Goal: Information Seeking & Learning: Check status

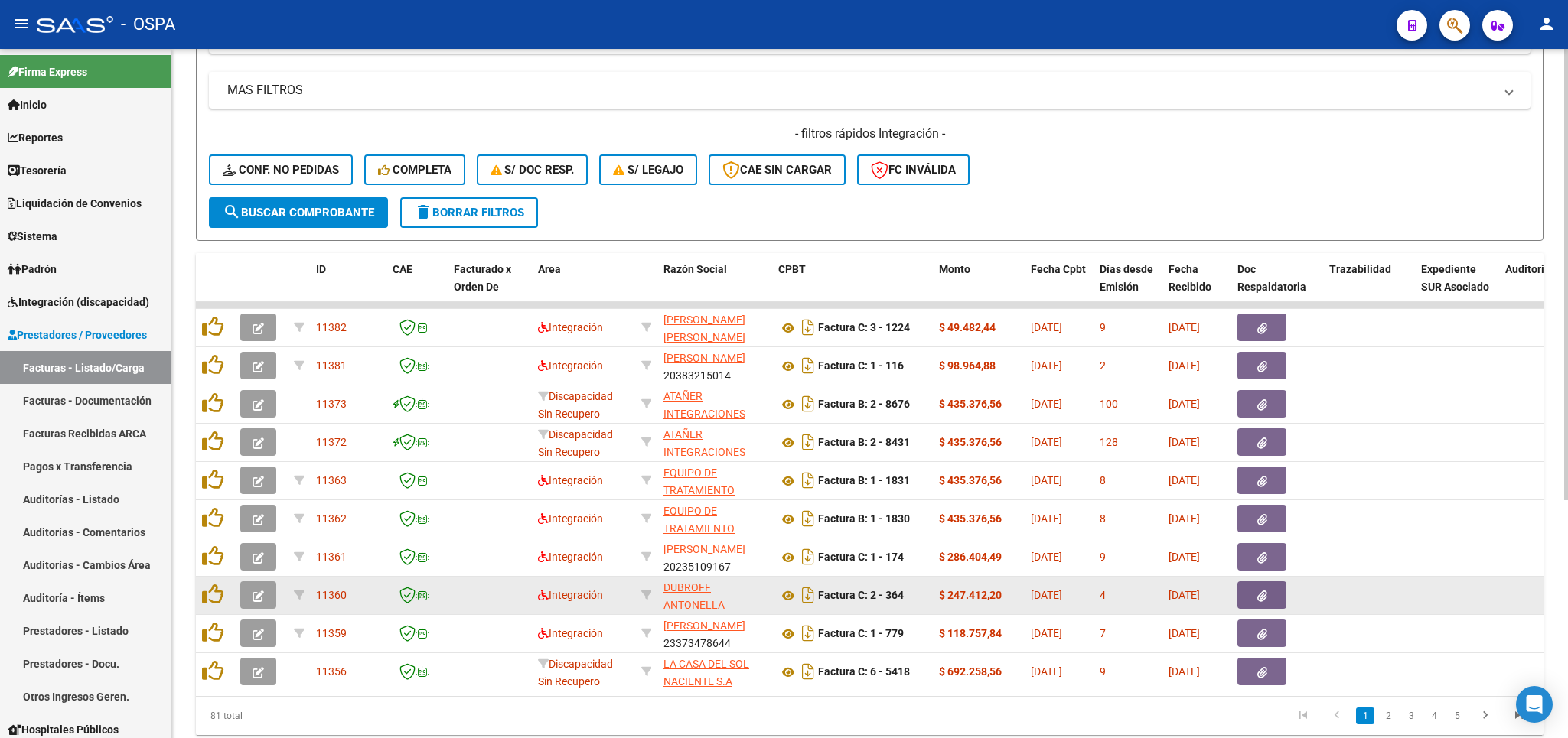
scroll to position [358, 0]
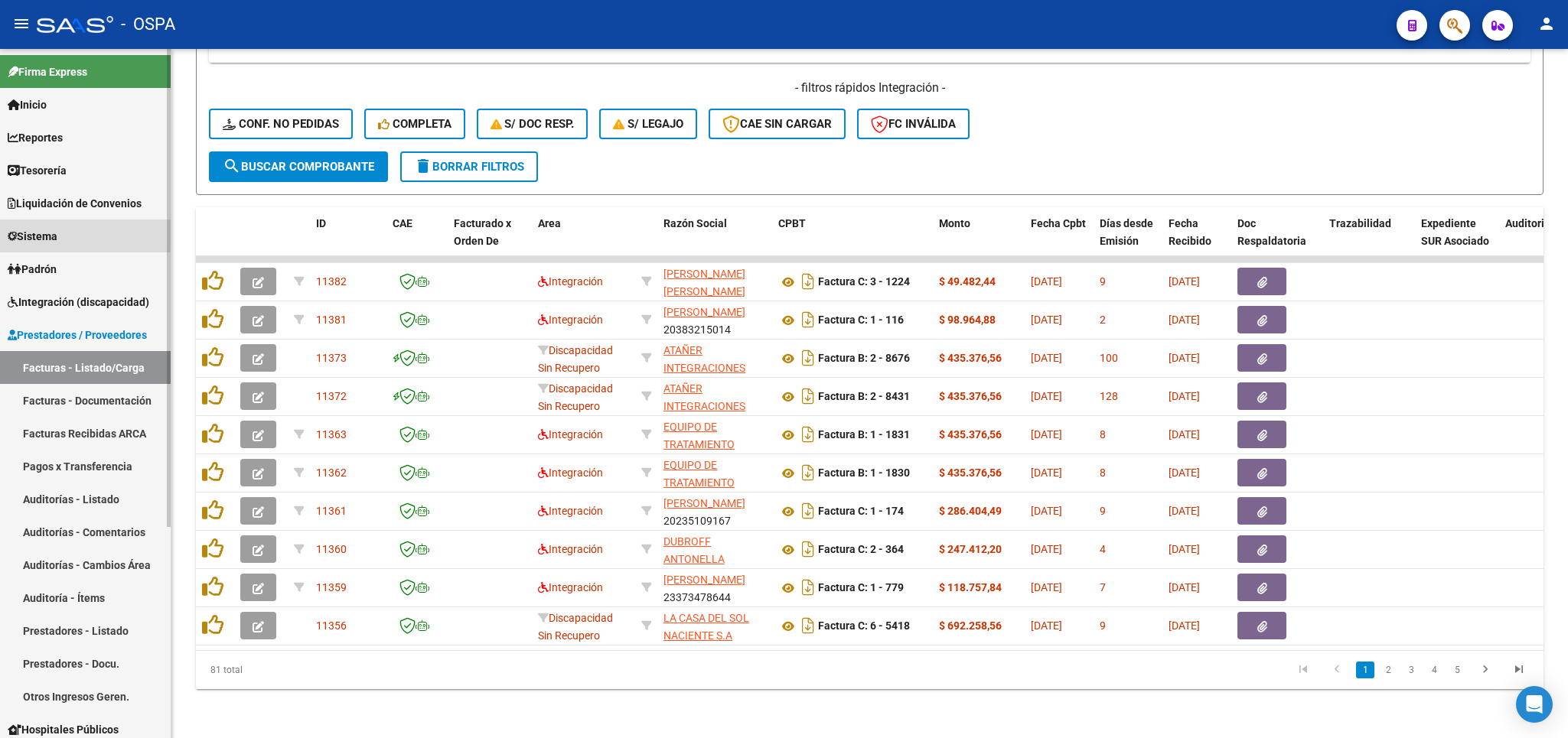
click at [22, 234] on span "Sistema" at bounding box center [32, 236] width 50 height 17
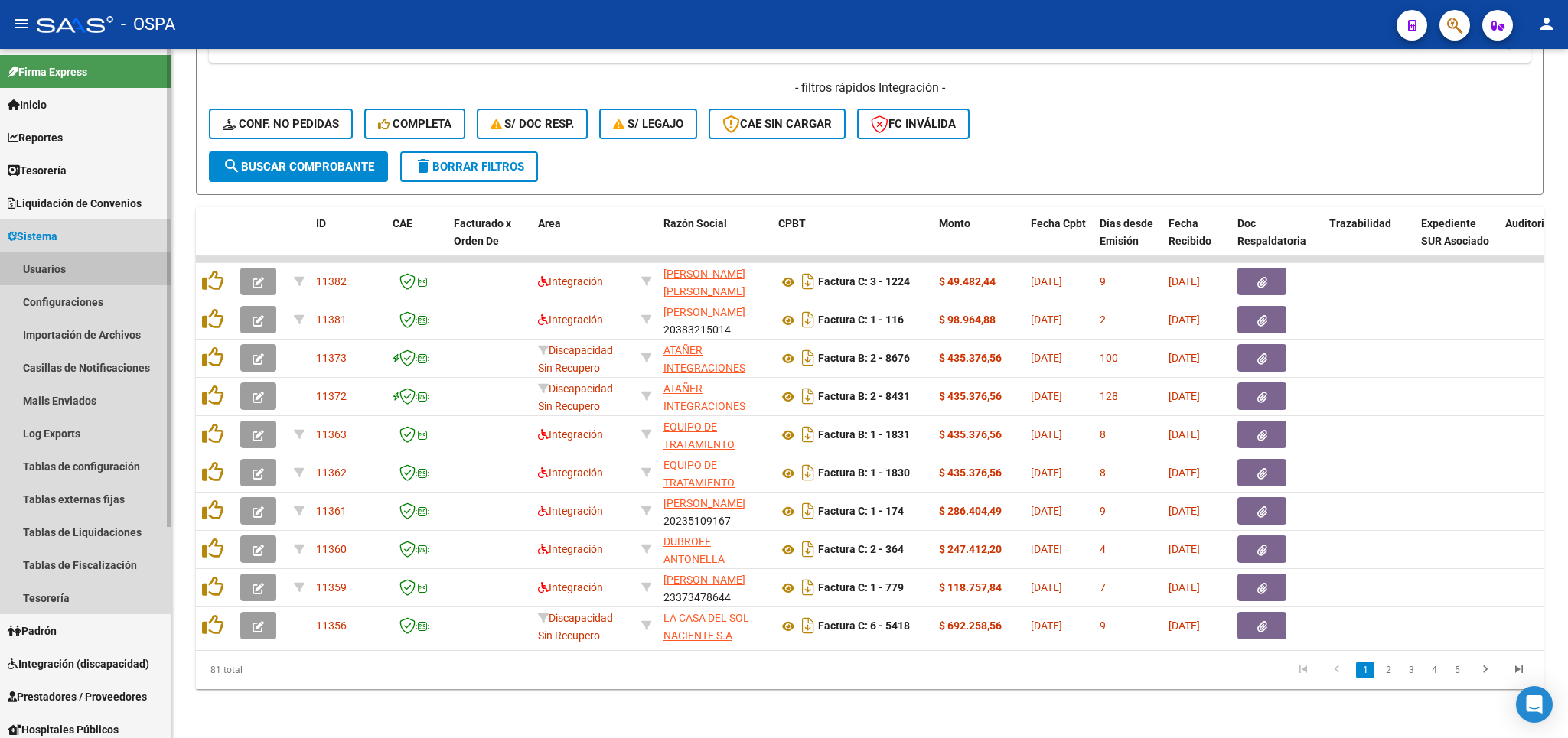
click at [46, 273] on link "Usuarios" at bounding box center [85, 269] width 171 height 33
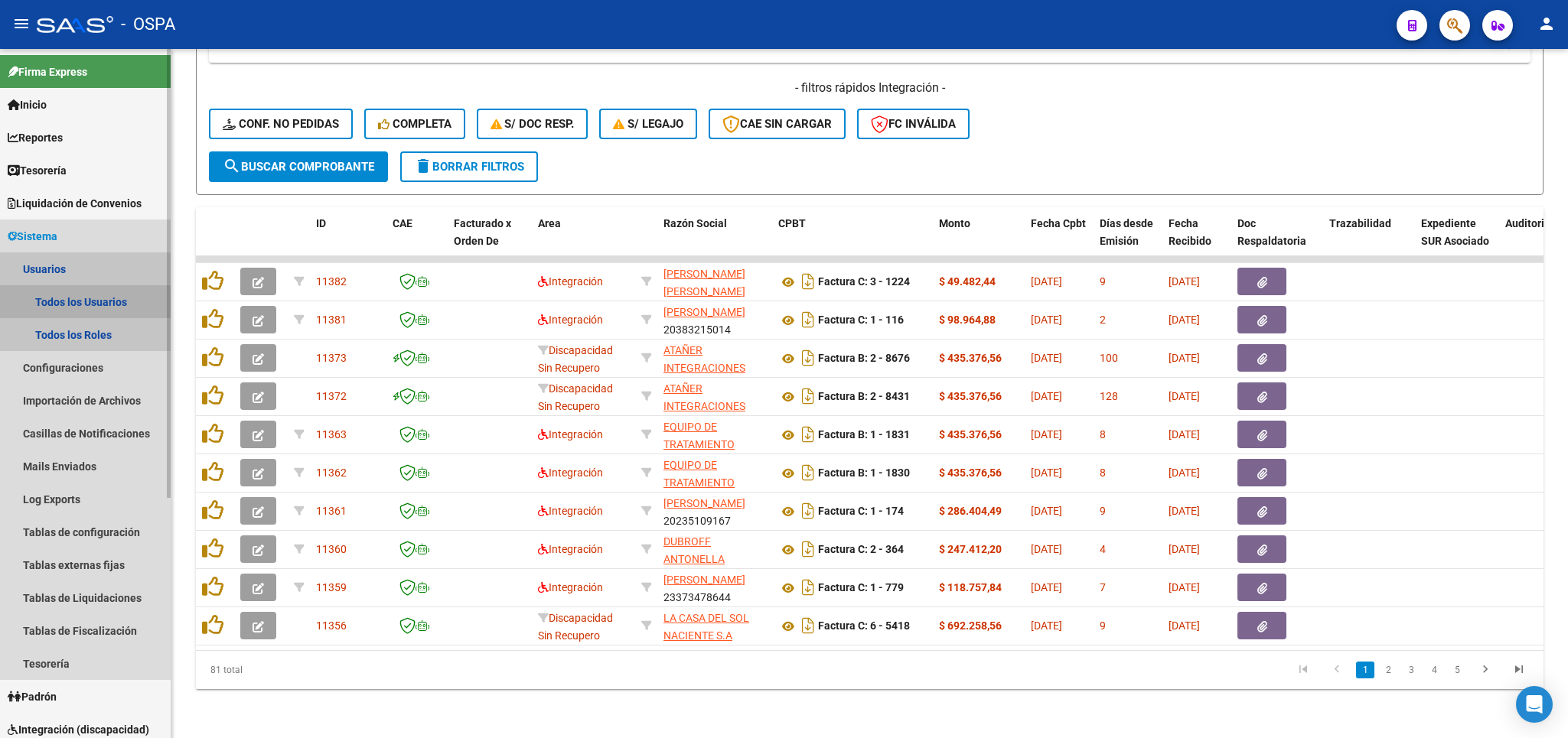
click at [64, 307] on link "Todos los Usuarios" at bounding box center [85, 302] width 171 height 33
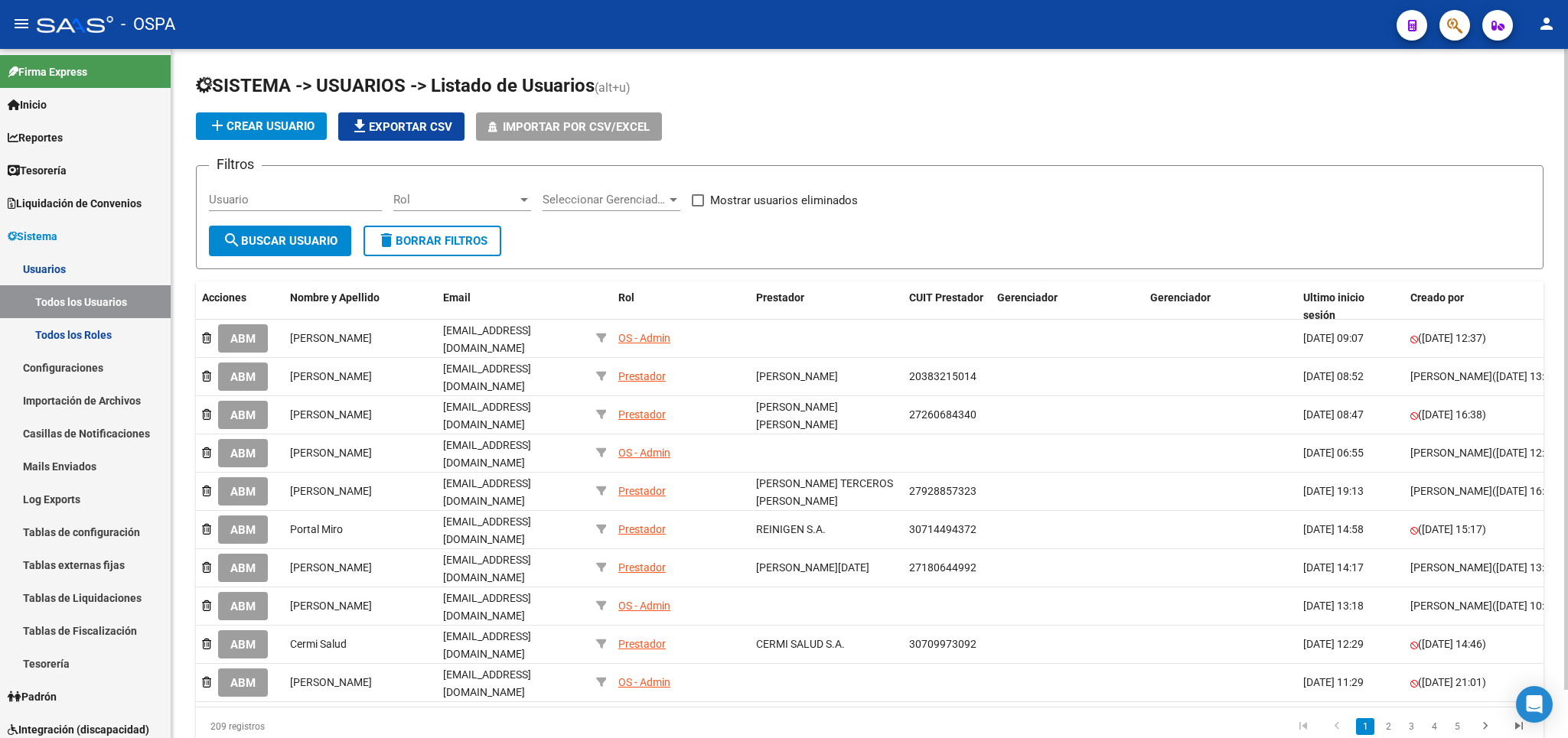
click at [305, 202] on input "Usuario" at bounding box center [296, 199] width 173 height 14
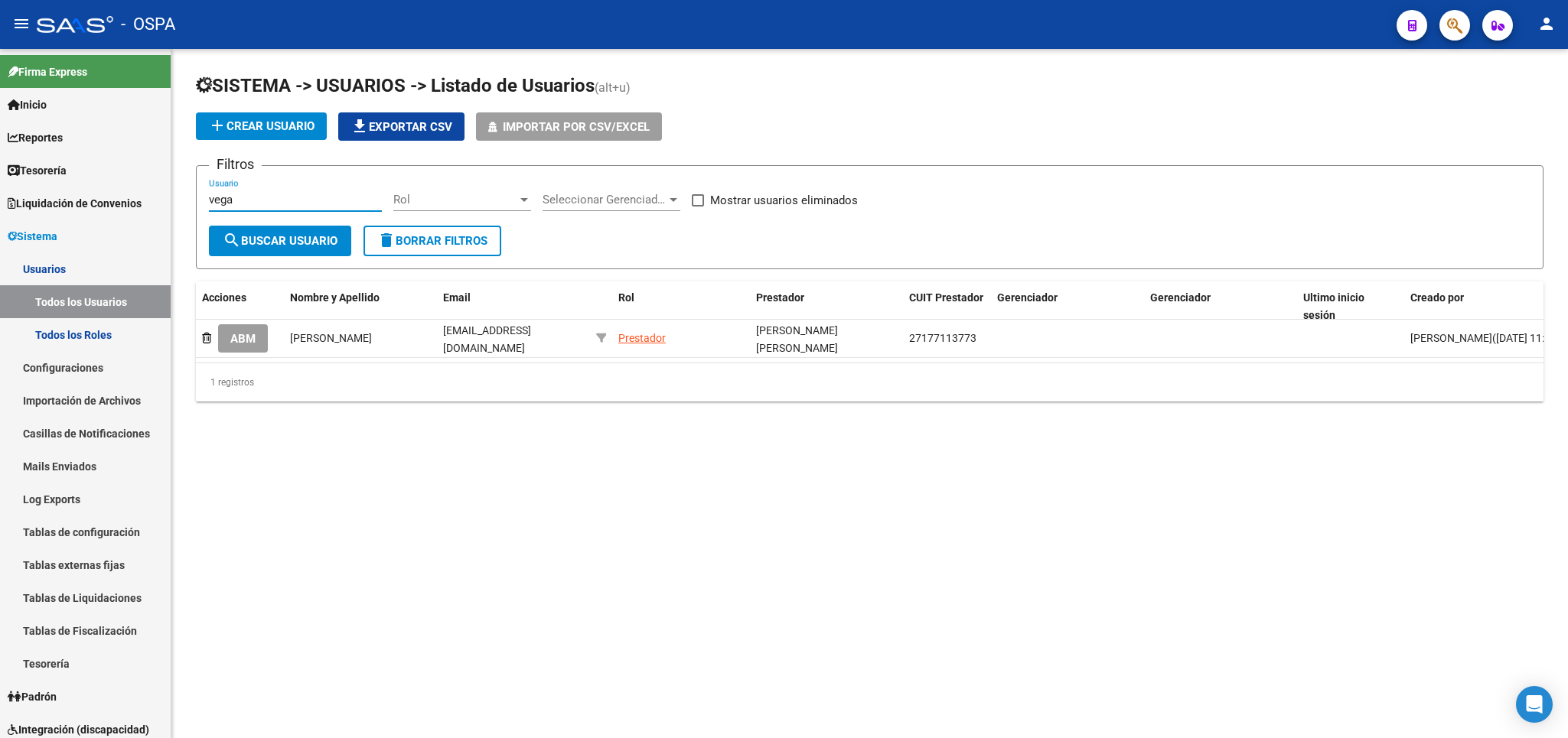
type input "vega"
click at [36, 238] on span "Sistema" at bounding box center [32, 236] width 50 height 17
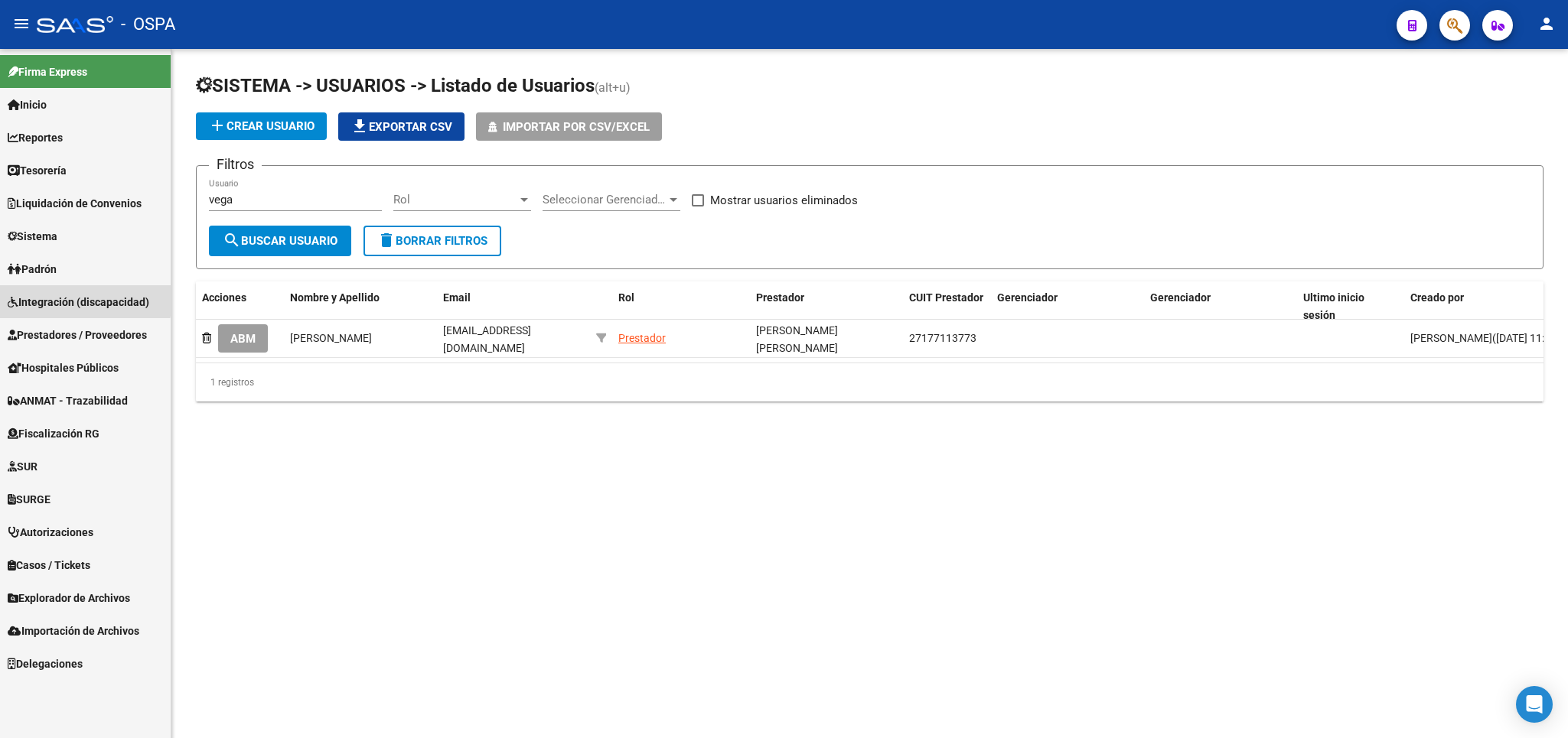
click at [67, 299] on span "Integración (discapacidad)" at bounding box center [78, 302] width 142 height 17
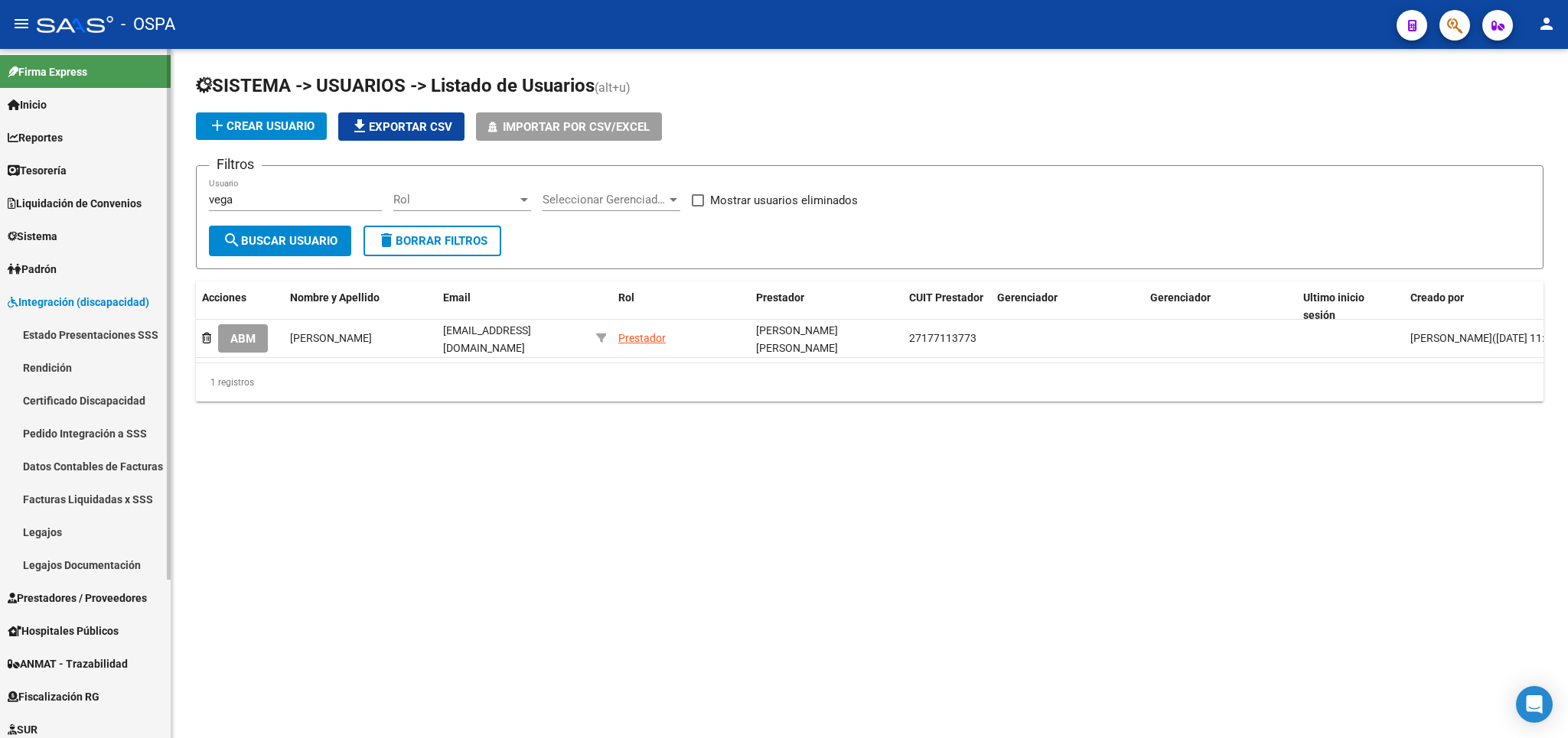
click at [70, 303] on span "Integración (discapacidad)" at bounding box center [78, 302] width 142 height 17
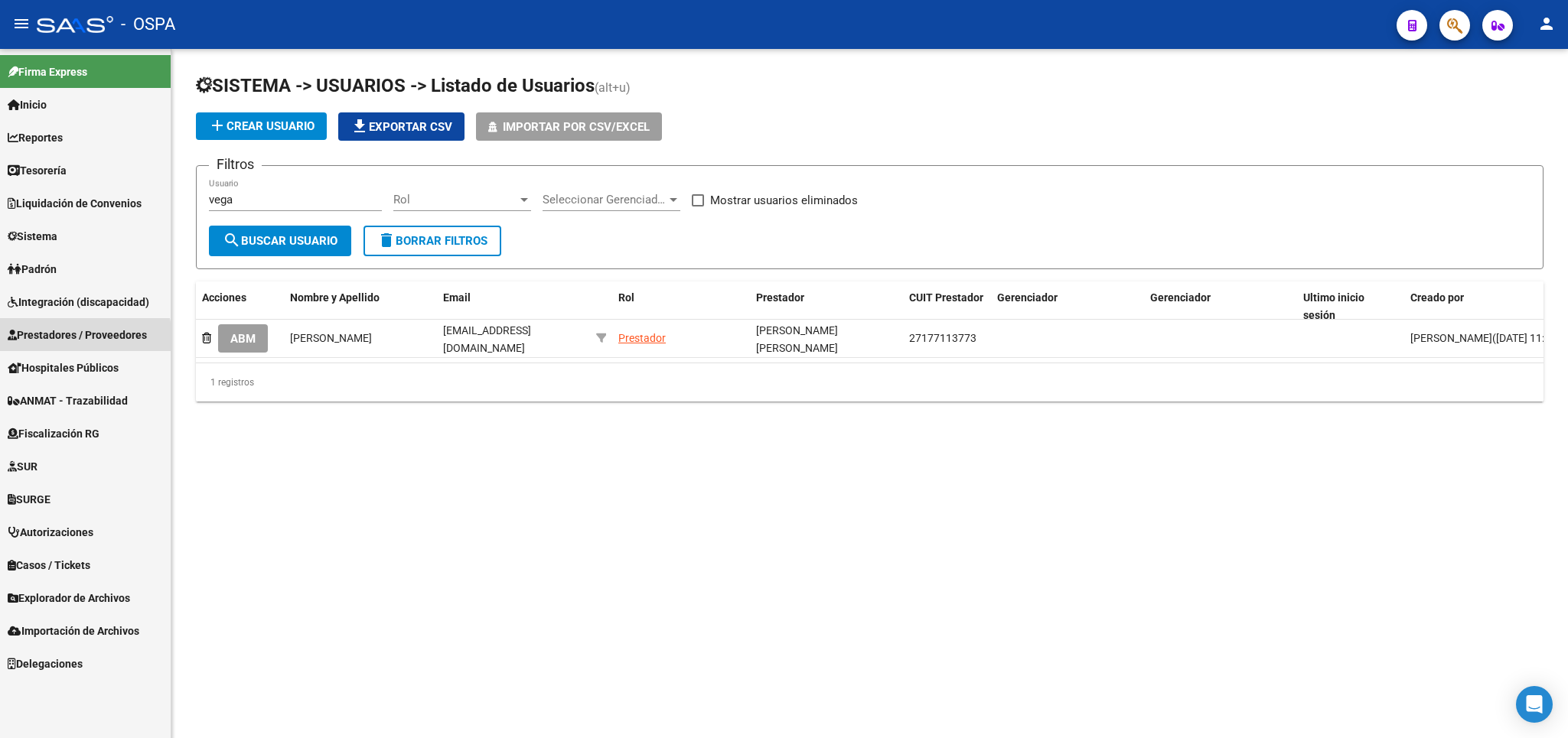
click at [77, 338] on span "Prestadores / Proveedores" at bounding box center [77, 334] width 139 height 17
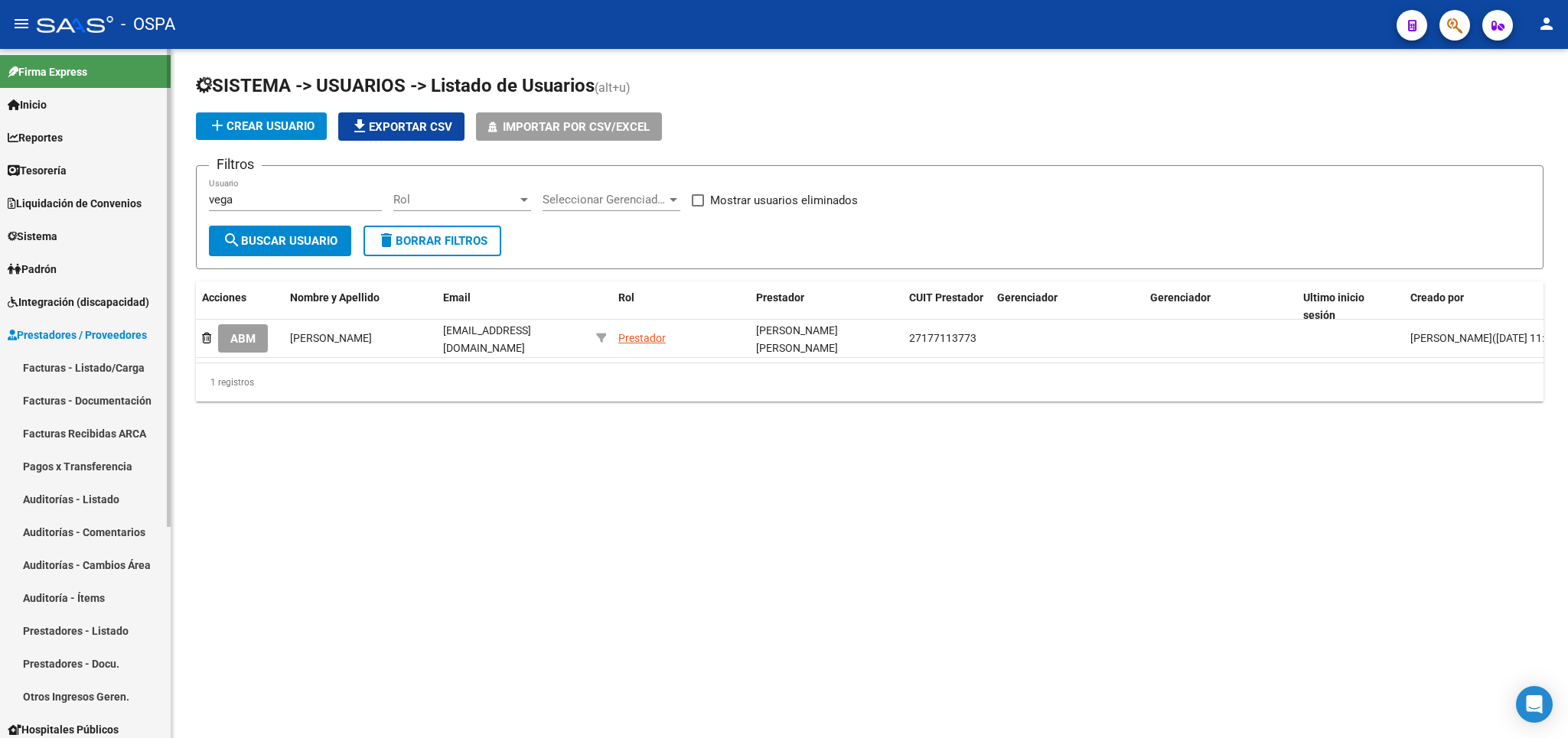
click at [78, 365] on link "Facturas - Listado/Carga" at bounding box center [85, 367] width 171 height 33
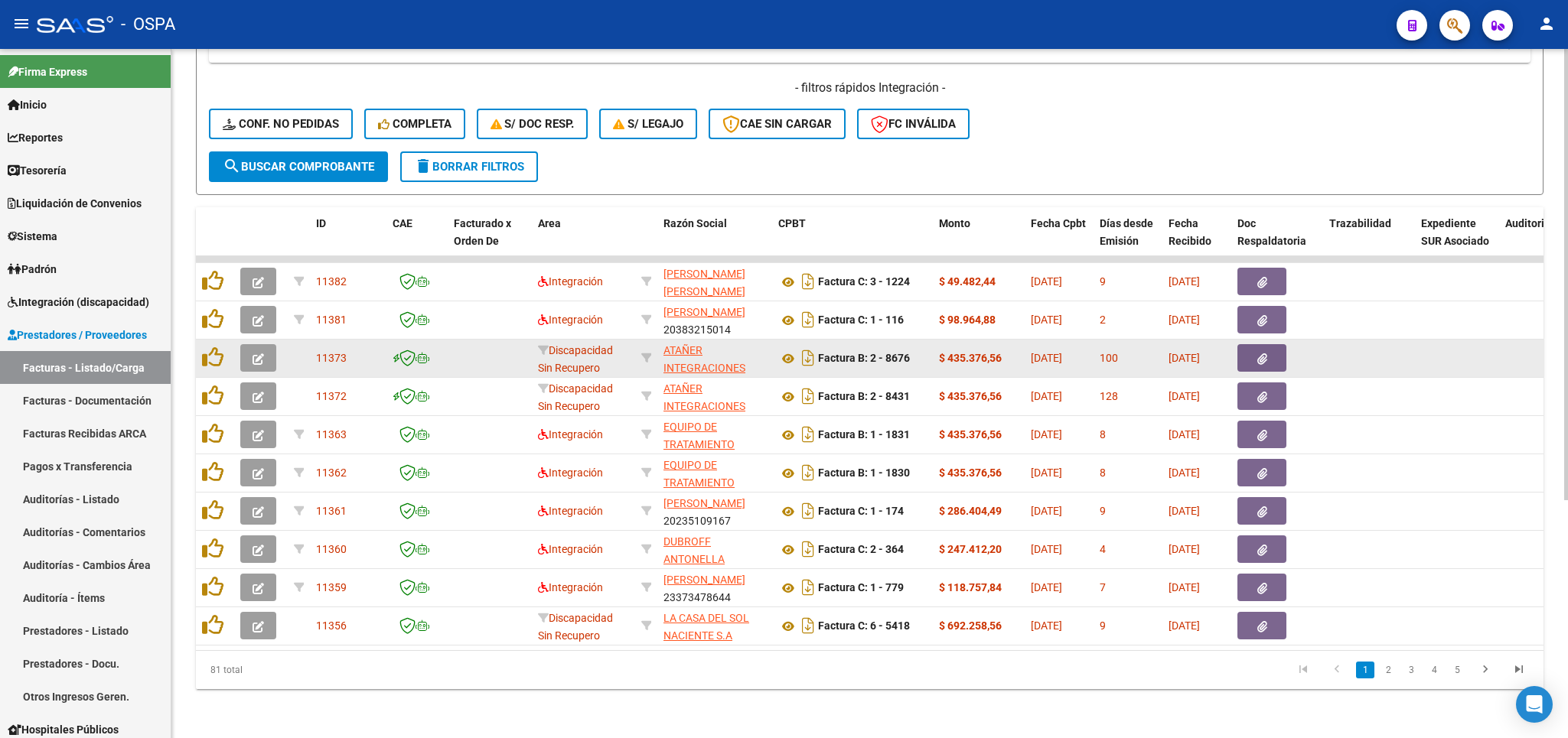
scroll to position [363, 0]
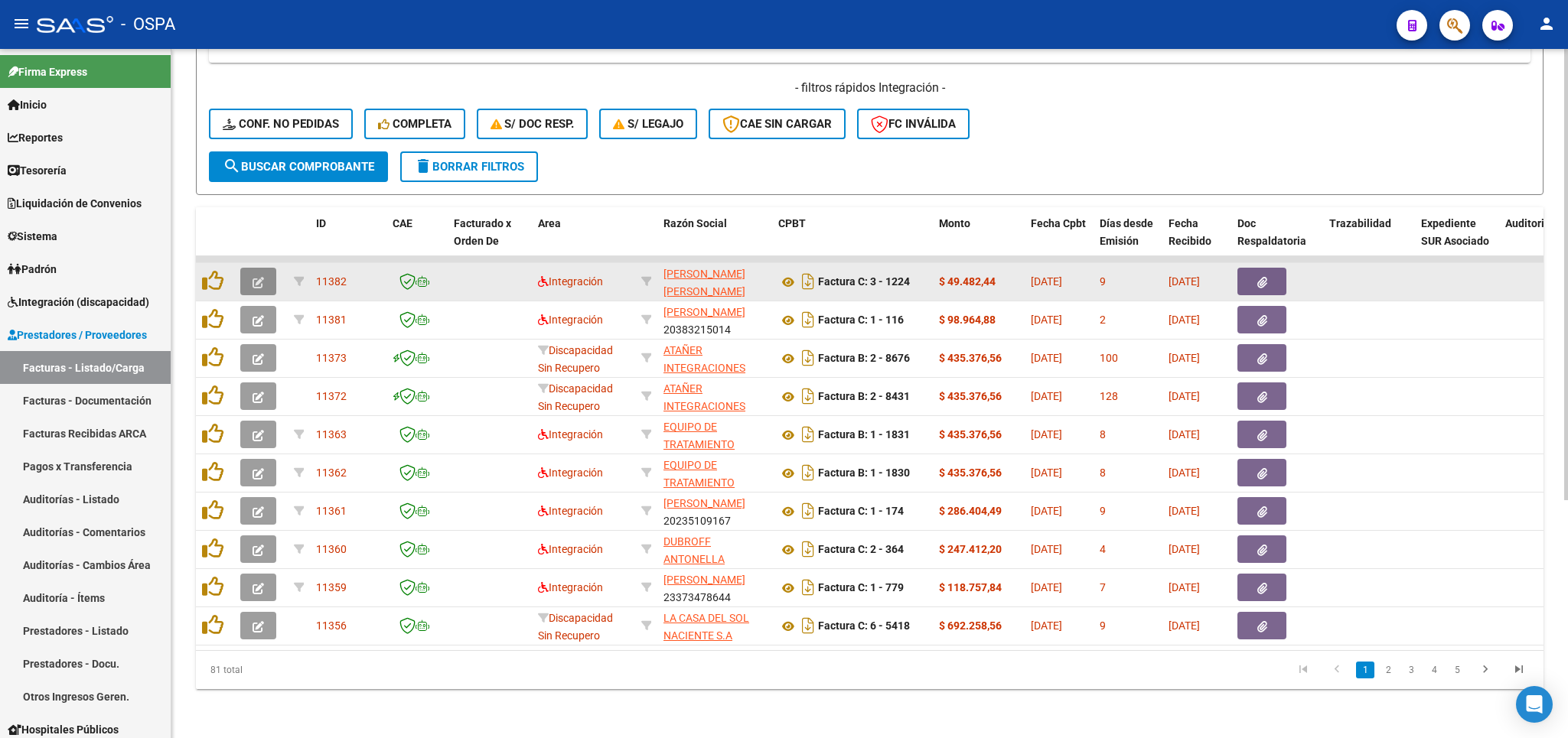
click at [259, 274] on span "button" at bounding box center [258, 281] width 11 height 14
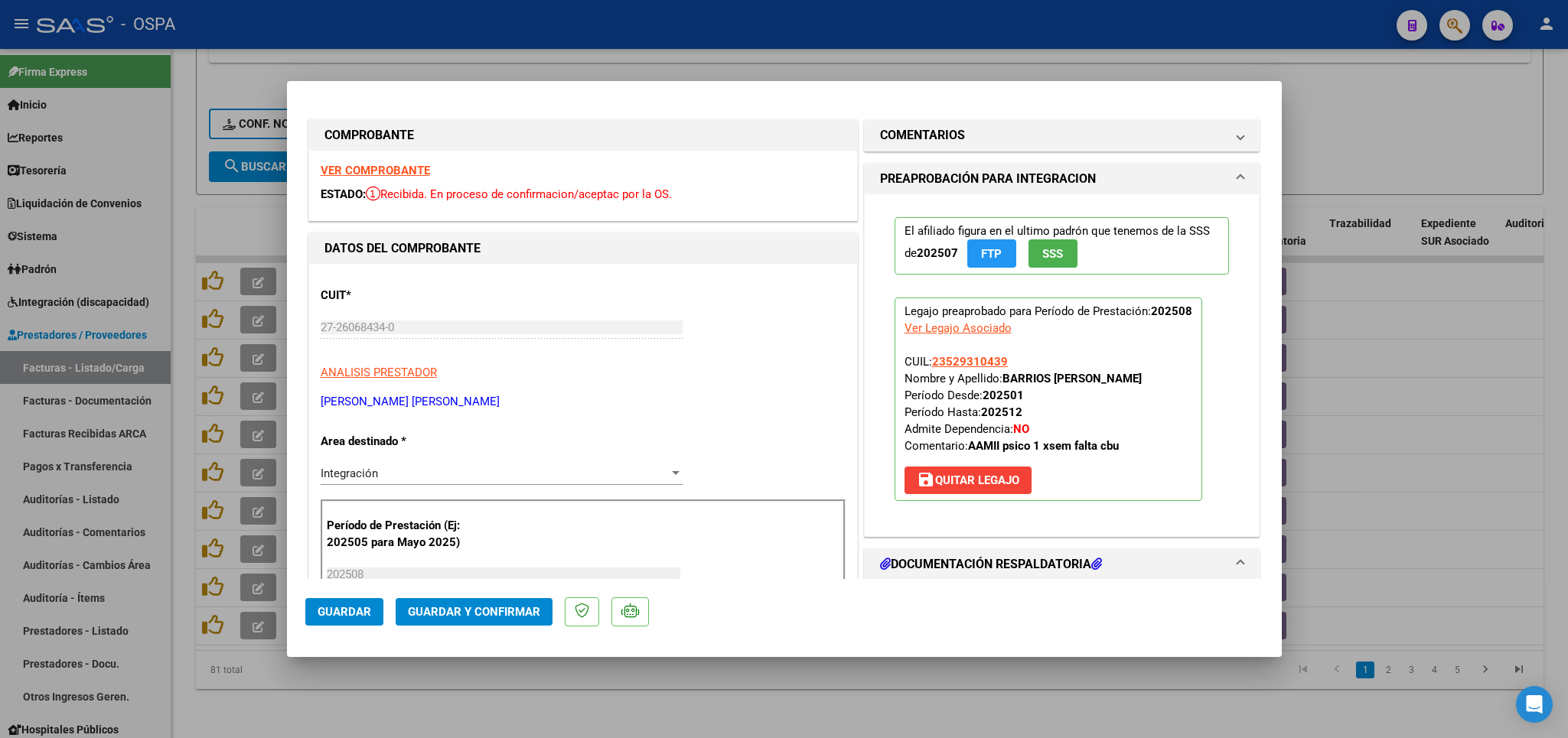
click at [366, 168] on strong "VER COMPROBANTE" at bounding box center [375, 170] width 109 height 14
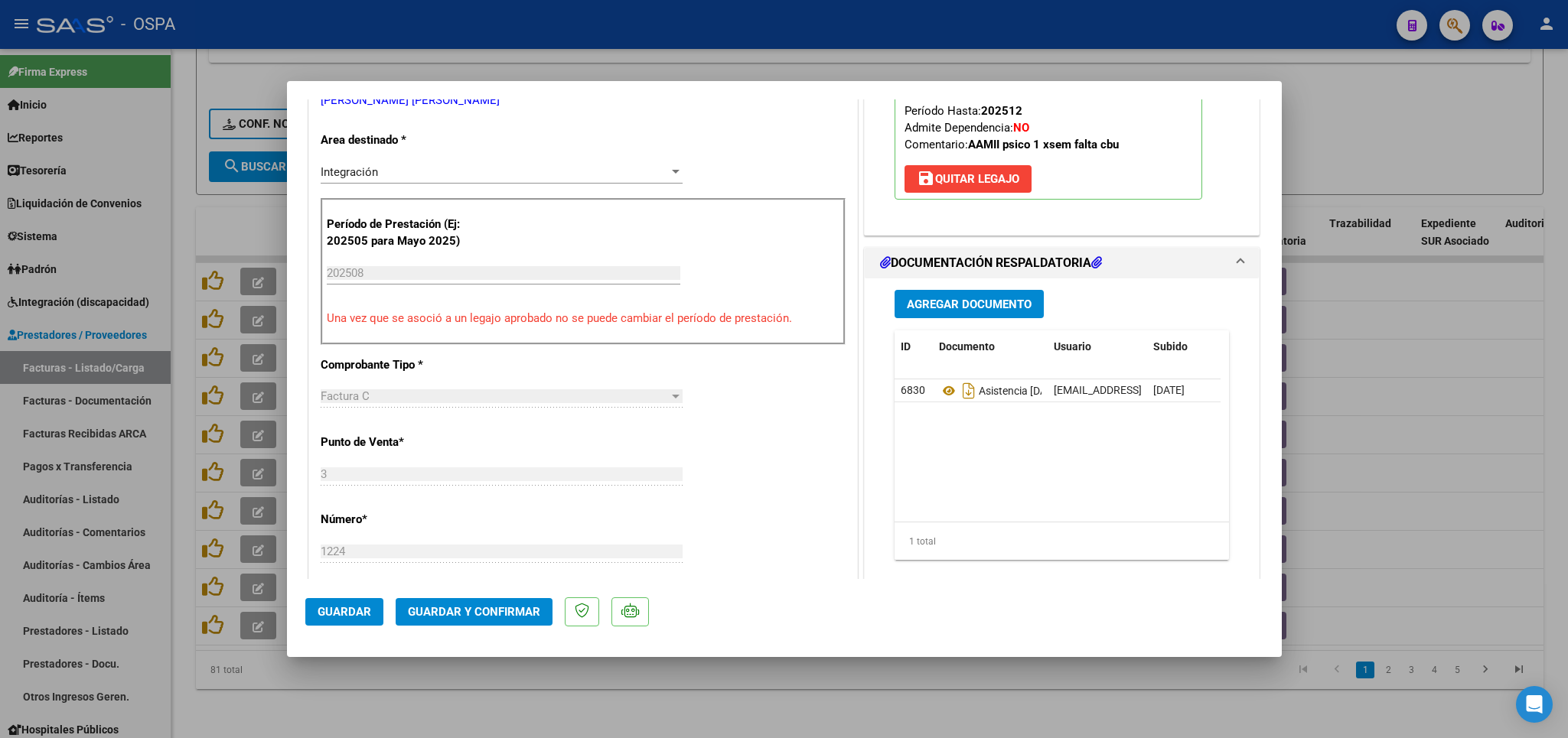
scroll to position [358, 0]
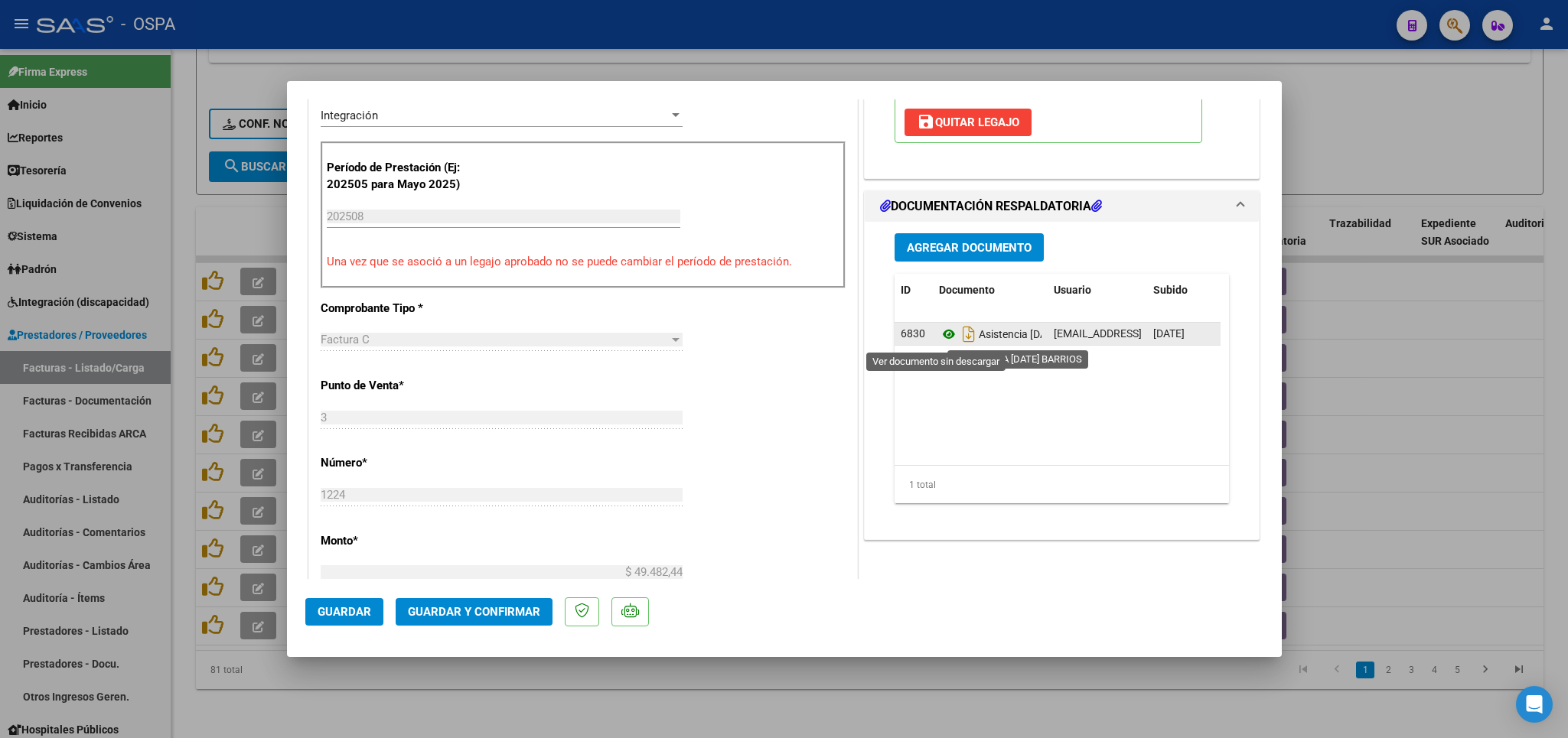
click at [939, 341] on icon at bounding box center [948, 334] width 20 height 19
click at [528, 609] on span "Guardar y Confirmar" at bounding box center [474, 611] width 133 height 14
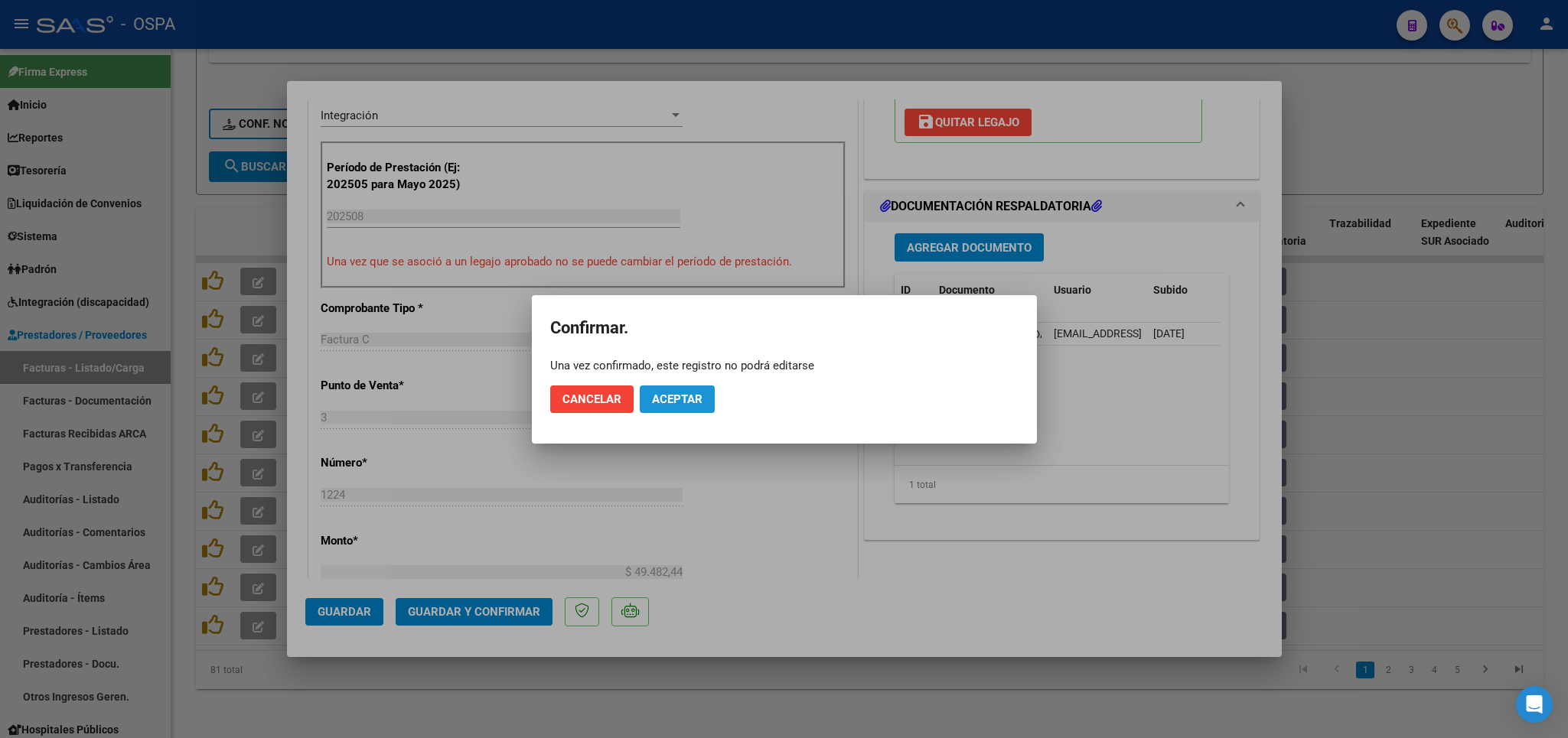
click at [679, 411] on button "Aceptar" at bounding box center [677, 400] width 75 height 28
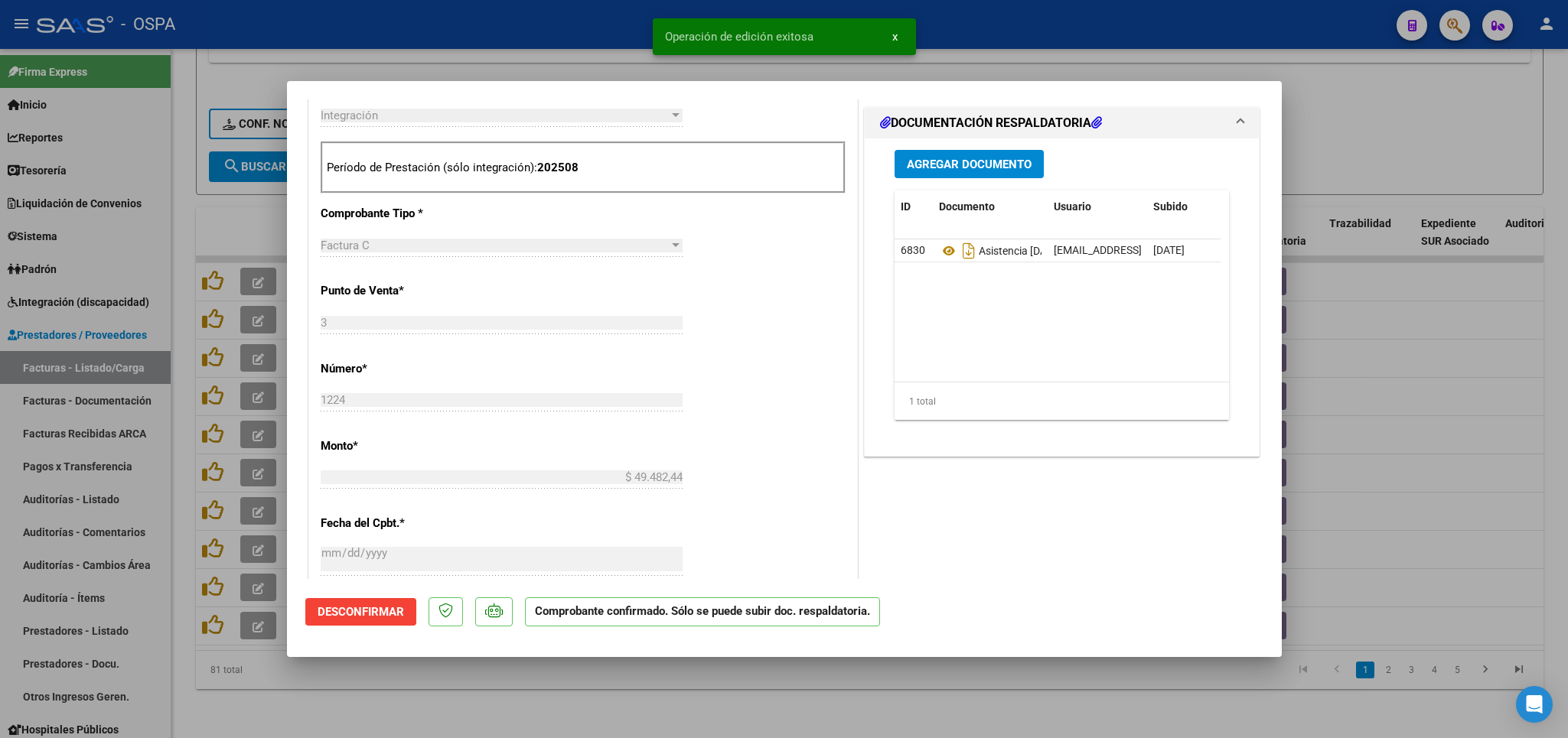
click at [523, 697] on div at bounding box center [784, 369] width 1568 height 738
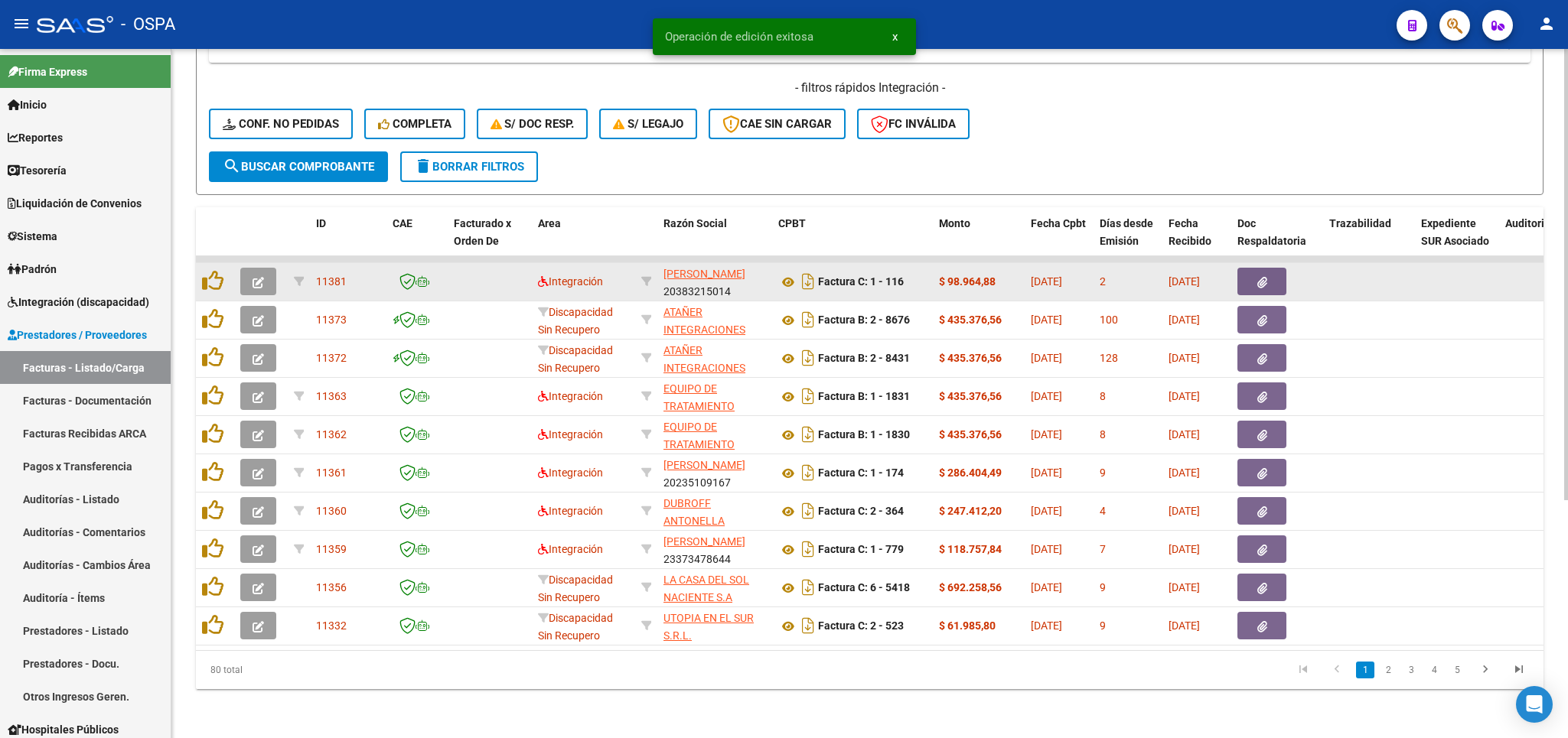
click at [248, 268] on button "button" at bounding box center [258, 282] width 36 height 28
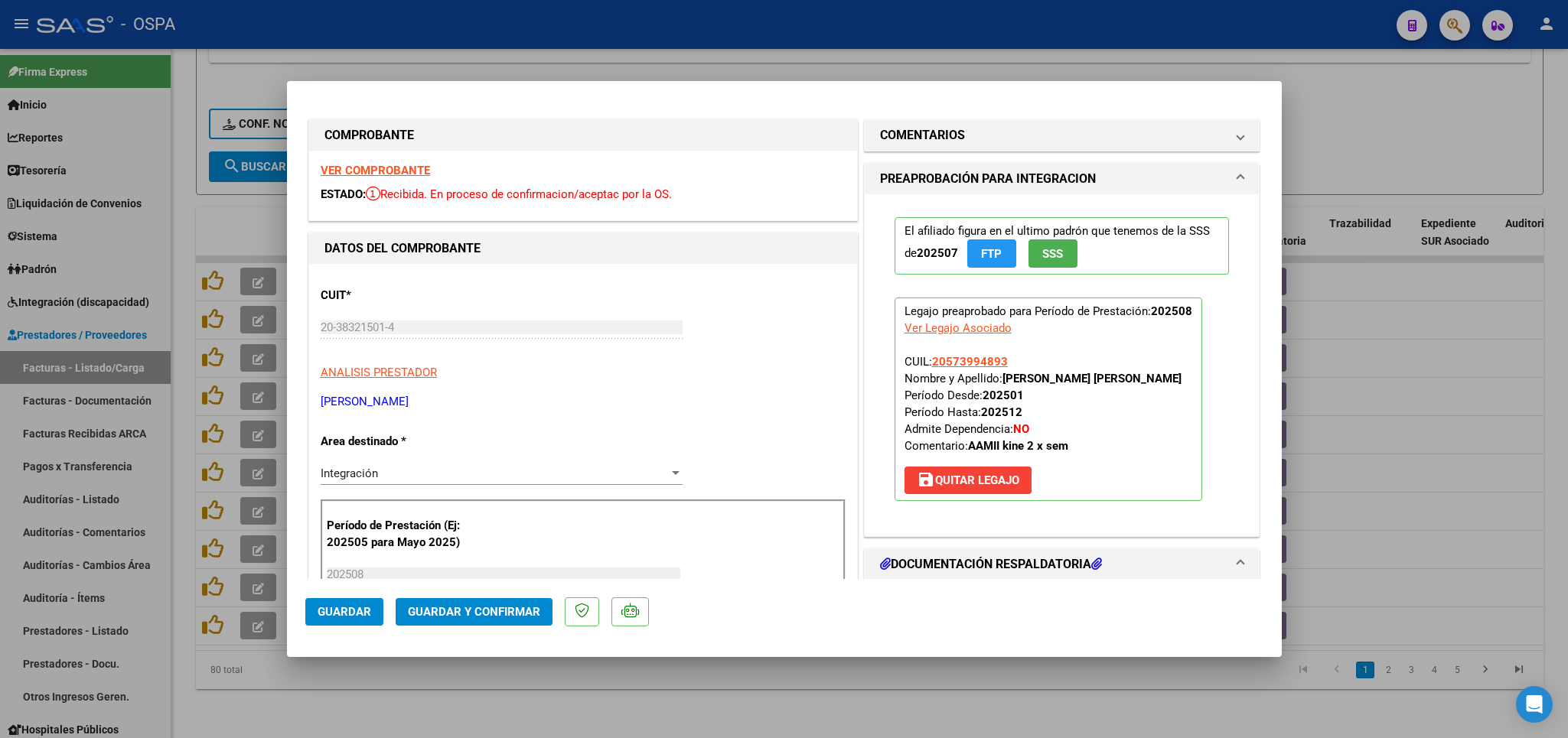
click at [411, 177] on strong "VER COMPROBANTE" at bounding box center [375, 170] width 109 height 14
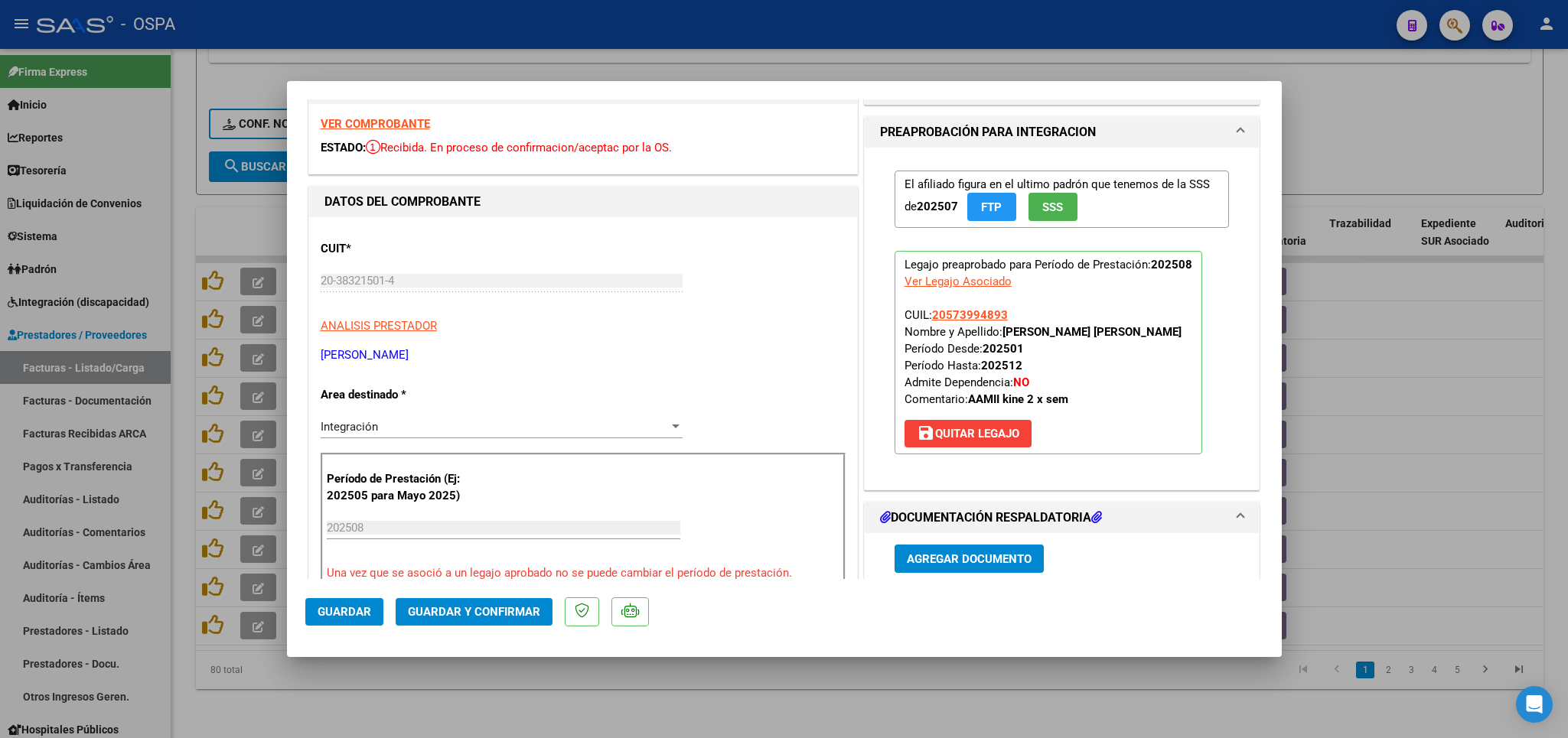
scroll to position [269, 0]
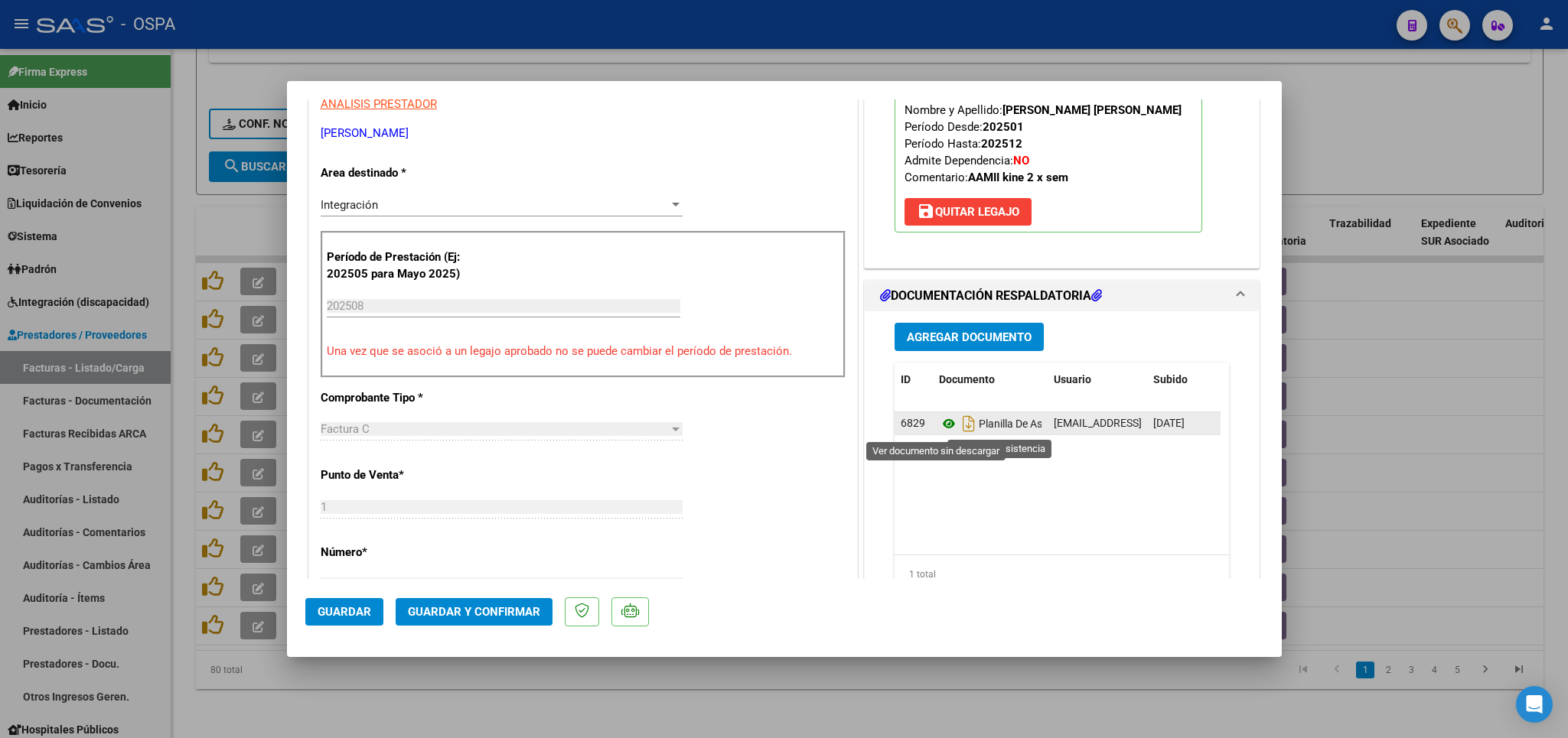
click at [939, 428] on icon at bounding box center [948, 423] width 20 height 19
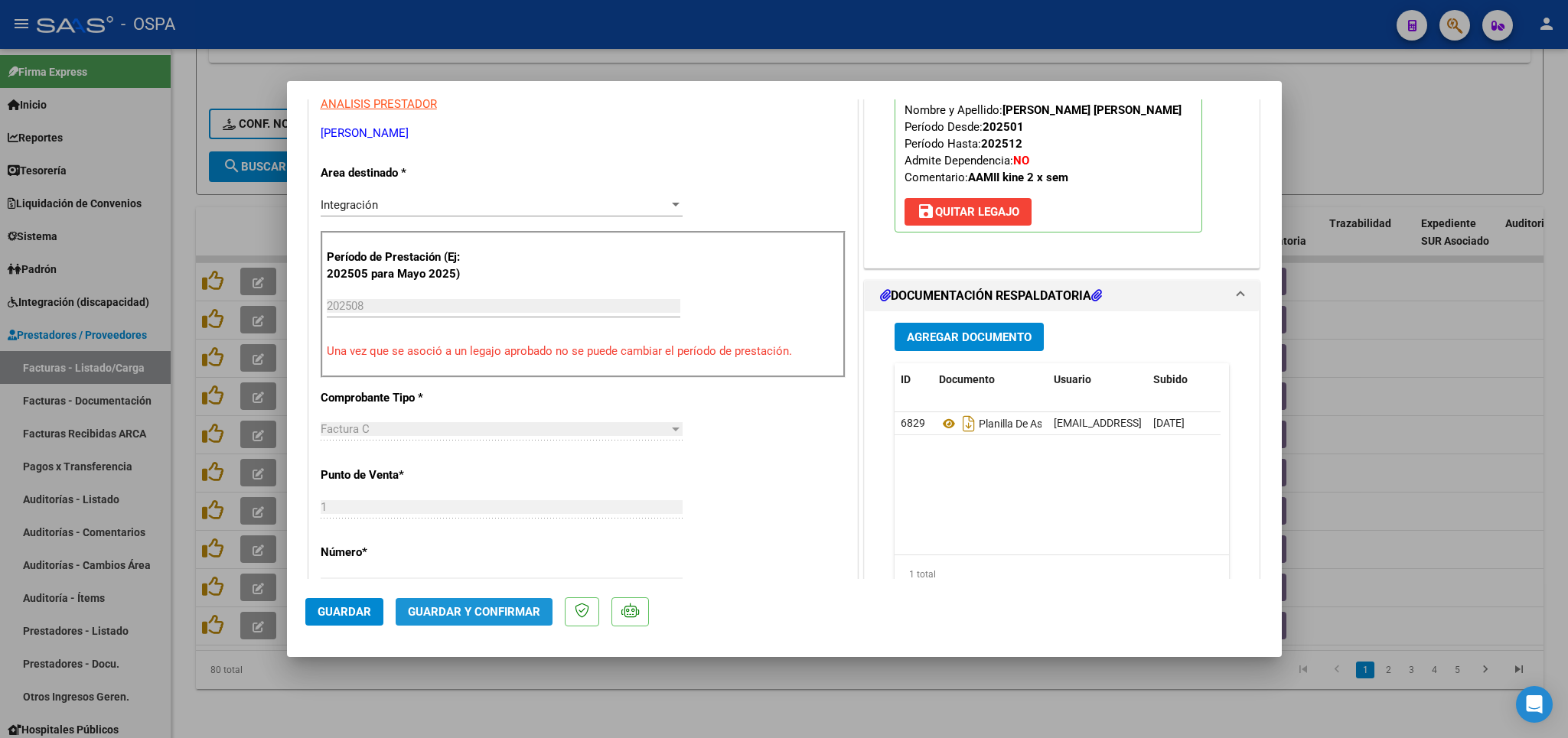
click at [484, 609] on span "Guardar y Confirmar" at bounding box center [474, 611] width 133 height 14
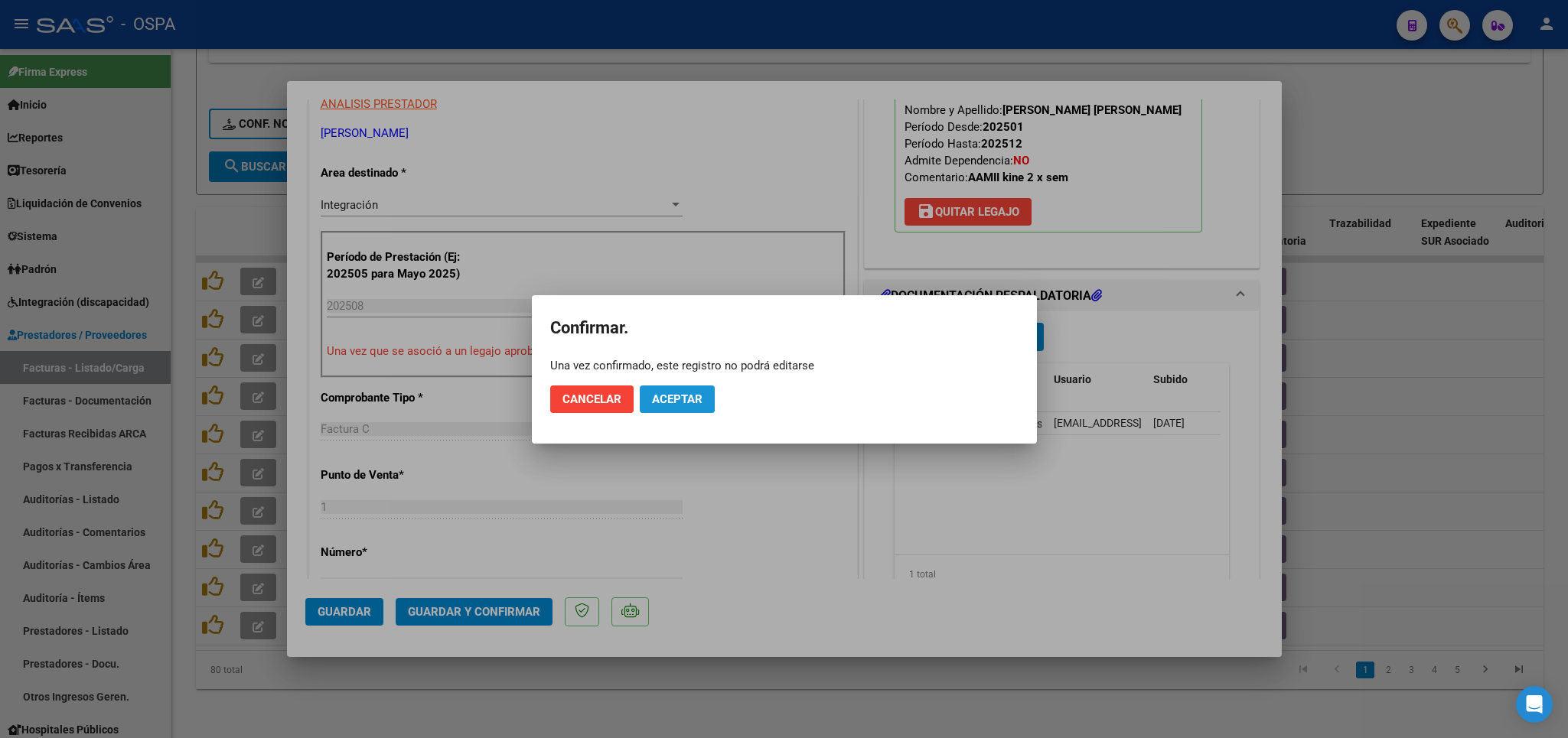
click at [672, 405] on button "Aceptar" at bounding box center [677, 400] width 75 height 28
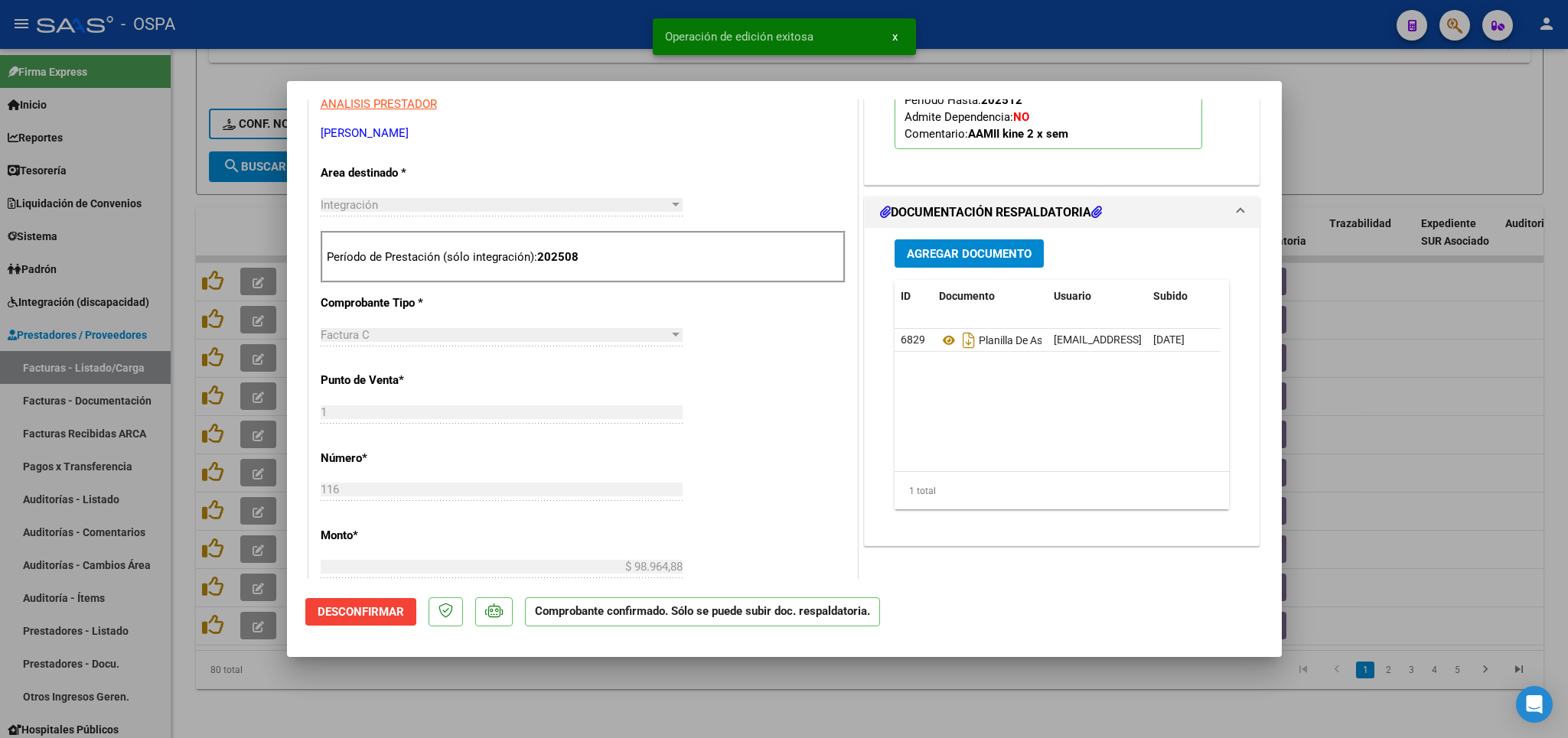
click at [440, 700] on div at bounding box center [784, 369] width 1568 height 738
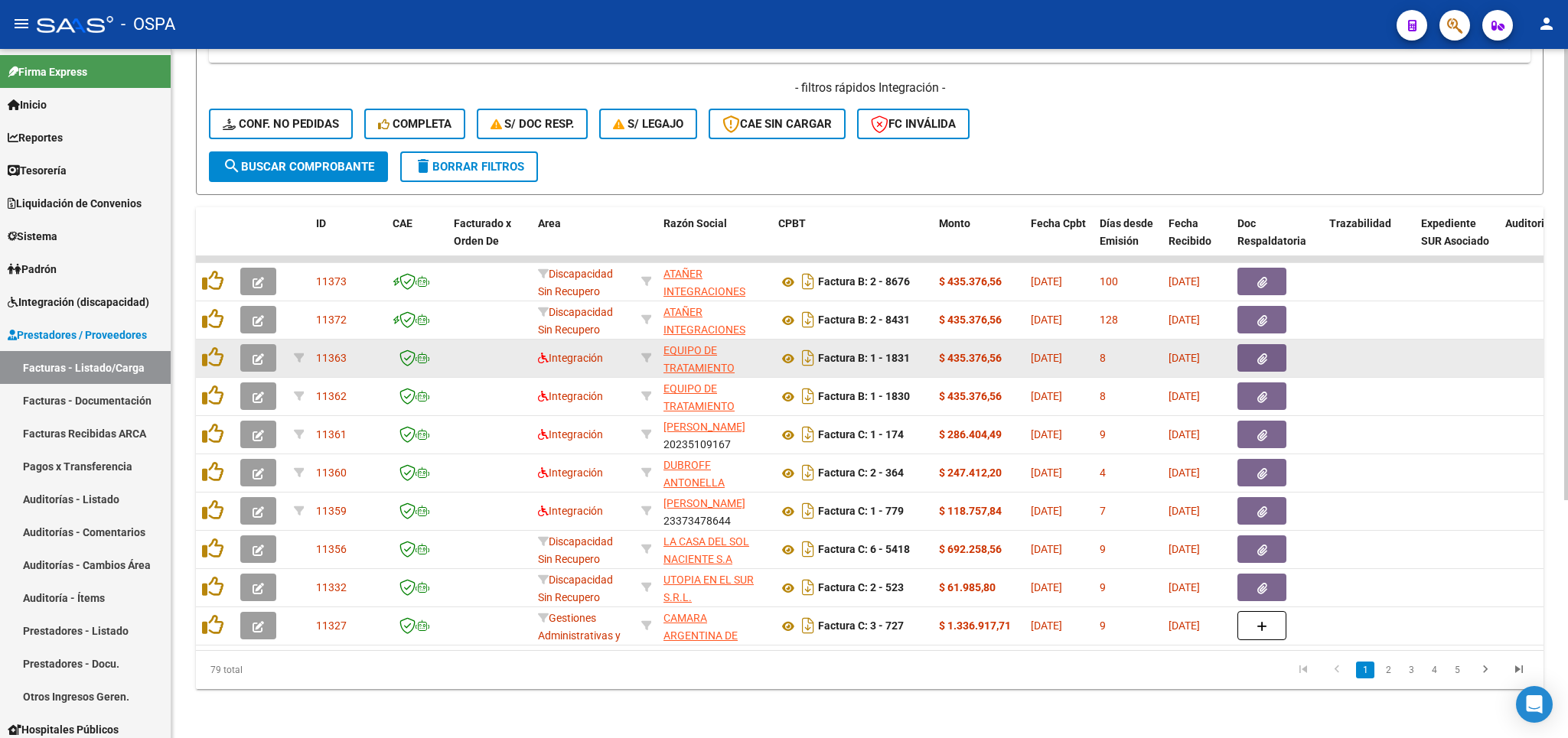
click at [252, 344] on button "button" at bounding box center [258, 358] width 36 height 28
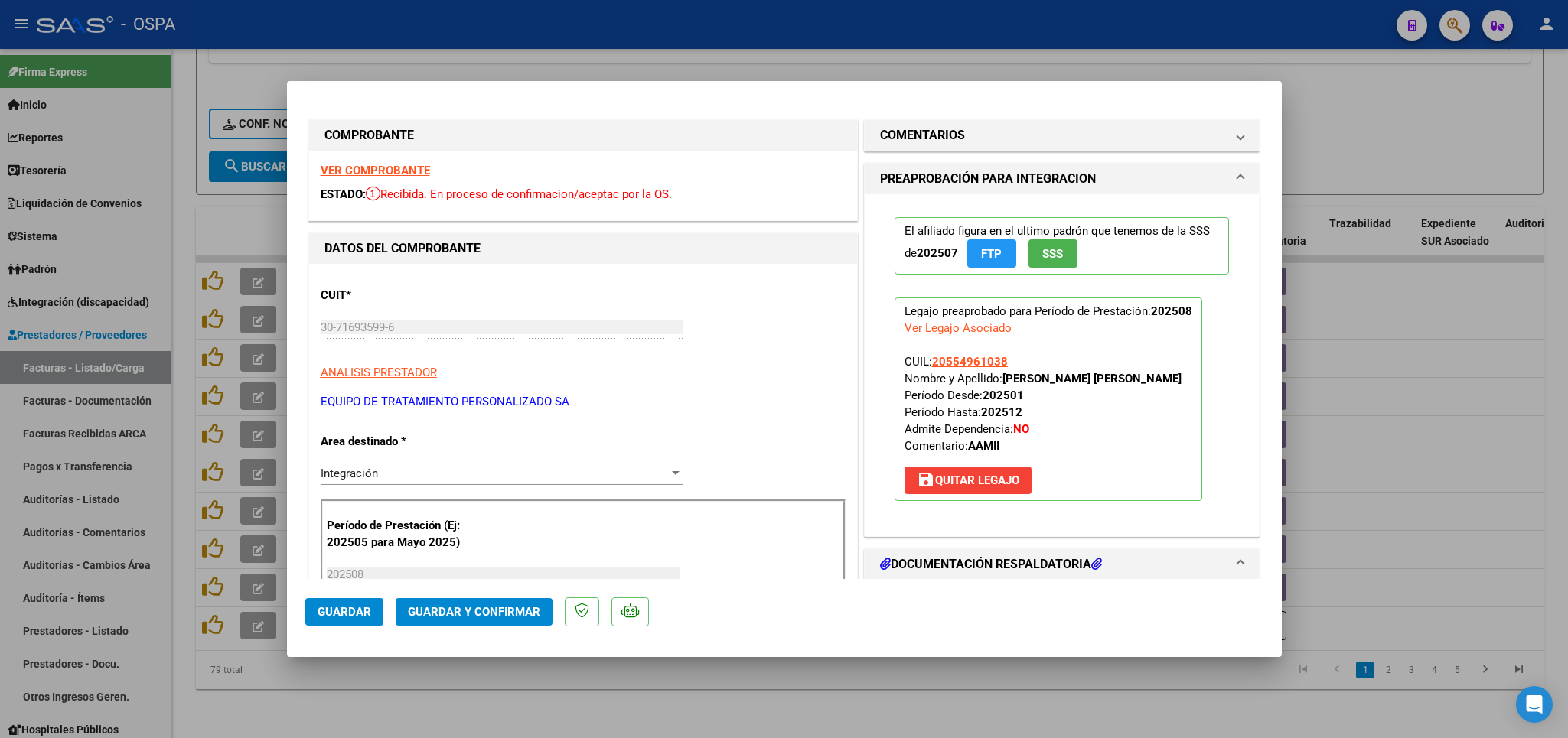
click at [362, 163] on div "VER COMPROBANTE ESTADO: Recibida. En proceso de confirmacion/aceptac por la OS." at bounding box center [583, 186] width 548 height 70
click at [365, 167] on strong "VER COMPROBANTE" at bounding box center [375, 170] width 109 height 14
click at [388, 172] on strong "VER COMPROBANTE" at bounding box center [375, 170] width 109 height 14
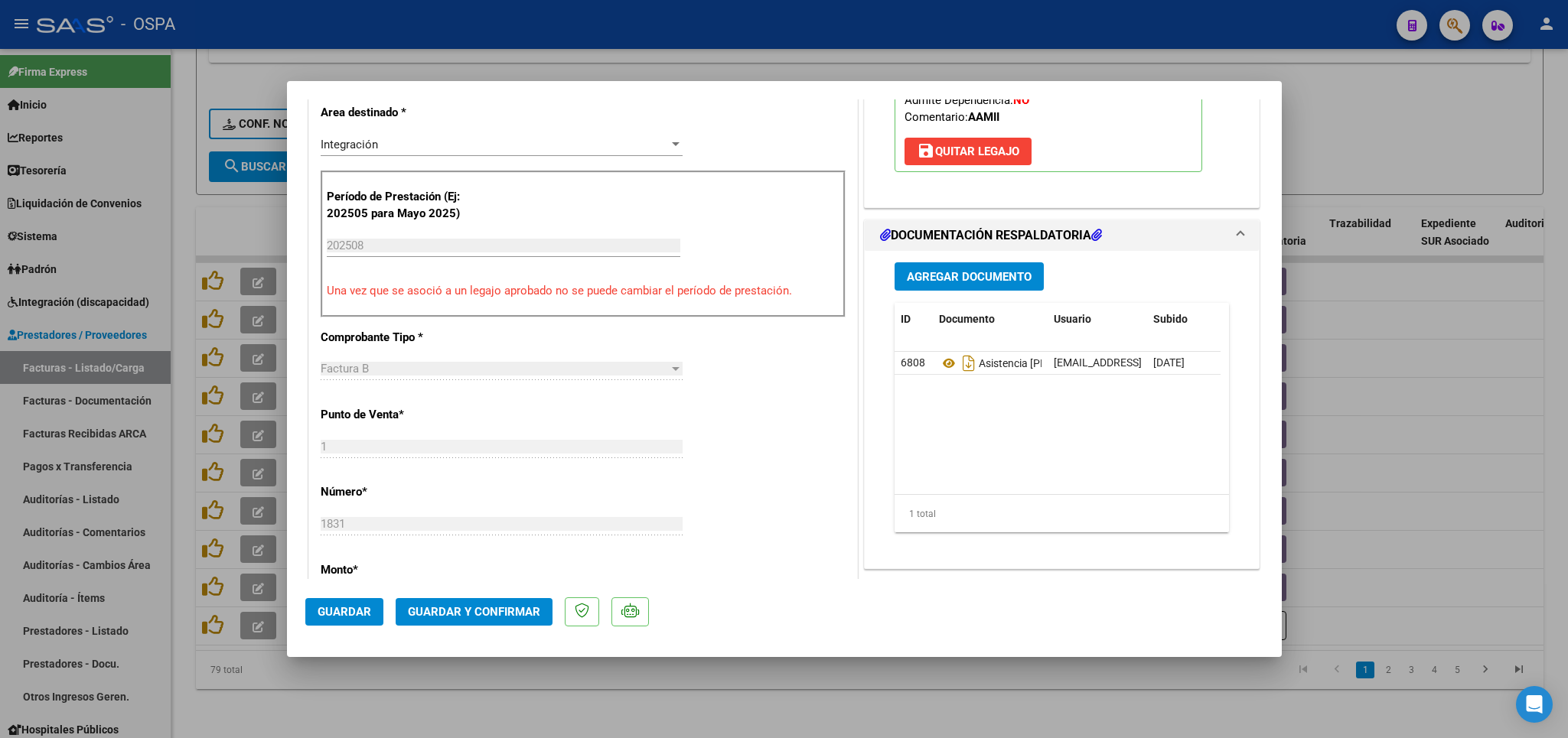
scroll to position [358, 0]
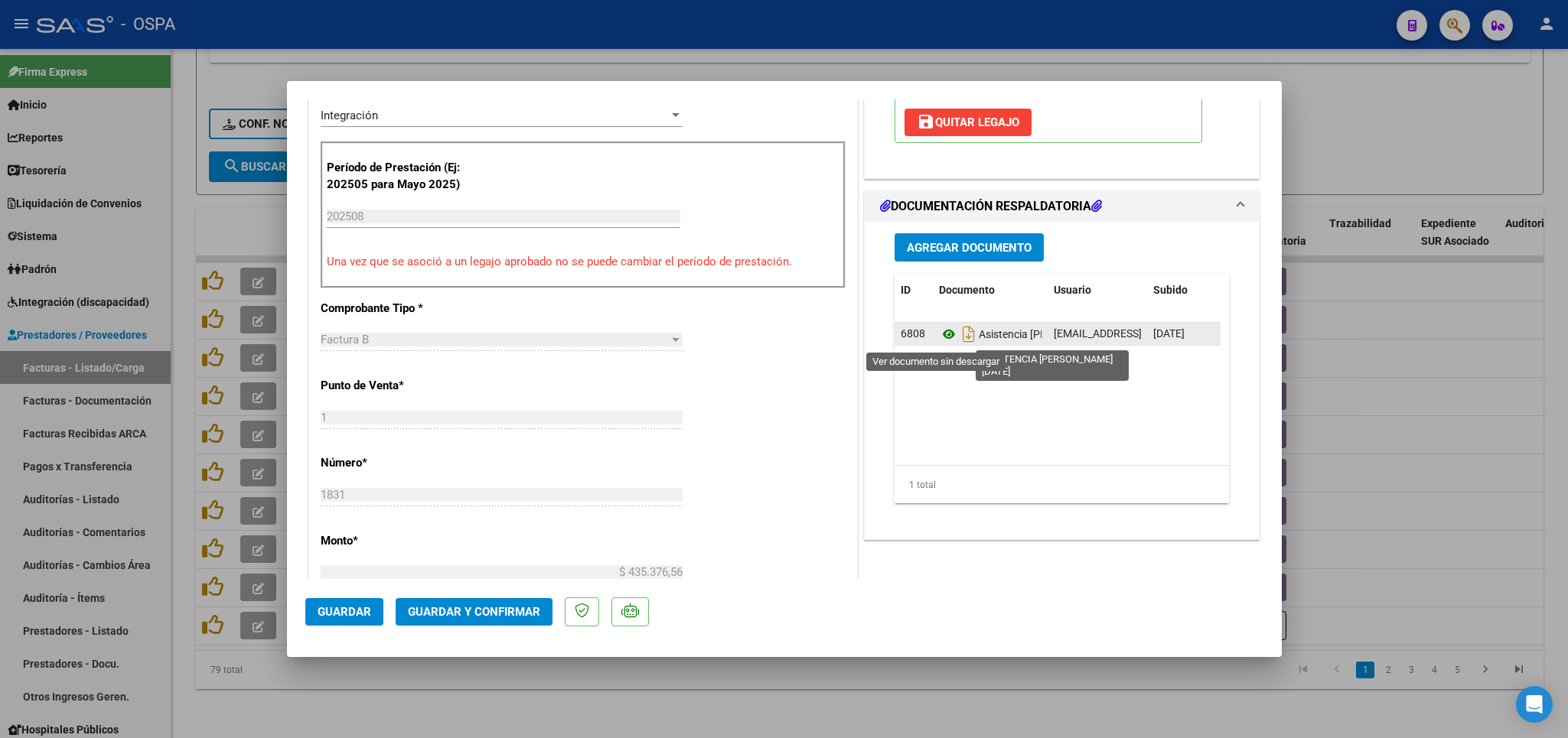
click at [939, 338] on icon at bounding box center [948, 334] width 20 height 19
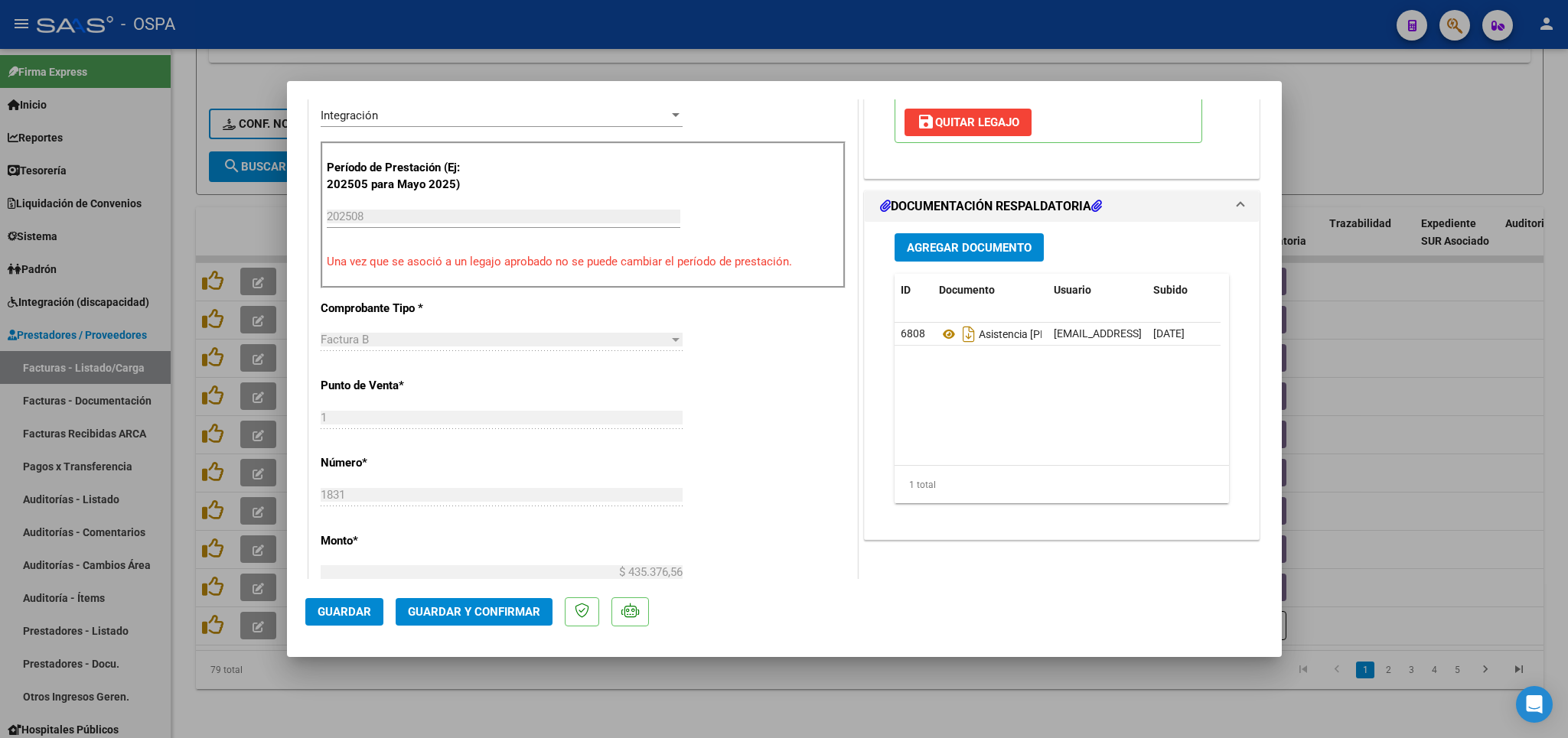
click at [511, 609] on span "Guardar y Confirmar" at bounding box center [474, 611] width 133 height 14
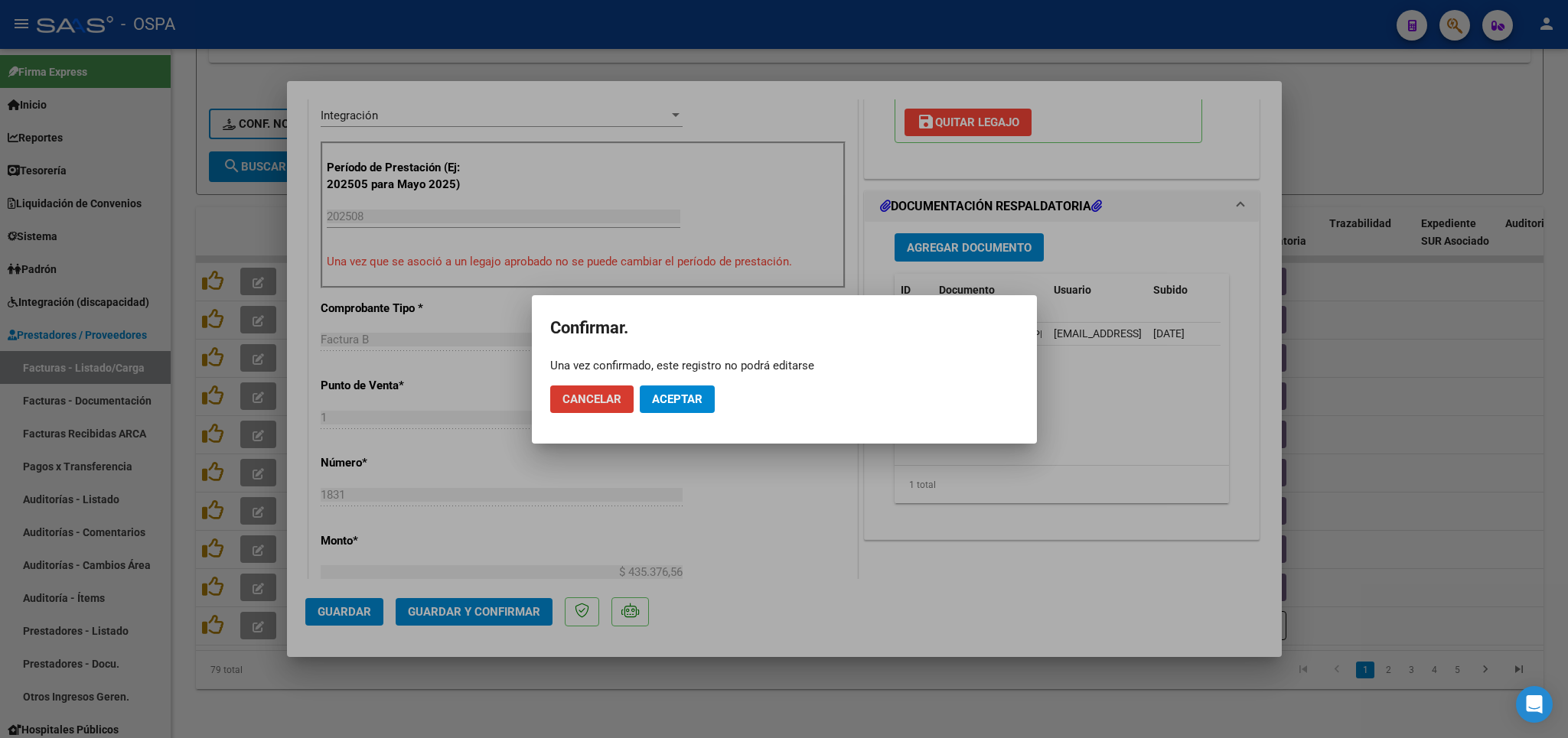
click at [670, 399] on span "Aceptar" at bounding box center [677, 399] width 50 height 14
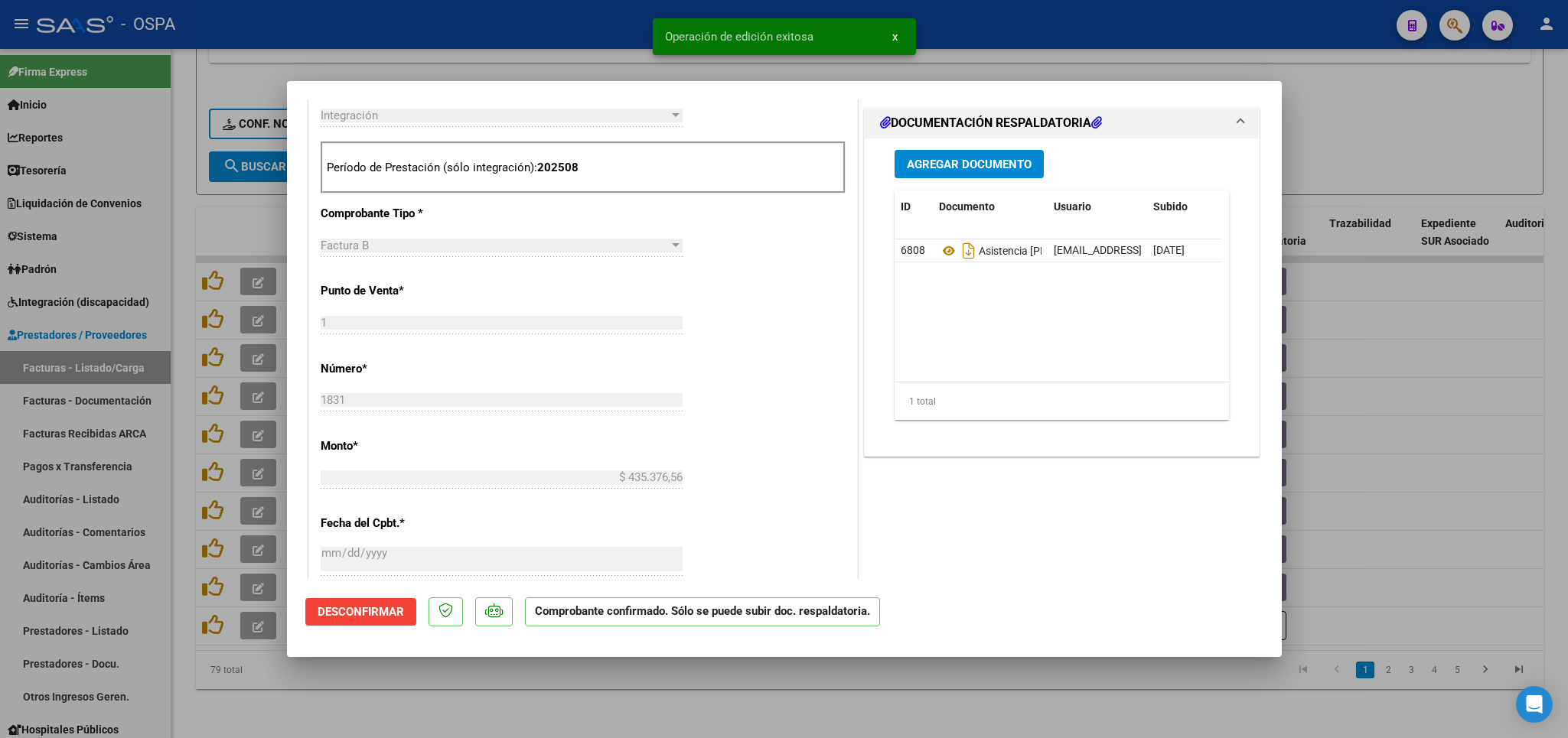
click at [439, 701] on div at bounding box center [784, 369] width 1568 height 738
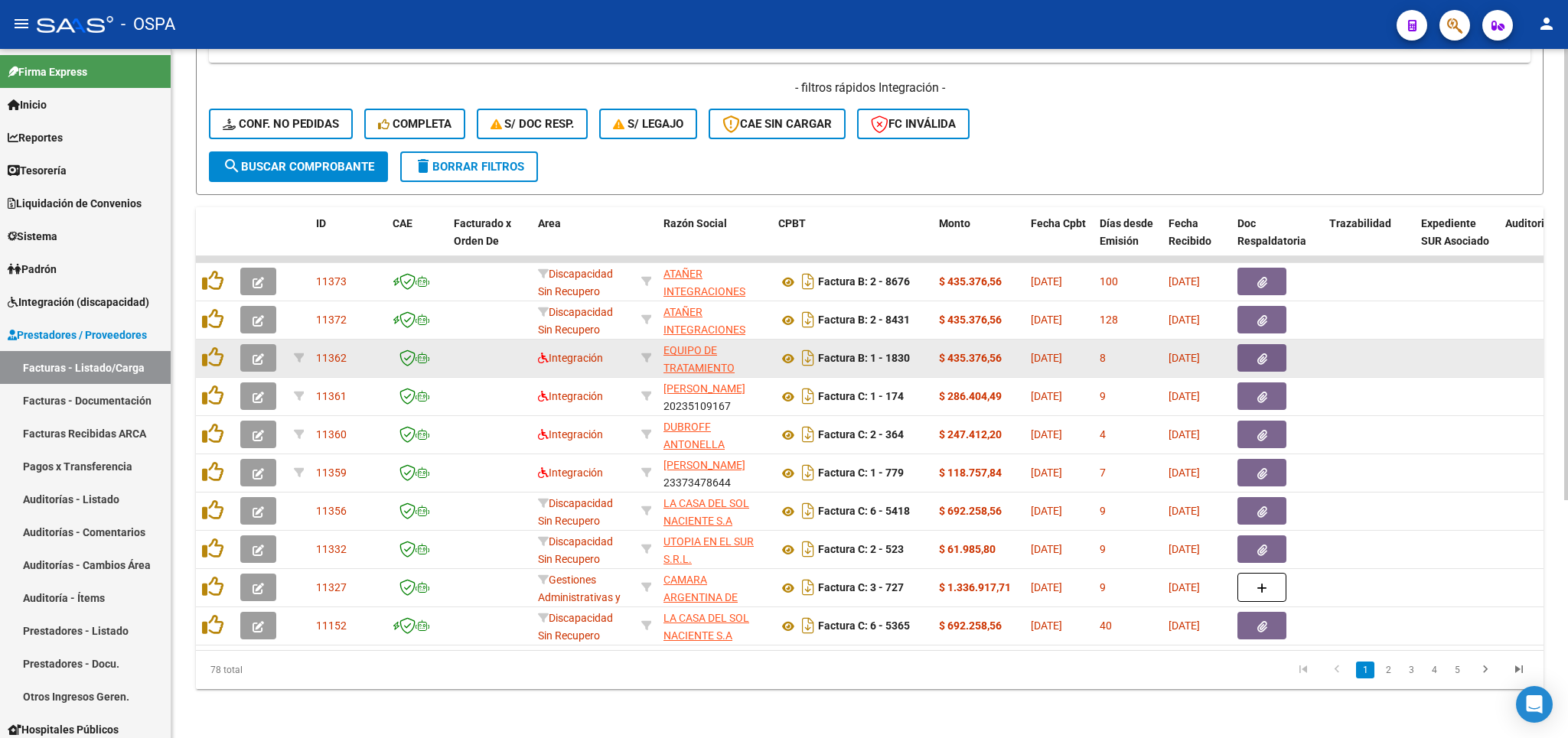
click at [257, 353] on icon "button" at bounding box center [258, 359] width 11 height 11
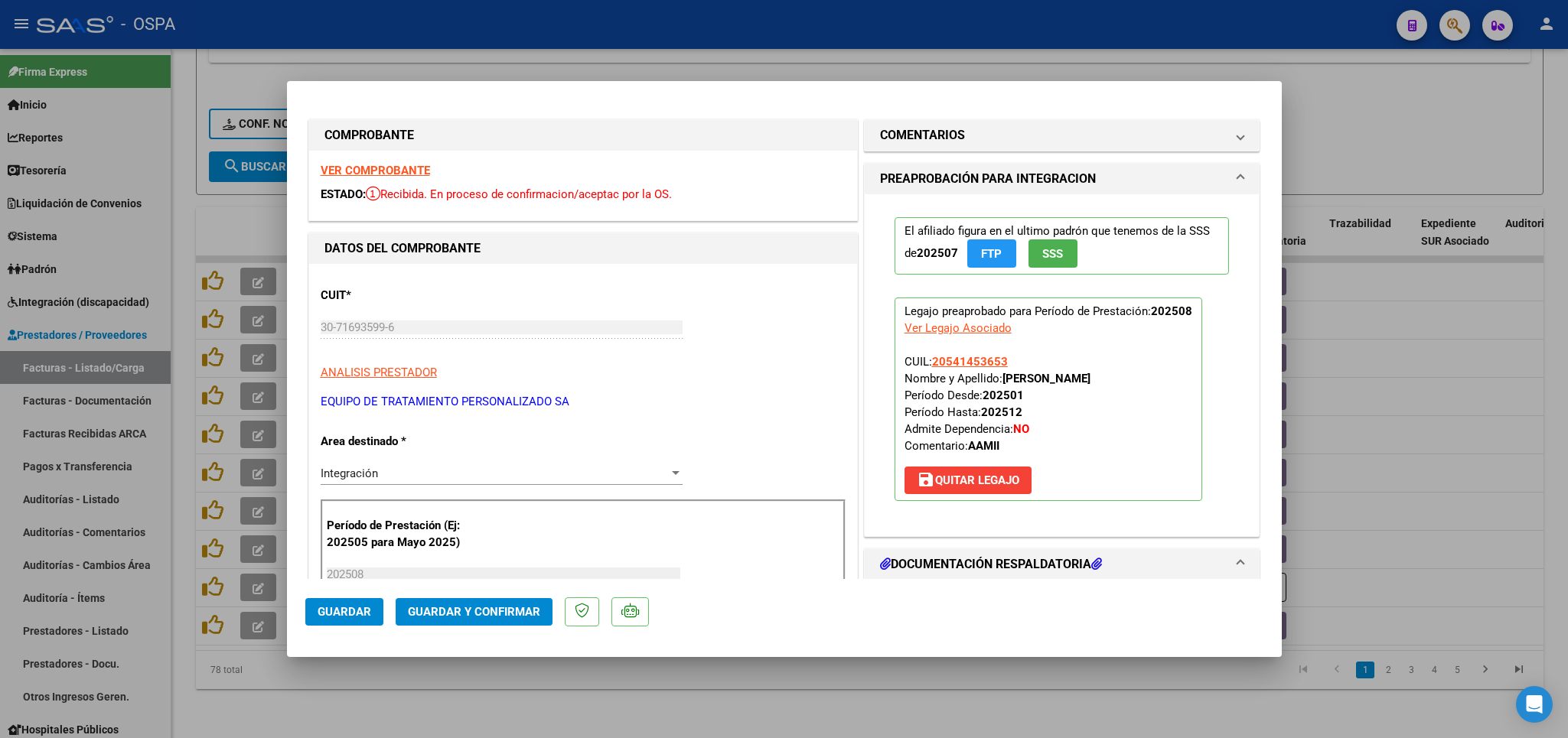
click at [392, 165] on strong "VER COMPROBANTE" at bounding box center [375, 170] width 109 height 14
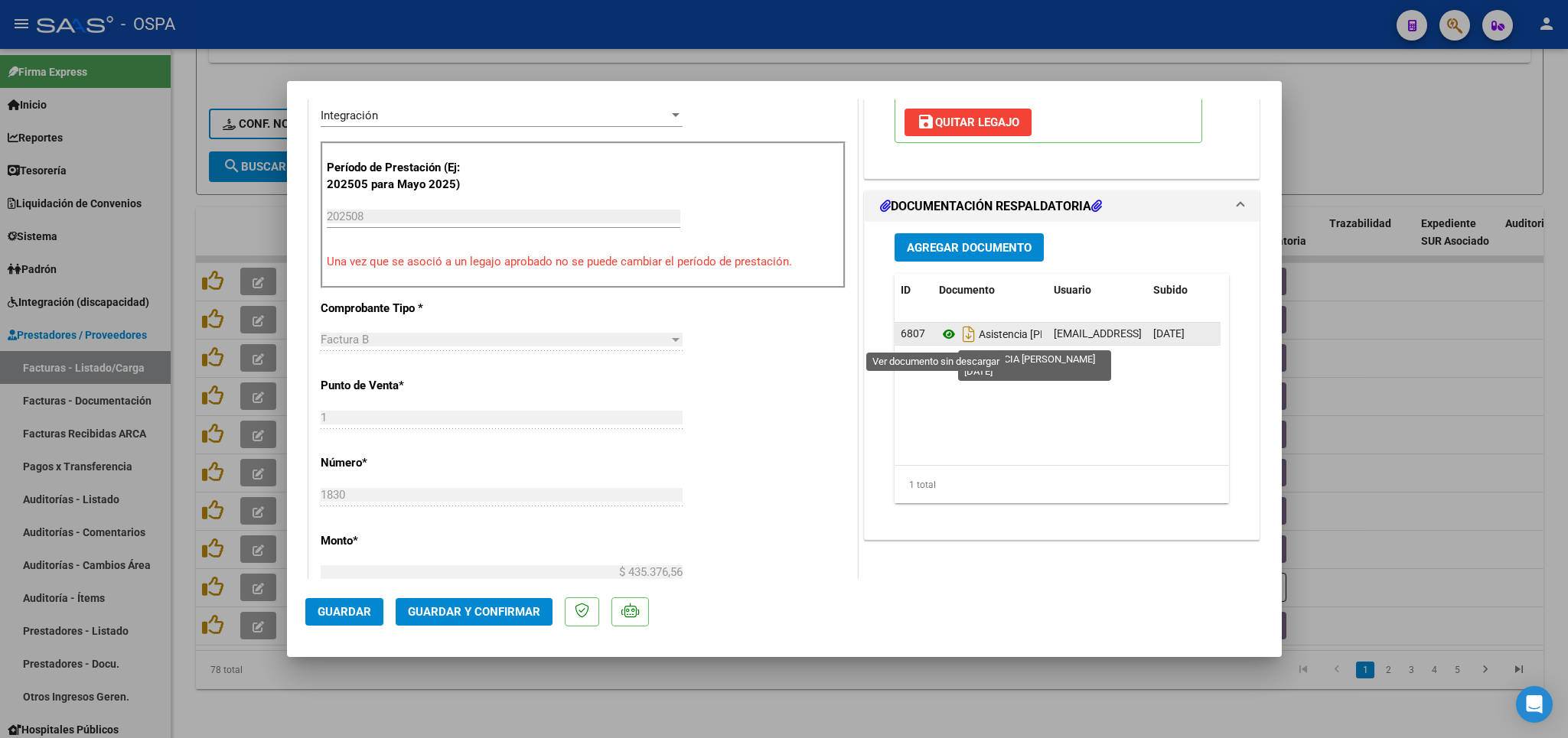
click at [939, 339] on icon at bounding box center [948, 334] width 20 height 19
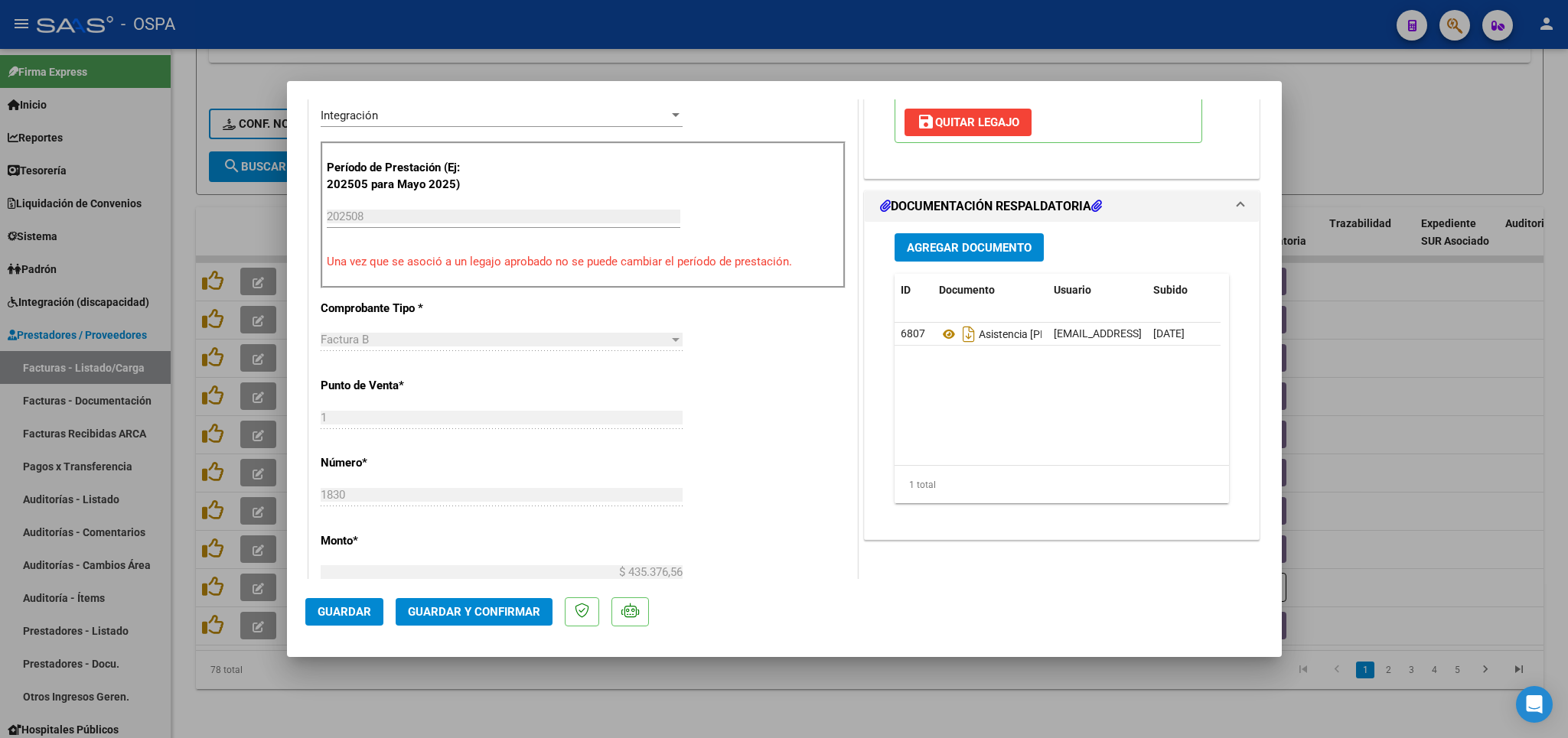
click at [489, 609] on span "Guardar y Confirmar" at bounding box center [474, 611] width 133 height 14
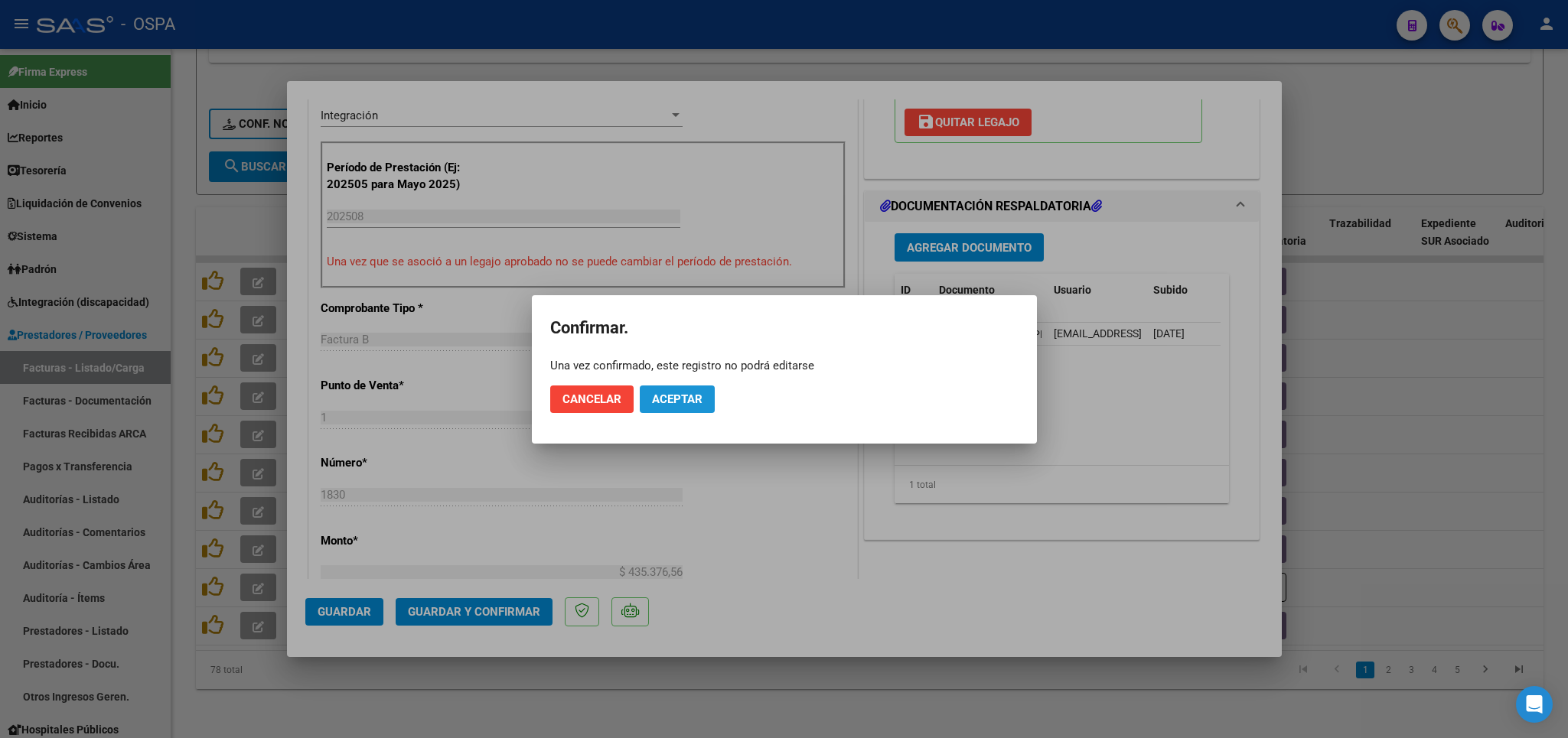
drag, startPoint x: 664, startPoint y: 405, endPoint x: 652, endPoint y: 438, distance: 35.1
click at [664, 406] on button "Aceptar" at bounding box center [677, 400] width 75 height 28
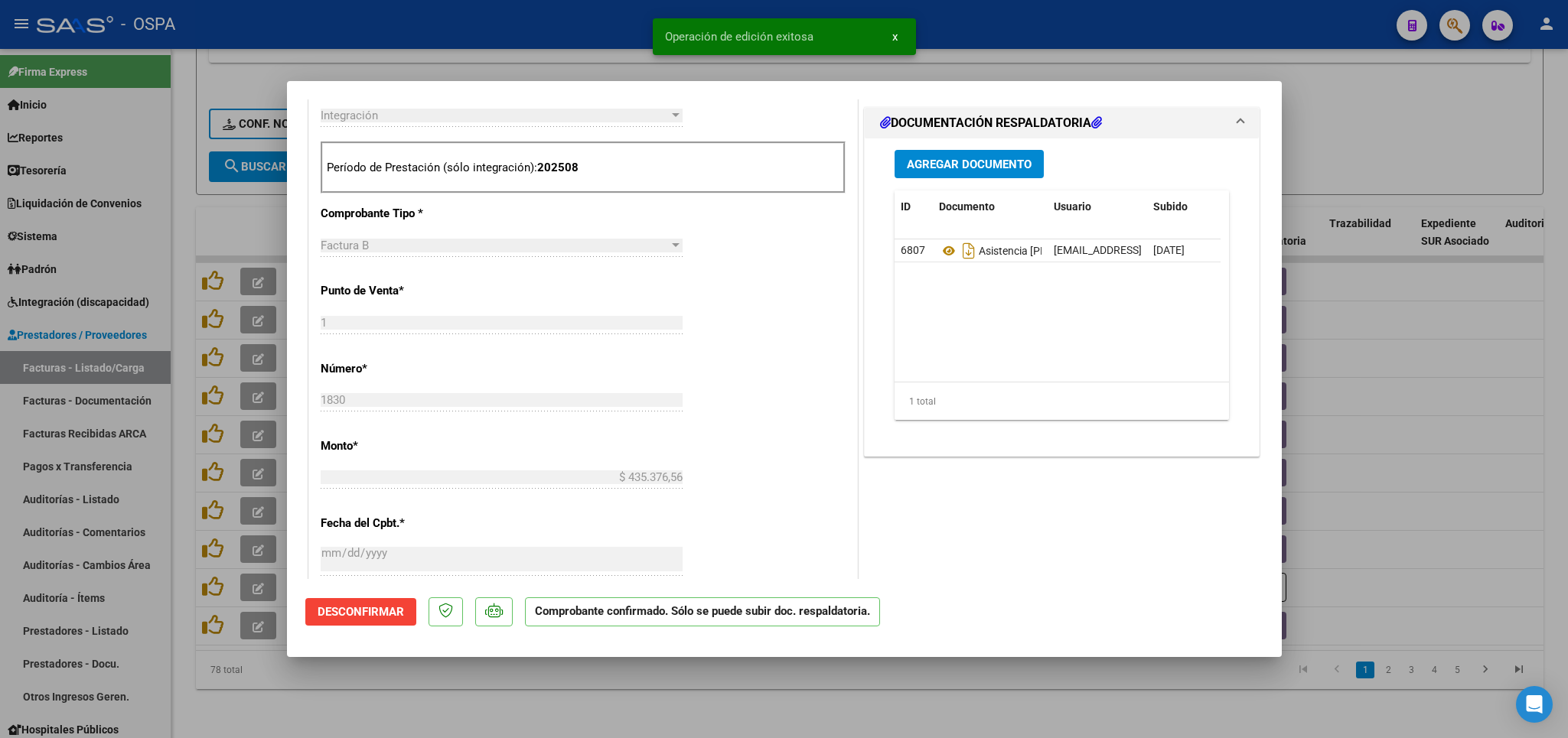
click at [486, 699] on div at bounding box center [784, 369] width 1568 height 738
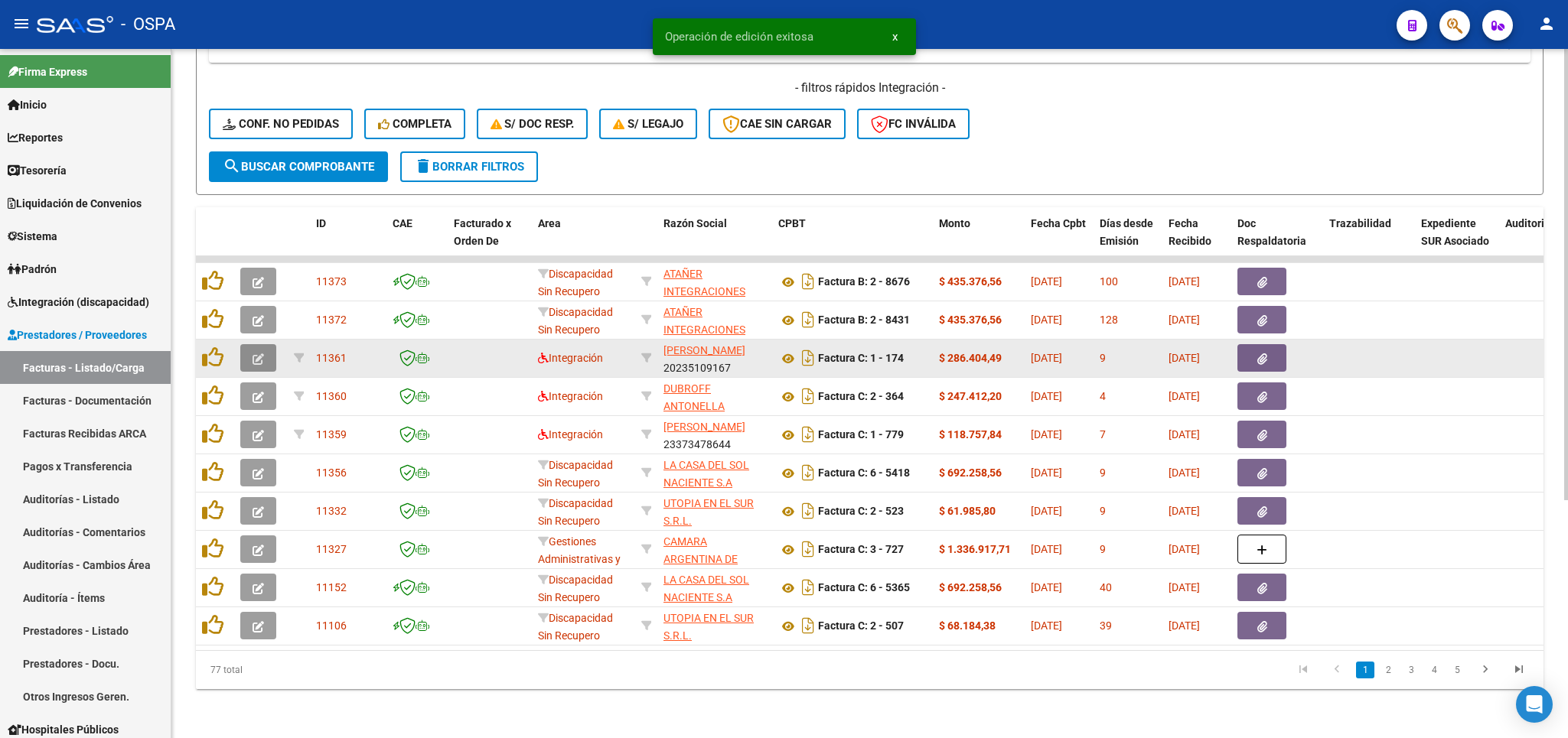
click at [259, 353] on icon "button" at bounding box center [258, 359] width 11 height 11
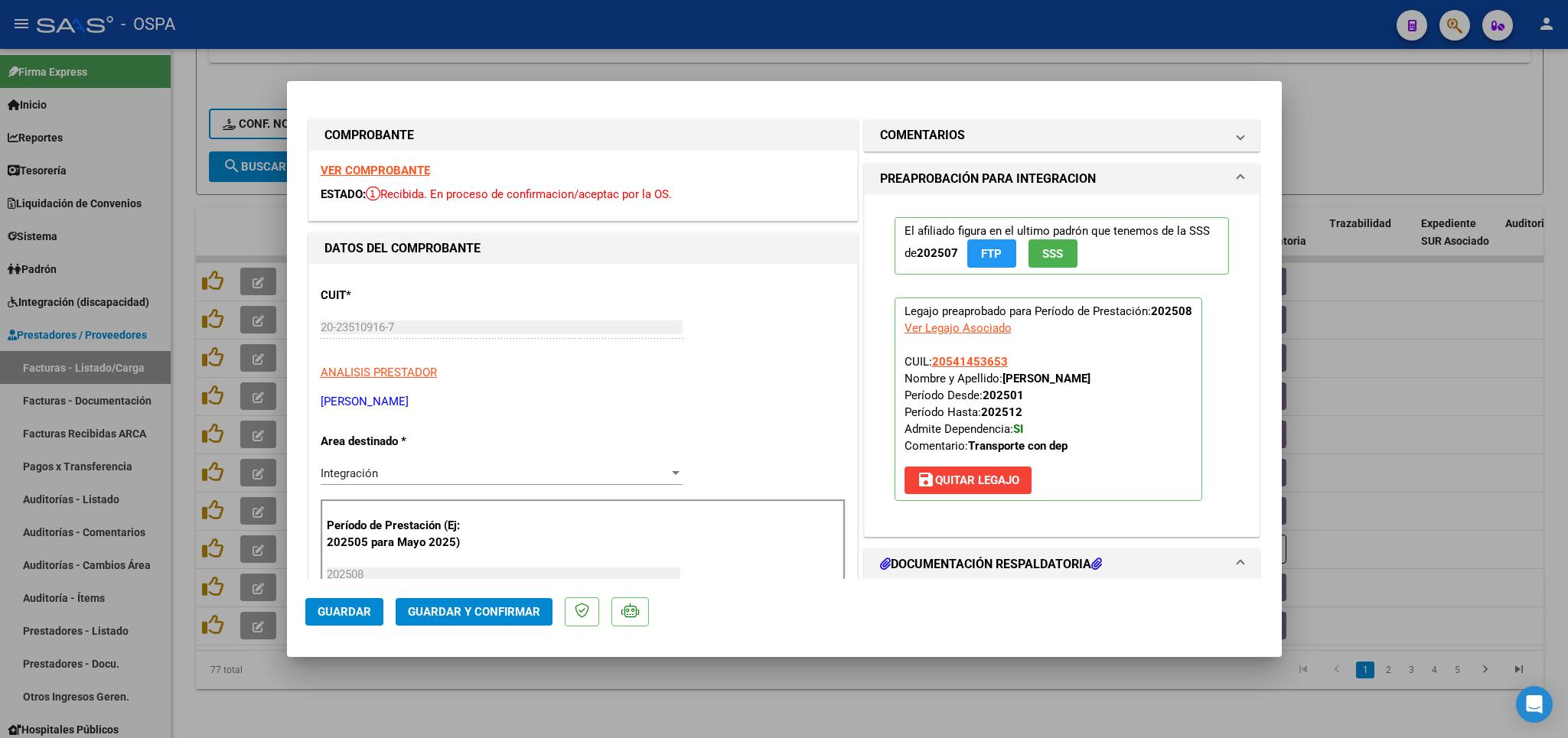
click at [389, 172] on strong "VER COMPROBANTE" at bounding box center [375, 170] width 109 height 14
click at [410, 165] on strong "VER COMPROBANTE" at bounding box center [375, 170] width 109 height 14
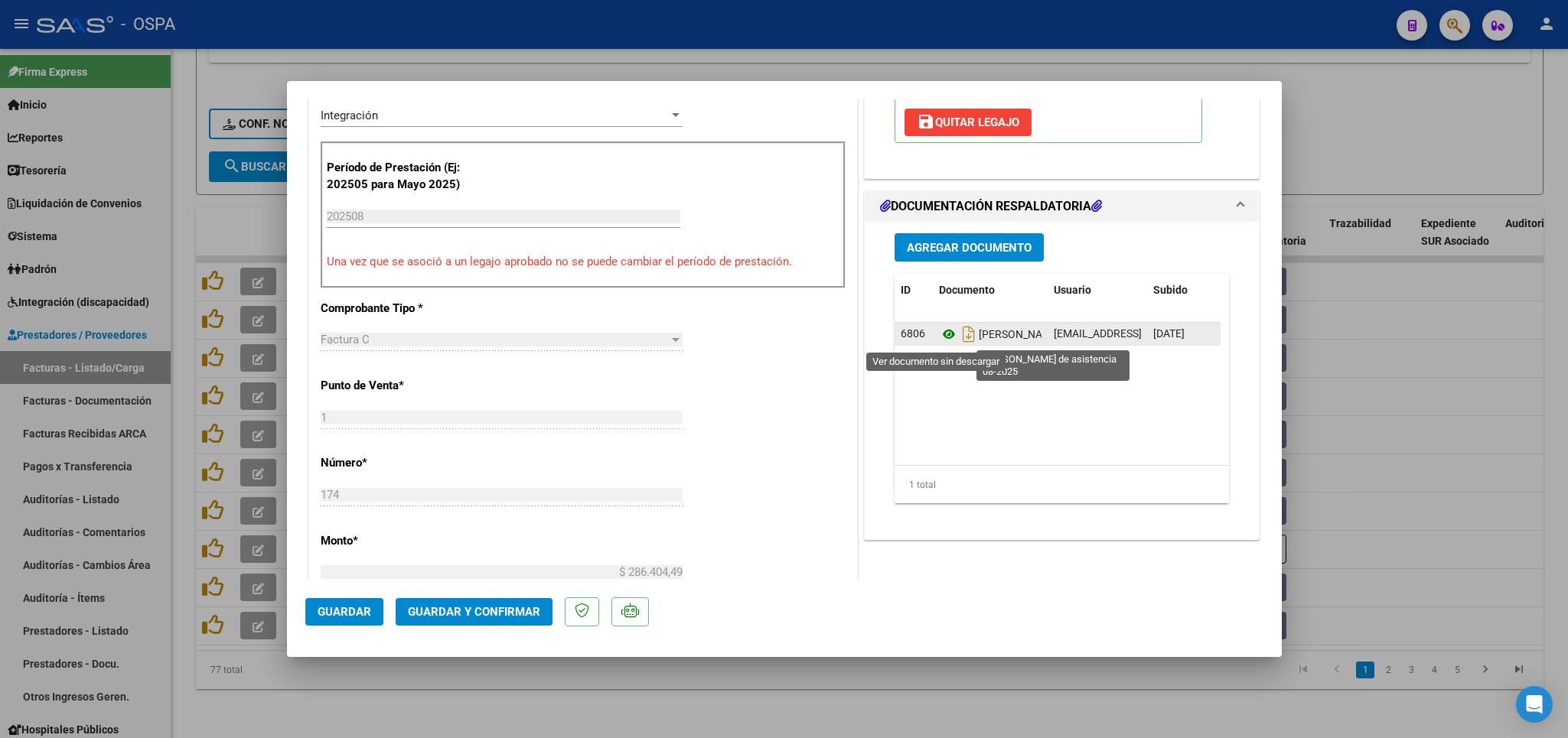
click at [939, 337] on icon at bounding box center [948, 334] width 20 height 19
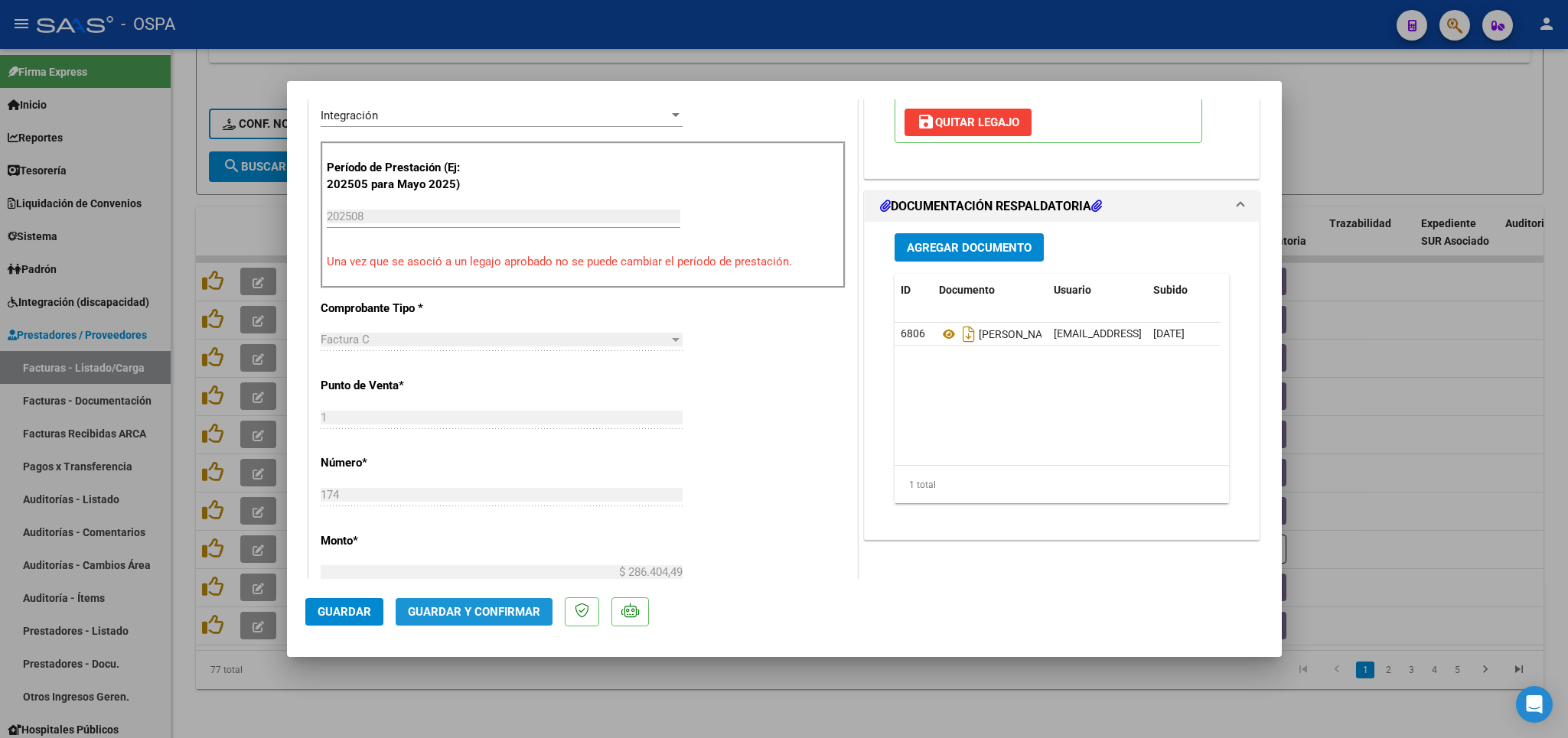
click at [496, 605] on span "Guardar y Confirmar" at bounding box center [474, 611] width 133 height 14
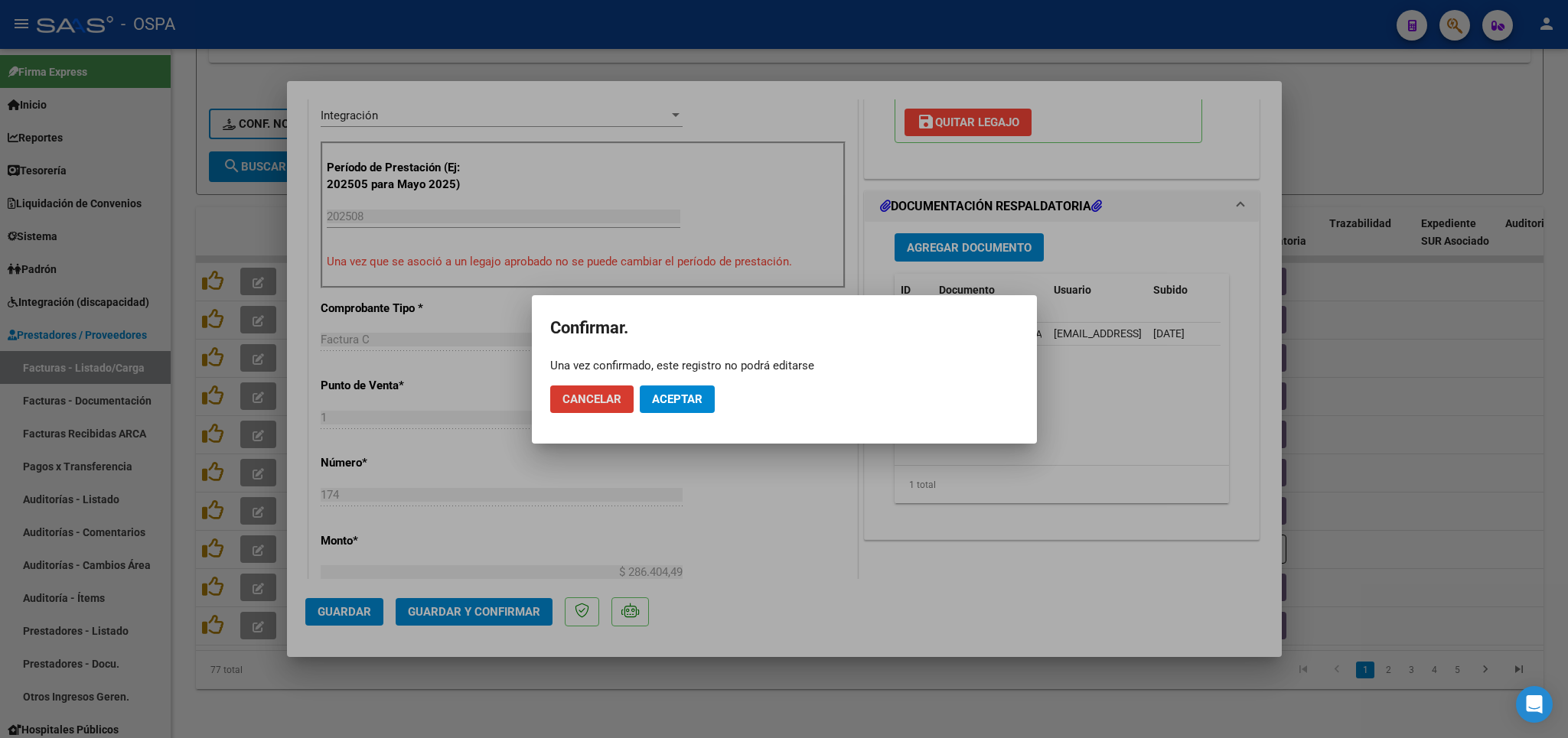
click at [681, 397] on span "Aceptar" at bounding box center [677, 399] width 50 height 14
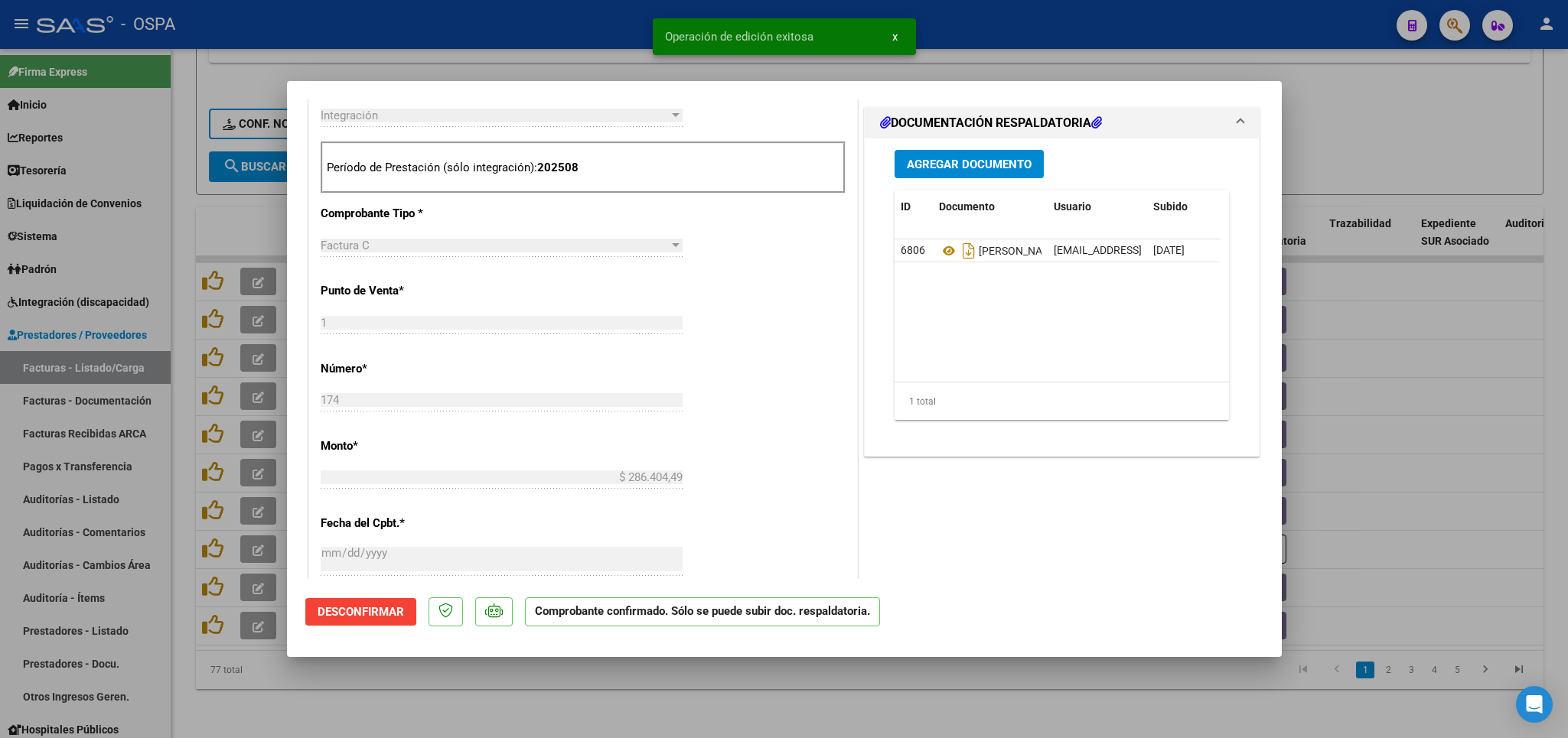
click at [560, 683] on div at bounding box center [784, 369] width 1568 height 738
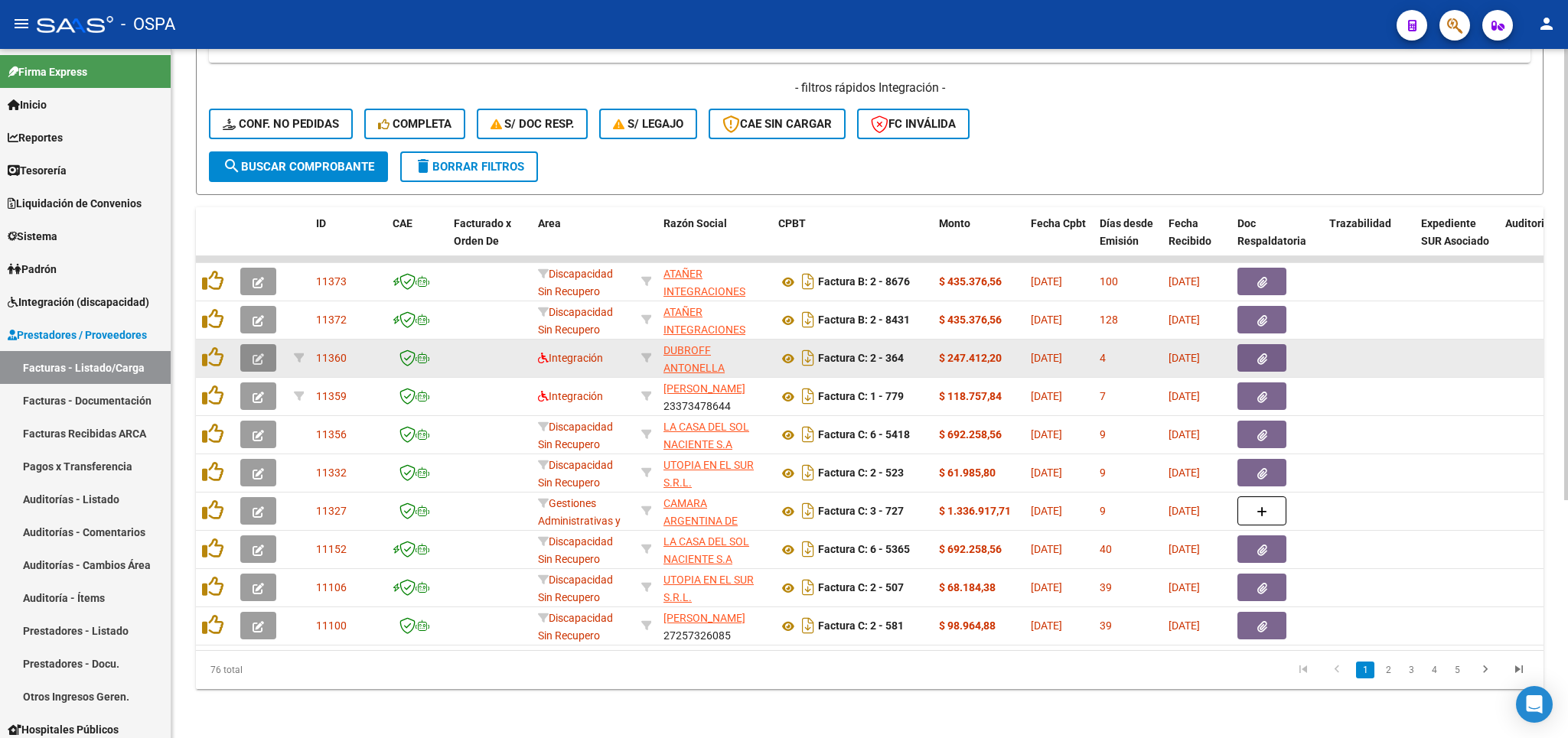
click at [256, 353] on icon "button" at bounding box center [258, 359] width 11 height 11
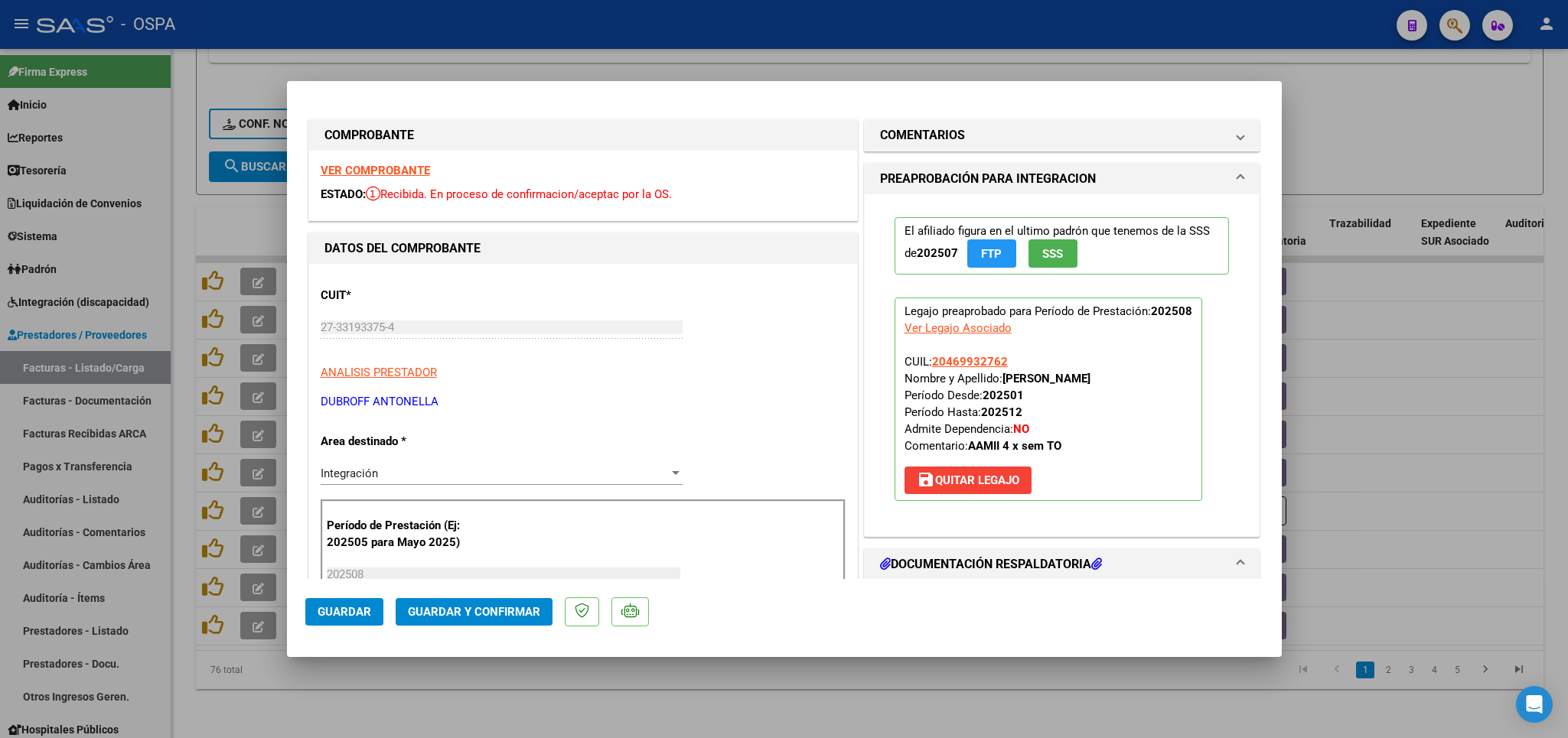
click at [376, 172] on strong "VER COMPROBANTE" at bounding box center [375, 170] width 109 height 14
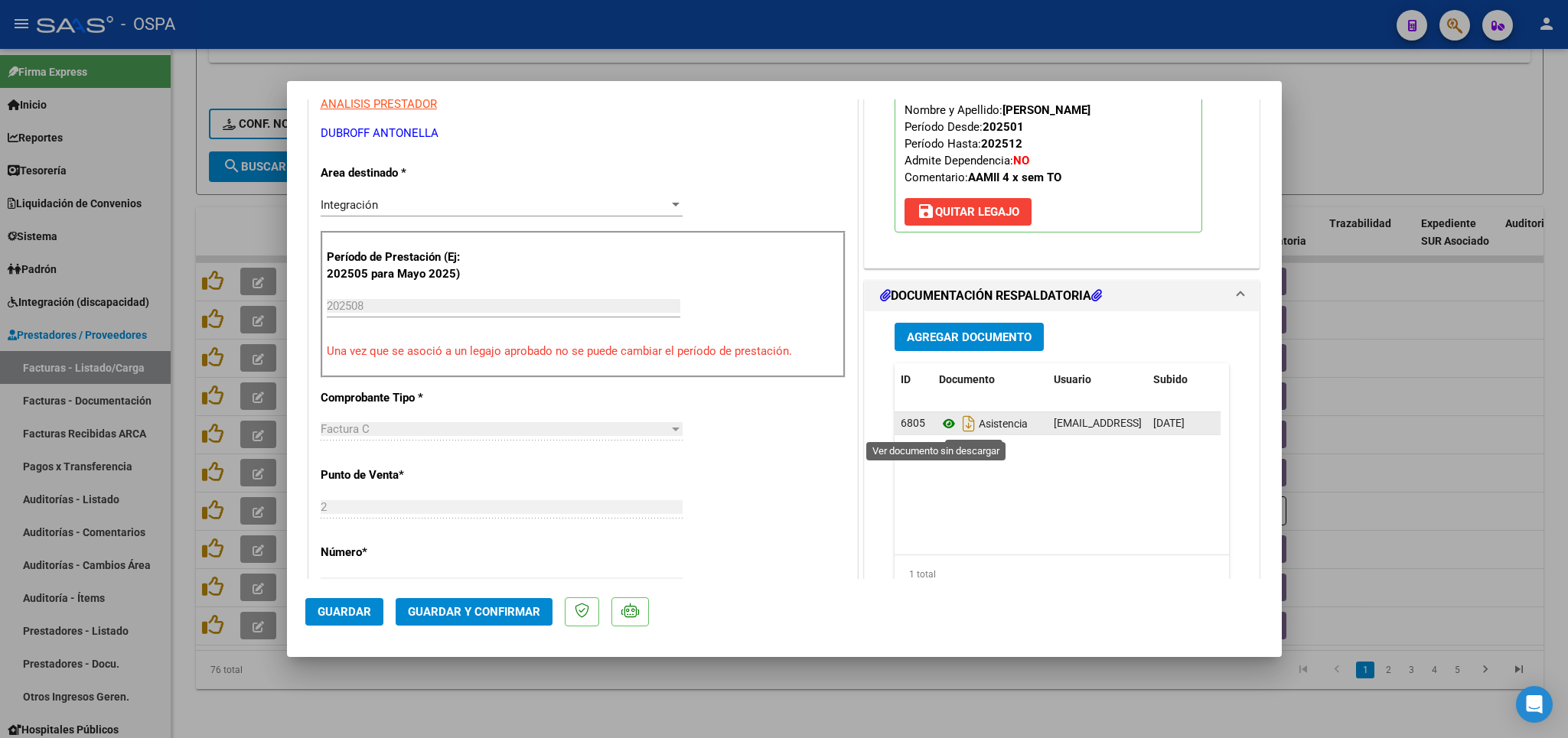
scroll to position [179, 0]
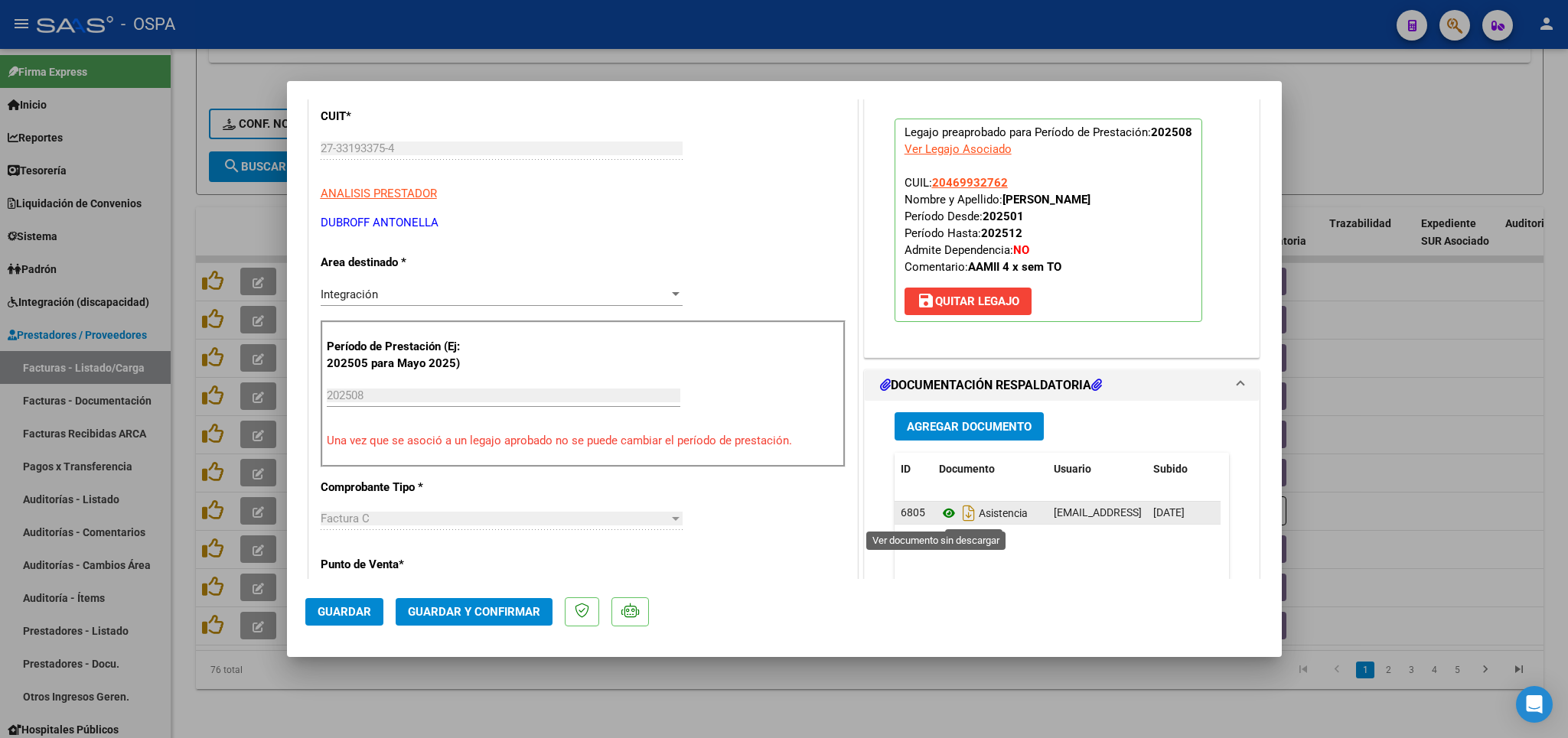
click at [939, 521] on icon at bounding box center [948, 513] width 20 height 19
click at [475, 615] on span "Guardar y Confirmar" at bounding box center [474, 611] width 133 height 14
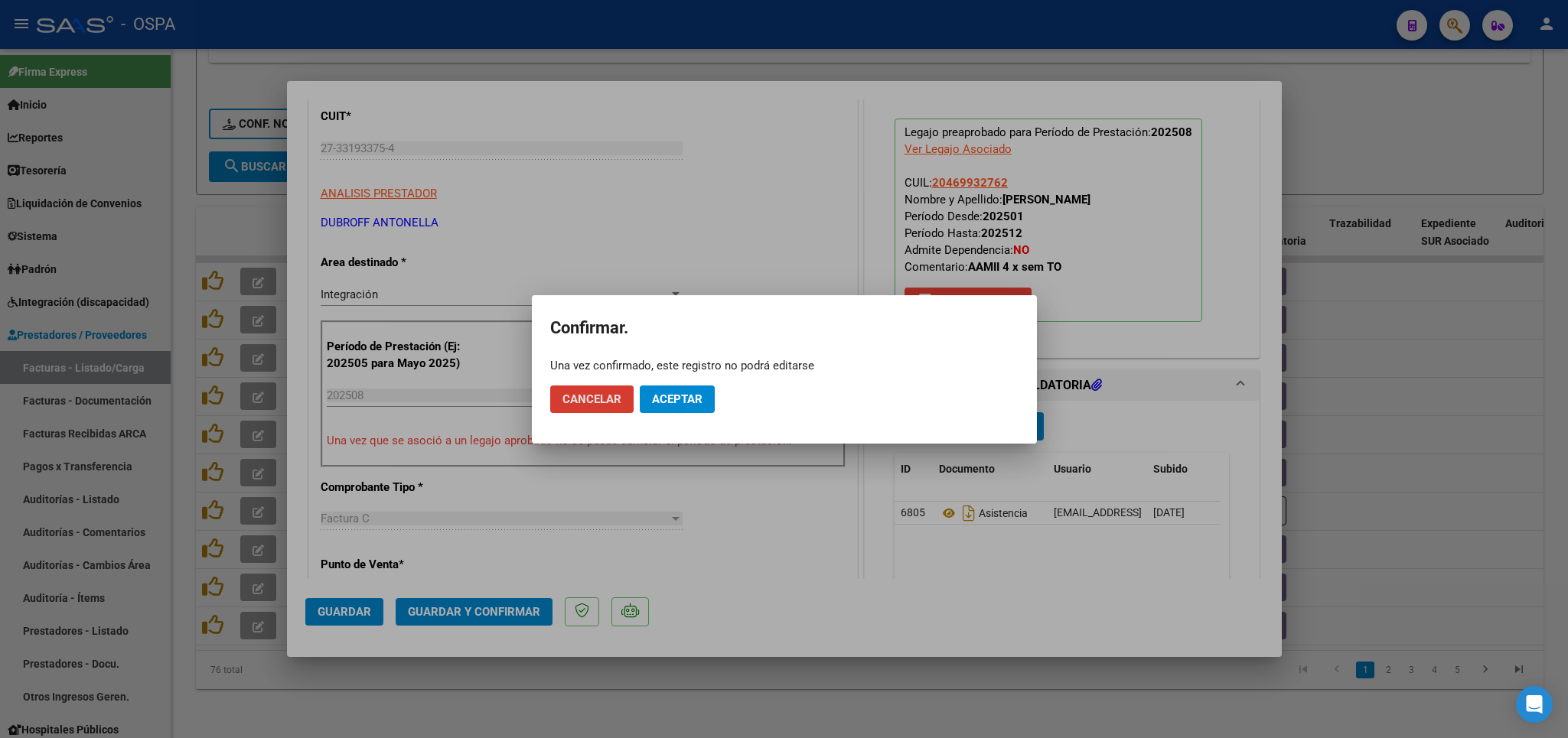
click at [685, 390] on button "Aceptar" at bounding box center [677, 400] width 75 height 28
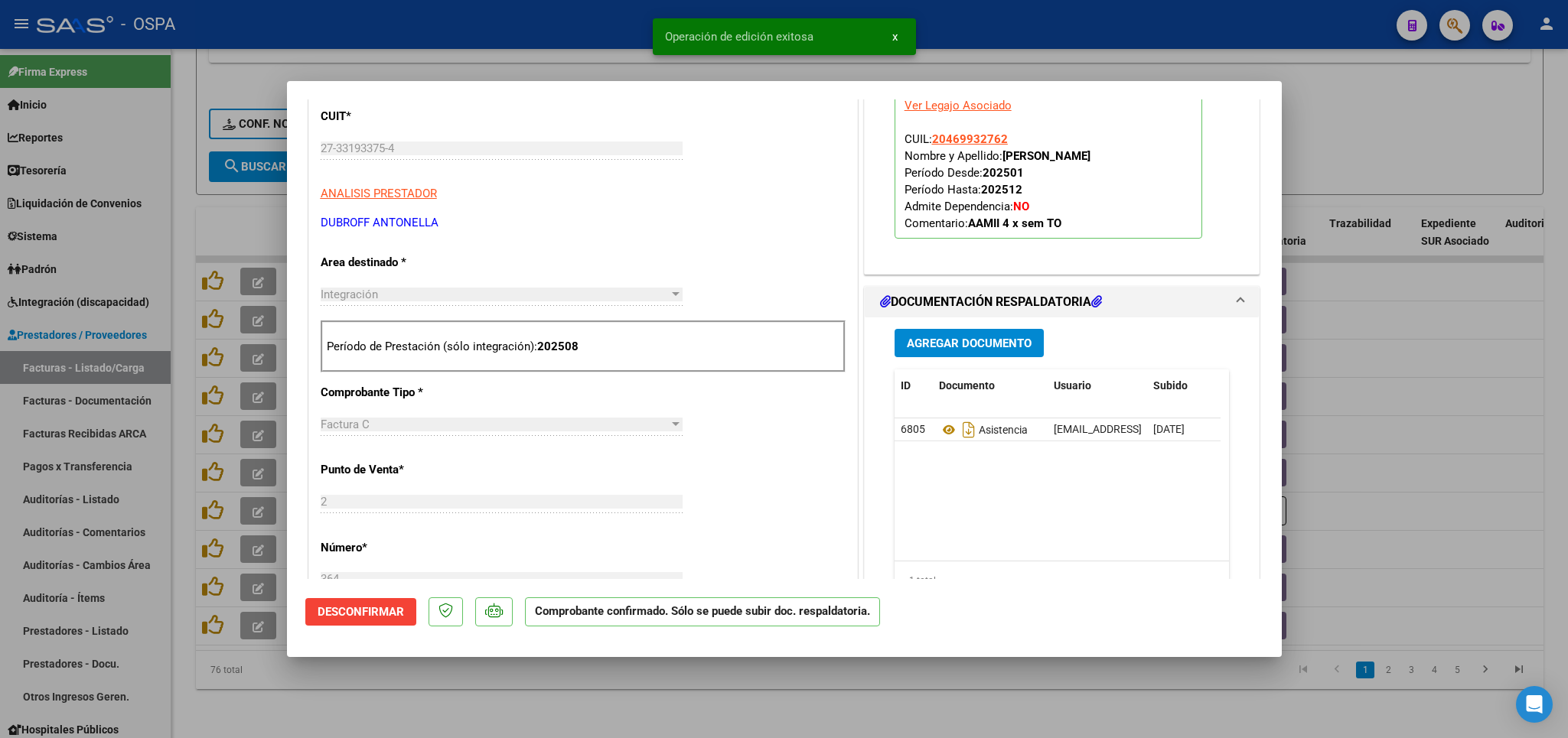
click at [637, 695] on div at bounding box center [784, 369] width 1568 height 738
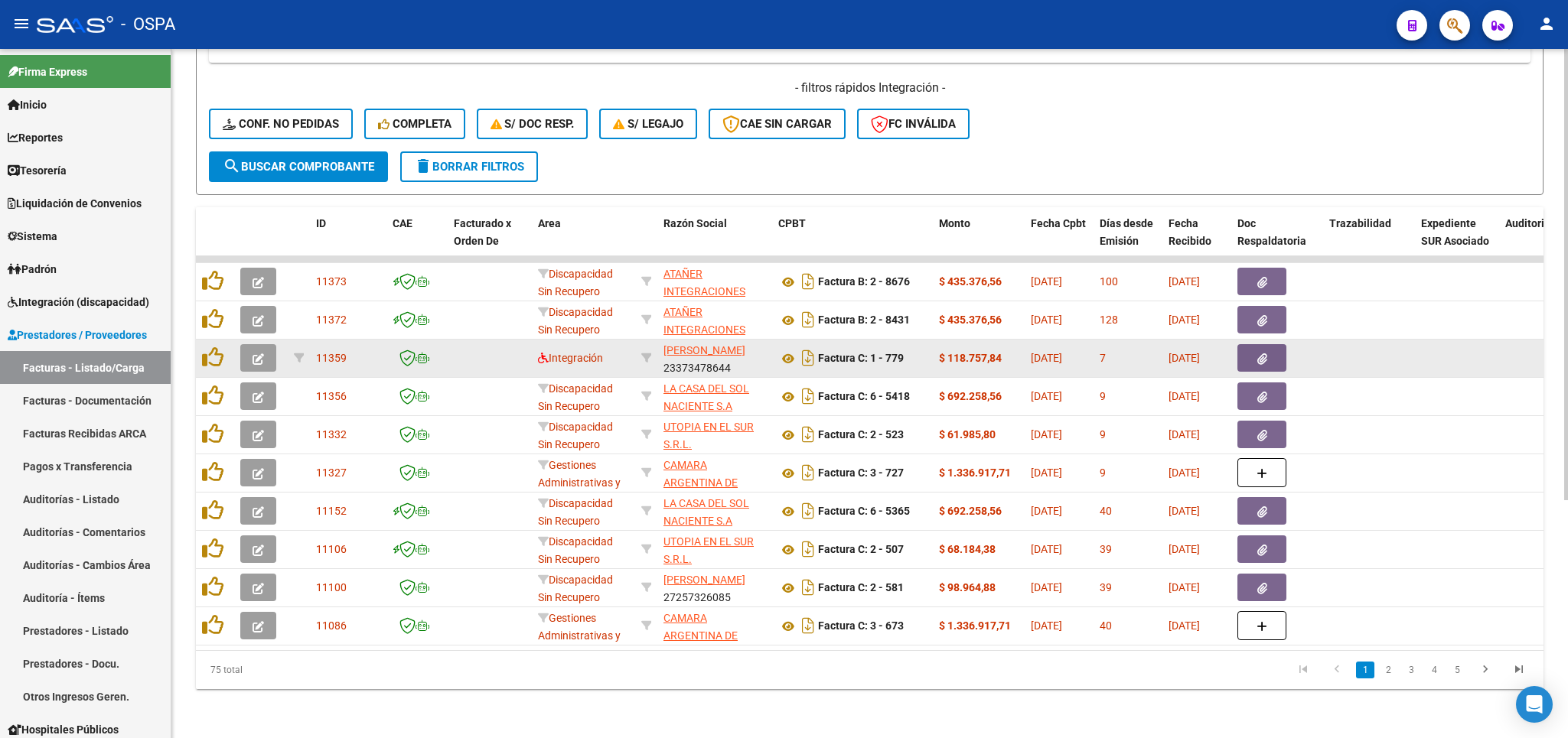
click at [266, 344] on button "button" at bounding box center [258, 358] width 36 height 28
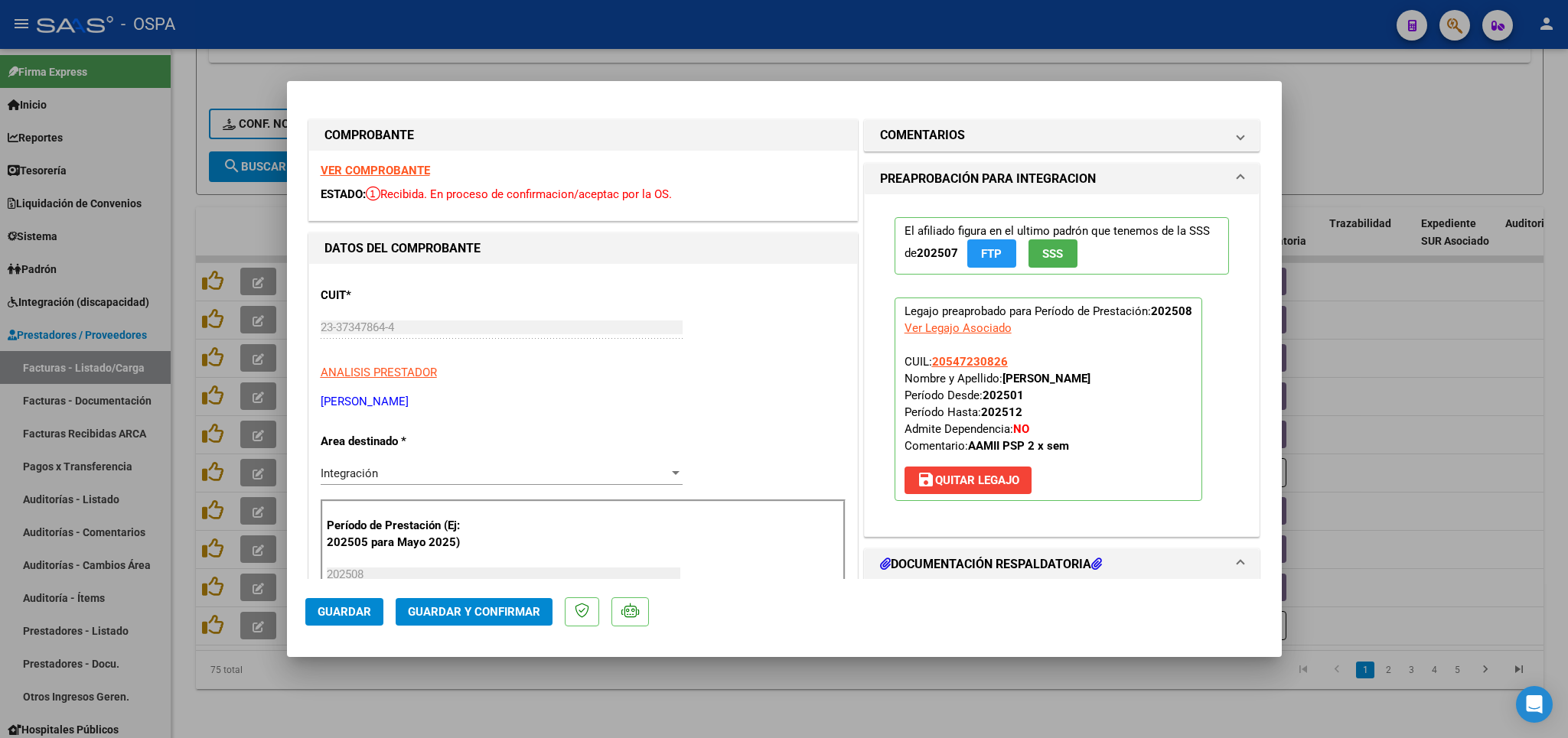
click at [374, 172] on strong "VER COMPROBANTE" at bounding box center [375, 170] width 109 height 14
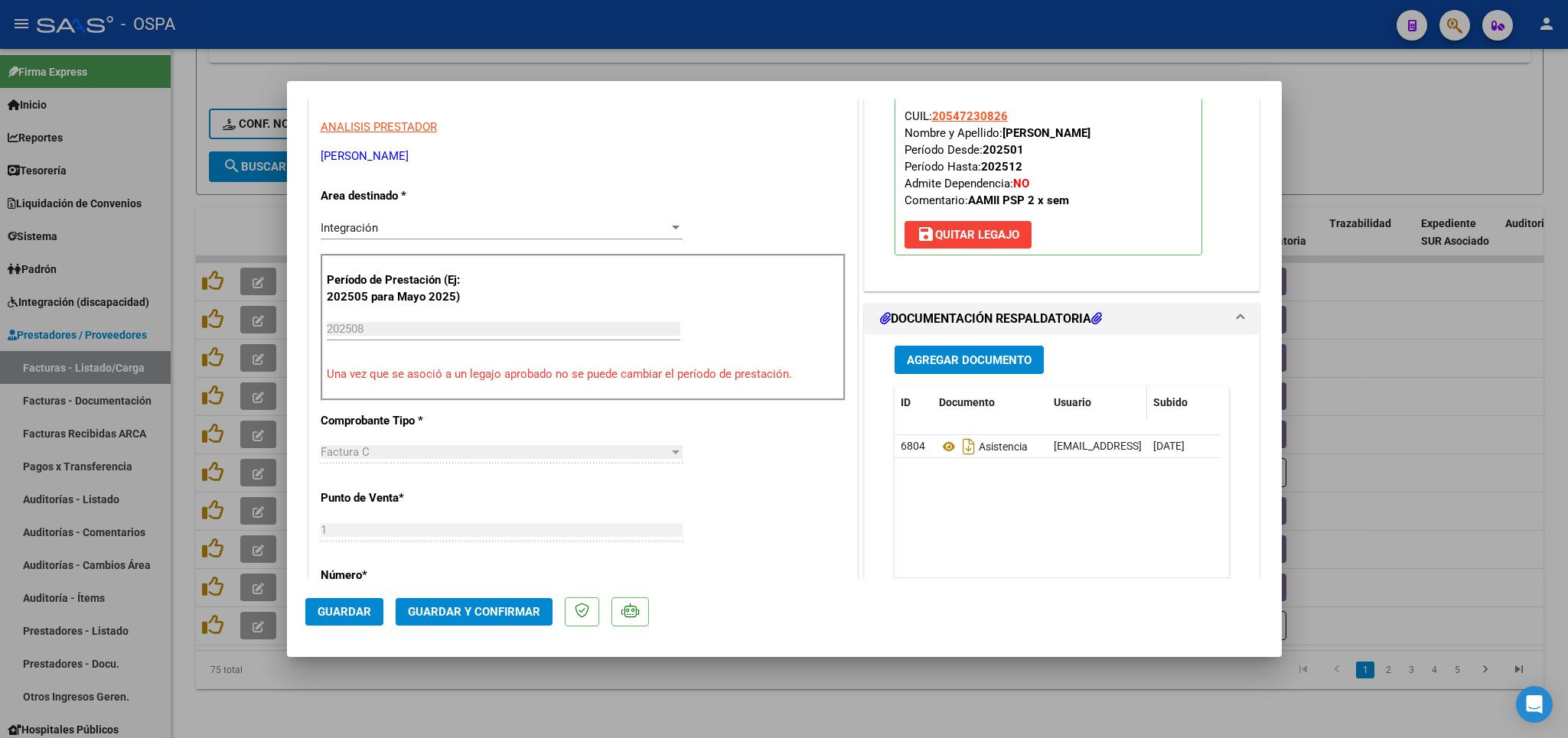
scroll to position [269, 0]
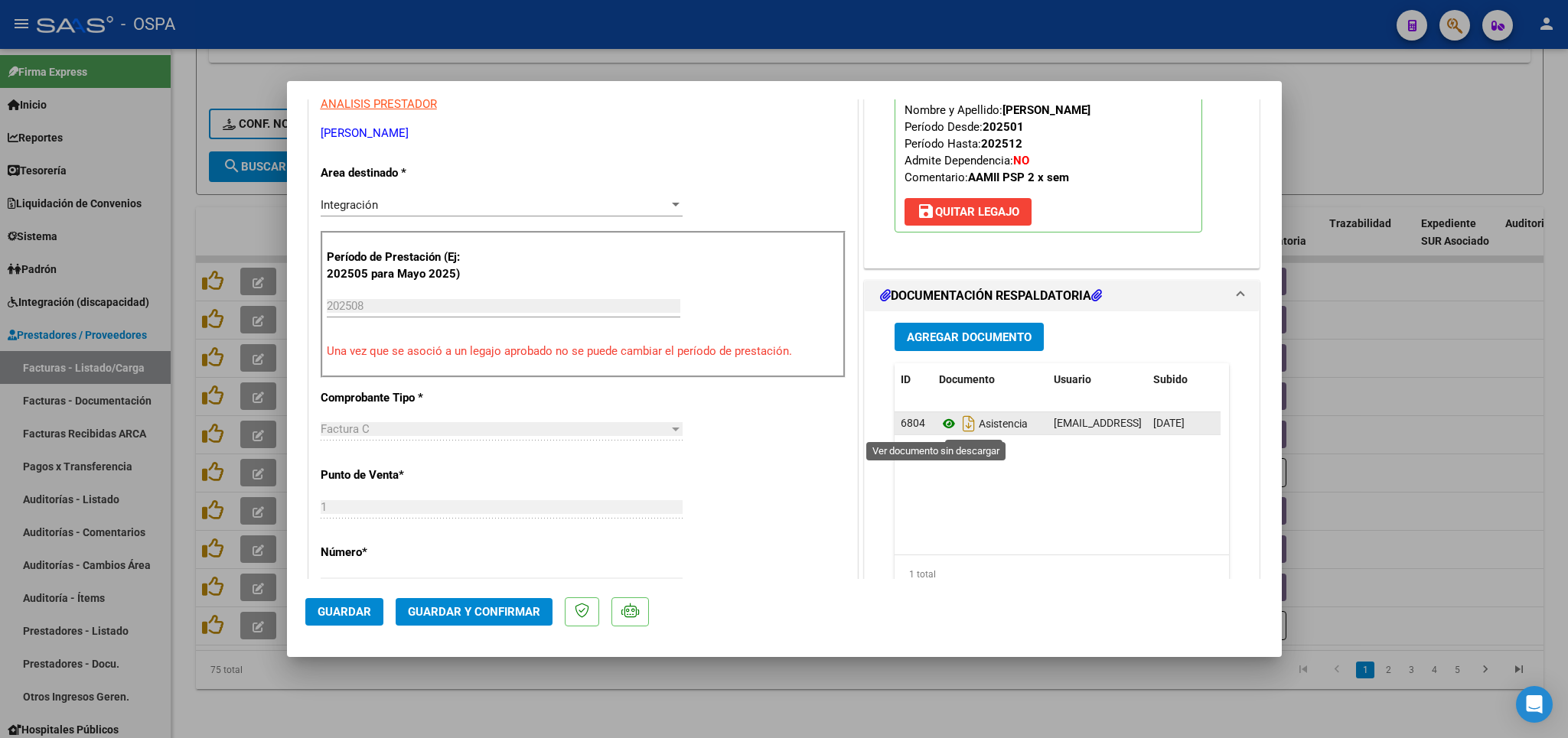
click at [939, 428] on icon at bounding box center [948, 423] width 20 height 19
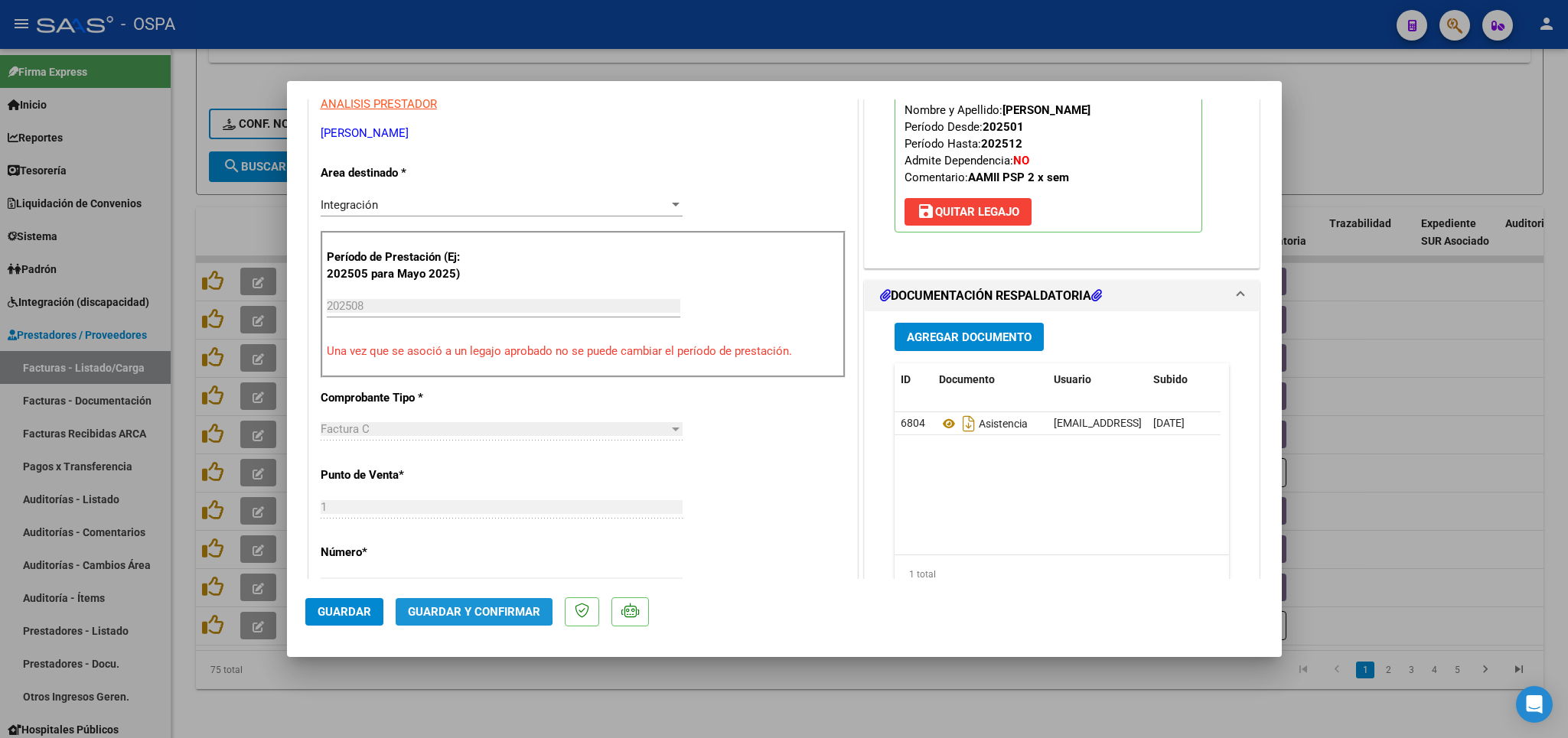
click at [453, 605] on span "Guardar y Confirmar" at bounding box center [474, 611] width 133 height 14
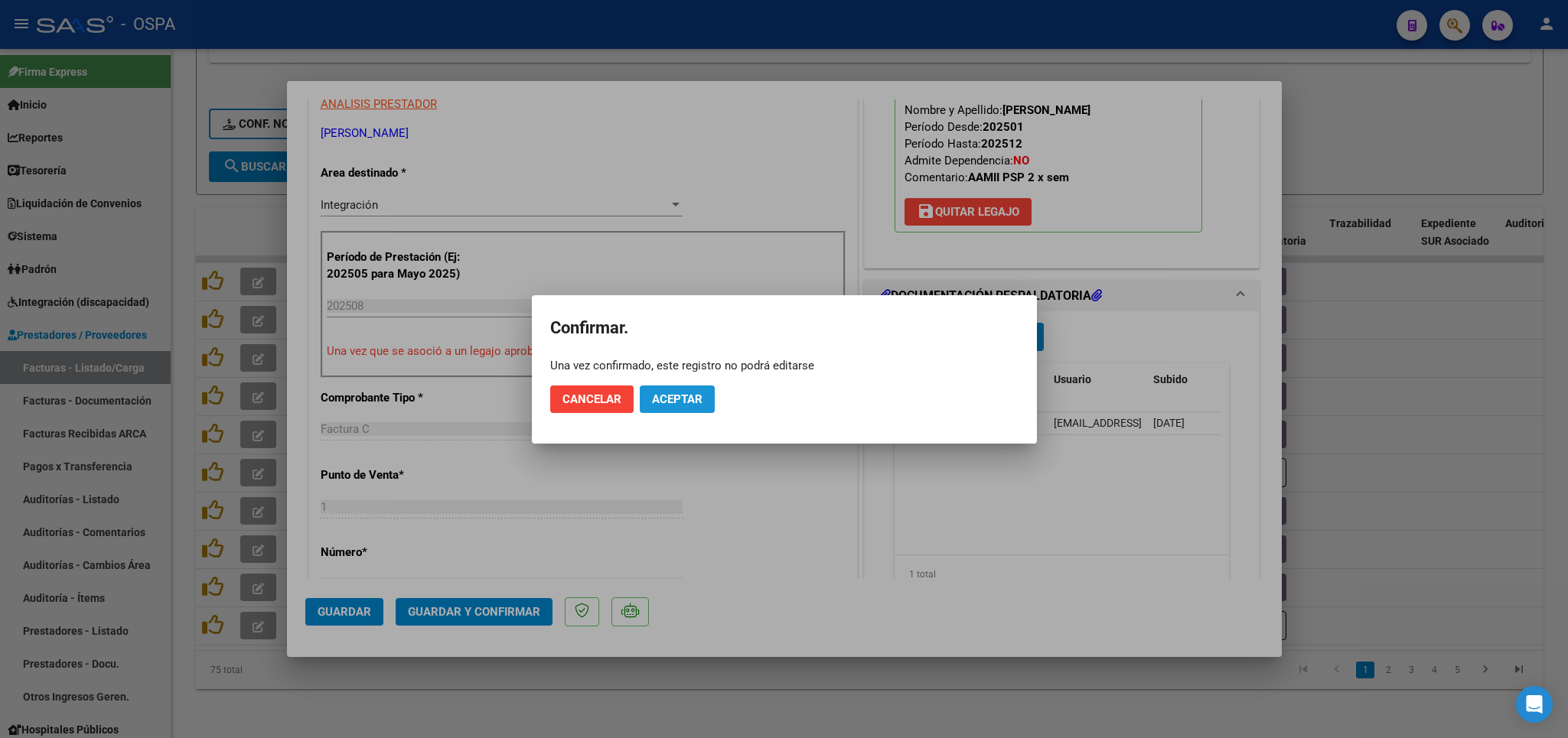
click at [705, 396] on button "Aceptar" at bounding box center [677, 400] width 75 height 28
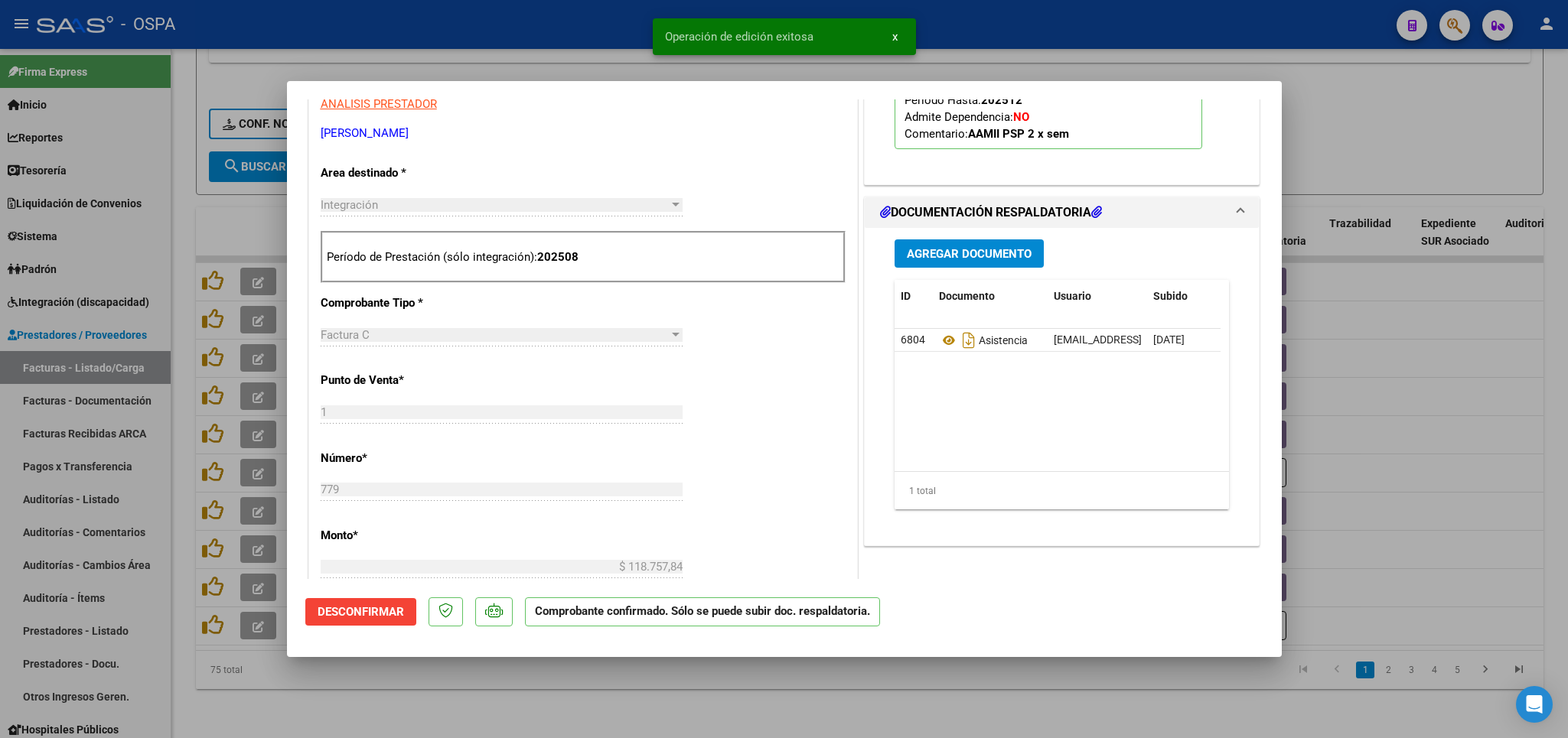
click at [651, 700] on div at bounding box center [784, 369] width 1568 height 738
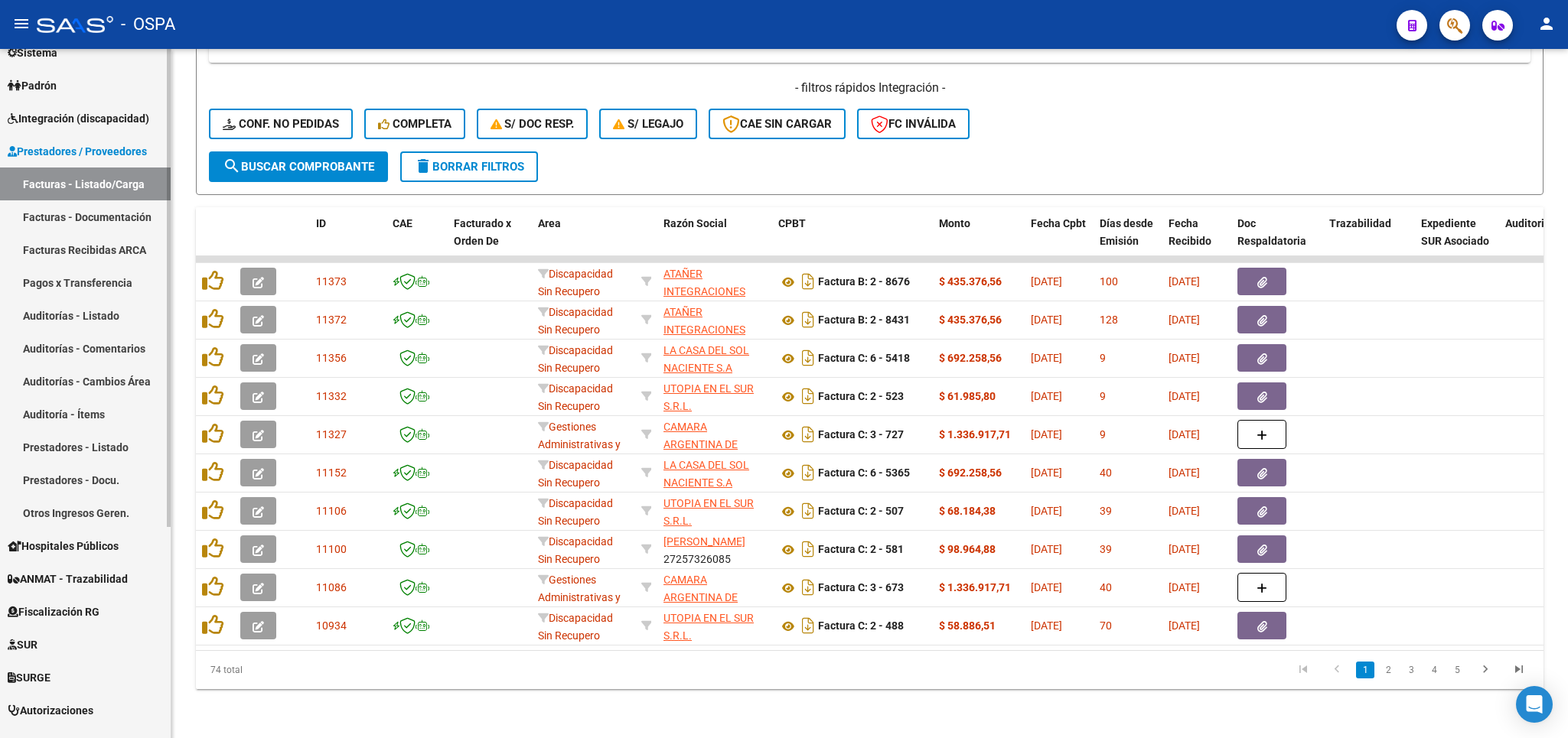
scroll to position [303, 0]
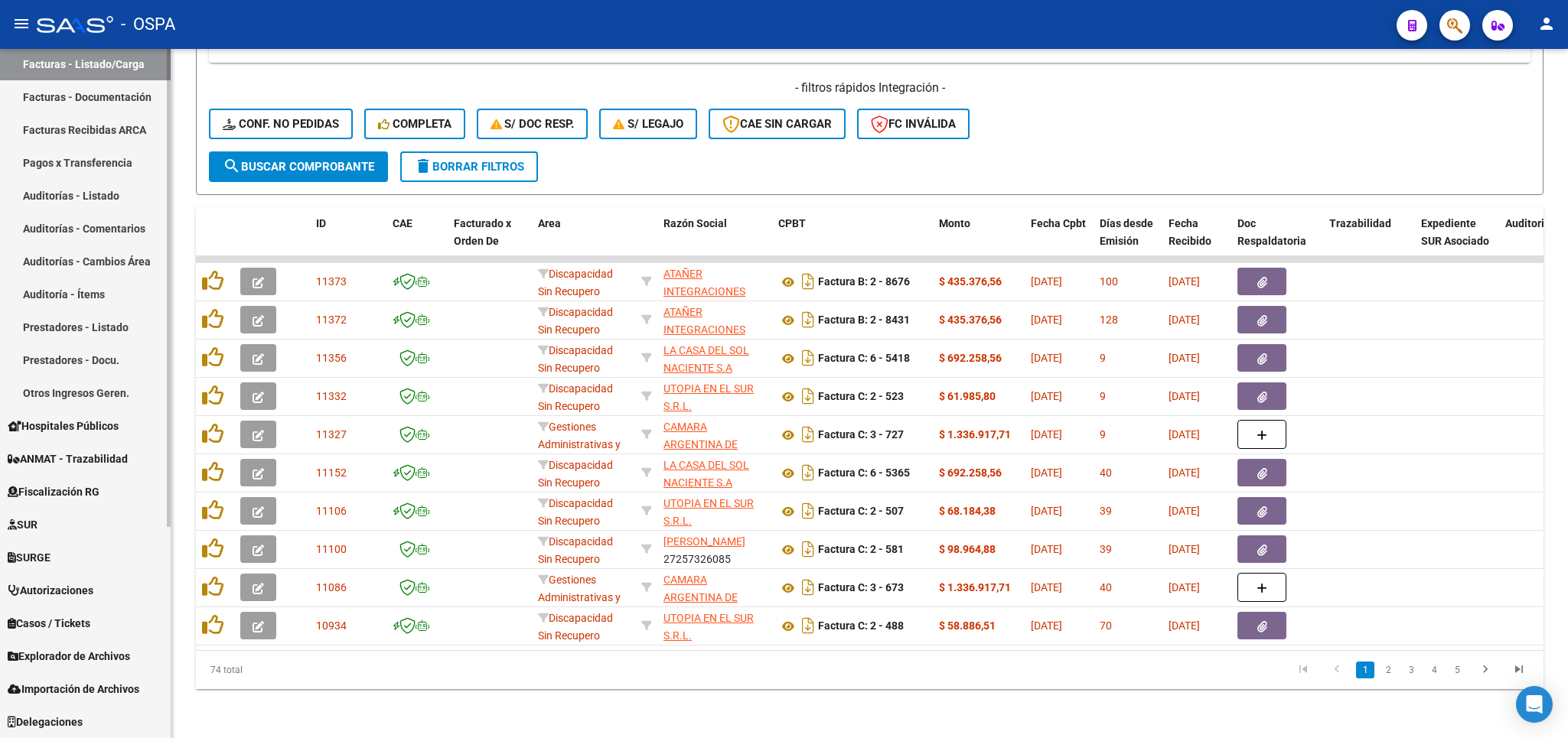
click at [92, 658] on span "Explorador de Archivos" at bounding box center [68, 656] width 122 height 17
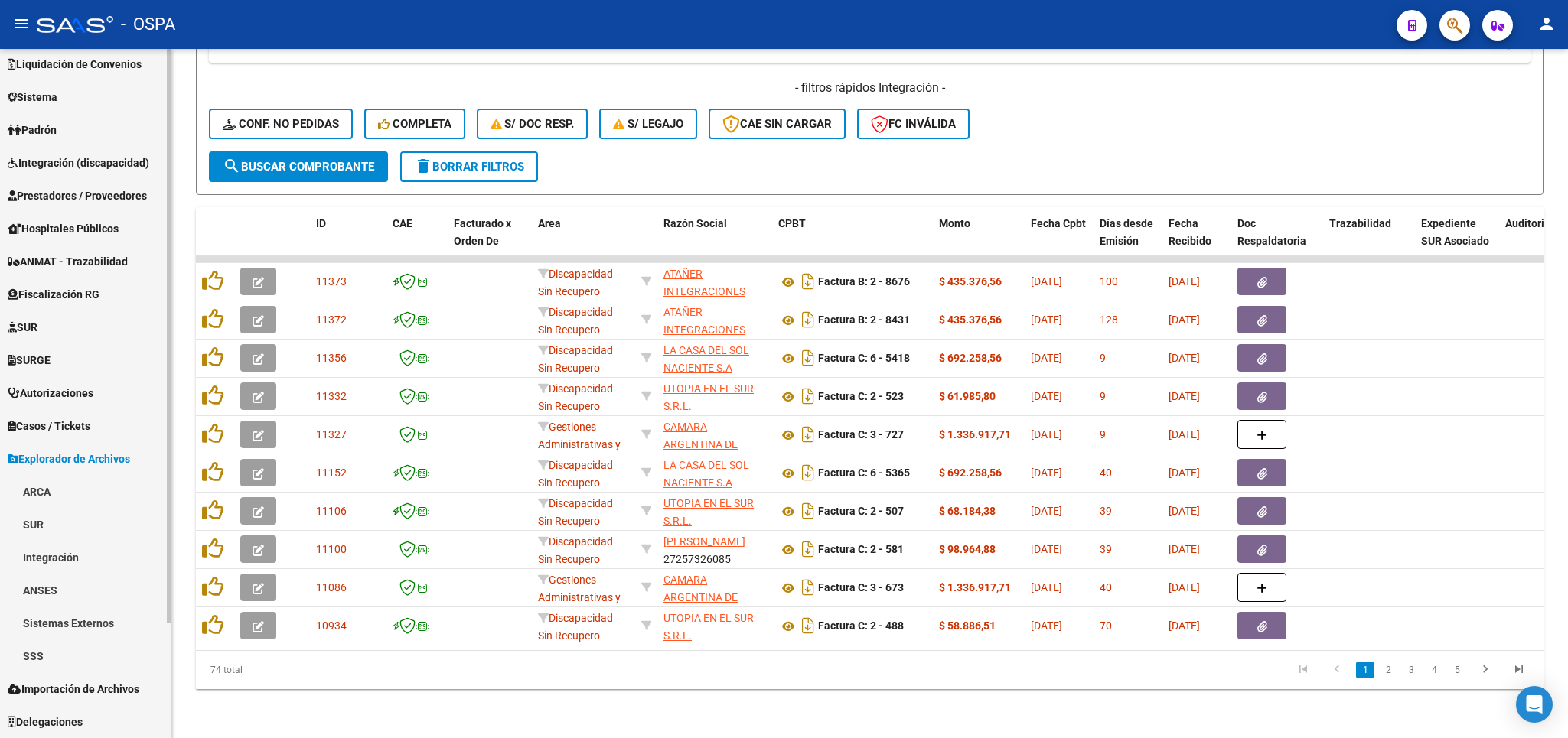
scroll to position [140, 0]
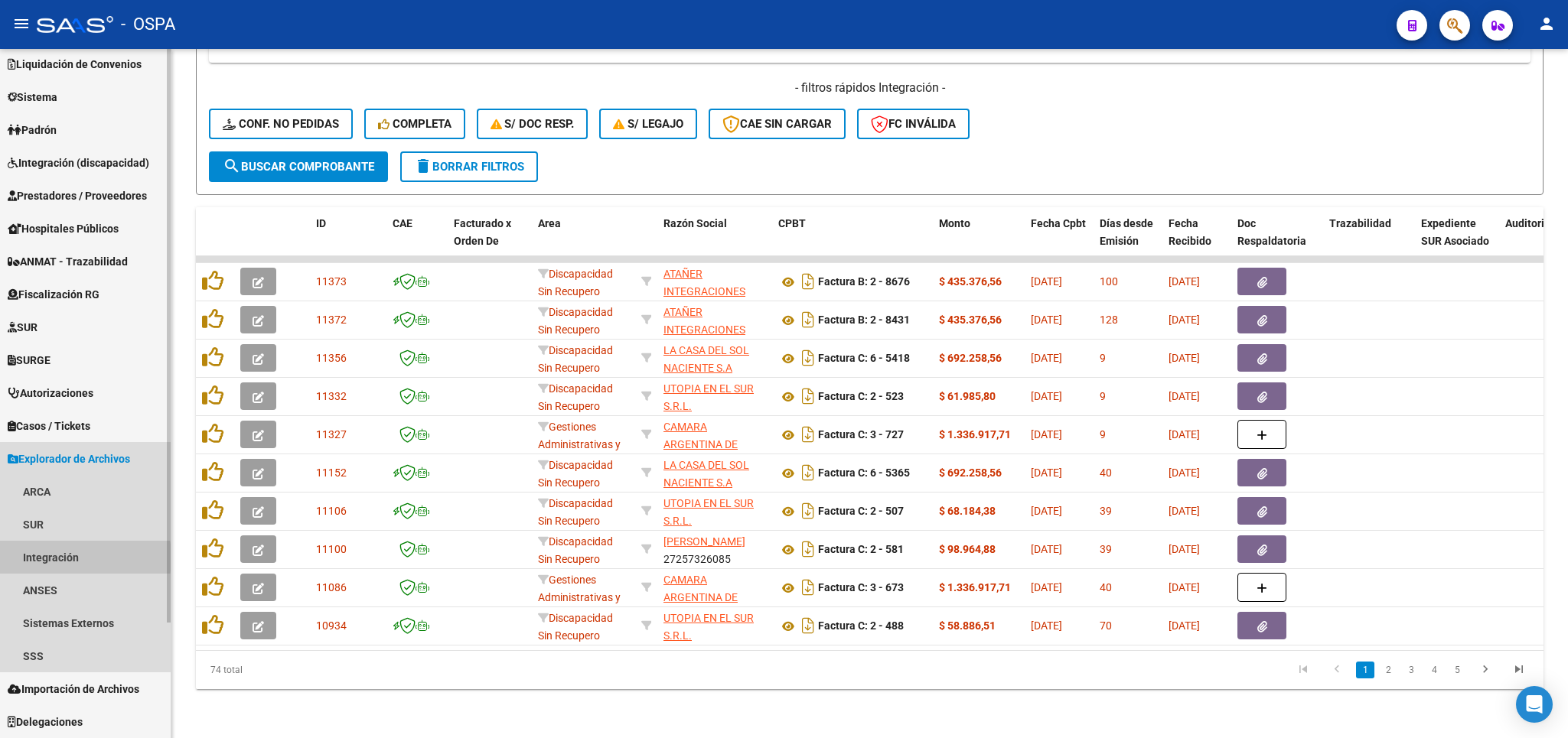
click at [48, 557] on link "Integración" at bounding box center [85, 557] width 171 height 33
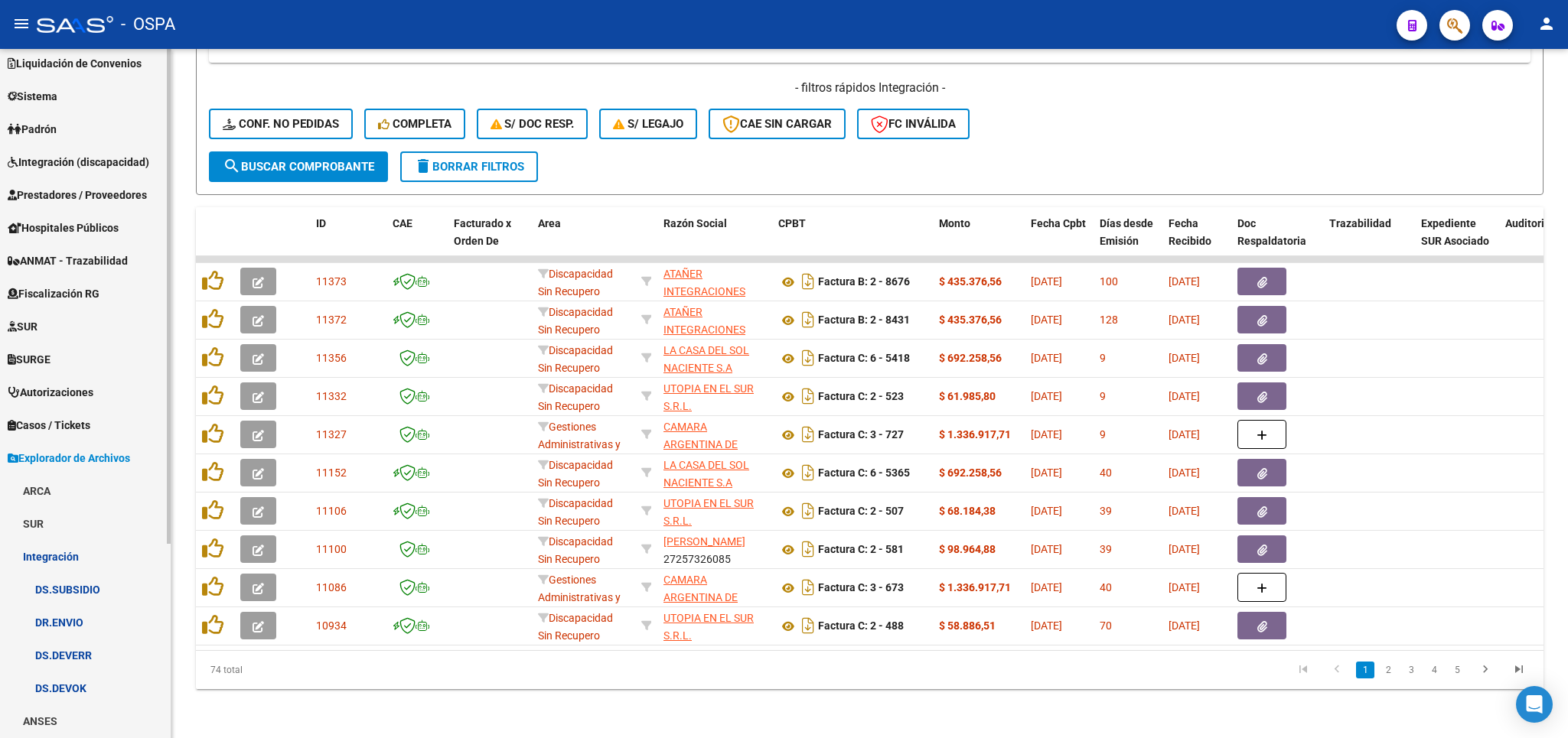
click at [57, 557] on link "Integración" at bounding box center [85, 557] width 171 height 33
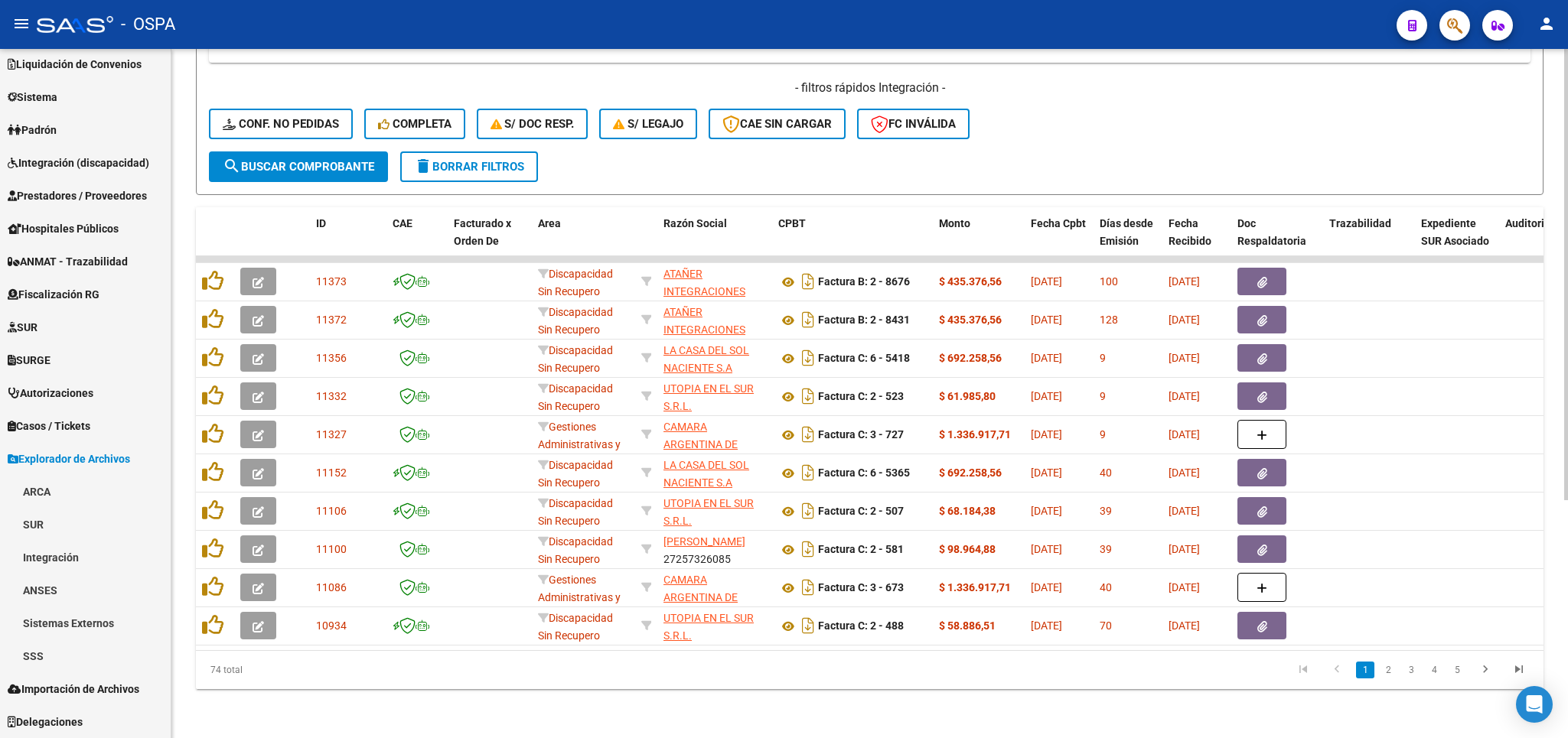
scroll to position [6, 0]
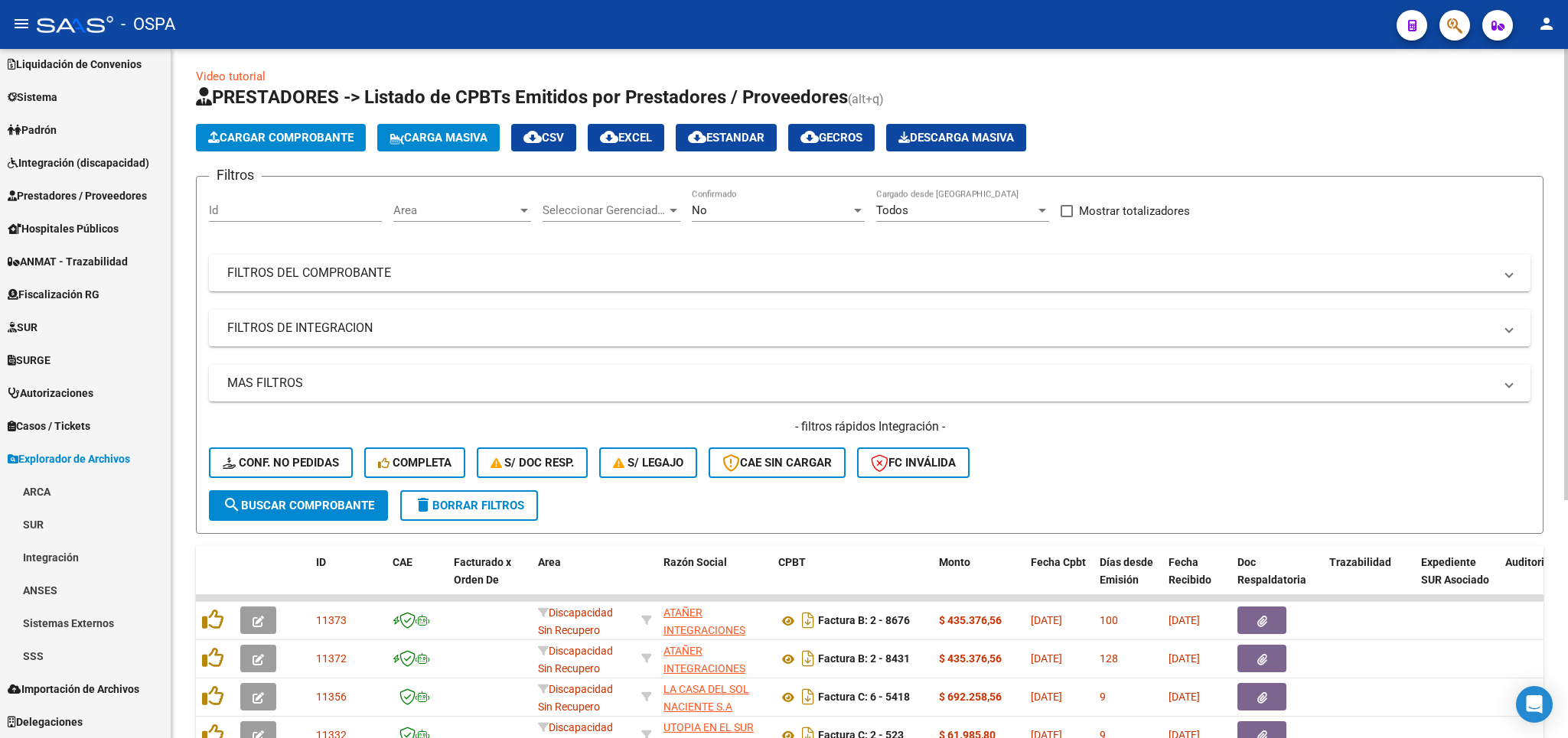
click at [780, 201] on div "No Confirmado" at bounding box center [778, 205] width 173 height 33
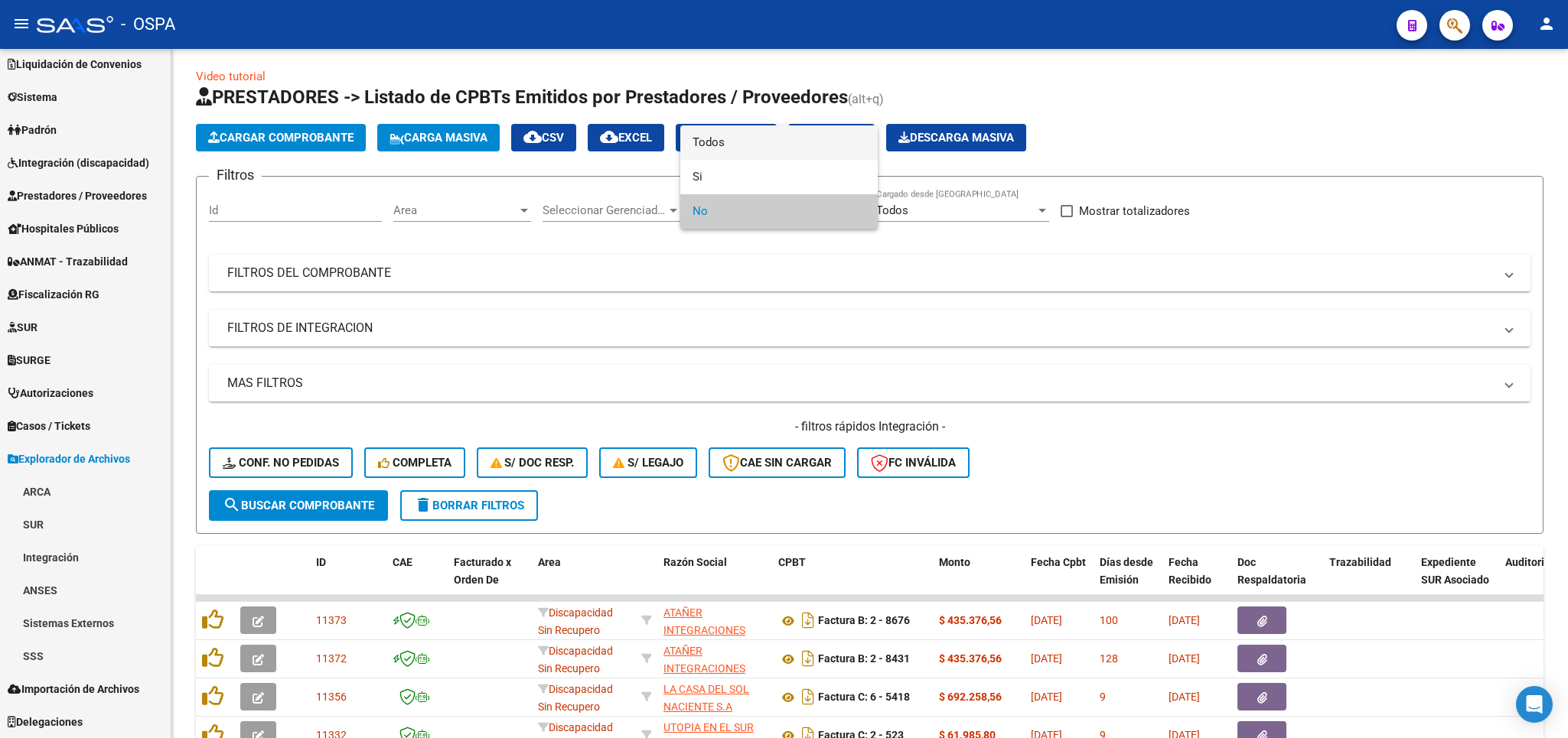
click at [753, 145] on span "Todos" at bounding box center [779, 142] width 173 height 34
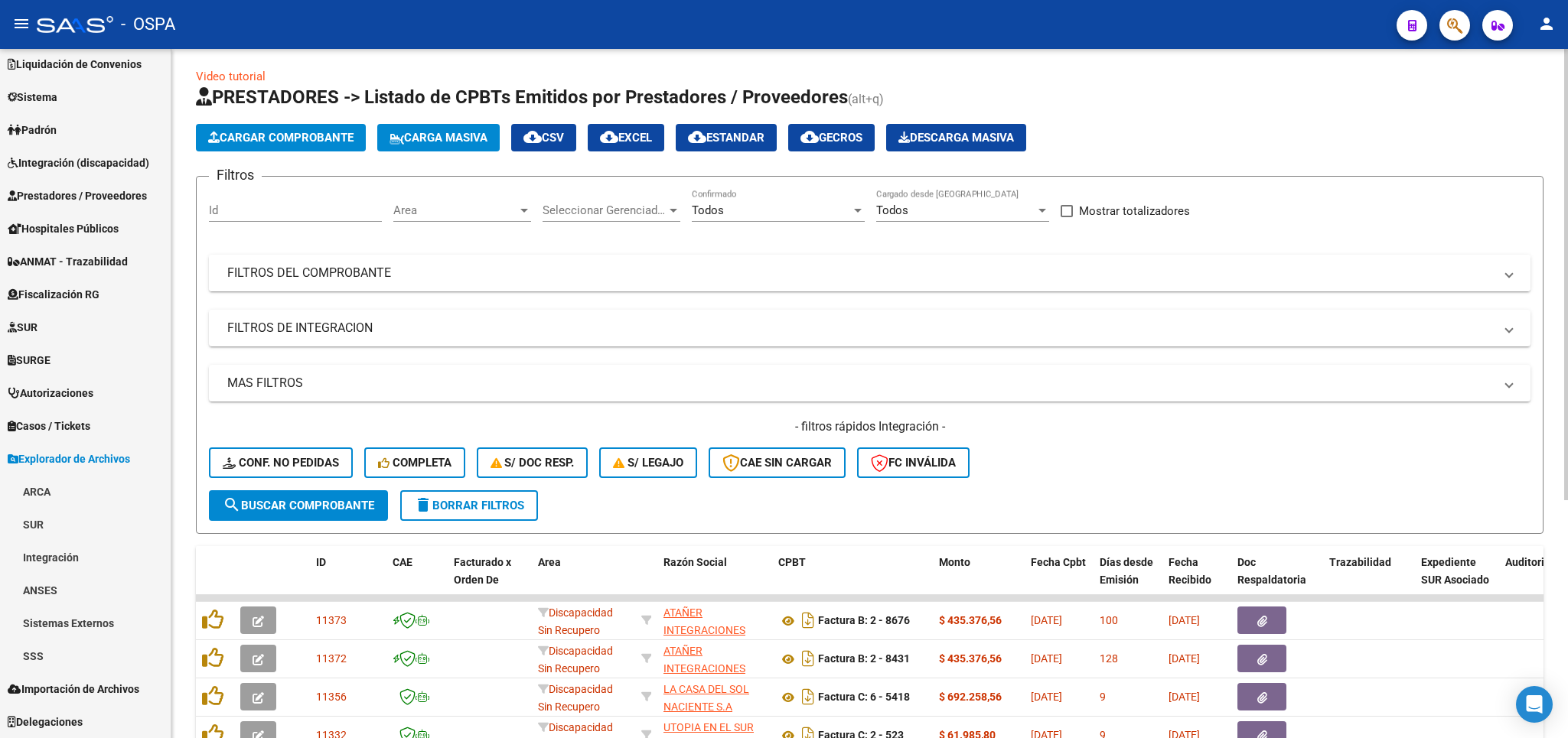
click at [751, 290] on mat-expansion-panel-header "FILTROS DEL COMPROBANTE" at bounding box center [869, 273] width 1321 height 37
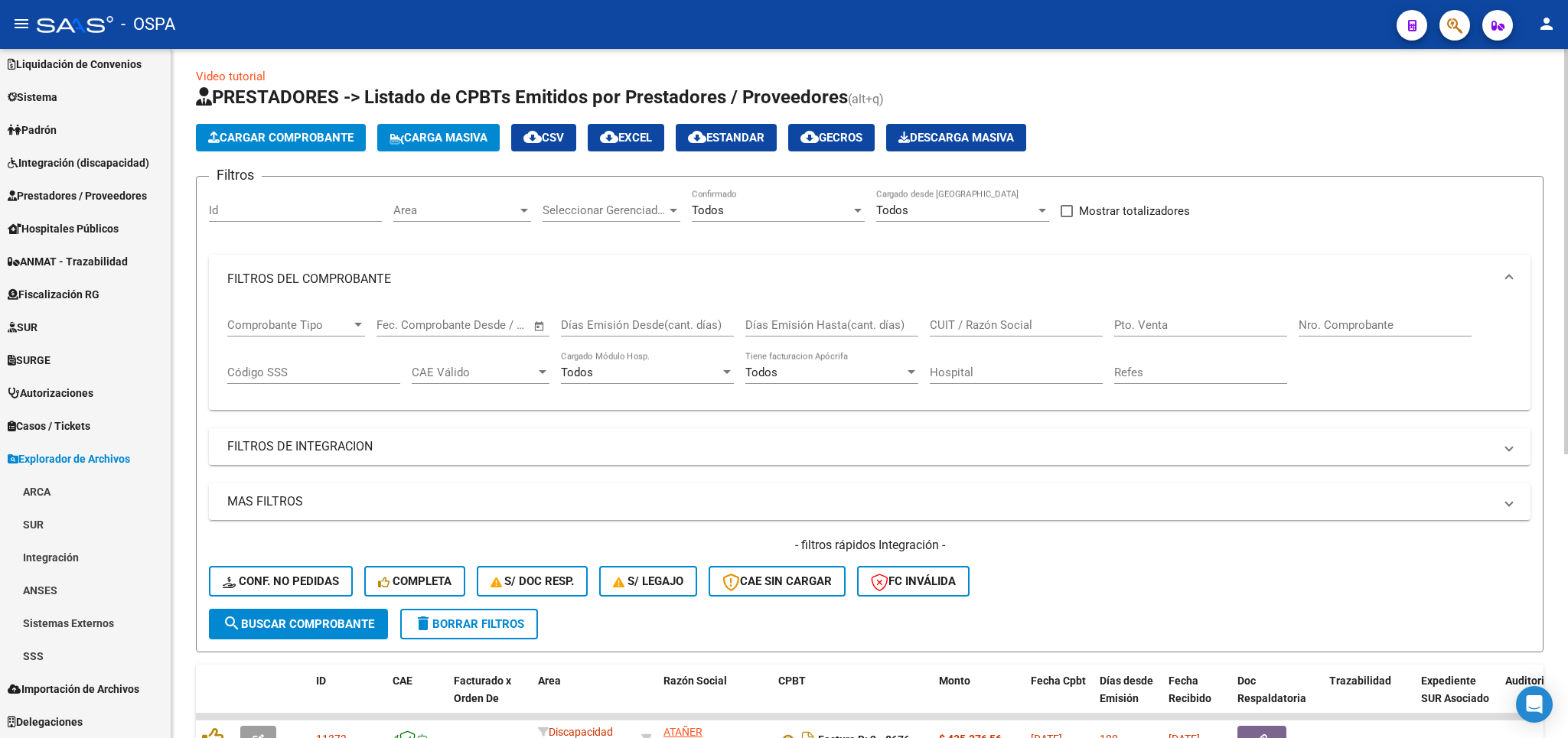
click at [1014, 328] on input "CUIT / Razón Social" at bounding box center [1016, 325] width 173 height 14
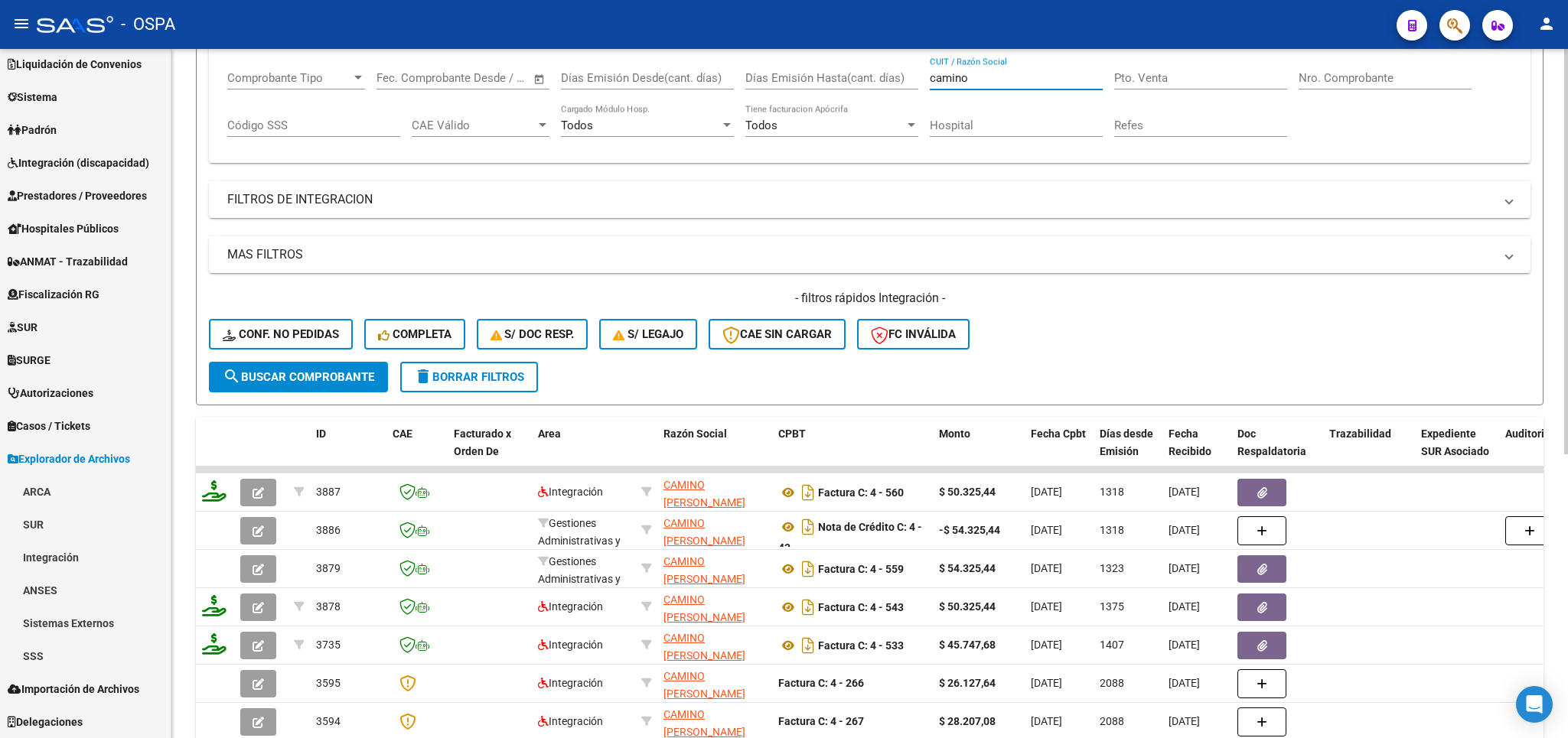
scroll to position [273, 0]
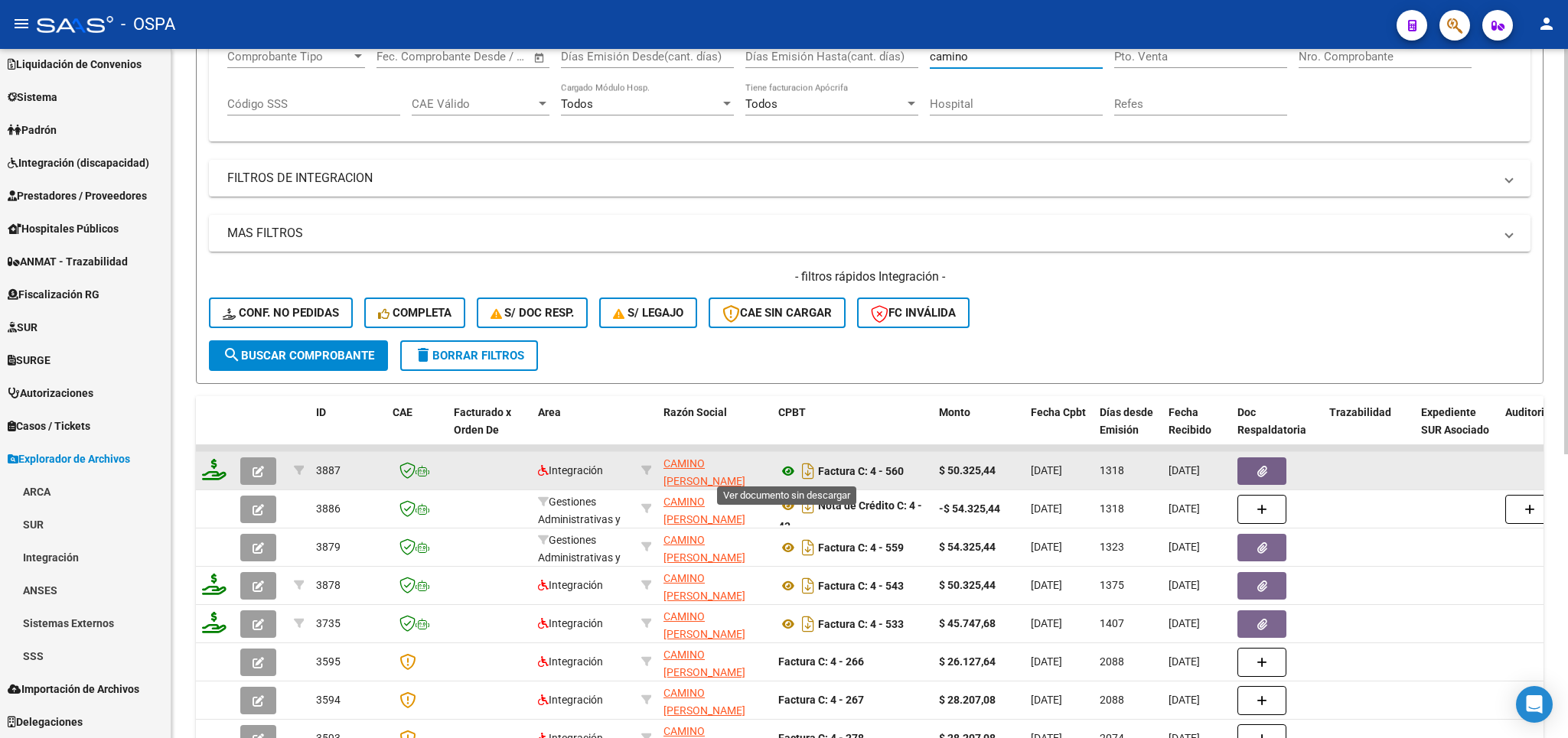
click at [785, 477] on icon at bounding box center [788, 471] width 20 height 19
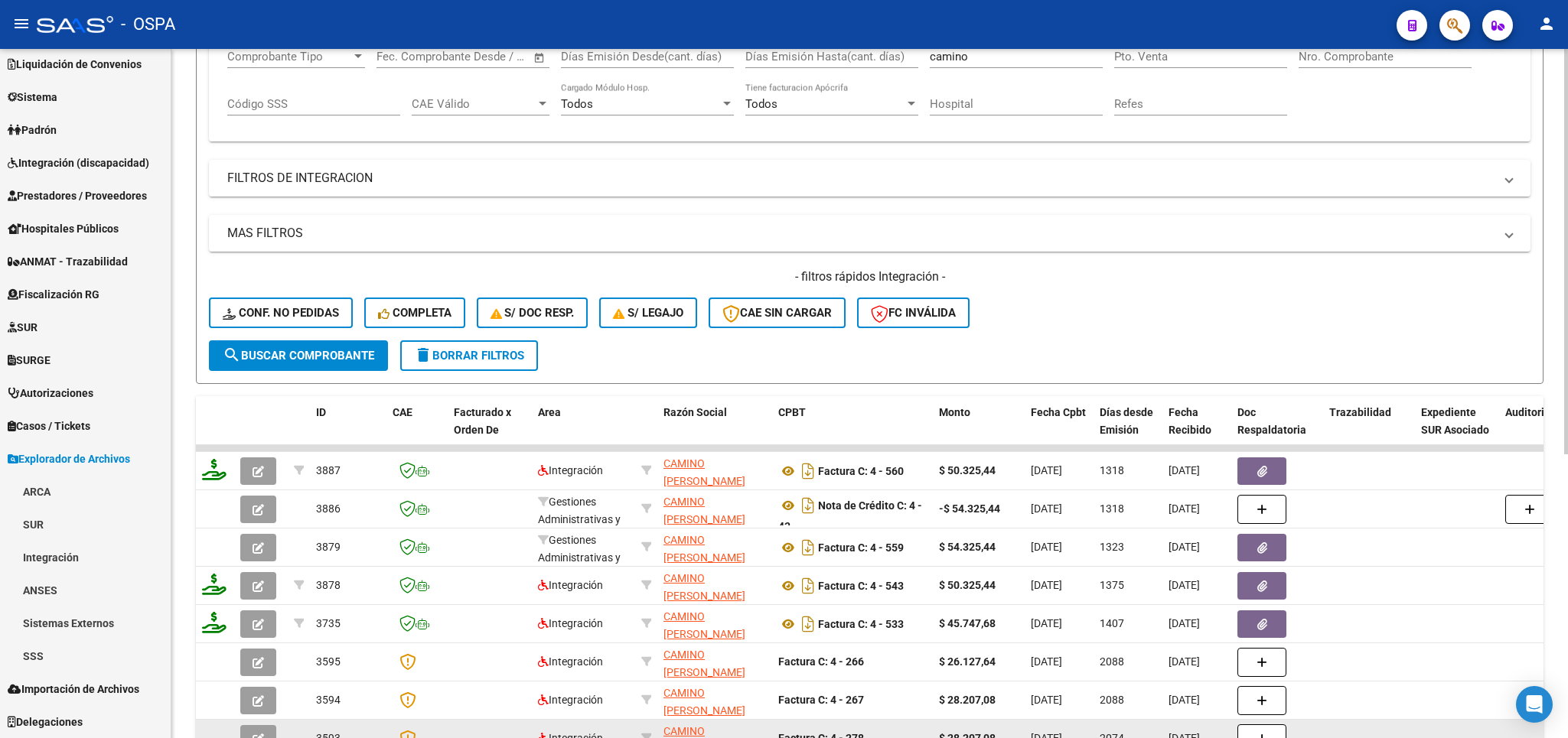
scroll to position [452, 0]
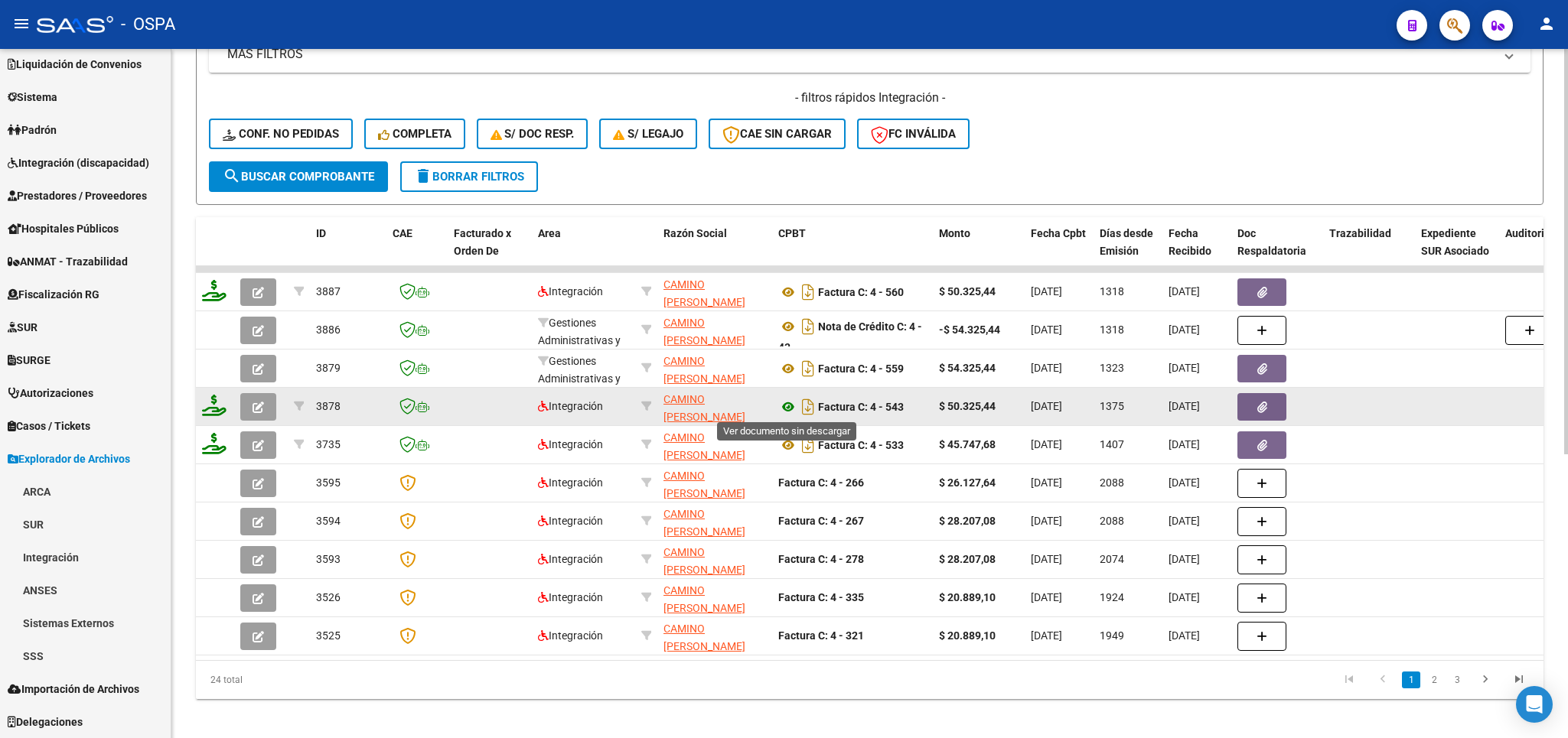
click at [789, 408] on icon at bounding box center [788, 407] width 20 height 19
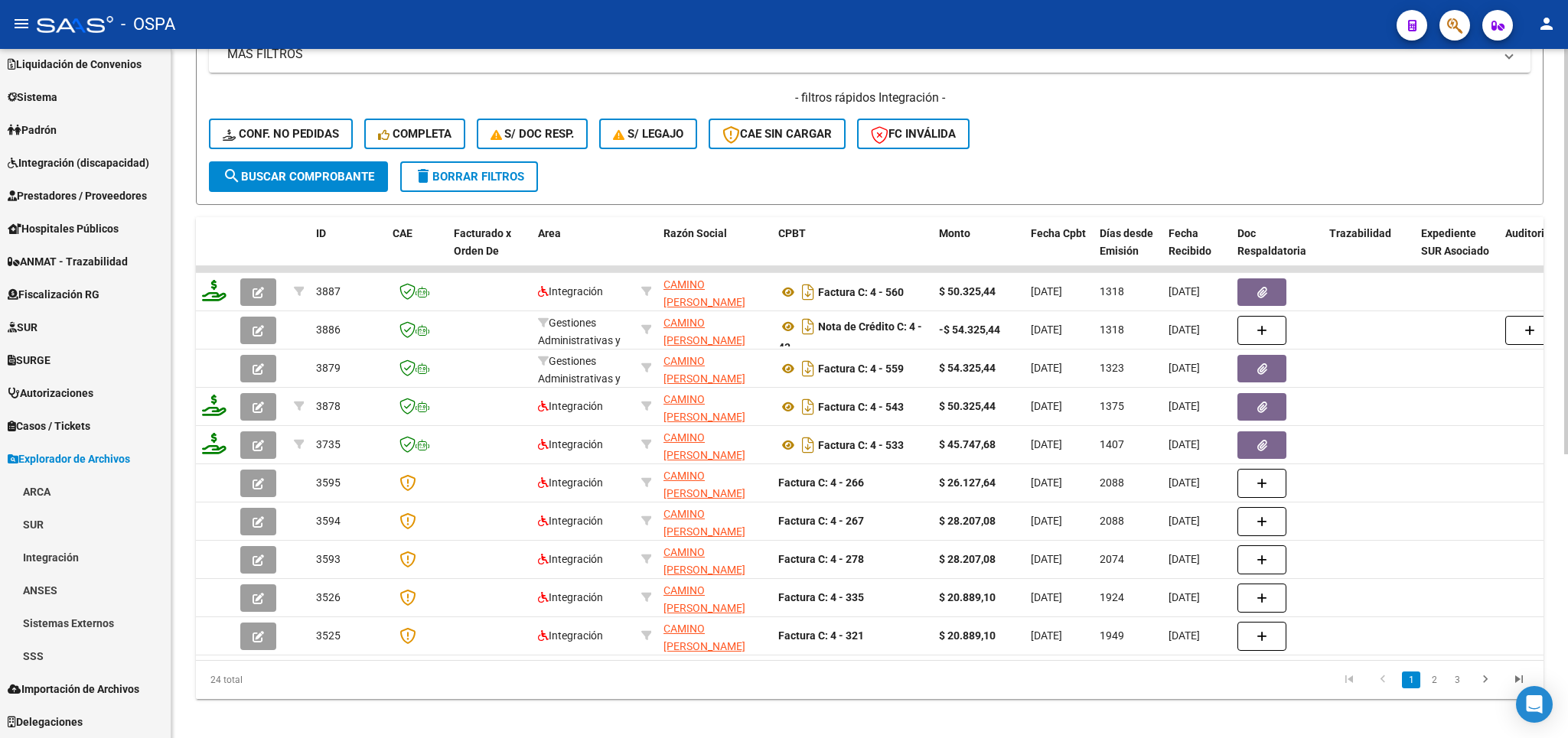
scroll to position [95, 0]
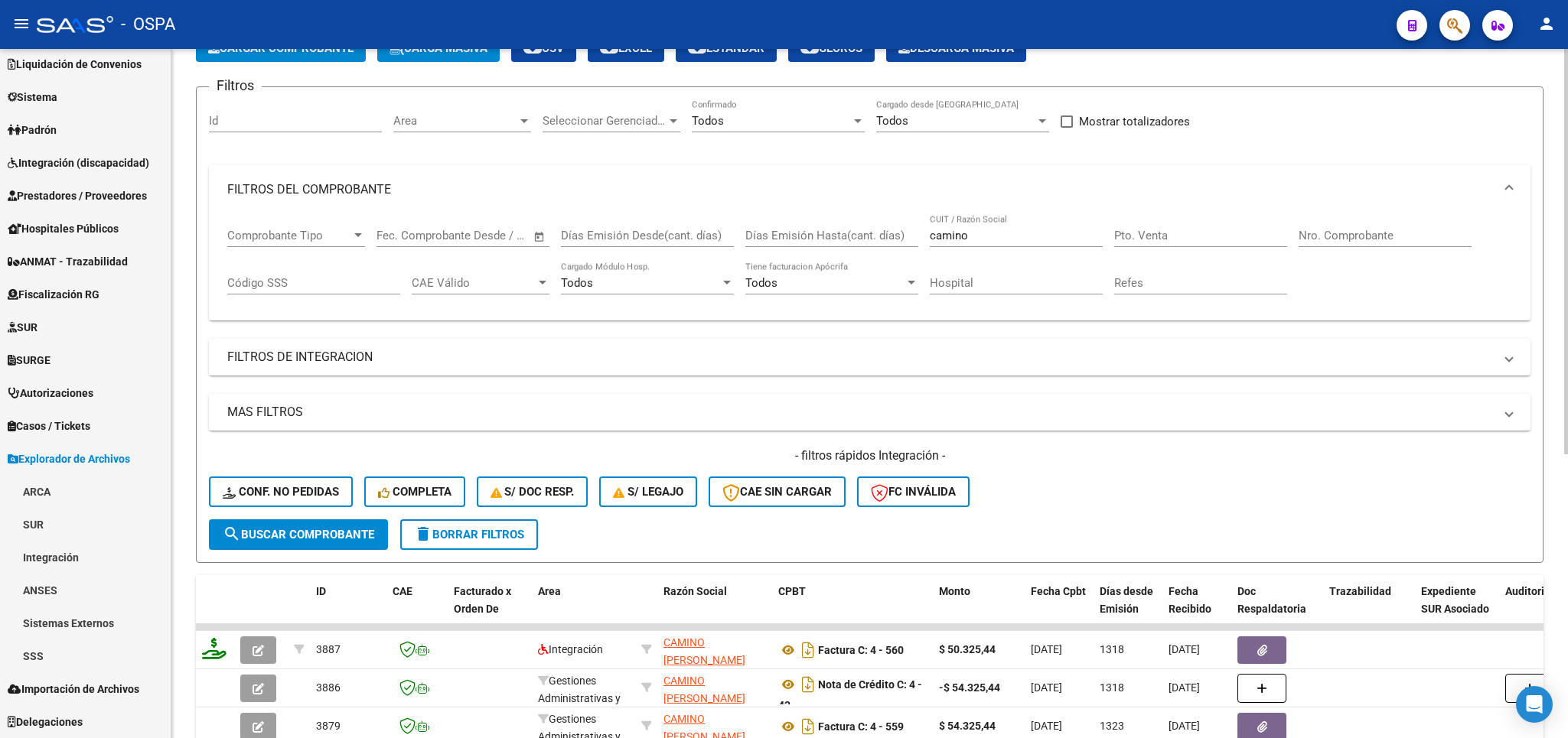
click at [1022, 238] on input "camino" at bounding box center [1016, 235] width 173 height 14
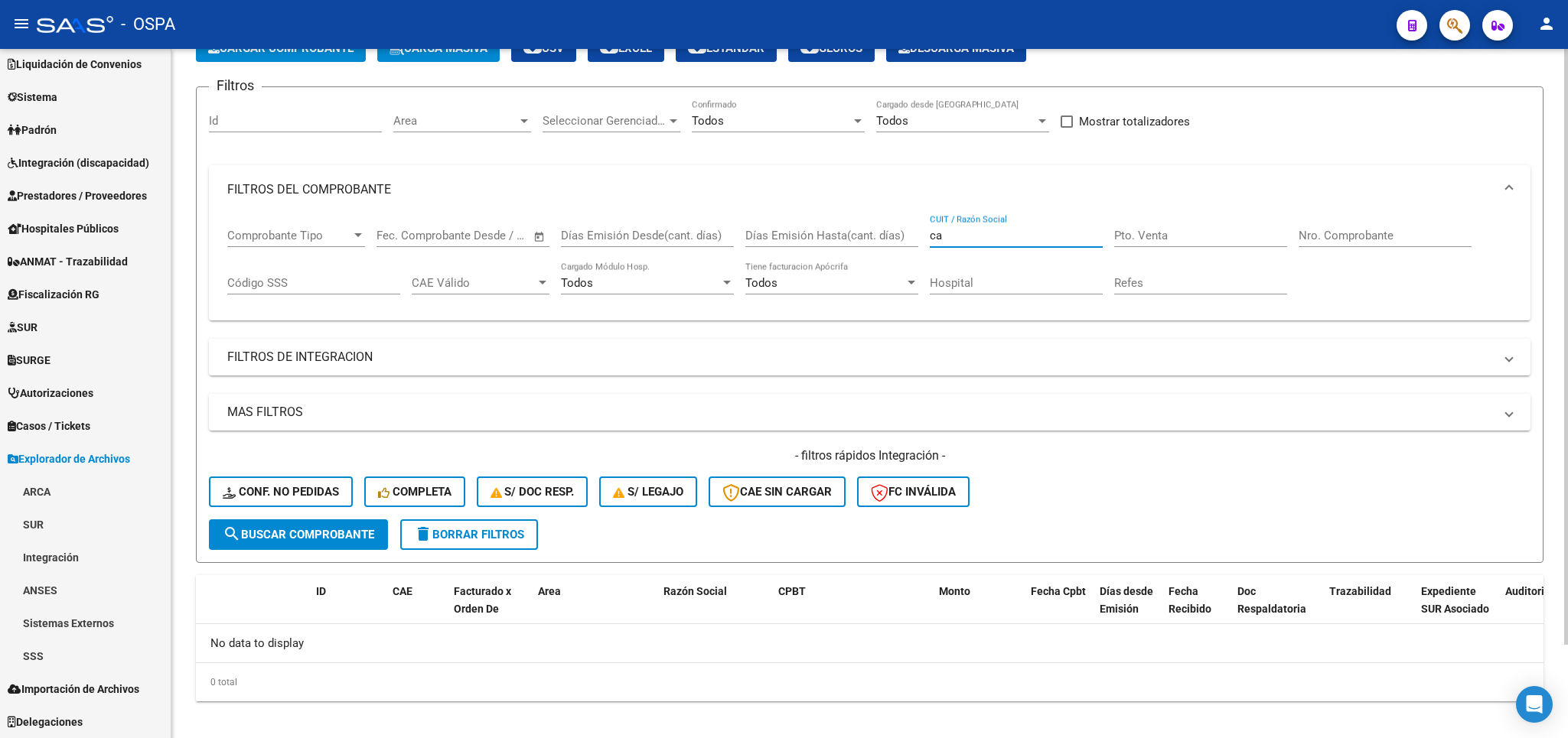
type input "c"
click at [291, 350] on mat-expansion-panel-header "FILTROS DE INTEGRACION" at bounding box center [869, 356] width 1321 height 37
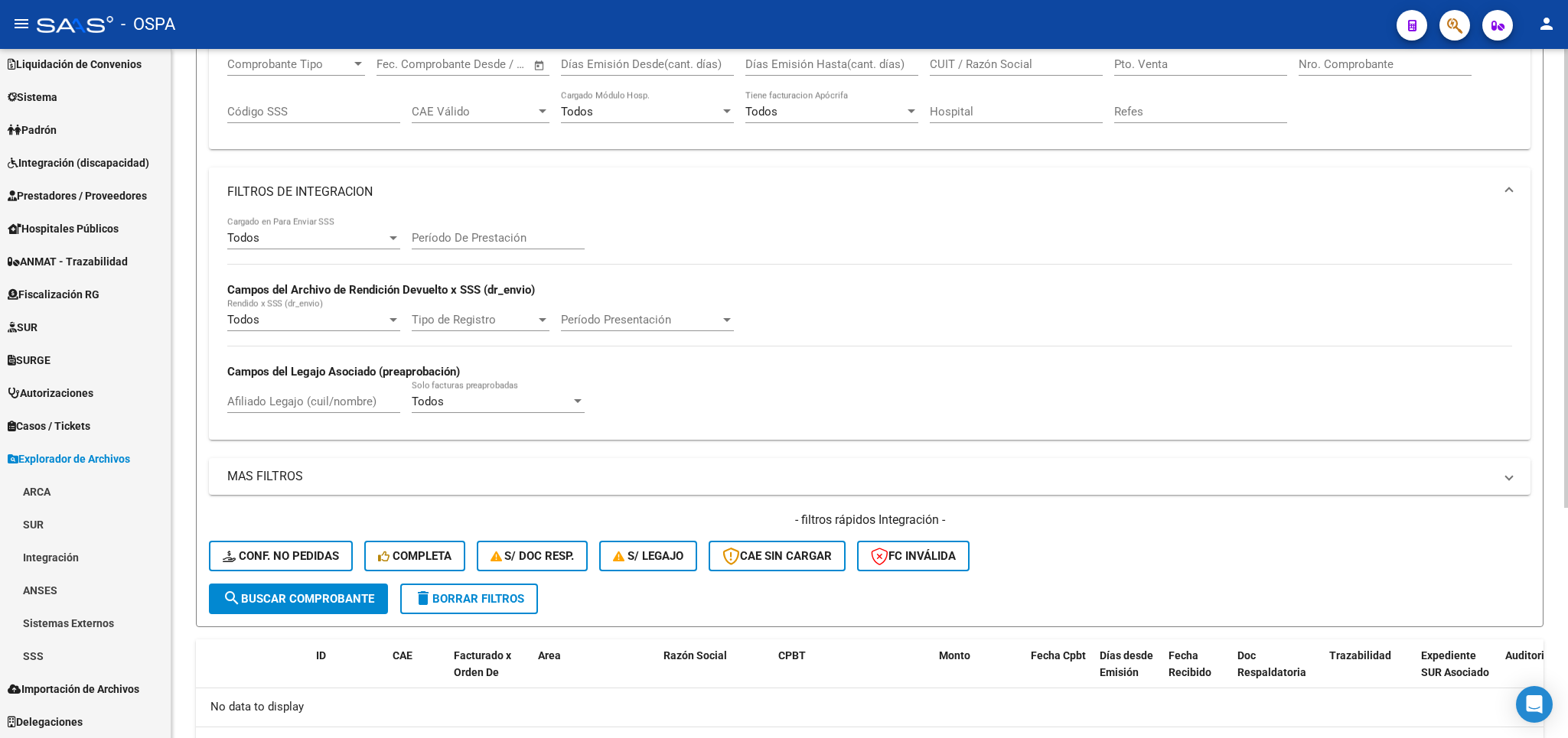
scroll to position [269, 0]
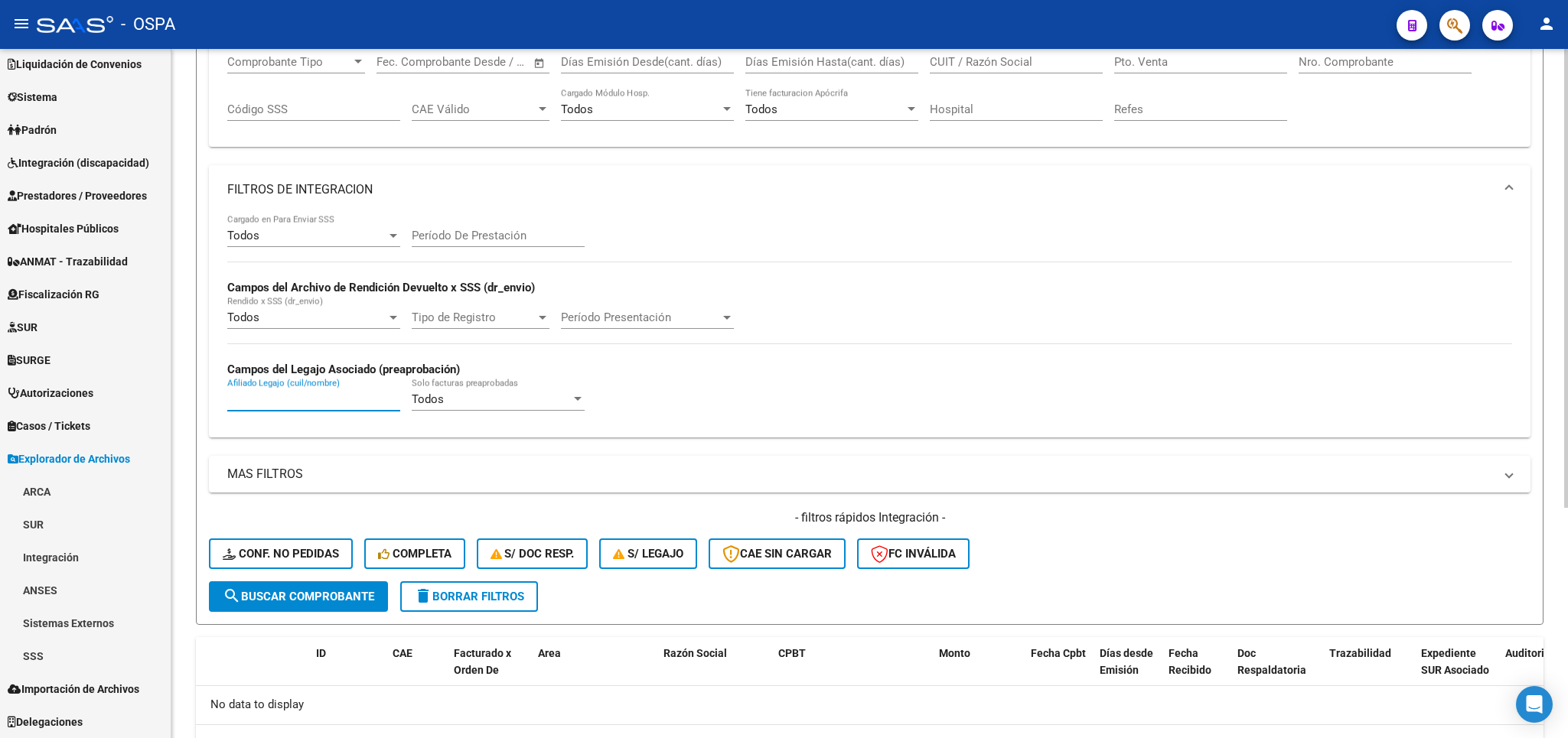
click at [288, 404] on input "Afiliado Legajo (cuil/nombre)" at bounding box center [313, 399] width 173 height 14
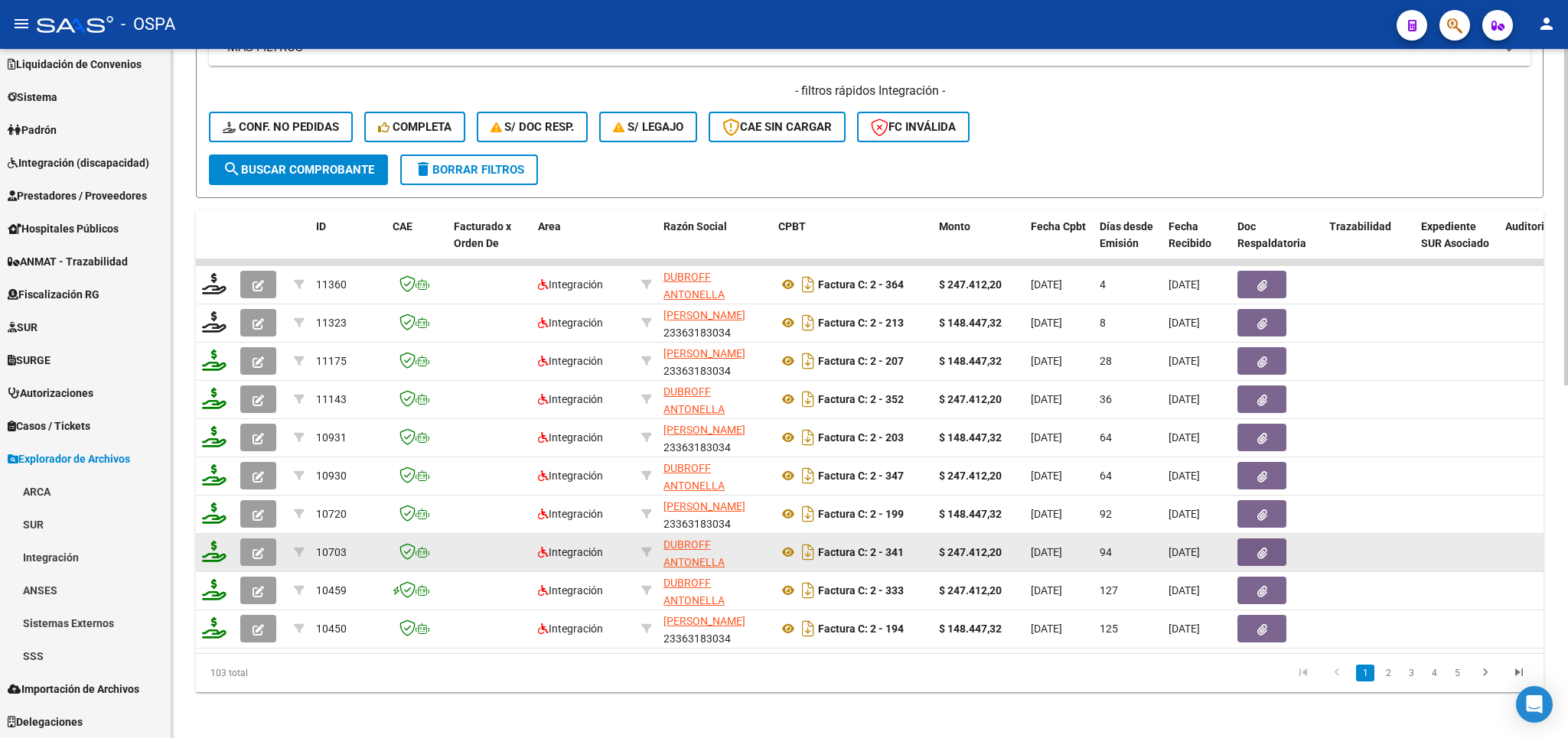
scroll to position [720, 0]
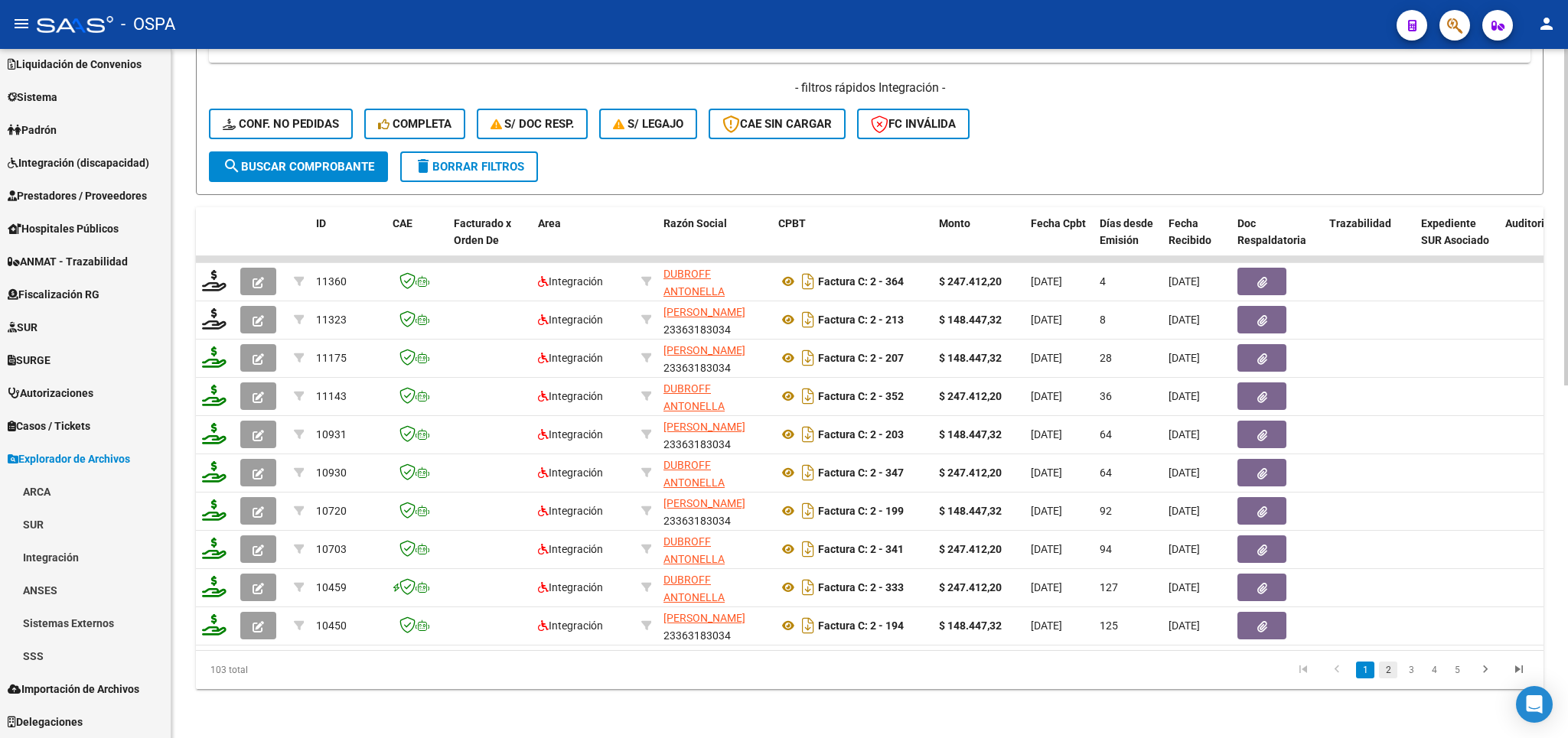
type input "giovanell"
click at [1389, 674] on link "2" at bounding box center [1388, 670] width 19 height 17
click at [1412, 674] on link "3" at bounding box center [1411, 670] width 19 height 17
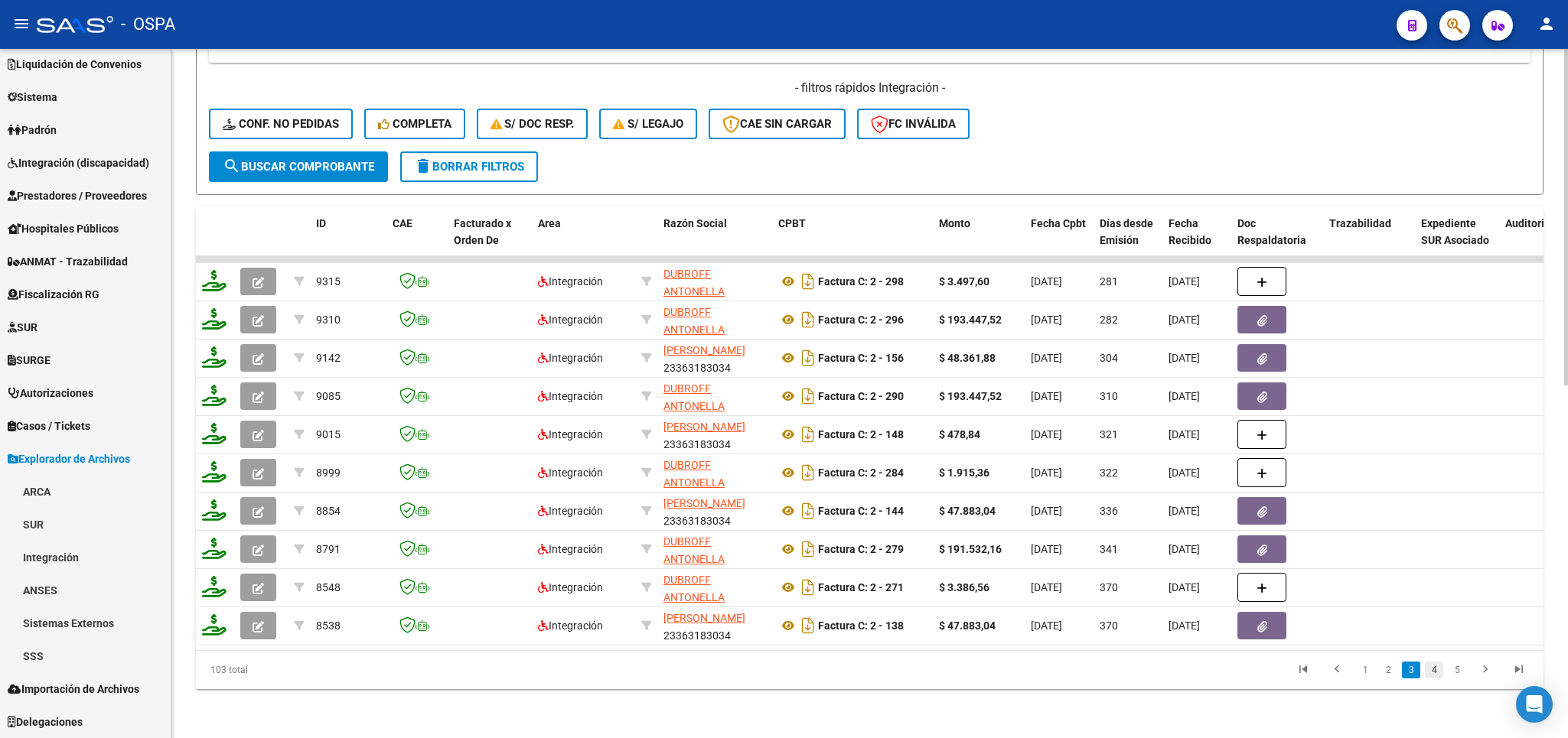
click at [1434, 670] on link "4" at bounding box center [1434, 670] width 19 height 17
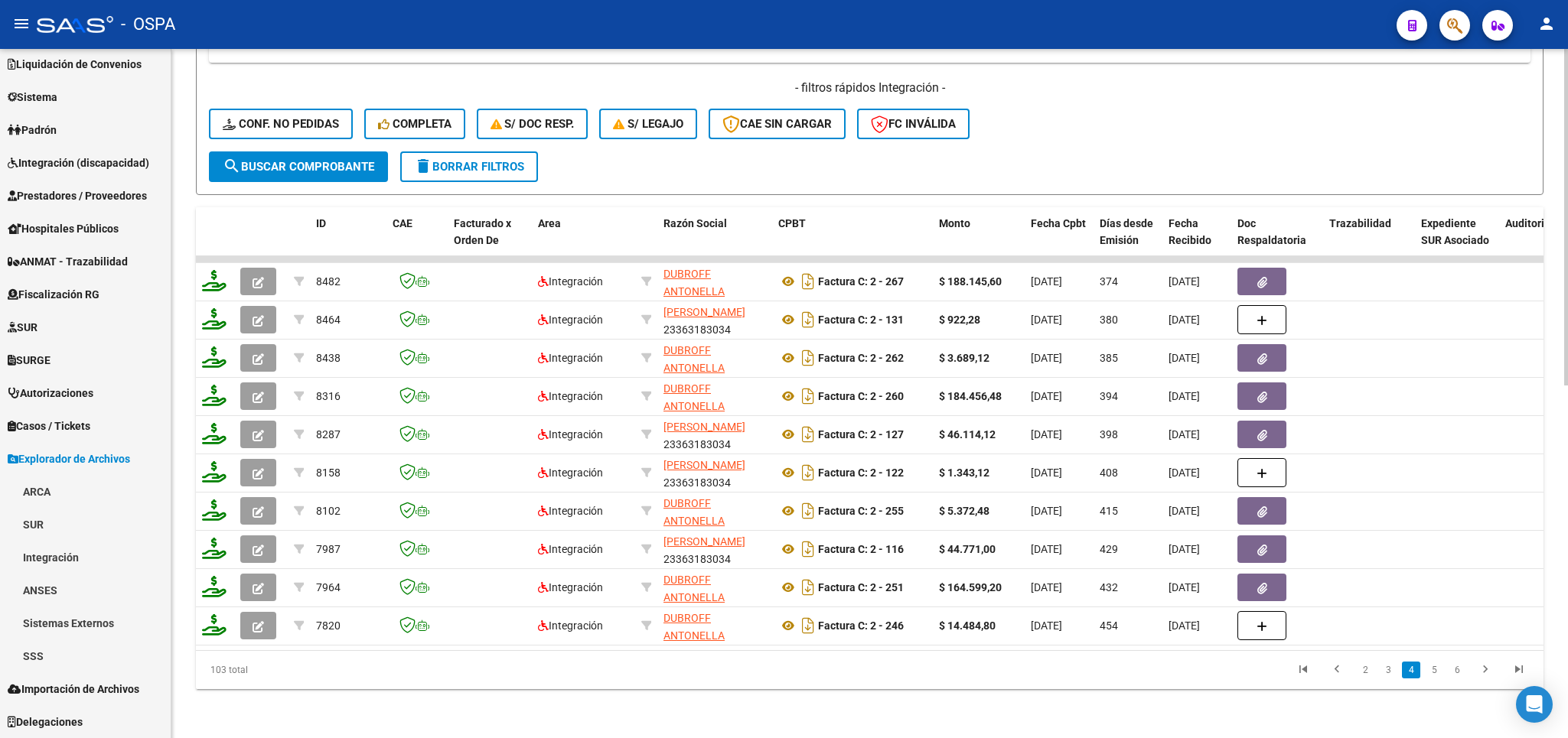
click at [1434, 670] on link "5" at bounding box center [1434, 670] width 19 height 17
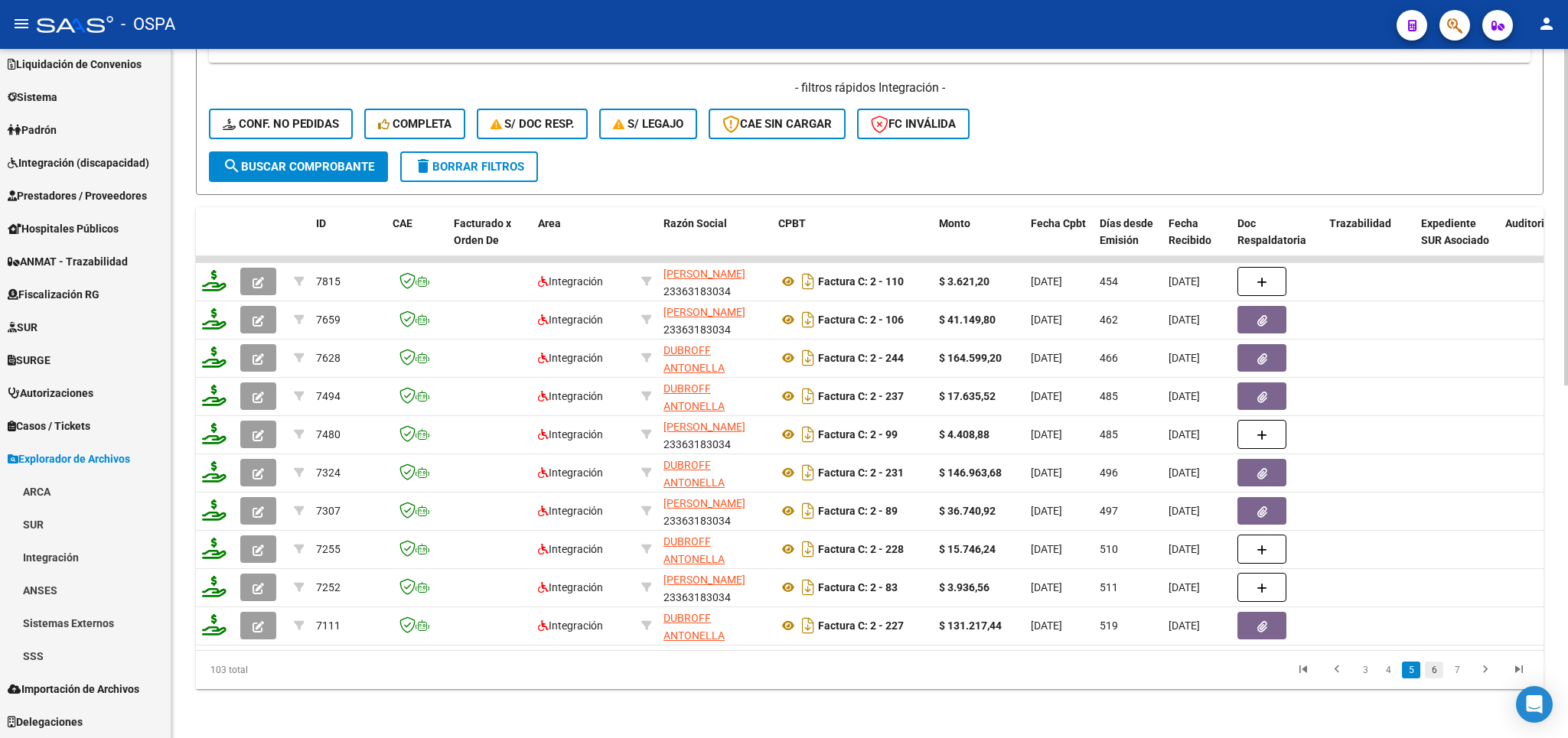
click at [1434, 667] on link "6" at bounding box center [1434, 670] width 19 height 17
click at [1436, 663] on link "7" at bounding box center [1434, 670] width 19 height 17
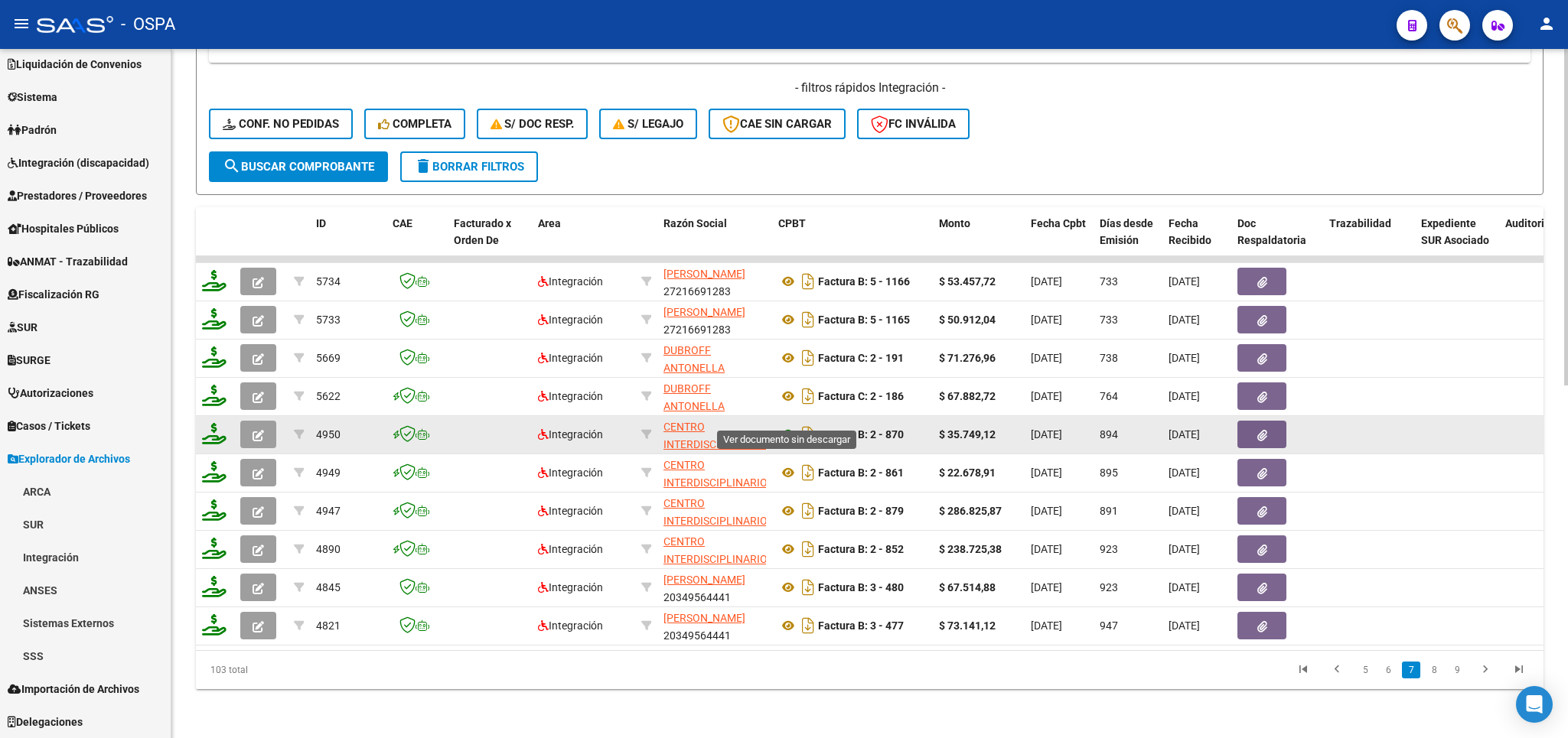
click at [791, 426] on icon at bounding box center [788, 435] width 20 height 19
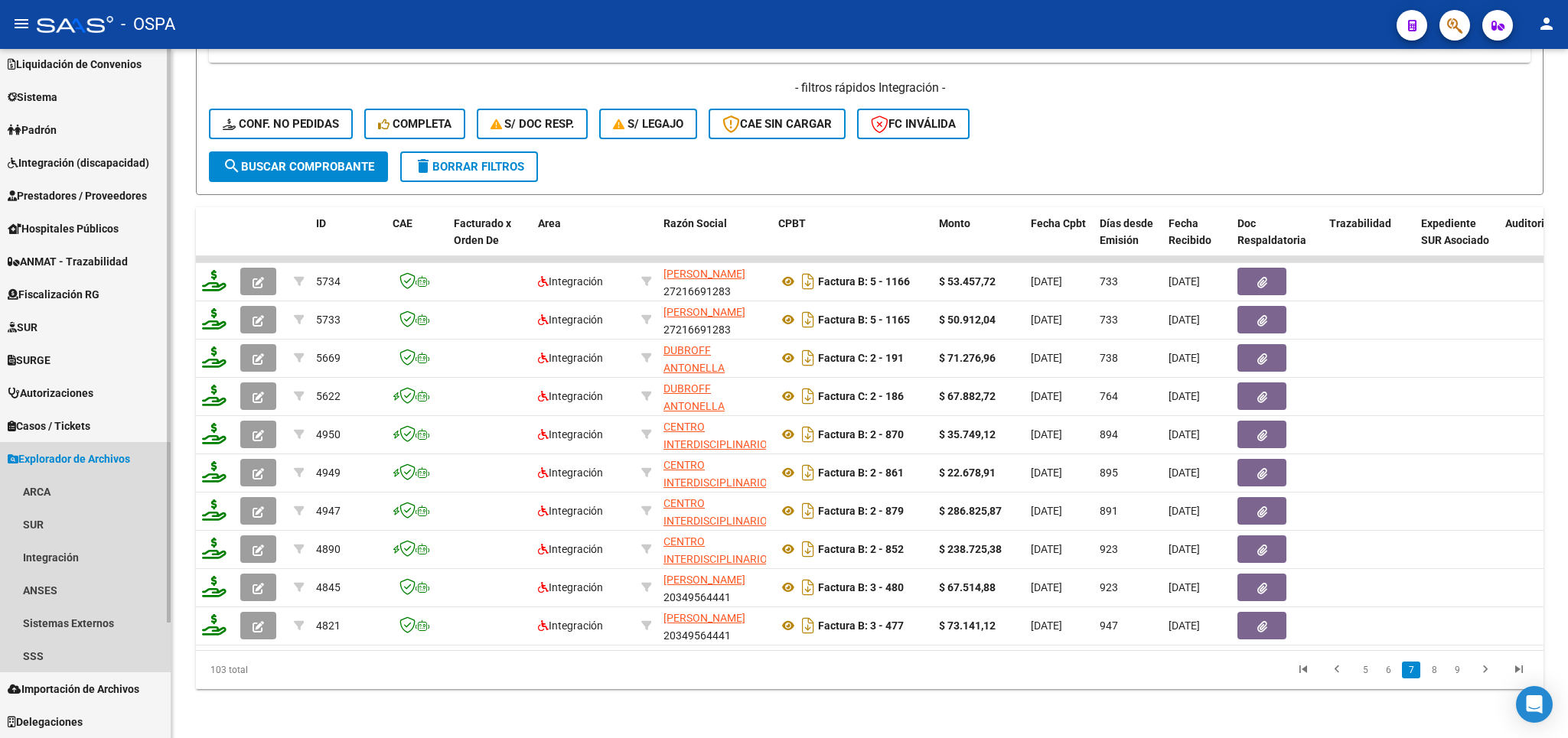
click at [92, 453] on span "Explorador de Archivos" at bounding box center [68, 459] width 122 height 17
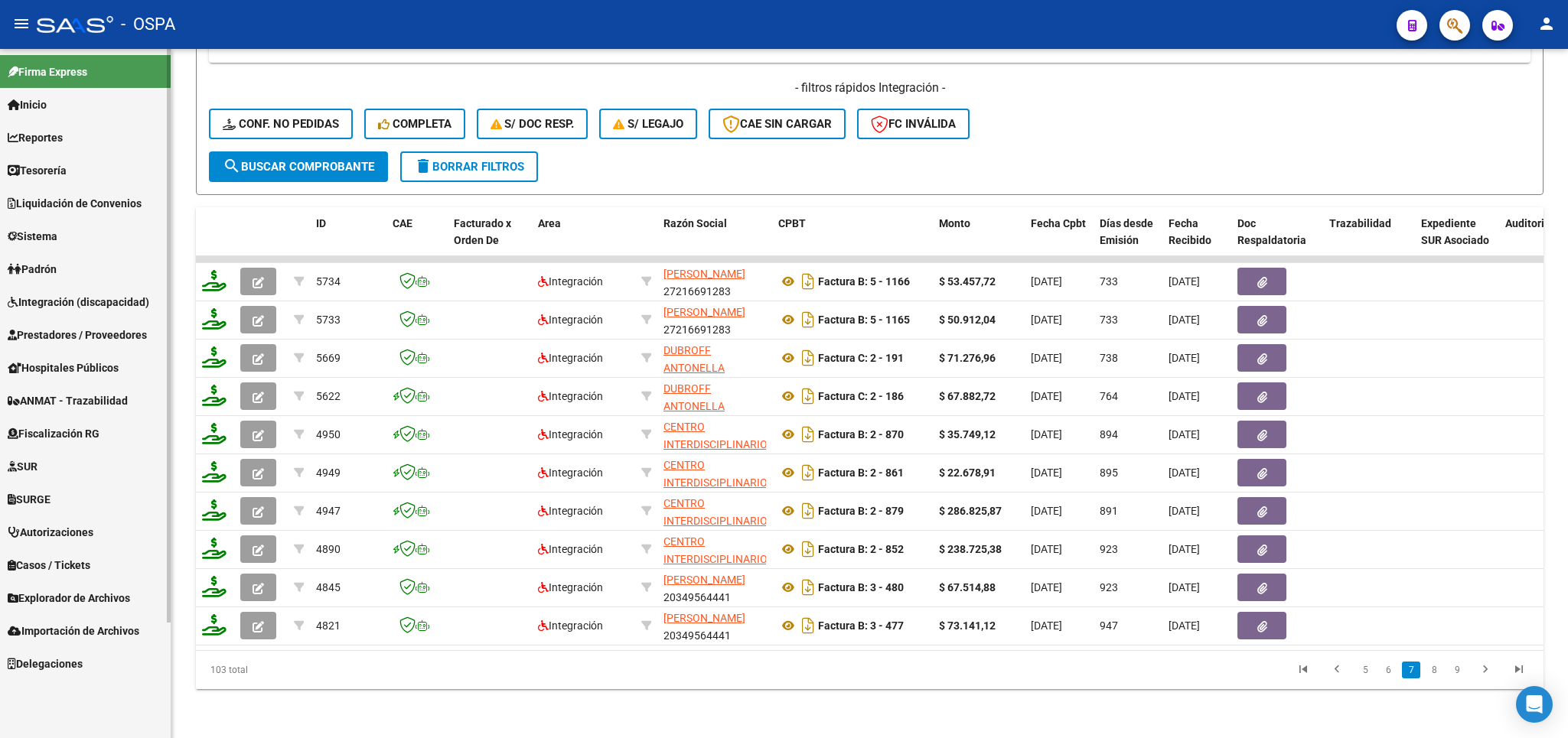
scroll to position [0, 0]
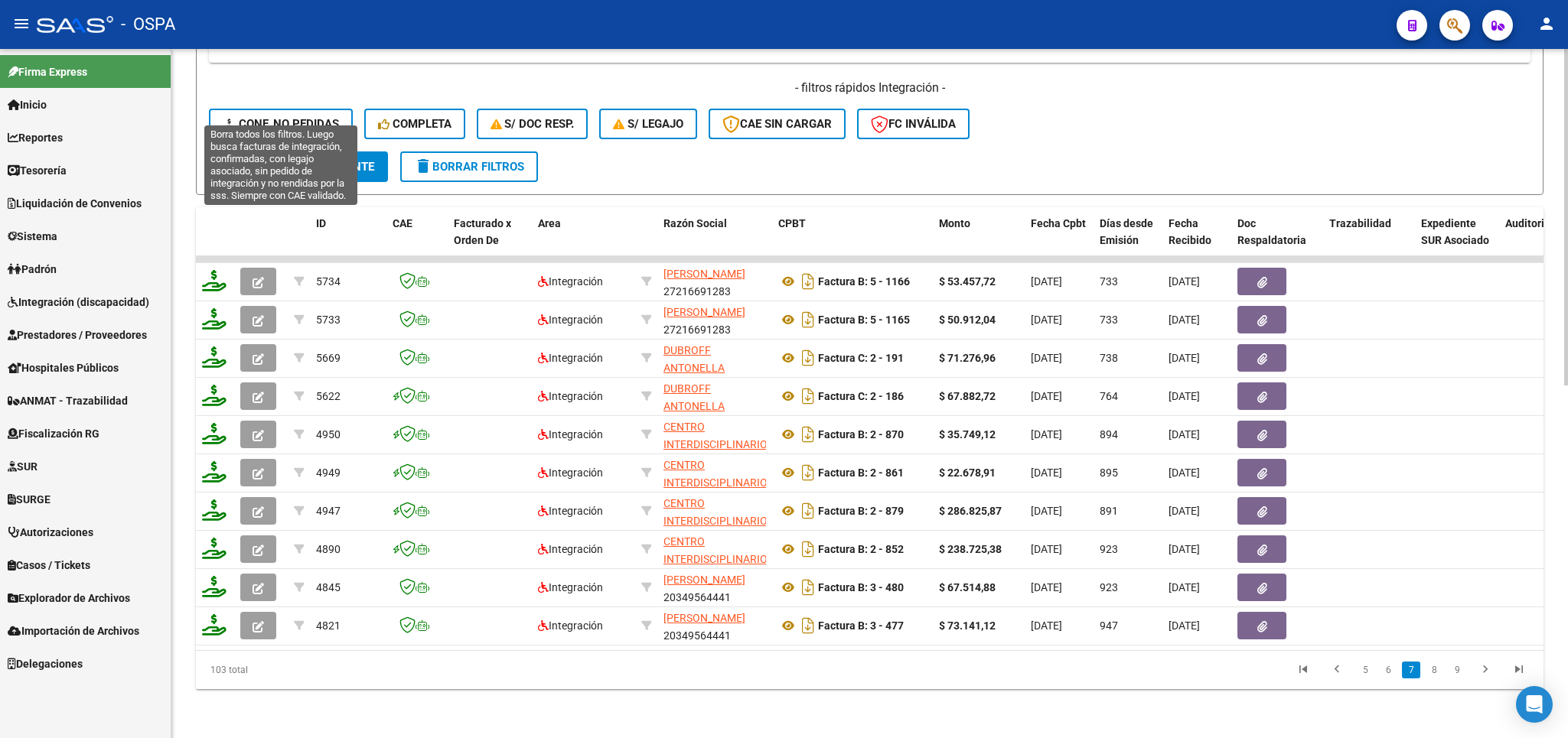
click at [287, 117] on span "Conf. no pedidas" at bounding box center [280, 124] width 116 height 14
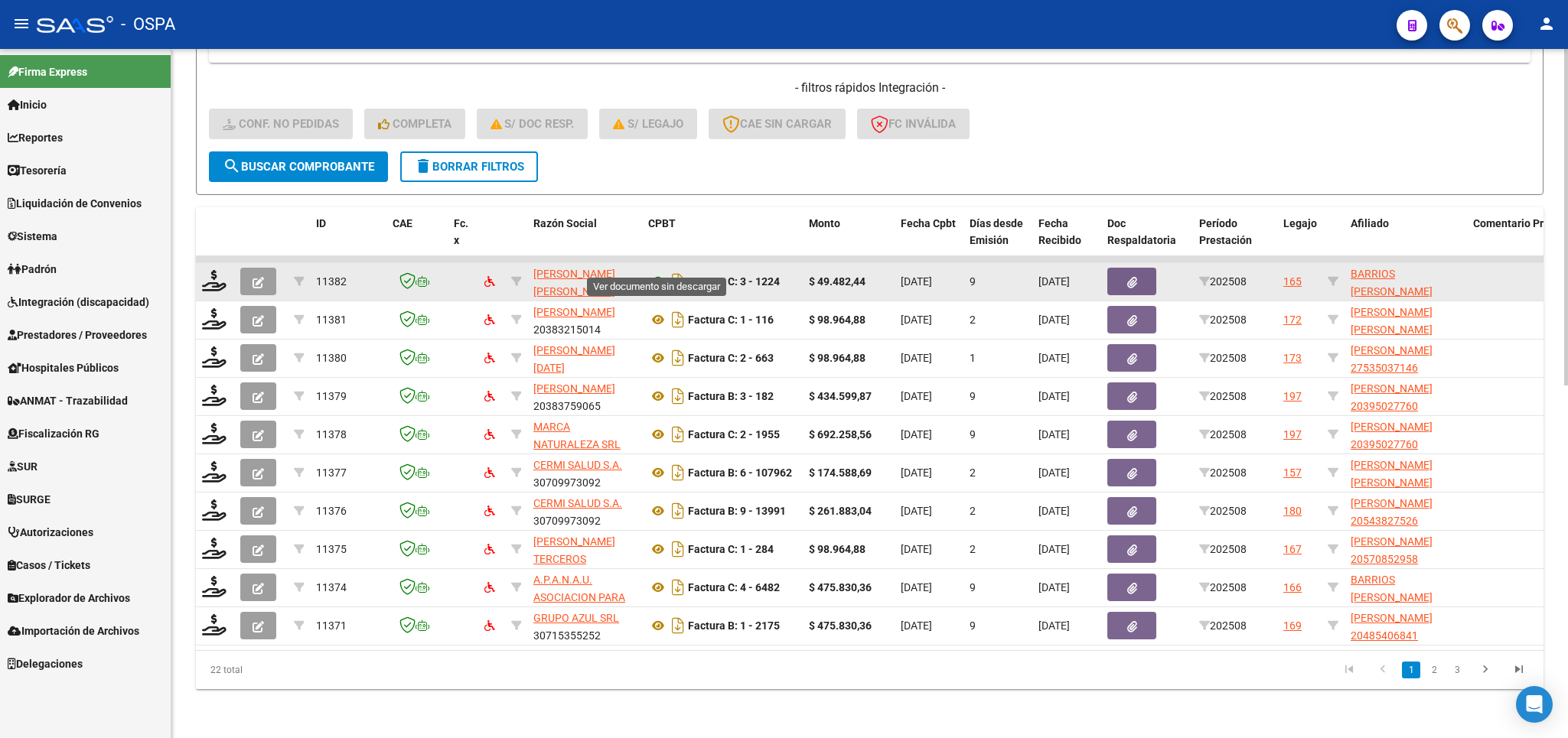
click at [656, 273] on icon at bounding box center [658, 282] width 20 height 19
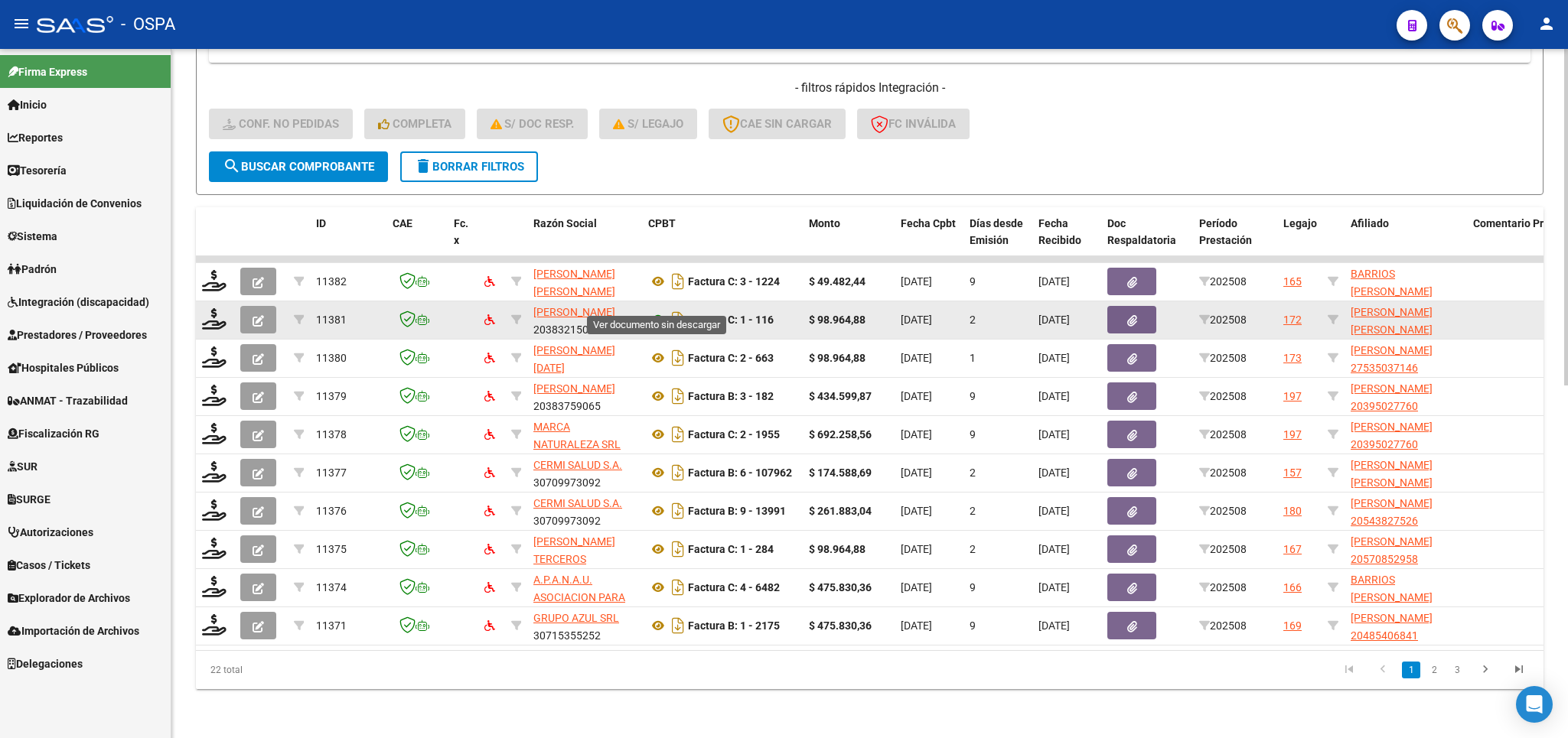
click at [659, 311] on icon at bounding box center [658, 320] width 20 height 19
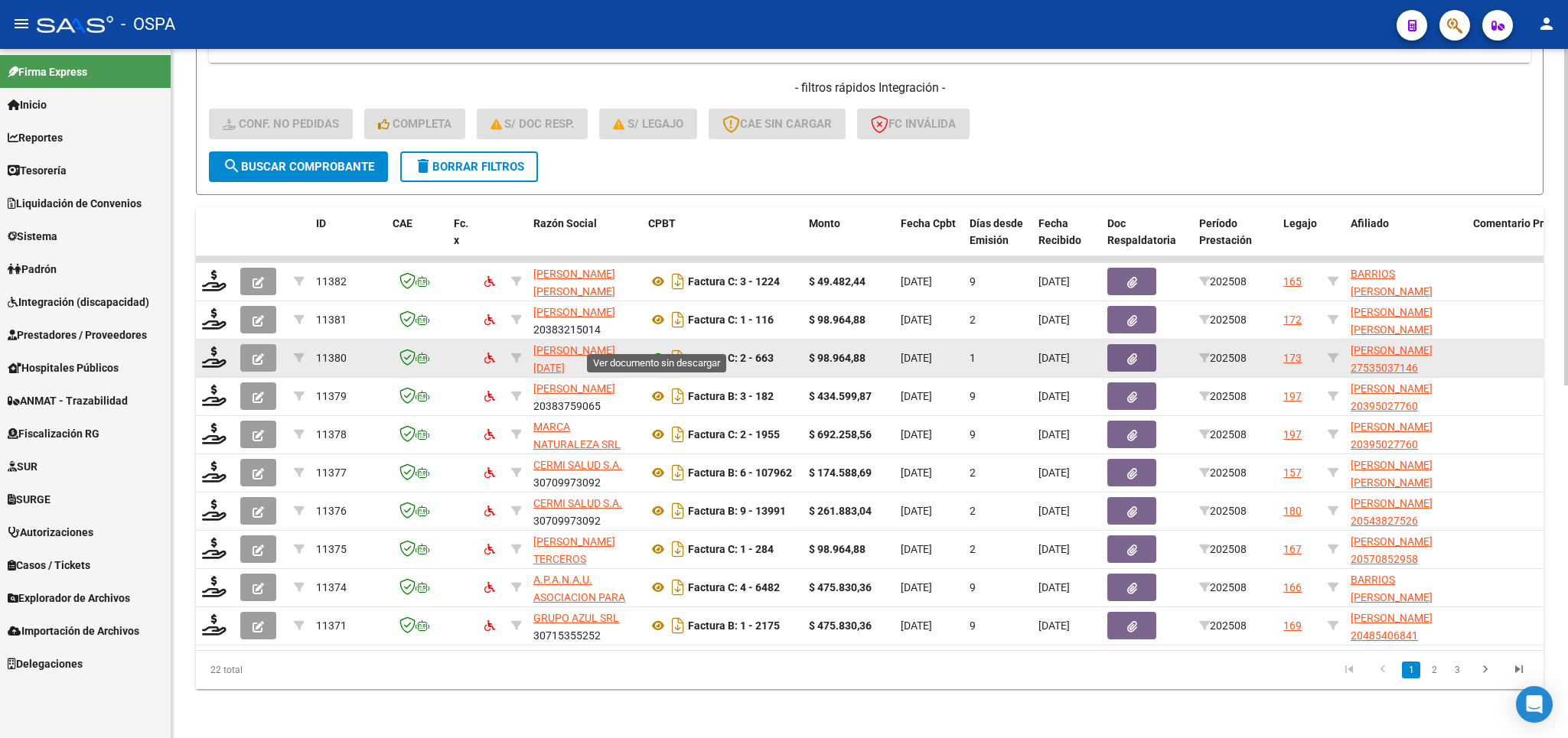
click at [658, 349] on icon at bounding box center [658, 358] width 20 height 19
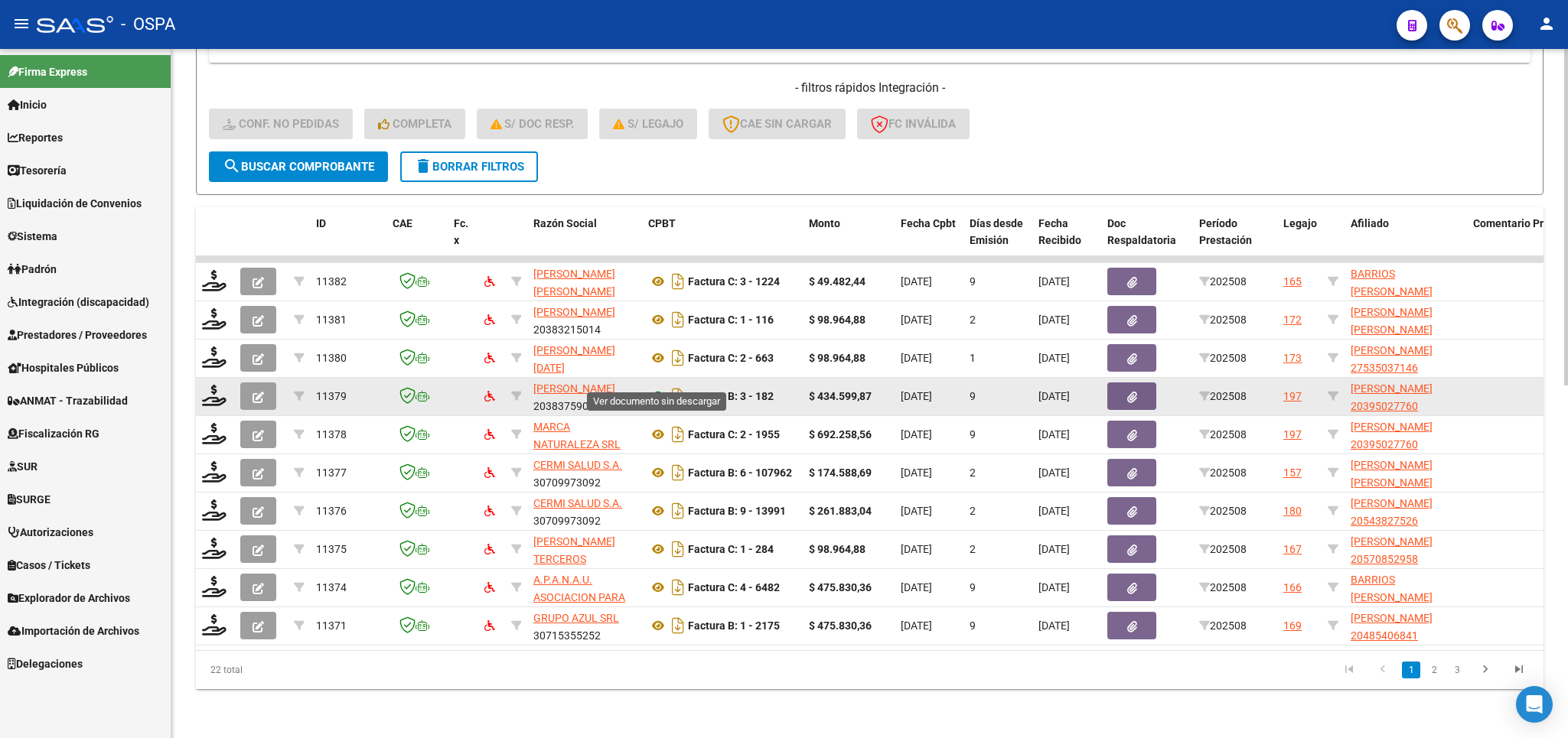
click at [659, 387] on icon at bounding box center [658, 396] width 20 height 19
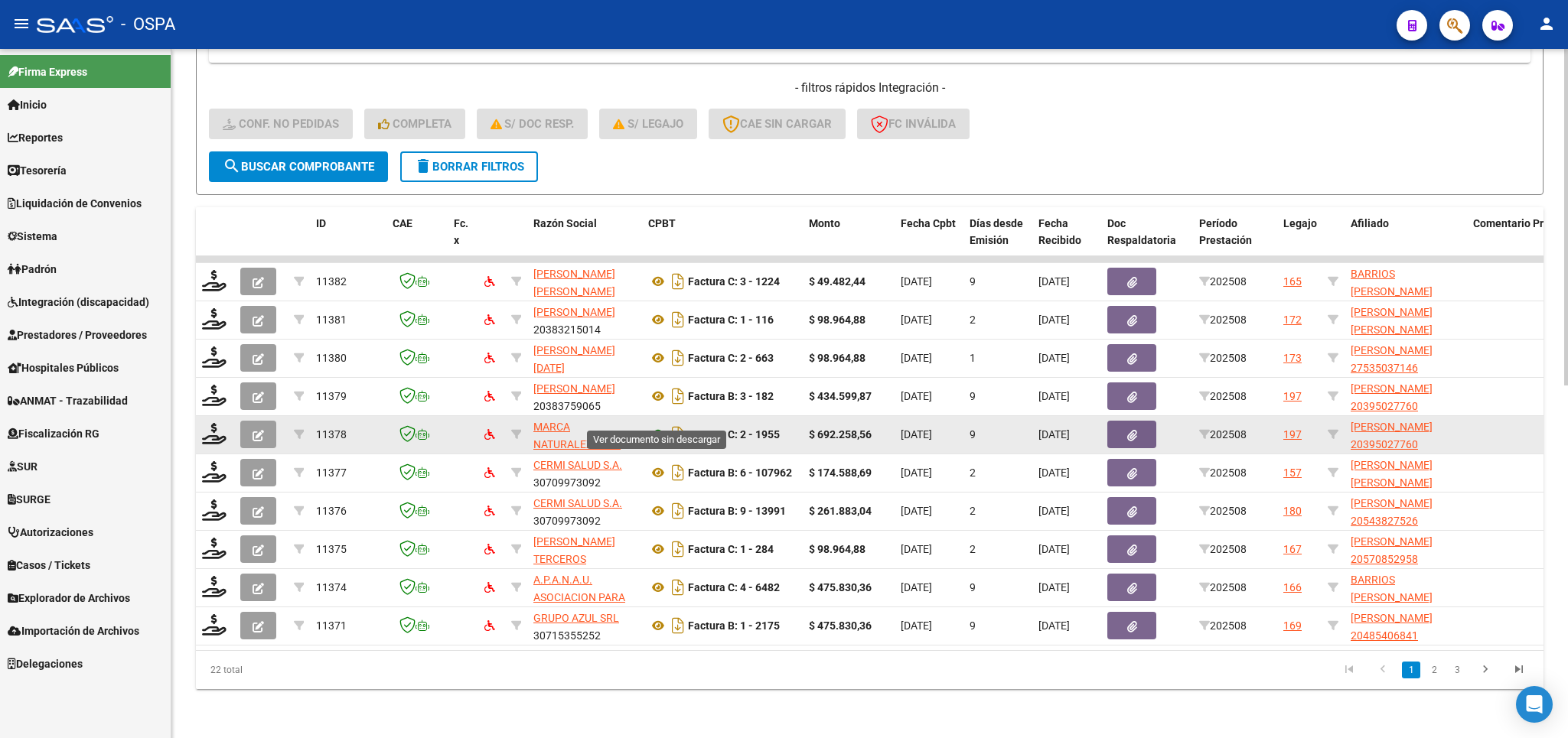
click at [655, 426] on icon at bounding box center [658, 435] width 20 height 19
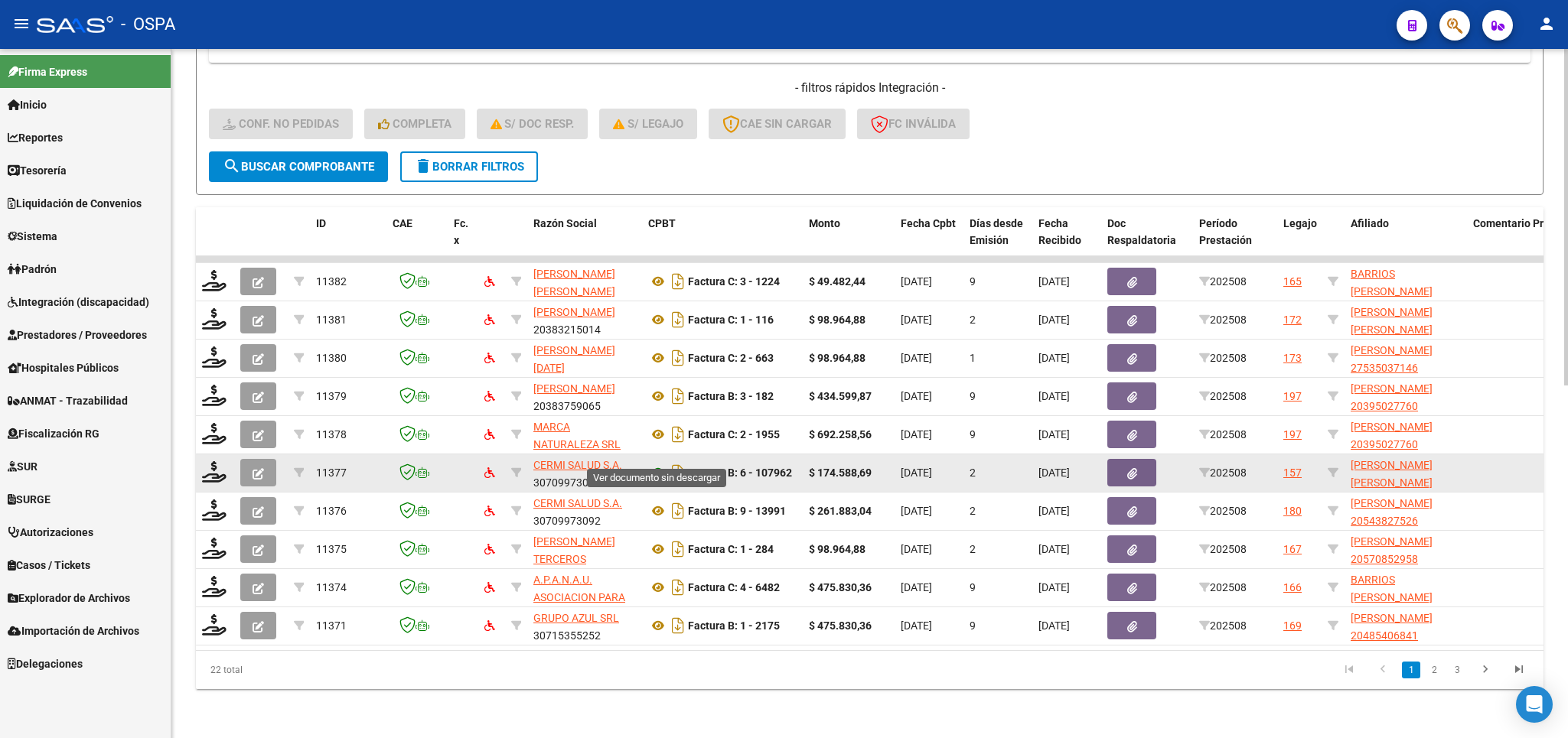
click at [656, 464] on icon at bounding box center [658, 473] width 20 height 19
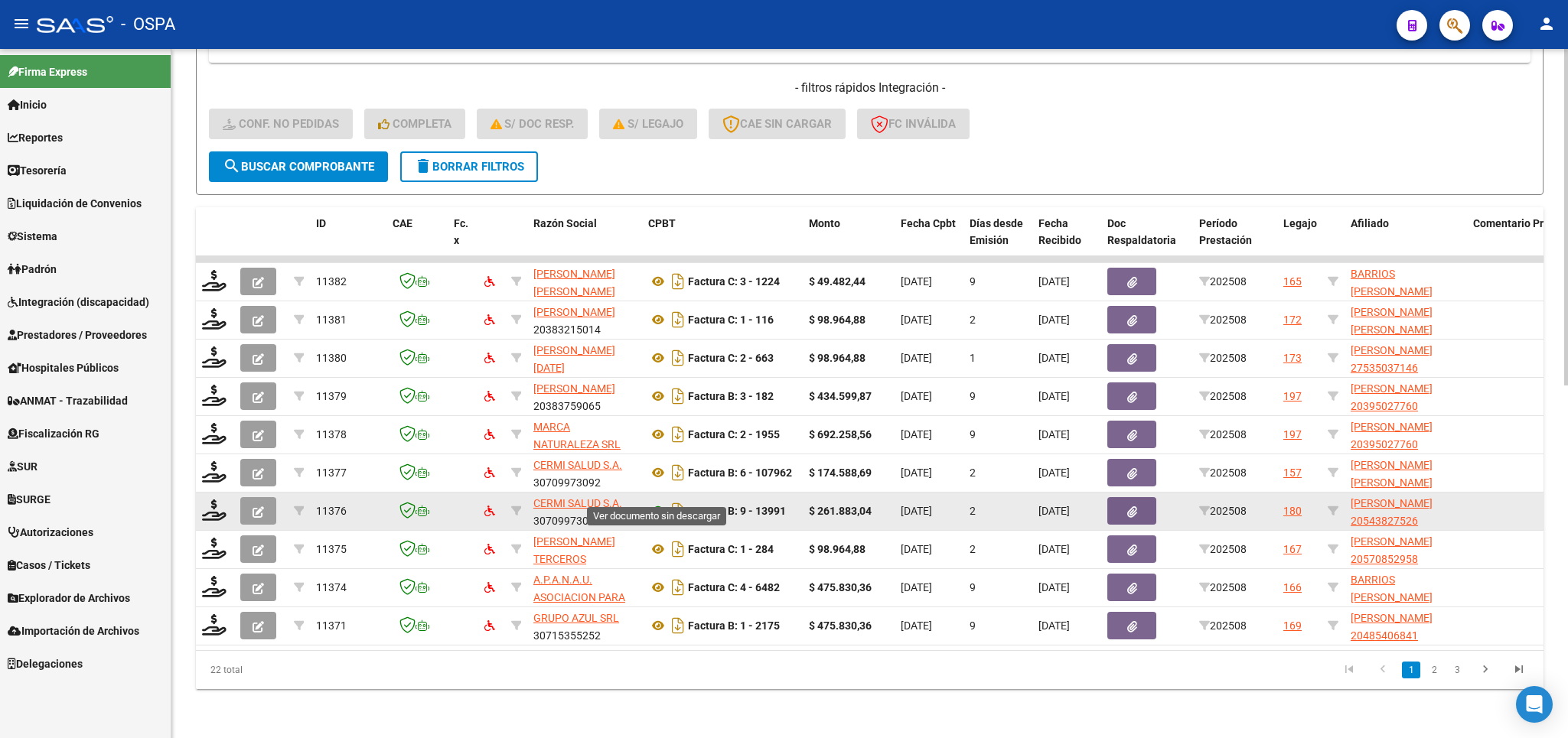
click at [654, 502] on icon at bounding box center [658, 511] width 20 height 19
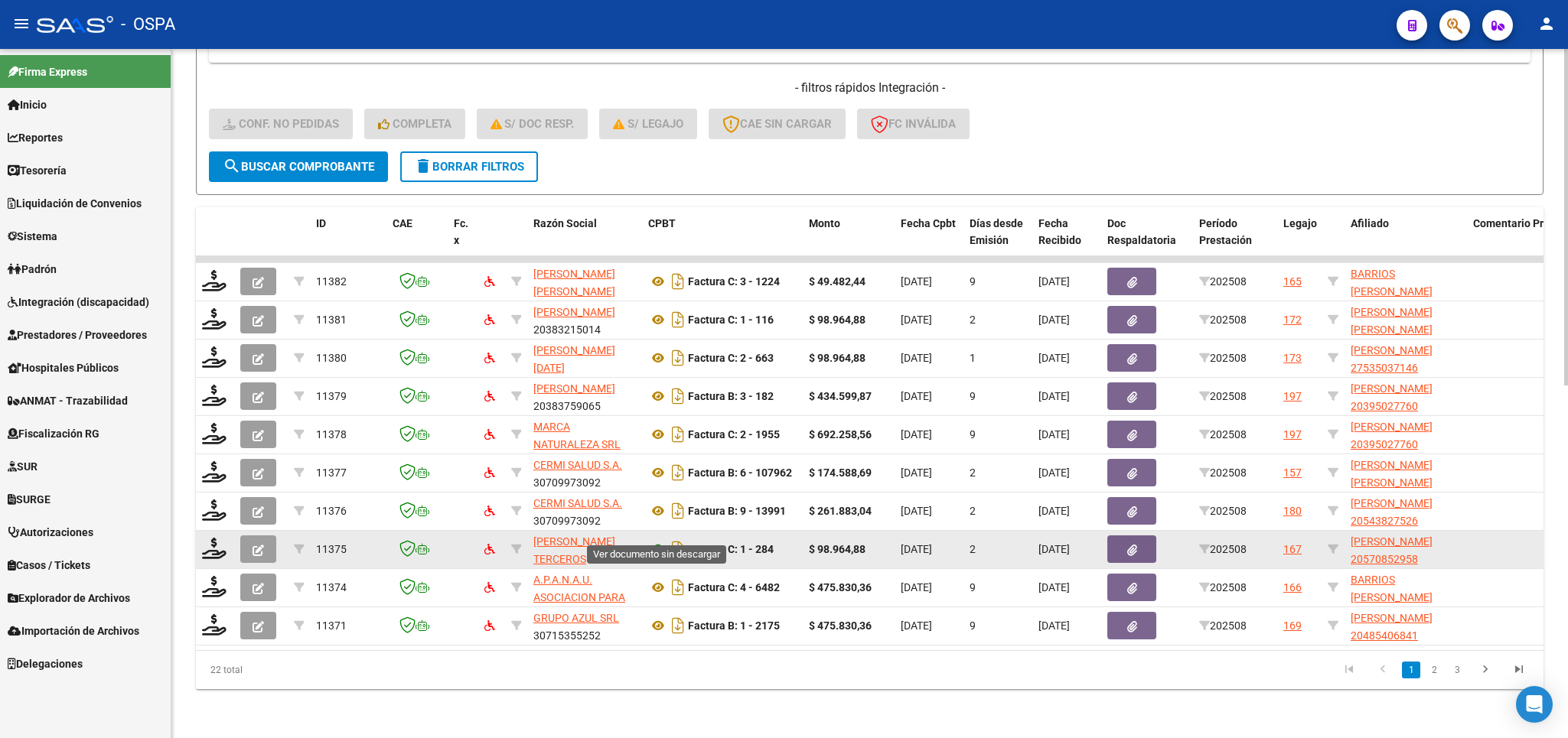
click at [656, 540] on icon at bounding box center [658, 549] width 20 height 19
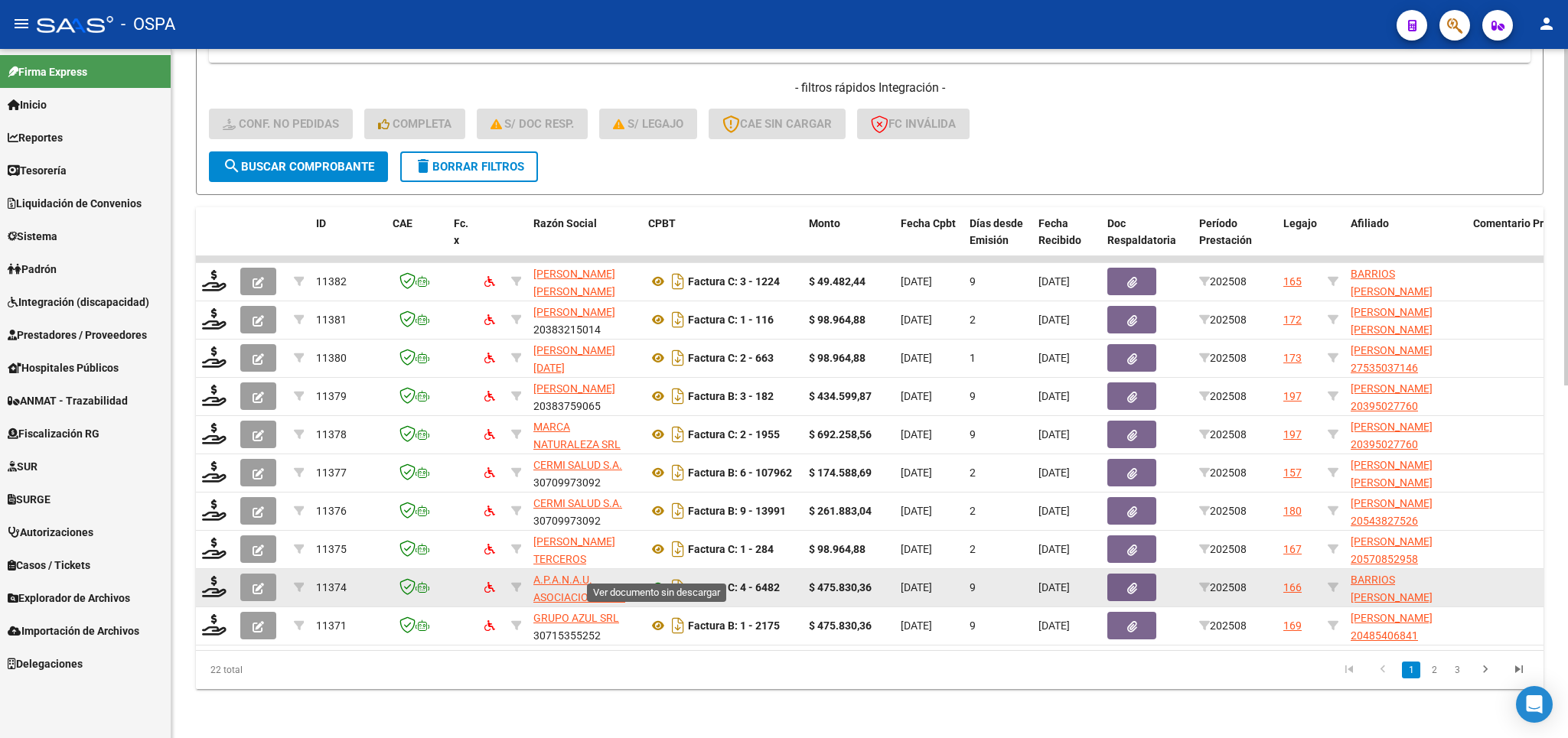
click at [659, 579] on icon at bounding box center [658, 587] width 20 height 19
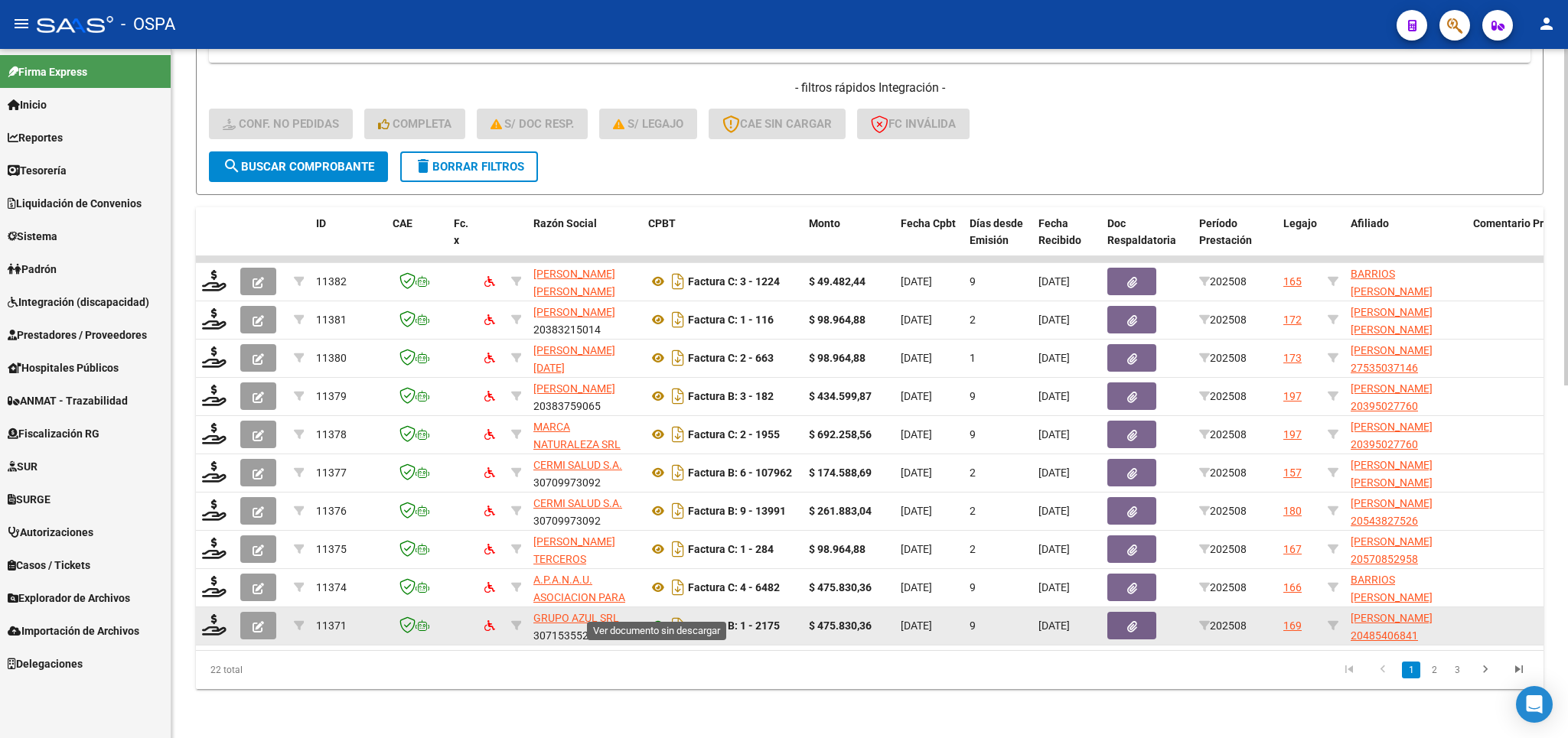
click at [655, 617] on icon at bounding box center [658, 626] width 20 height 19
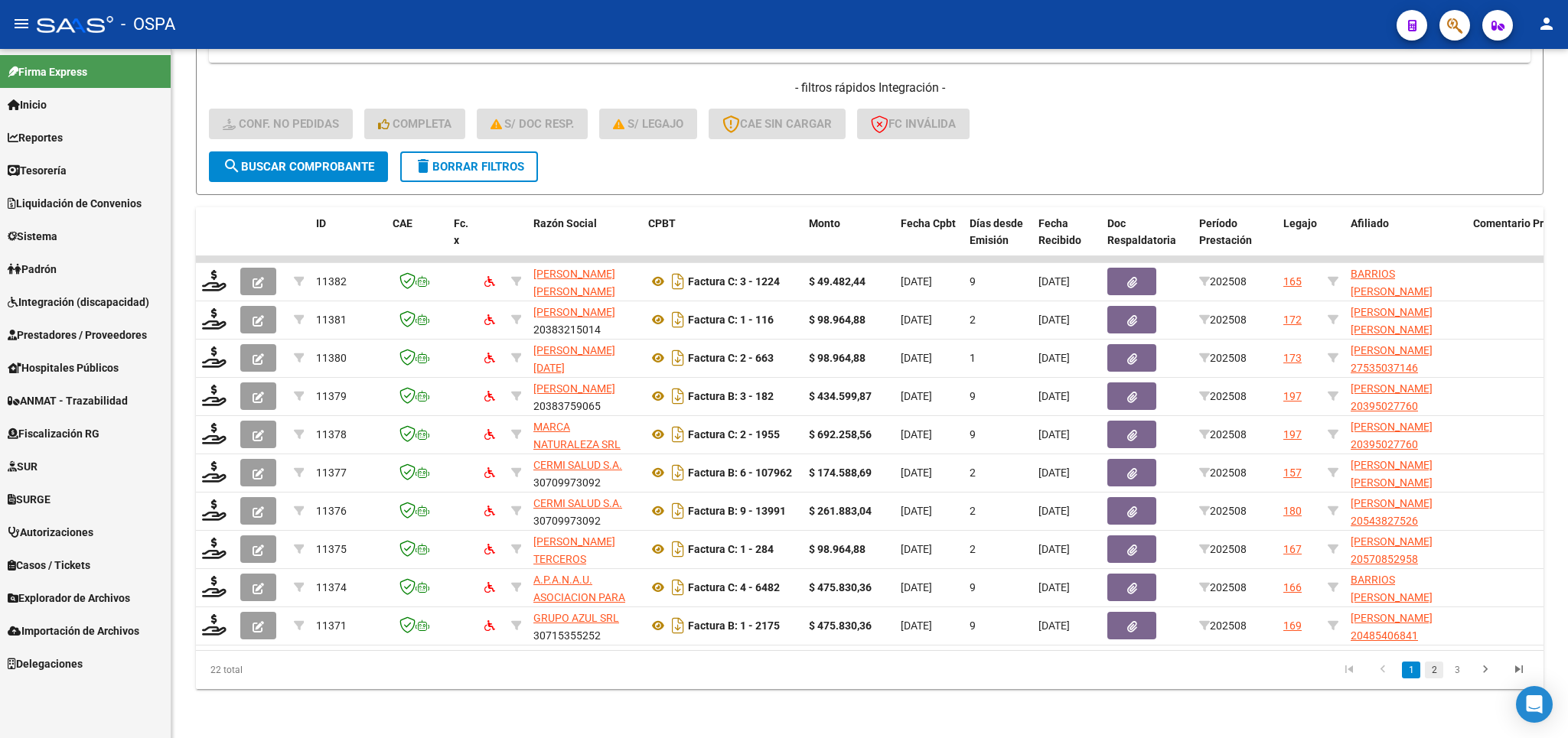
click at [1439, 675] on link "2" at bounding box center [1434, 670] width 19 height 17
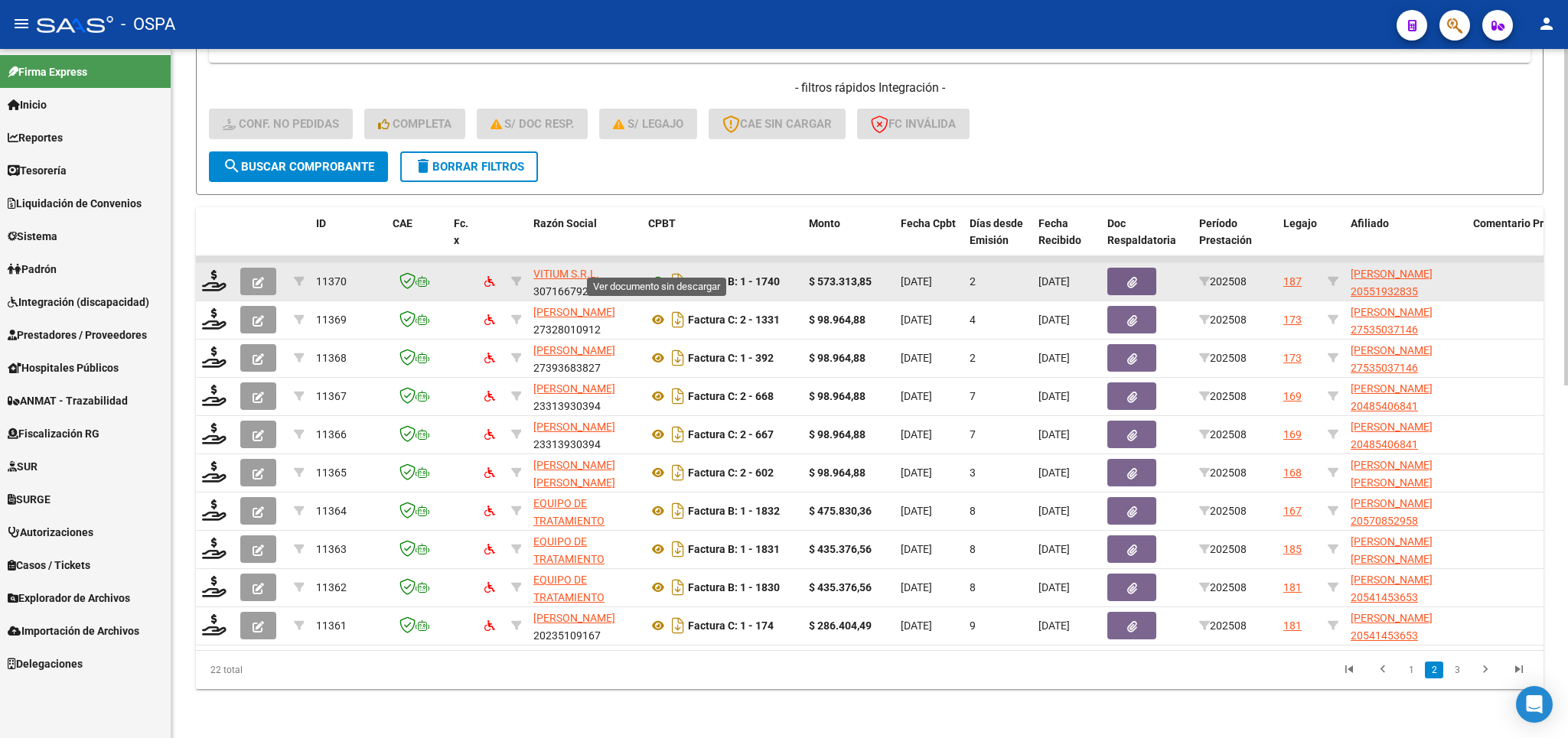
click at [655, 273] on icon at bounding box center [658, 282] width 20 height 19
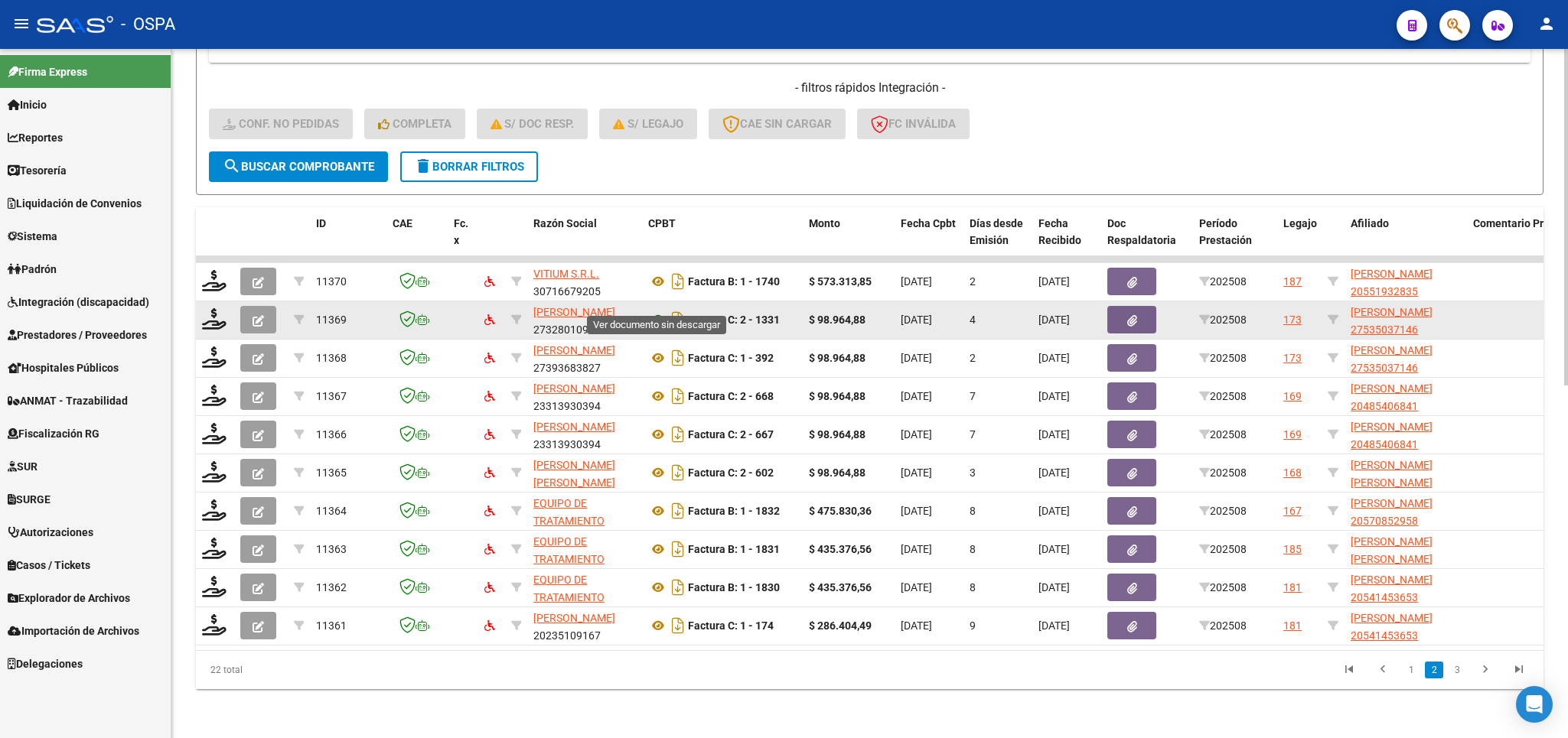
click at [655, 311] on icon at bounding box center [658, 320] width 20 height 19
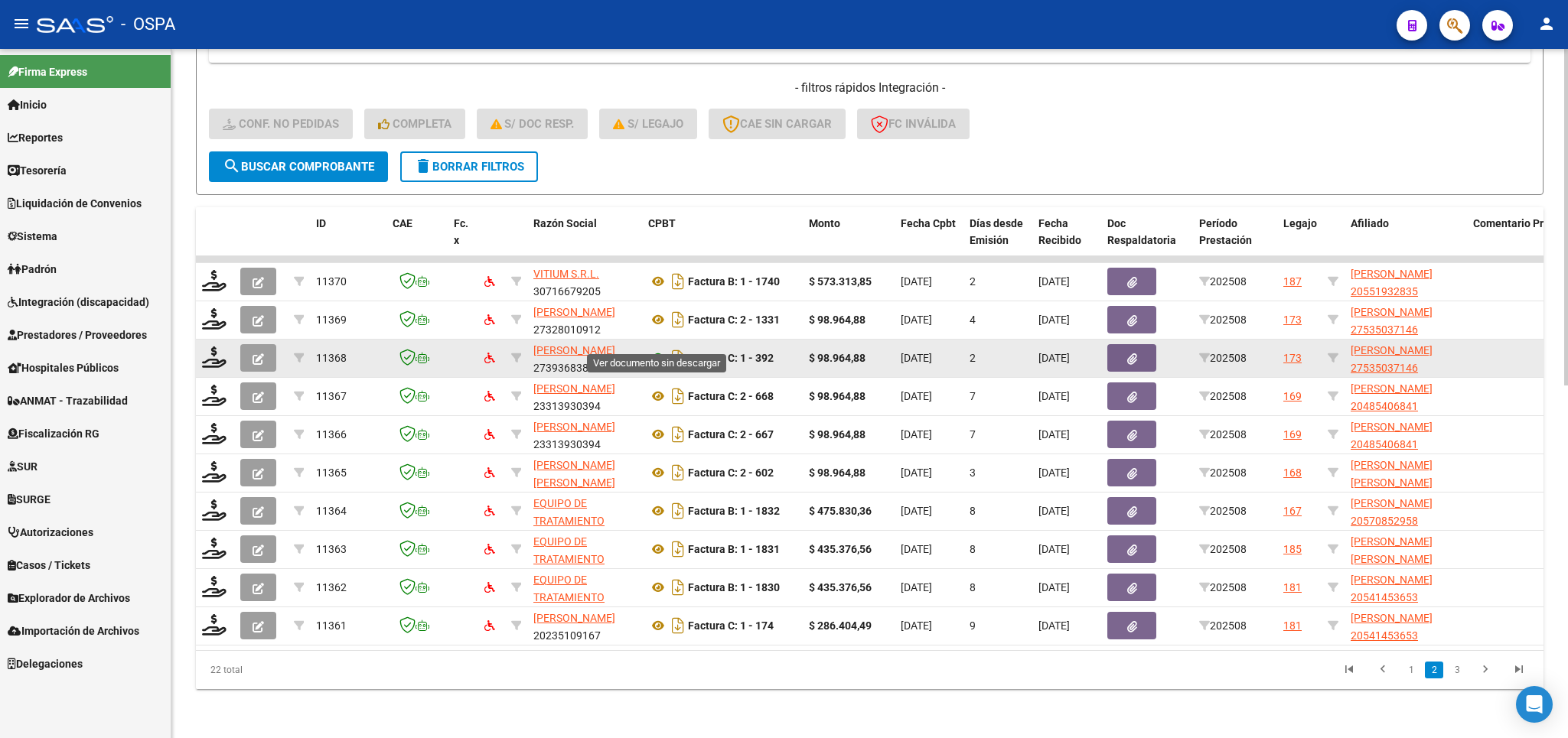
click at [658, 349] on icon at bounding box center [658, 358] width 20 height 19
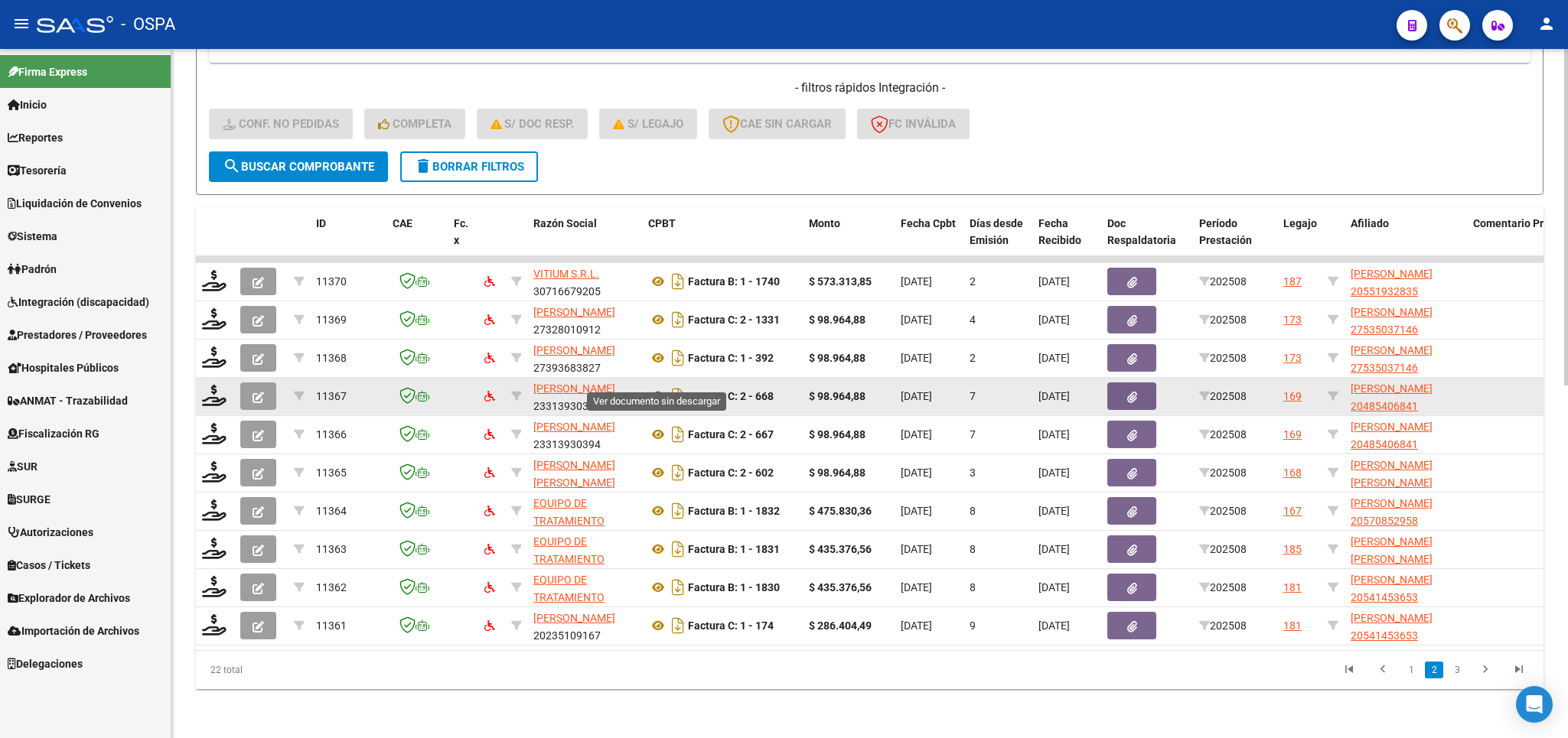
click at [660, 387] on icon at bounding box center [658, 396] width 20 height 19
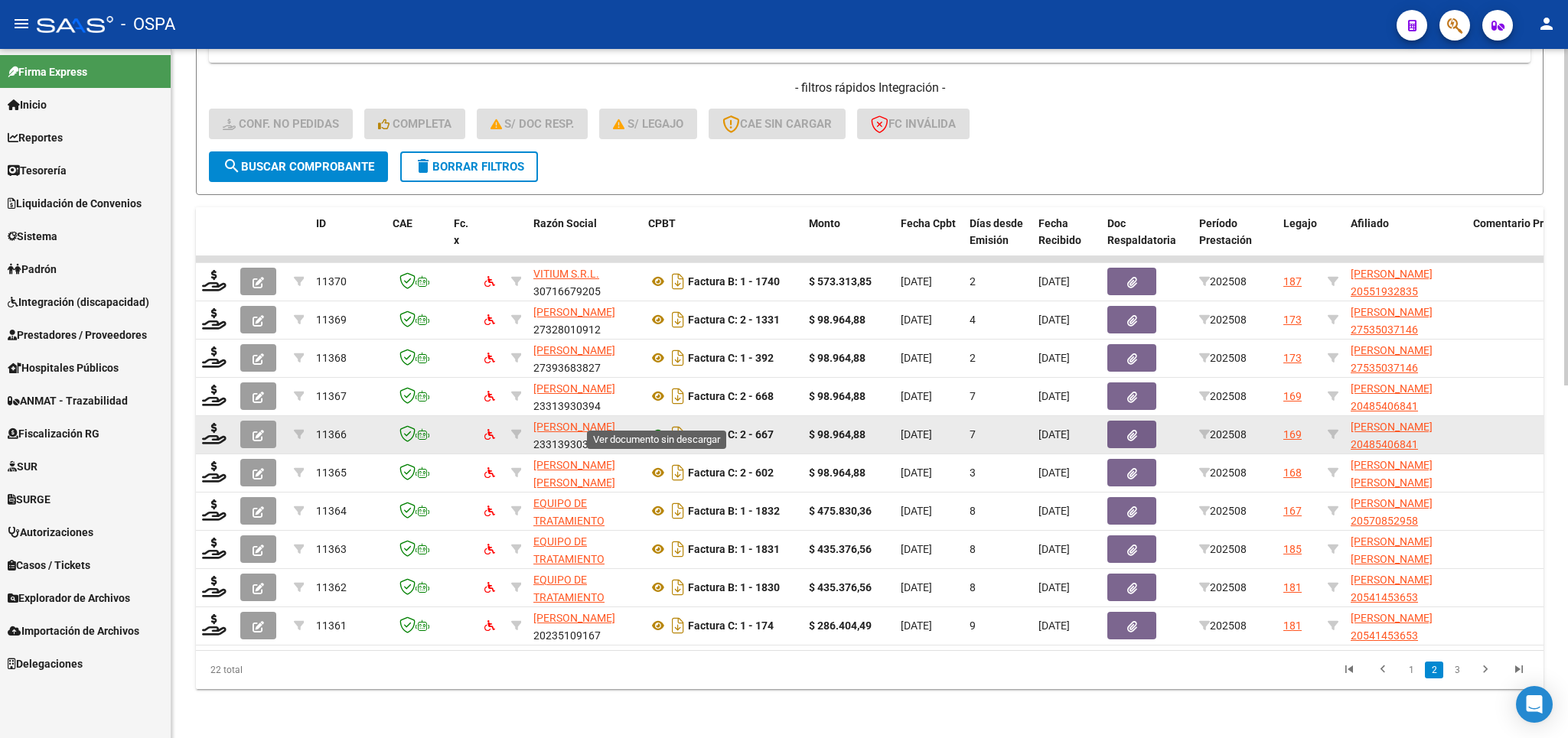
click at [655, 426] on icon at bounding box center [658, 435] width 20 height 19
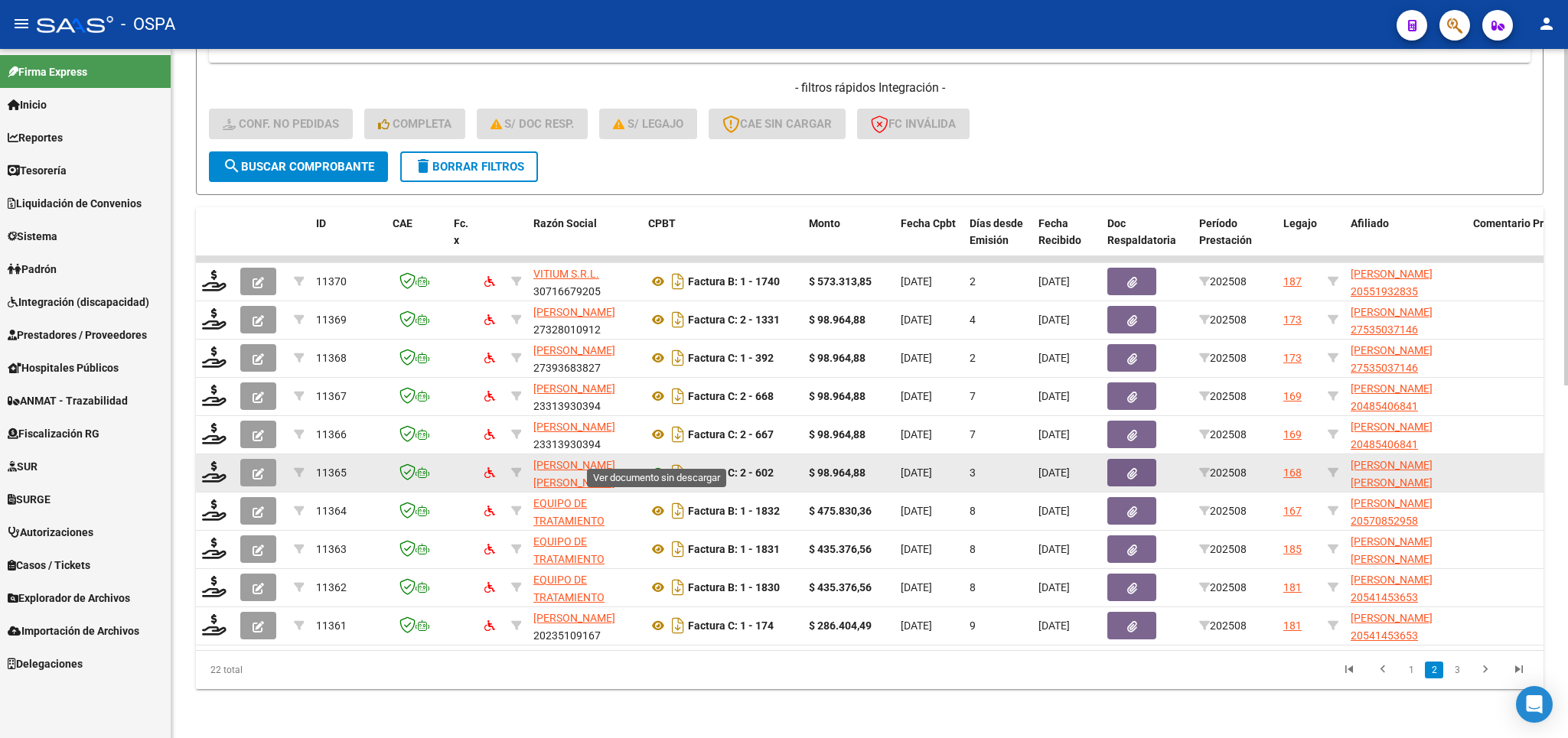
click at [655, 464] on icon at bounding box center [658, 473] width 20 height 19
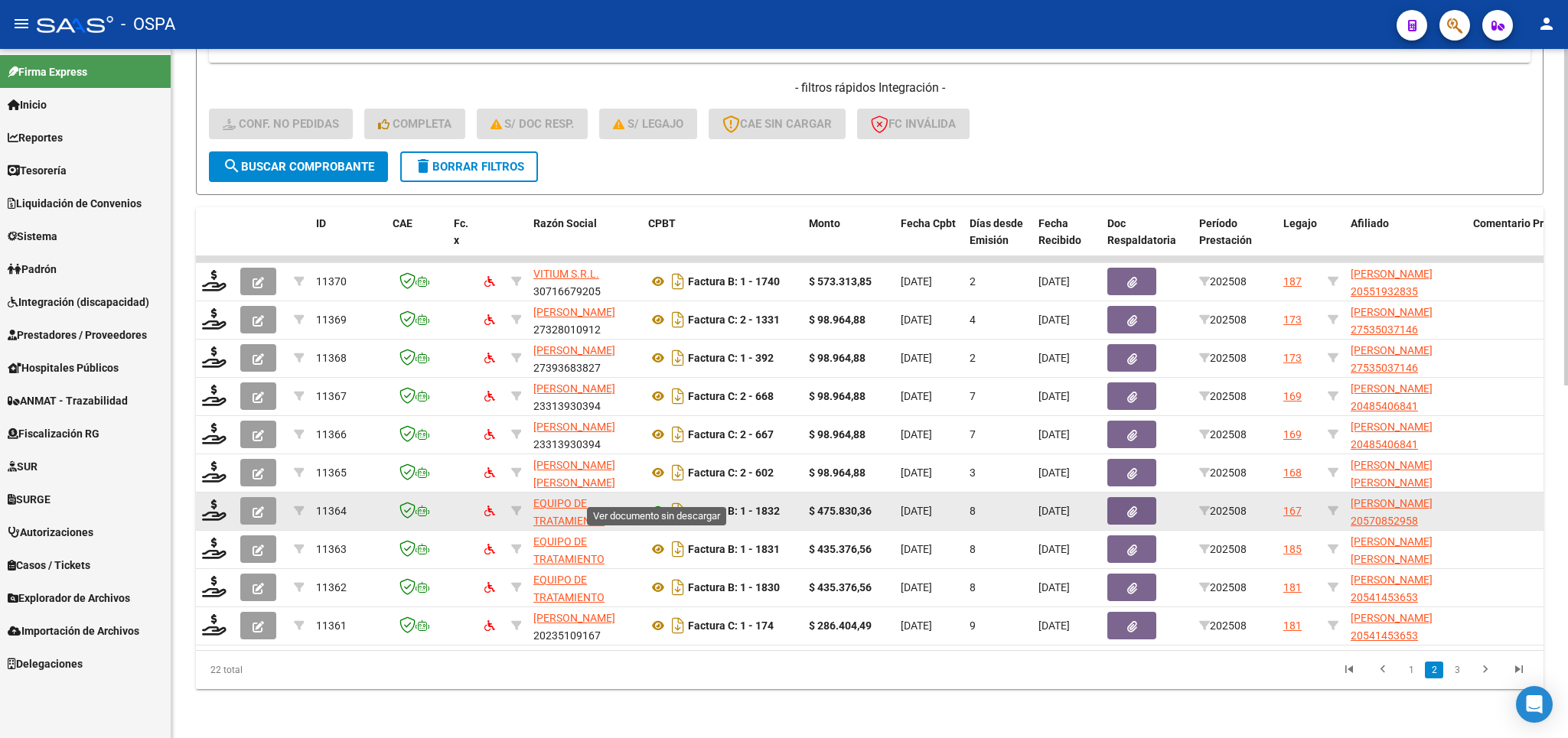
click at [660, 502] on icon at bounding box center [658, 511] width 20 height 19
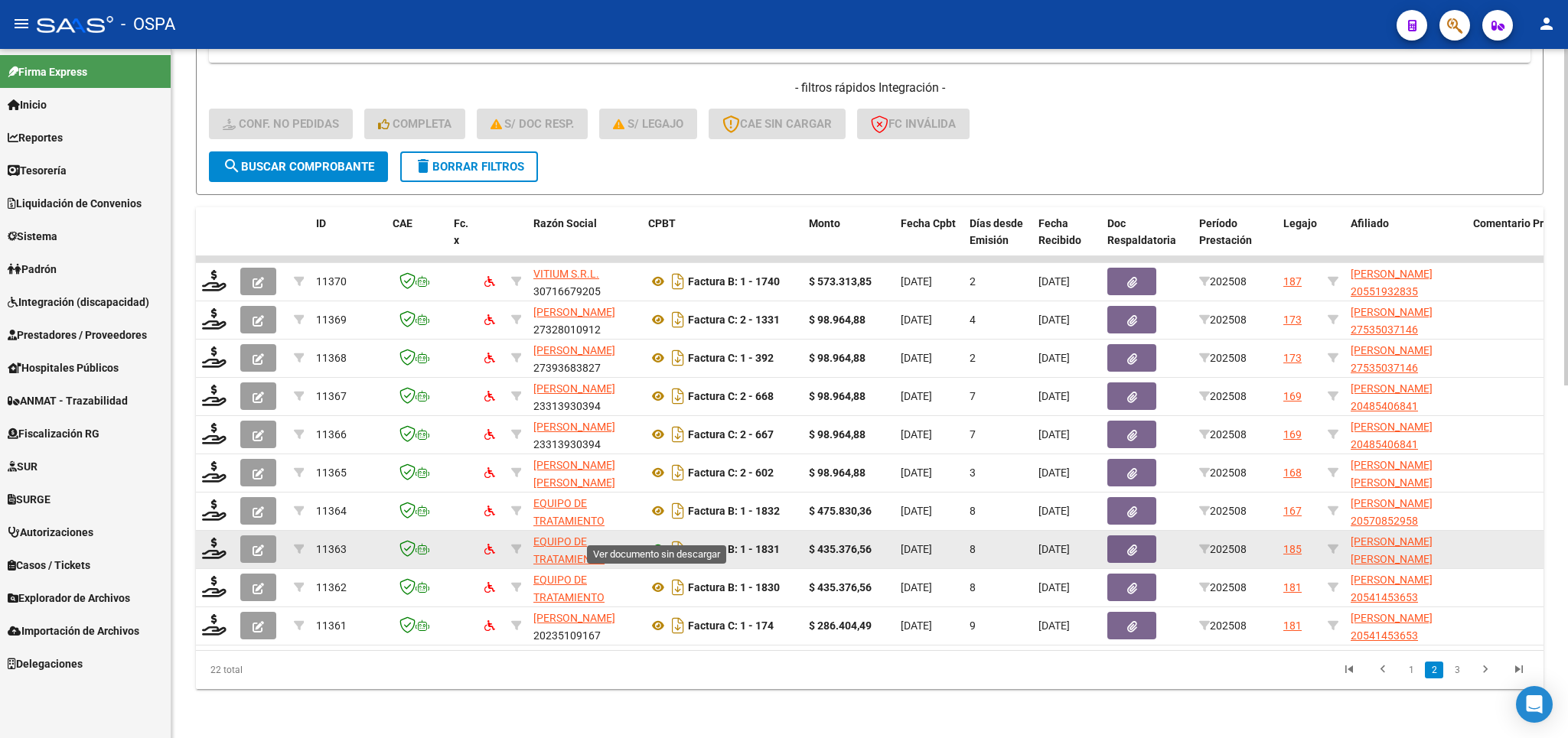
click at [658, 540] on icon at bounding box center [658, 549] width 20 height 19
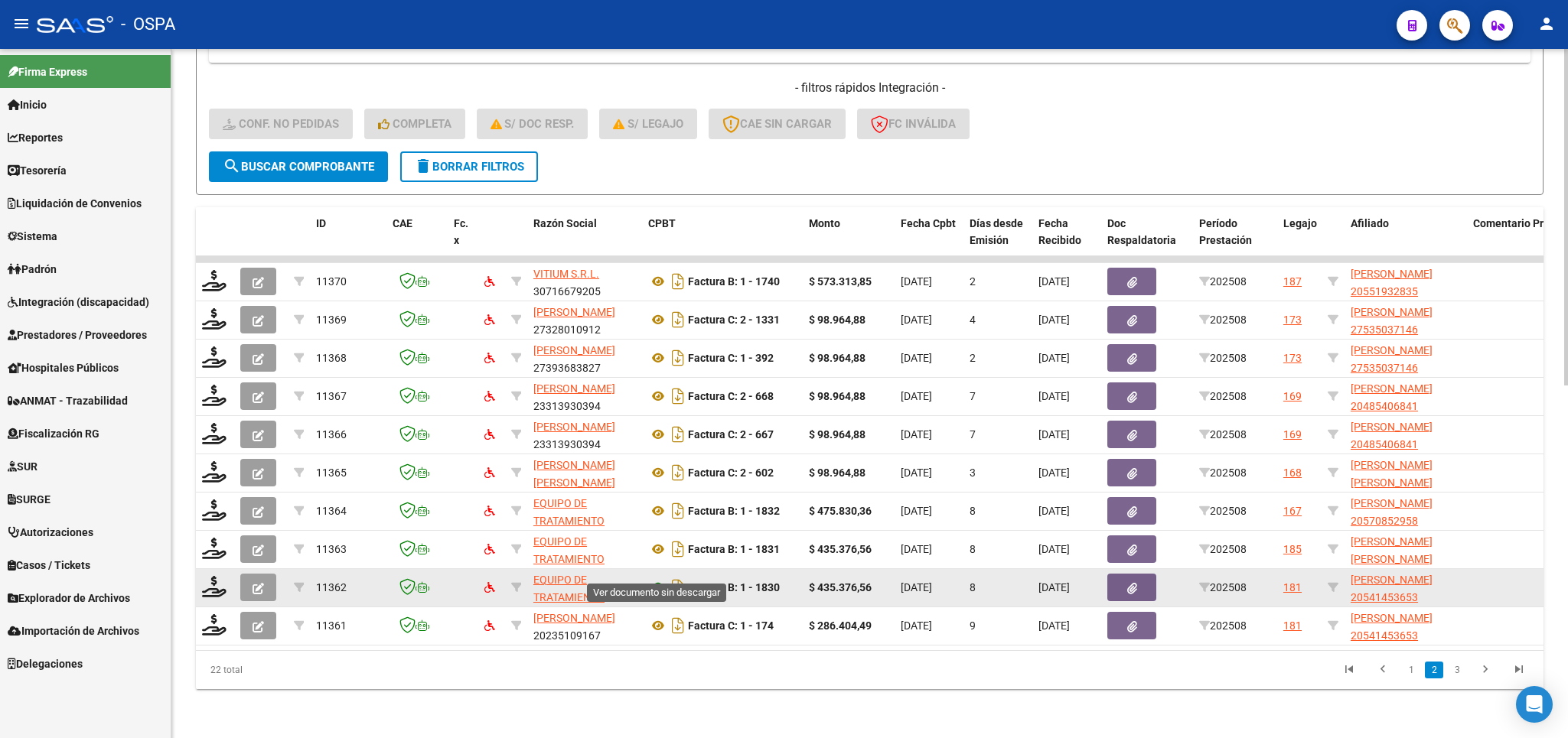
click at [659, 579] on icon at bounding box center [658, 587] width 20 height 19
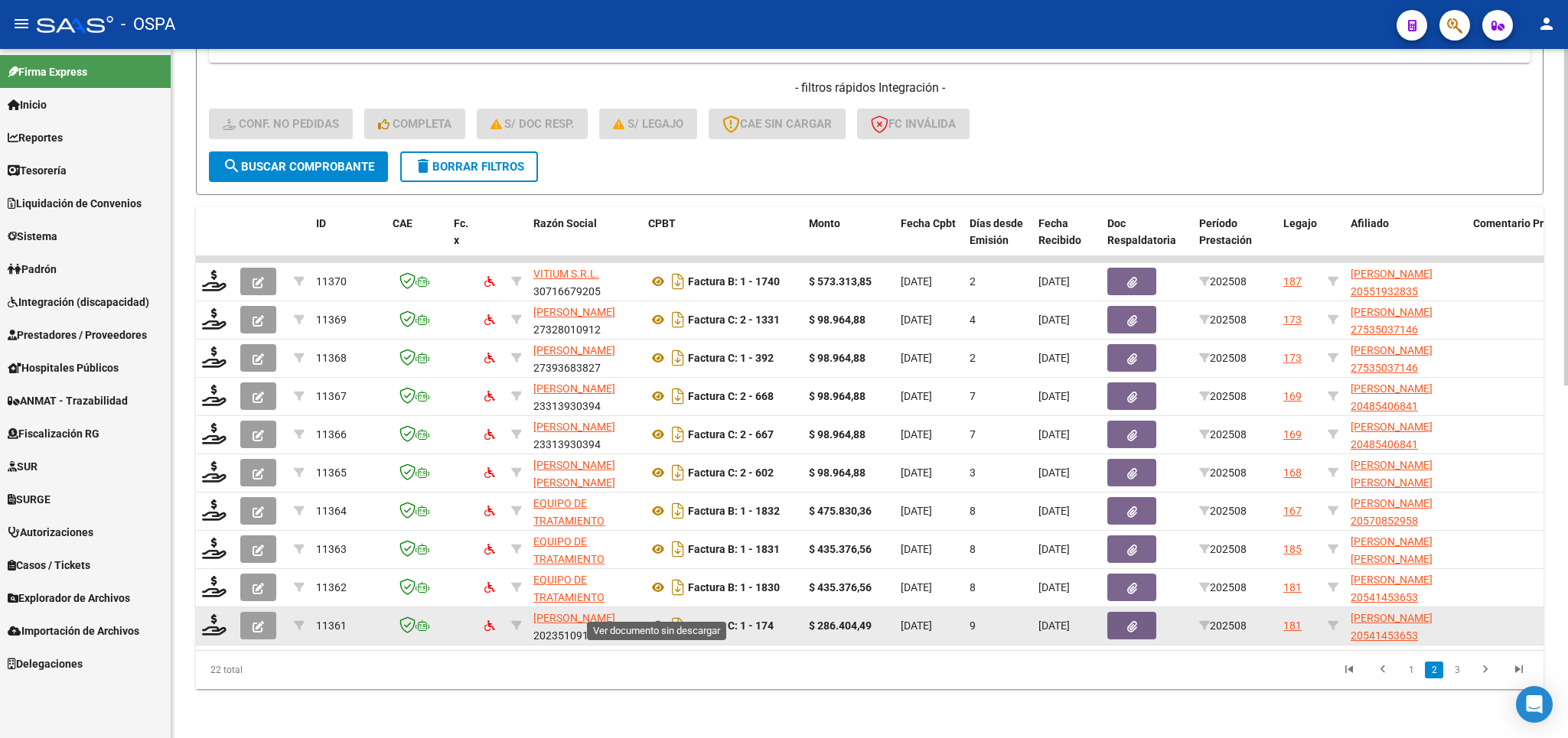
click at [655, 617] on icon at bounding box center [658, 626] width 20 height 19
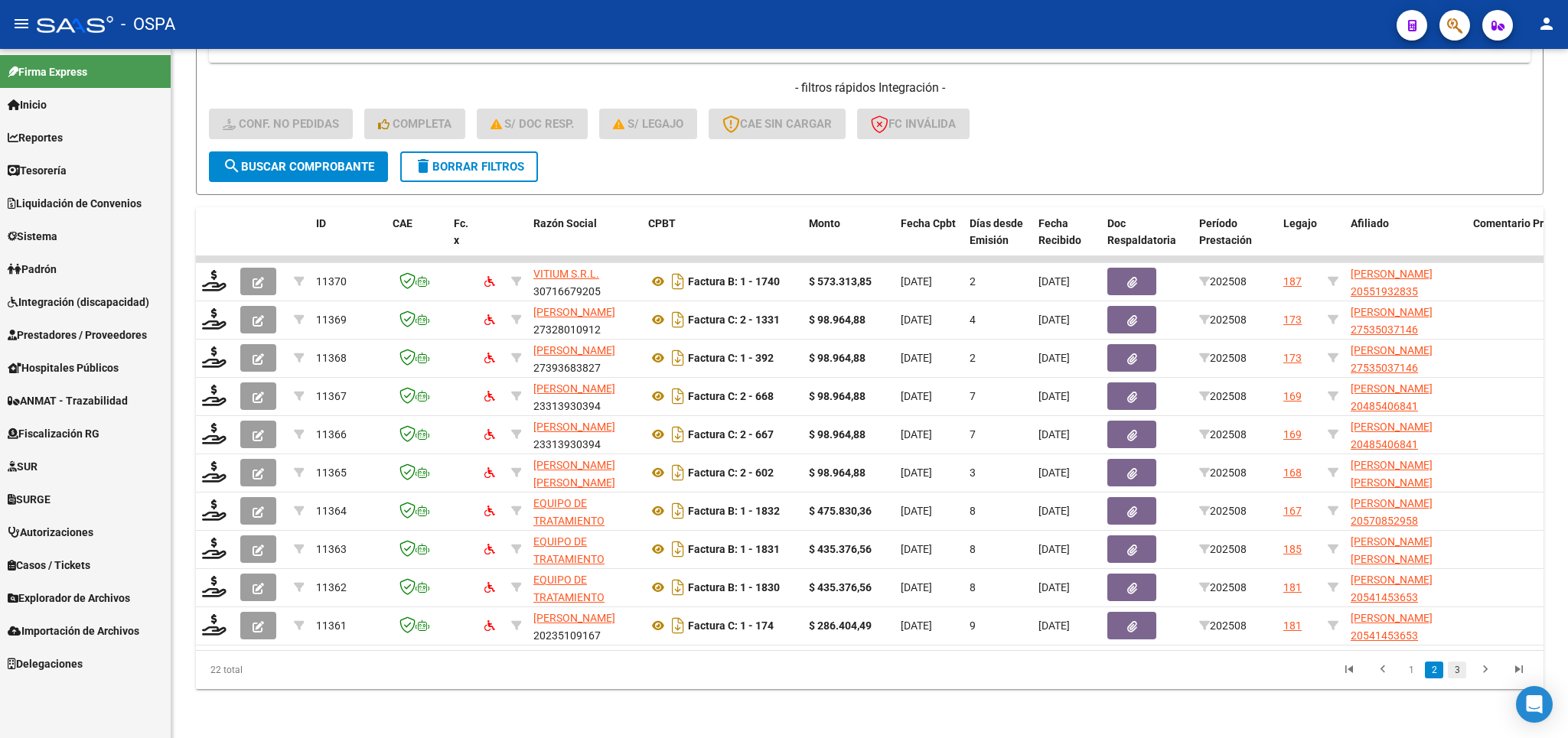
click at [1456, 674] on link "3" at bounding box center [1456, 670] width 19 height 17
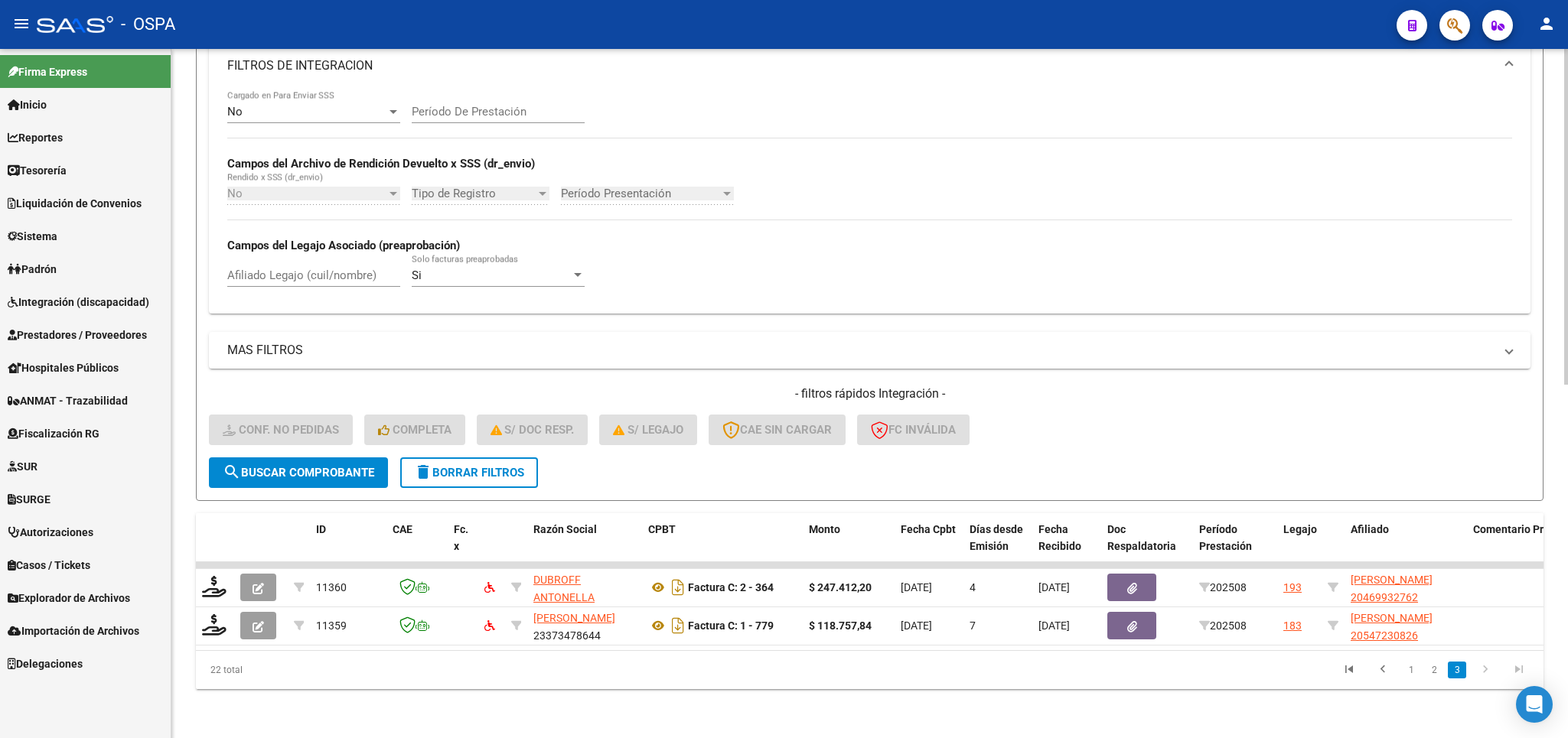
scroll to position [415, 0]
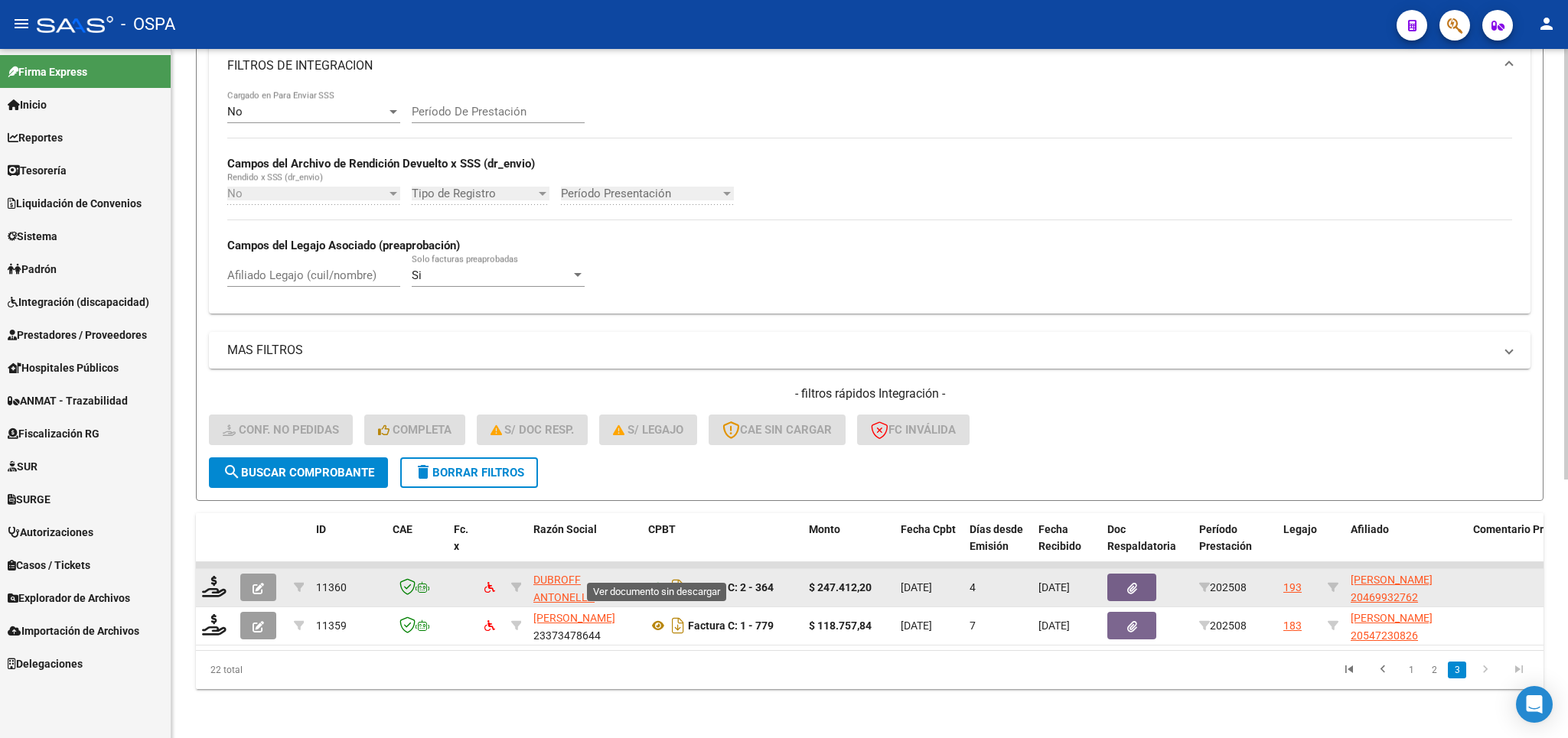
click at [661, 579] on icon at bounding box center [658, 587] width 20 height 19
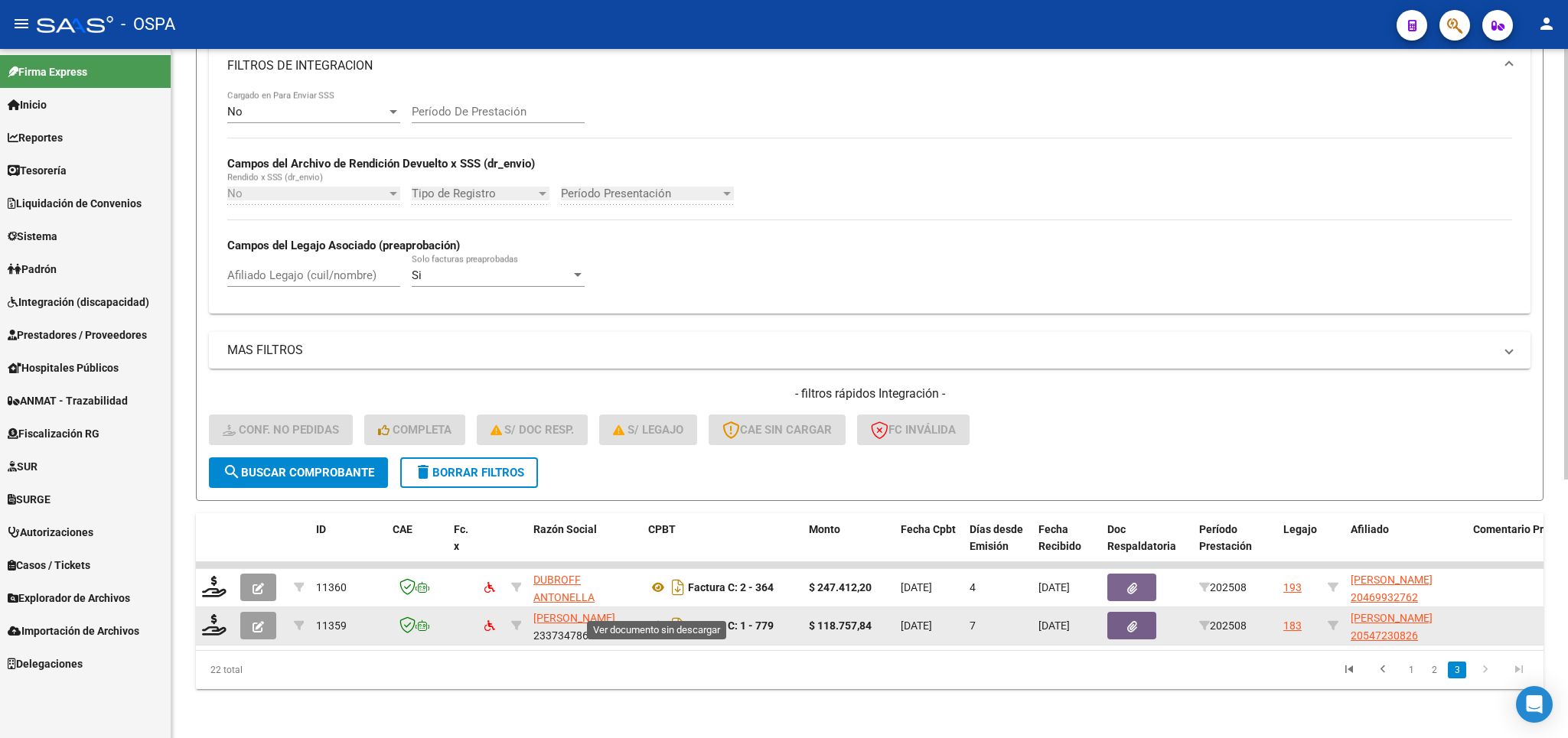
click at [655, 617] on icon at bounding box center [658, 626] width 20 height 19
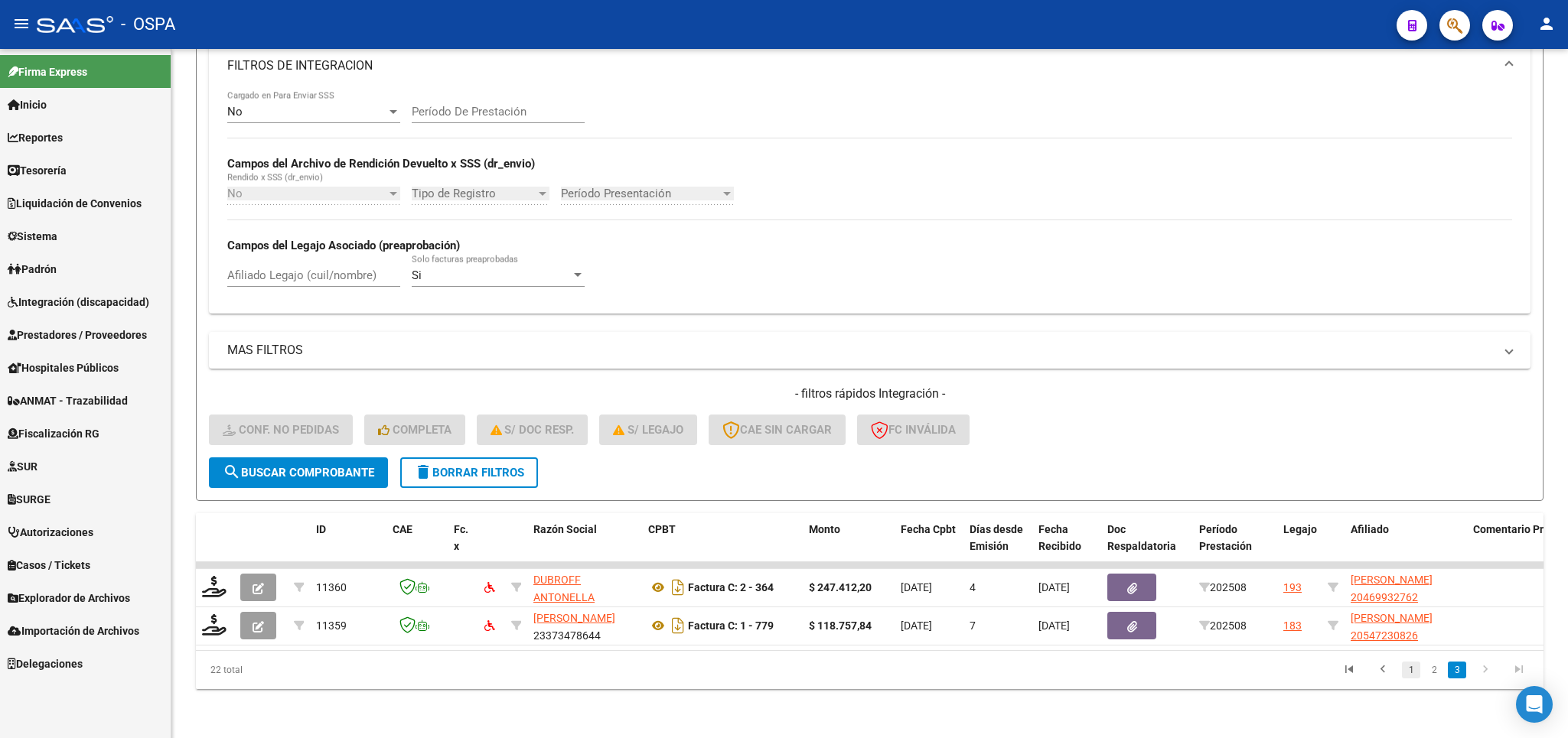
click at [1417, 669] on link "1" at bounding box center [1411, 670] width 19 height 17
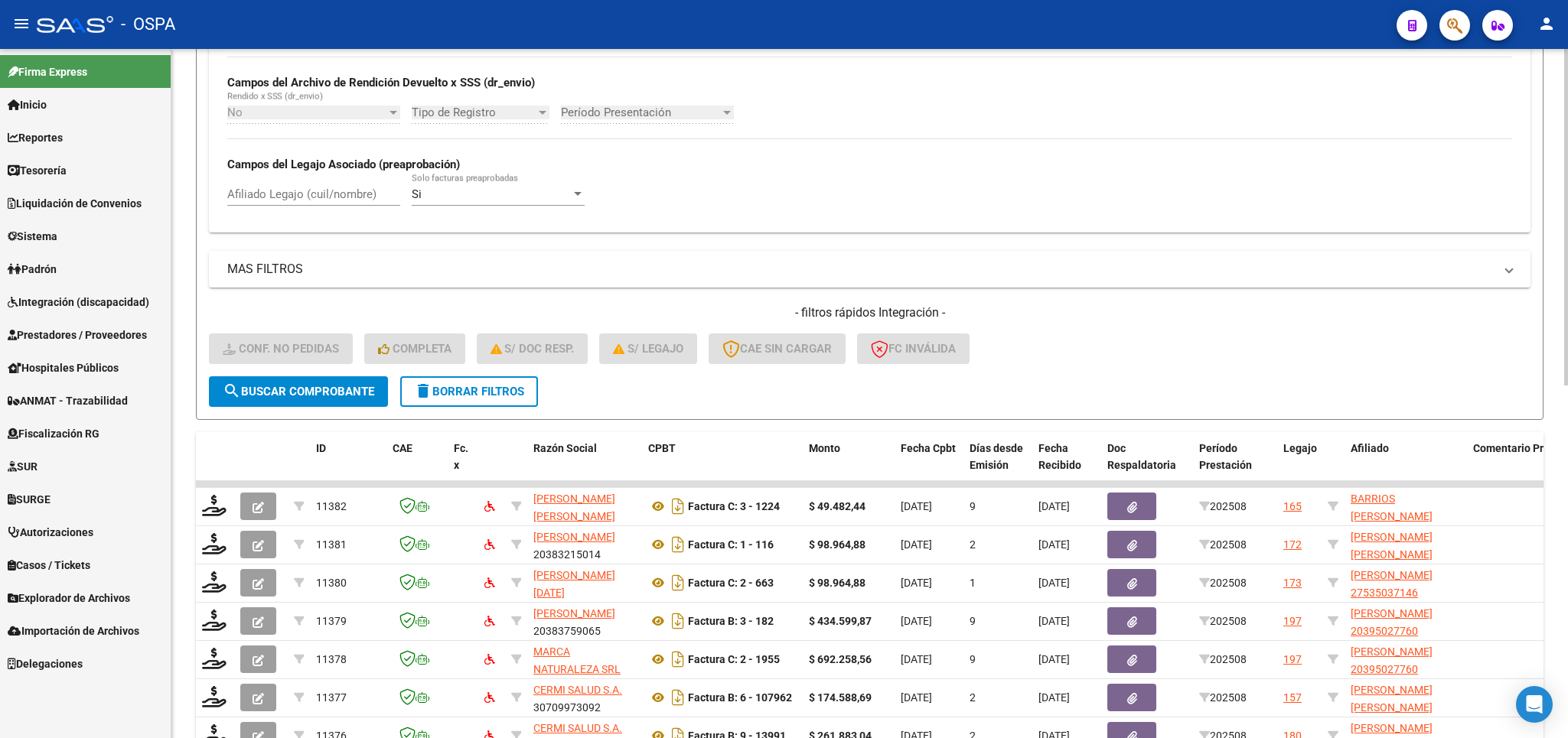
scroll to position [504, 0]
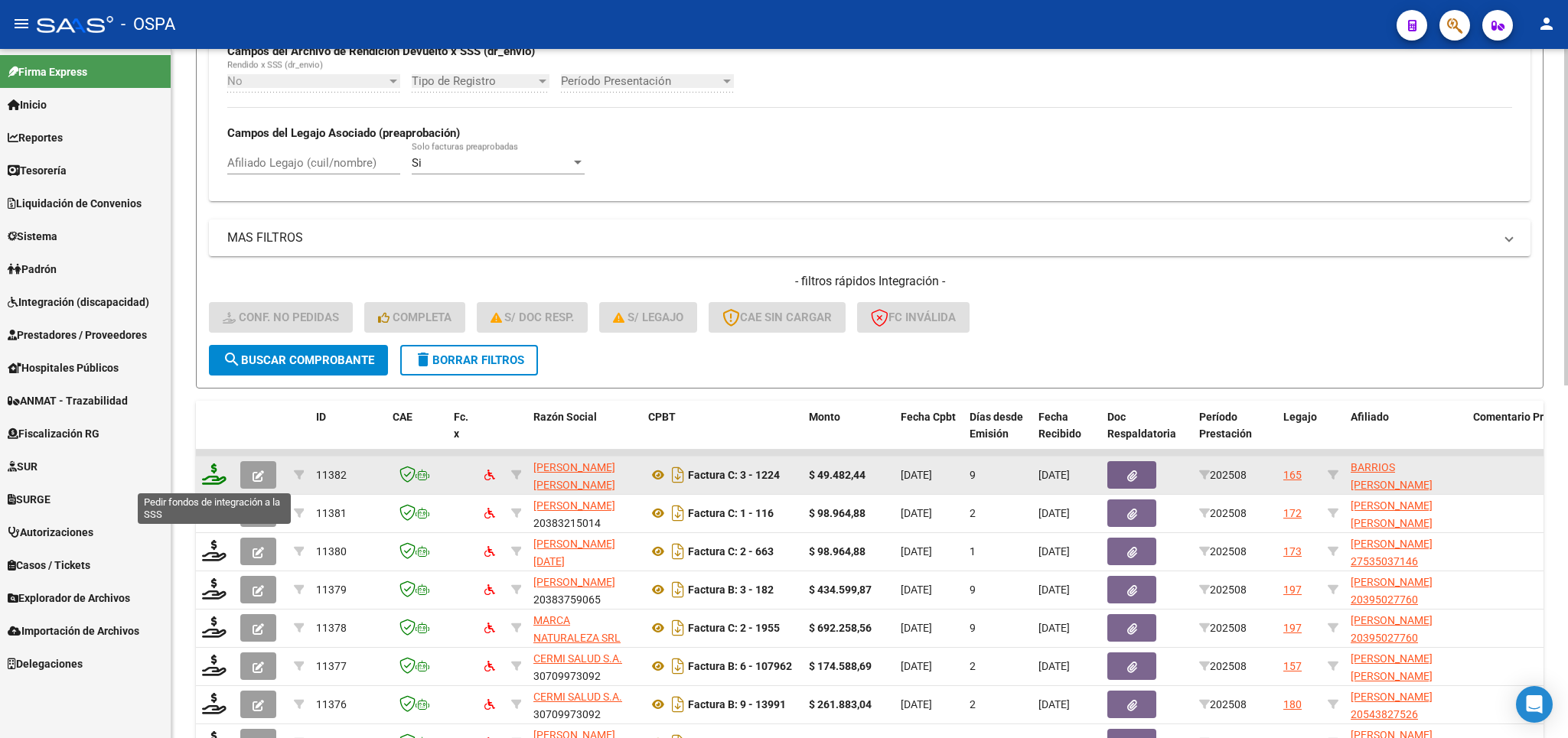
click at [209, 482] on icon at bounding box center [214, 474] width 24 height 21
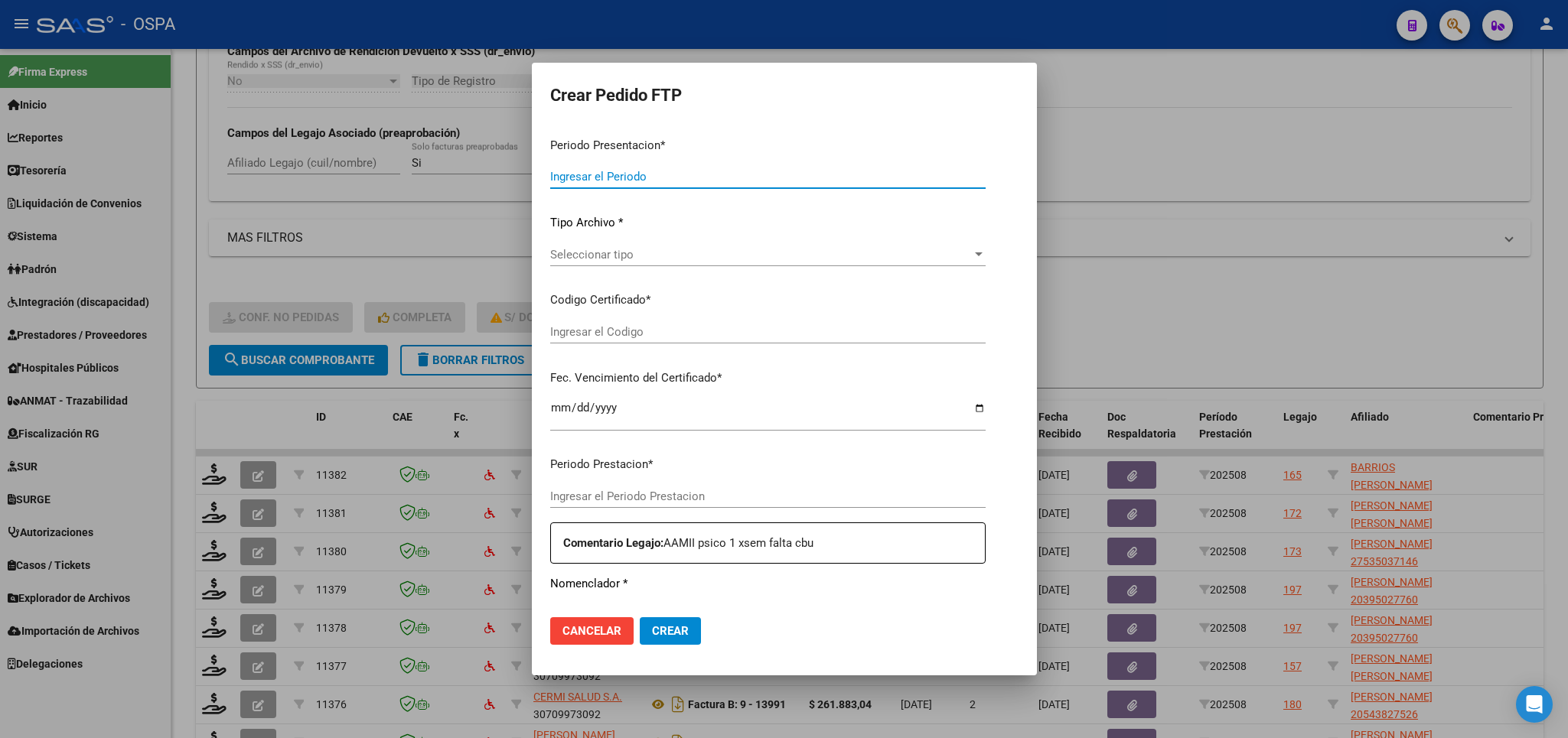
type input "202508"
type input "$ 49.482,44"
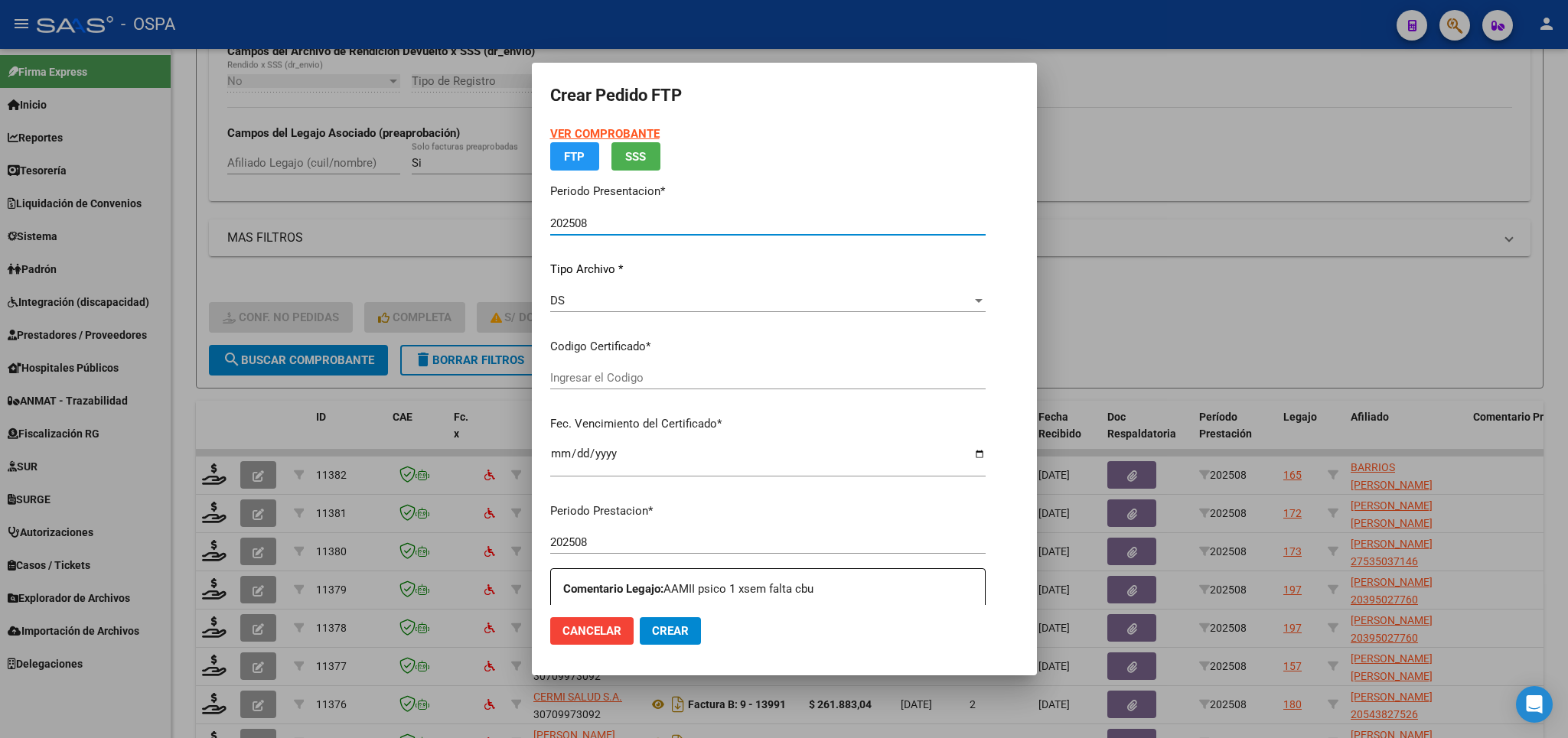
type input "ARG02000529310432021102620261026BS315"
type input "[DATE]"
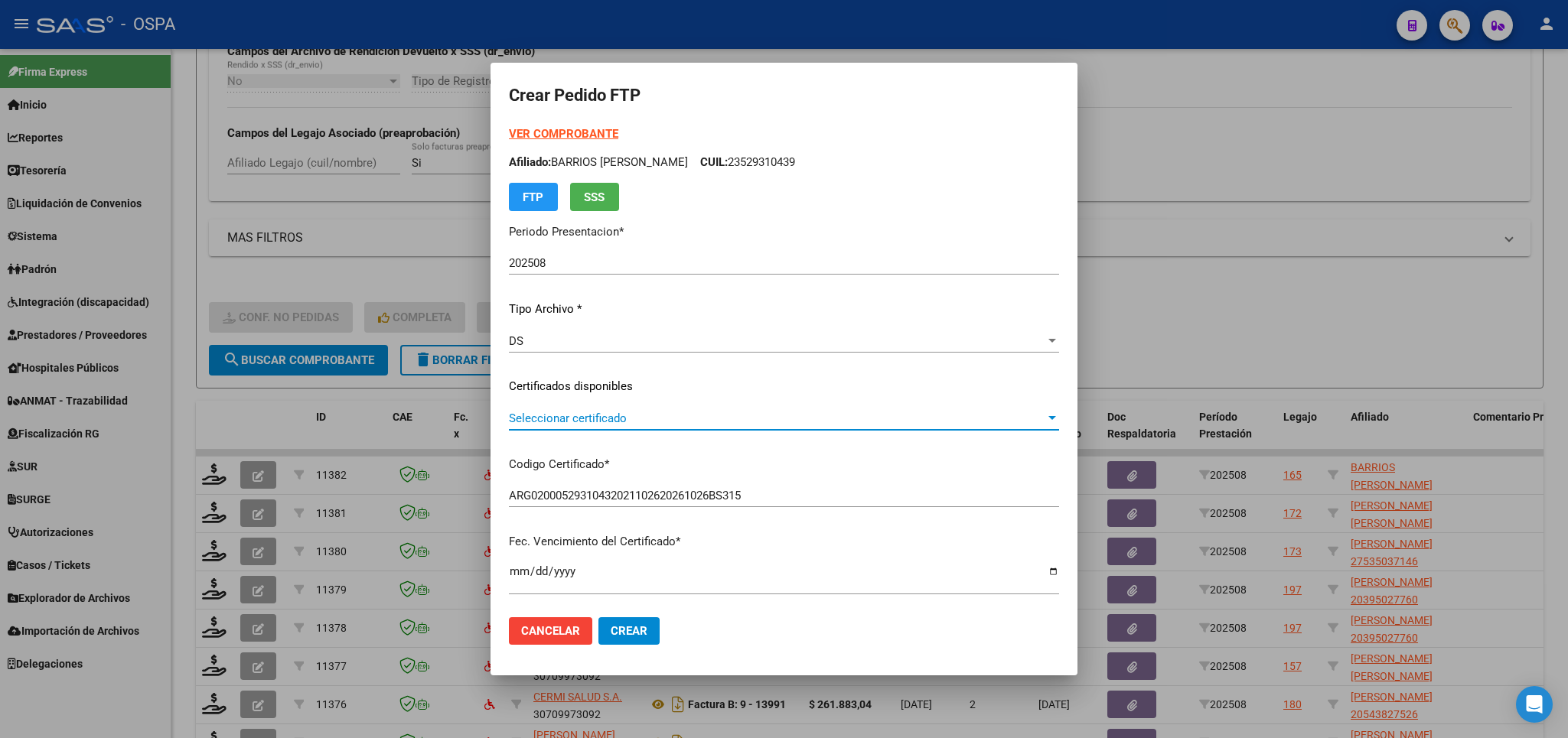
click at [736, 417] on span "Seleccionar certificado" at bounding box center [777, 418] width 537 height 14
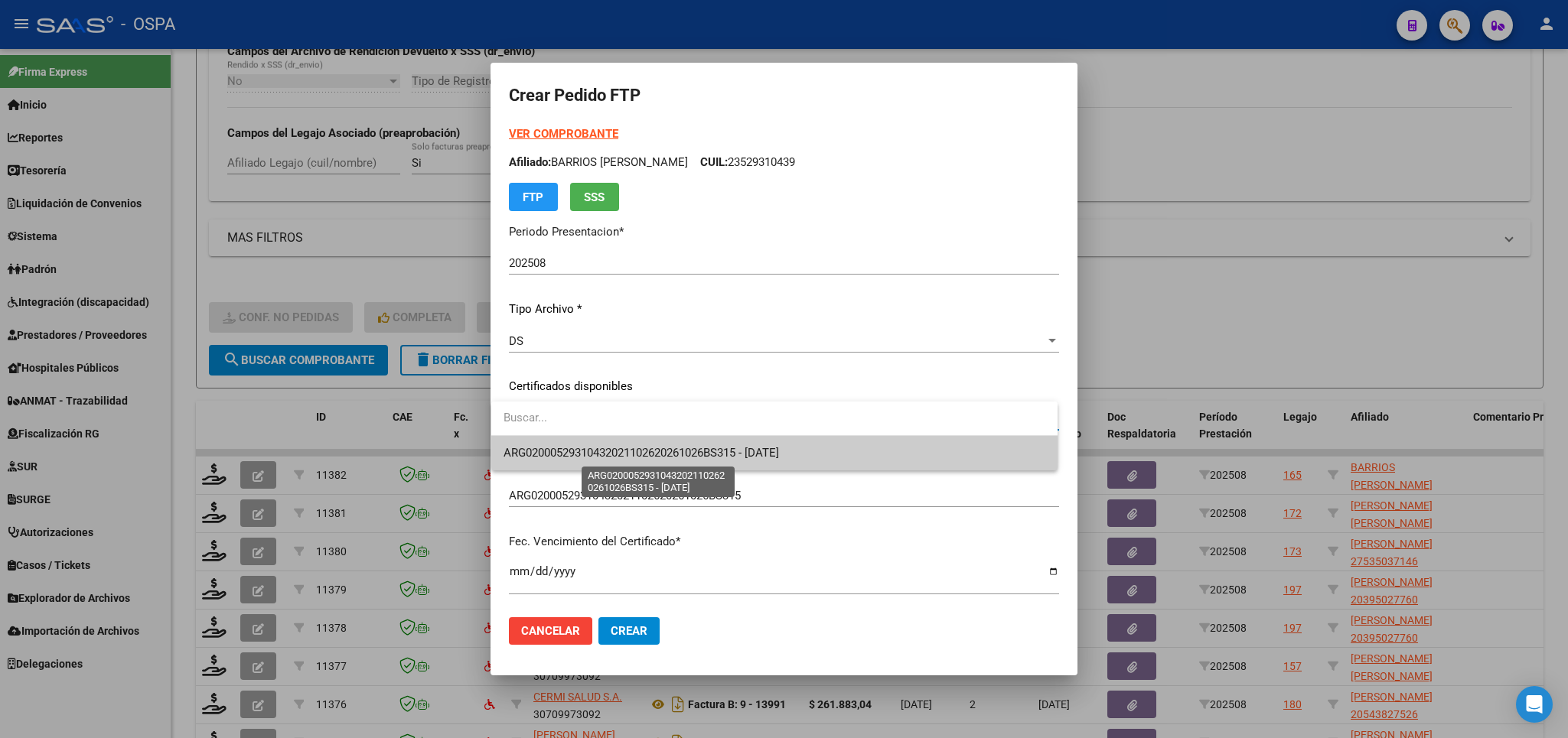
click at [722, 459] on span "ARG02000529310432021102620261026BS315 - [DATE]" at bounding box center [641, 452] width 275 height 14
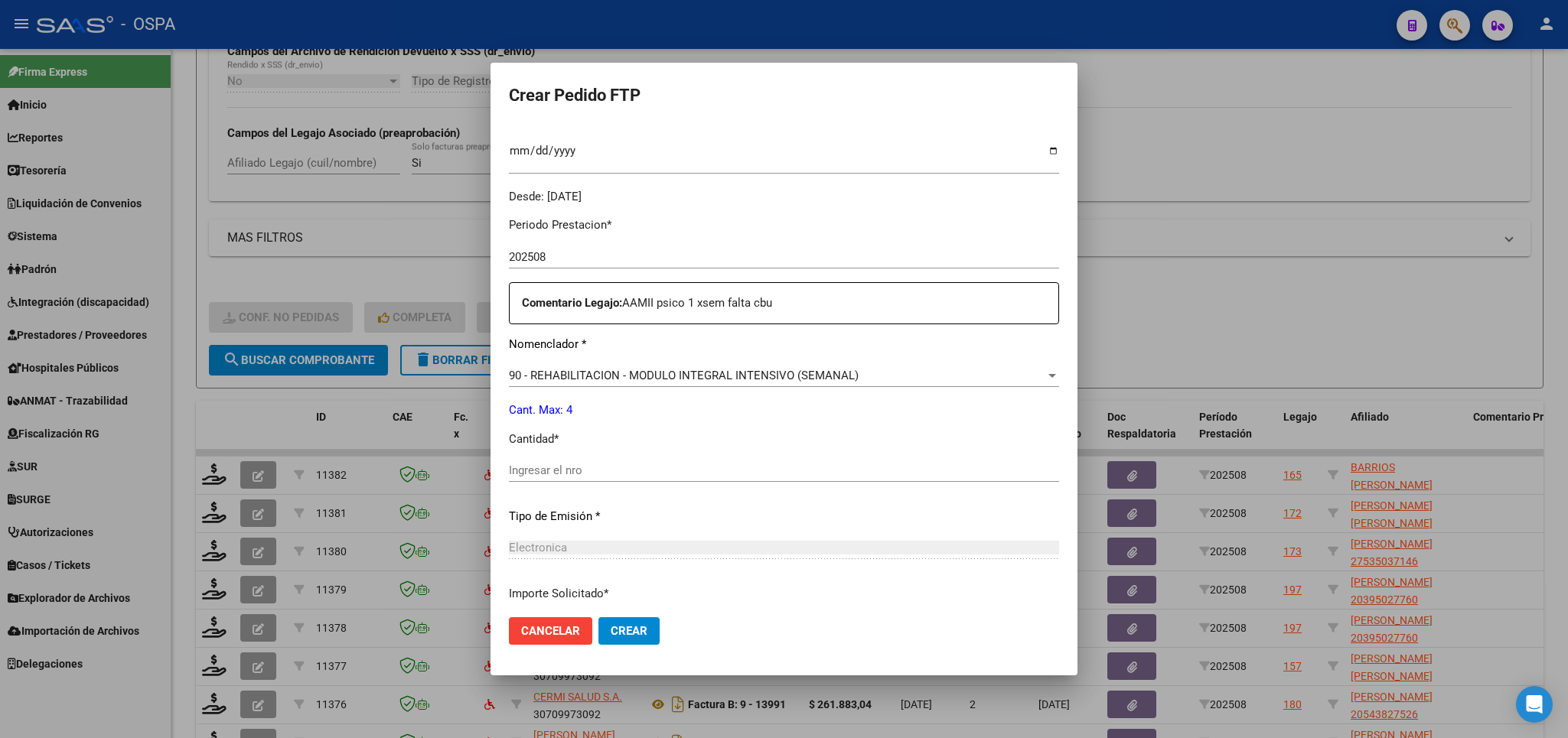
scroll to position [448, 0]
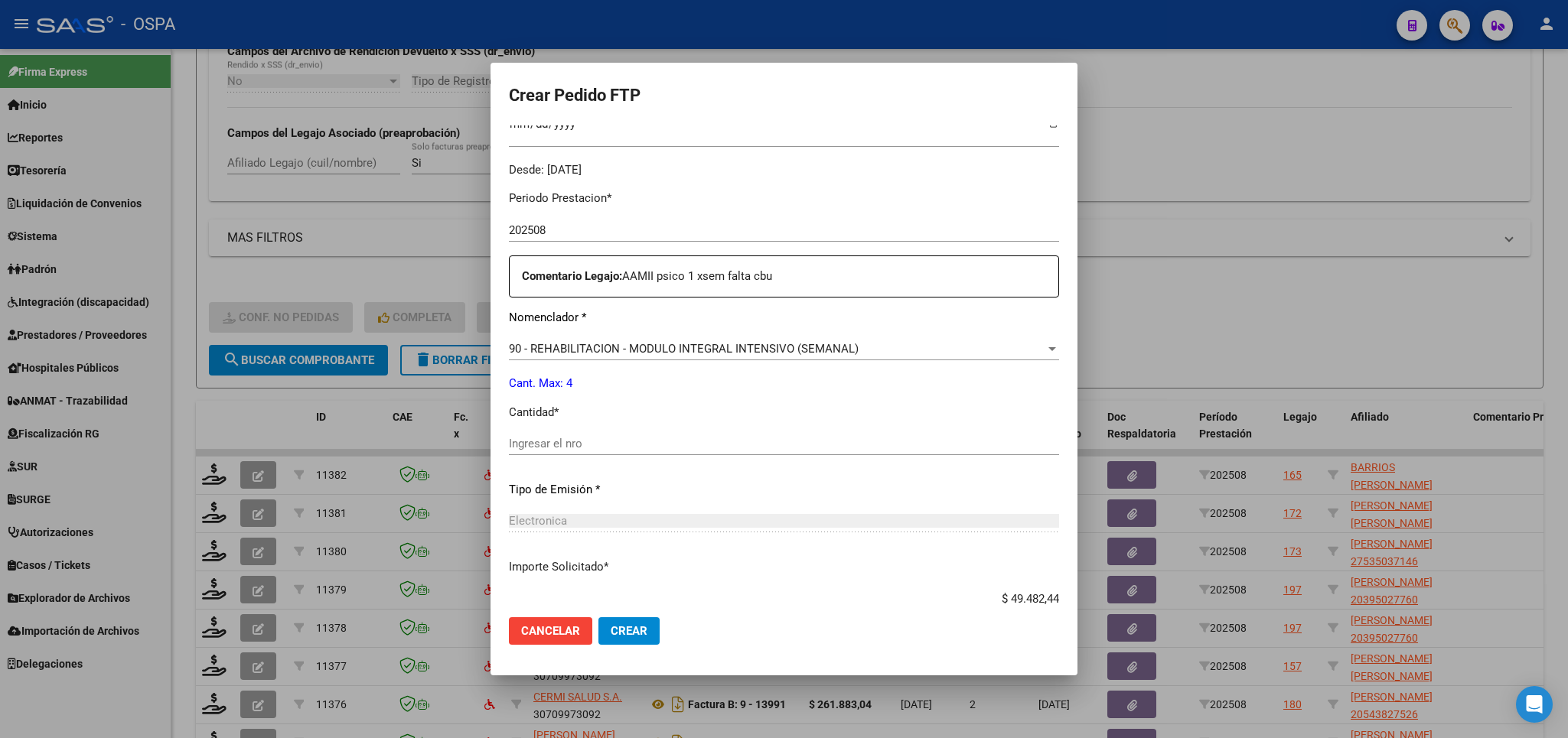
click at [690, 437] on input "Ingresar el nro" at bounding box center [784, 443] width 550 height 14
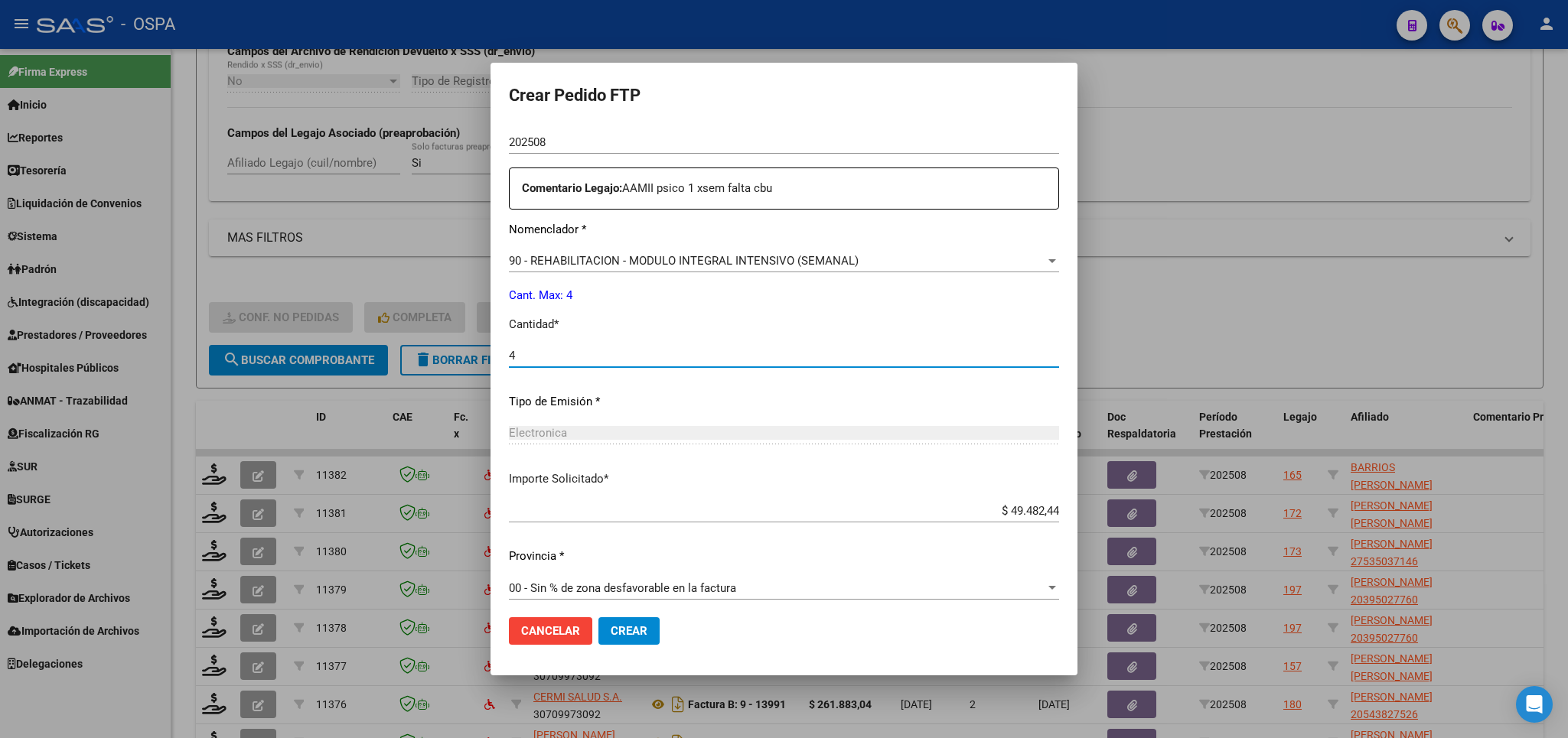
type input "4"
click at [617, 630] on span "Crear" at bounding box center [629, 631] width 37 height 14
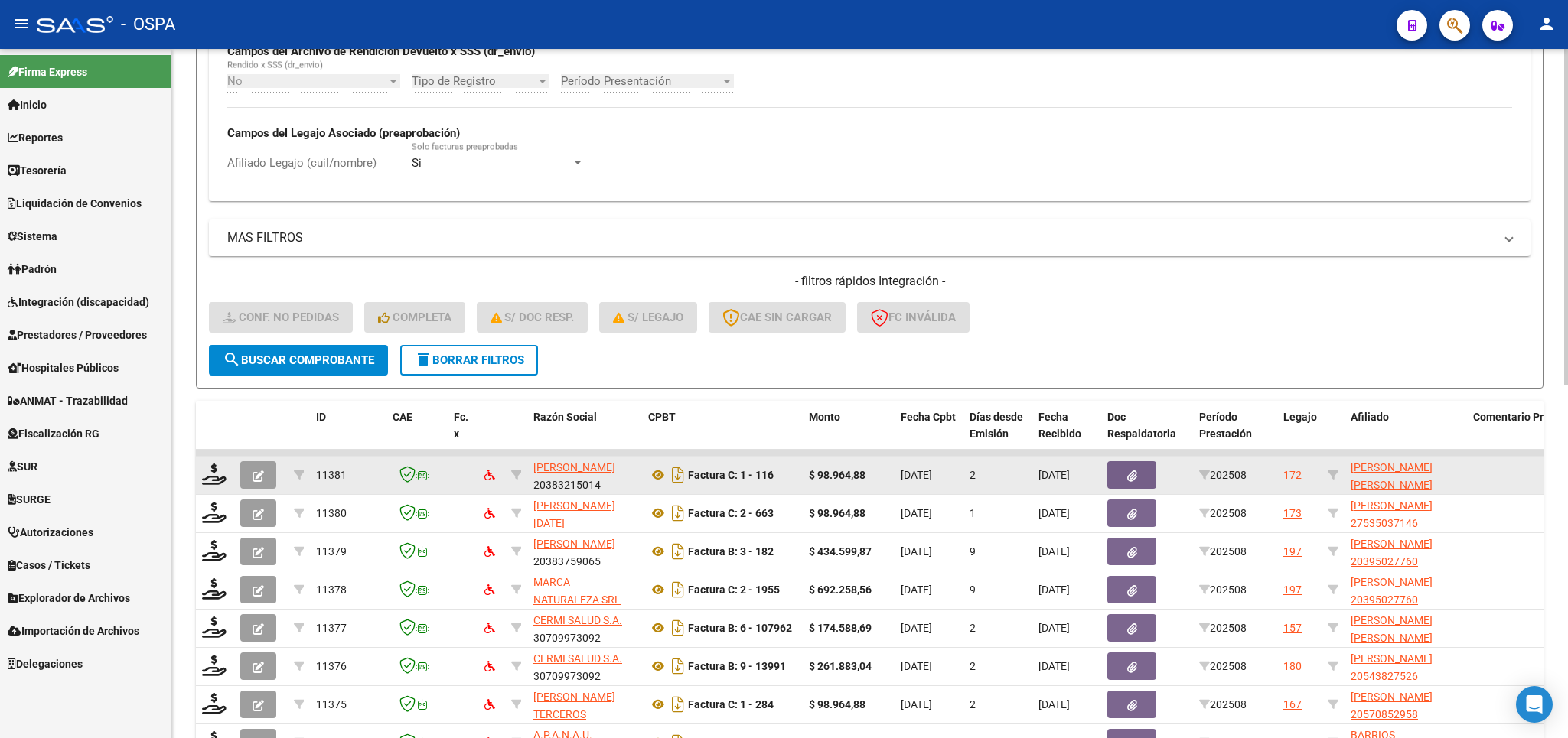
scroll to position [594, 0]
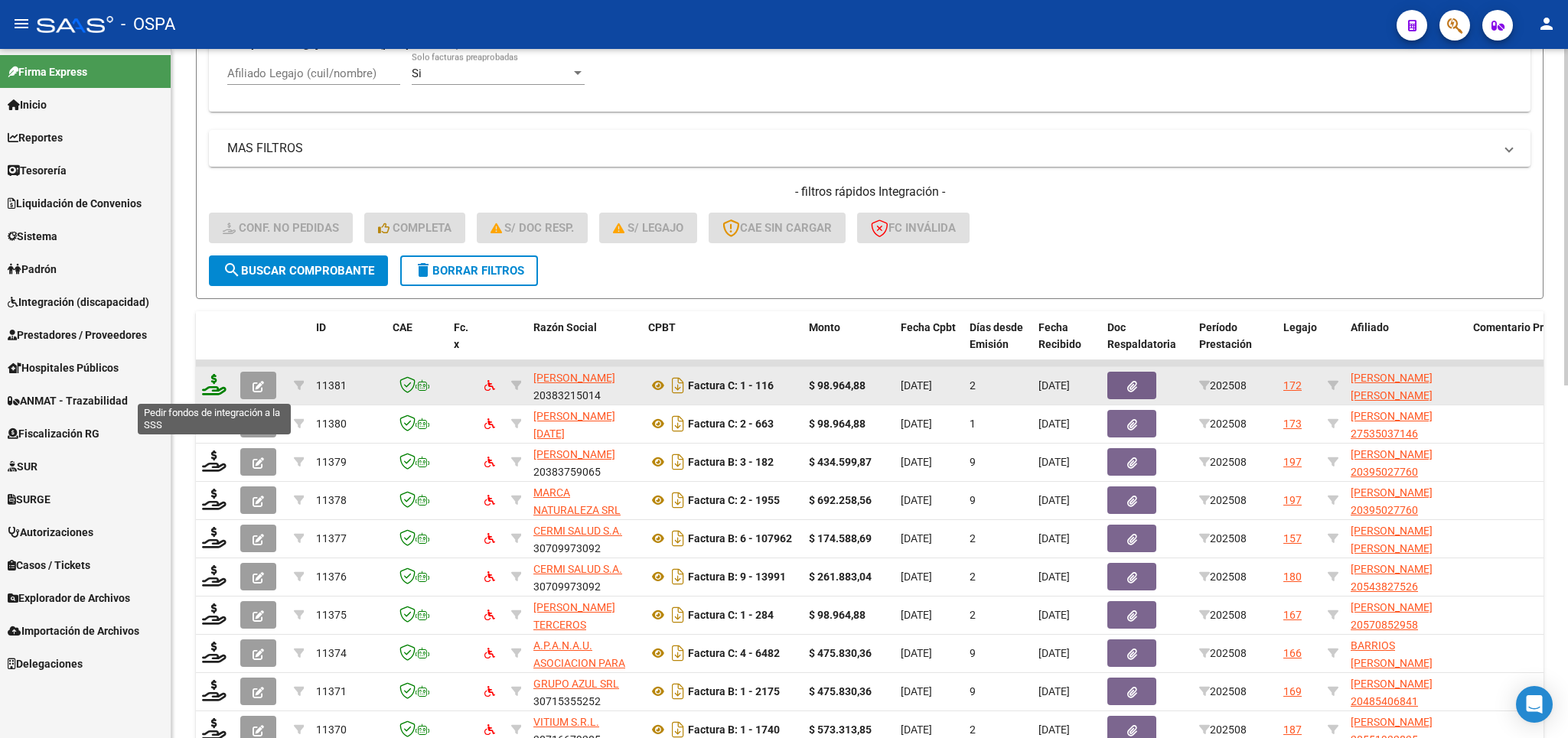
click at [217, 390] on icon at bounding box center [214, 385] width 24 height 21
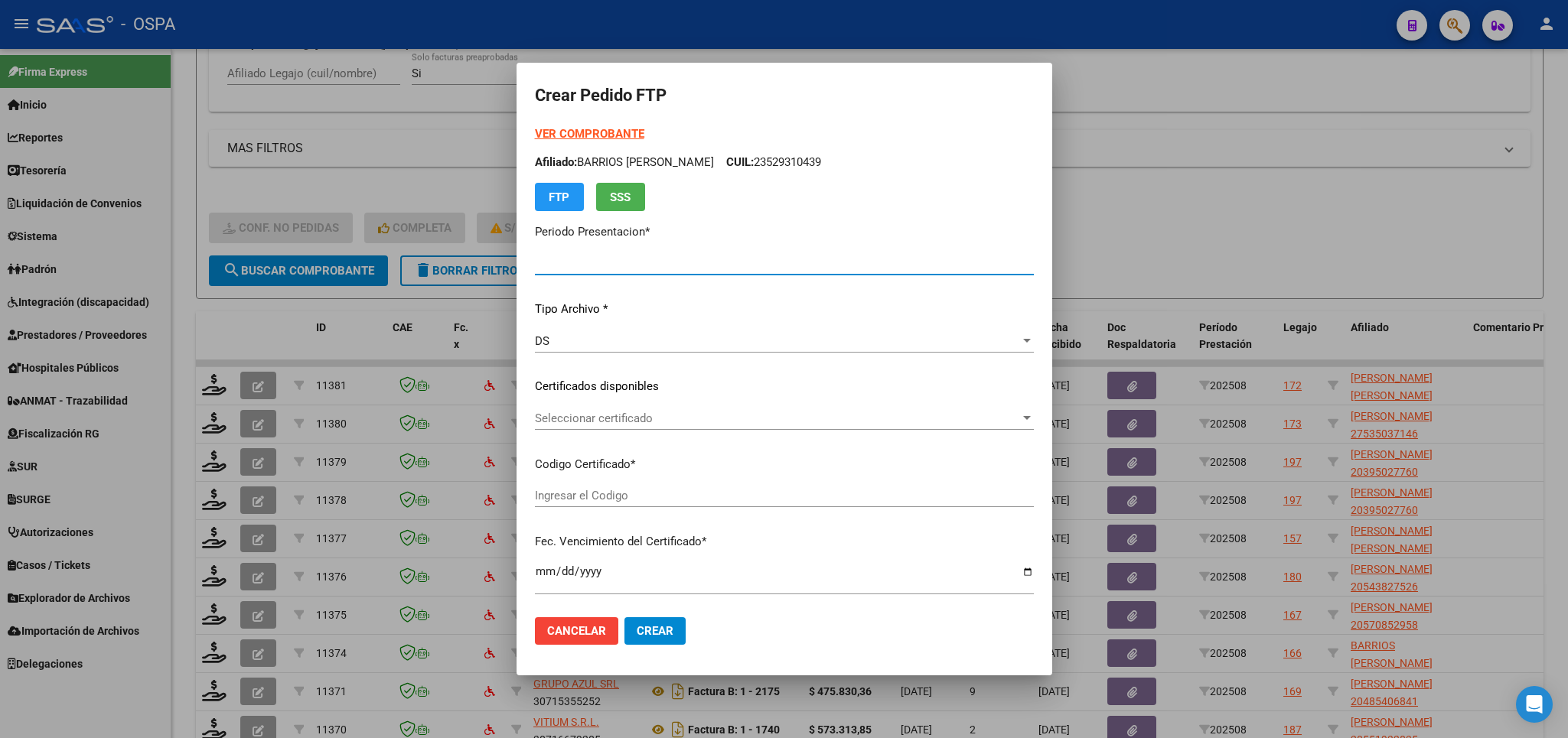
type input "202508"
type input "$ 98.964,88"
type input "ARG0200057399489222121420251214BS315"
type input "[DATE]"
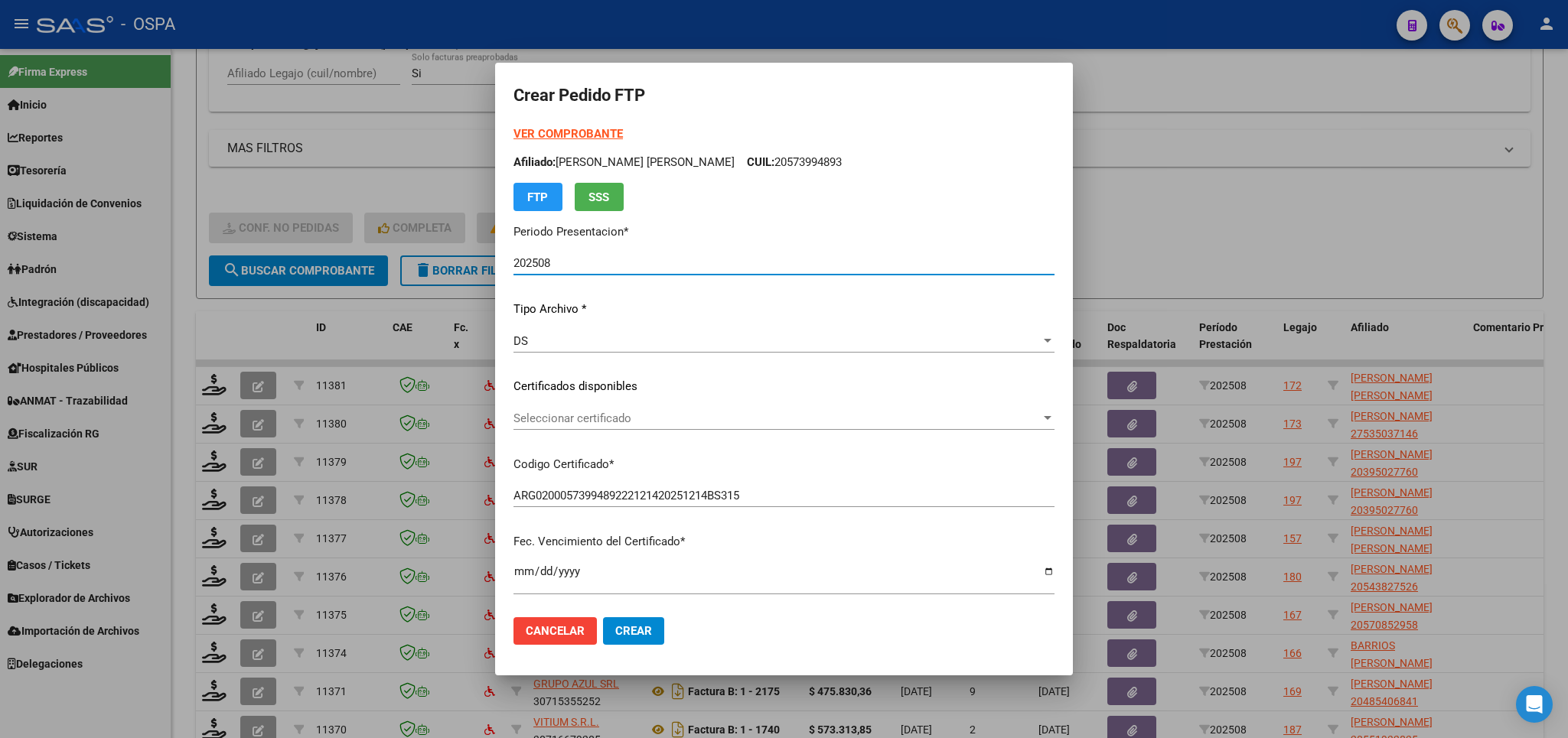
click at [839, 425] on span "Seleccionar certificado" at bounding box center [777, 418] width 528 height 14
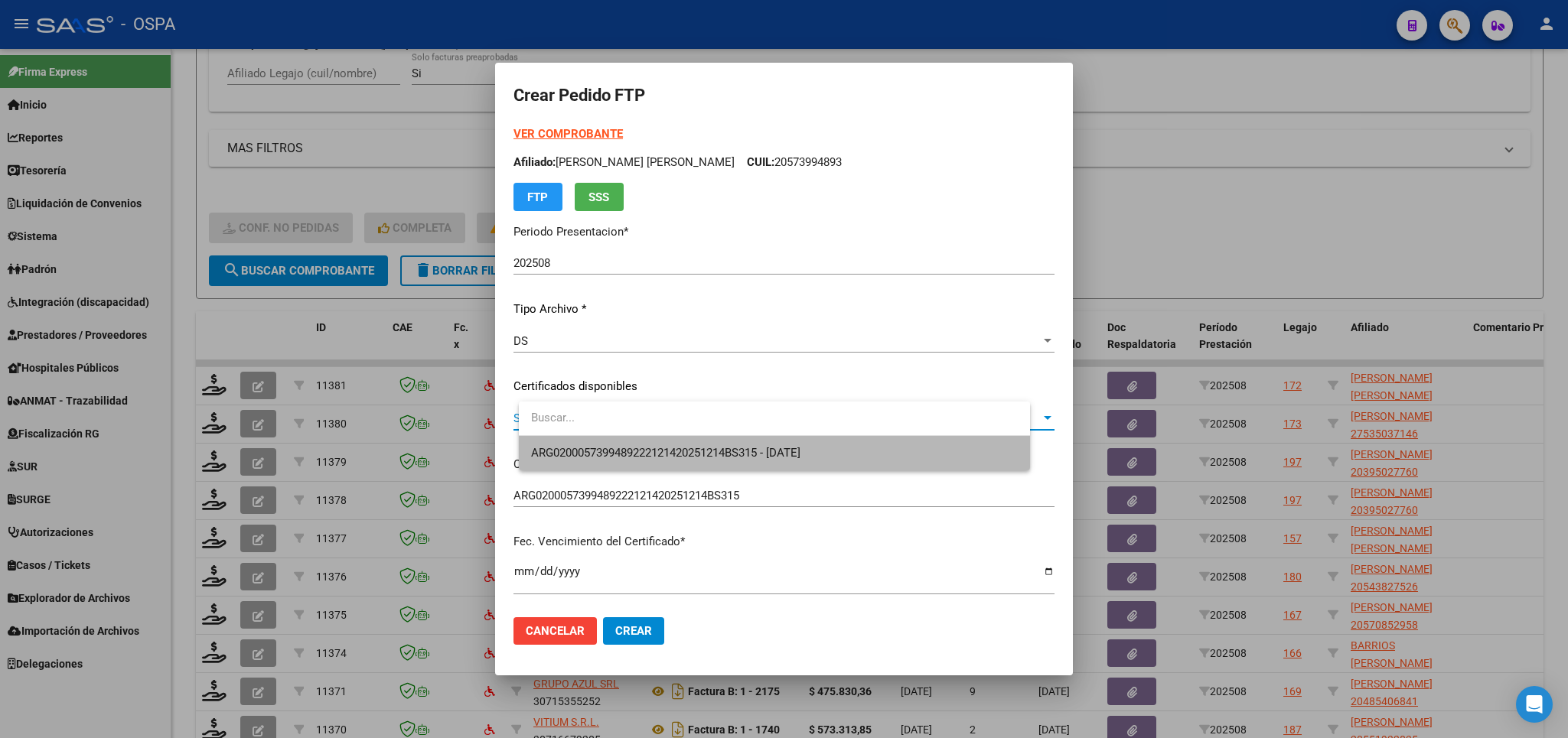
drag, startPoint x: 824, startPoint y: 465, endPoint x: 829, endPoint y: 454, distance: 12.1
click at [826, 465] on span "ARG0200057399489222121420251214BS315 - [DATE]" at bounding box center [774, 453] width 487 height 34
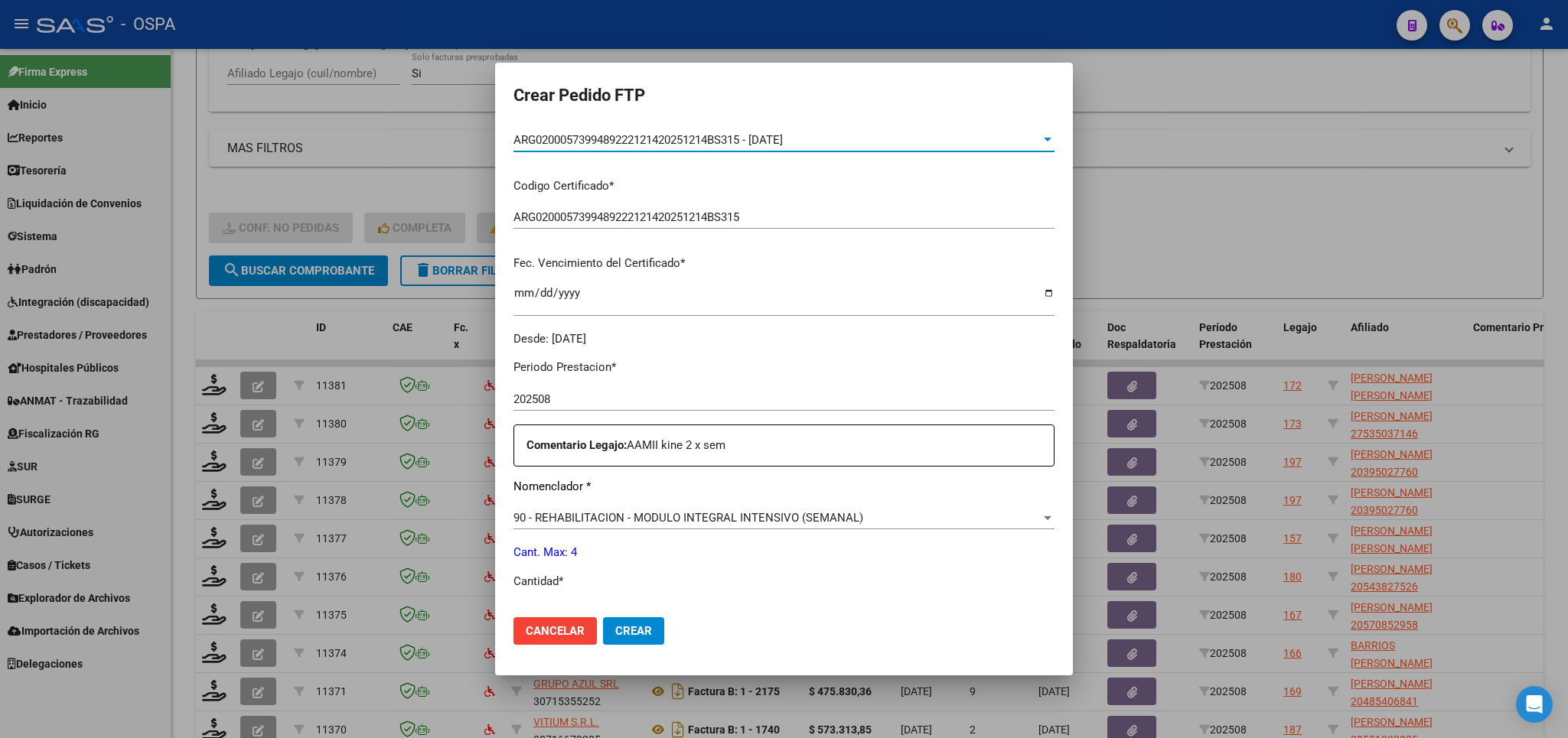
scroll to position [535, 0]
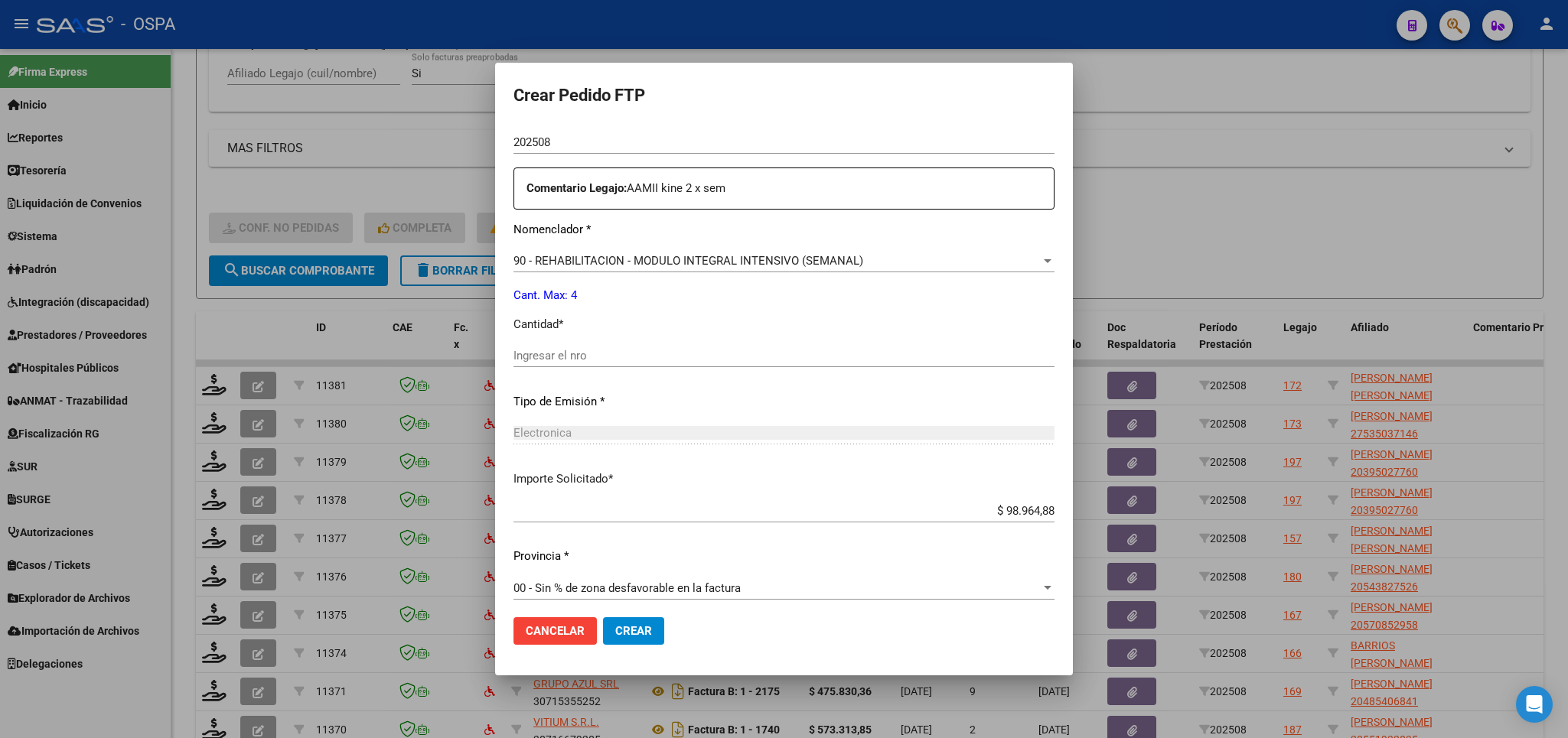
click at [705, 349] on input "Ingresar el nro" at bounding box center [784, 356] width 541 height 14
type input "4"
click at [647, 631] on span "Crear" at bounding box center [633, 631] width 37 height 14
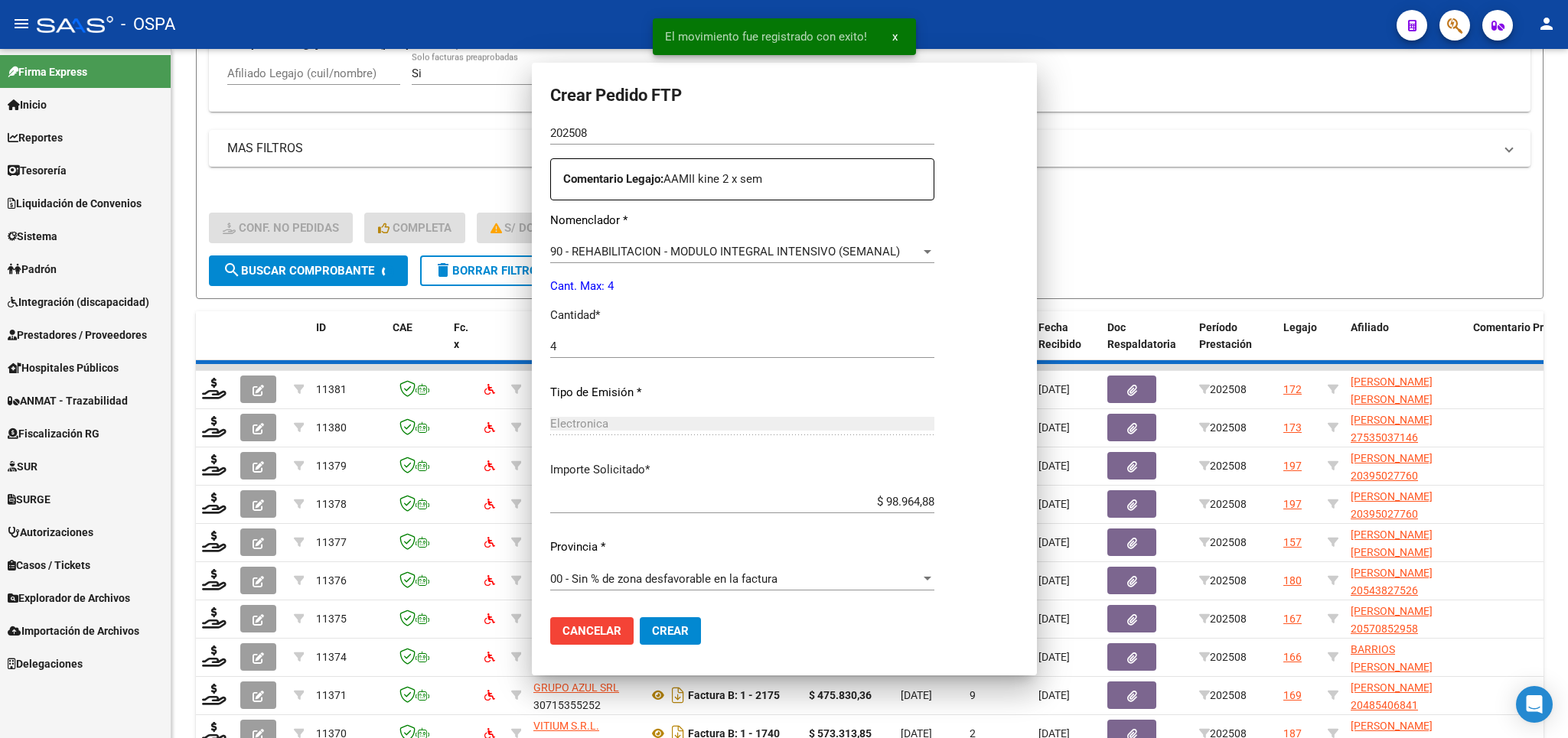
scroll to position [0, 0]
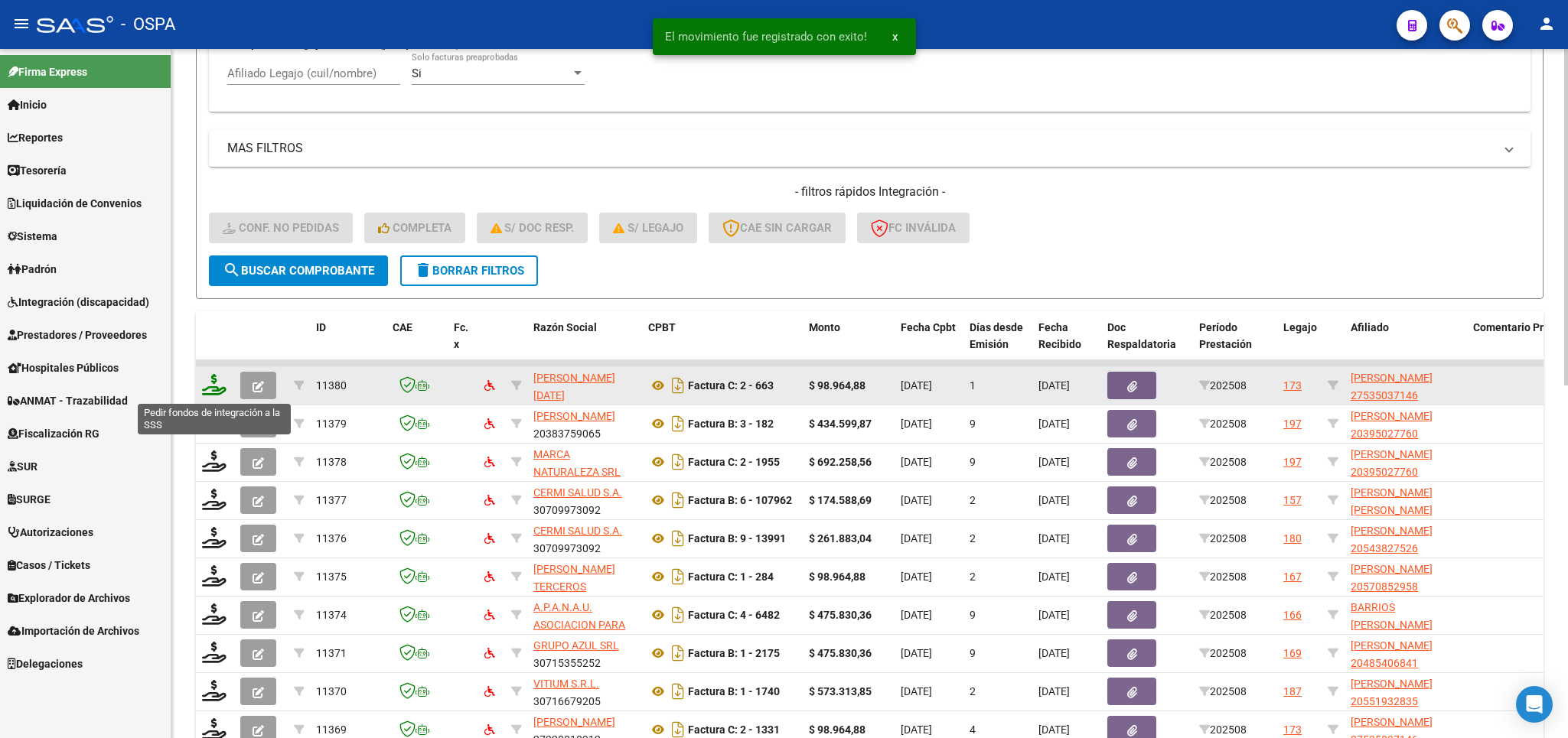
click at [212, 390] on icon at bounding box center [214, 385] width 24 height 21
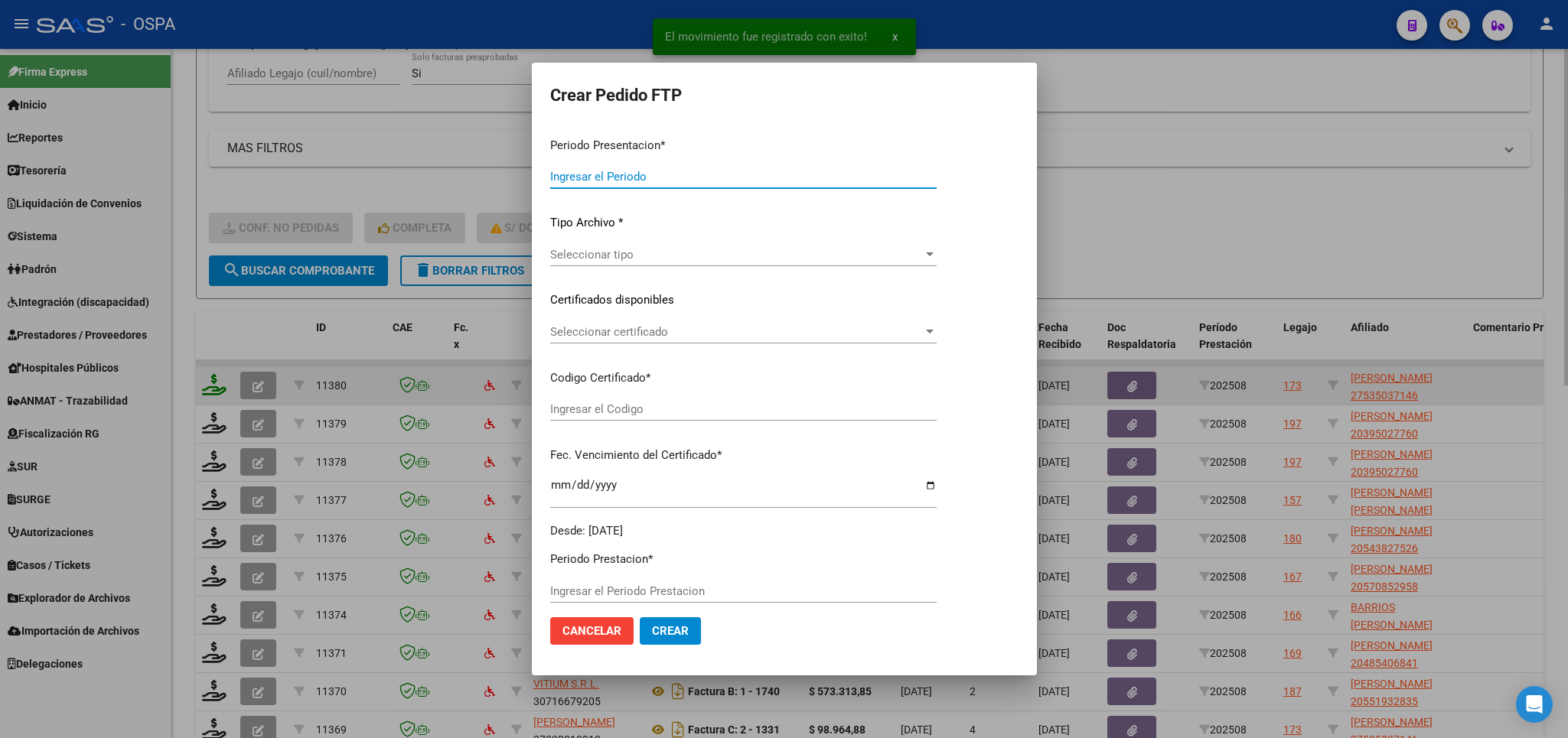
type input "202508"
type input "$ 98.964,88"
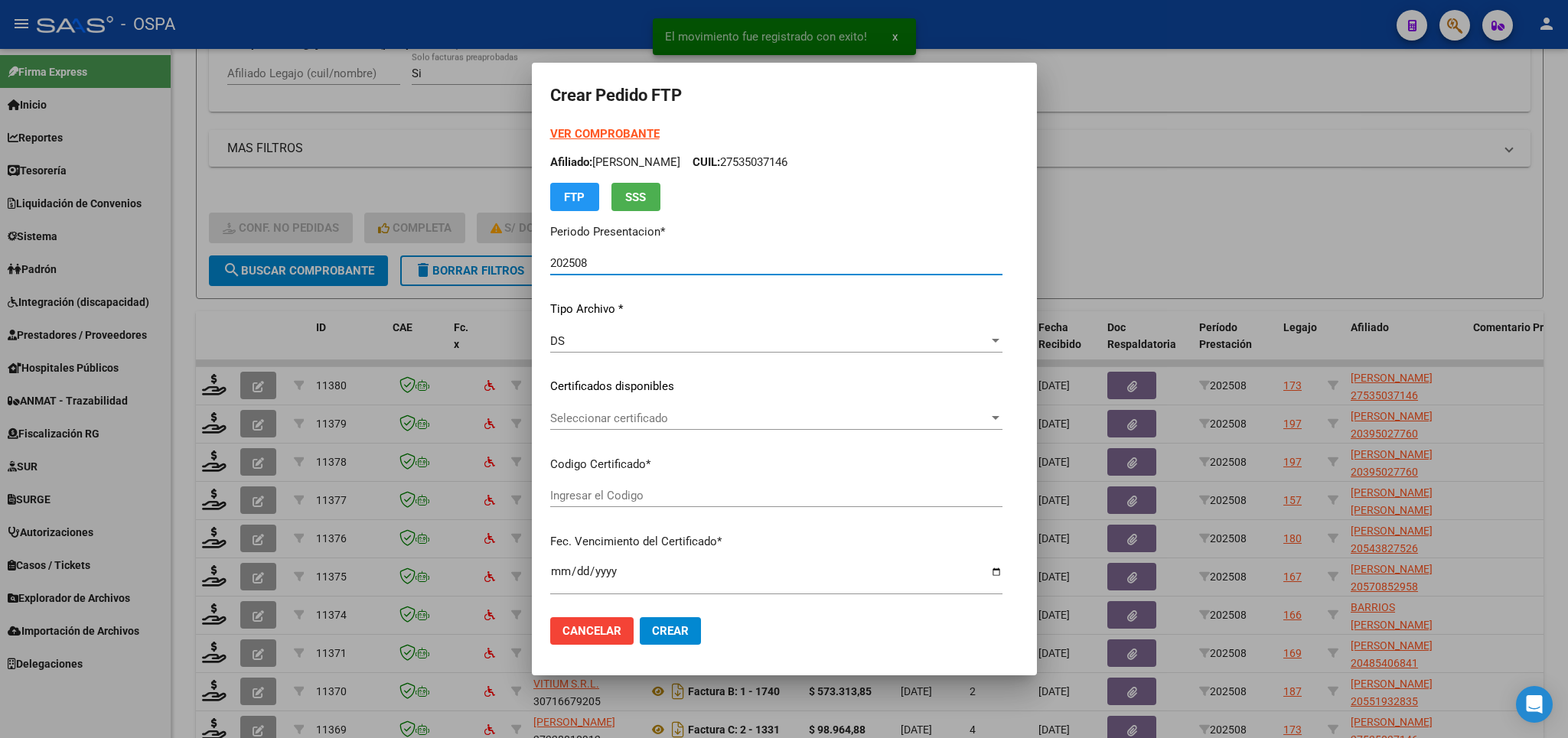
type input "arg01000535037142024032220290322san163"
type input "[DATE]"
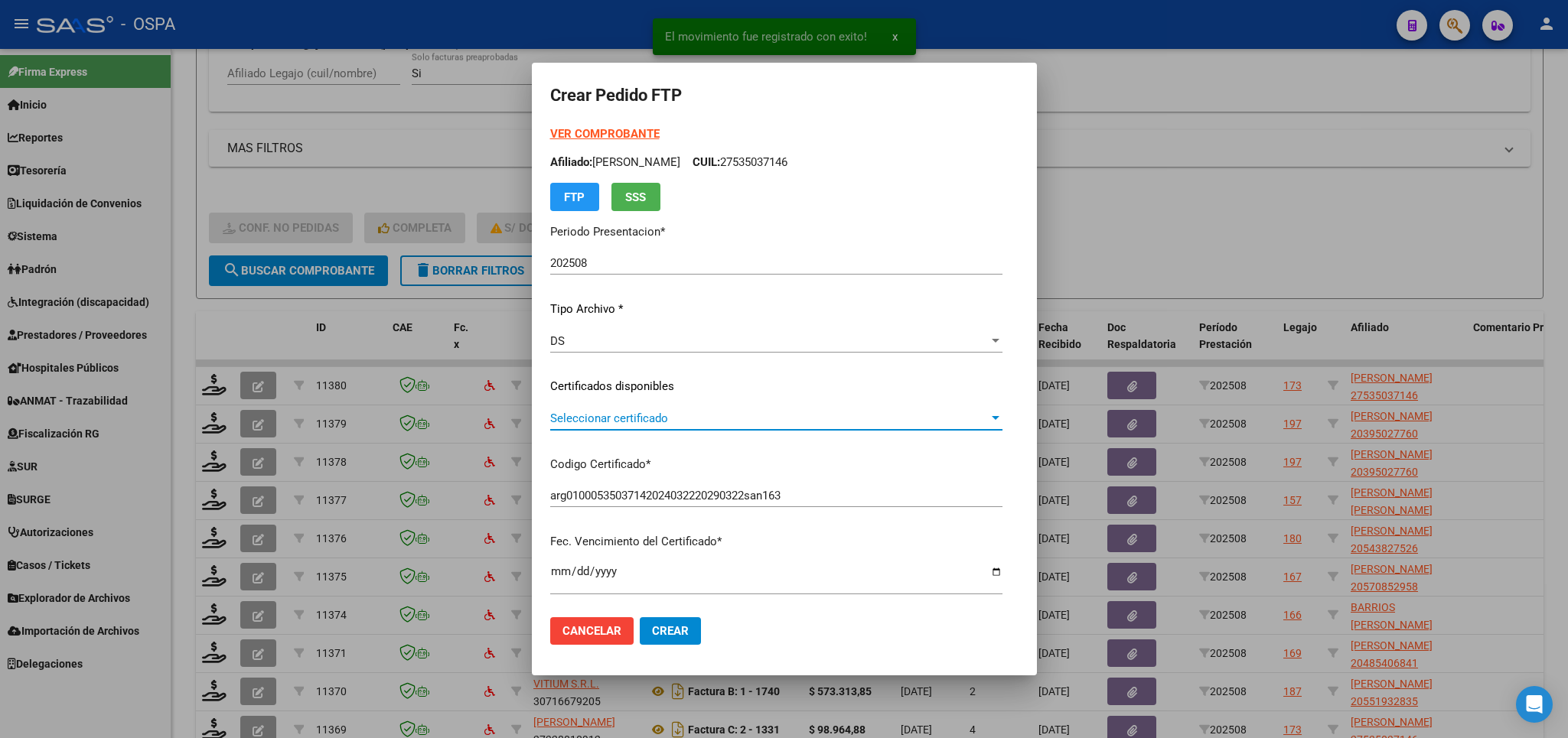
click at [858, 419] on span "Seleccionar certificado" at bounding box center [769, 418] width 439 height 14
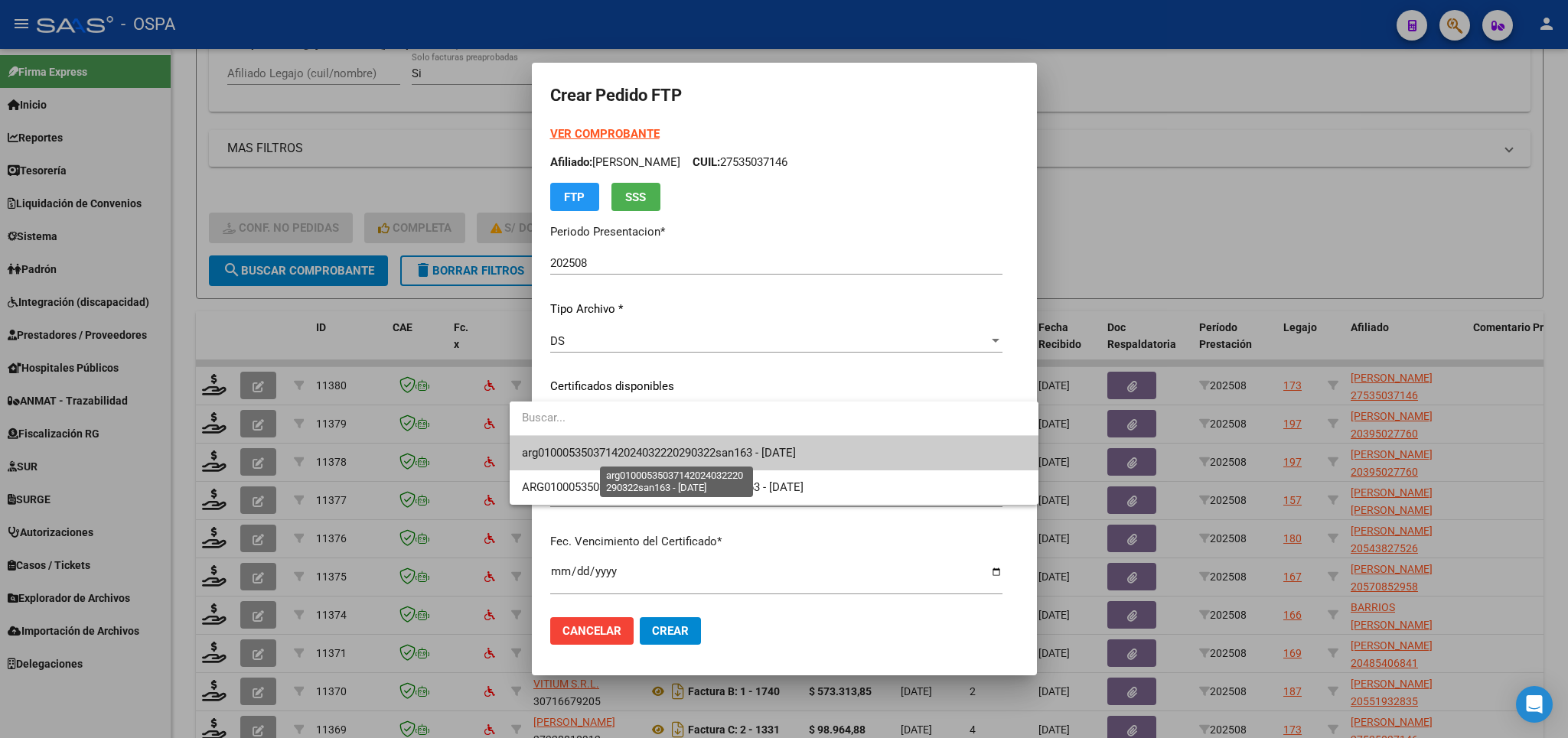
click at [795, 456] on span "arg01000535037142024032220290322san163 - [DATE]" at bounding box center [659, 452] width 274 height 14
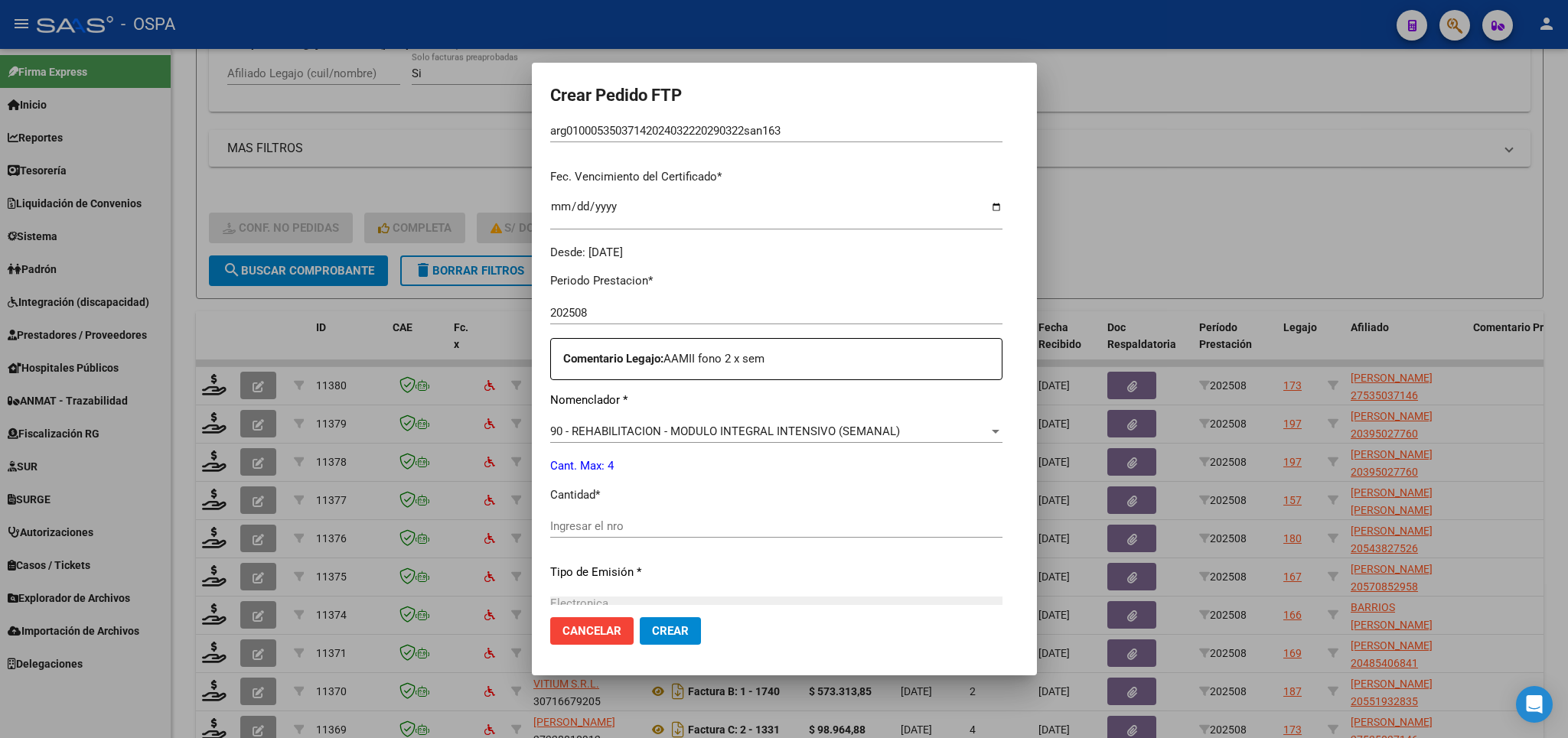
scroll to position [448, 0]
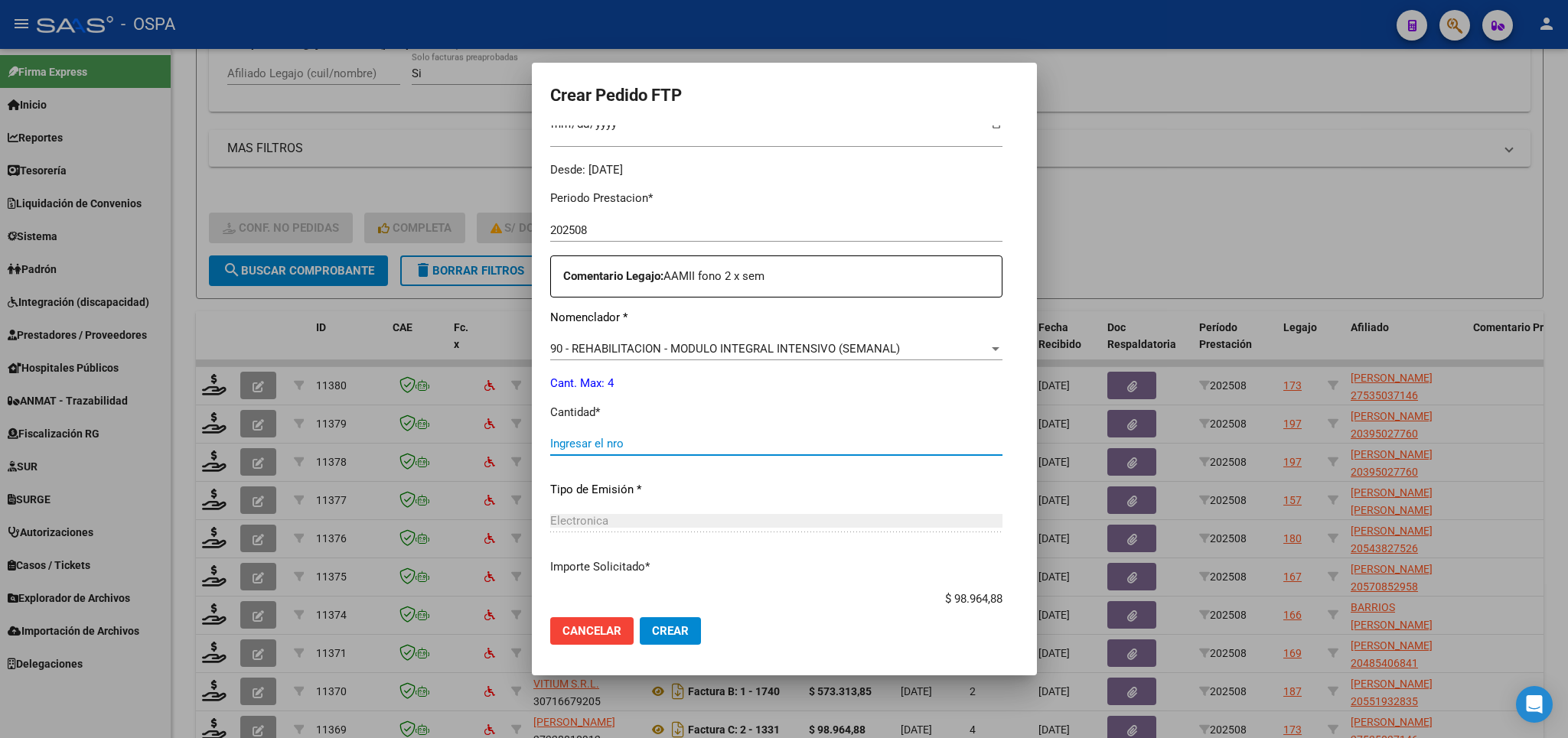
click at [698, 438] on input "Ingresar el nro" at bounding box center [776, 443] width 452 height 14
type input "4"
click at [652, 635] on span "Crear" at bounding box center [670, 631] width 37 height 14
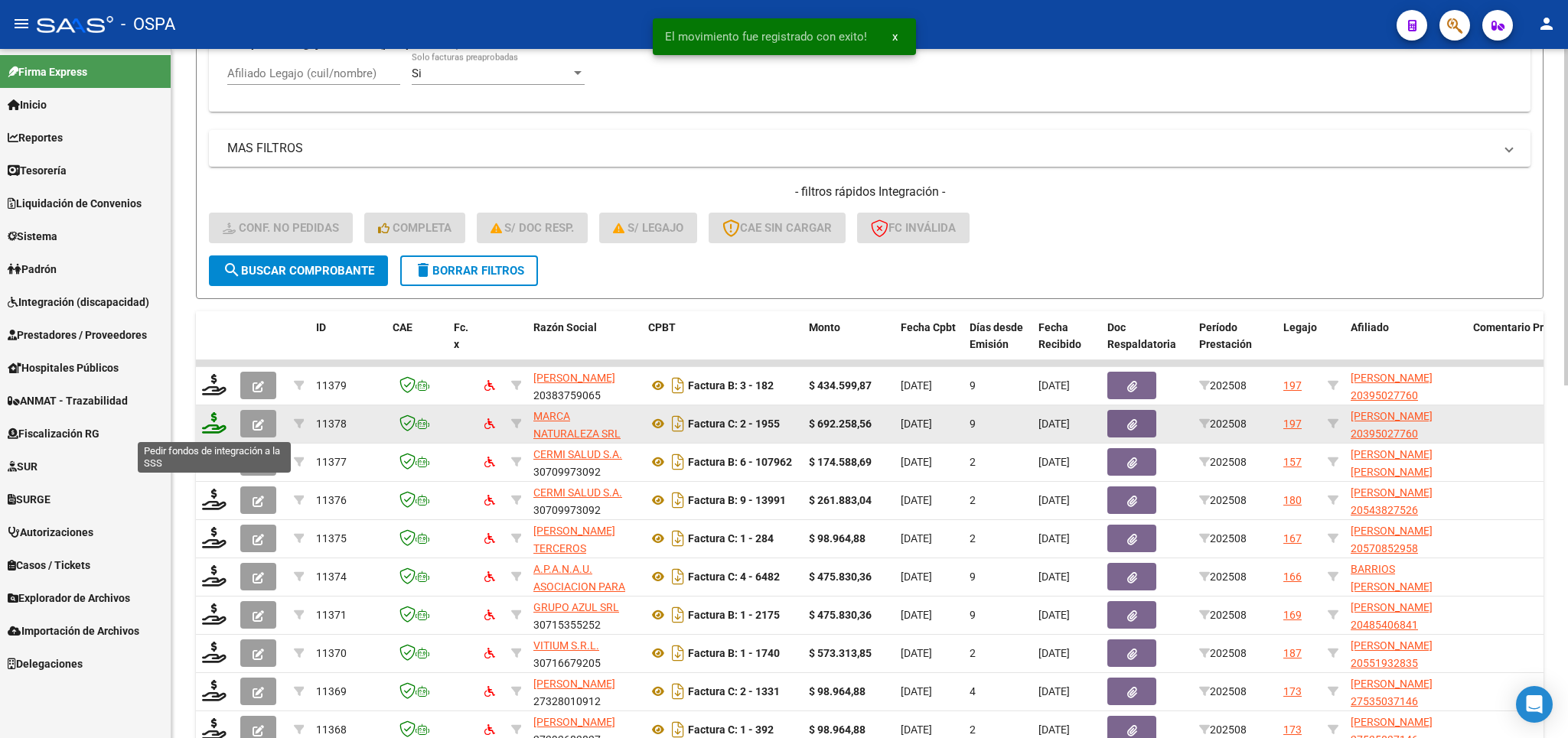
click at [221, 422] on icon at bounding box center [214, 423] width 24 height 21
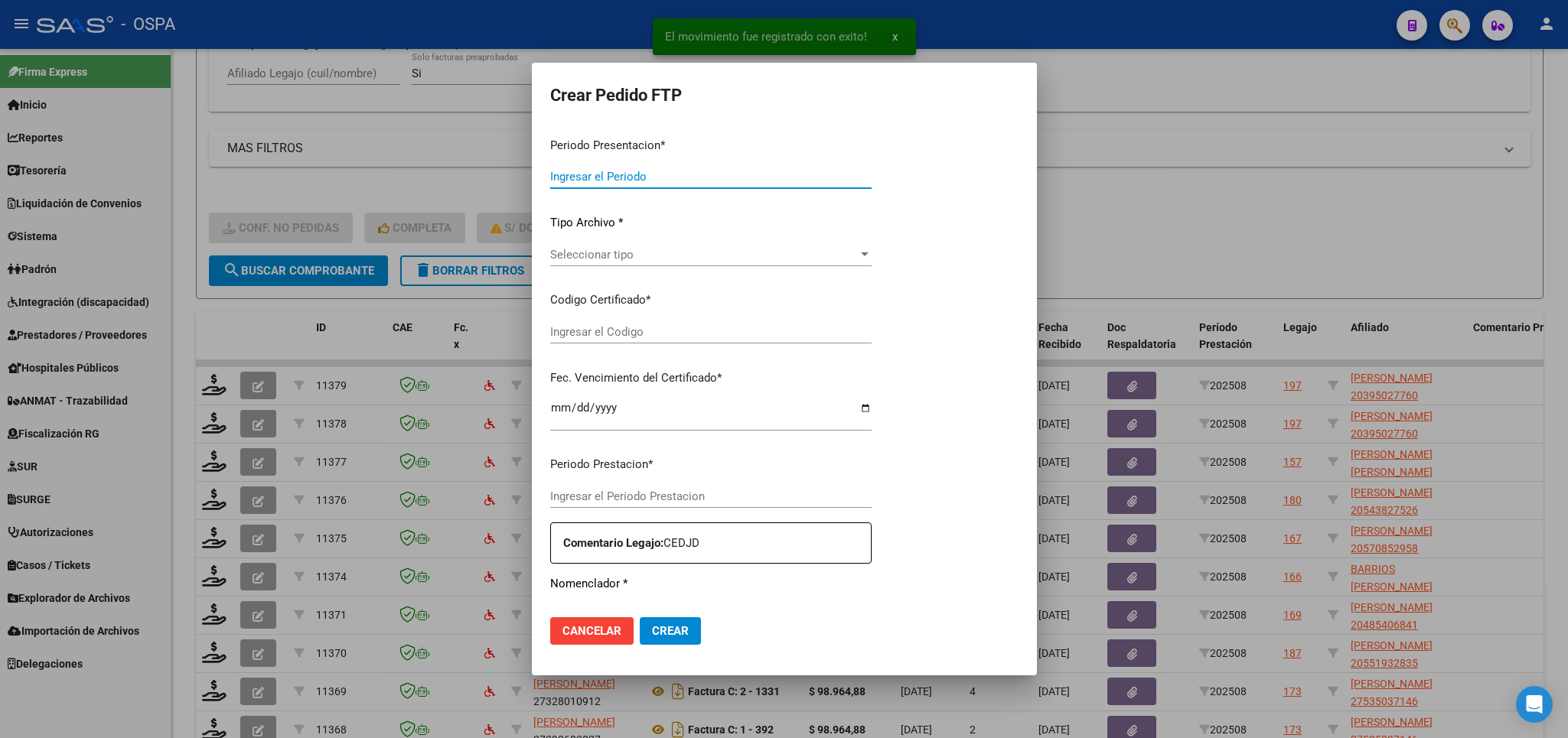
type input "202508"
type input "$ 692.258,56"
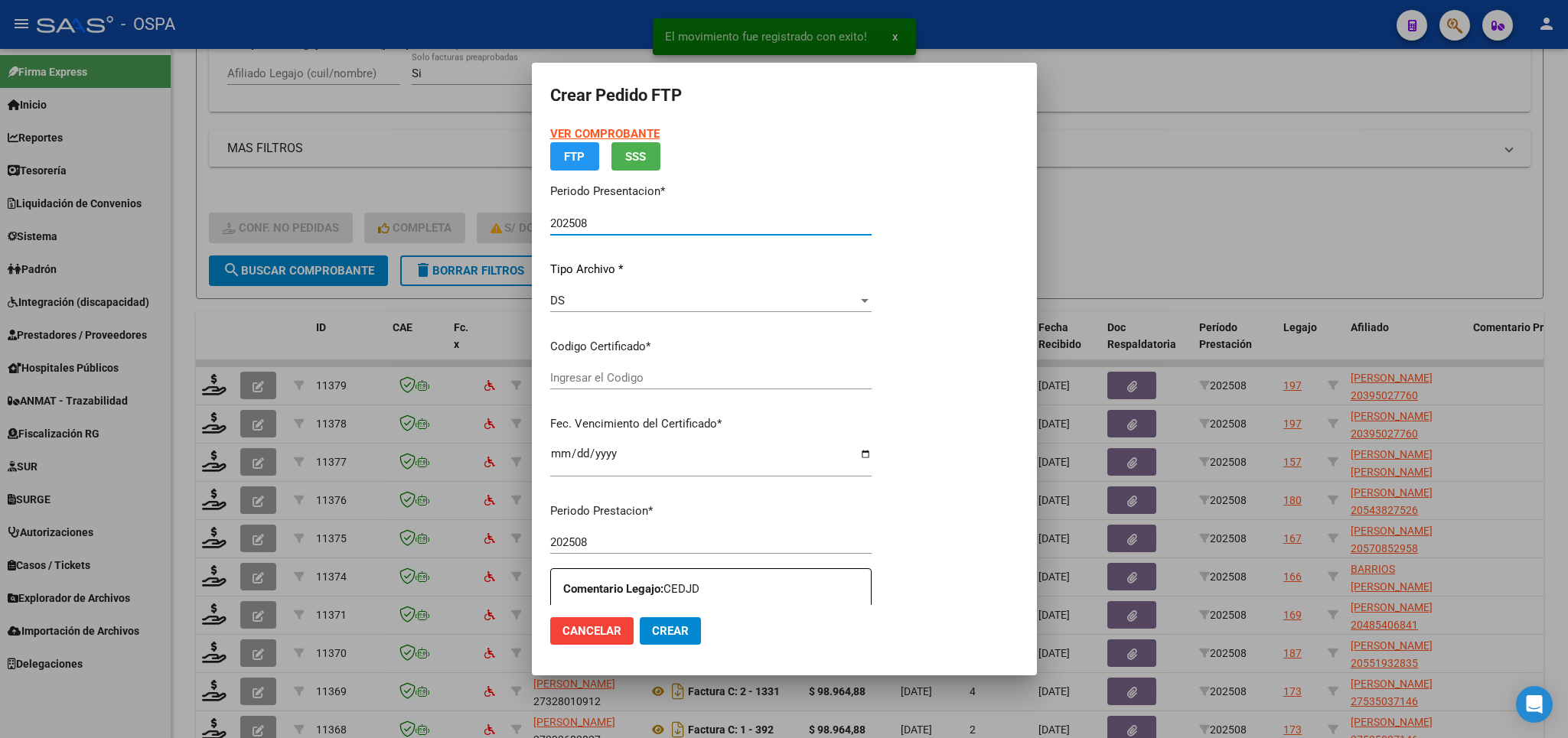
type input "ARG02000395027762017032720270327SFE164"
type input "[DATE]"
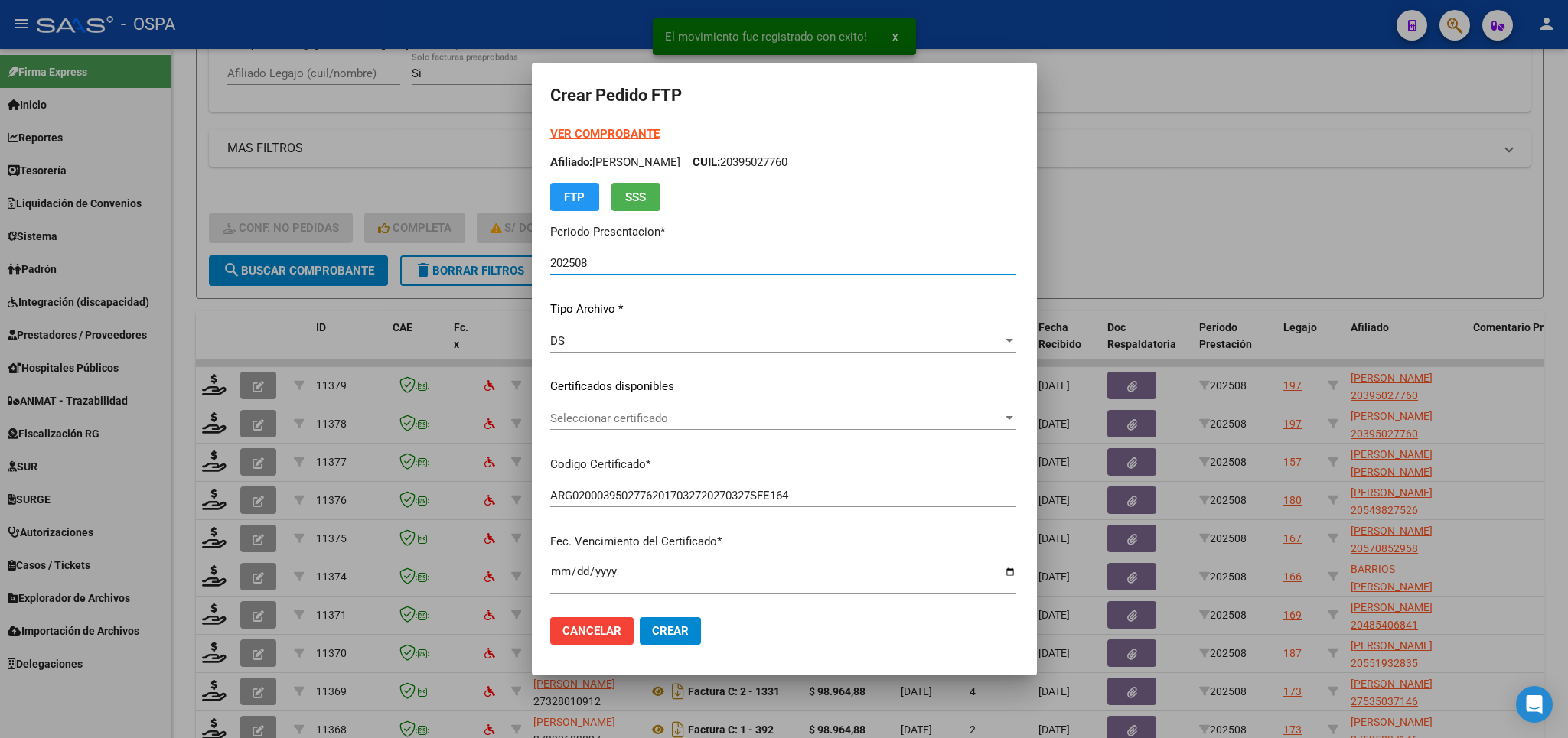
click at [794, 415] on span "Seleccionar certificado" at bounding box center [776, 418] width 452 height 14
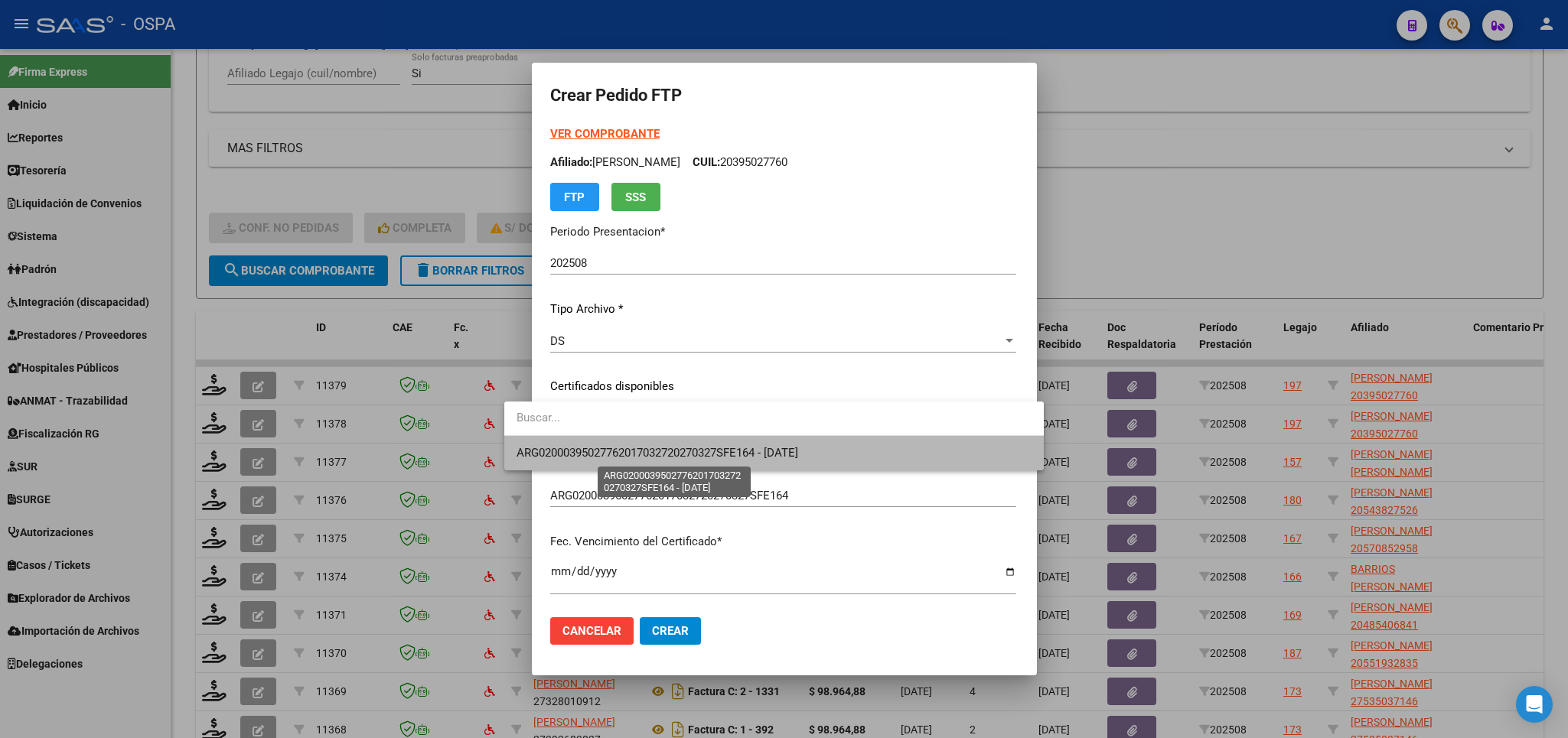
click at [782, 447] on span "ARG02000395027762017032720270327SFE164 - [DATE]" at bounding box center [657, 452] width 282 height 14
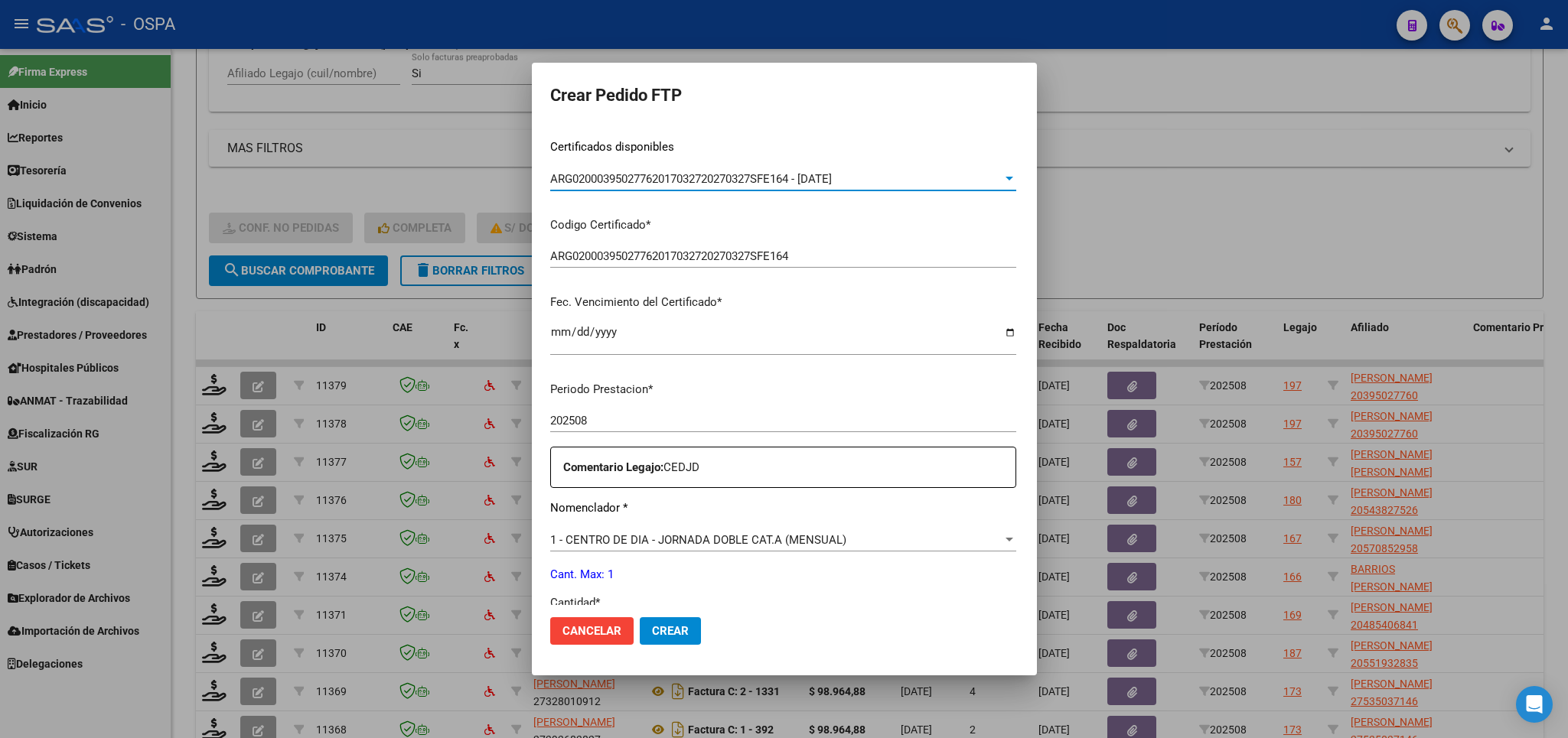
scroll to position [620, 0]
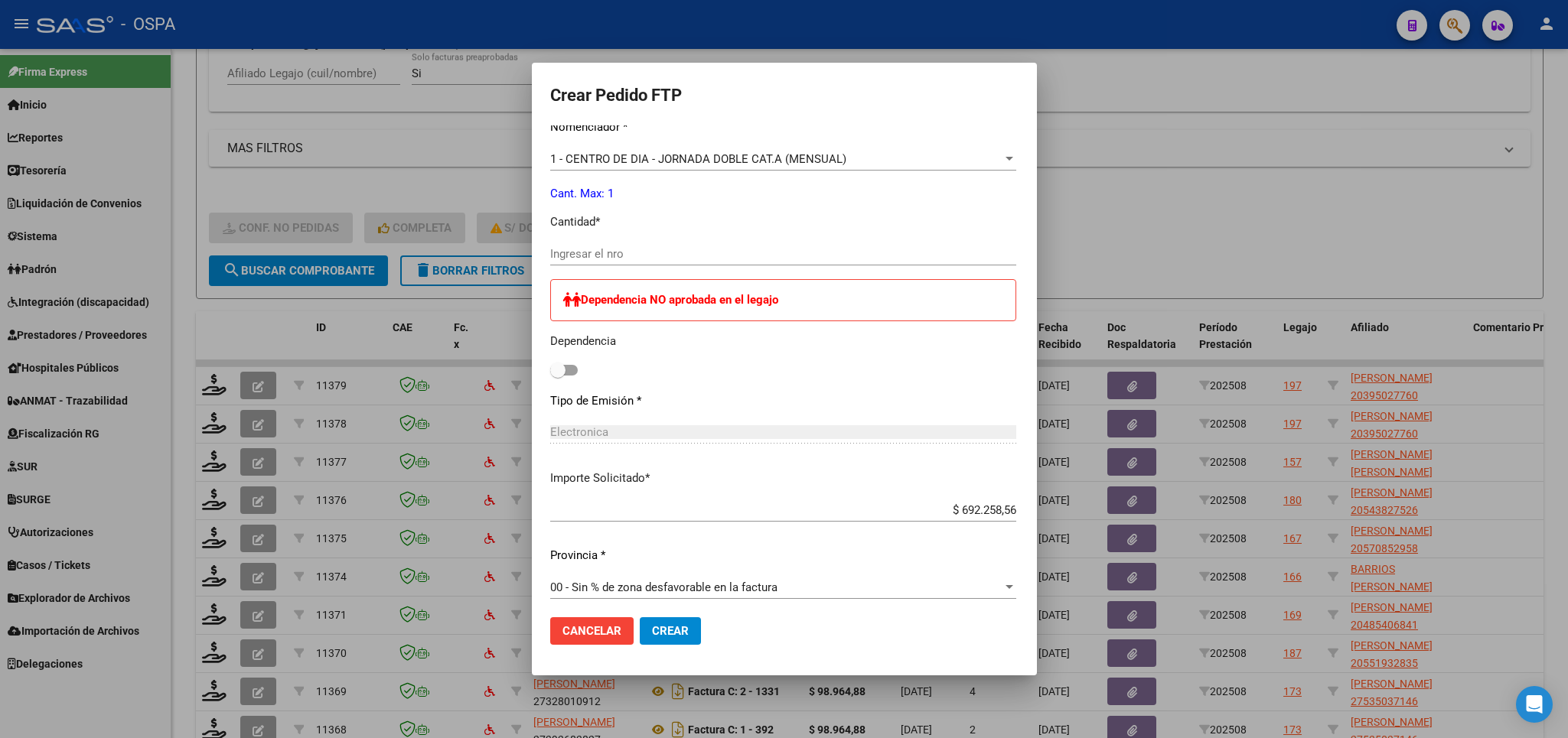
click at [718, 251] on input "Ingresar el nro" at bounding box center [783, 254] width 466 height 14
type input "1"
click at [652, 632] on span "Crear" at bounding box center [670, 631] width 37 height 14
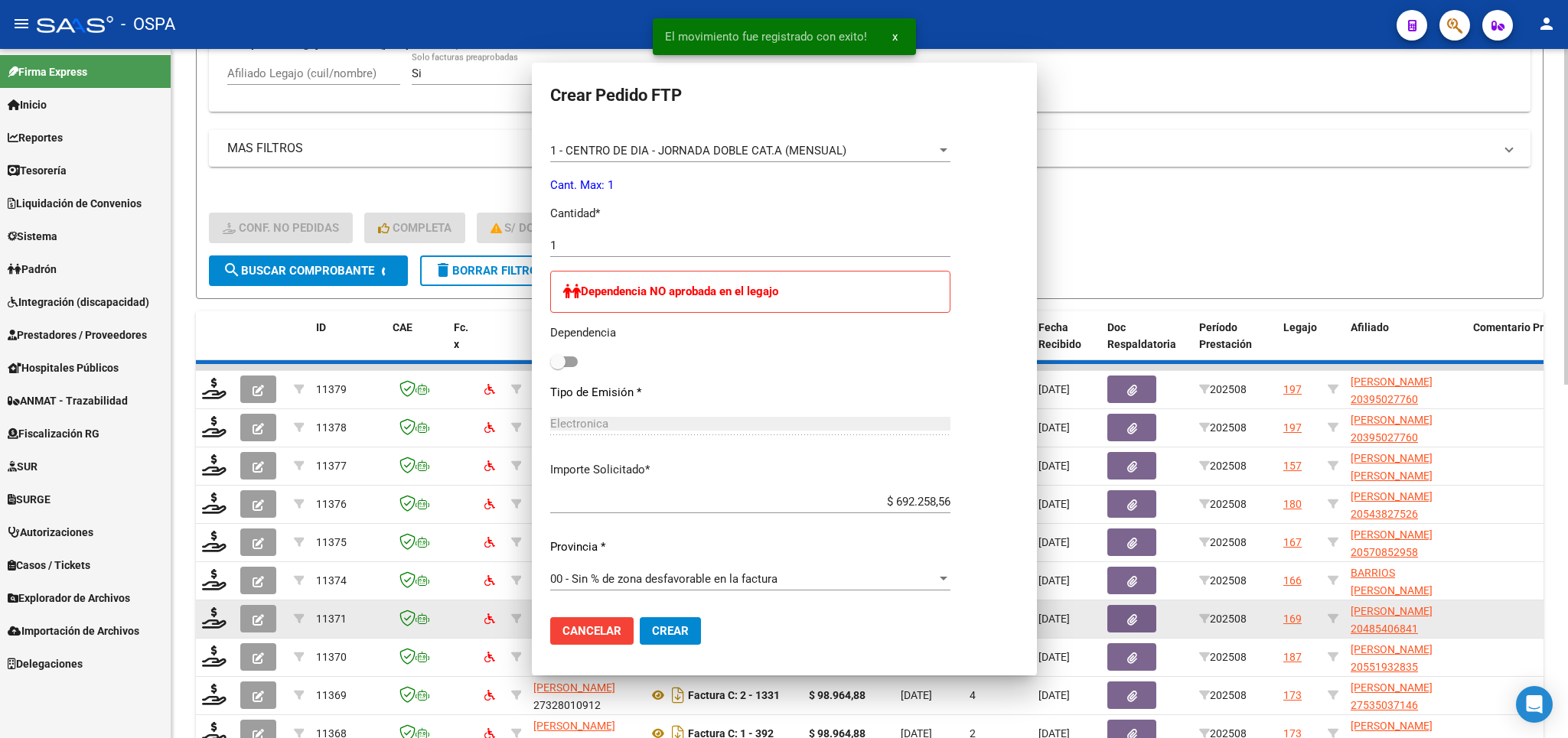
scroll to position [0, 0]
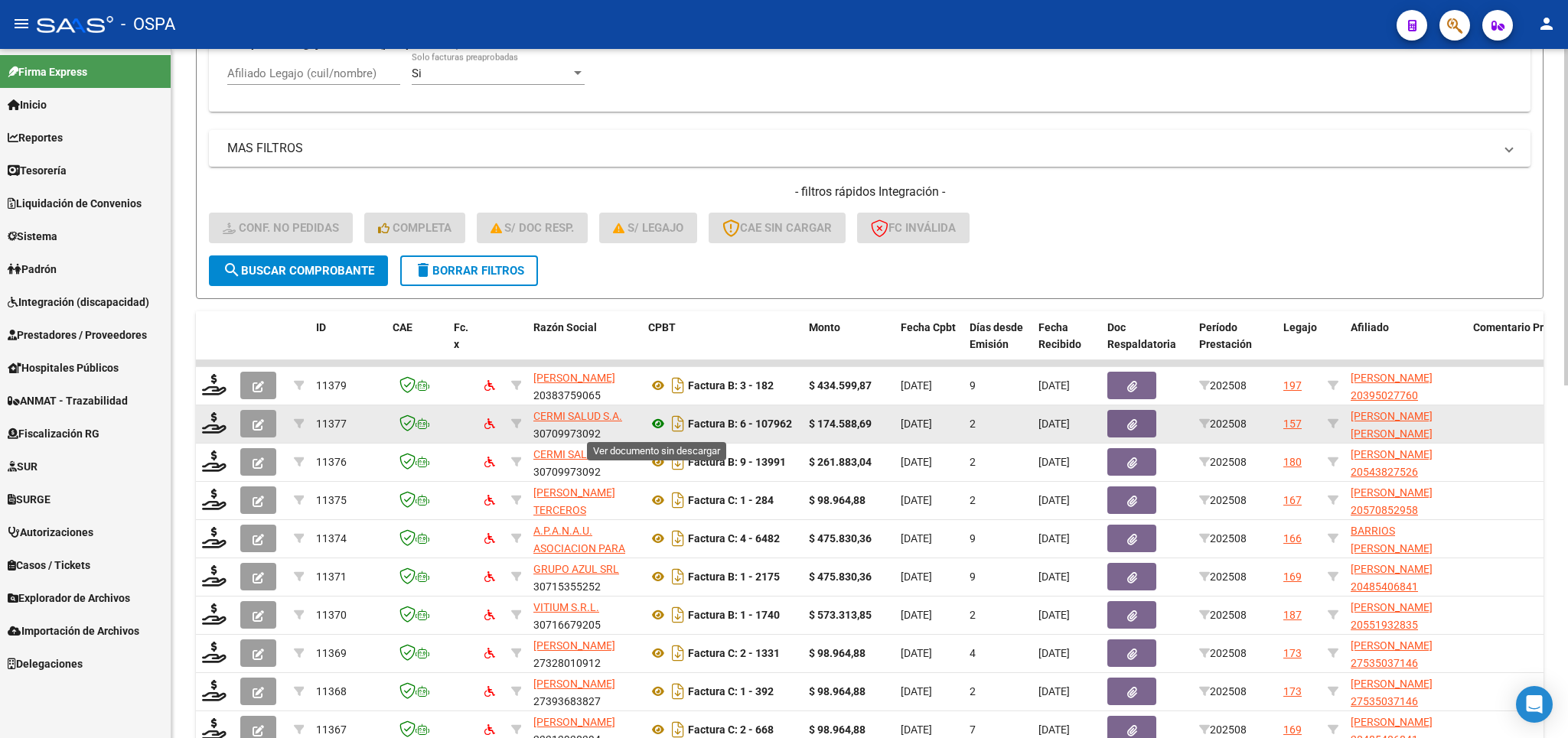
click at [656, 426] on icon at bounding box center [658, 423] width 20 height 19
click at [208, 422] on icon at bounding box center [214, 423] width 24 height 21
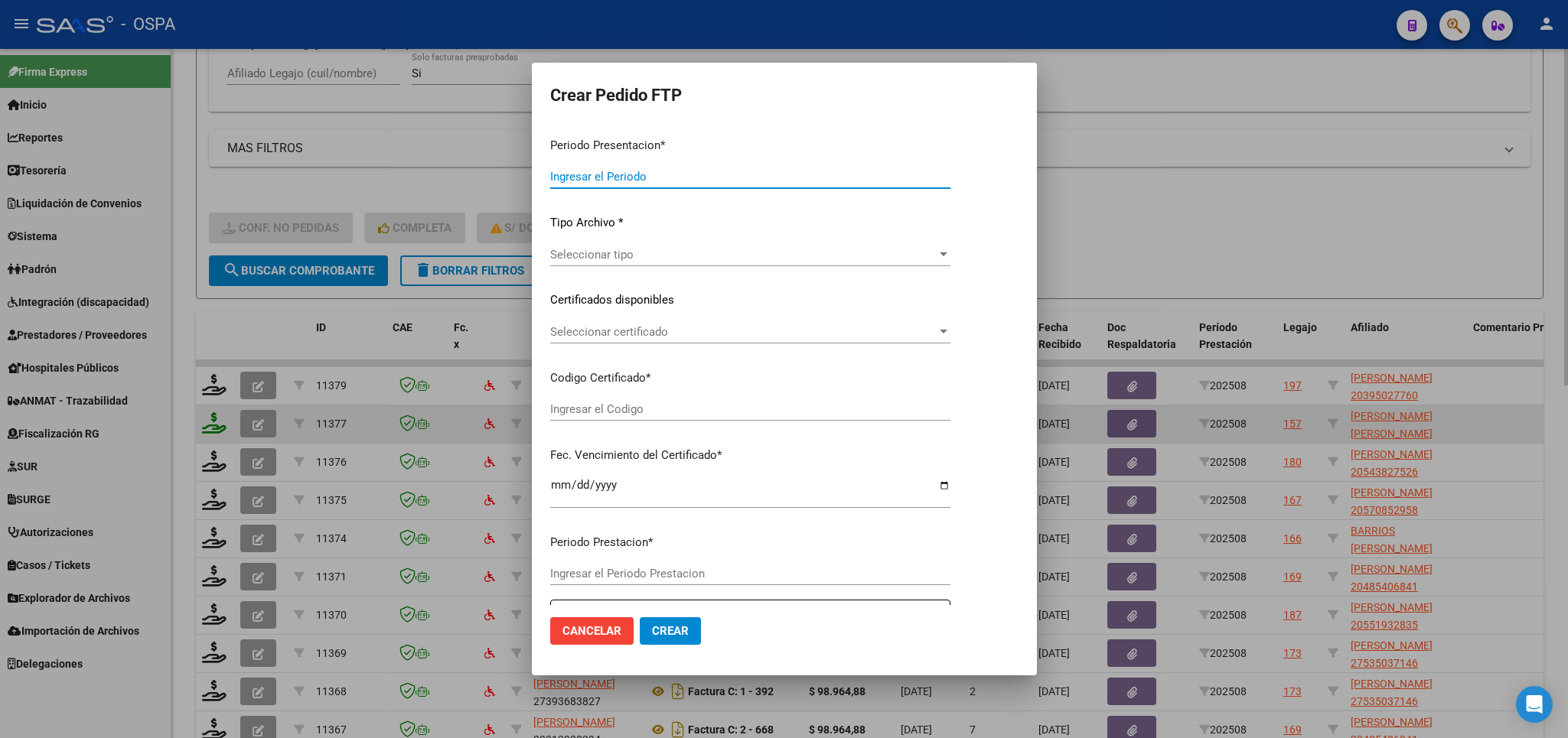
type input "202508"
type input "$ 174.588,69"
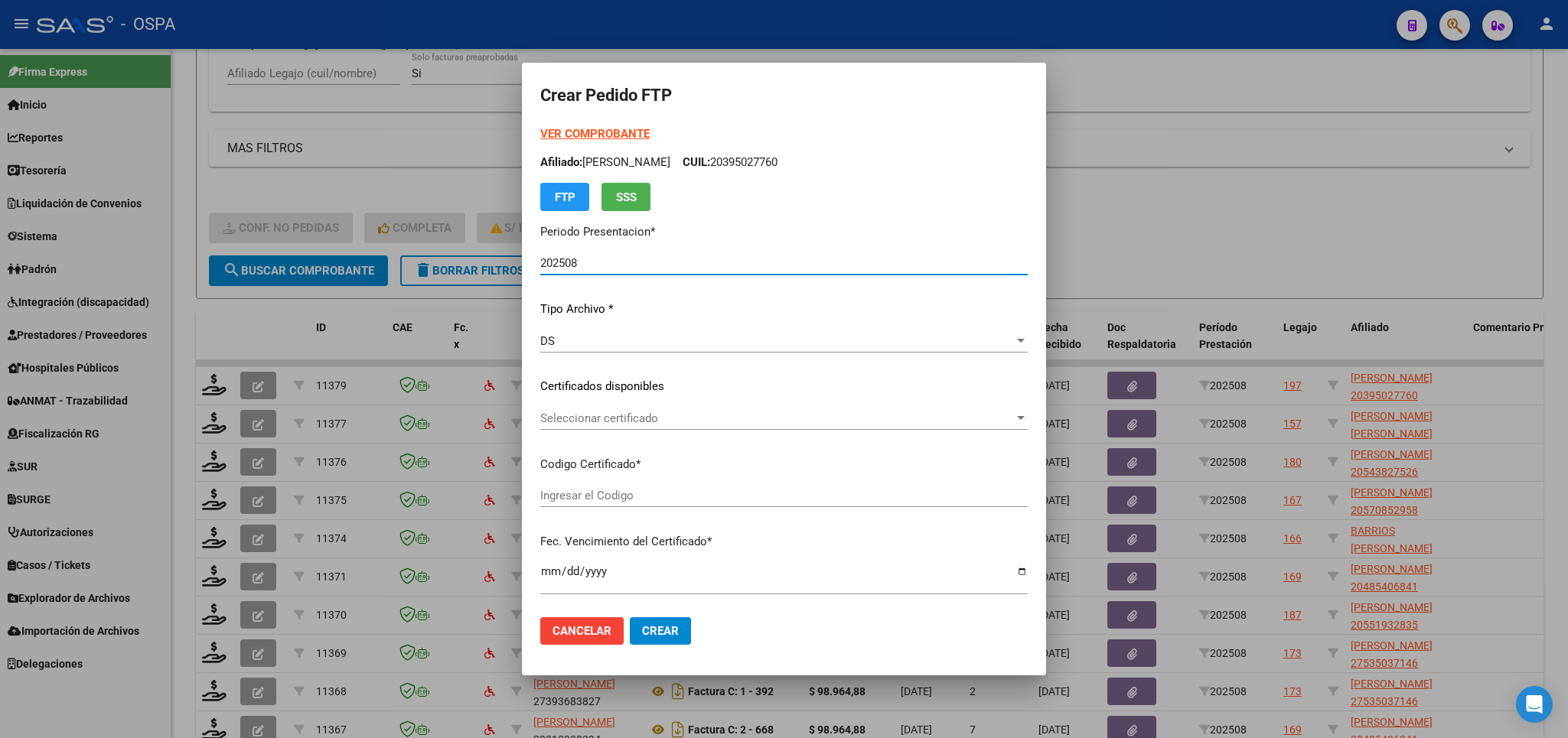
type input "arg0200566641872023092820260928cba536"
type input "[DATE]"
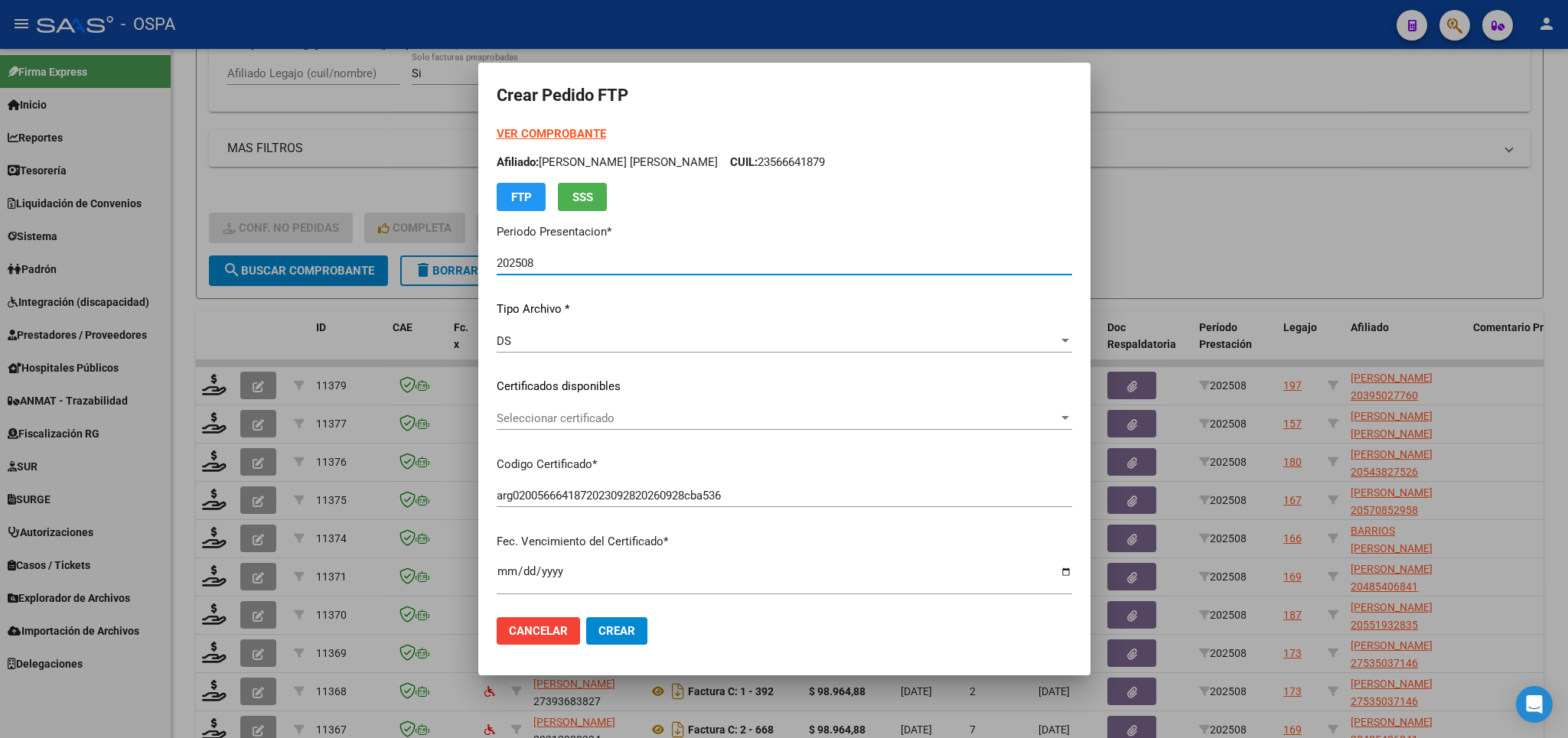
click at [927, 424] on span "Seleccionar certificado" at bounding box center [777, 418] width 562 height 14
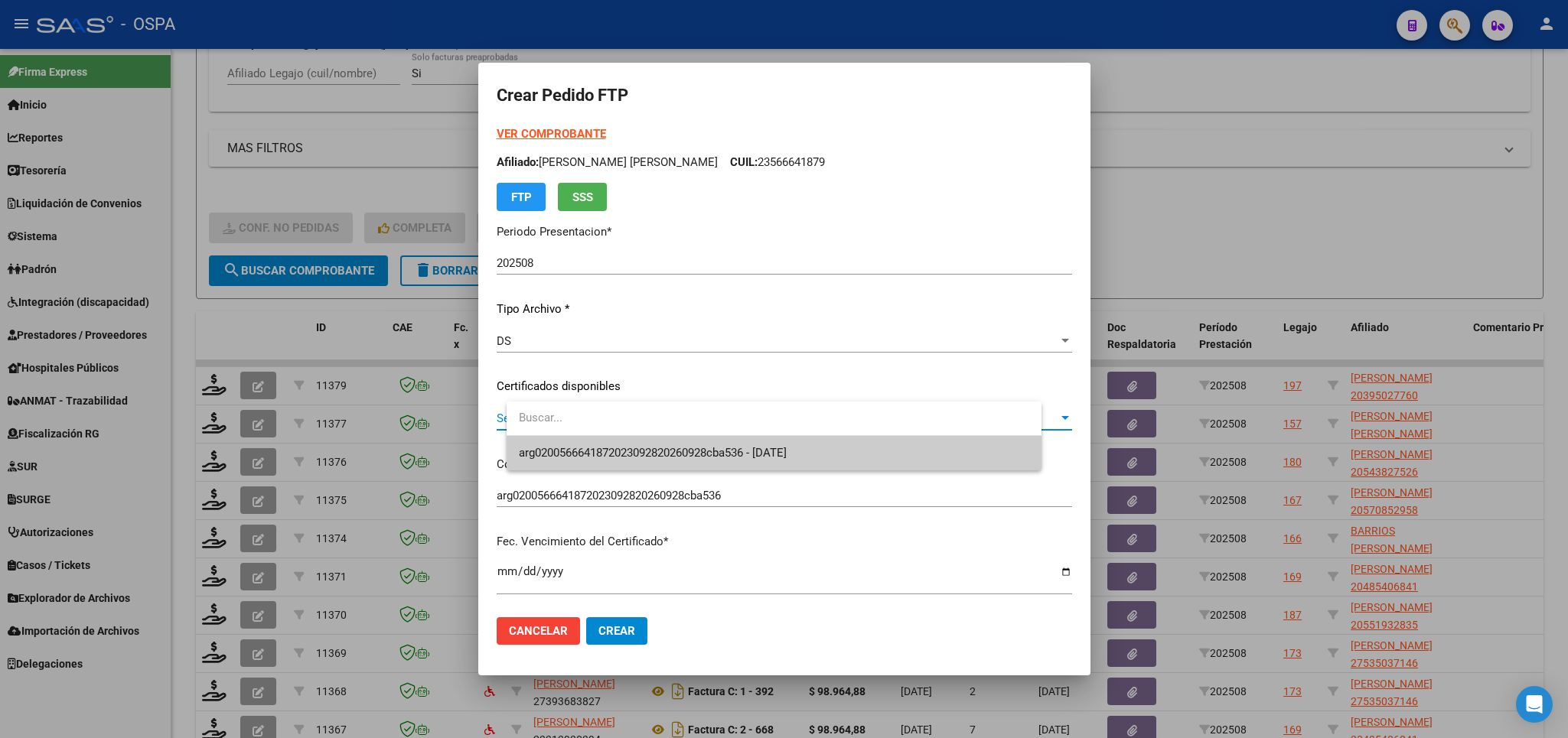
click at [776, 474] on div at bounding box center [784, 369] width 1568 height 738
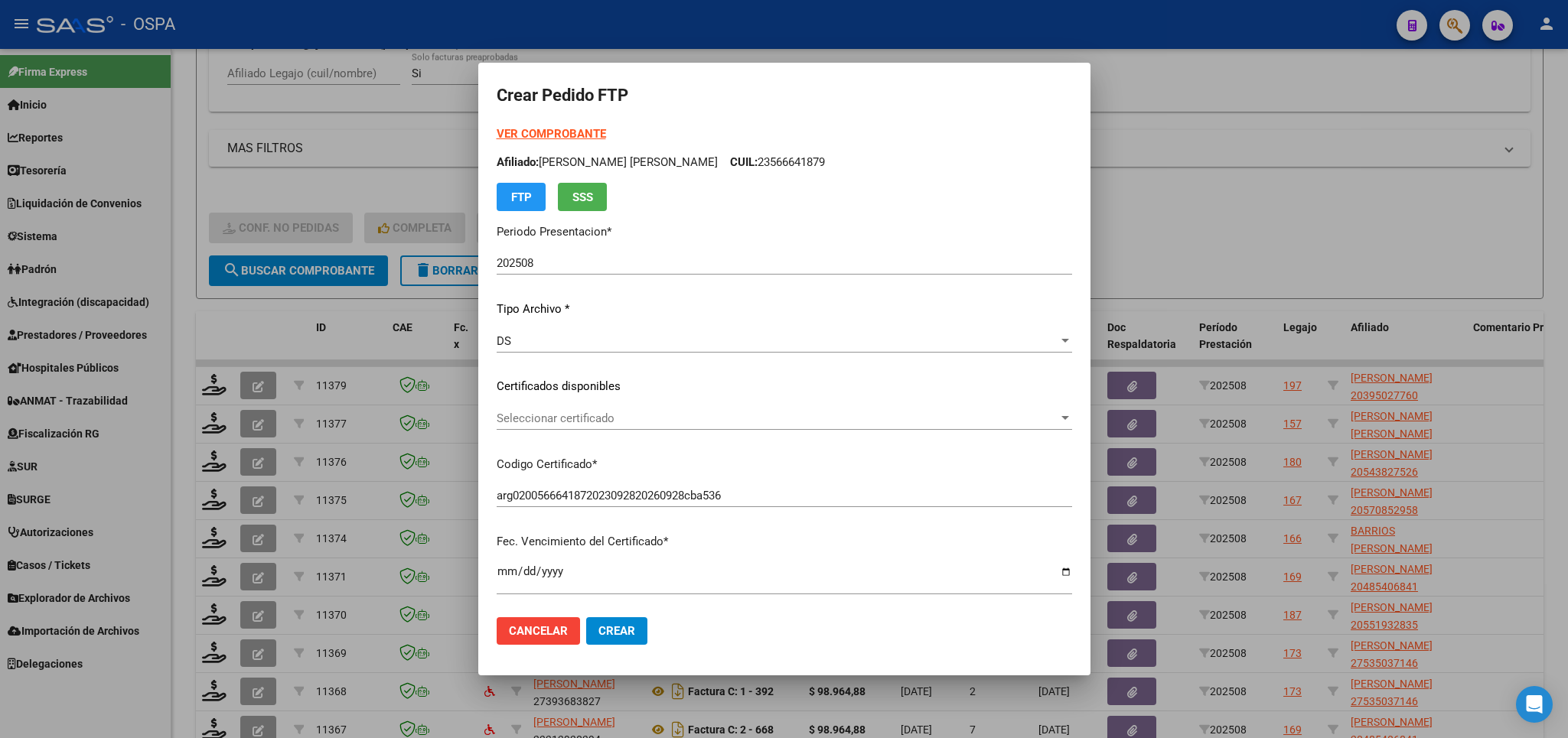
click at [764, 456] on p "Codigo Certificado *" at bounding box center [784, 465] width 576 height 18
click at [764, 419] on span "Seleccionar certificado" at bounding box center [777, 418] width 562 height 14
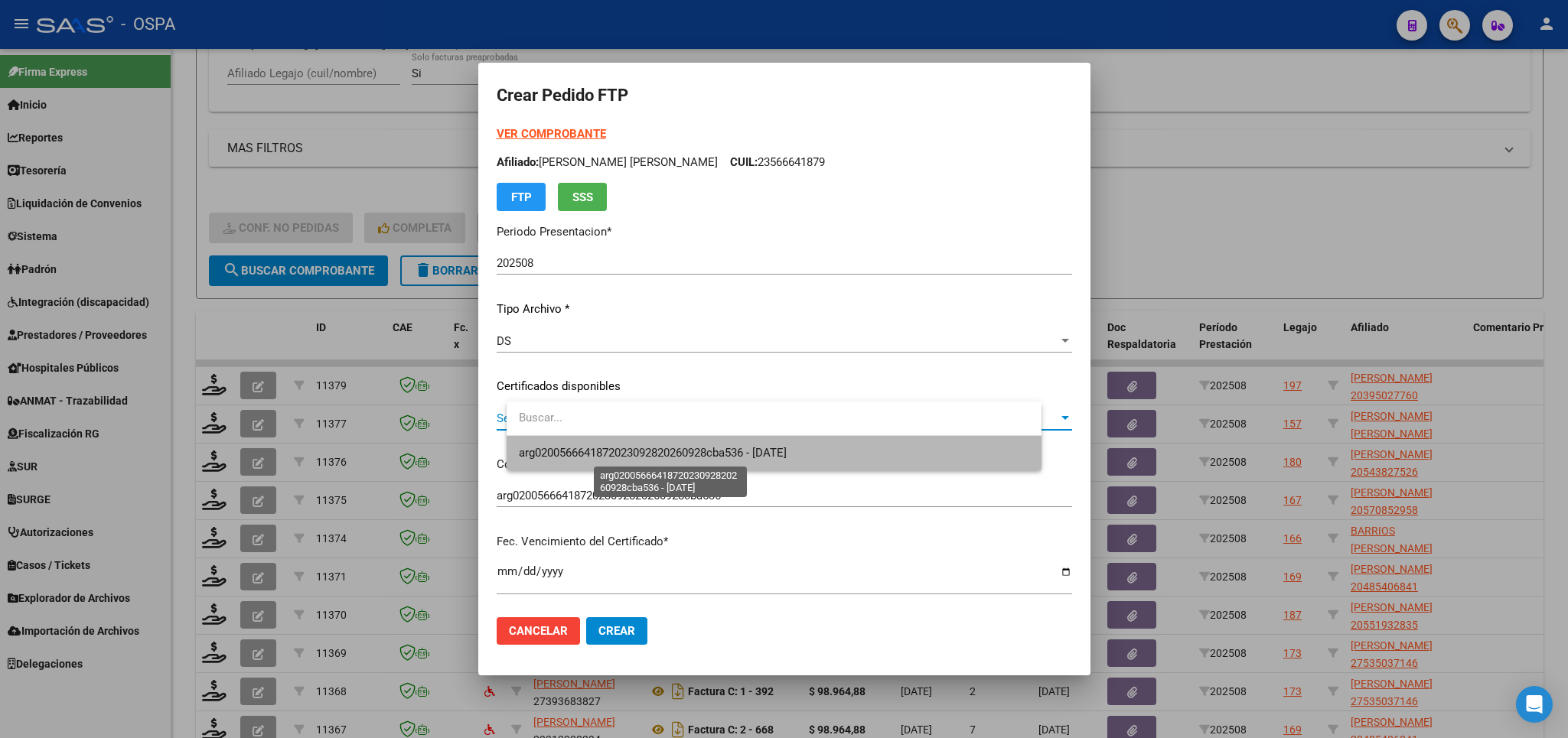
click at [729, 453] on span "arg0200566641872023092820260928cba536 - [DATE]" at bounding box center [652, 452] width 268 height 14
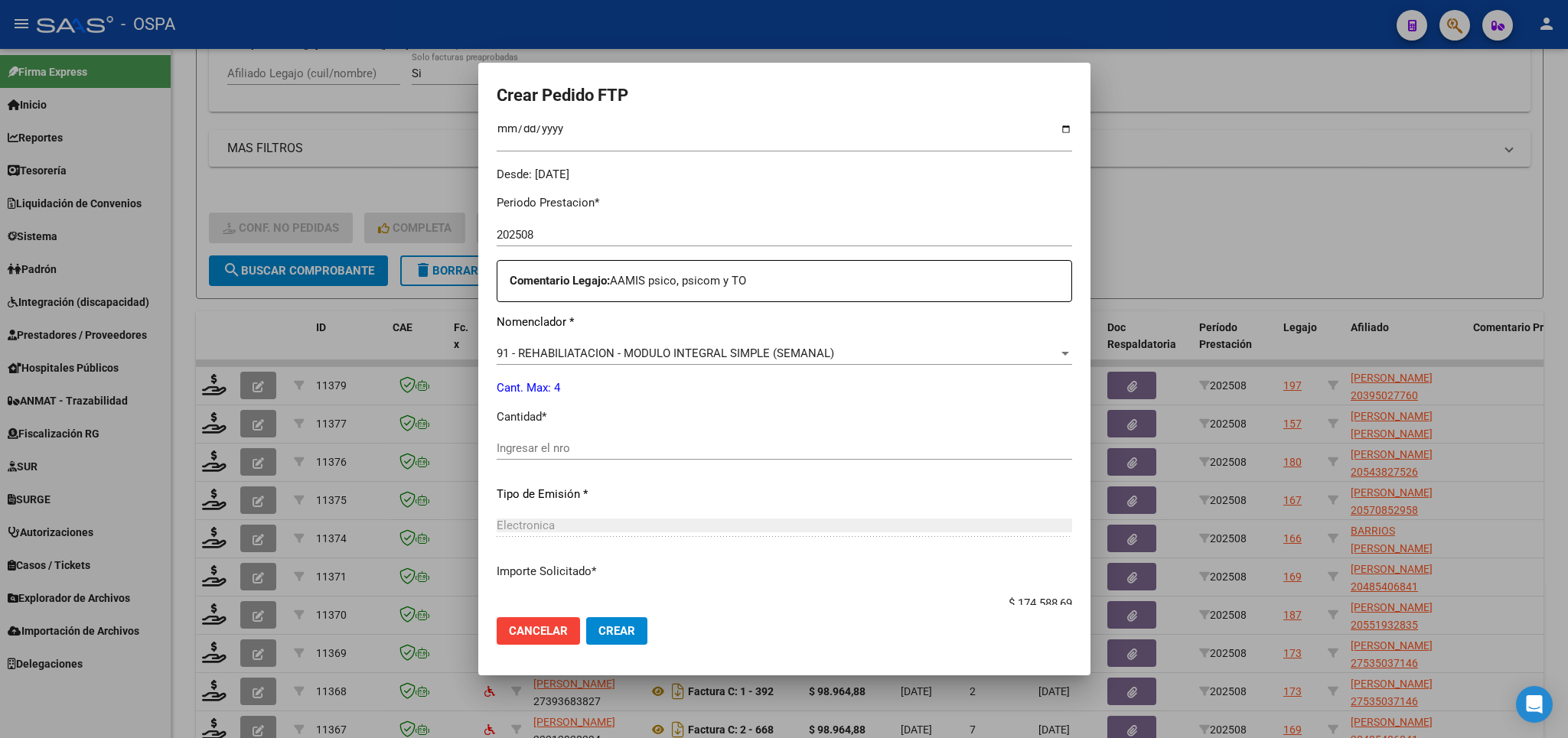
scroll to position [448, 0]
click at [672, 437] on input "Ingresar el nro" at bounding box center [784, 443] width 576 height 14
type input "4"
click at [635, 635] on span "Crear" at bounding box center [616, 631] width 37 height 14
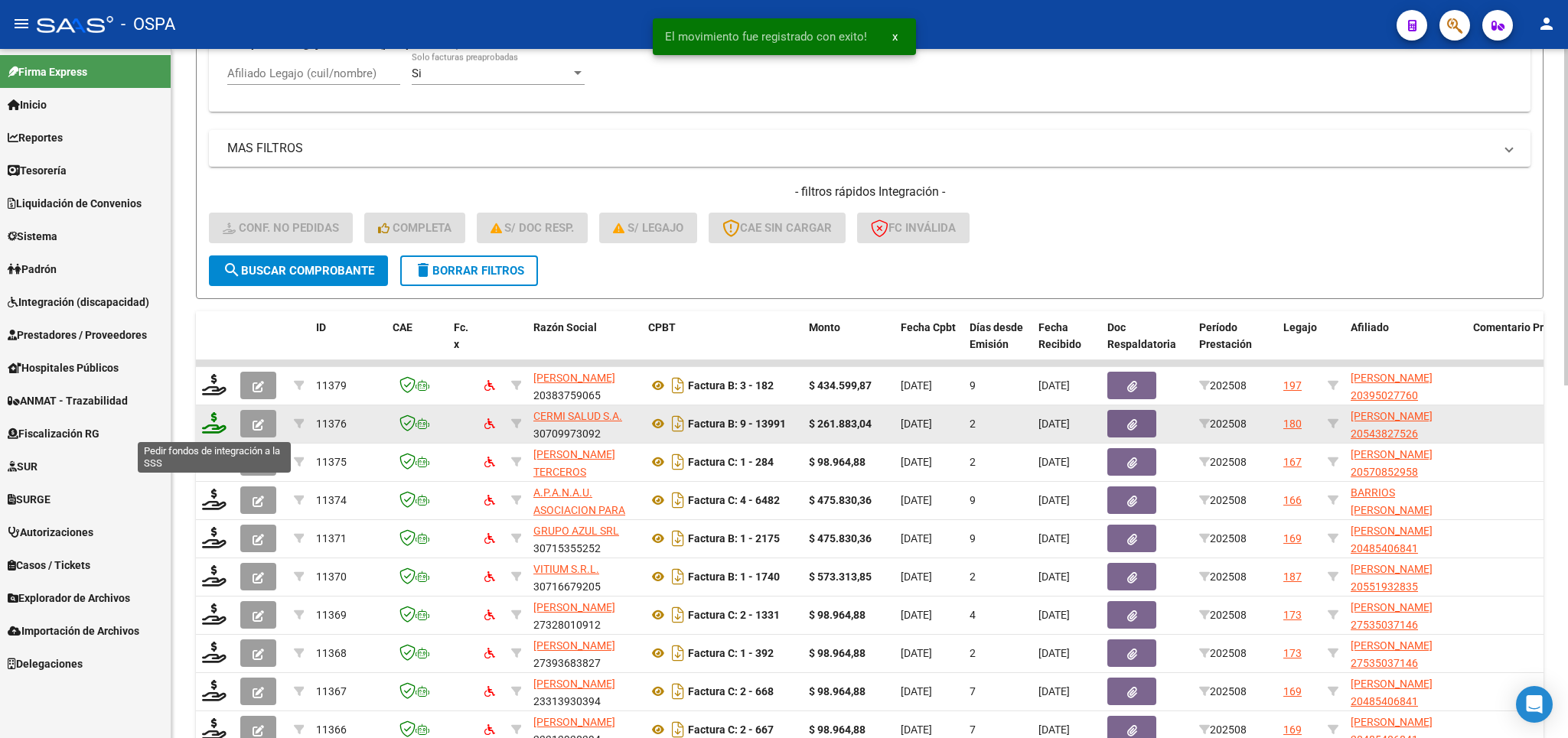
click at [210, 426] on icon at bounding box center [214, 423] width 24 height 21
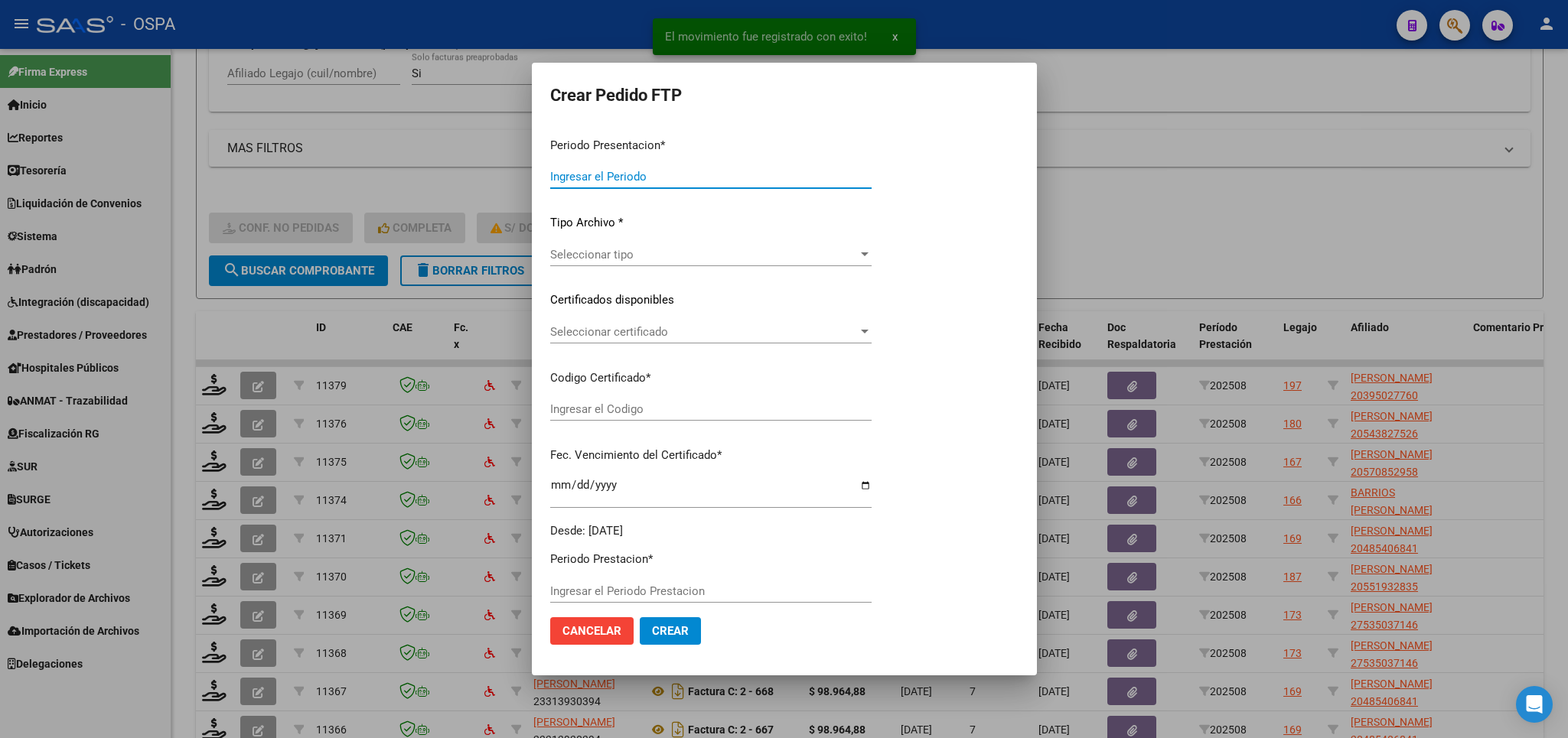
type input "202508"
type input "$ 261.883,04"
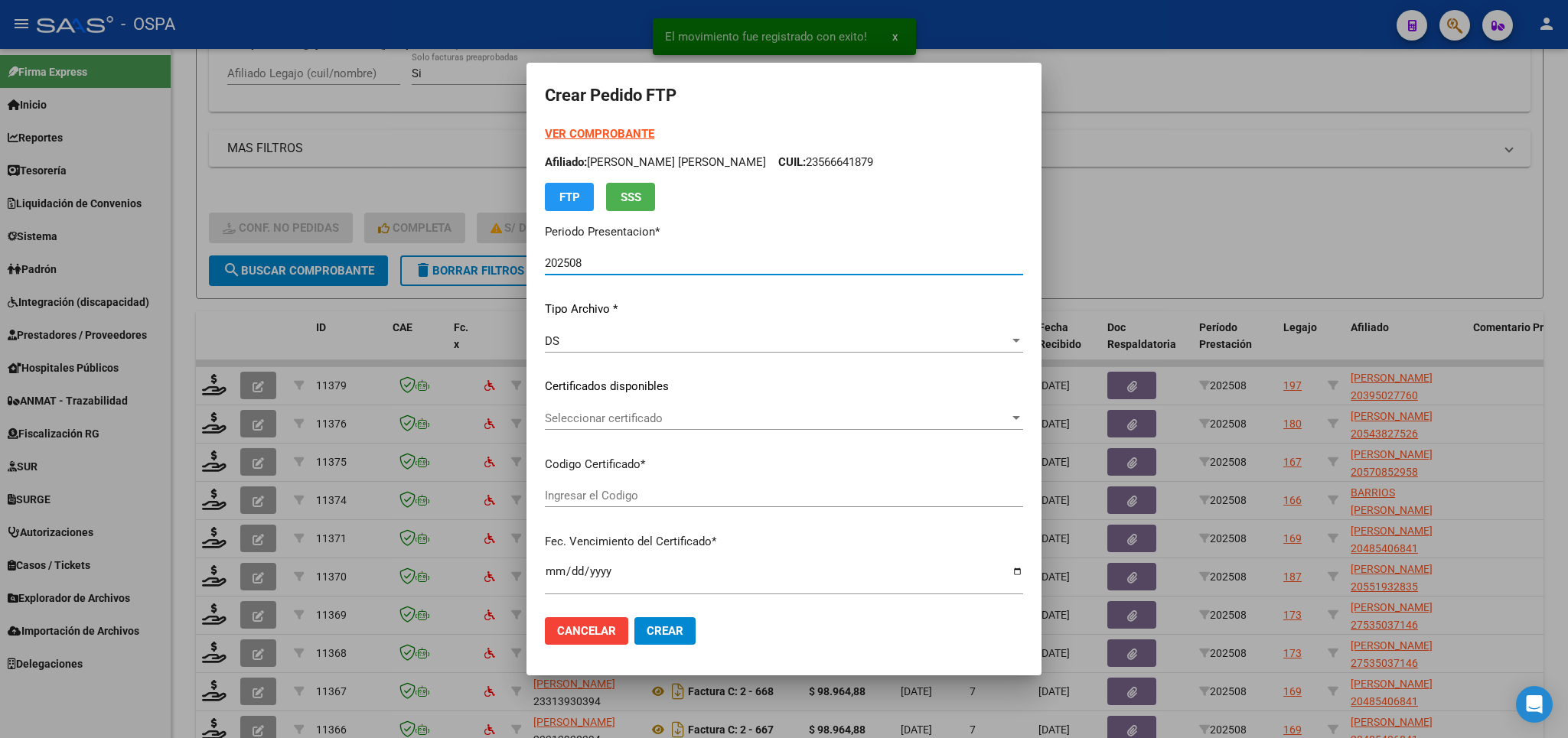
type input "0000000000000000000000000000000000000000"
type input "[DATE]"
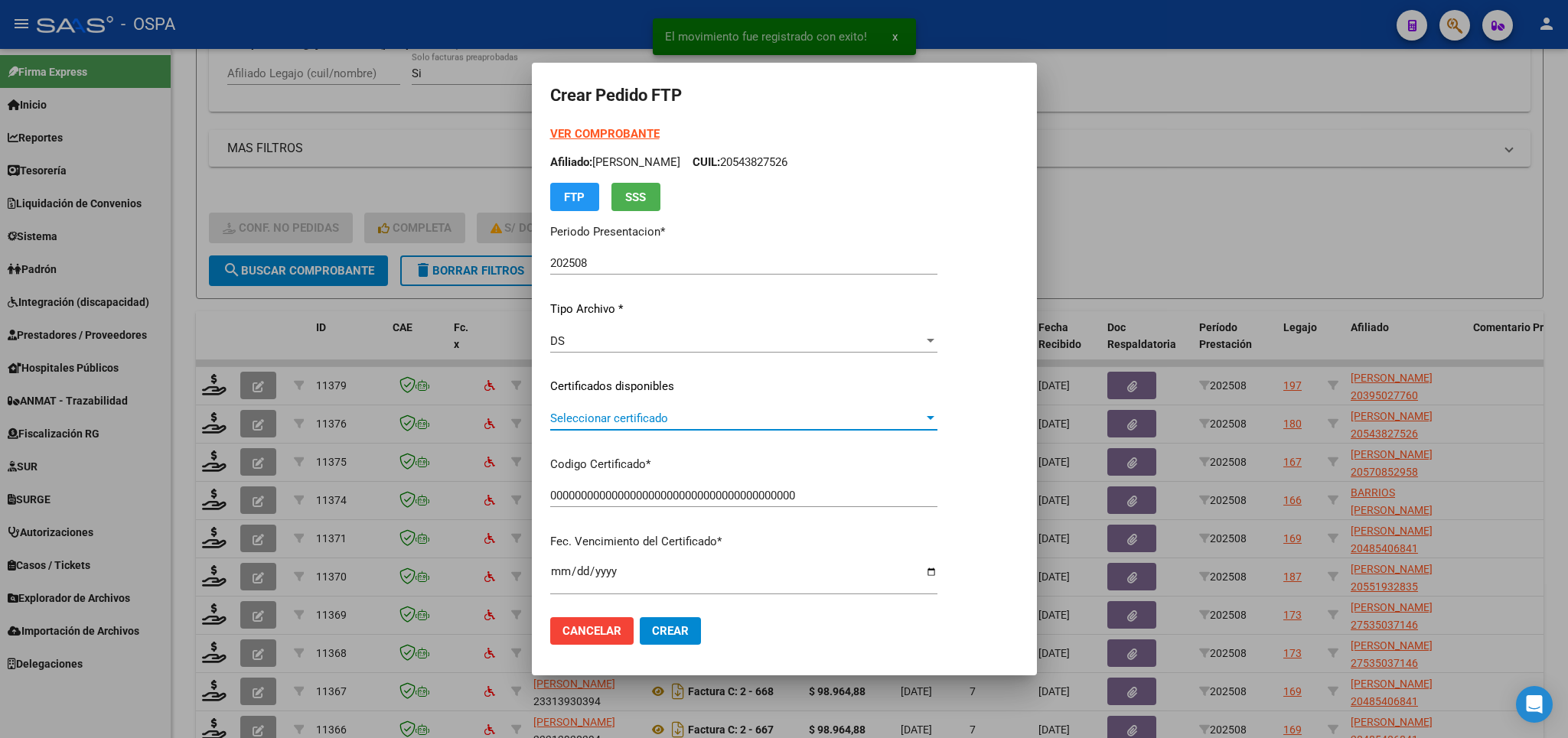
click at [896, 424] on span "Seleccionar certificado" at bounding box center [737, 418] width 374 height 14
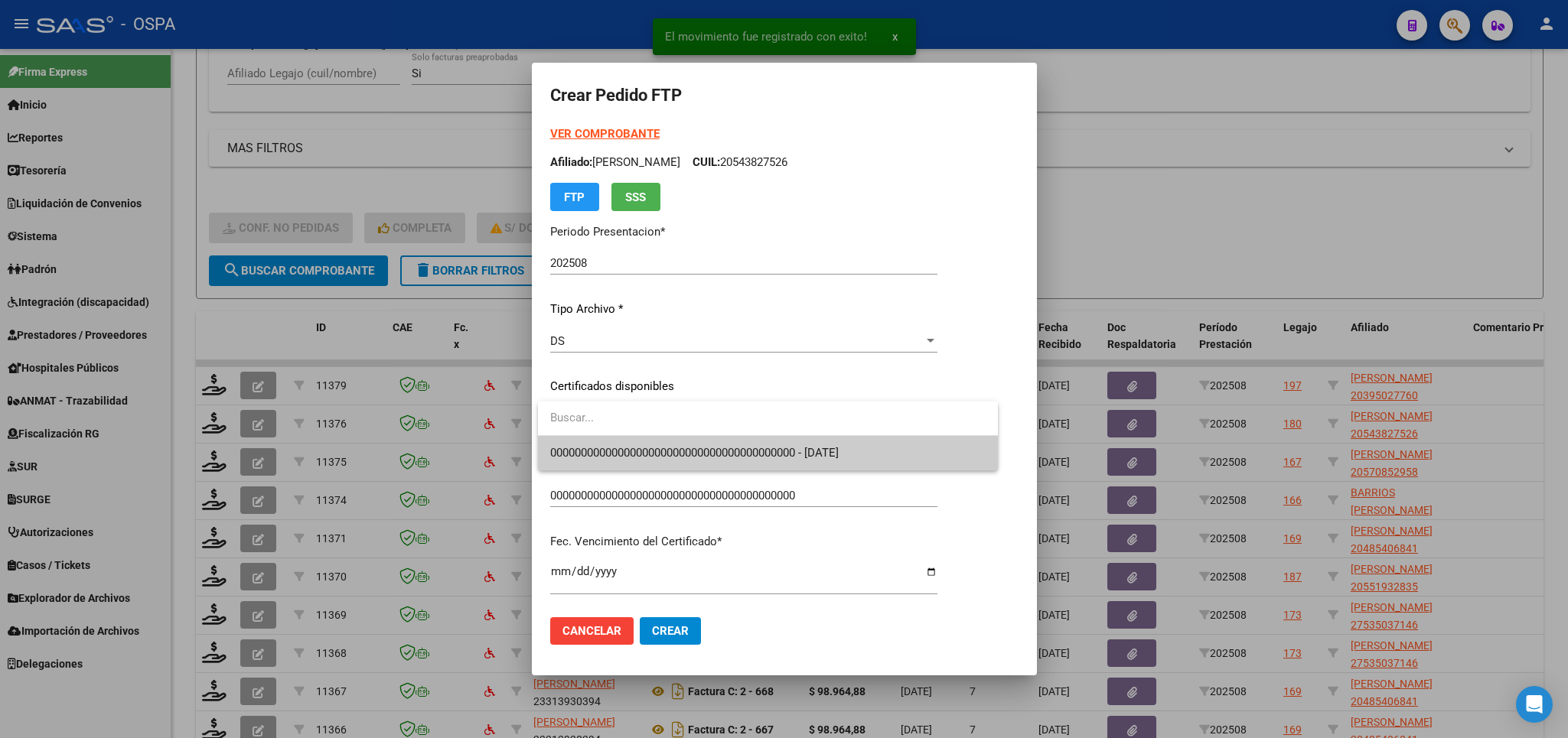
click at [879, 450] on span "0000000000000000000000000000000000000000 - [DATE]" at bounding box center [768, 453] width 436 height 34
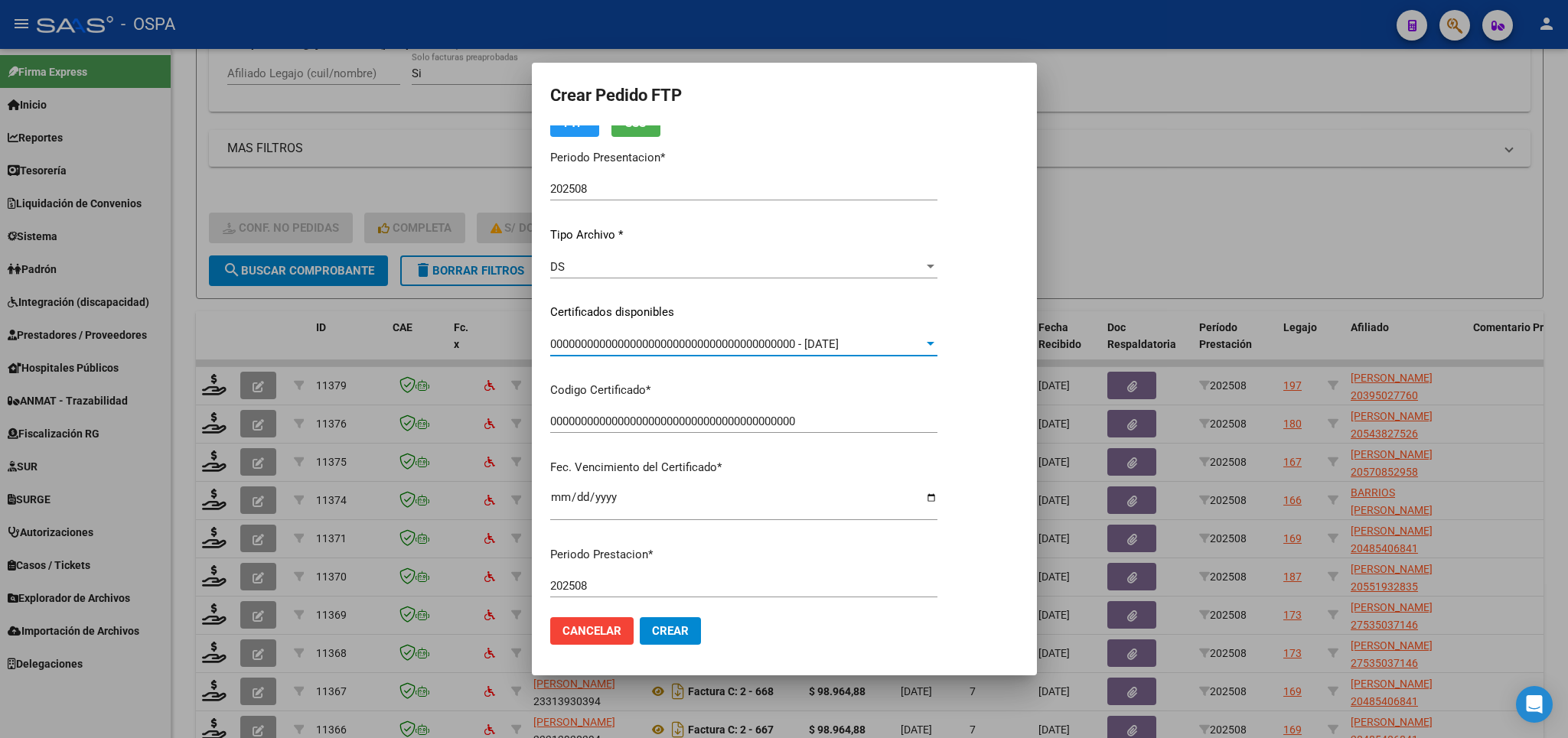
scroll to position [269, 0]
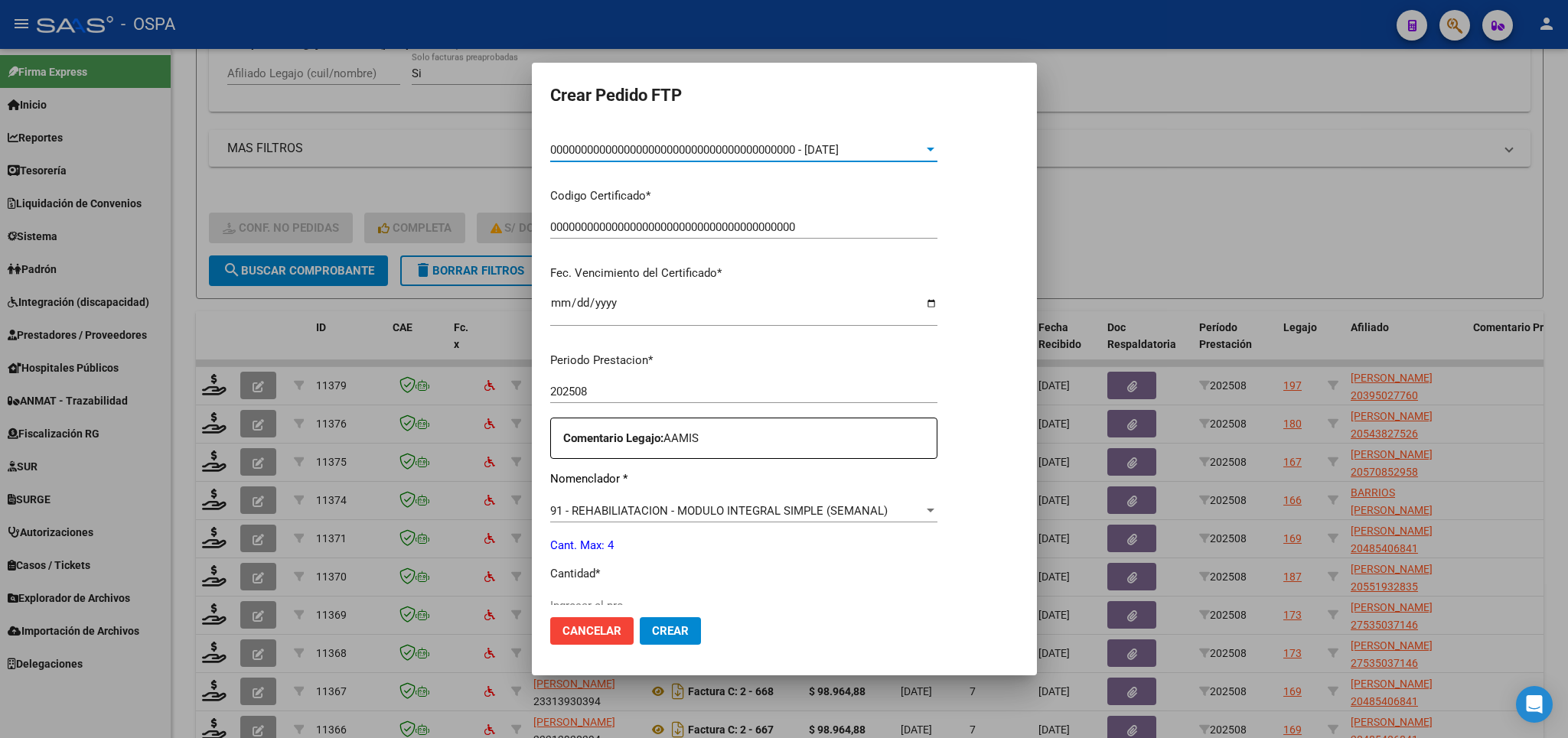
click at [870, 543] on p "Cant. Max: 4" at bounding box center [744, 546] width 388 height 18
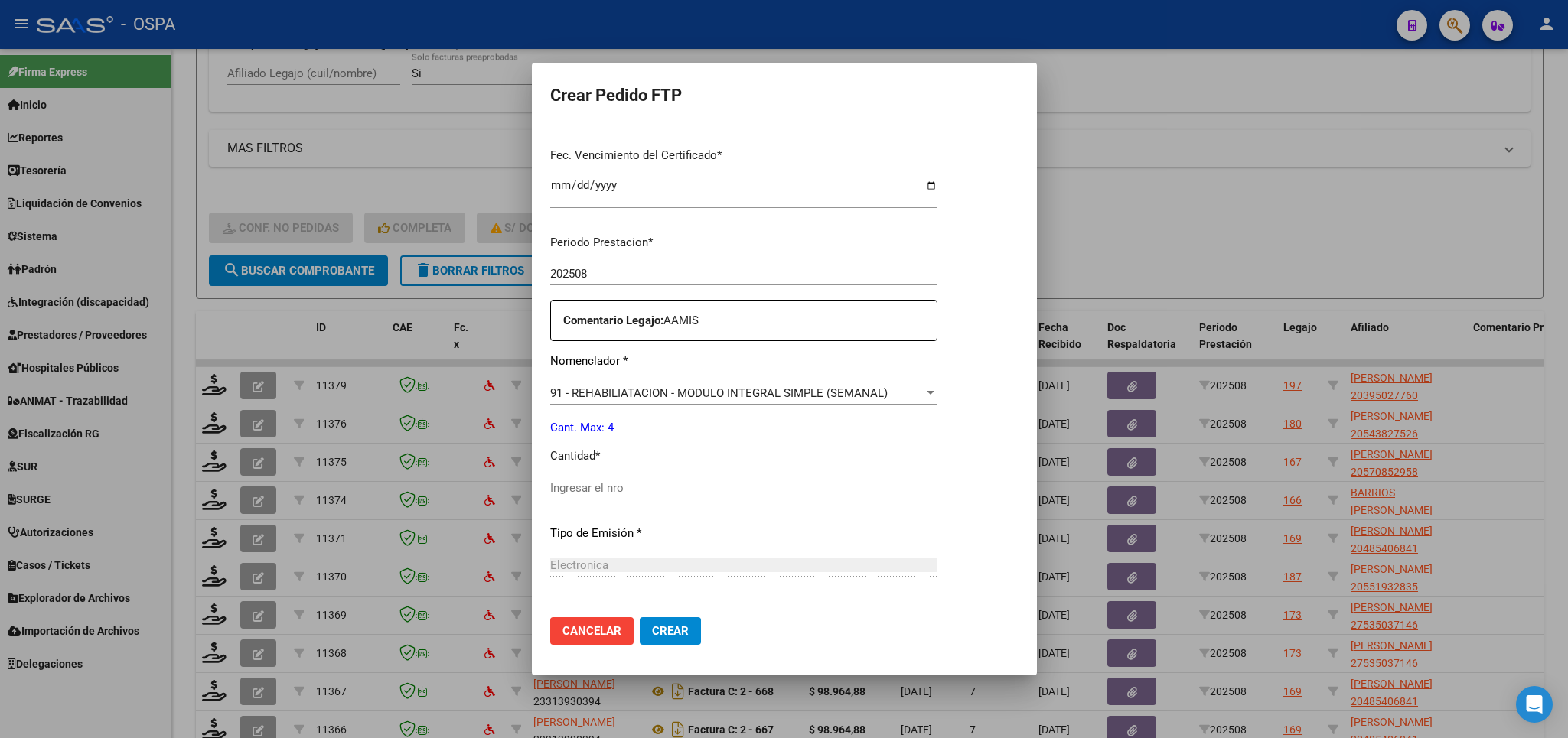
scroll to position [448, 0]
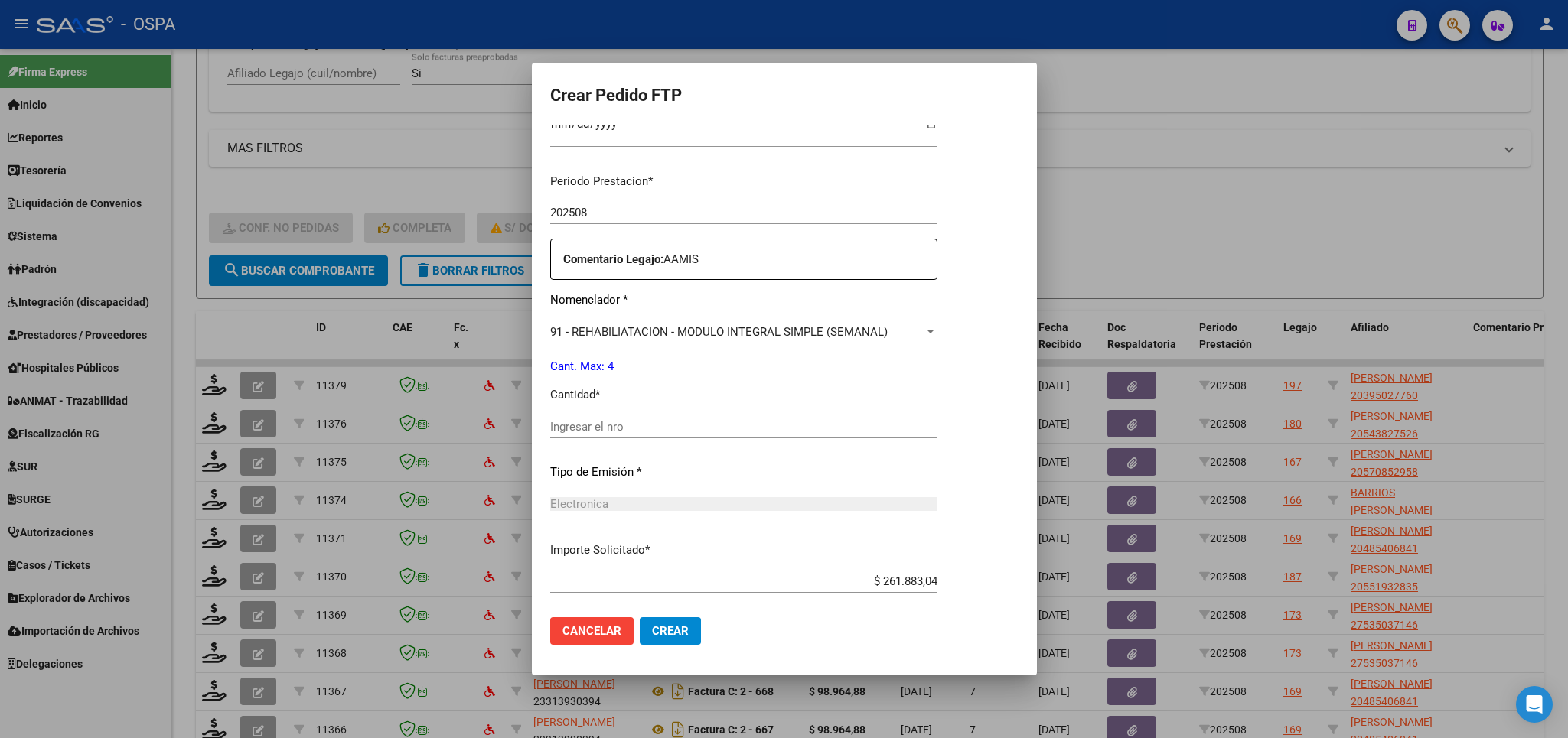
click at [856, 436] on div "Ingresar el nro" at bounding box center [744, 434] width 388 height 37
click at [849, 422] on input "Ingresar el nro" at bounding box center [744, 426] width 388 height 14
type input "4"
click at [674, 629] on span "Crear" at bounding box center [670, 631] width 37 height 14
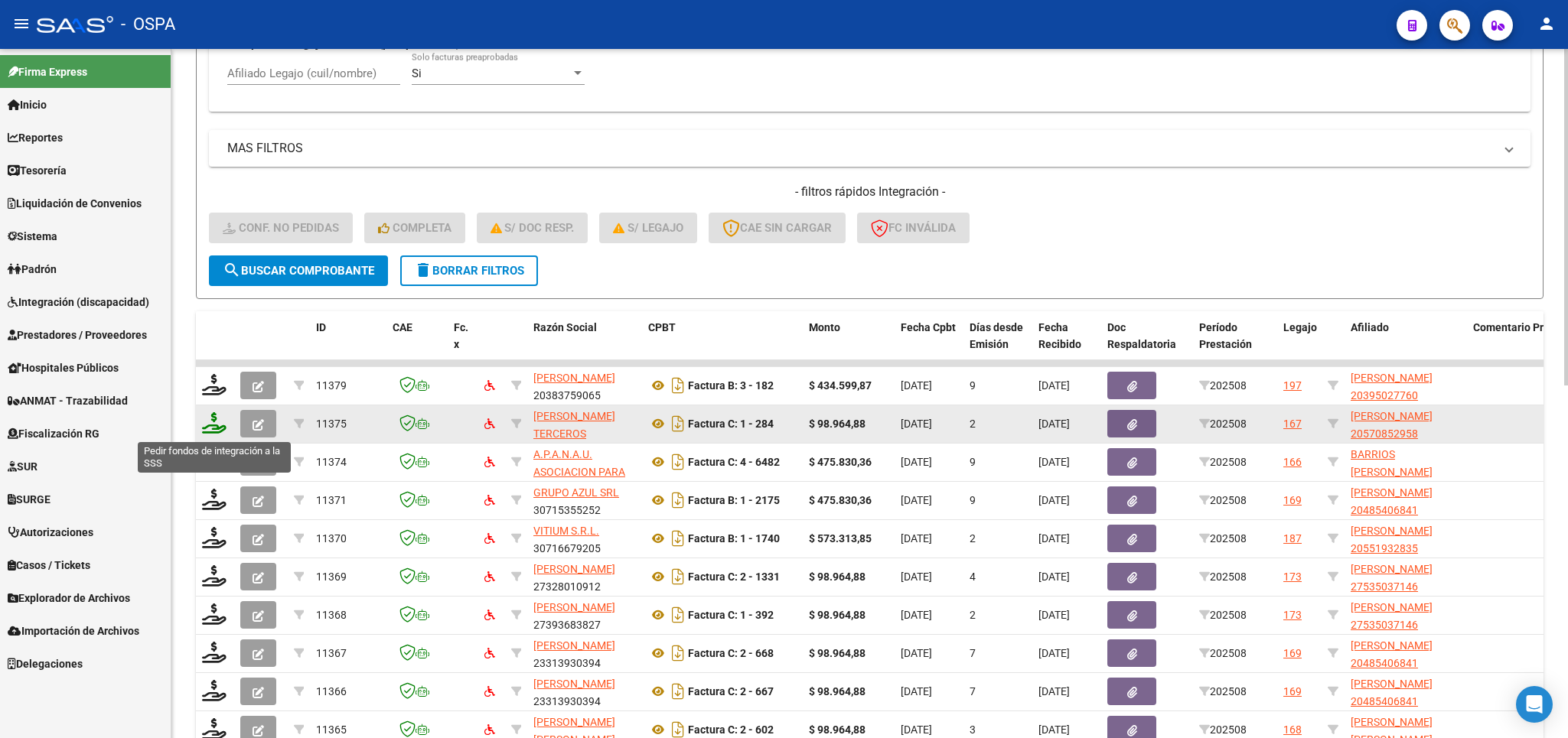
click at [220, 426] on icon at bounding box center [214, 423] width 24 height 21
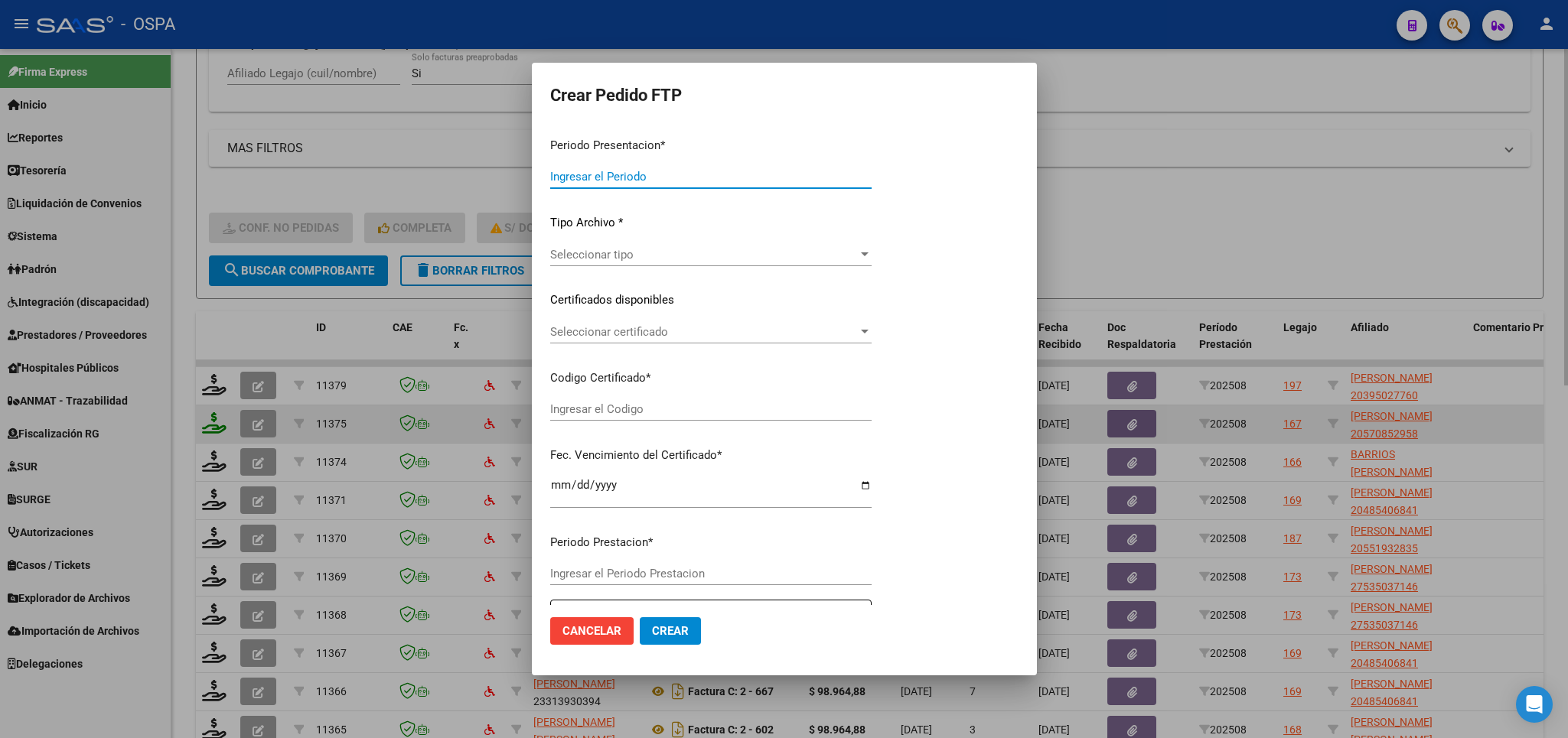
type input "202508"
type input "$ 98.964,88"
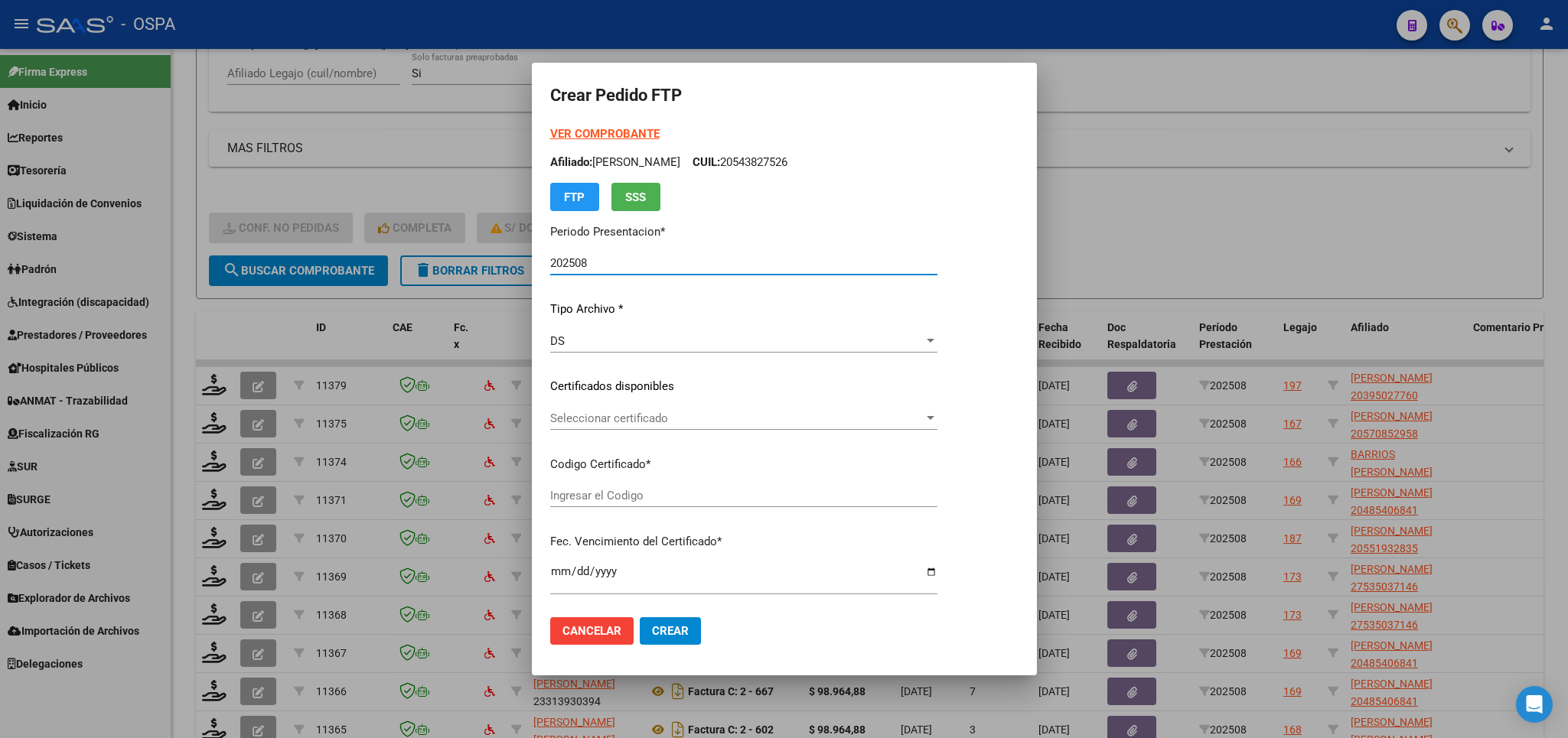
type input "arg02000570852952024110420291104bue370"
type input "[DATE]"
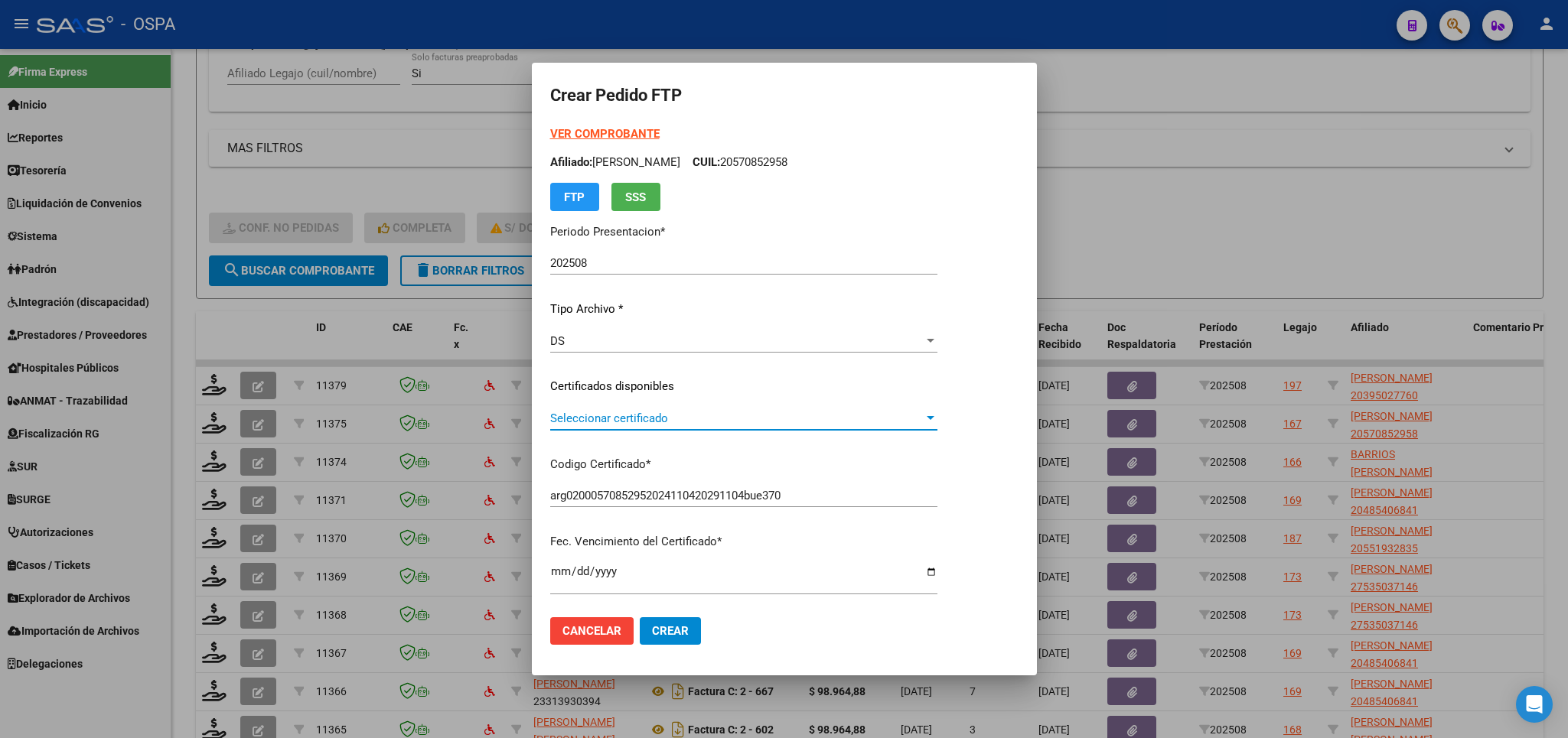
click at [835, 424] on span "Seleccionar certificado" at bounding box center [737, 418] width 374 height 14
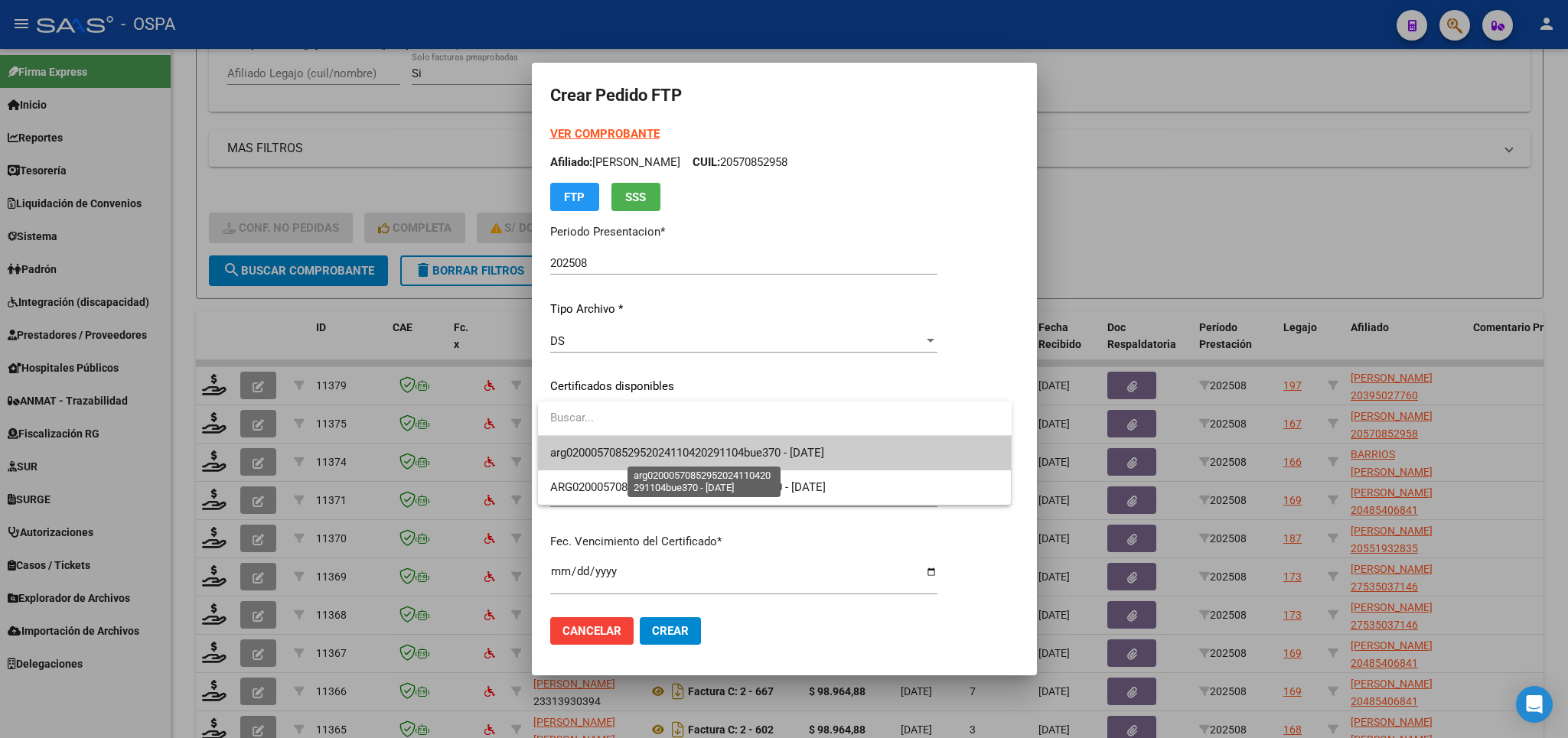
click at [824, 456] on span "arg02000570852952024110420291104bue370 - [DATE]" at bounding box center [687, 452] width 274 height 14
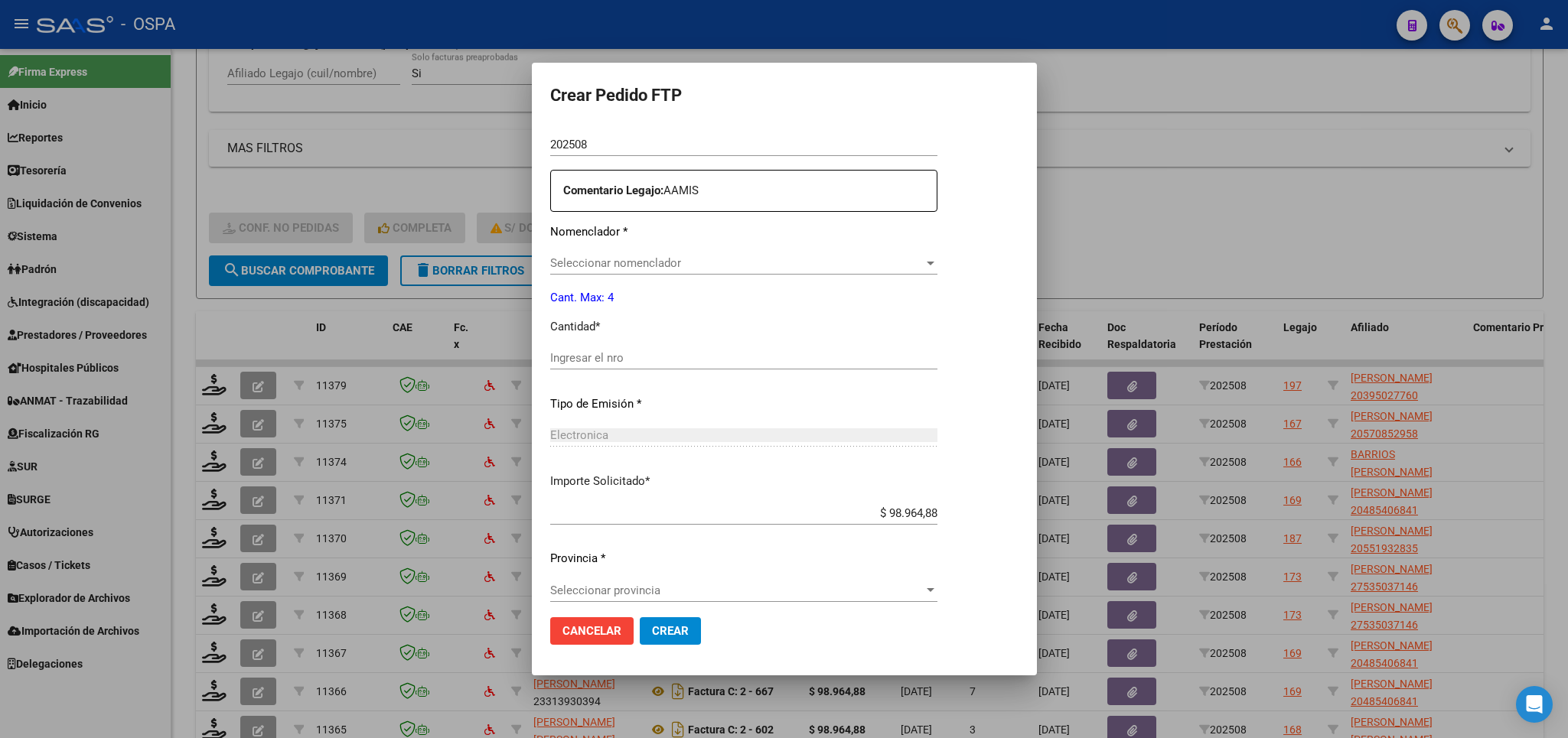
scroll to position [535, 0]
click at [778, 254] on span "Seleccionar nomenclador" at bounding box center [737, 260] width 374 height 14
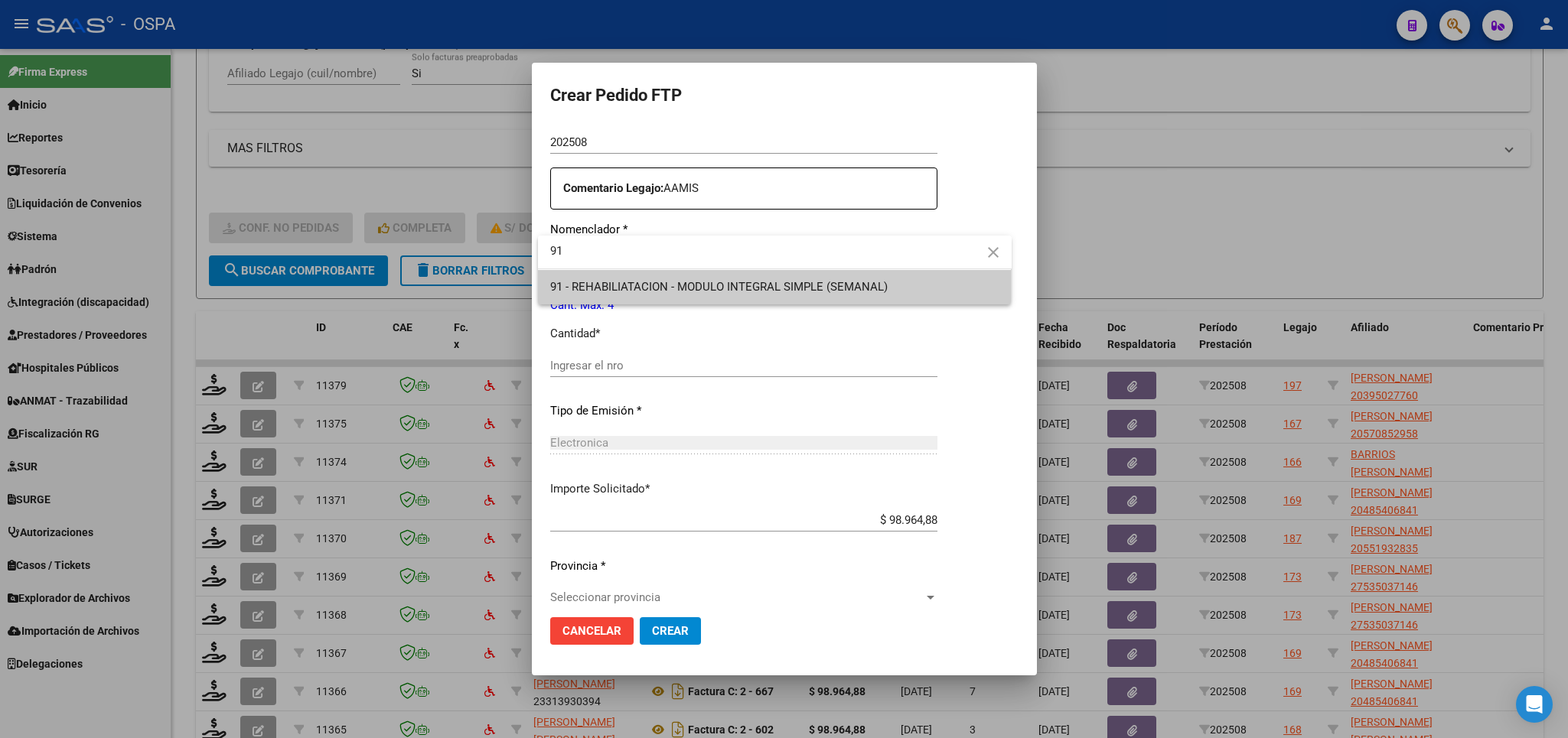
type input "91"
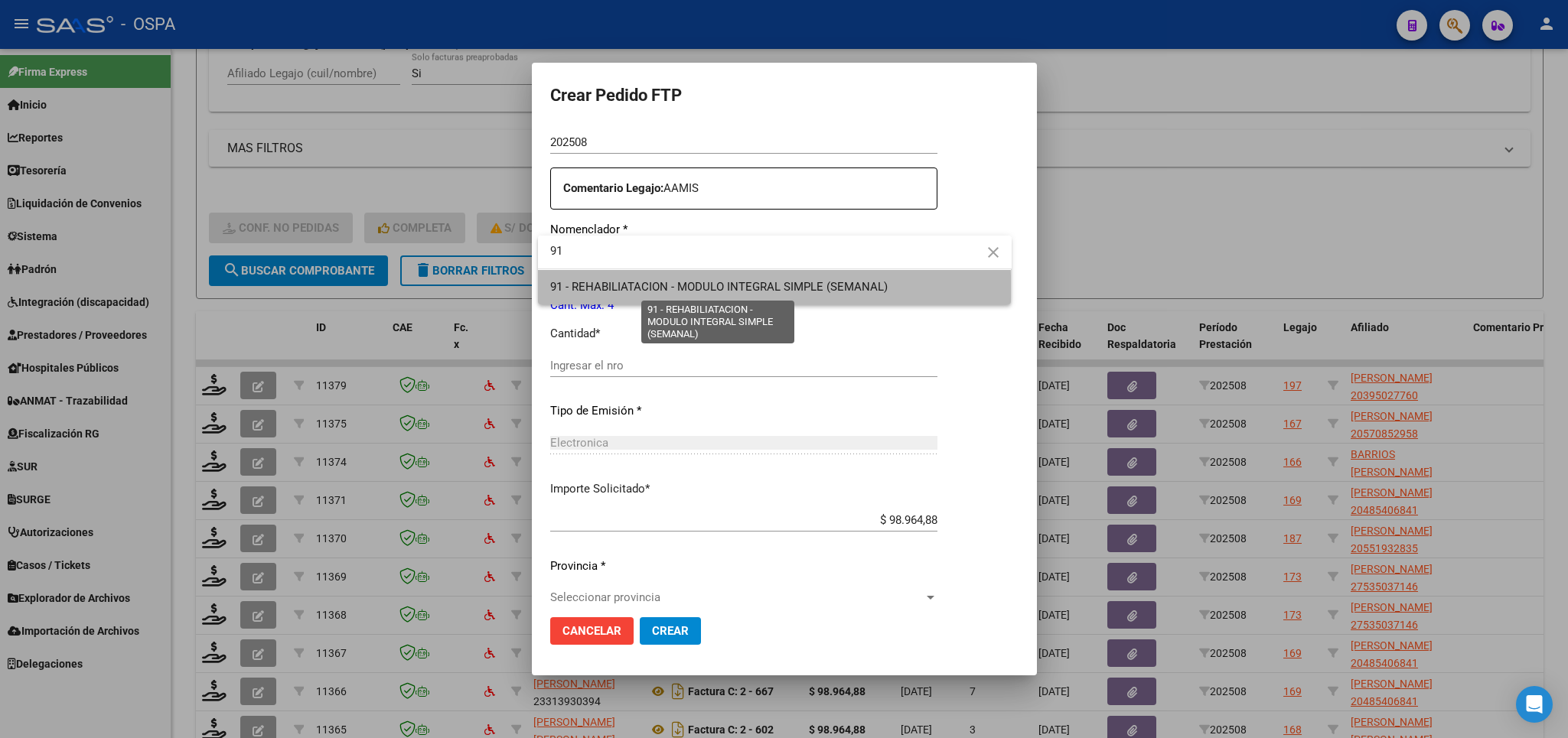
click at [720, 294] on span "91 - REHABILIATACION - MODULO INTEGRAL SIMPLE (SEMANAL)" at bounding box center [775, 287] width 449 height 34
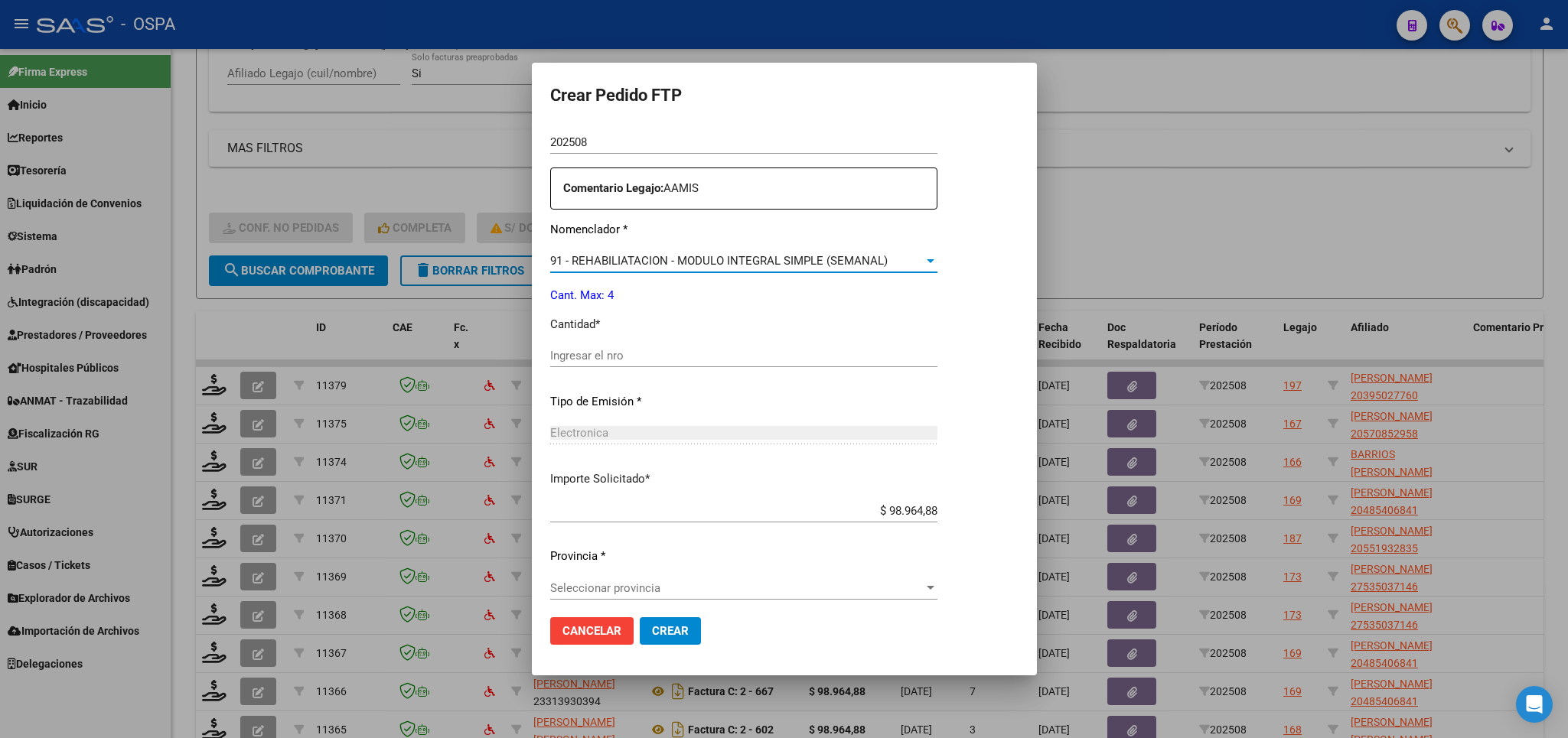
click at [720, 349] on input "Ingresar el nro" at bounding box center [744, 356] width 388 height 14
type input "4"
click at [704, 581] on span "Seleccionar provincia" at bounding box center [737, 587] width 374 height 14
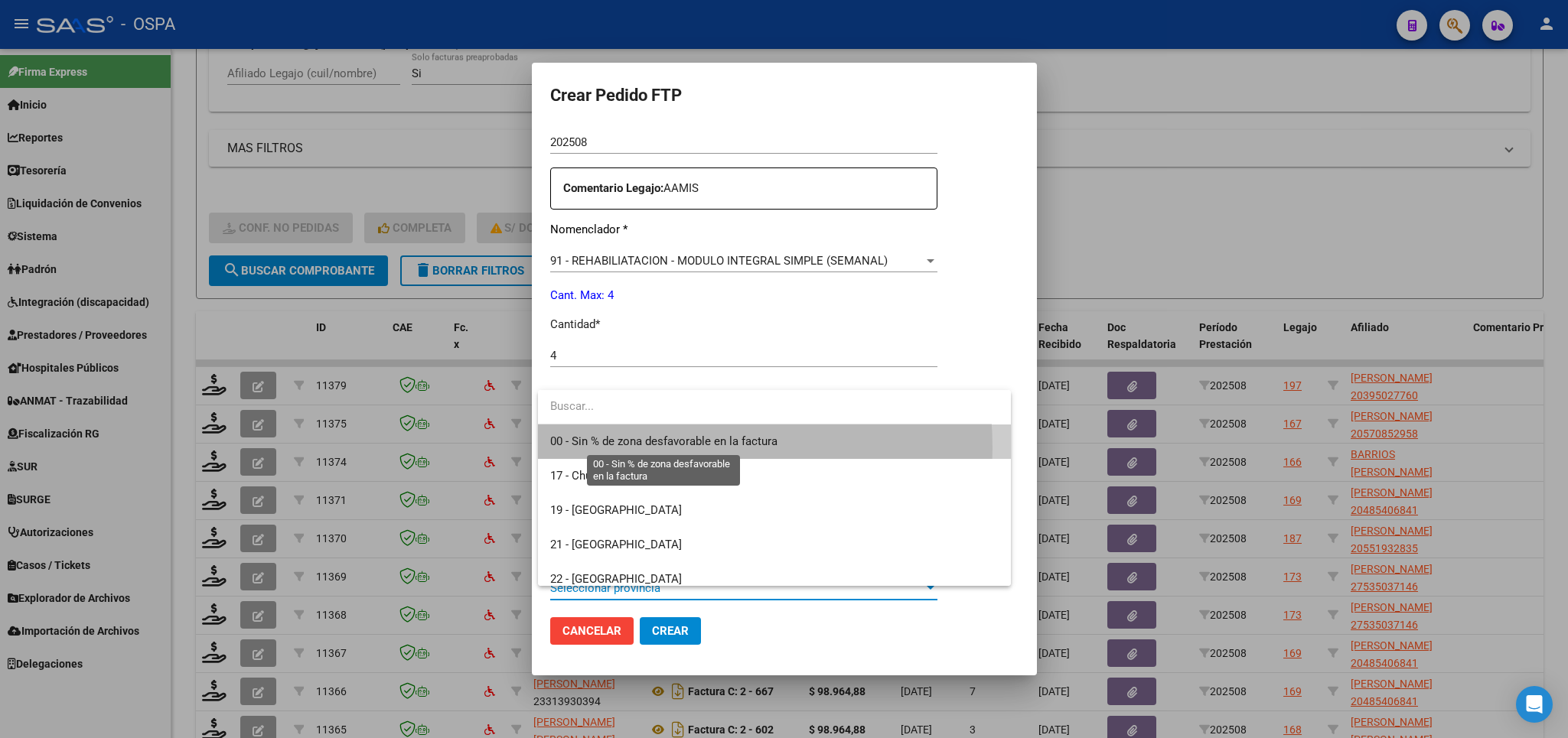
click at [650, 448] on span "00 - Sin % de zona desfavorable en la factura" at bounding box center [664, 441] width 227 height 14
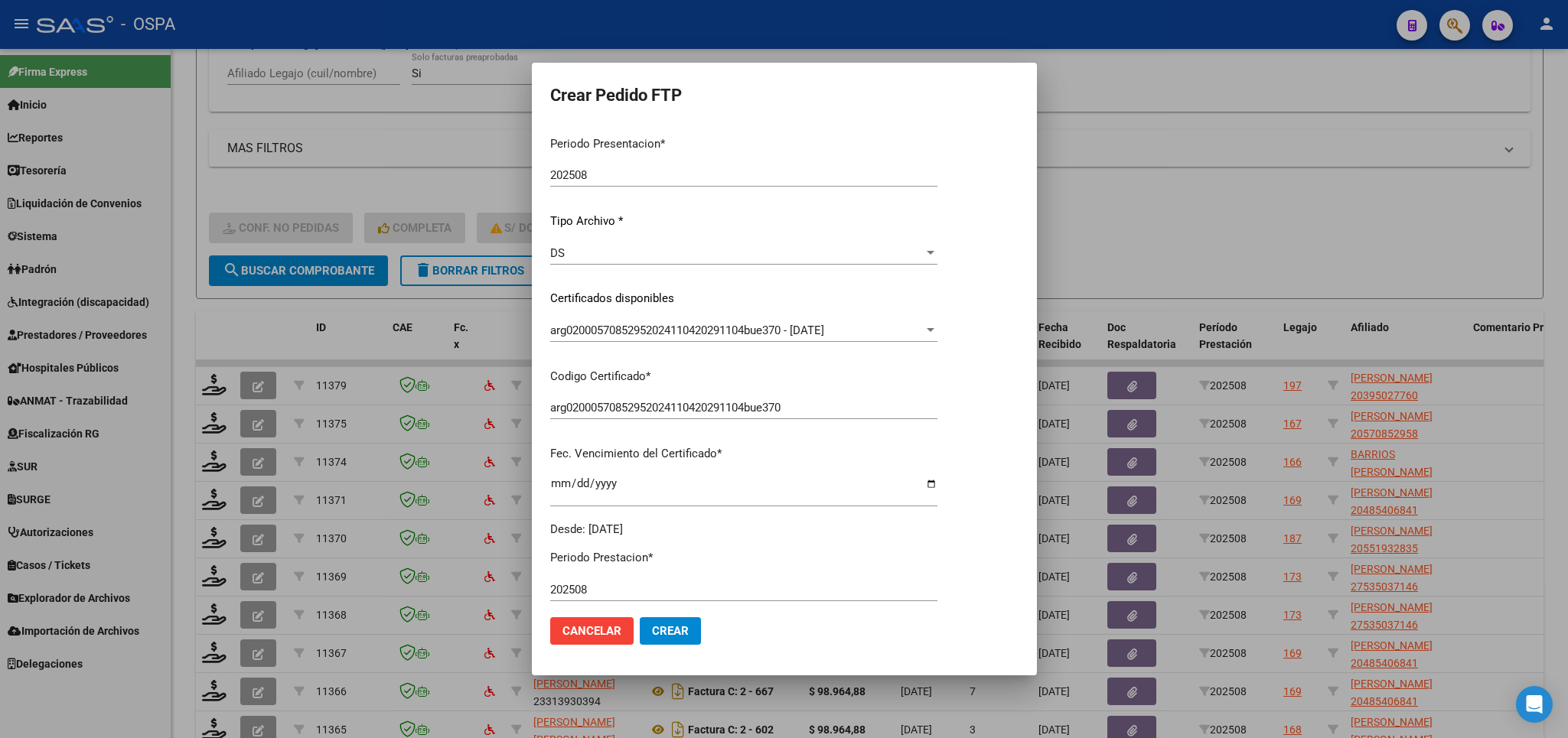
scroll to position [0, 0]
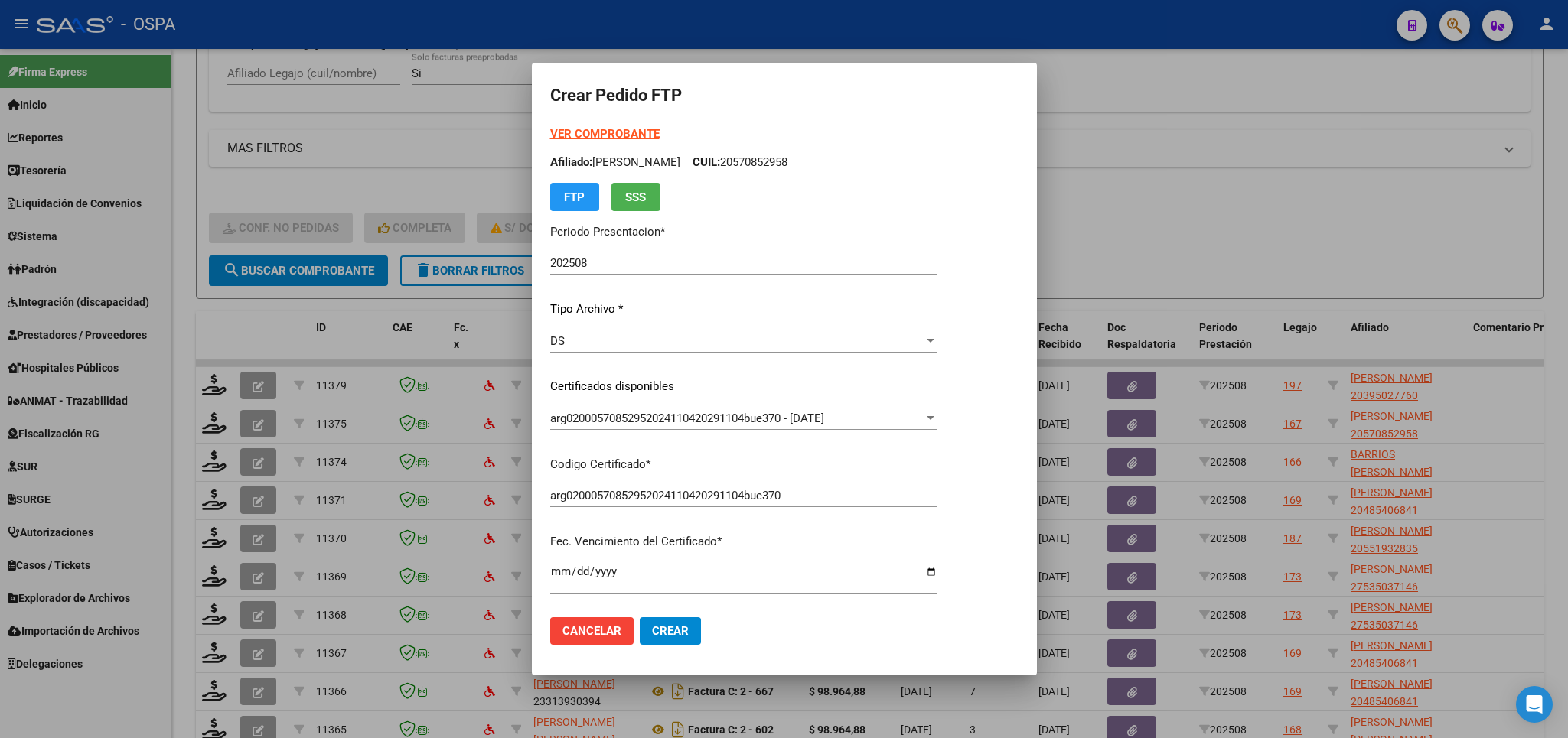
click at [594, 133] on strong "VER COMPROBANTE" at bounding box center [605, 133] width 109 height 14
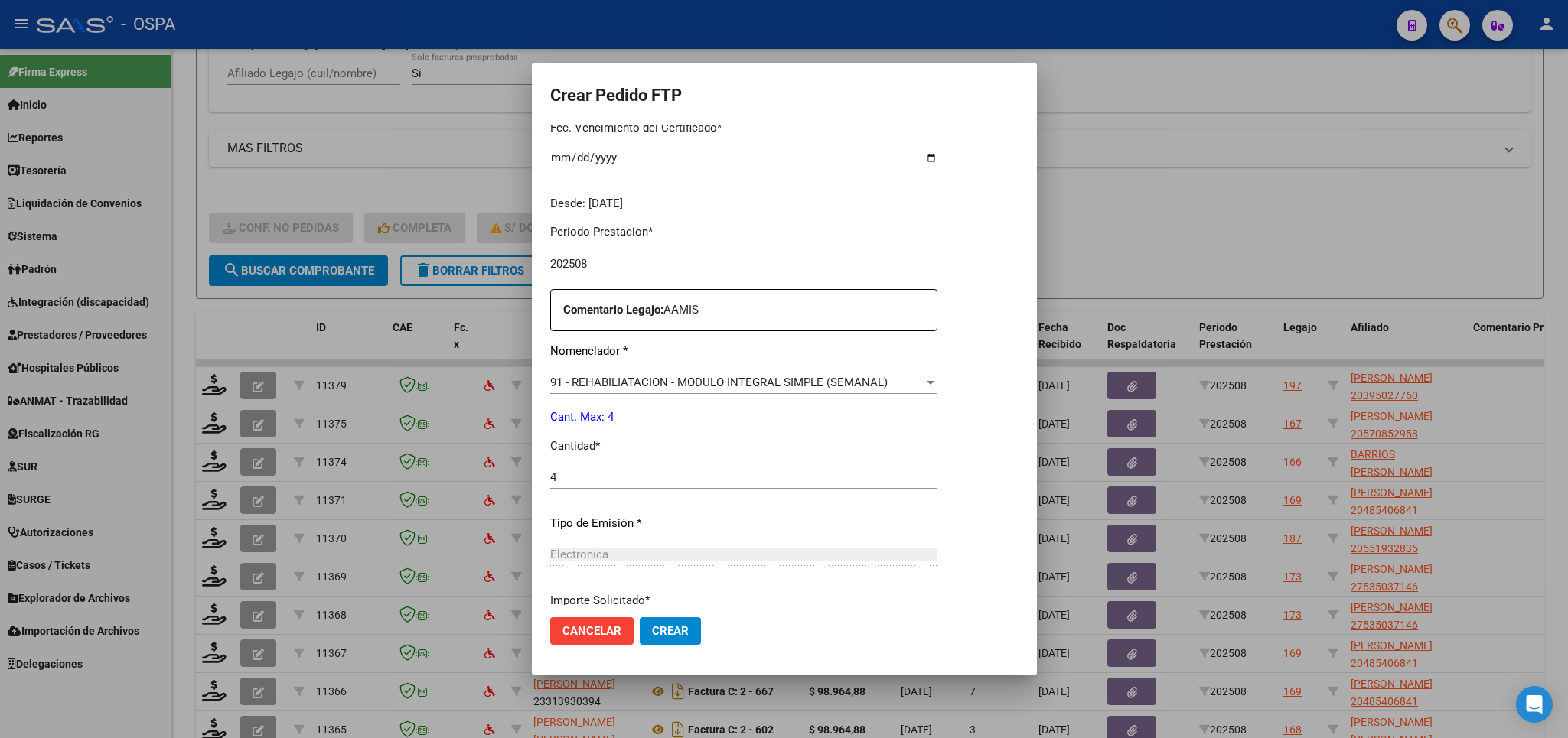
scroll to position [535, 0]
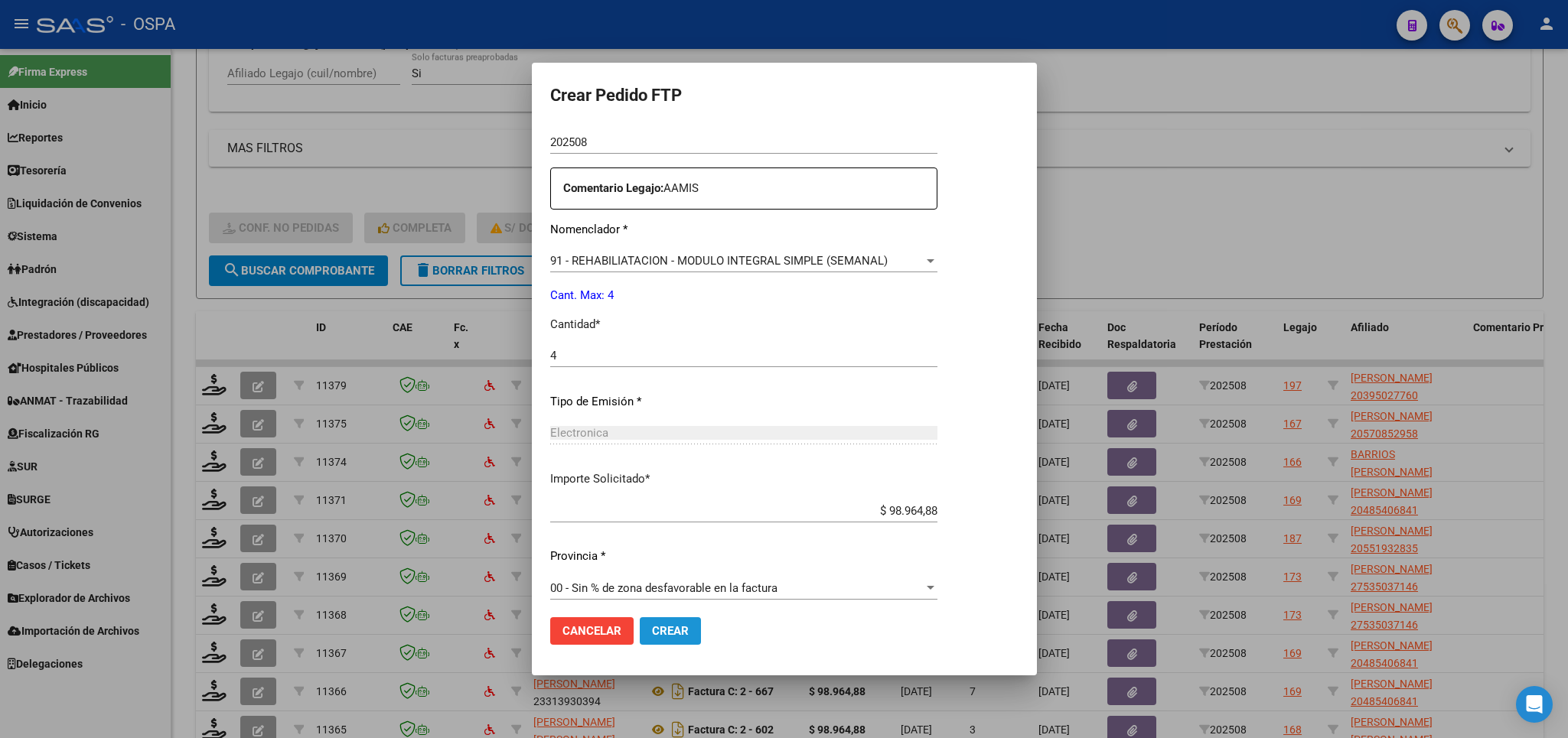
click at [681, 630] on span "Crear" at bounding box center [670, 631] width 37 height 14
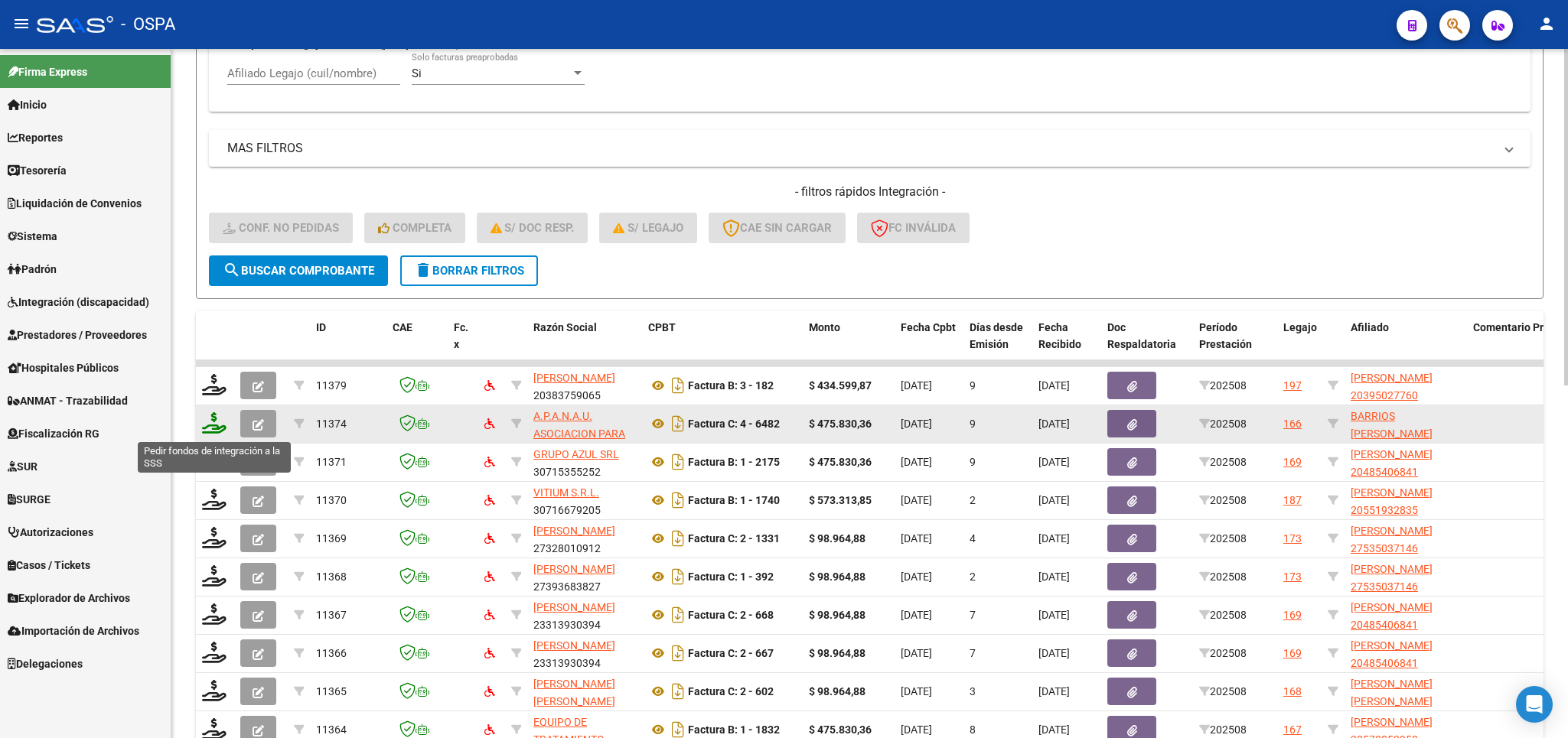
click at [212, 428] on icon at bounding box center [214, 423] width 24 height 21
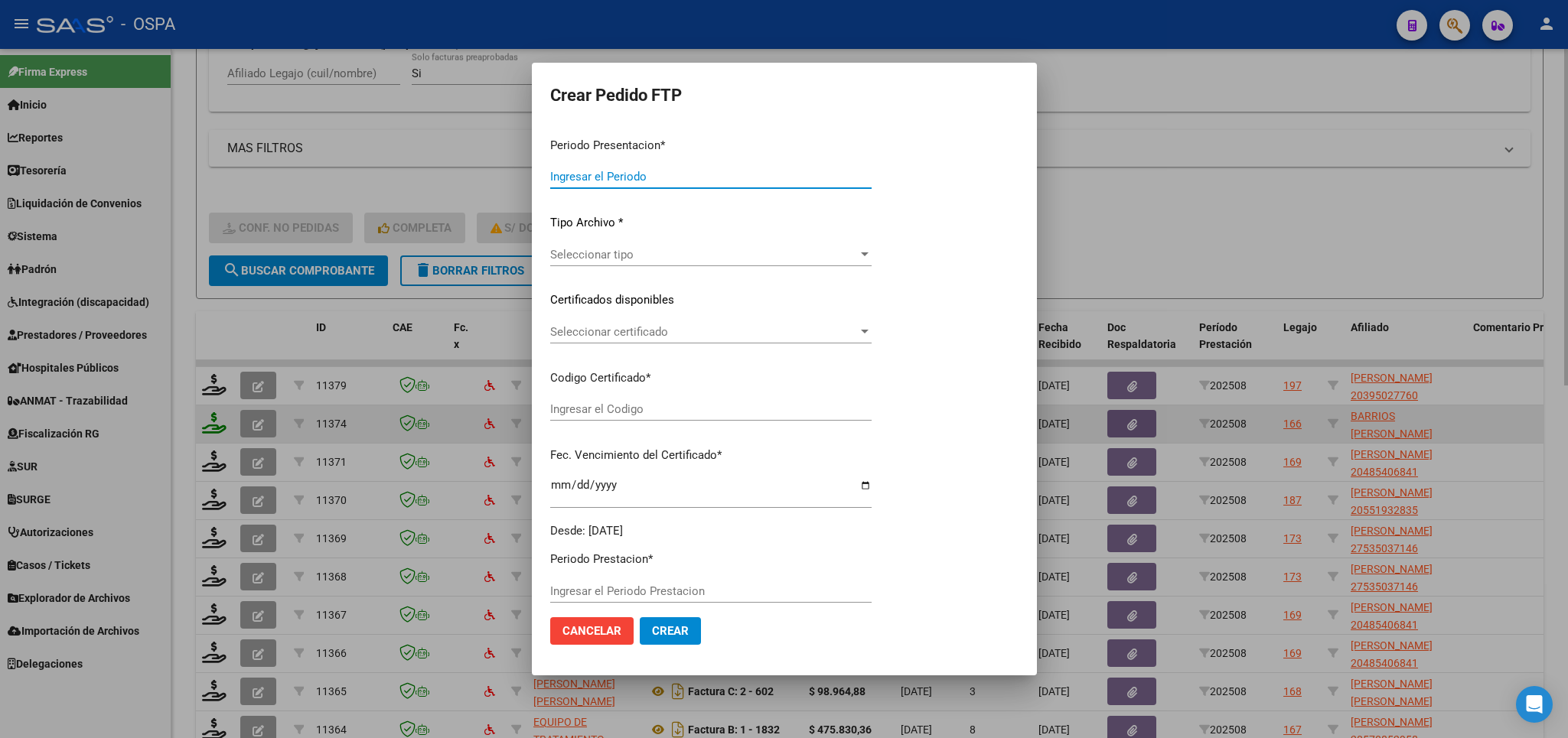
type input "202508"
type input "$ 475.830,36"
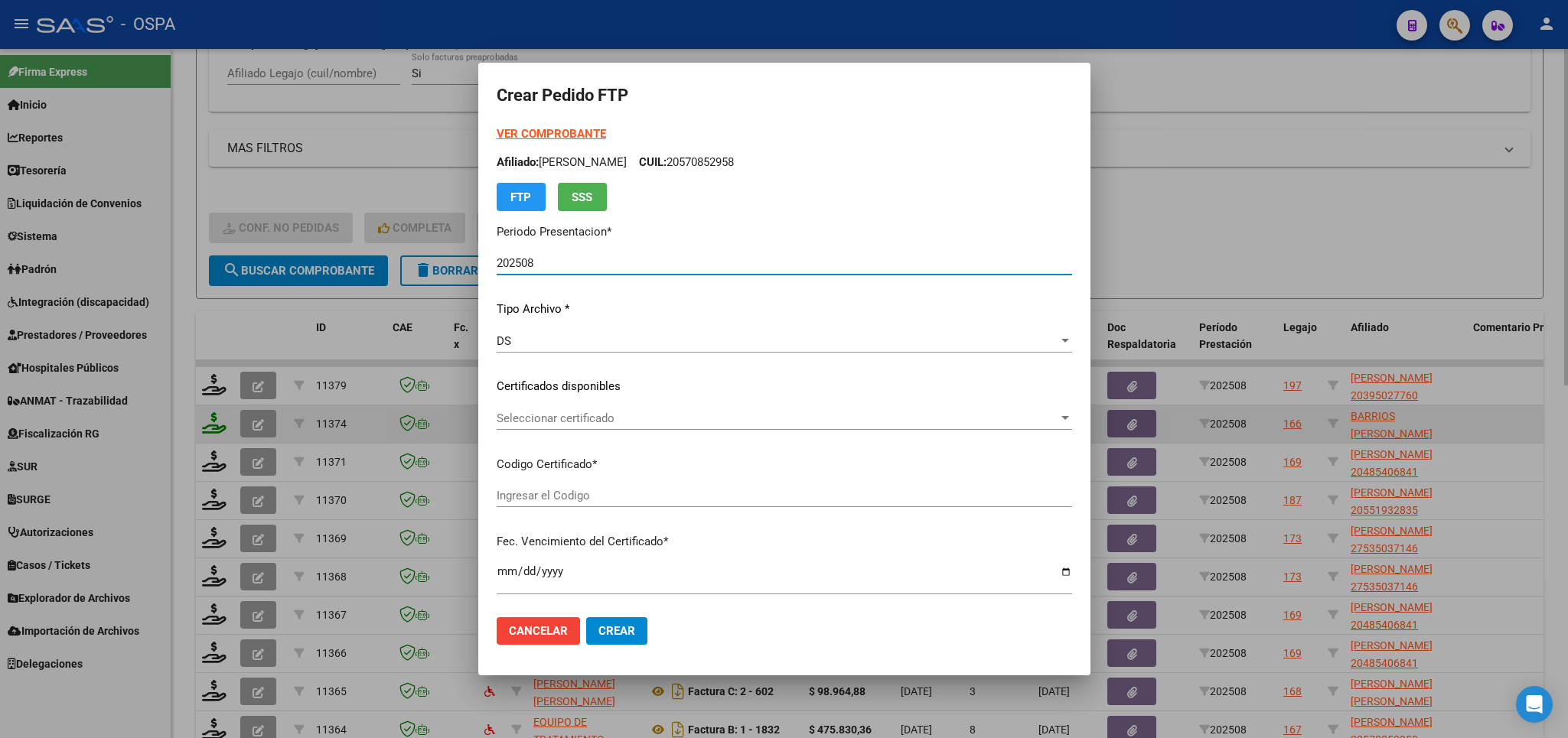
type input "arg02000571756022021051320260513bs315"
type input "[DATE]"
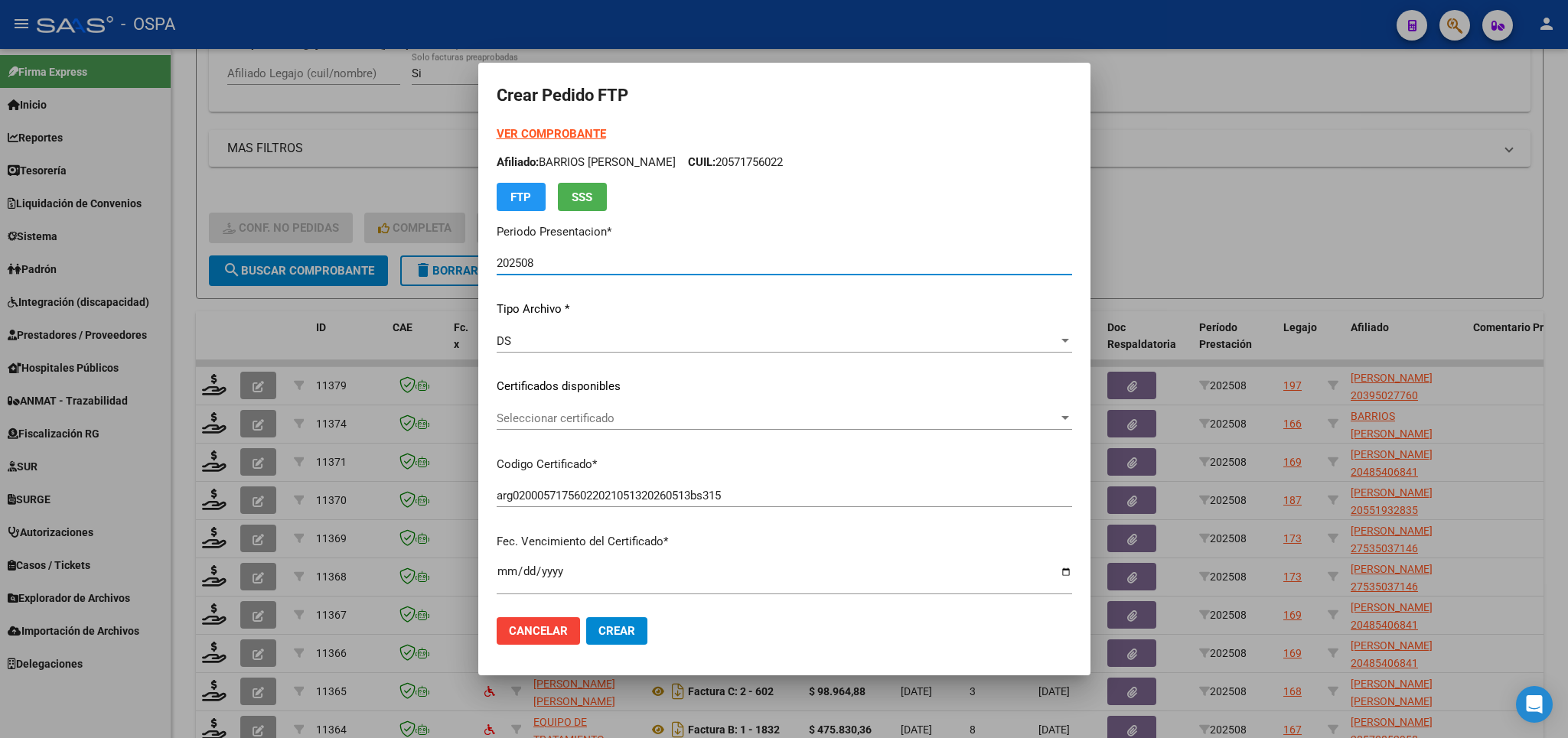
click at [856, 411] on div "Seleccionar certificado Seleccionar certificado" at bounding box center [784, 418] width 576 height 23
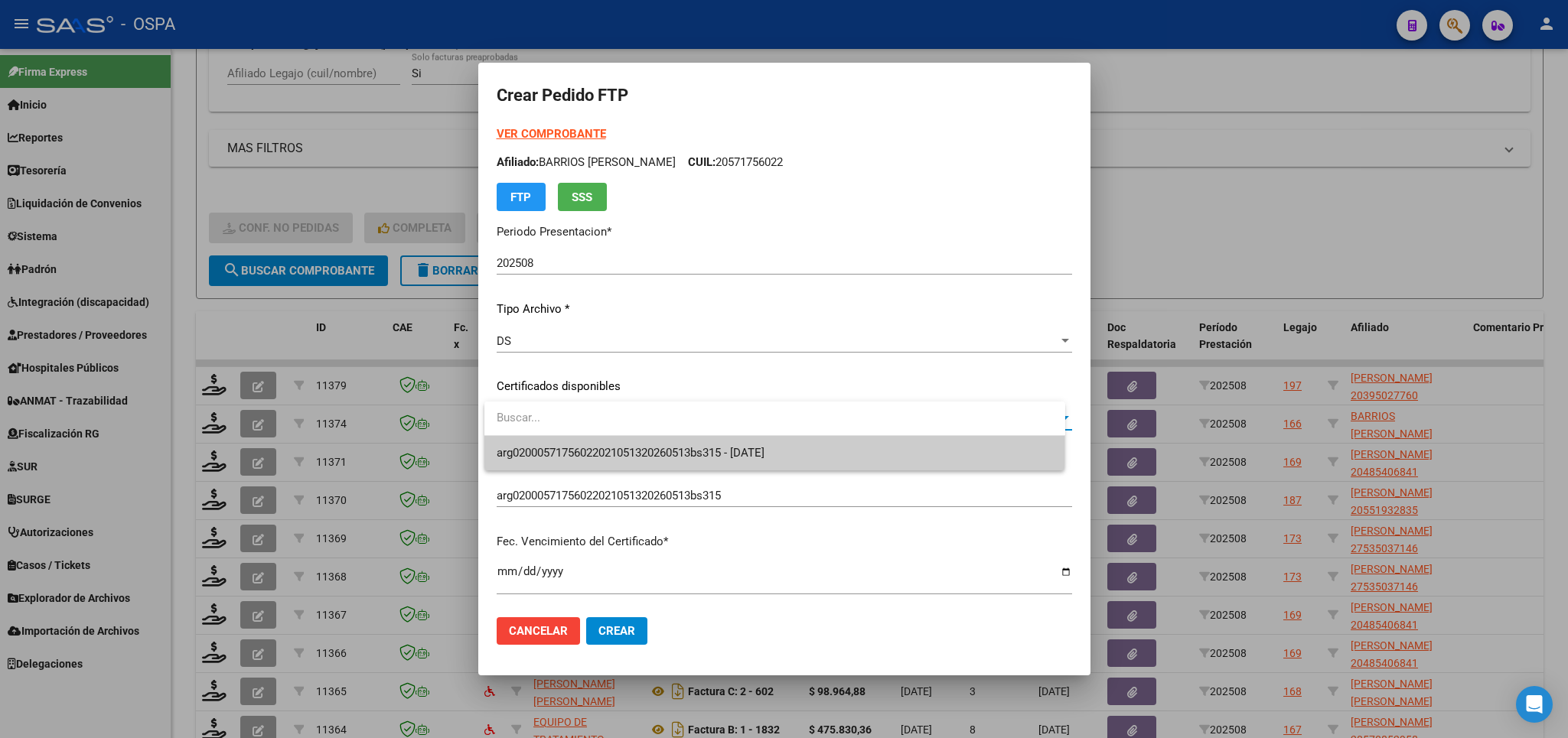
click at [824, 458] on span "arg02000571756022021051320260513bs315 - [DATE]" at bounding box center [774, 453] width 556 height 34
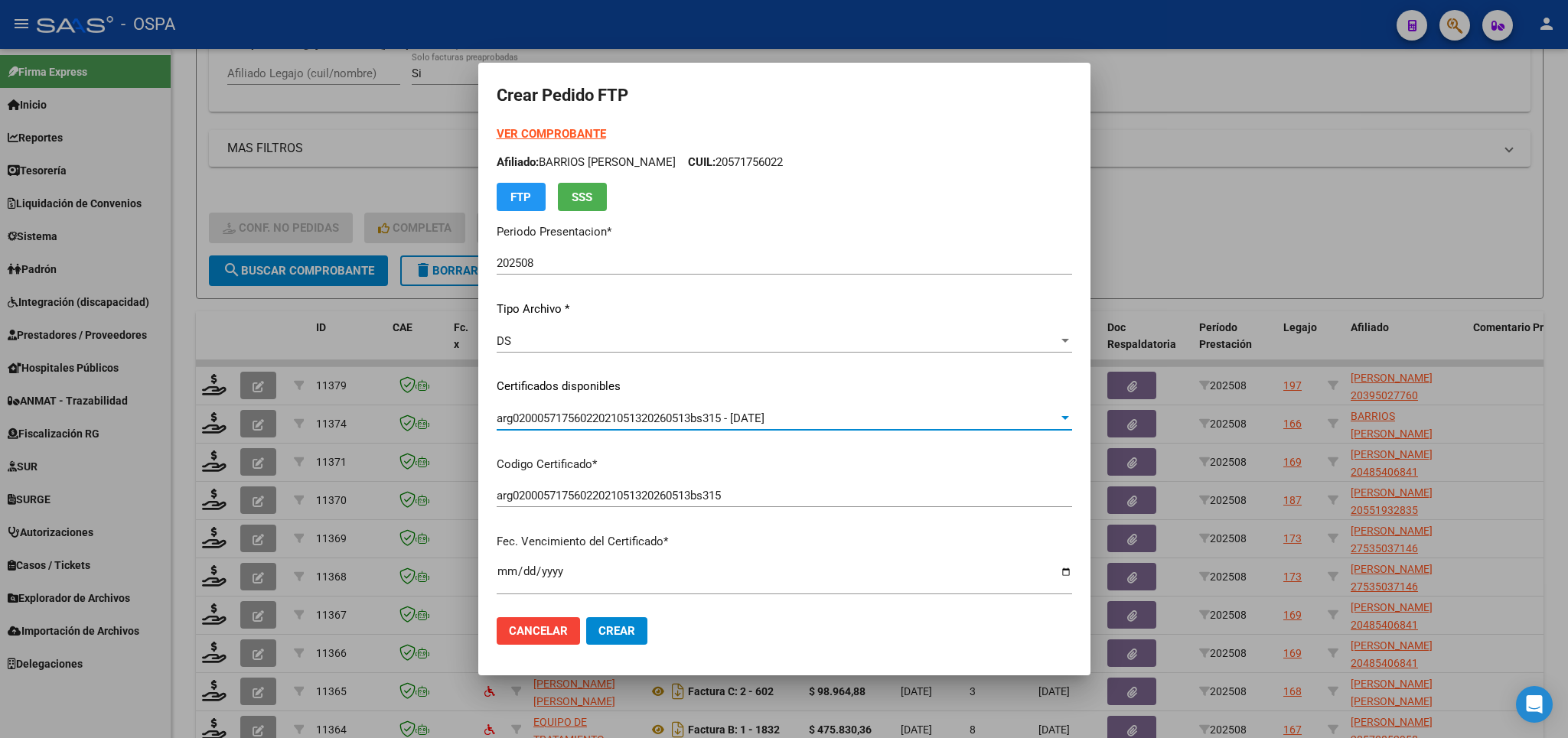
scroll to position [448, 0]
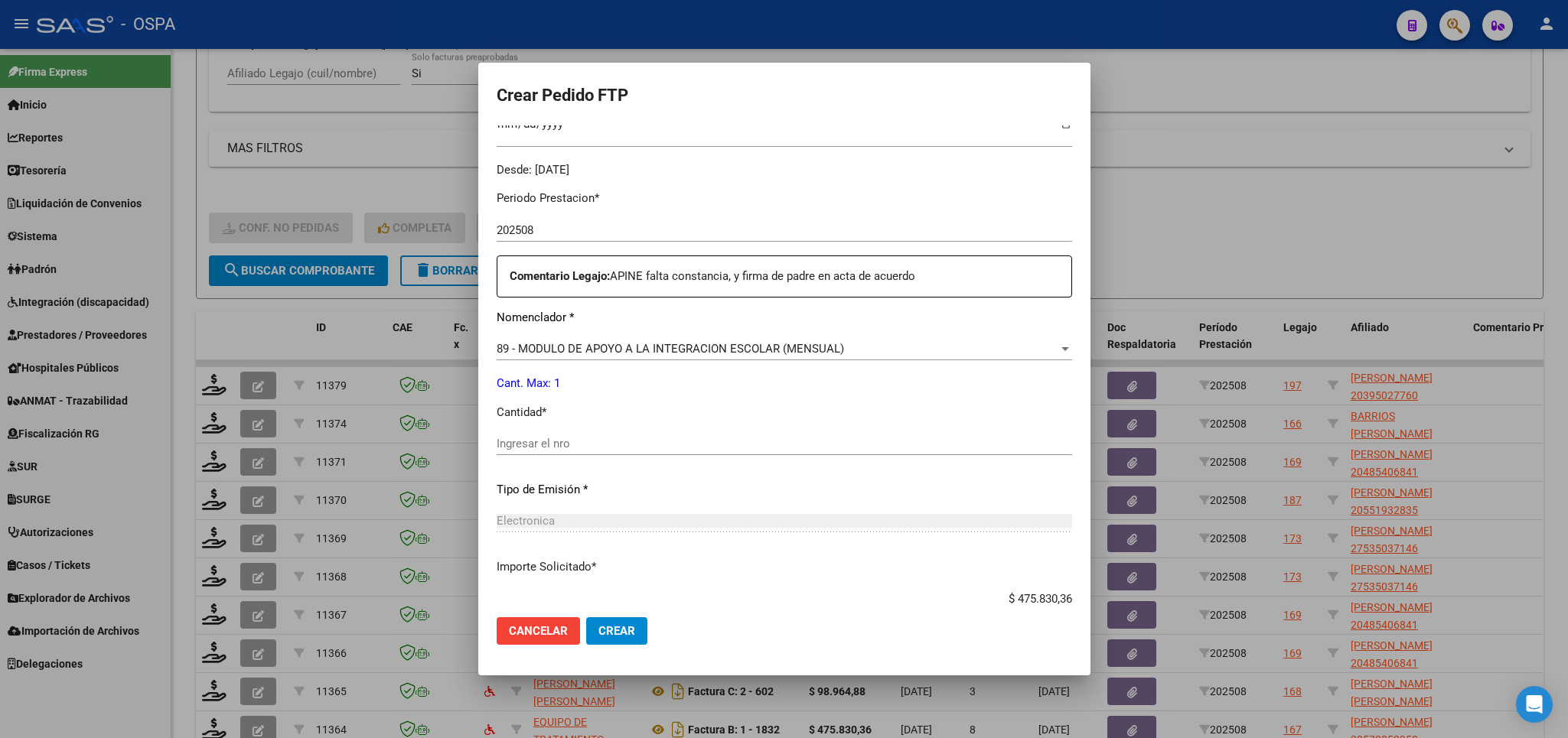
click at [757, 437] on input "Ingresar el nro" at bounding box center [784, 443] width 576 height 14
type input "1"
click at [630, 637] on span "Crear" at bounding box center [616, 631] width 37 height 14
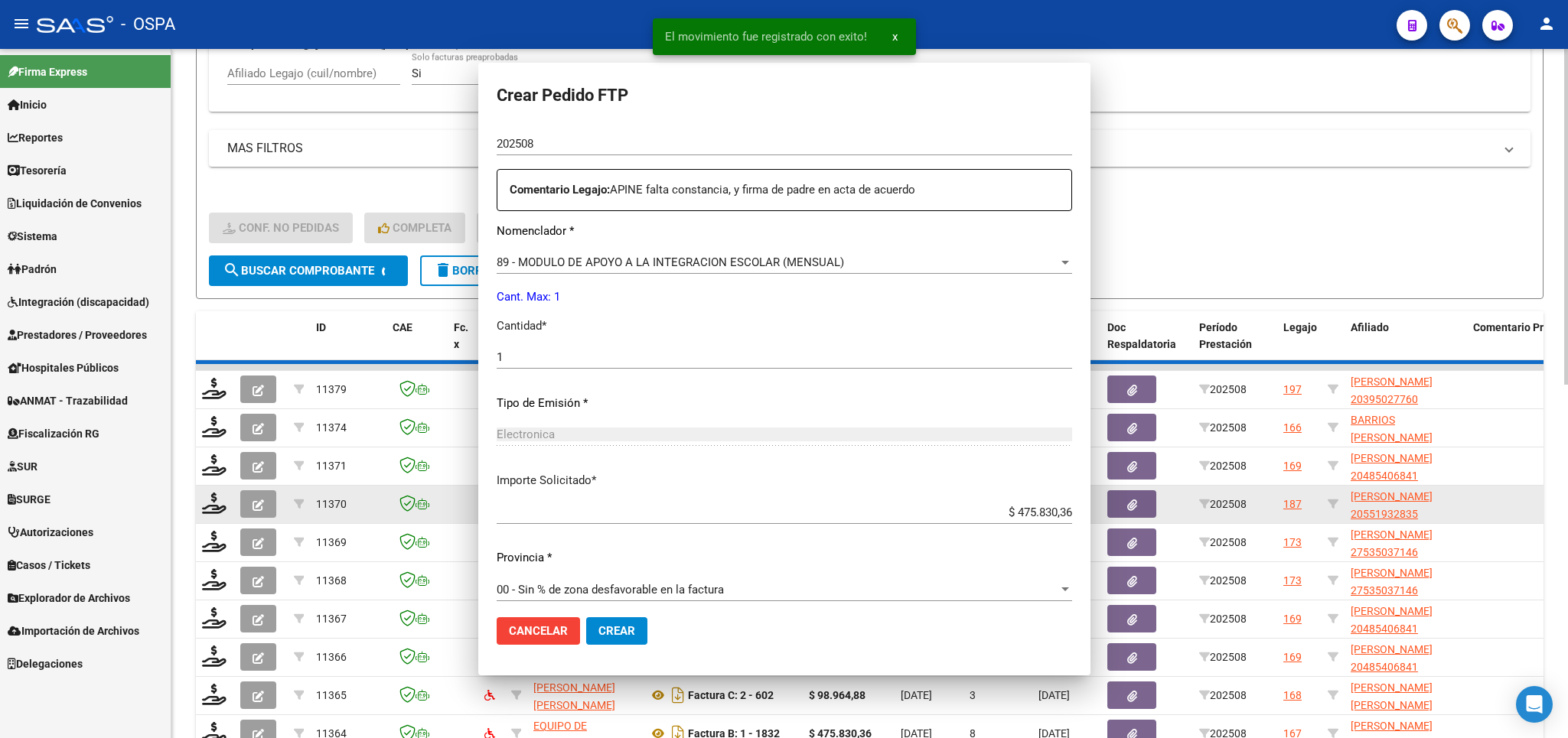
scroll to position [0, 0]
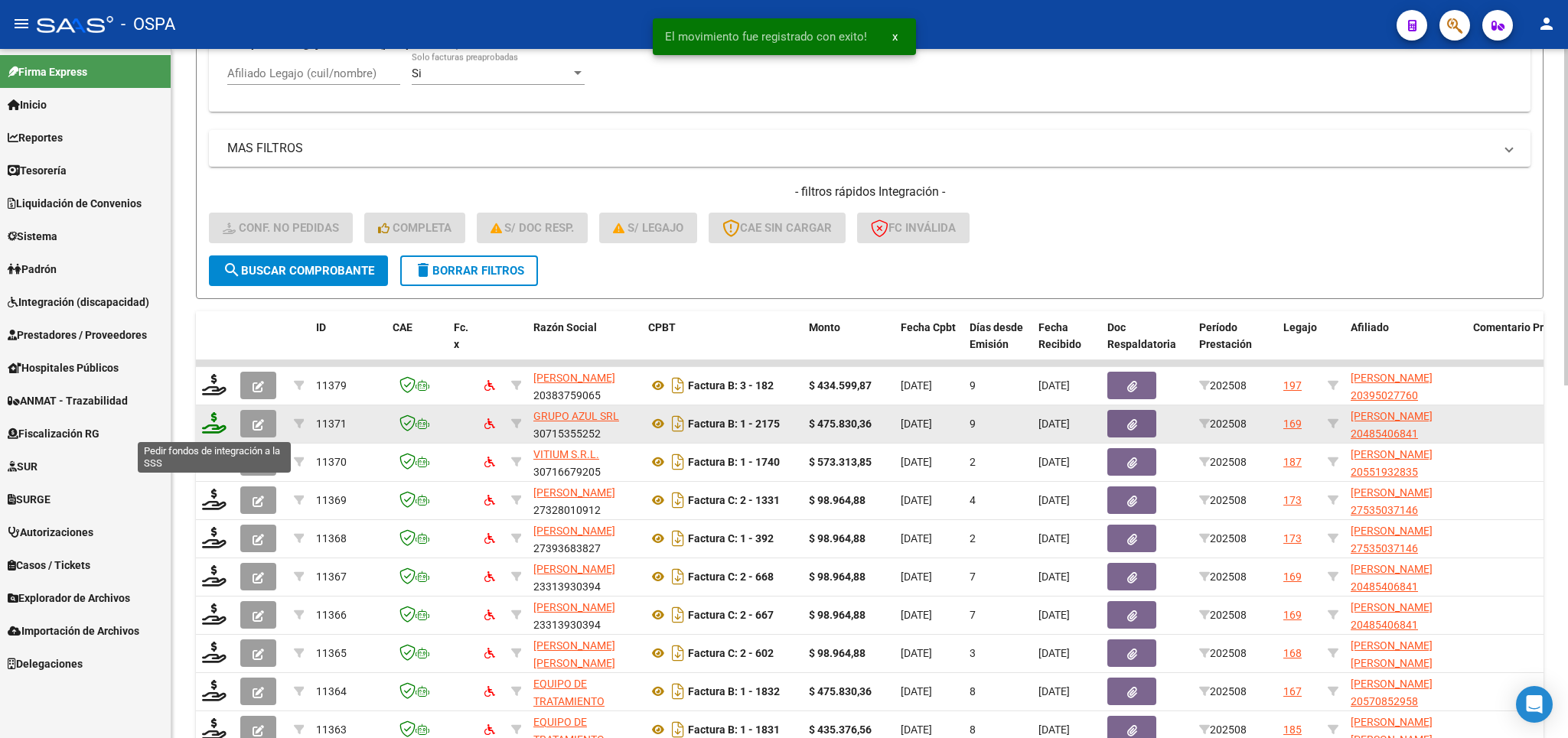
click at [213, 417] on icon at bounding box center [214, 423] width 24 height 21
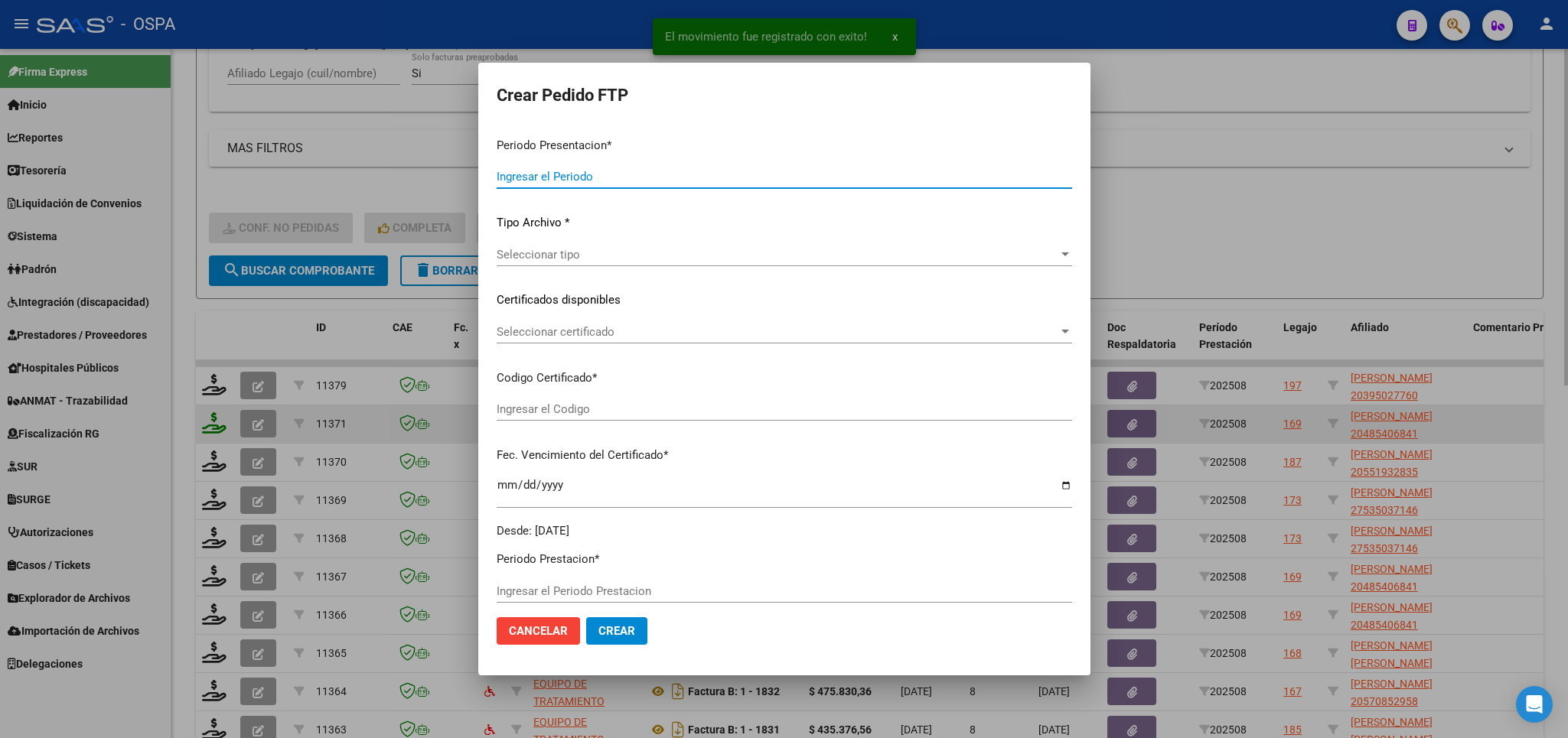
type input "202508"
type input "$ 475.830,36"
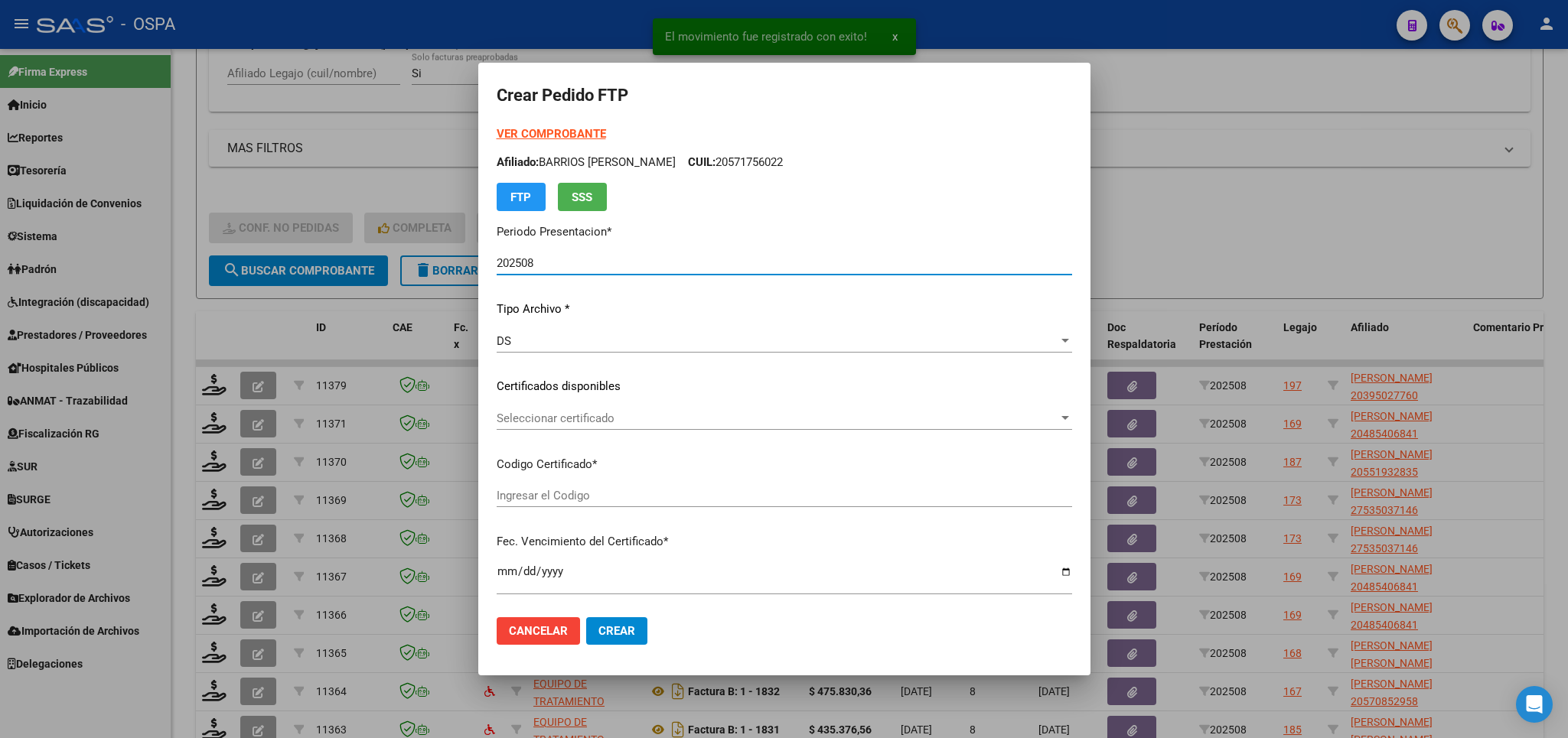
type input "ARG02000485406842024071020280710SAN169"
type input "[DATE]"
click at [904, 425] on span "Seleccionar certificado" at bounding box center [777, 418] width 562 height 14
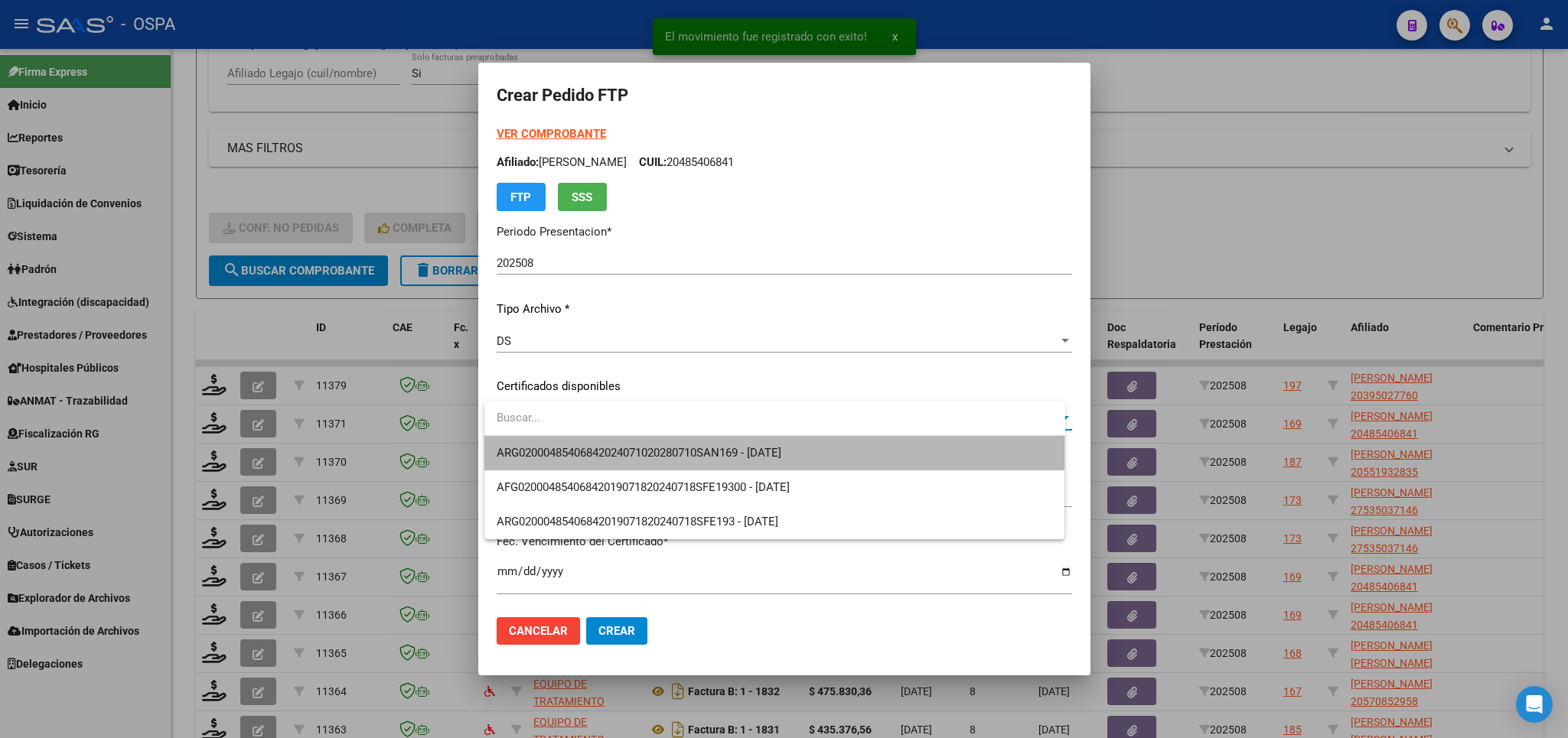
click at [861, 453] on span "ARG02000485406842024071020280710SAN169 - [DATE]" at bounding box center [774, 453] width 556 height 34
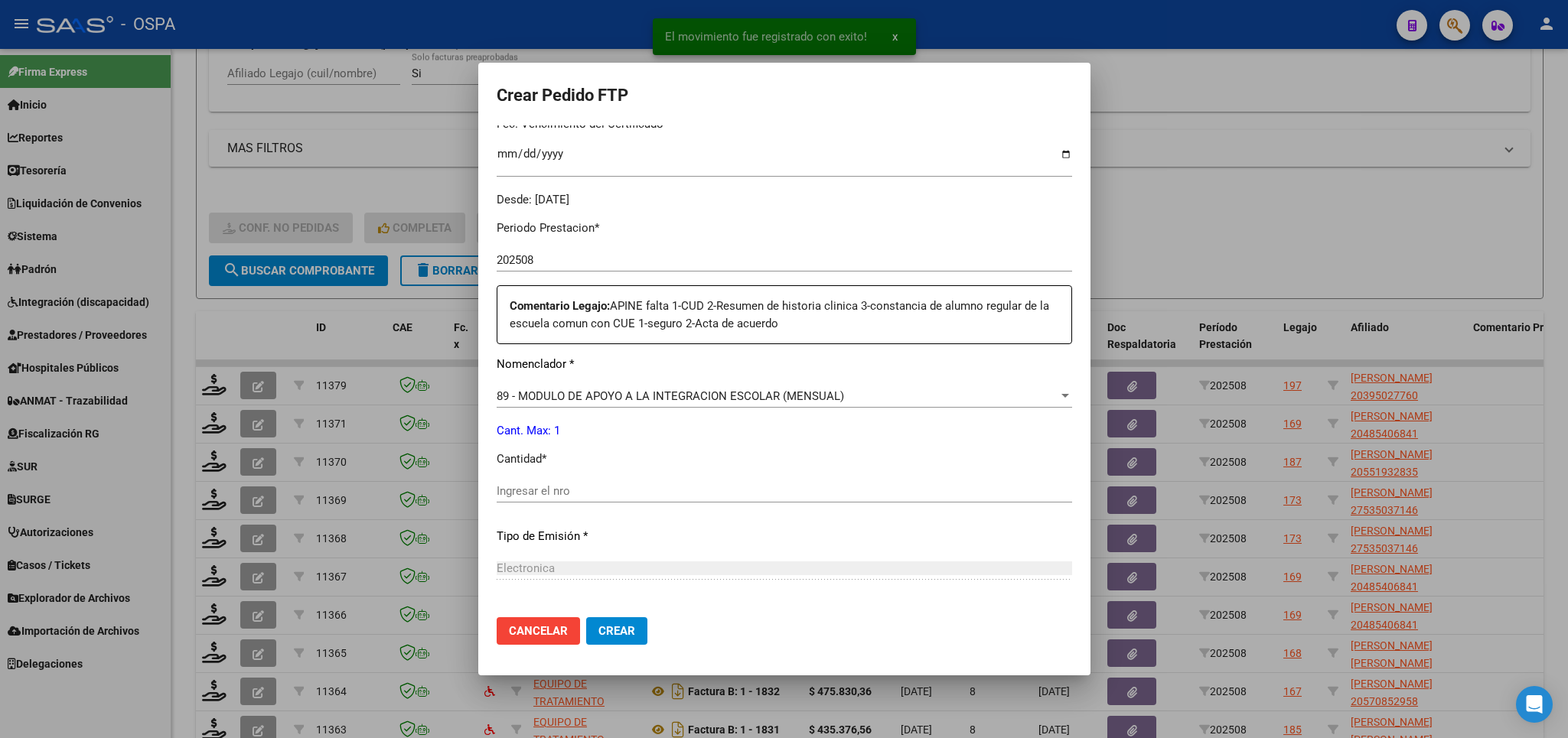
scroll to position [537, 0]
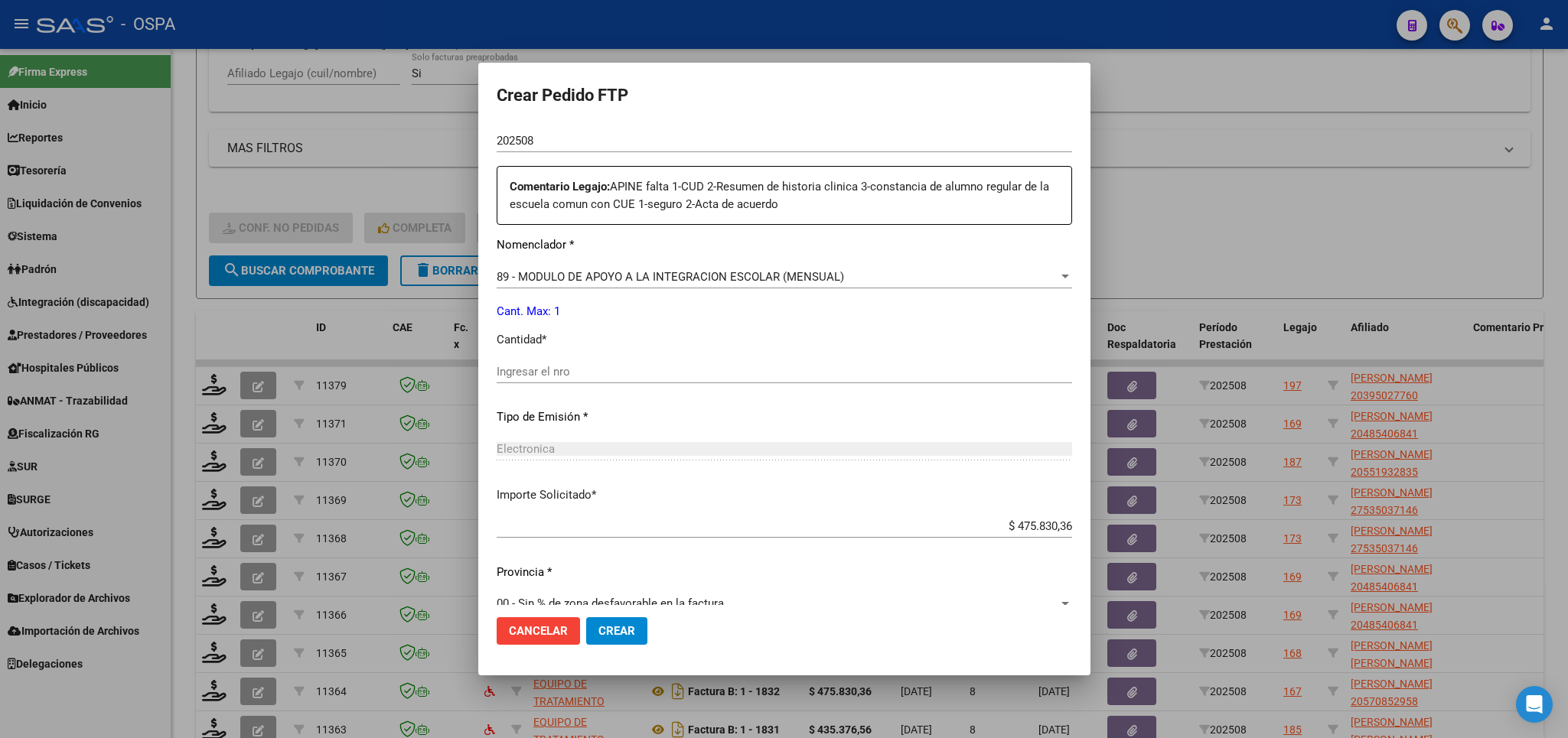
click at [647, 371] on div "Ingresar el nro" at bounding box center [784, 372] width 576 height 23
type input "1"
click at [624, 629] on span "Crear" at bounding box center [616, 631] width 37 height 14
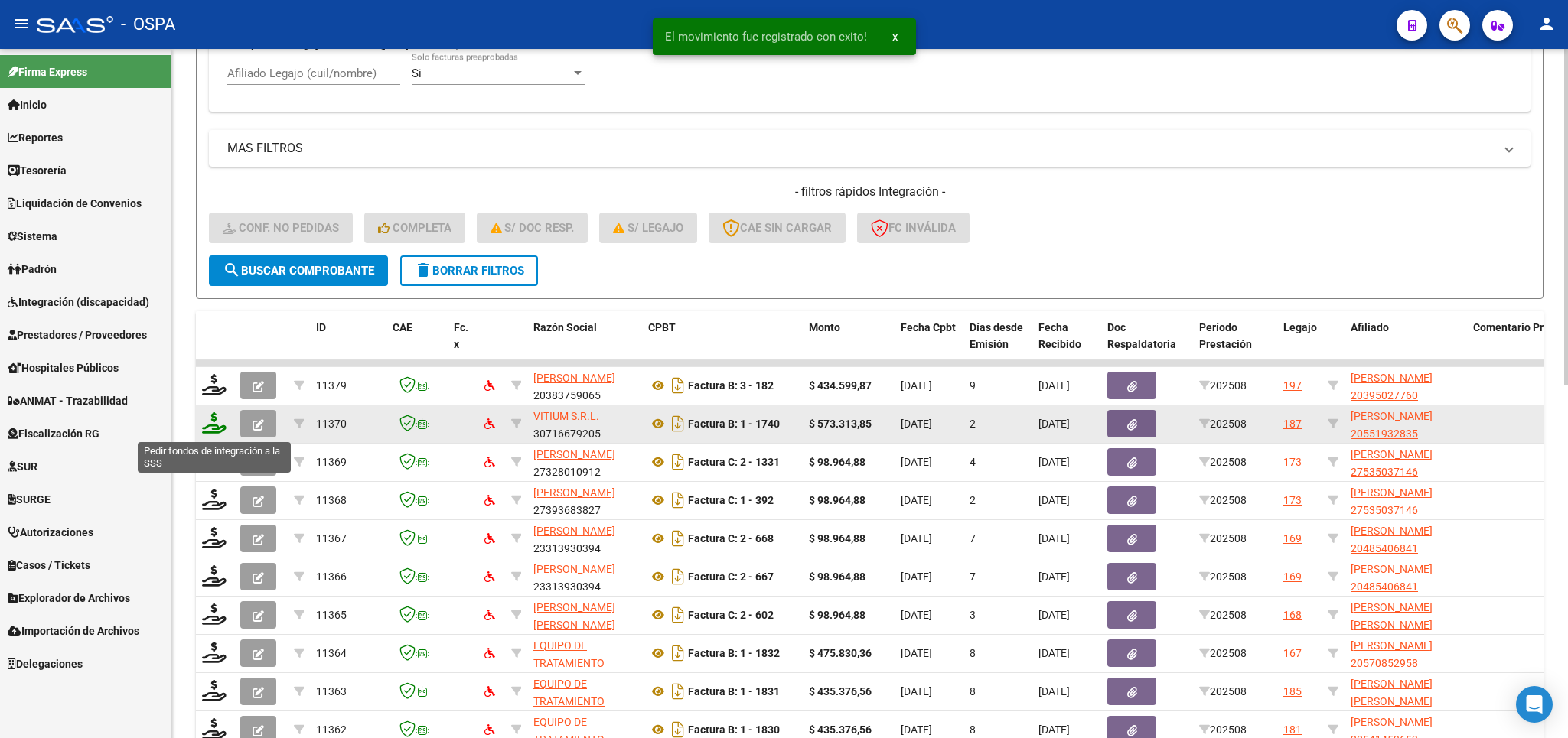
click at [212, 426] on icon at bounding box center [214, 423] width 24 height 21
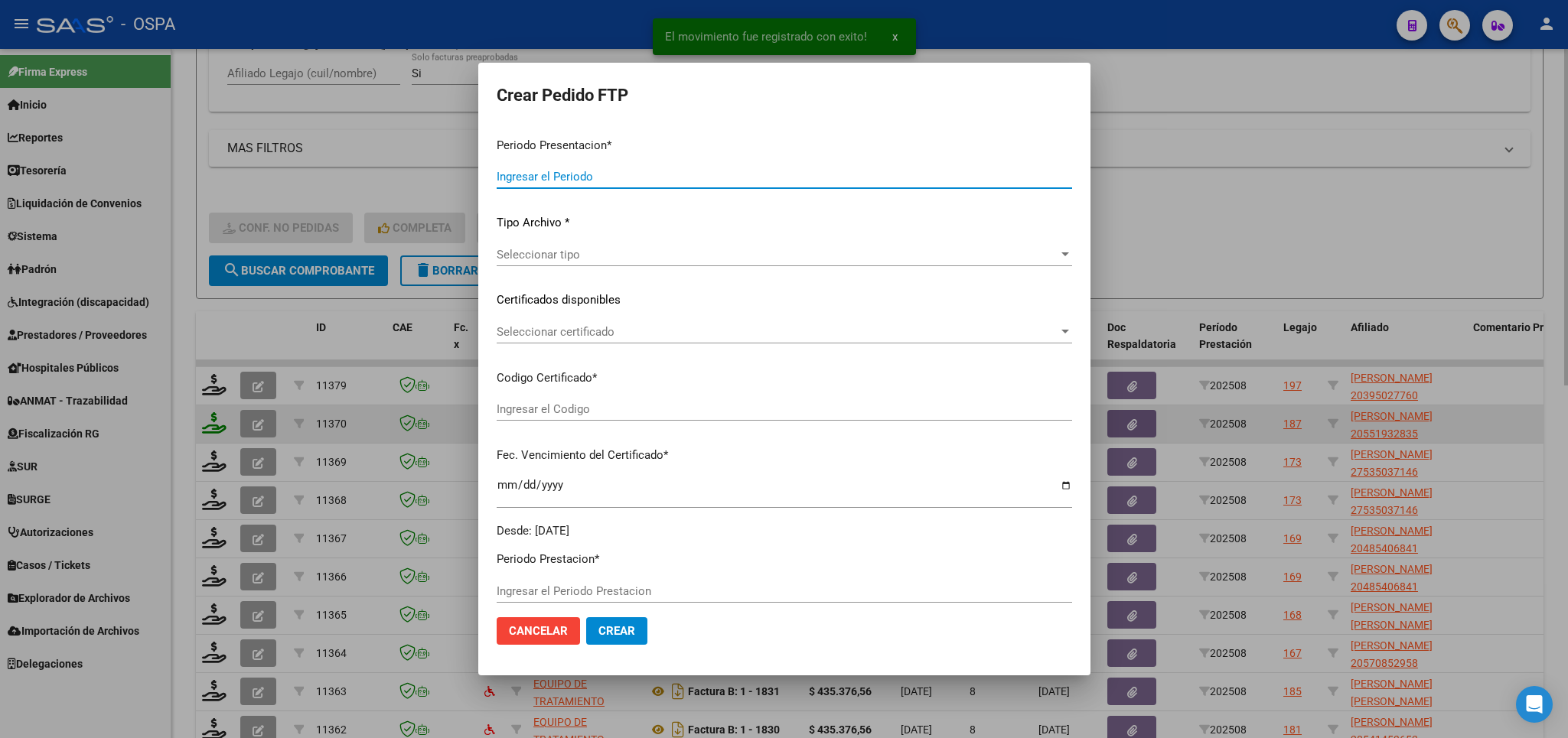
type input "202508"
type input "$ 573.313,85"
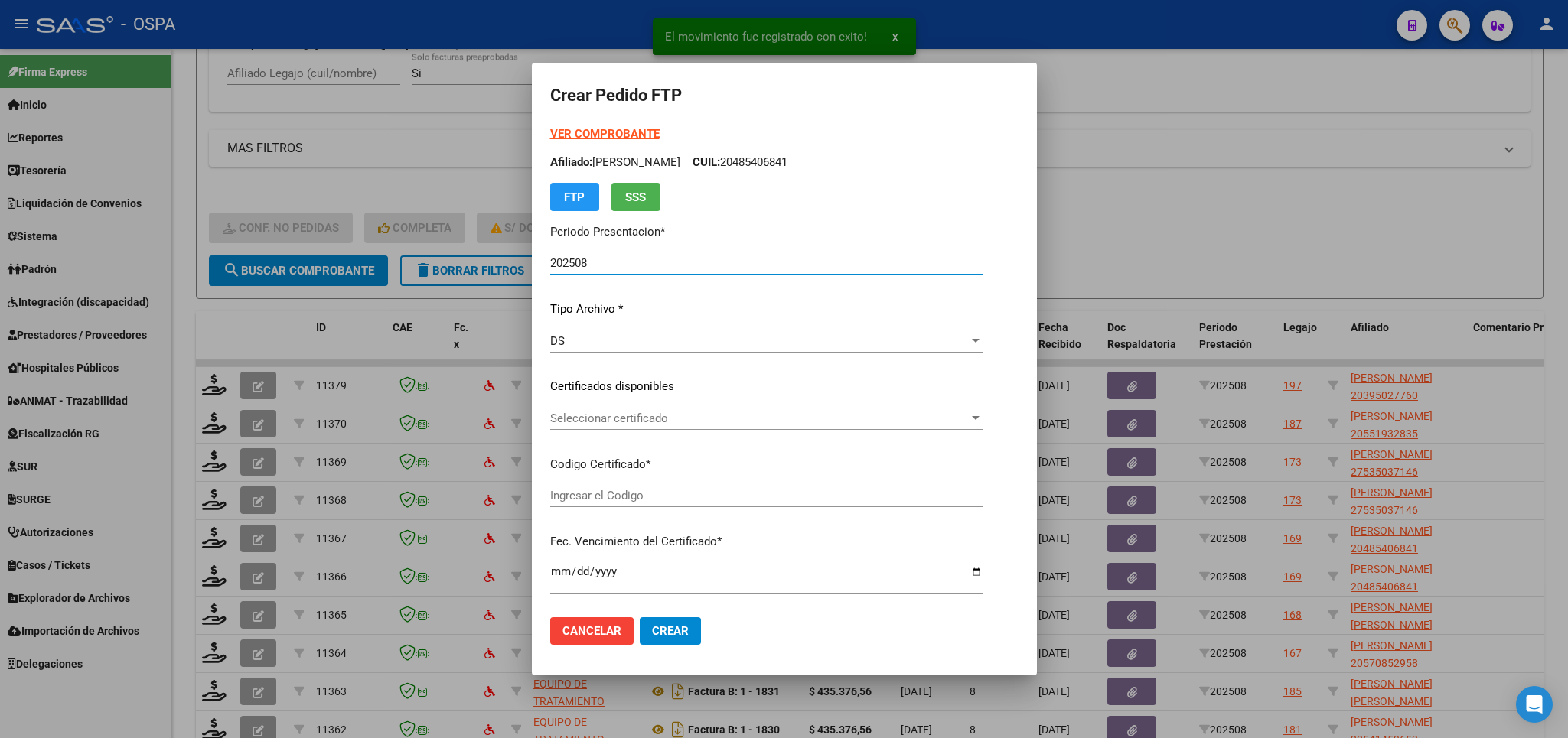
type input "arg02000551932832025041120350411bue427"
type input "[DATE]"
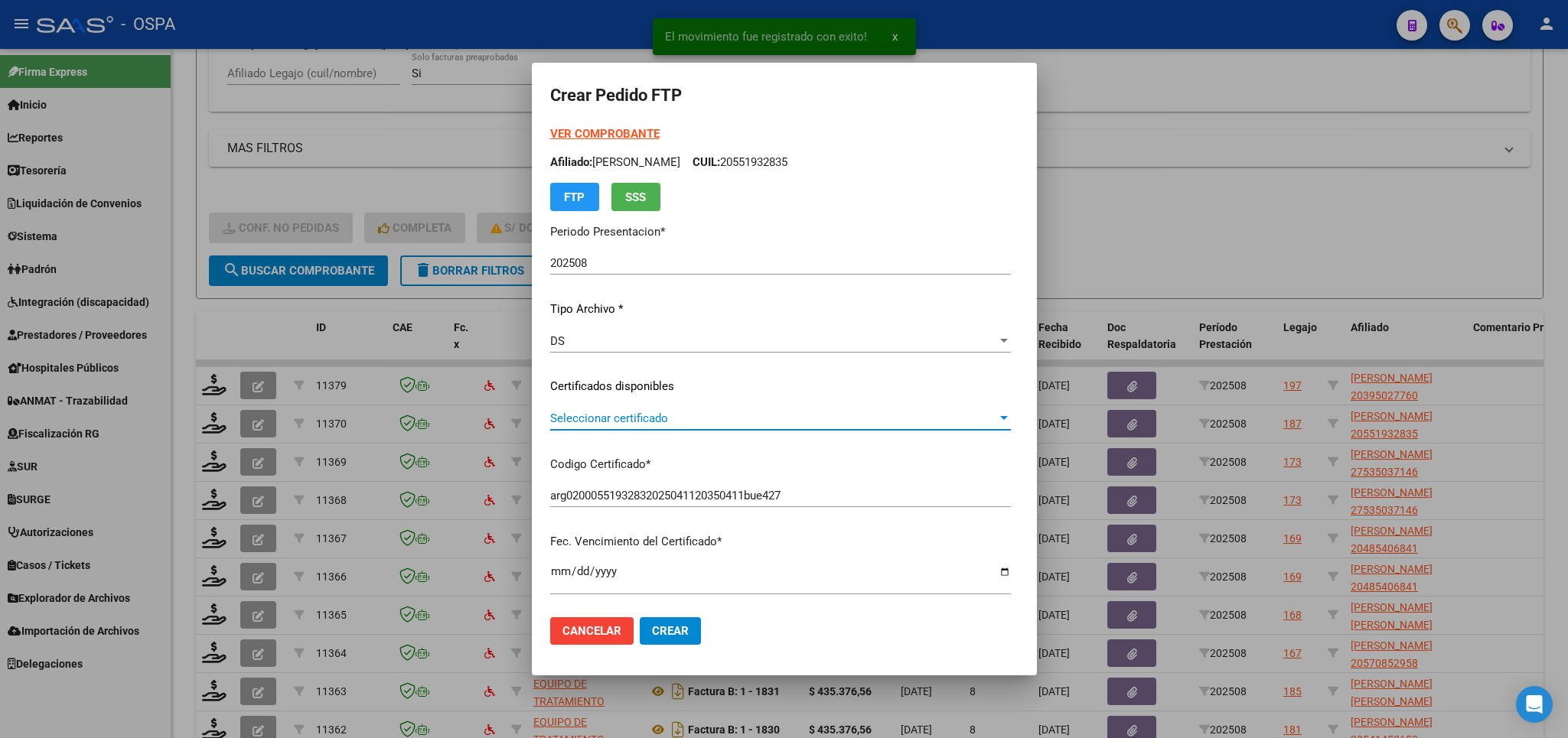
click at [843, 415] on span "Seleccionar certificado" at bounding box center [773, 418] width 447 height 14
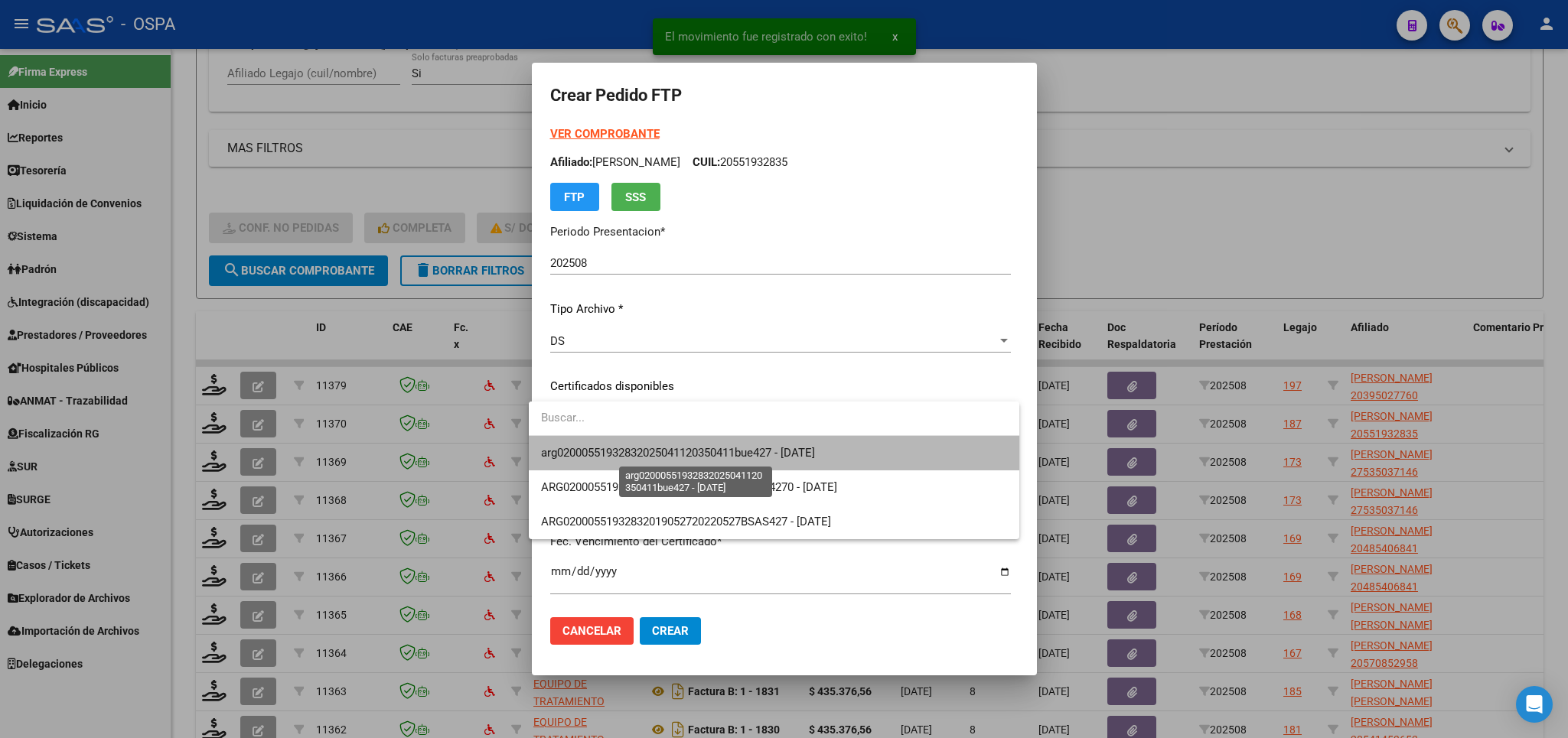
click at [808, 453] on span "arg02000551932832025041120350411bue427 - [DATE]" at bounding box center [677, 452] width 274 height 14
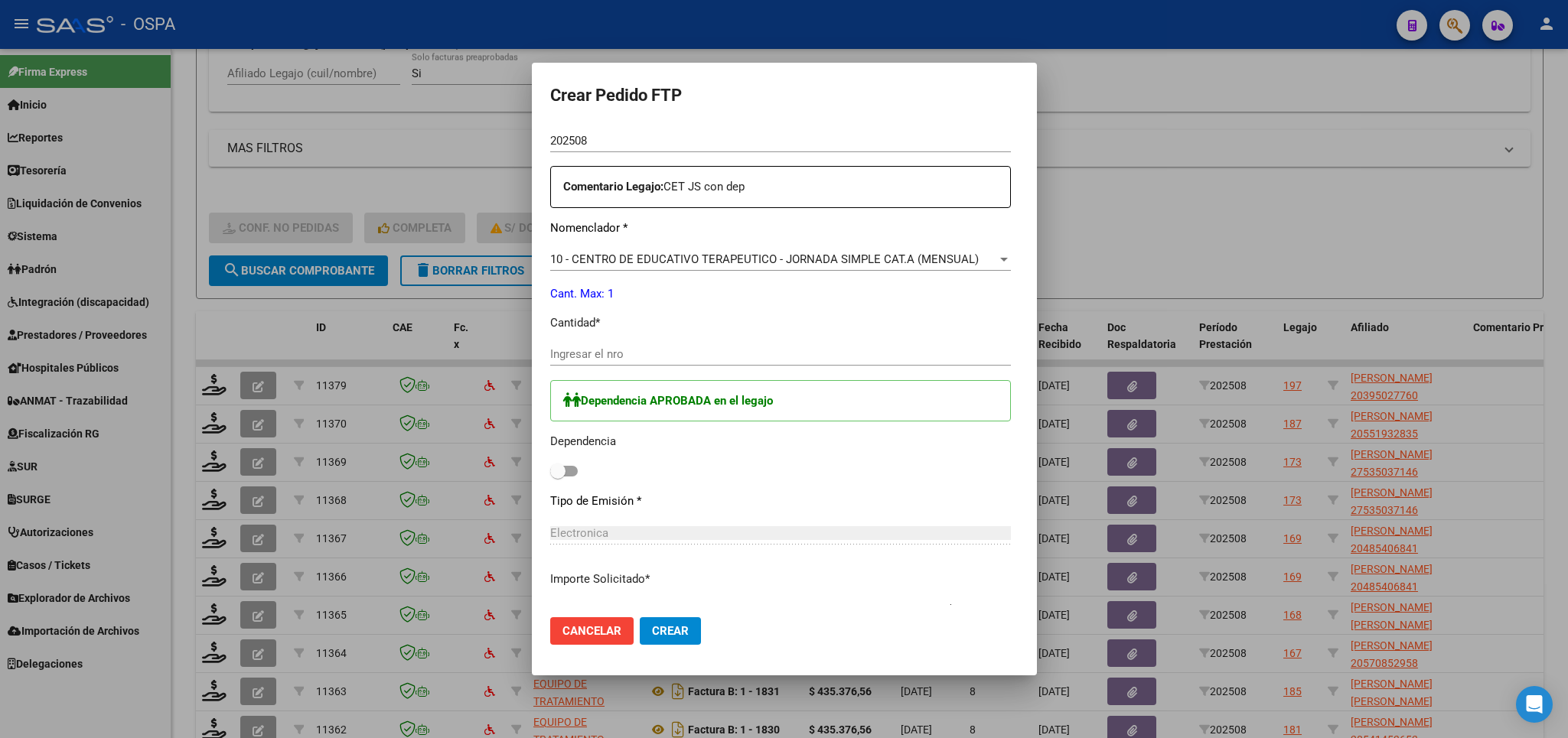
click at [649, 334] on div "Periodo Prestacion * 202508 Ingresar el Periodo Prestacion Comentario Legajo: C…" at bounding box center [781, 401] width 461 height 625
click at [633, 348] on input "1" at bounding box center [781, 354] width 461 height 14
type input "1"
click at [564, 465] on span at bounding box center [564, 470] width 28 height 11
click at [558, 477] on input "checkbox" at bounding box center [557, 477] width 1 height 1
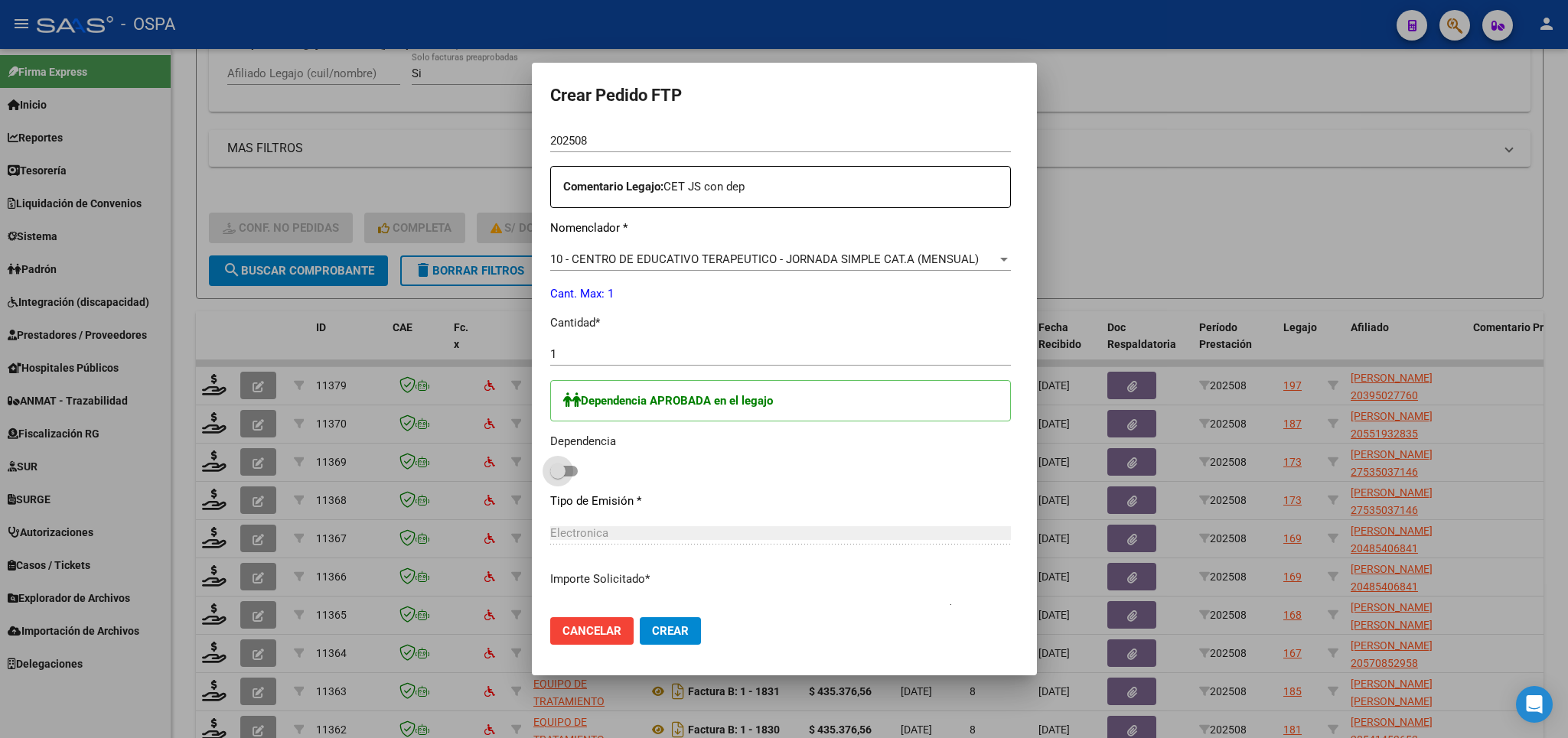
checkbox input "true"
drag, startPoint x: 663, startPoint y: 633, endPoint x: 633, endPoint y: 635, distance: 30.1
click at [661, 633] on span "Crear" at bounding box center [670, 631] width 37 height 14
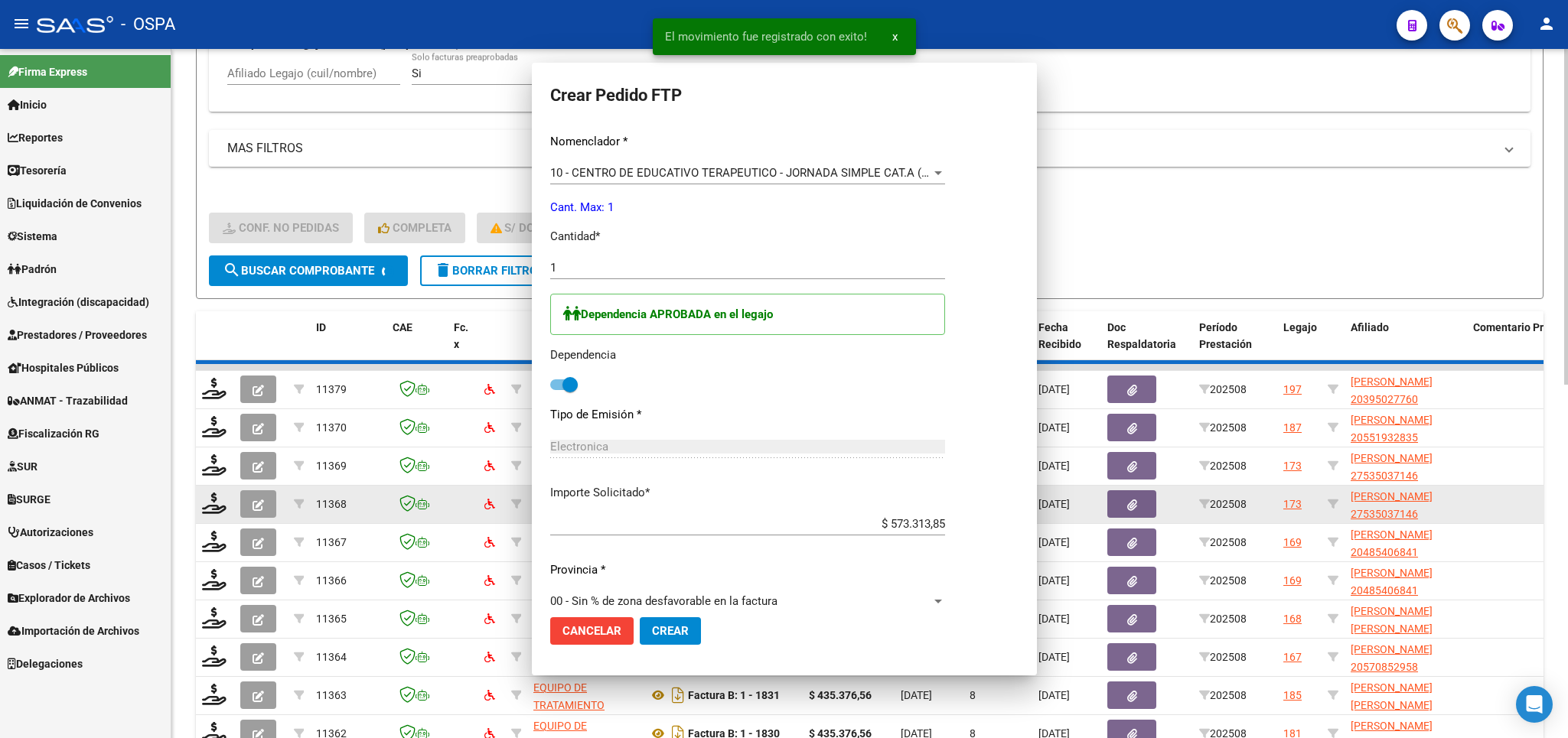
scroll to position [0, 0]
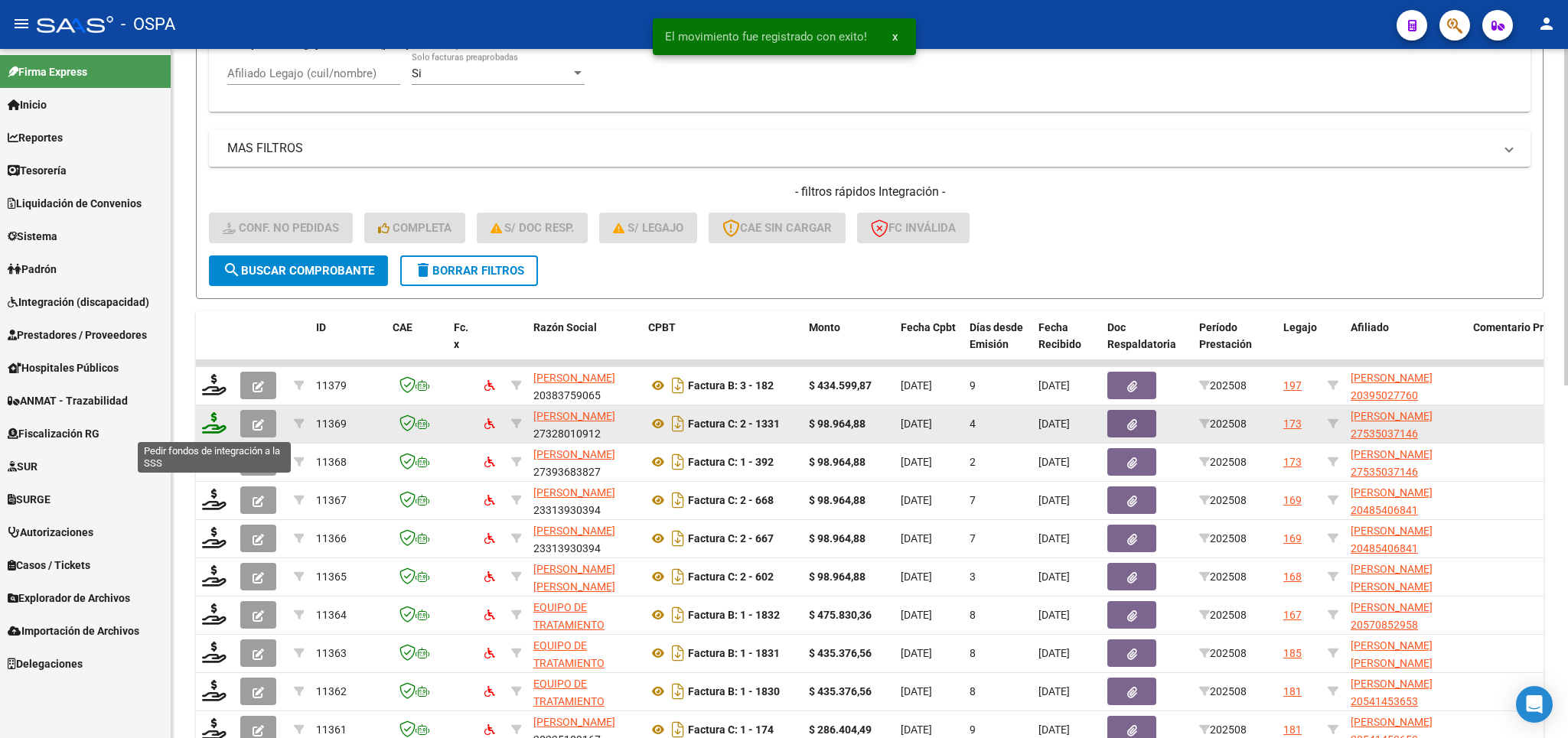
click at [213, 417] on icon at bounding box center [214, 423] width 24 height 21
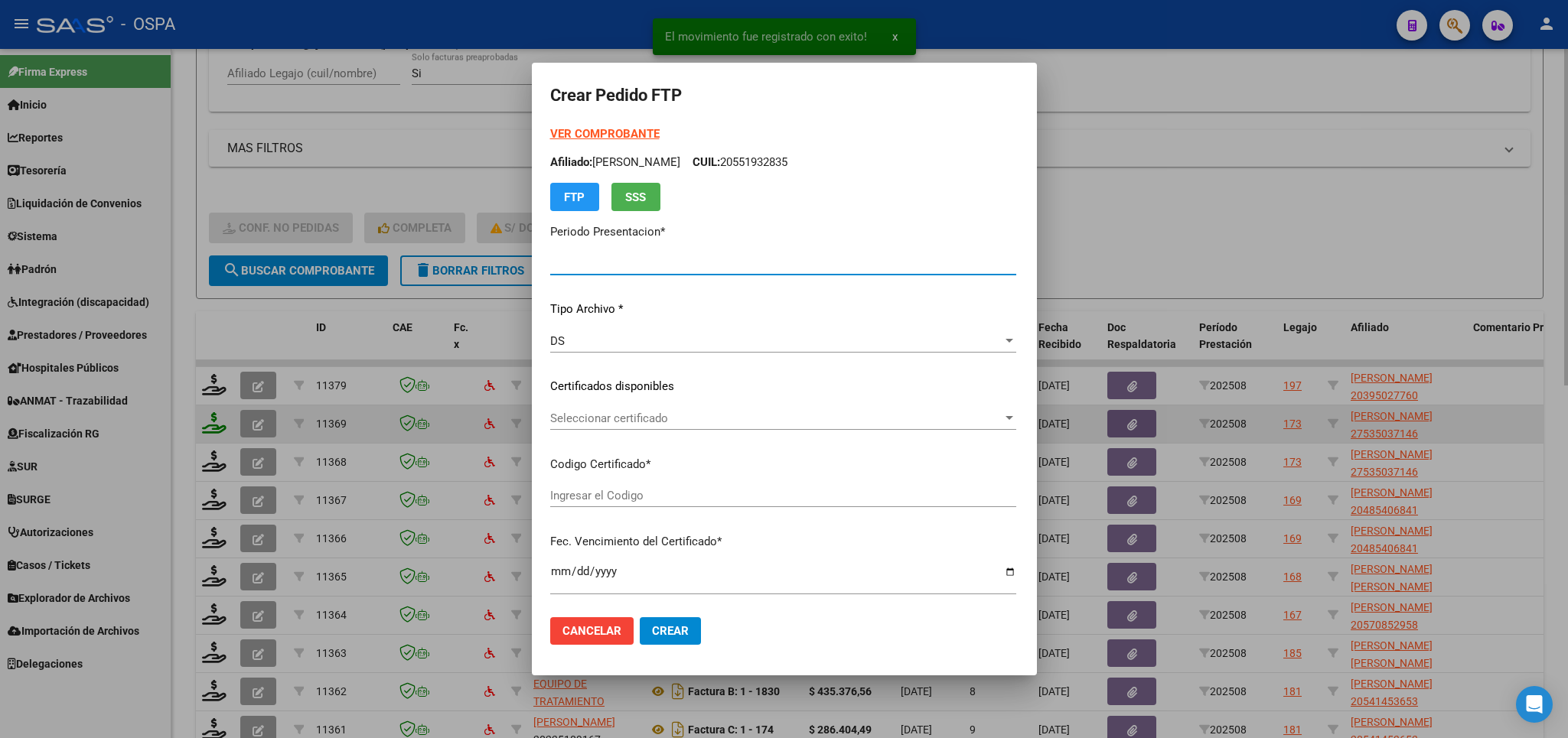
type input "202508"
type input "$ 98.964,88"
type input "arg01000535037142024032220290322san163"
type input "[DATE]"
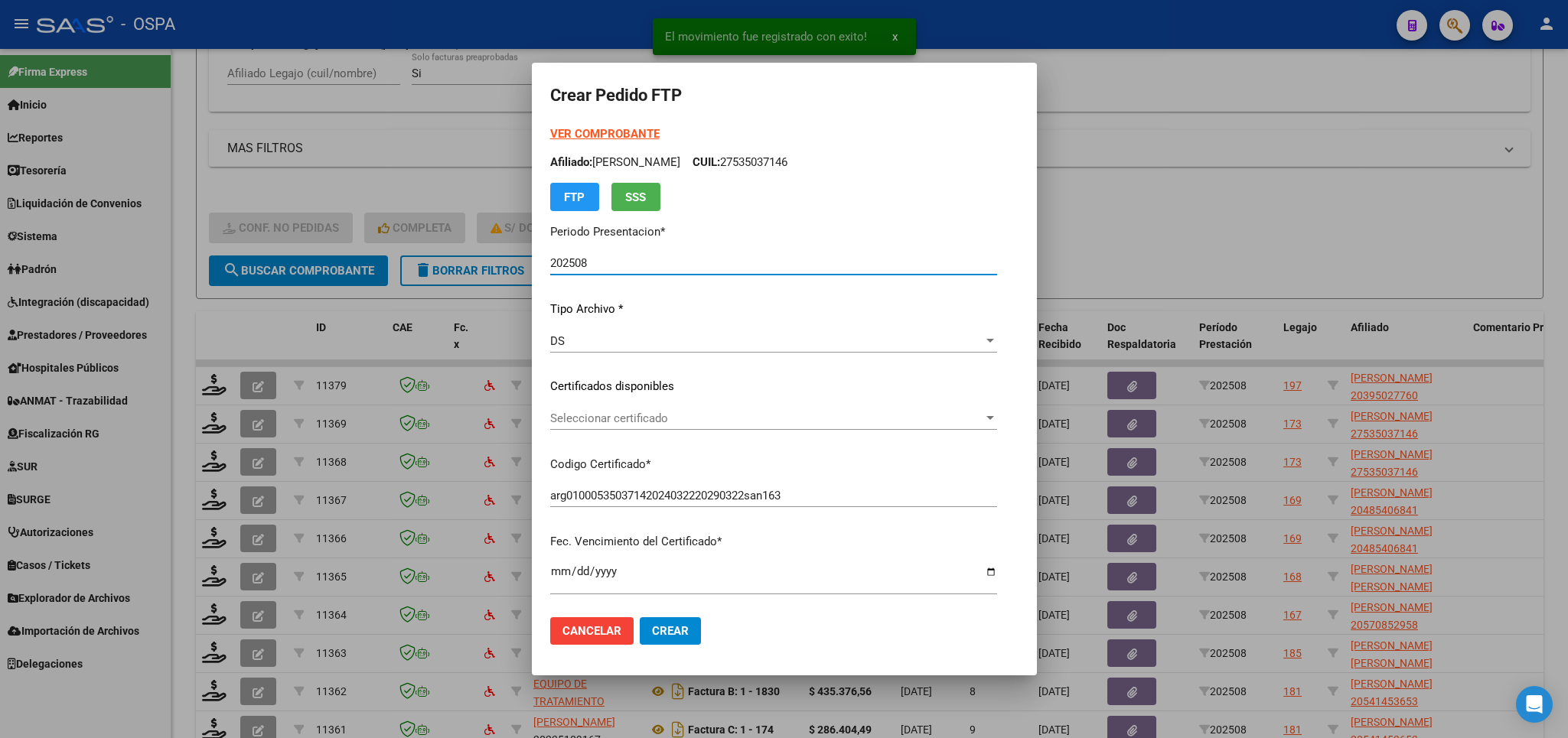
click at [973, 419] on span "Seleccionar certificado" at bounding box center [767, 418] width 433 height 14
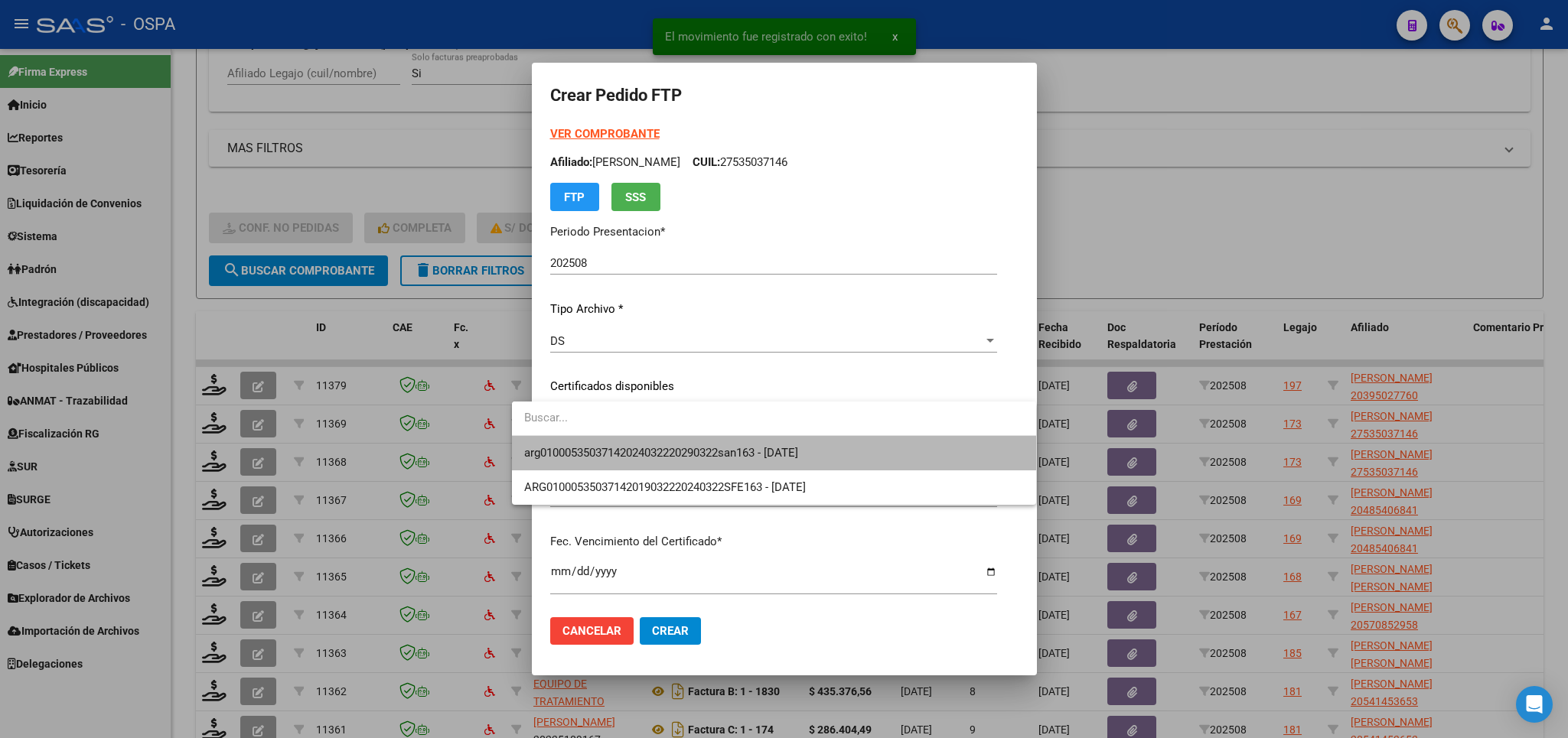
click at [918, 458] on span "arg01000535037142024032220290322san163 - [DATE]" at bounding box center [774, 453] width 500 height 34
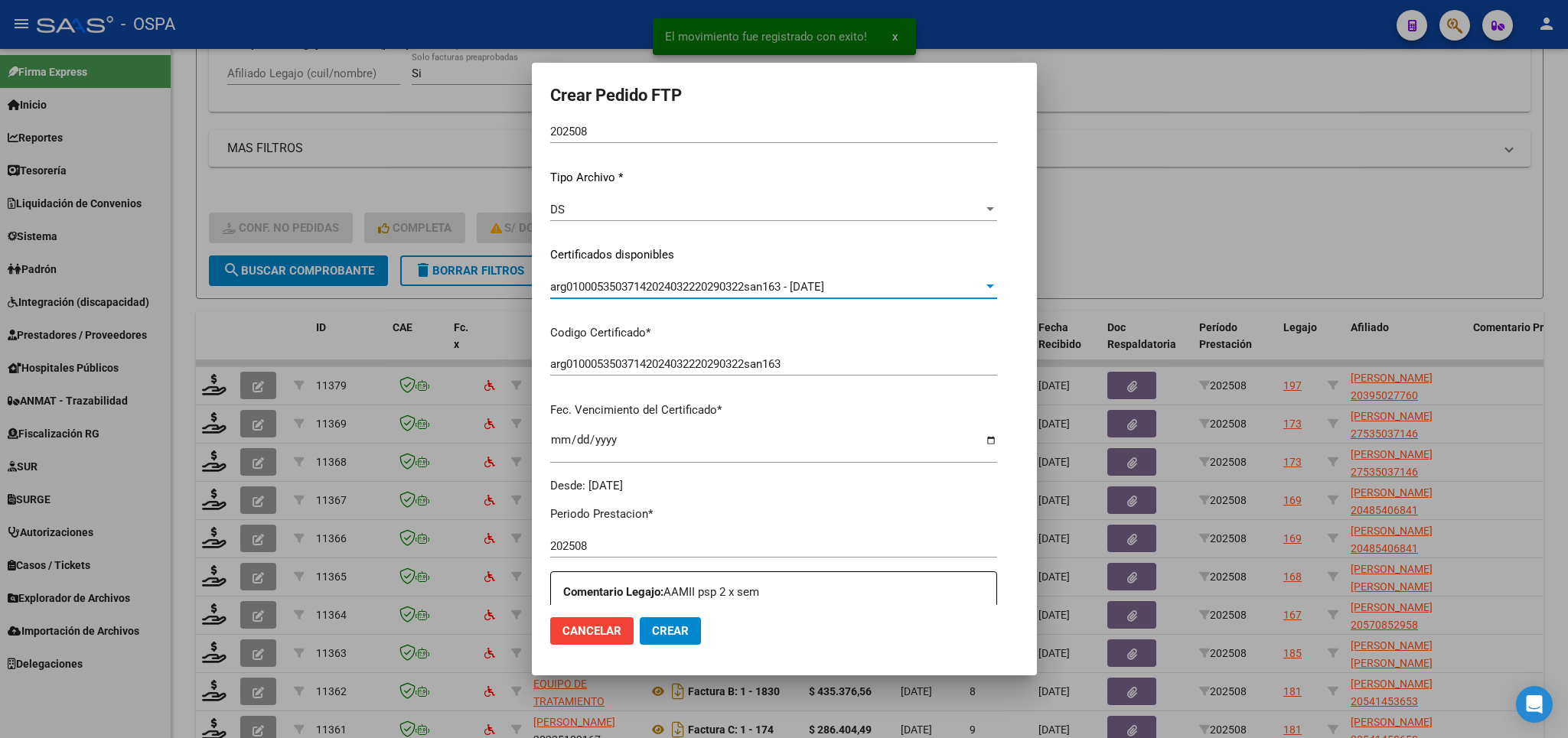
scroll to position [448, 0]
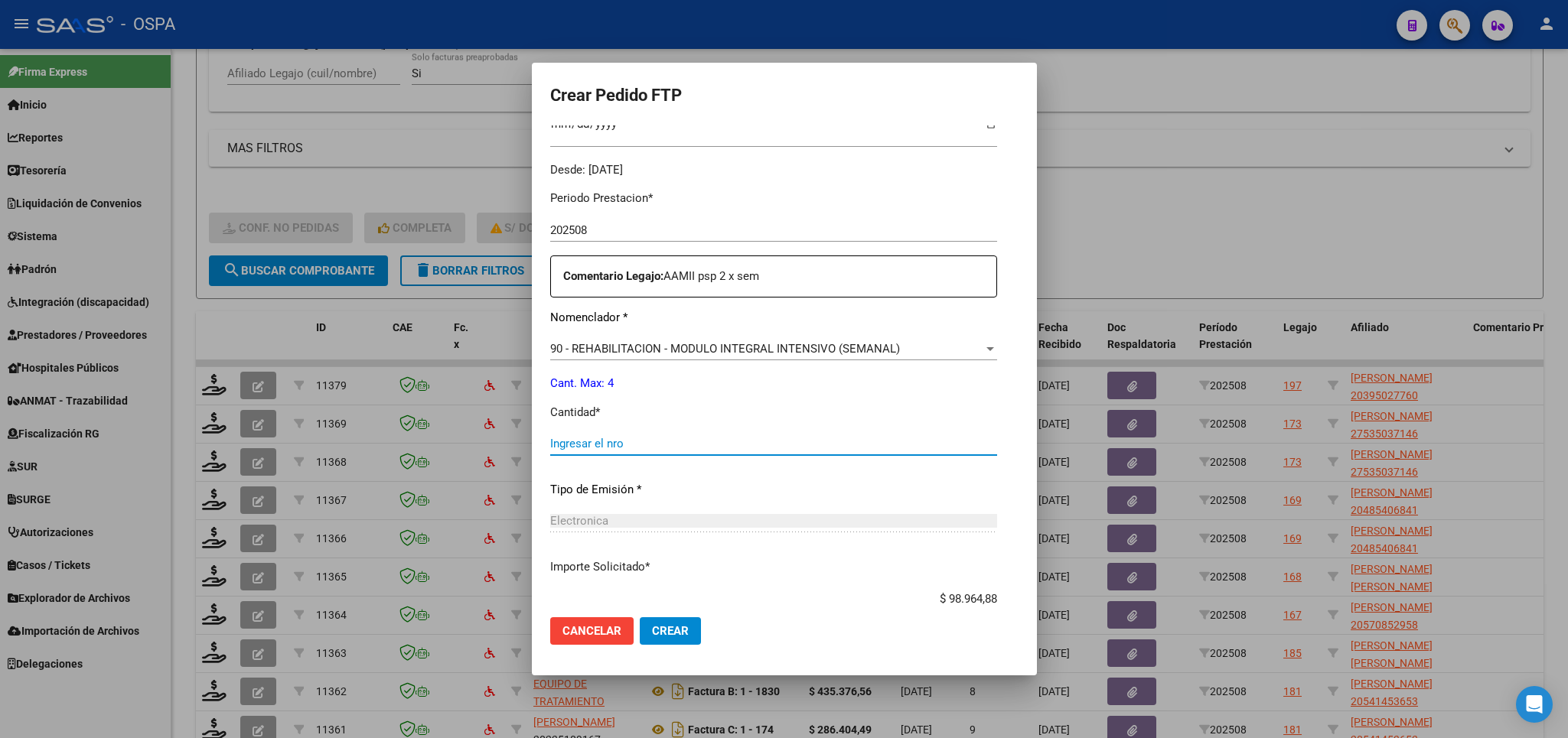
click at [778, 437] on input "Ingresar el nro" at bounding box center [773, 443] width 447 height 14
type input "4"
click at [652, 635] on span "Crear" at bounding box center [670, 631] width 37 height 14
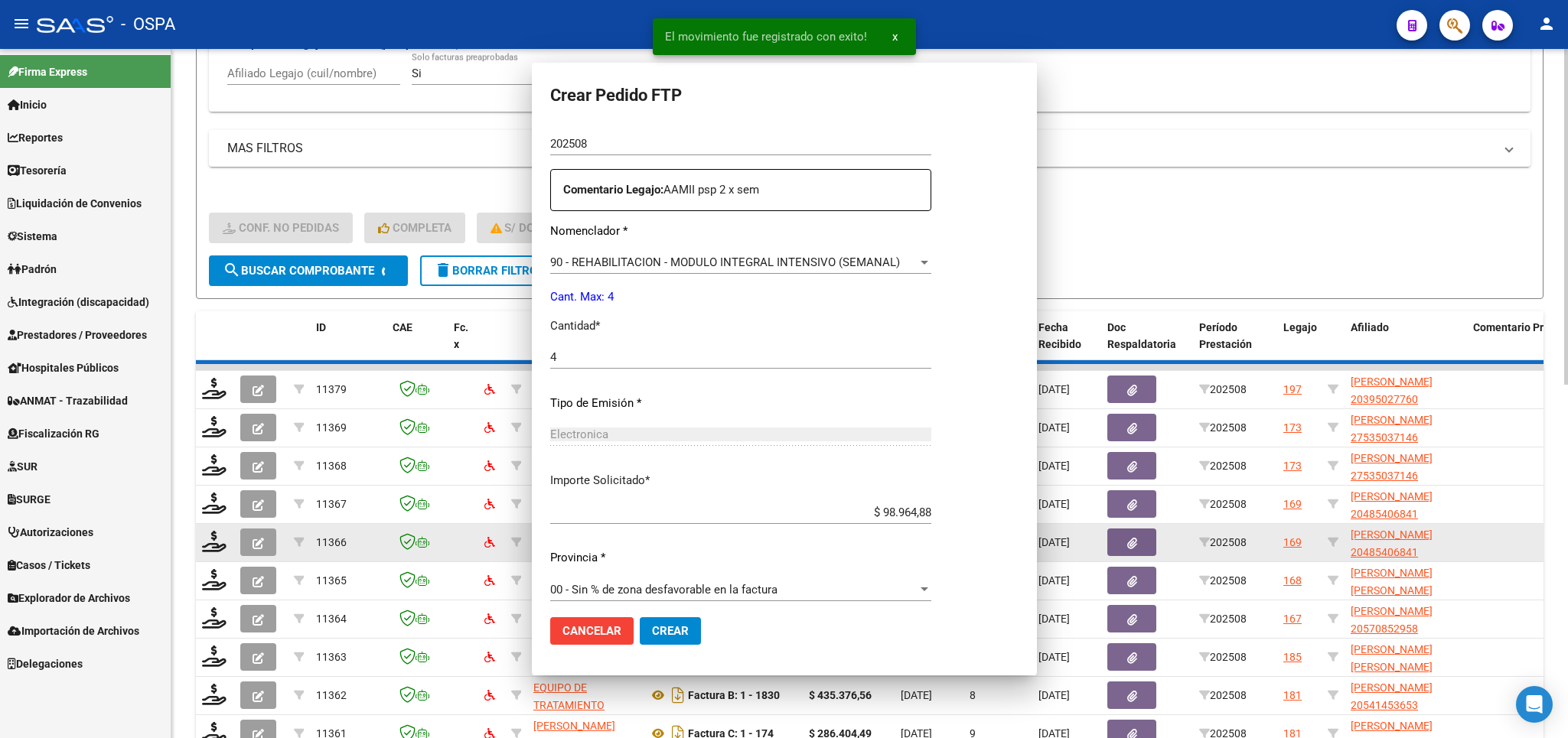
scroll to position [0, 0]
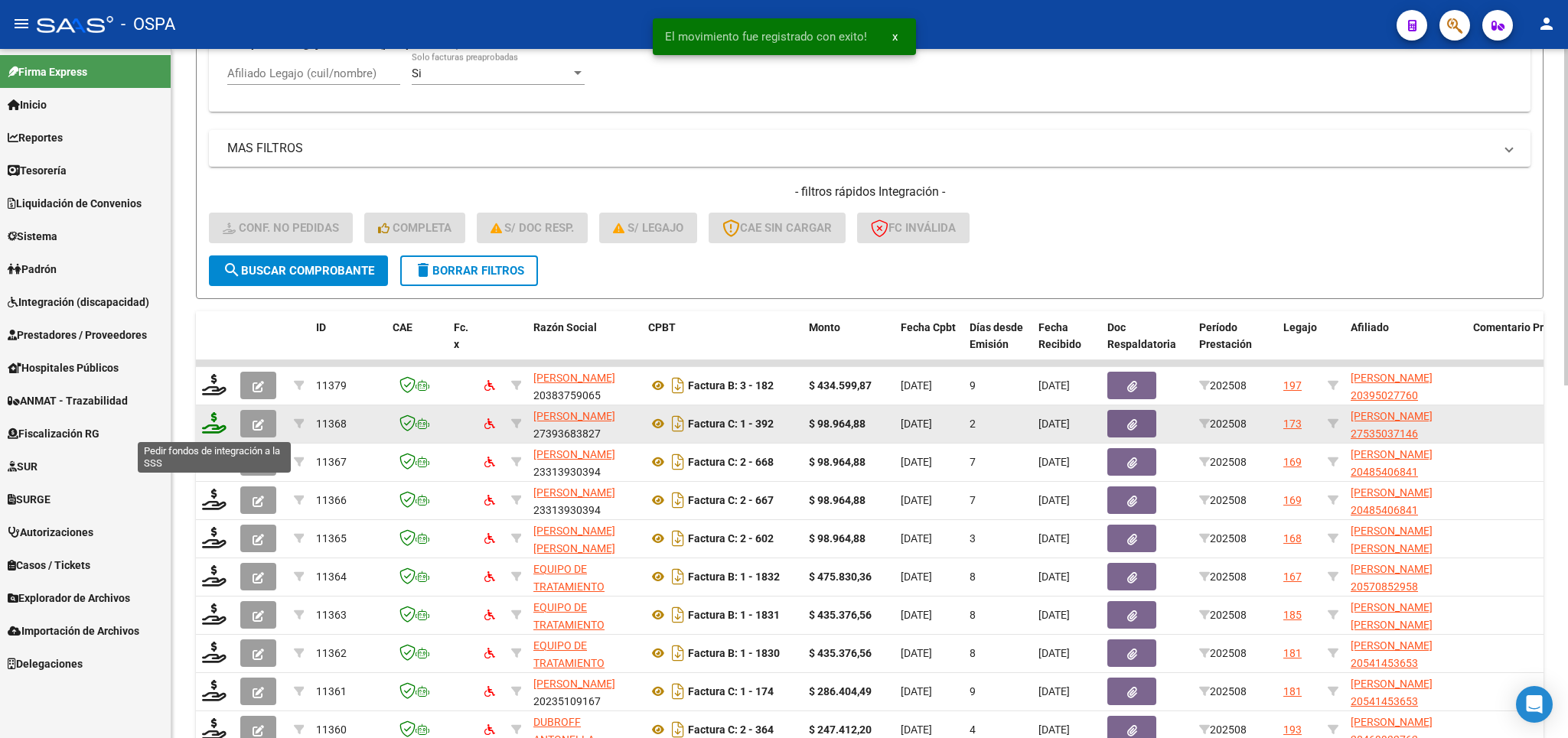
click at [213, 424] on icon at bounding box center [214, 423] width 24 height 21
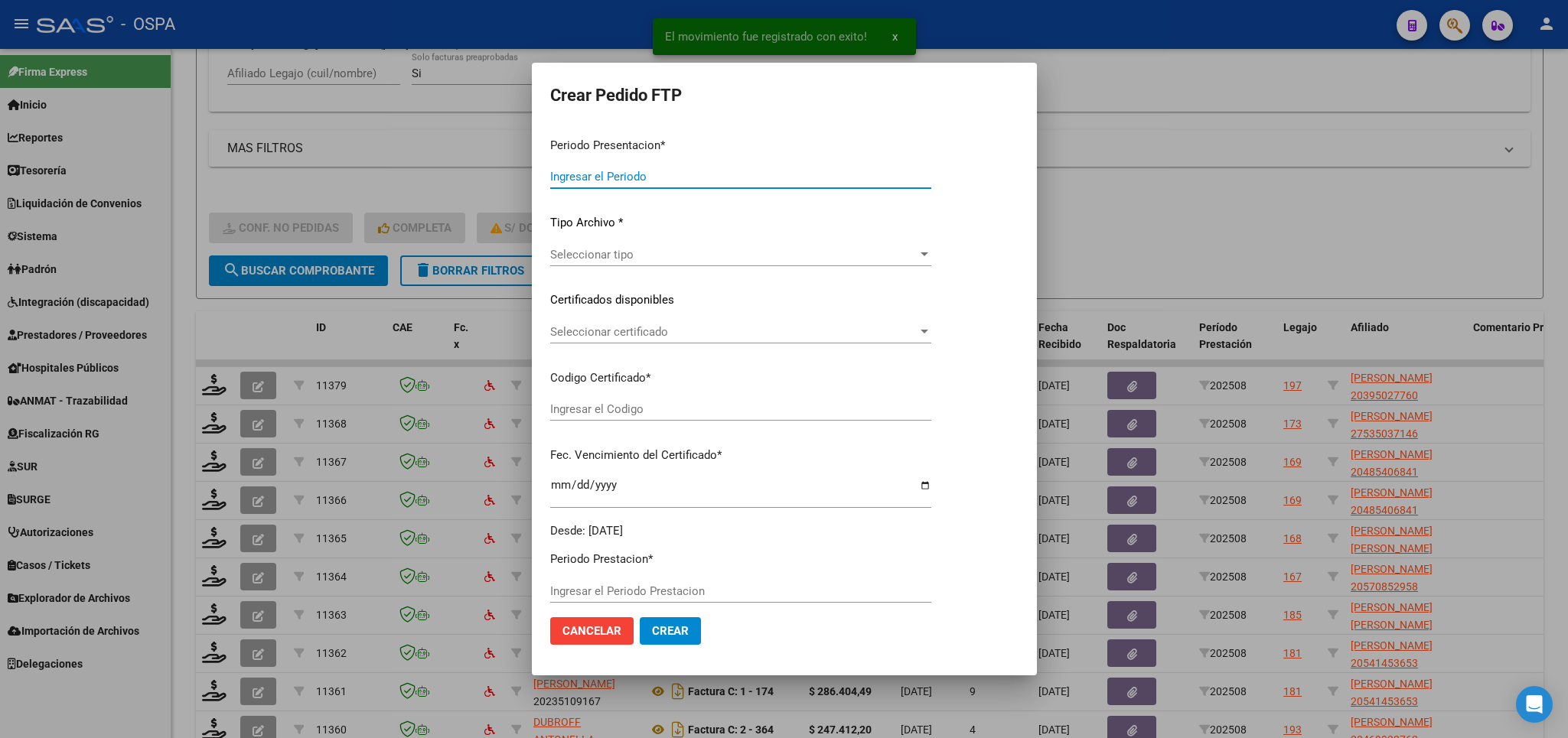
type input "202508"
type input "$ 98.964,88"
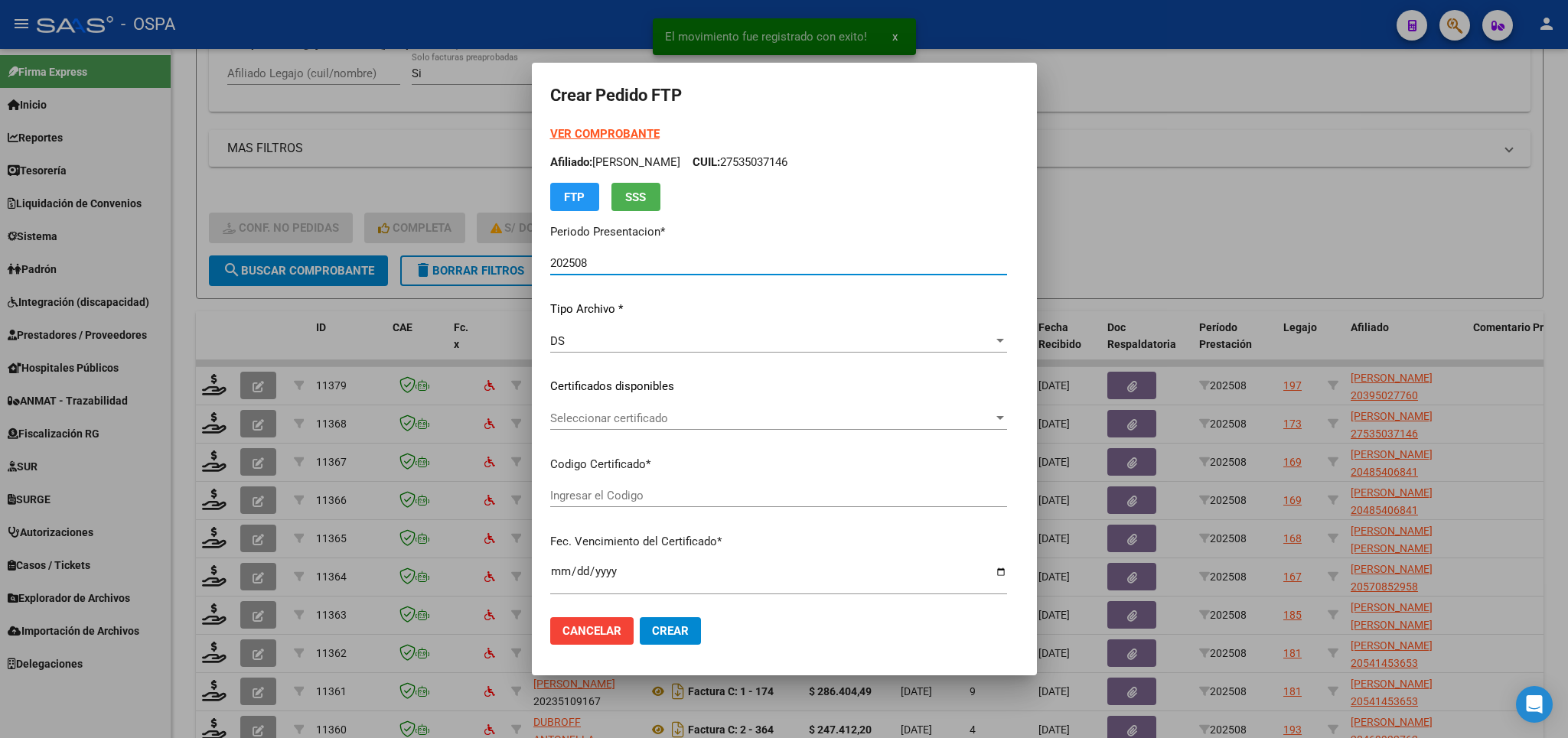
type input "arg01000535037142024032220290322san163"
type input "[DATE]"
click at [770, 424] on span "Seleccionar certificado" at bounding box center [772, 418] width 443 height 14
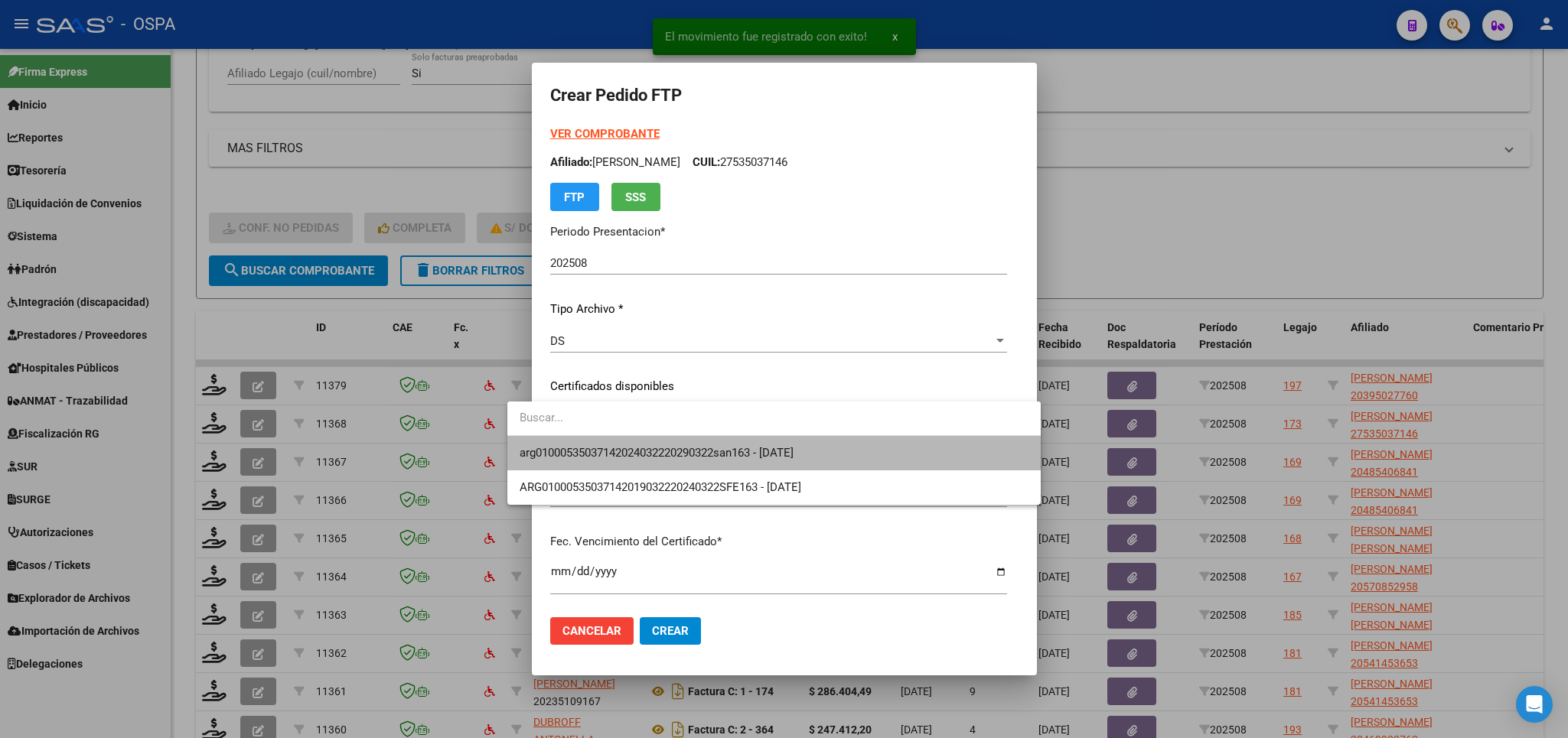
click at [755, 445] on span "arg01000535037142024032220290322san163 - [DATE]" at bounding box center [773, 453] width 509 height 34
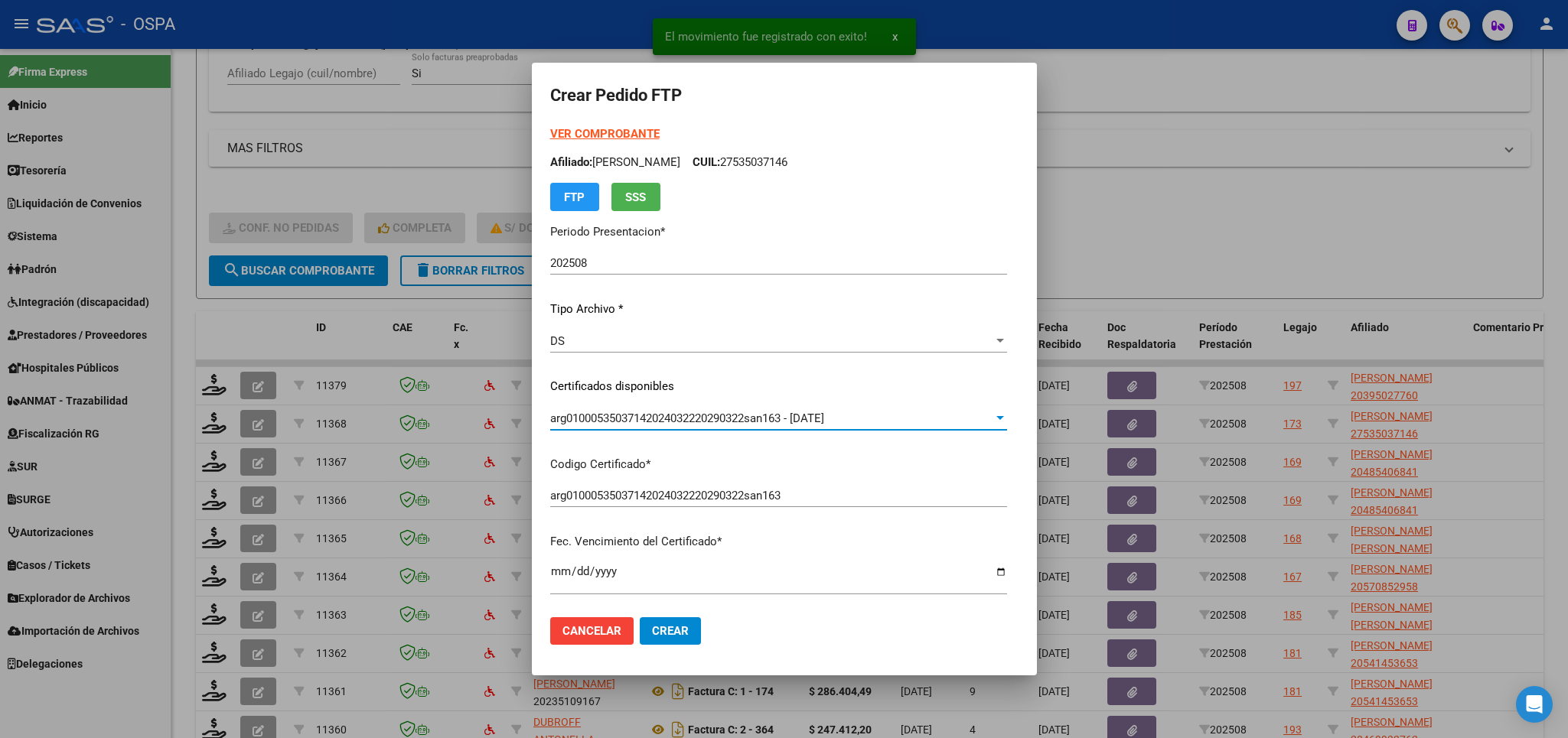
scroll to position [535, 0]
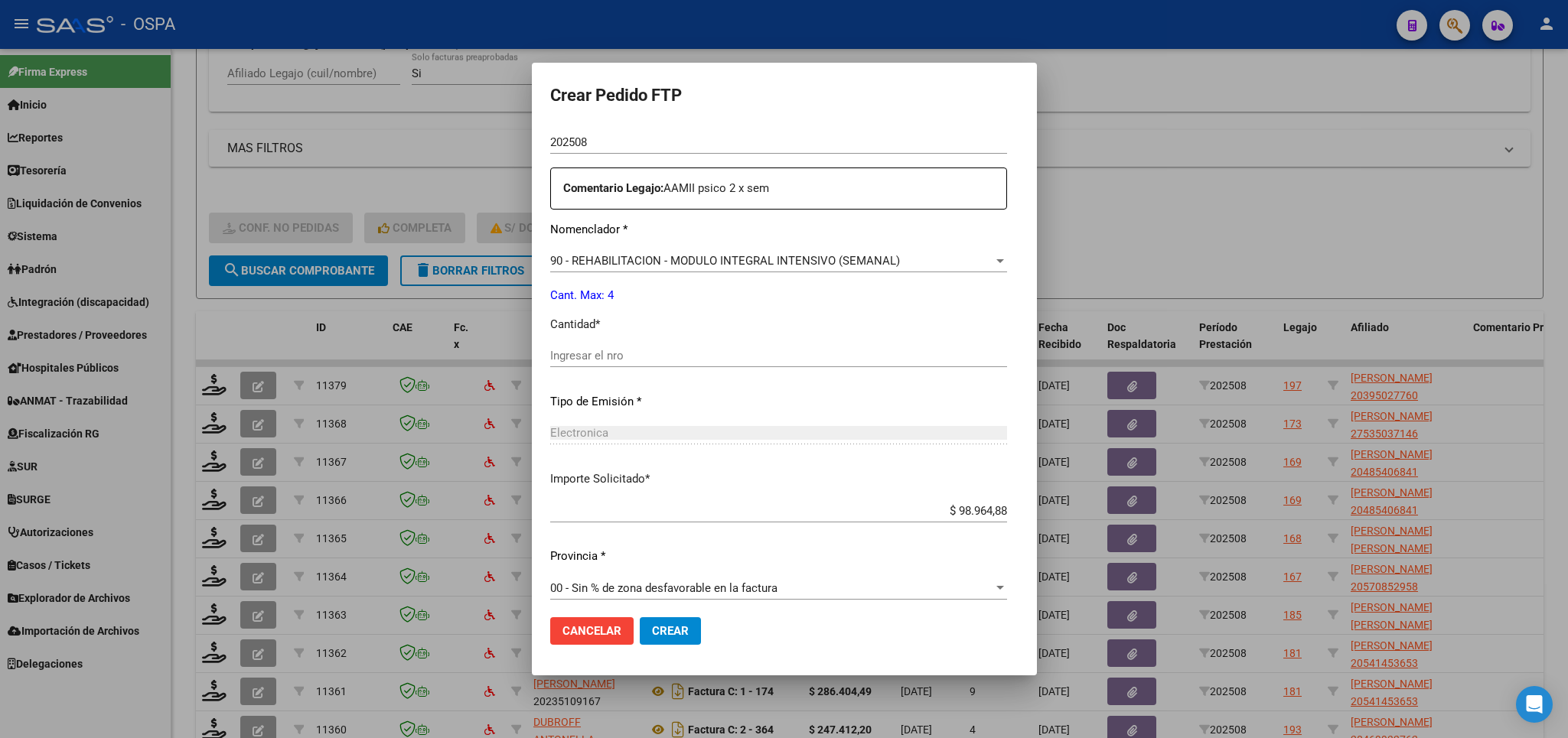
click at [695, 349] on input "Ingresar el nro" at bounding box center [778, 356] width 457 height 14
type input "4"
click at [640, 640] on button "Crear" at bounding box center [670, 631] width 61 height 28
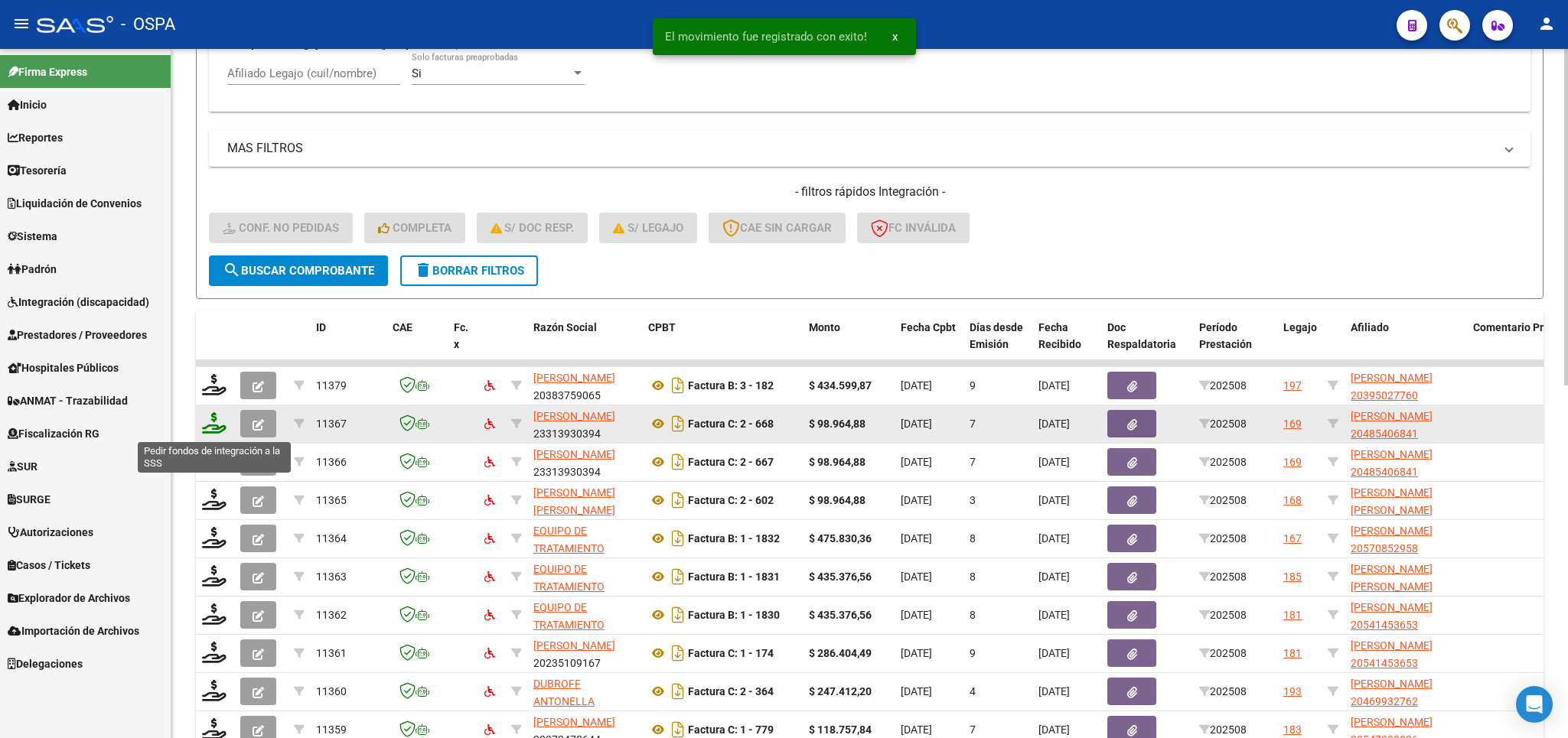
click at [217, 425] on icon at bounding box center [214, 423] width 24 height 21
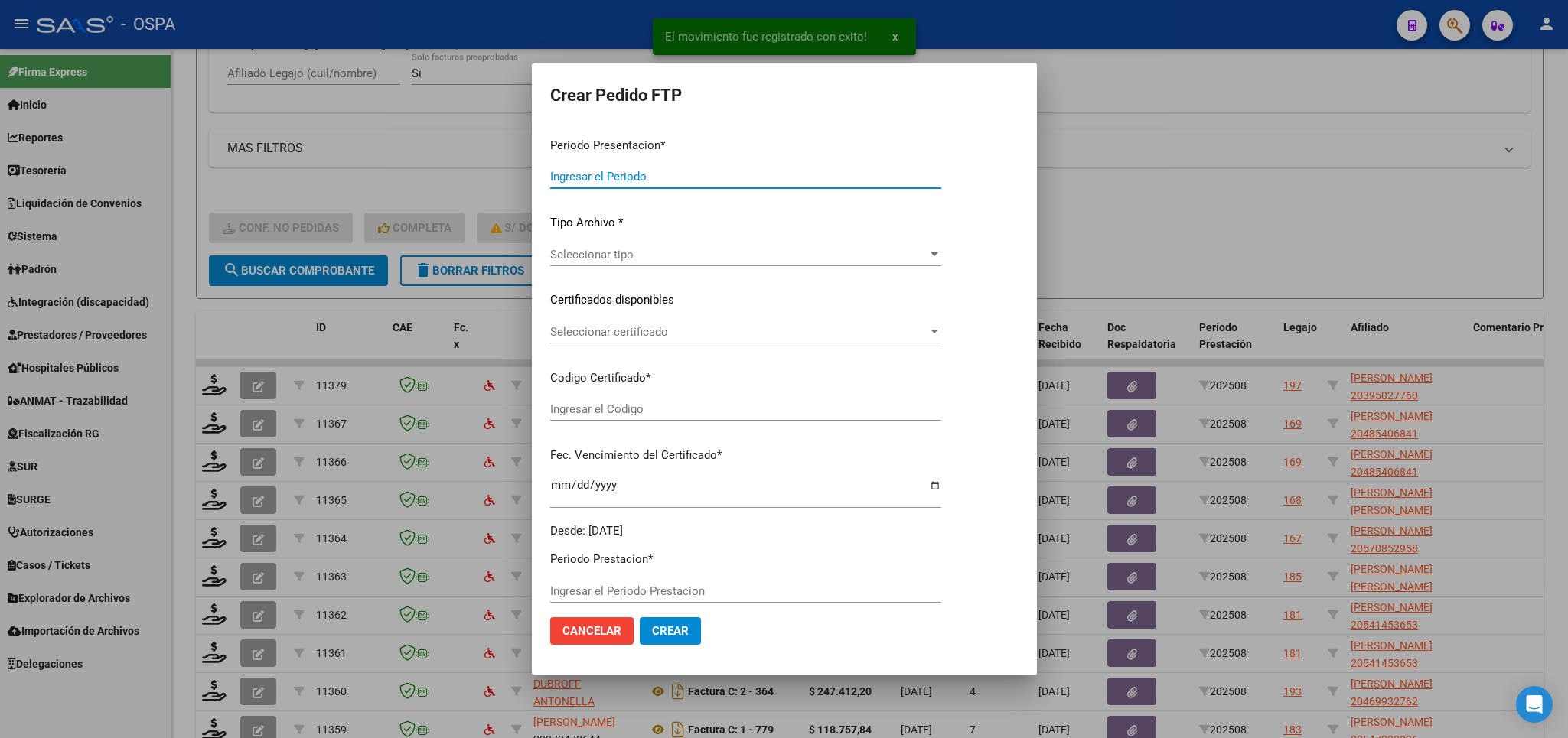
type input "202508"
type input "$ 98.964,88"
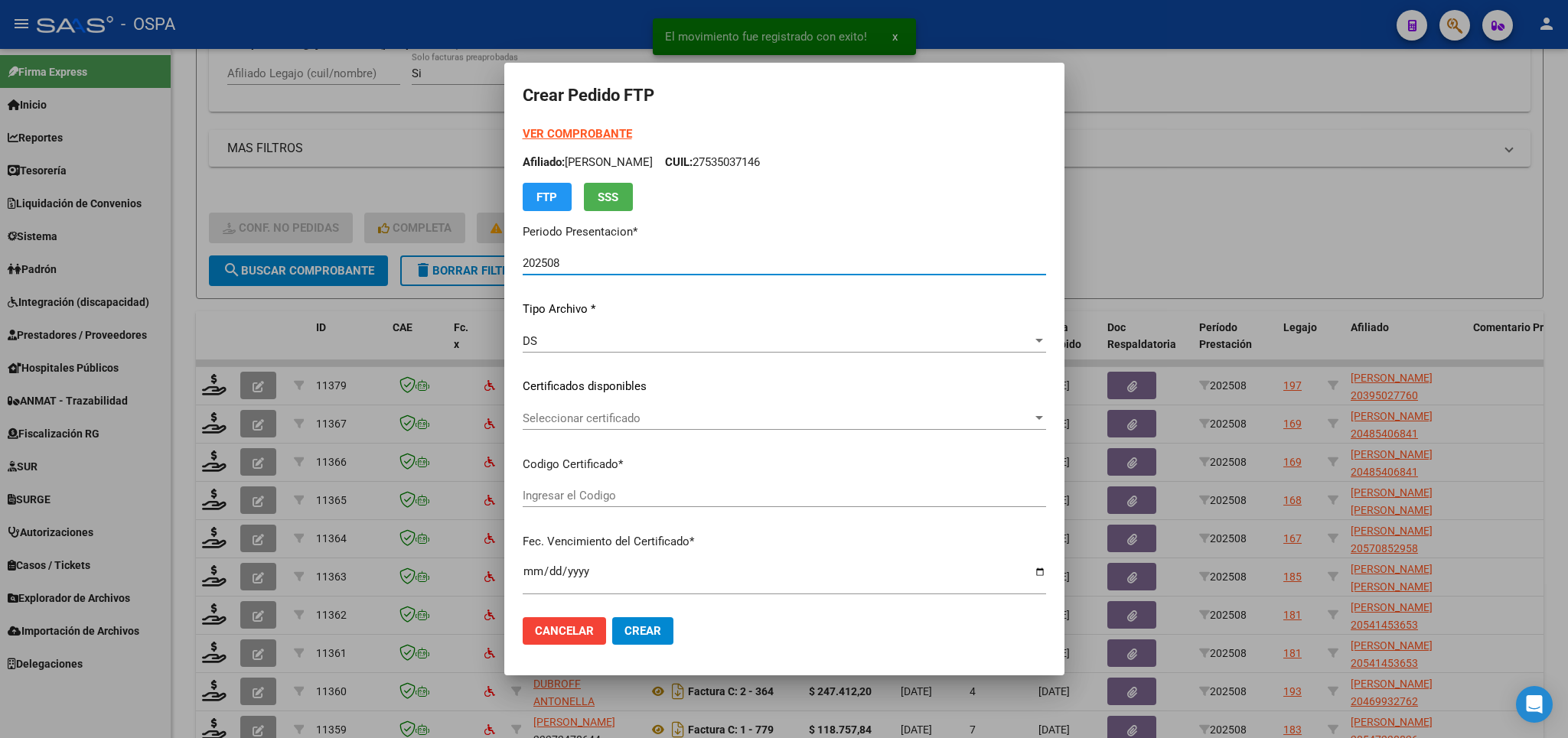
type input "ARG02000485406842024071020280710SAN169"
type input "[DATE]"
click at [814, 426] on div "Seleccionar certificado Seleccionar certificado" at bounding box center [784, 418] width 523 height 23
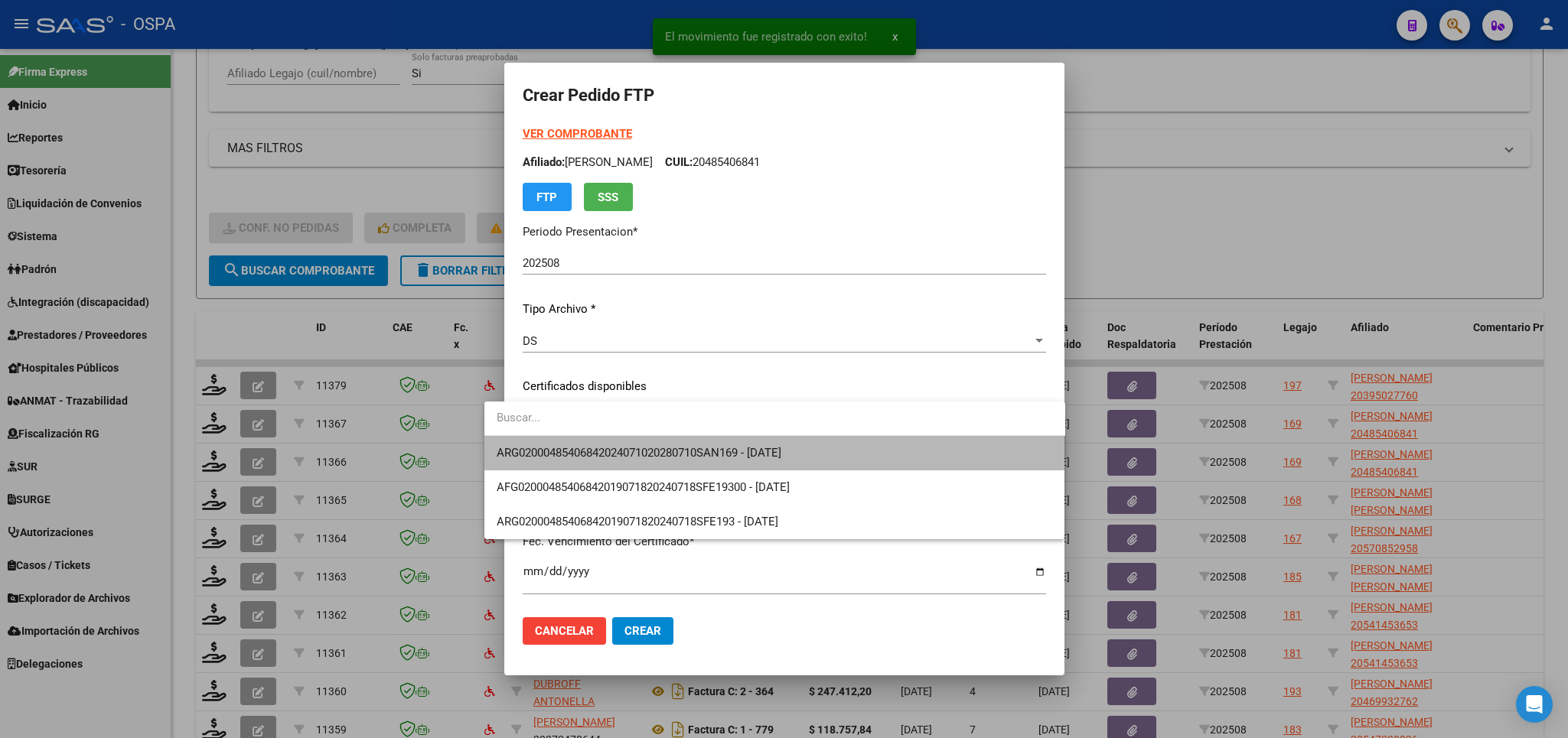
click at [804, 467] on span "ARG02000485406842024071020280710SAN169 - [DATE]" at bounding box center [774, 453] width 556 height 34
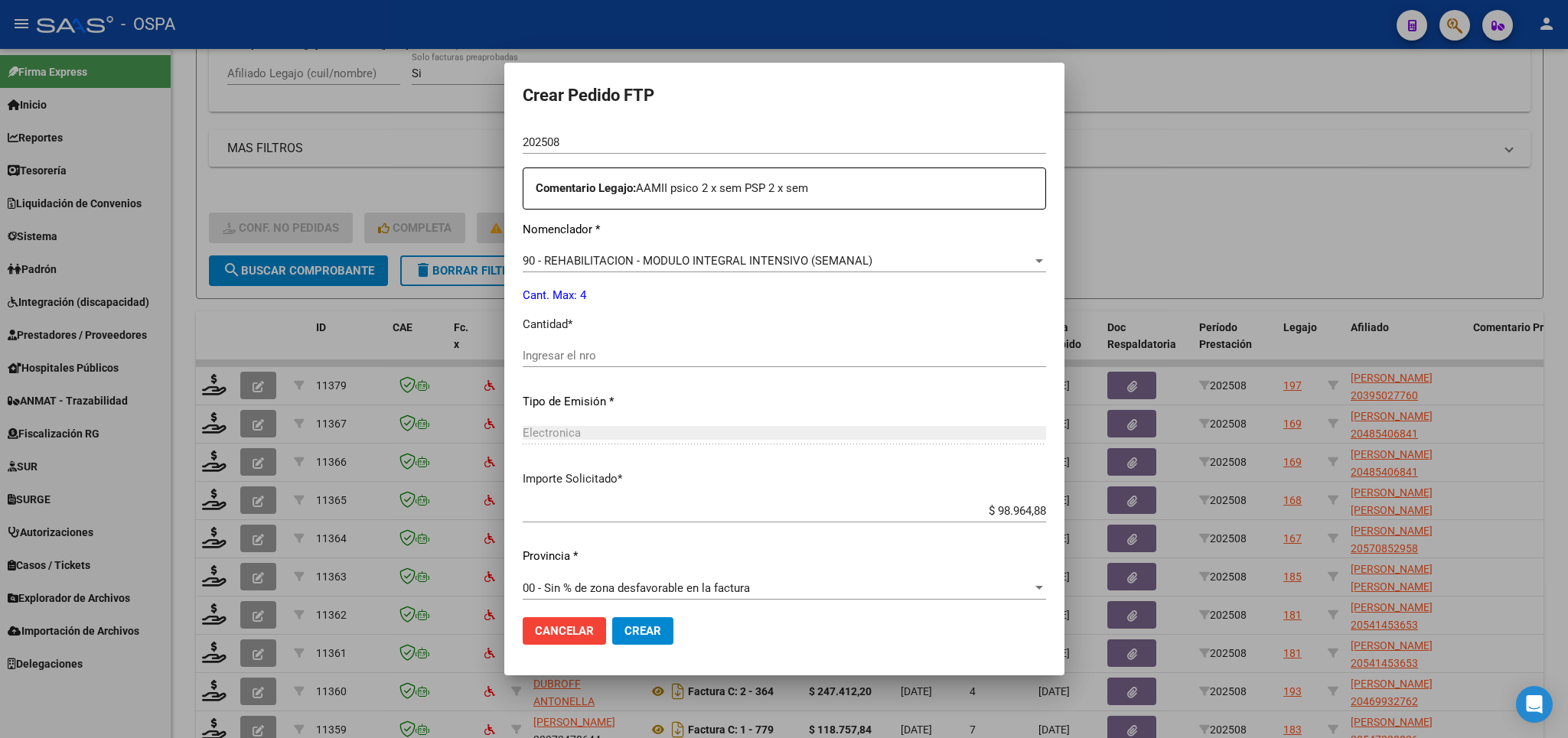
click at [739, 352] on input "Ingresar el nro" at bounding box center [784, 356] width 523 height 14
type input "4"
click at [621, 640] on button "Crear" at bounding box center [642, 631] width 61 height 28
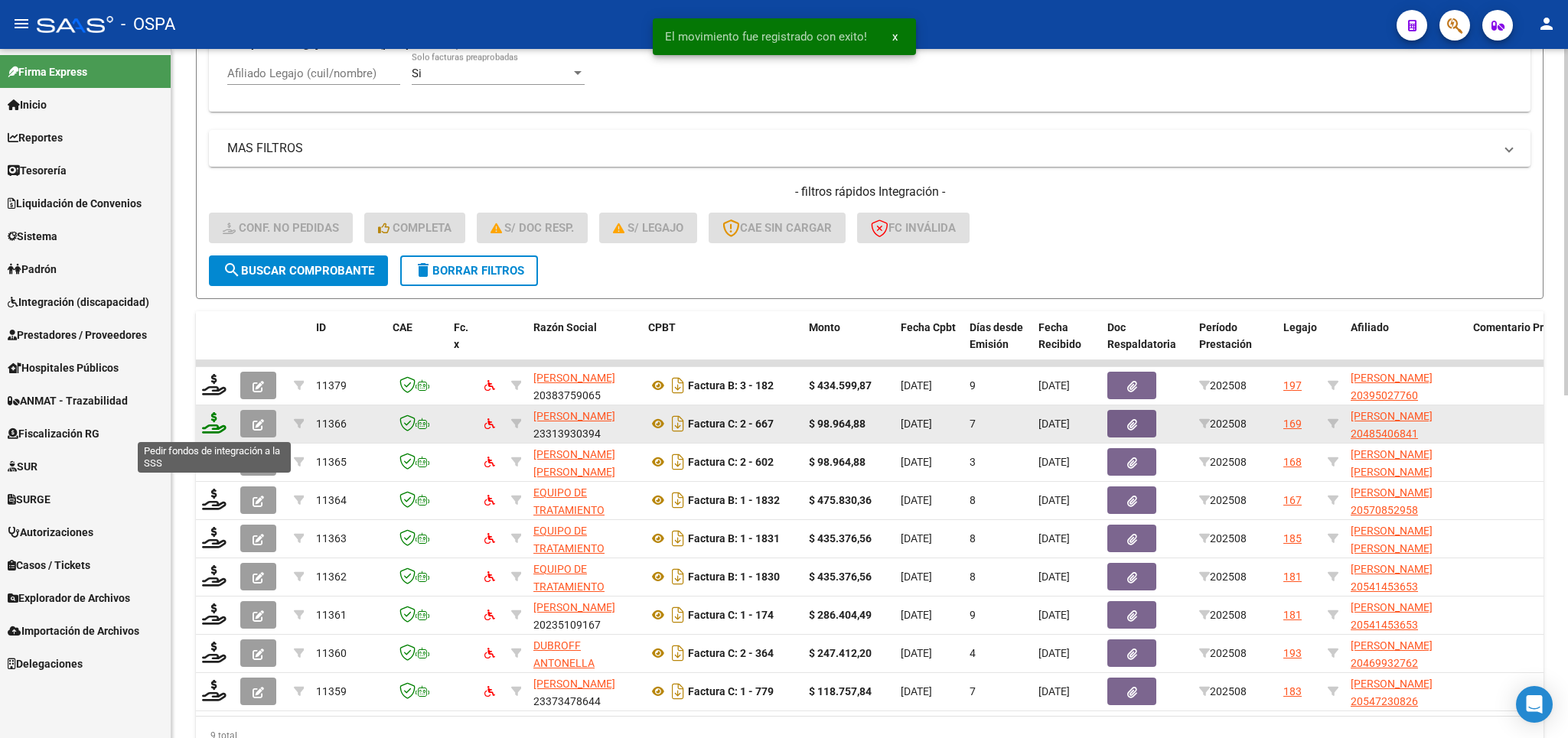
click at [208, 429] on icon at bounding box center [214, 423] width 24 height 21
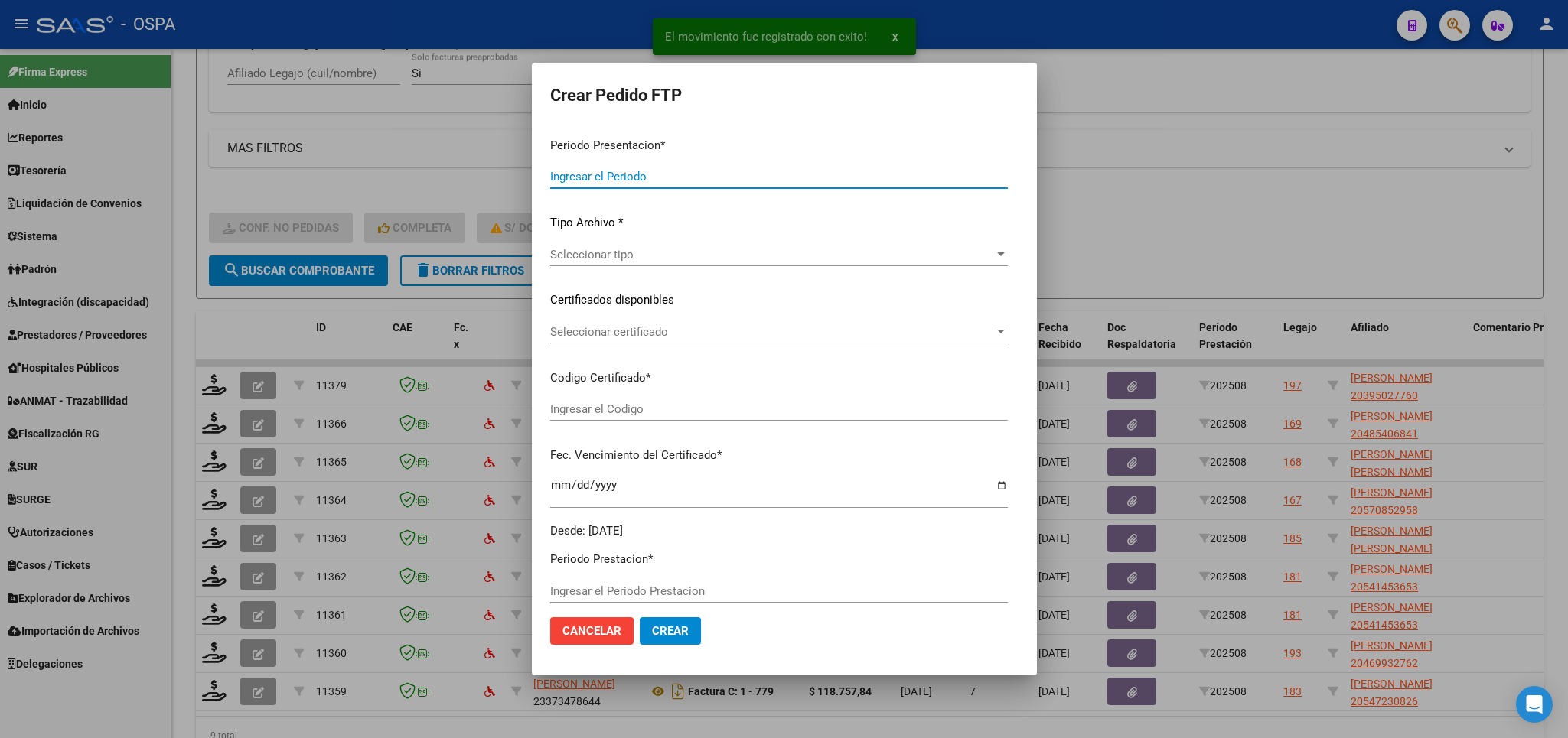
type input "202508"
type input "$ 98.964,88"
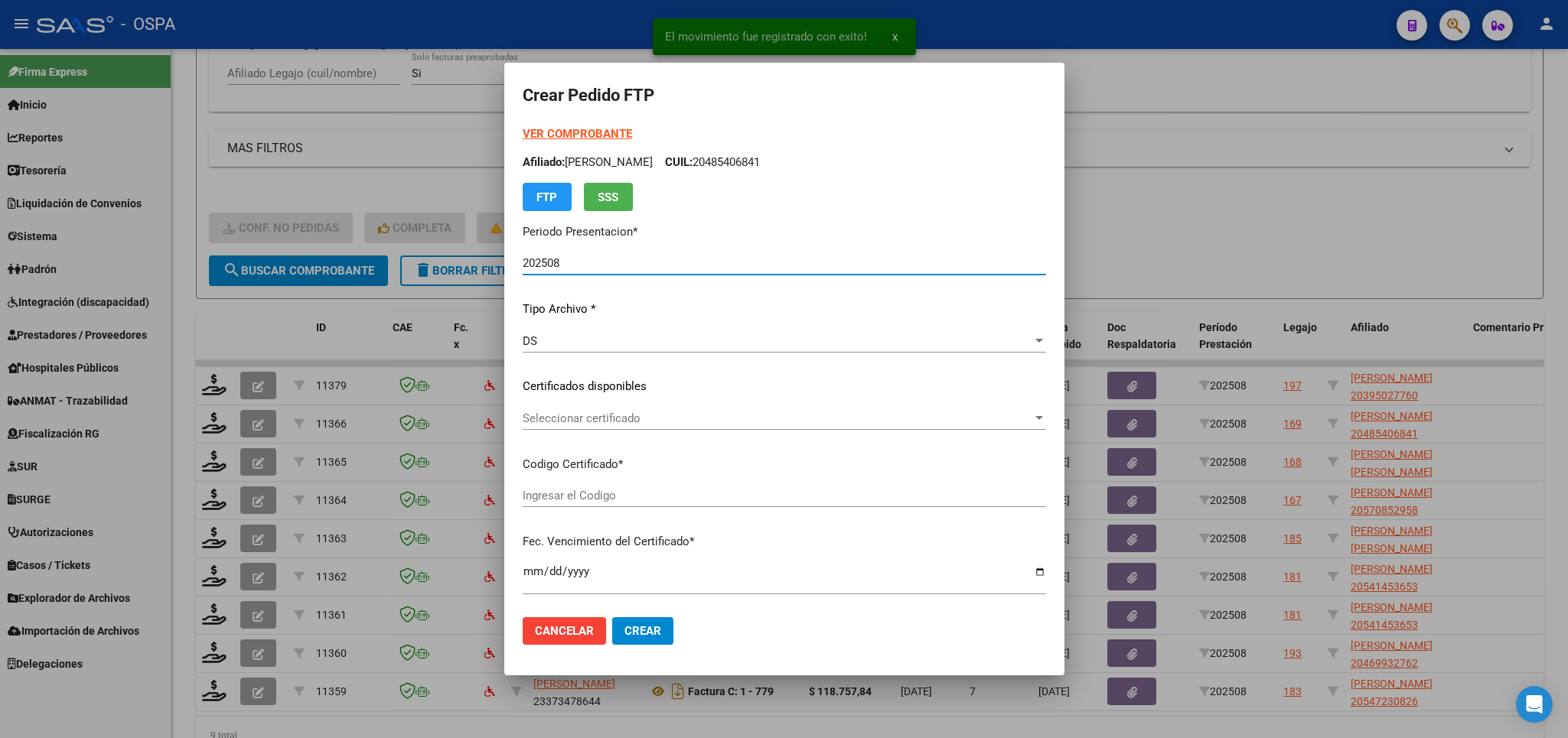
type input "ARG02000485406842024071020280710SAN169"
type input "[DATE]"
click at [669, 413] on span "Seleccionar certificado" at bounding box center [777, 418] width 510 height 14
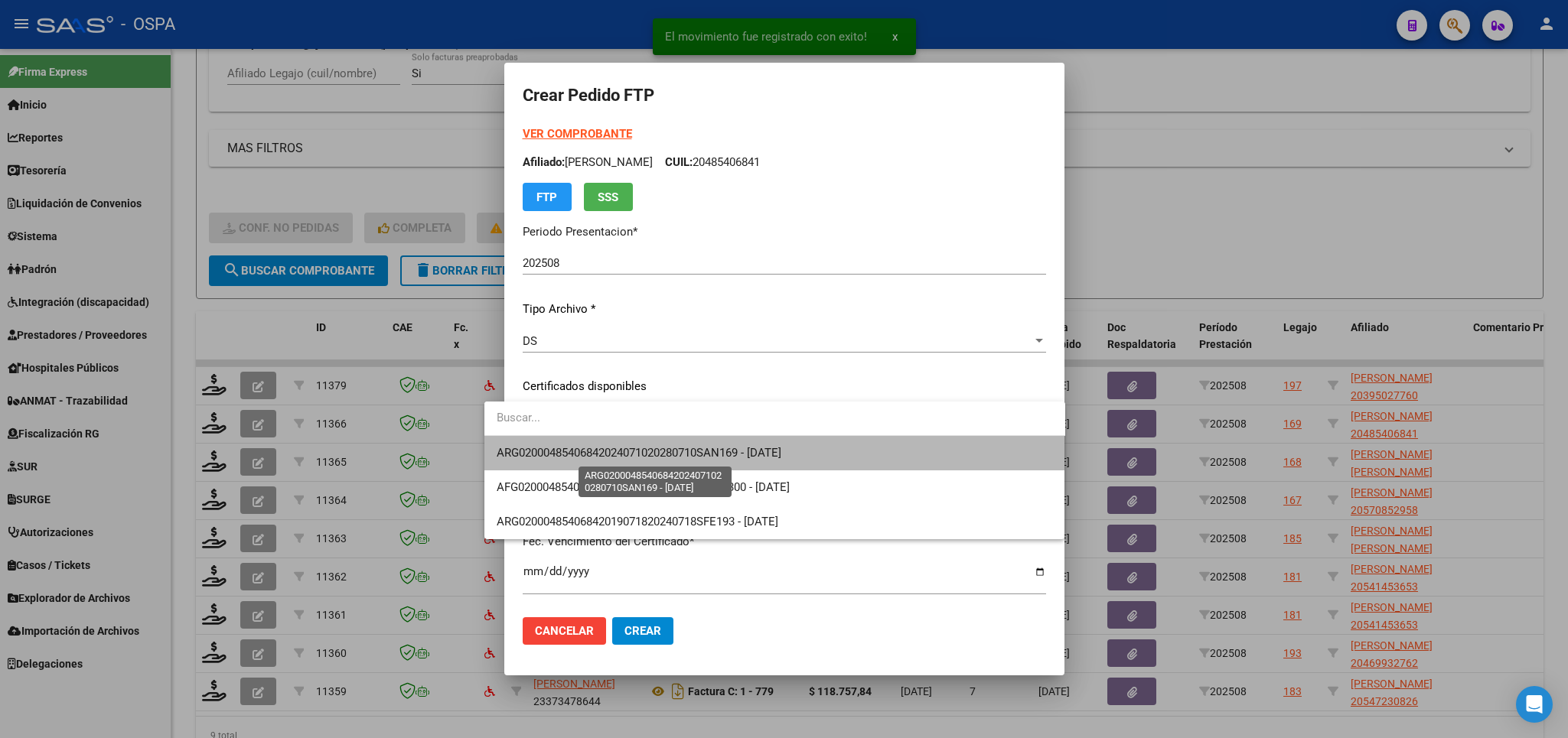
click at [654, 450] on span "ARG02000485406842024071020280710SAN169 - [DATE]" at bounding box center [639, 452] width 285 height 14
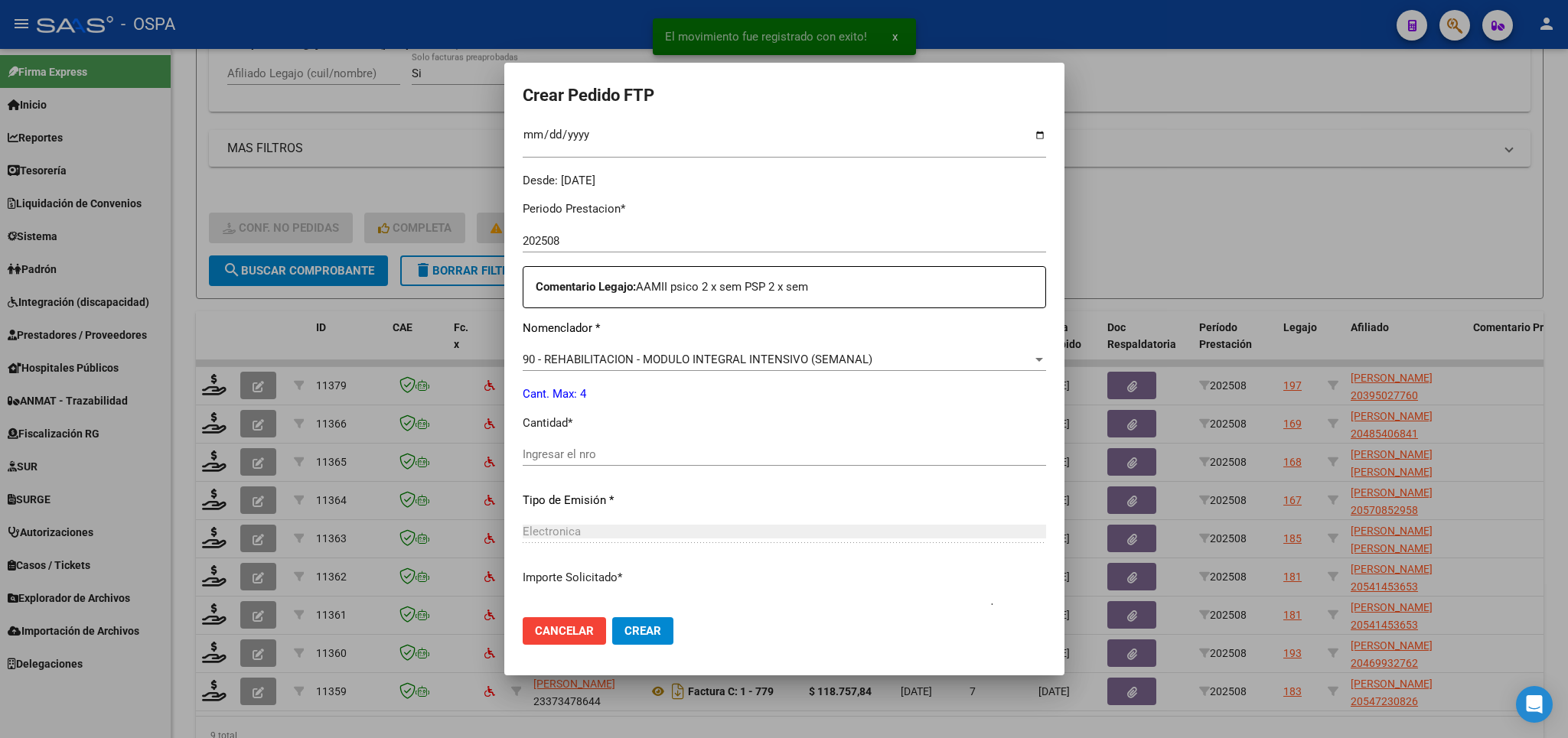
scroll to position [448, 0]
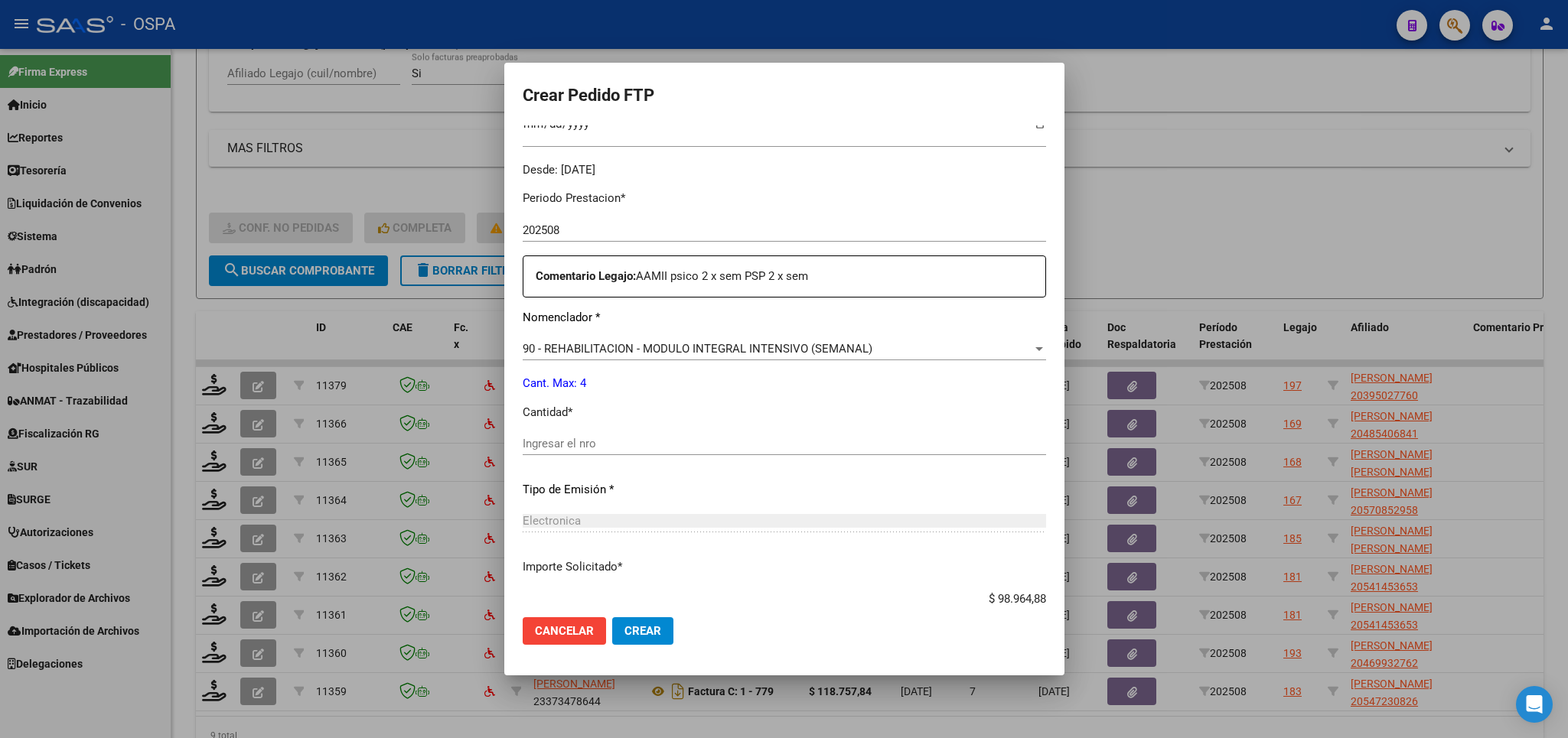
click at [598, 439] on input "Ingresar el nro" at bounding box center [784, 443] width 523 height 14
type input "4"
click at [624, 631] on span "Crear" at bounding box center [642, 631] width 37 height 14
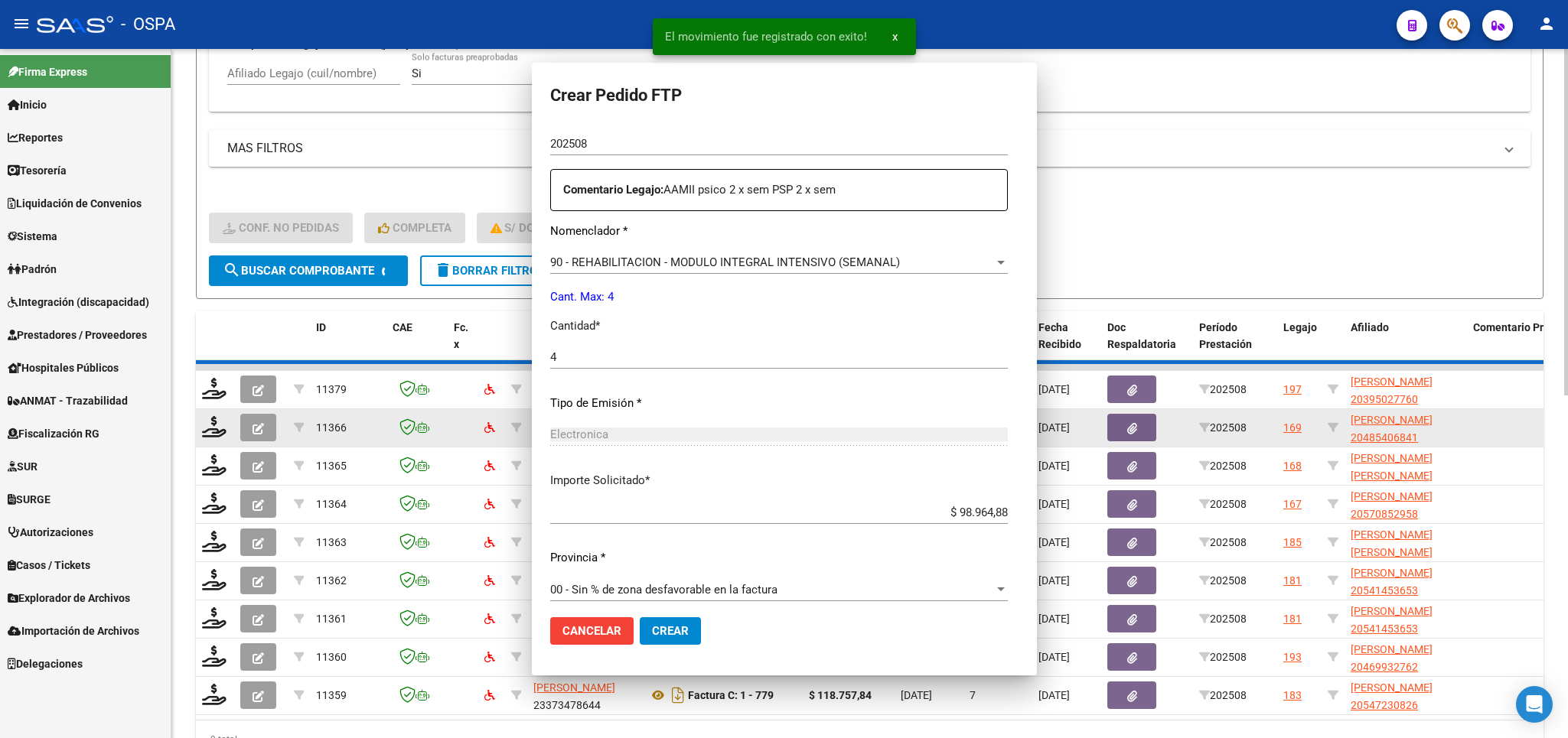
scroll to position [0, 0]
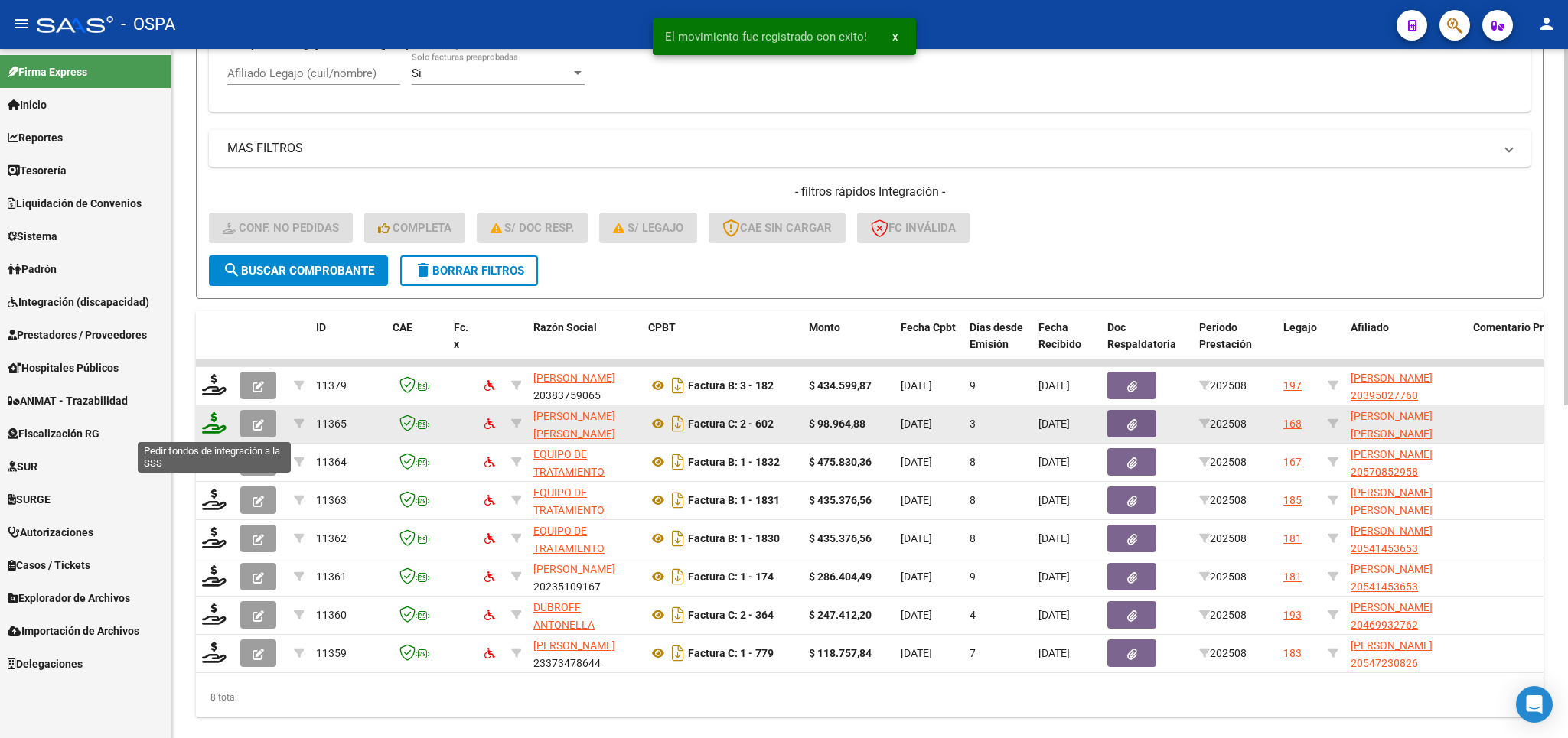
click at [217, 429] on icon at bounding box center [214, 423] width 24 height 21
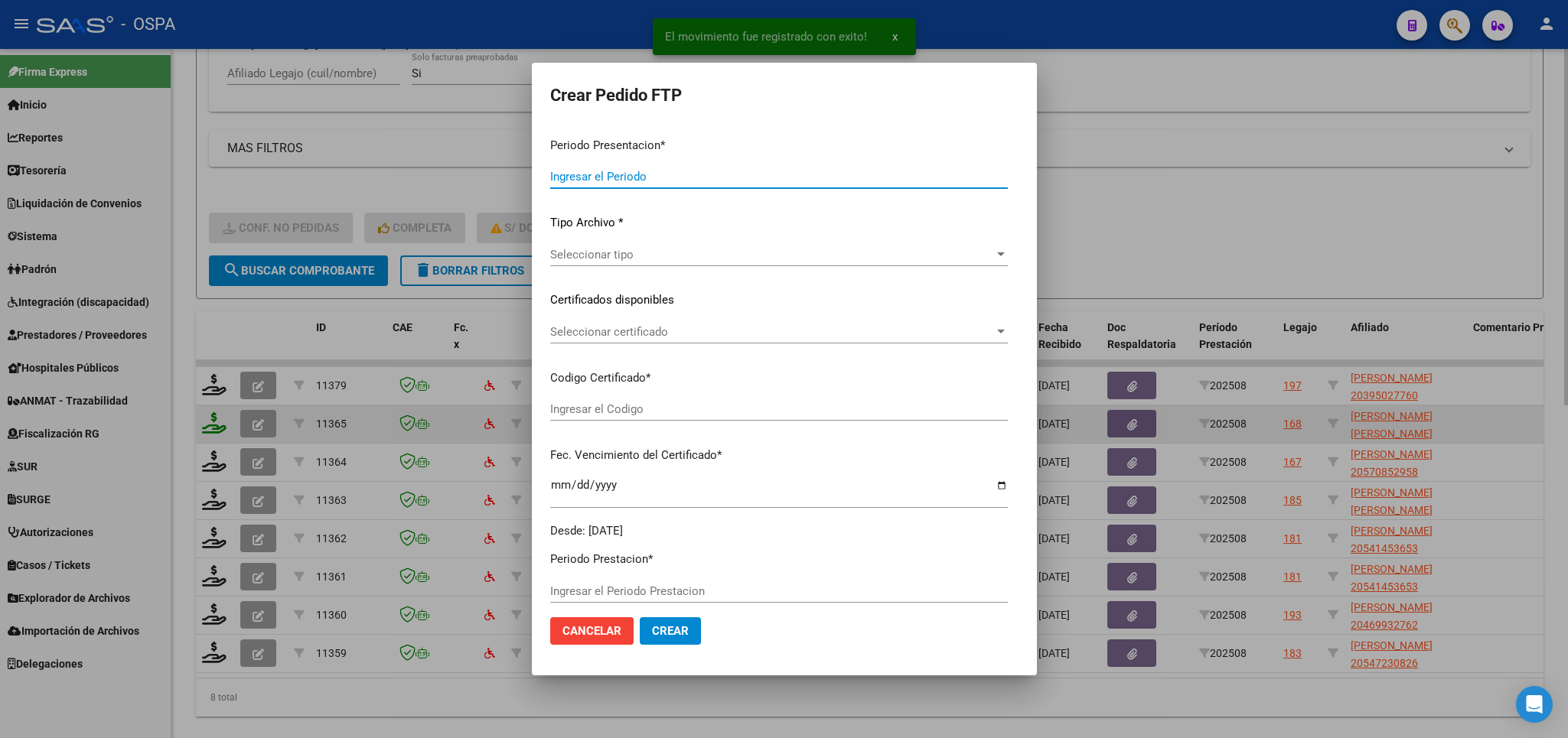
type input "202508"
type input "$ 98.964,88"
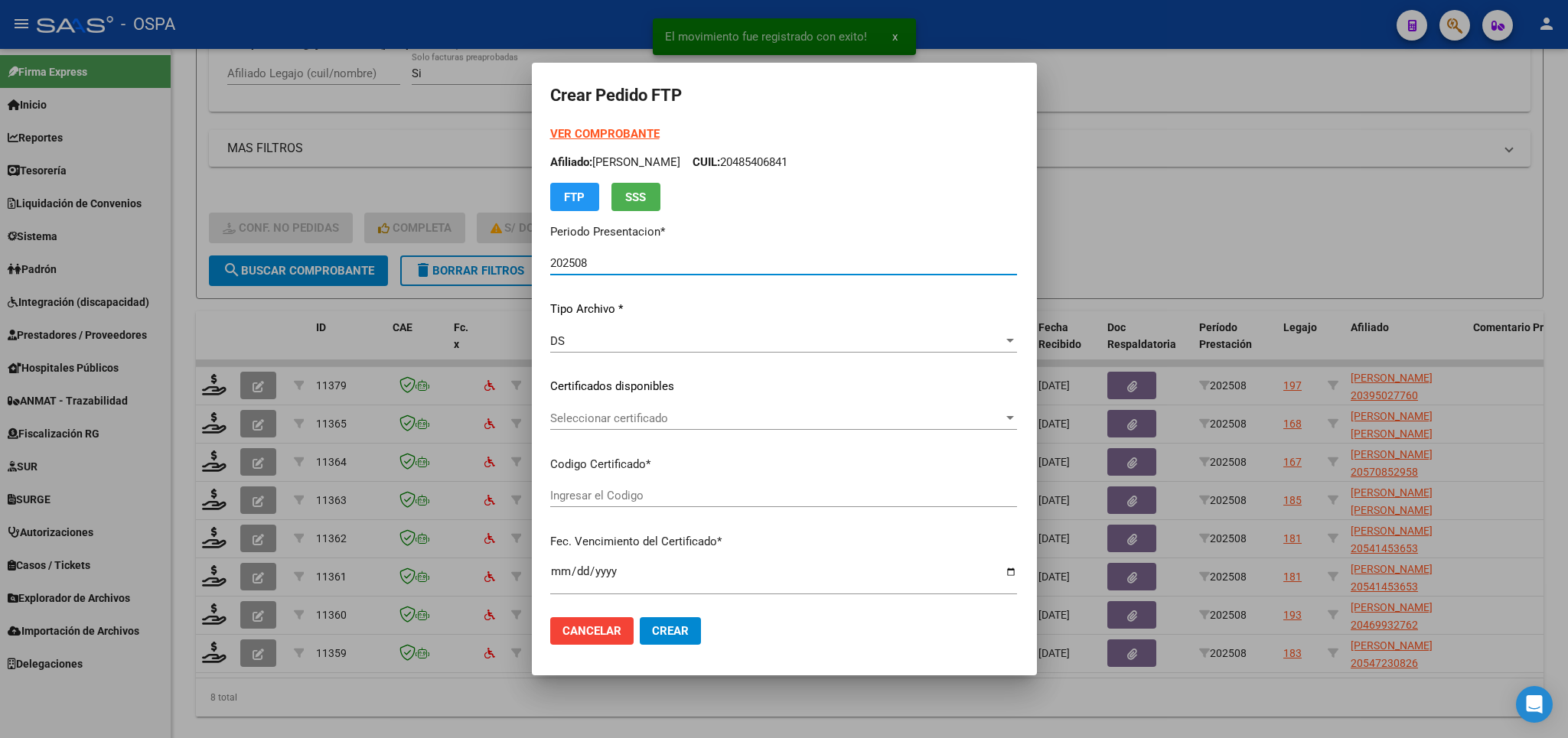
type input "arg02000511402932023030820330308BS440"
type input "[DATE]"
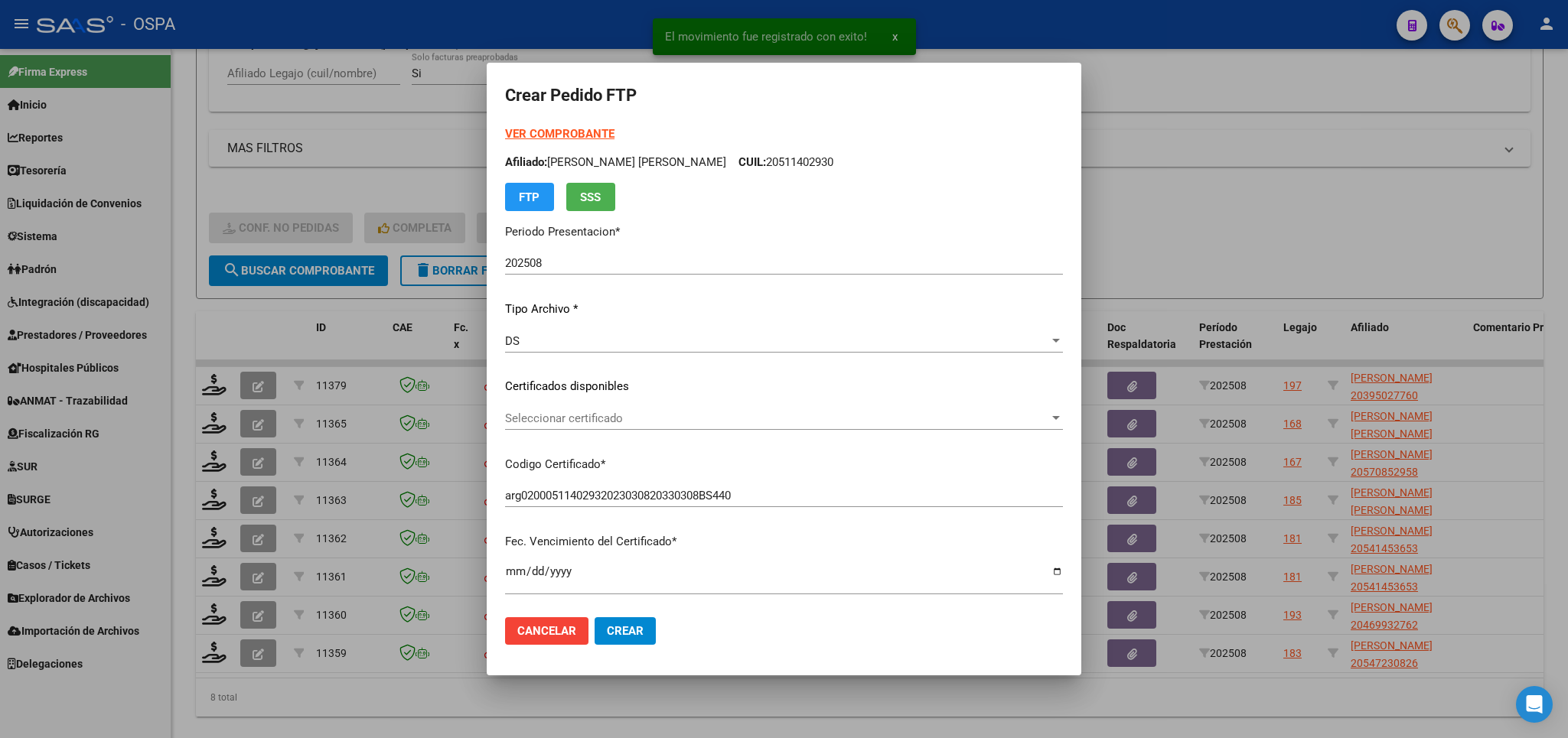
click at [677, 408] on div "Seleccionar certificado Seleccionar certificado" at bounding box center [783, 418] width 558 height 23
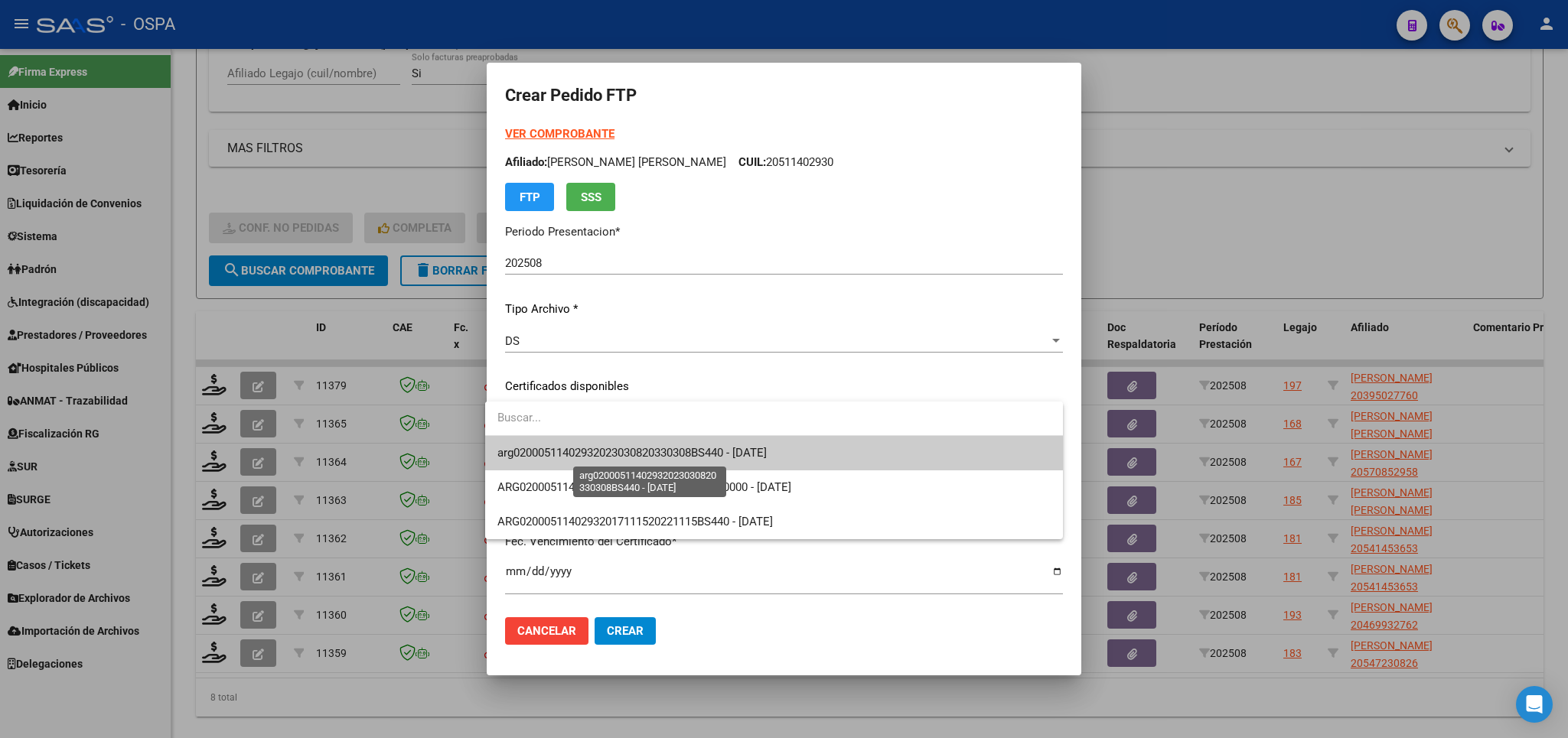
click at [664, 452] on span "arg02000511402932023030820330308BS440 - [DATE]" at bounding box center [632, 452] width 269 height 14
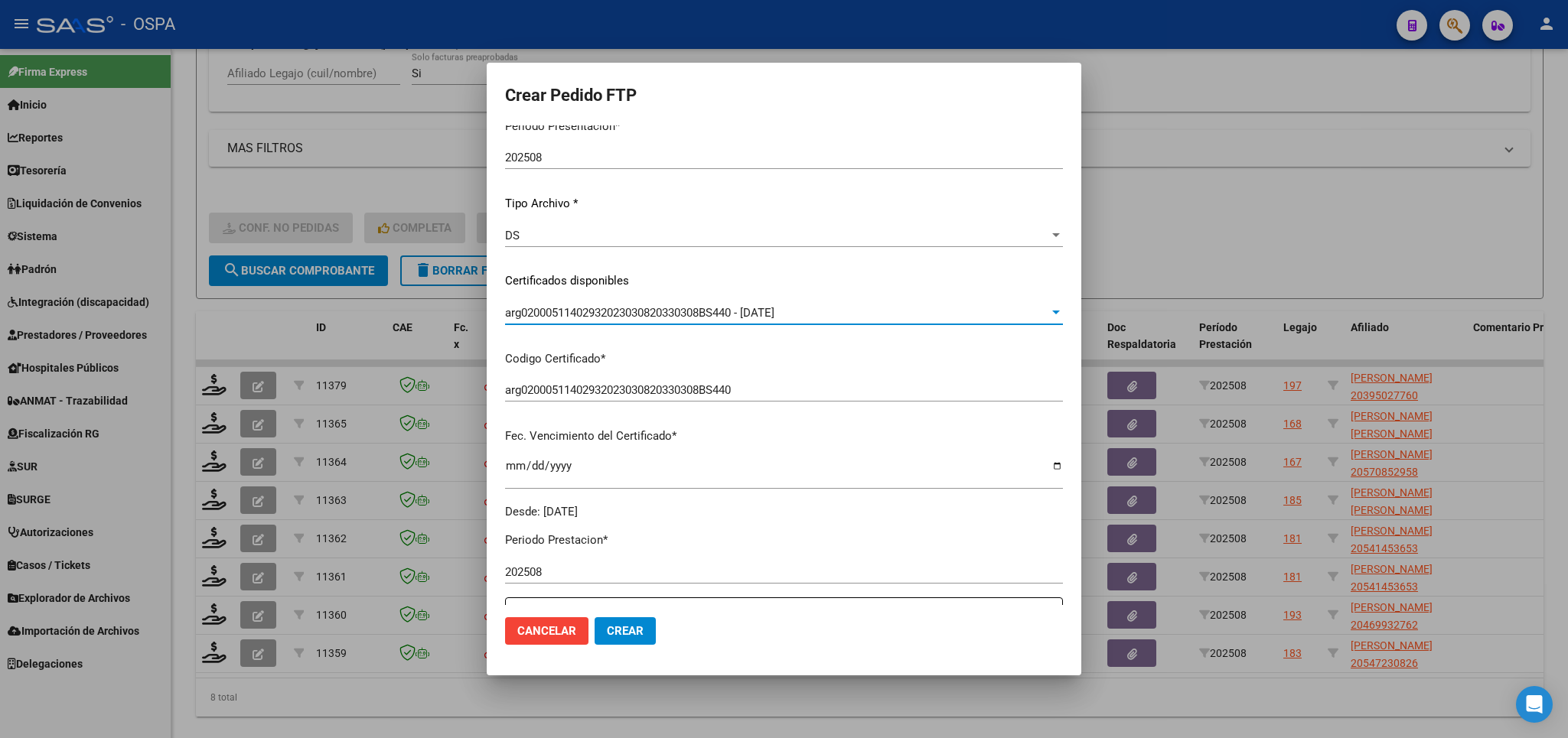
scroll to position [358, 0]
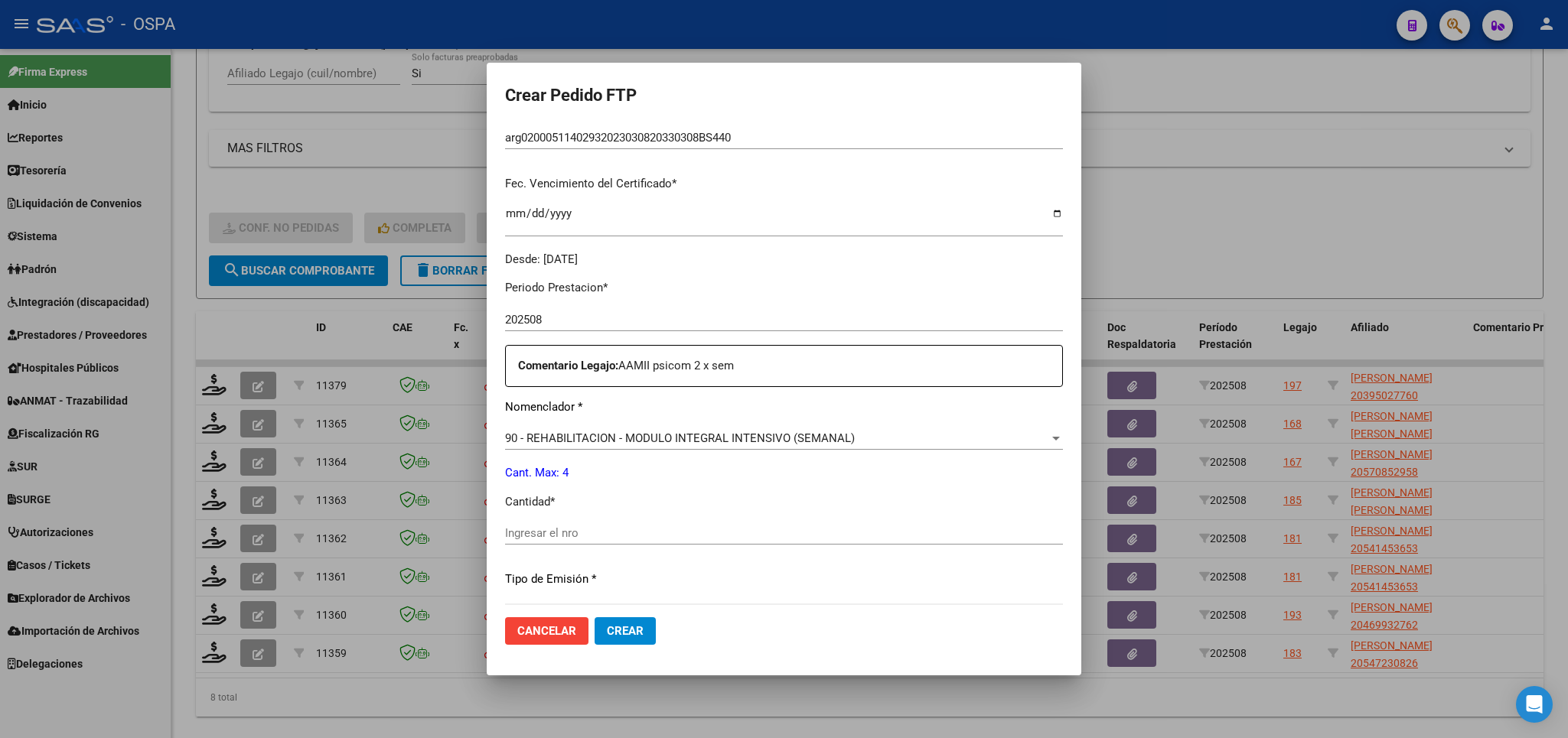
click at [703, 532] on div "Ingresar el nro" at bounding box center [783, 533] width 558 height 23
type input "4"
click at [638, 624] on button "Crear" at bounding box center [624, 631] width 61 height 28
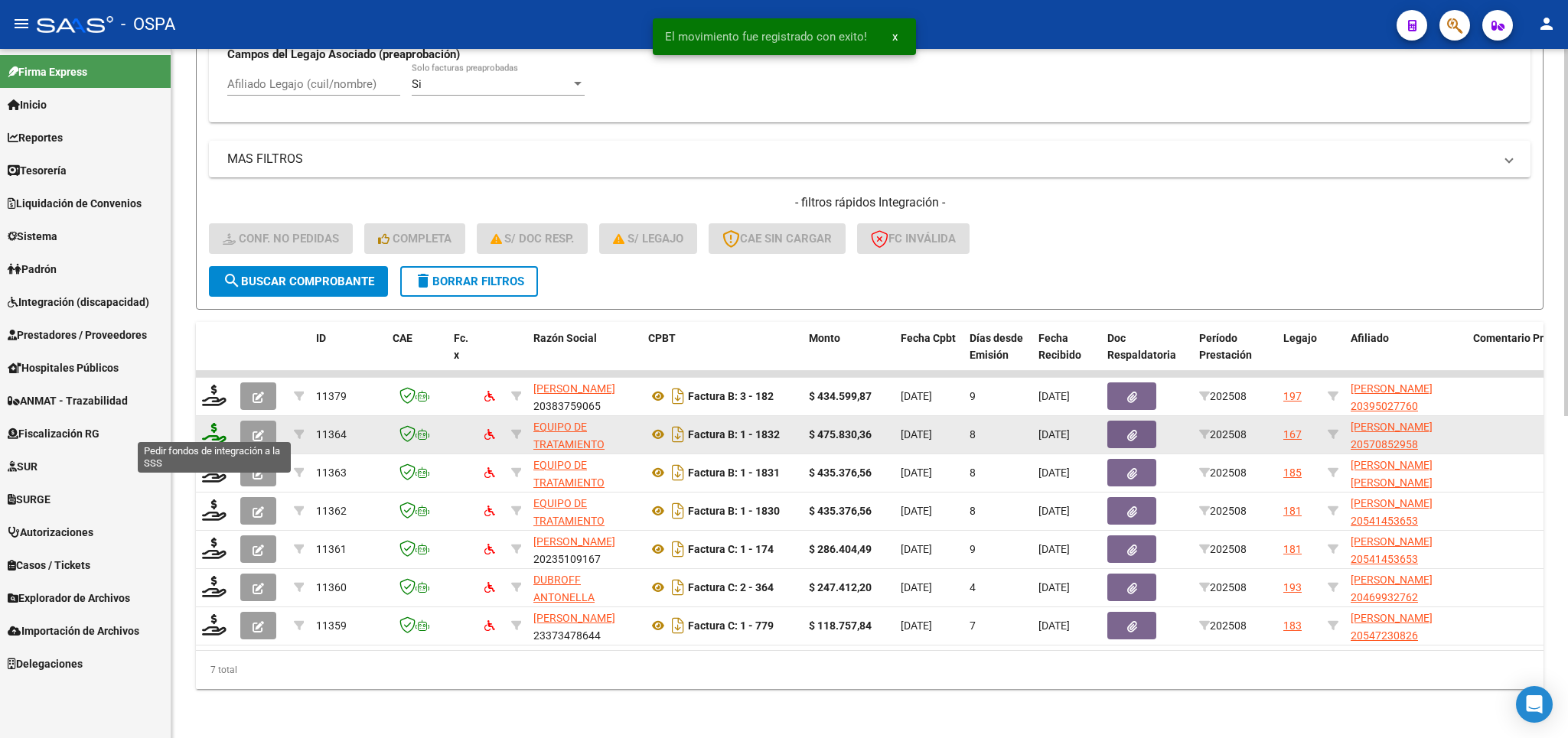
click at [216, 425] on icon at bounding box center [214, 434] width 24 height 21
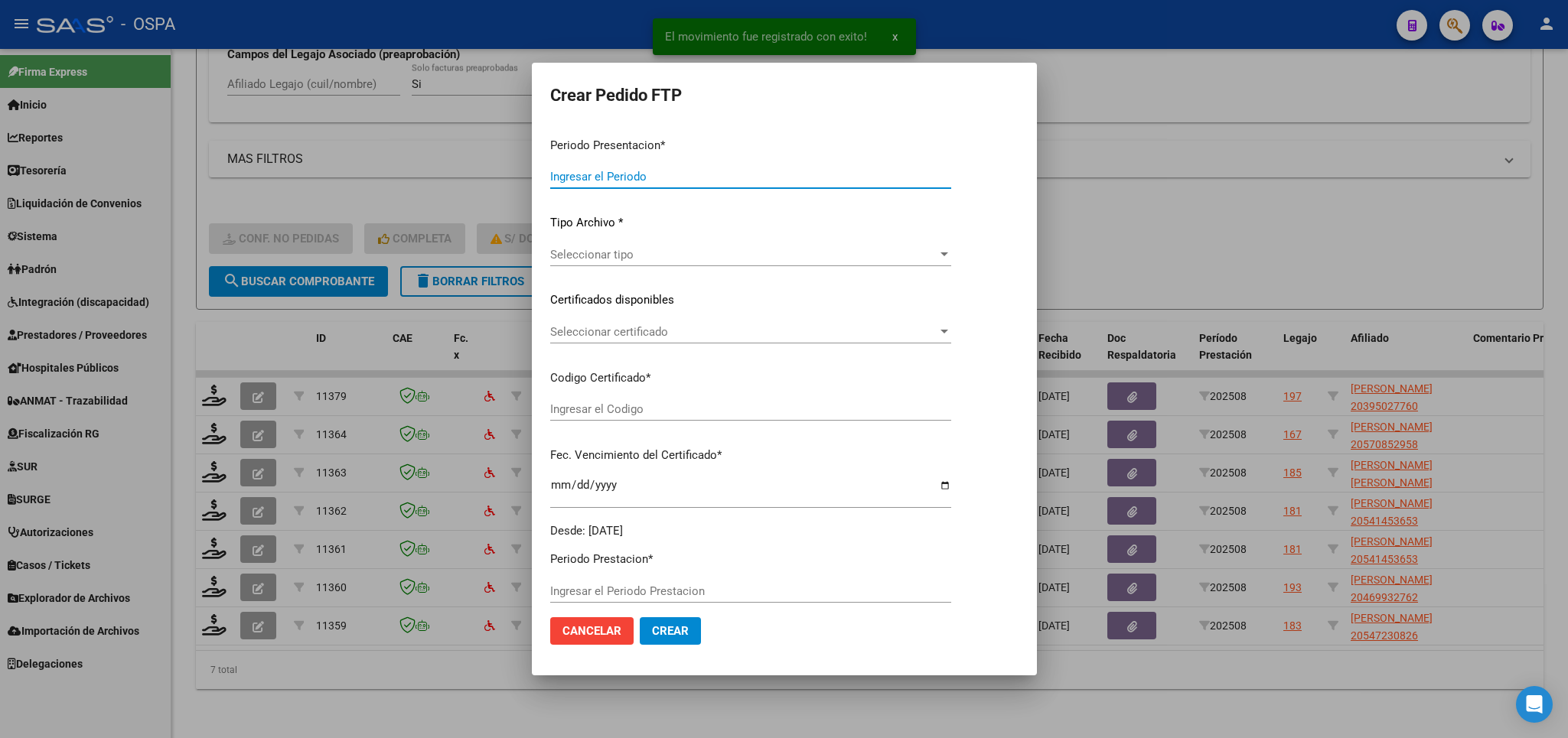
type input "202508"
type input "$ 475.830,36"
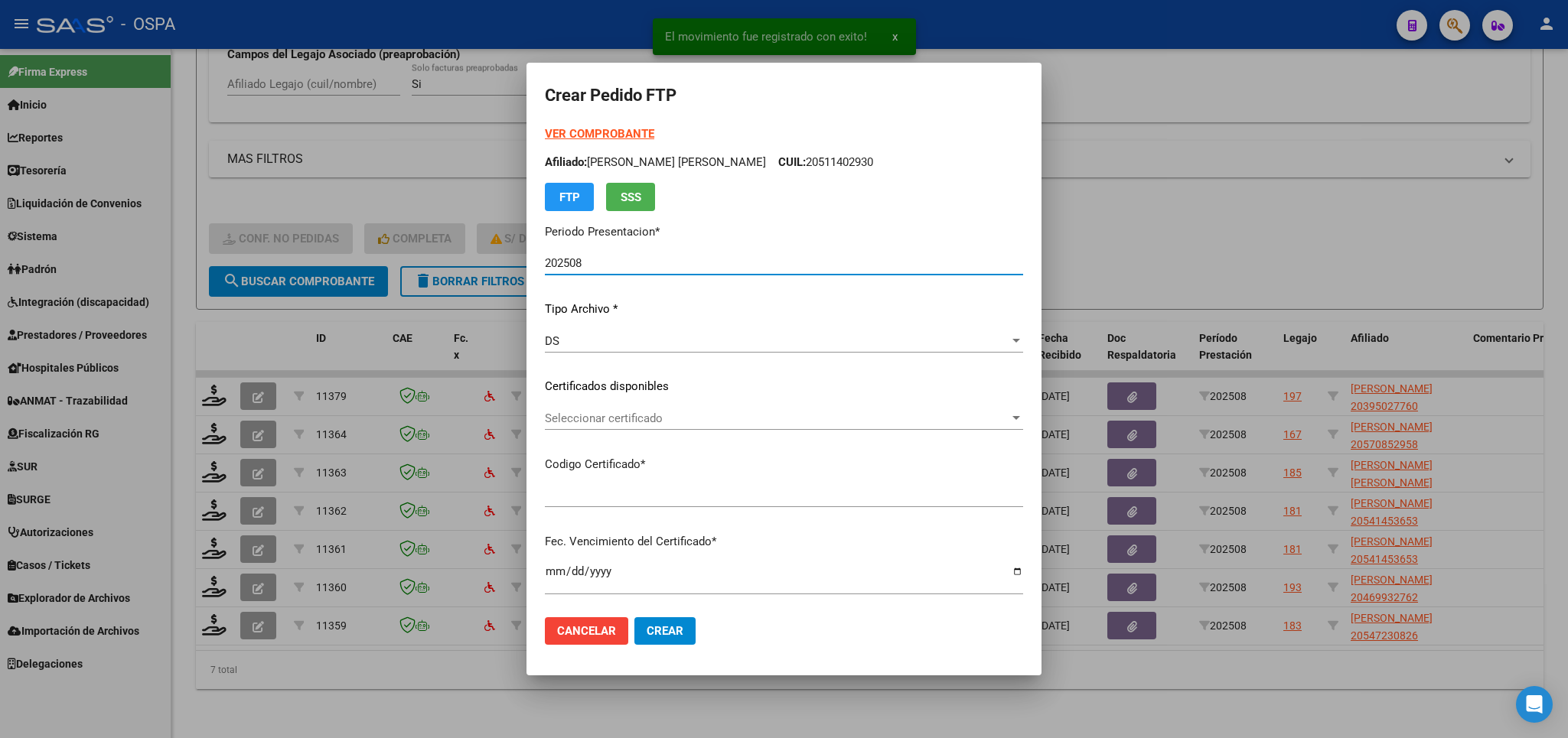
type input "arg02000570852952024110420291104bue370"
type input "[DATE]"
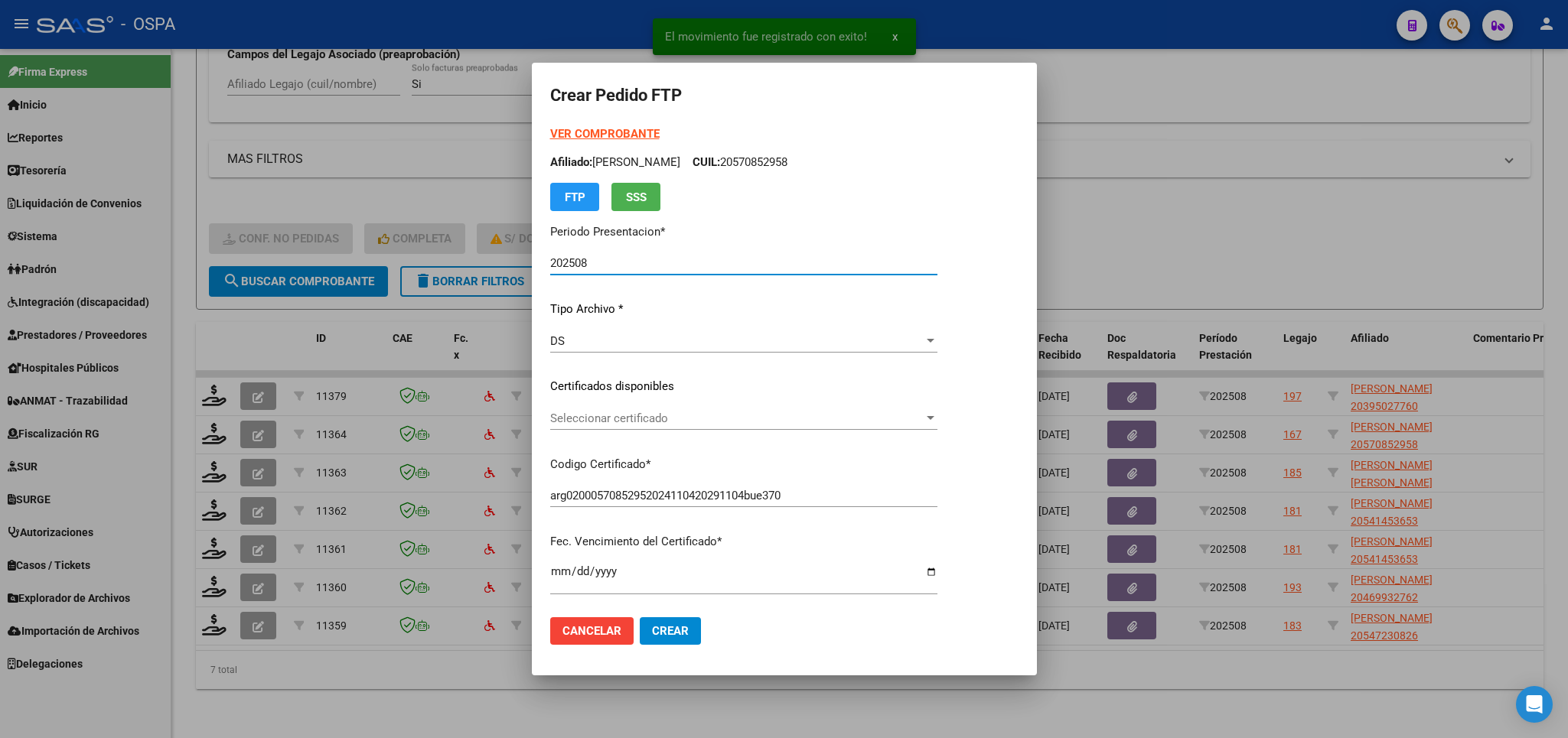
click at [805, 419] on span "Seleccionar certificado" at bounding box center [737, 418] width 374 height 14
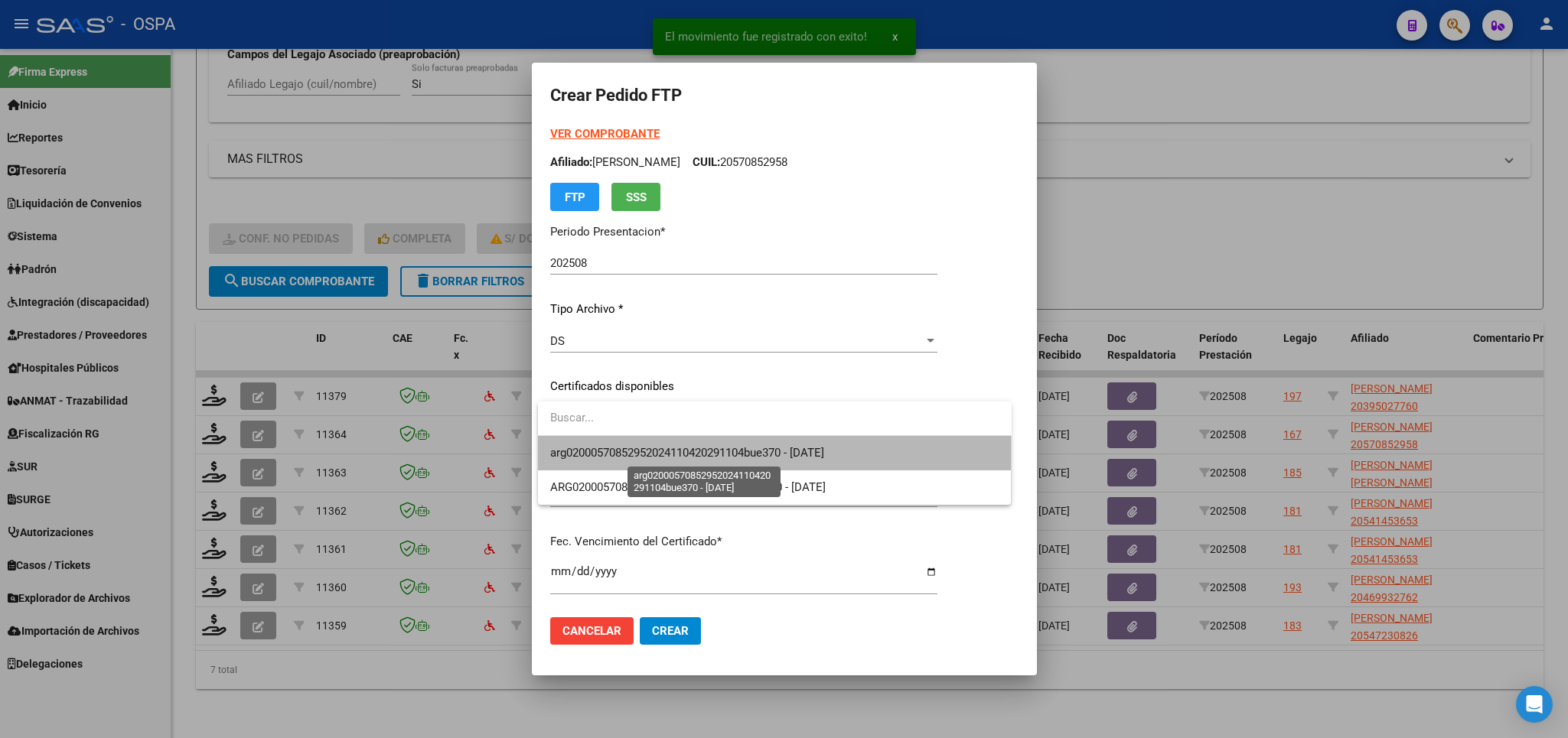
click at [759, 456] on span "arg02000570852952024110420291104bue370 - [DATE]" at bounding box center [687, 452] width 274 height 14
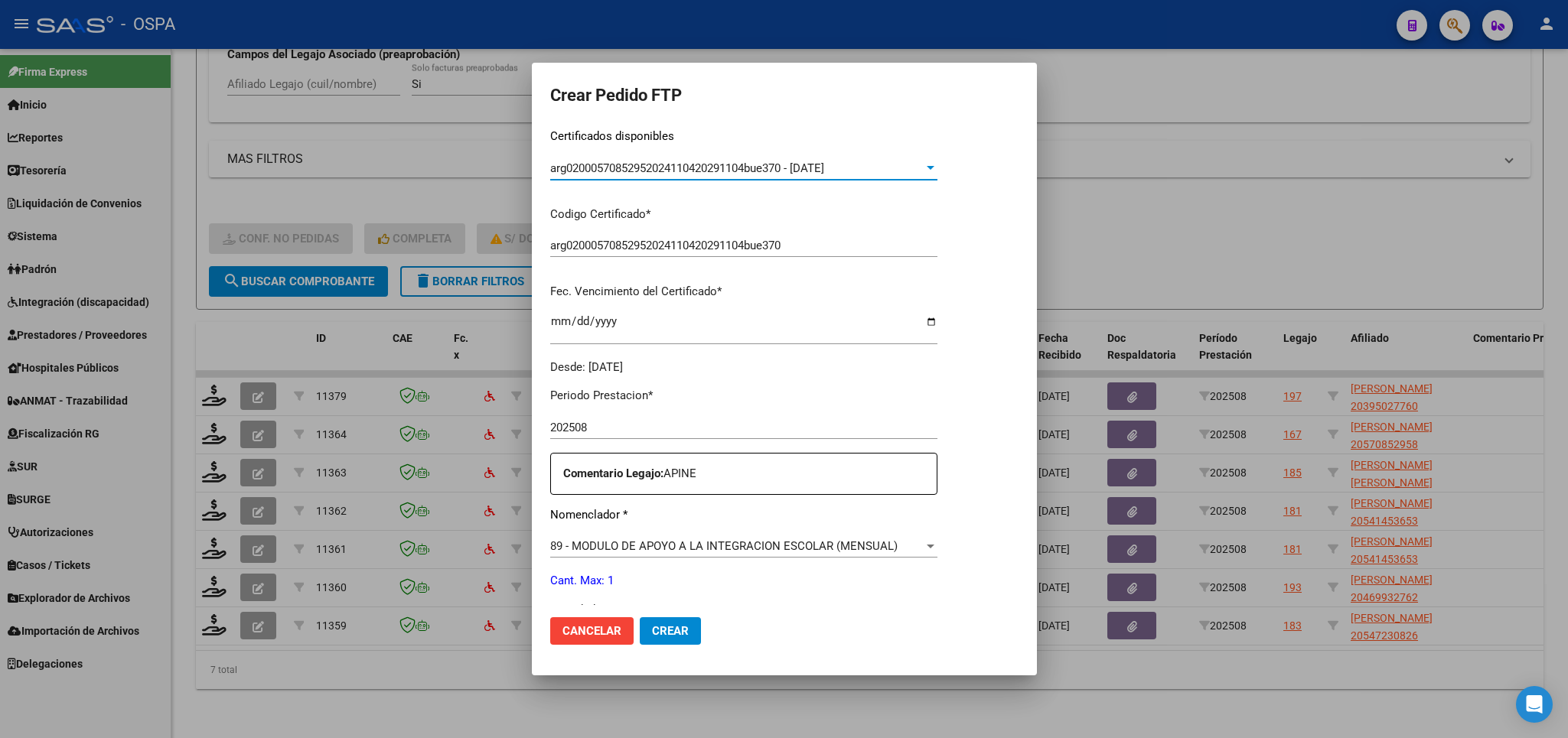
scroll to position [535, 0]
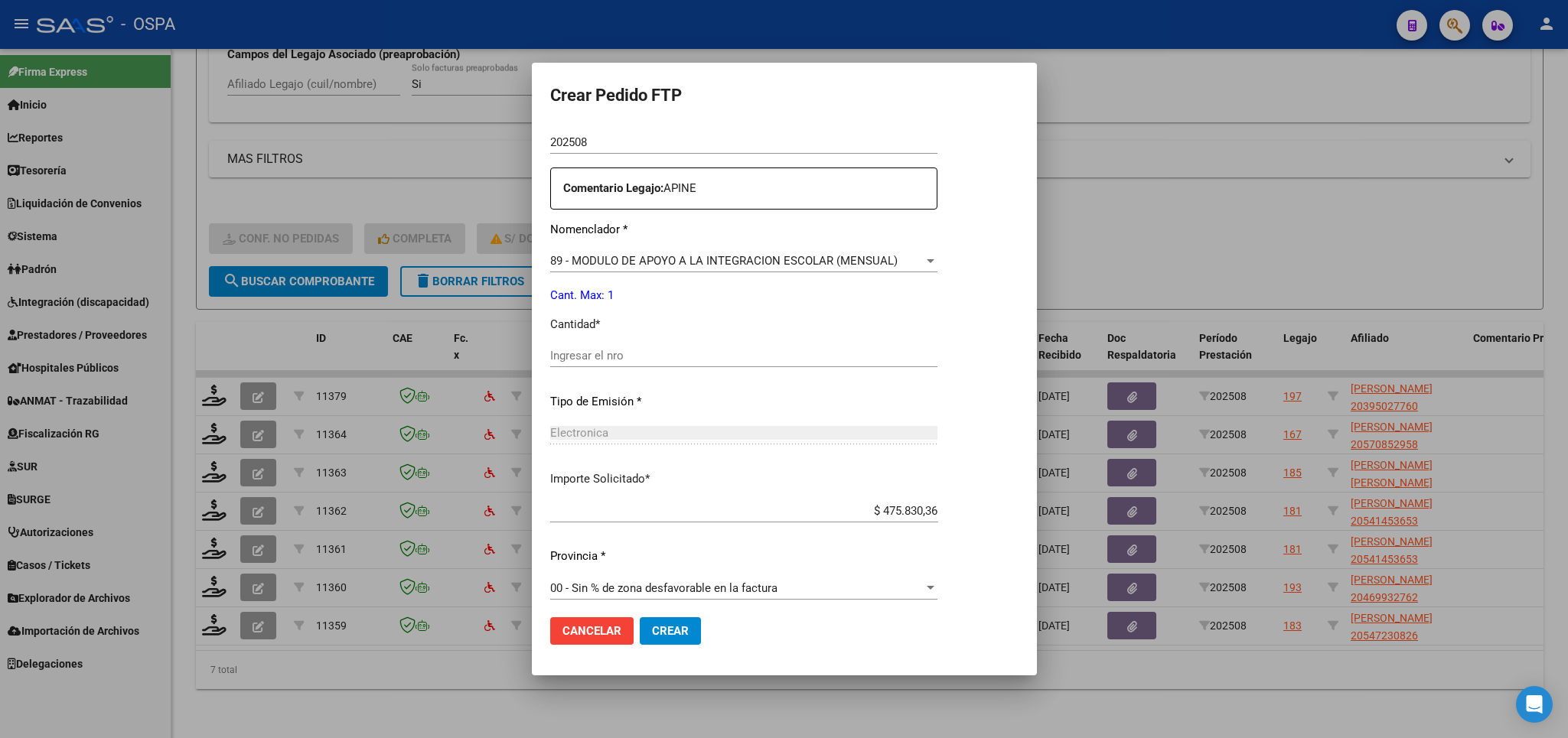
click at [668, 344] on div "Ingresar el nro" at bounding box center [744, 356] width 388 height 23
type input "1"
click at [680, 640] on button "Crear" at bounding box center [670, 631] width 61 height 28
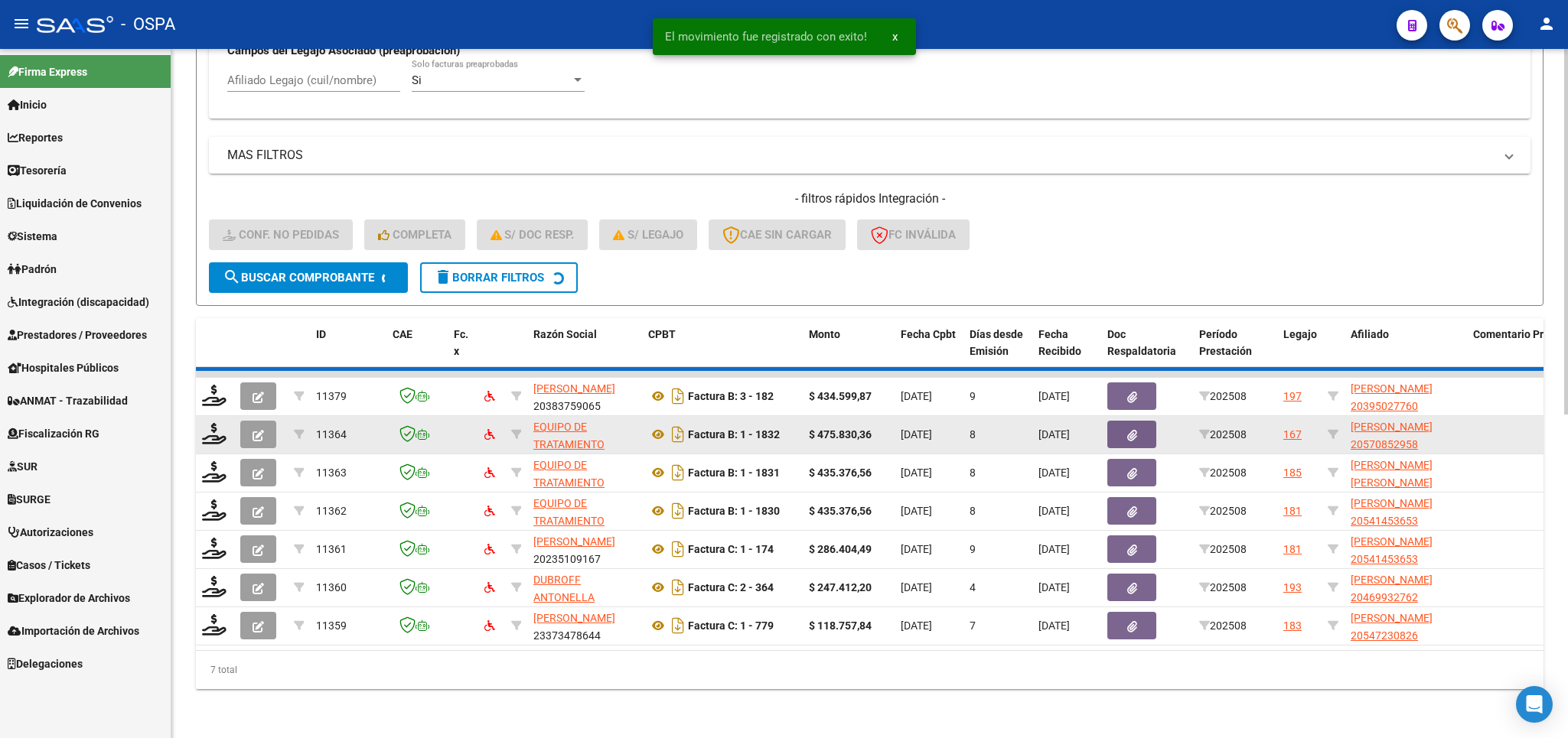
scroll to position [567, 0]
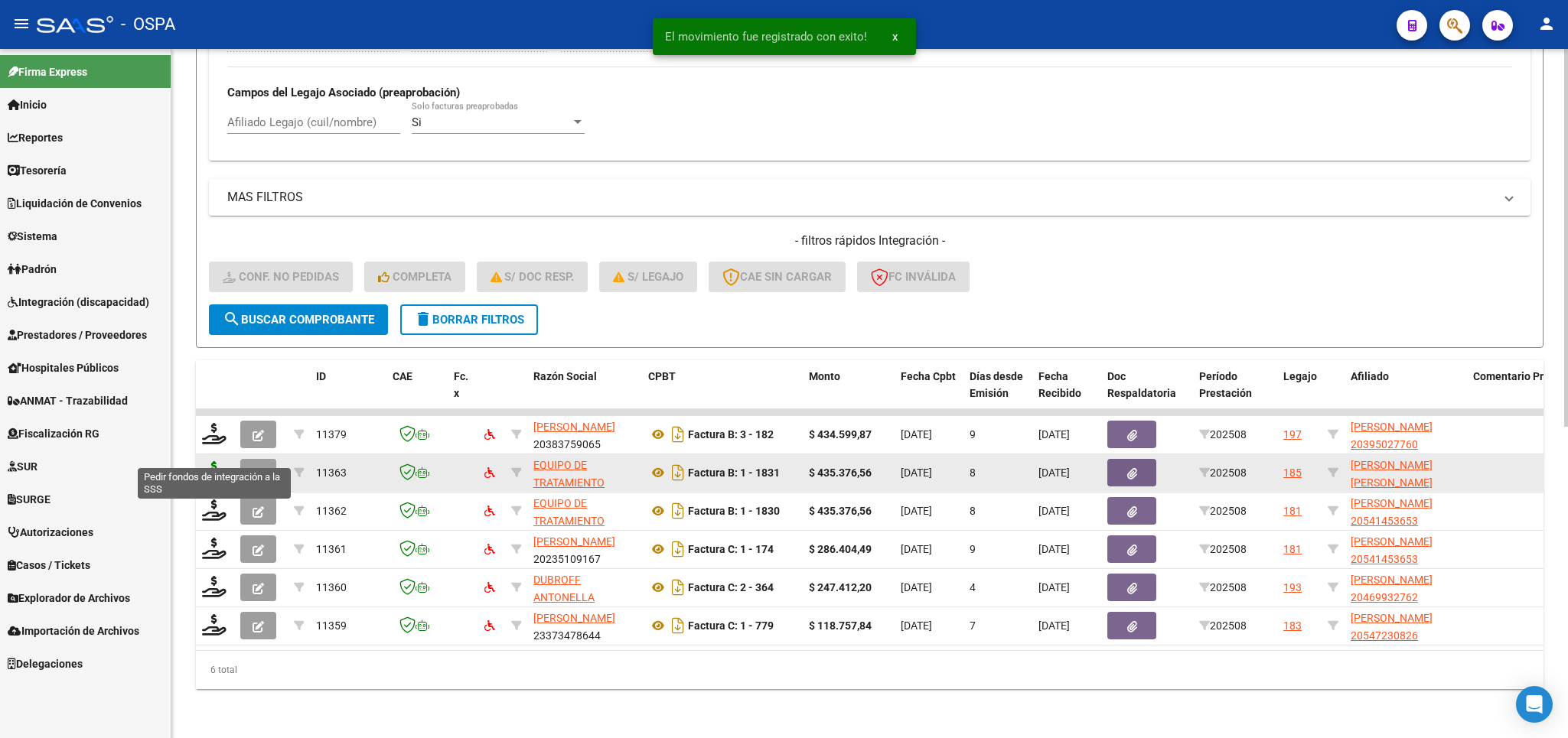
click at [216, 461] on icon at bounding box center [214, 472] width 24 height 21
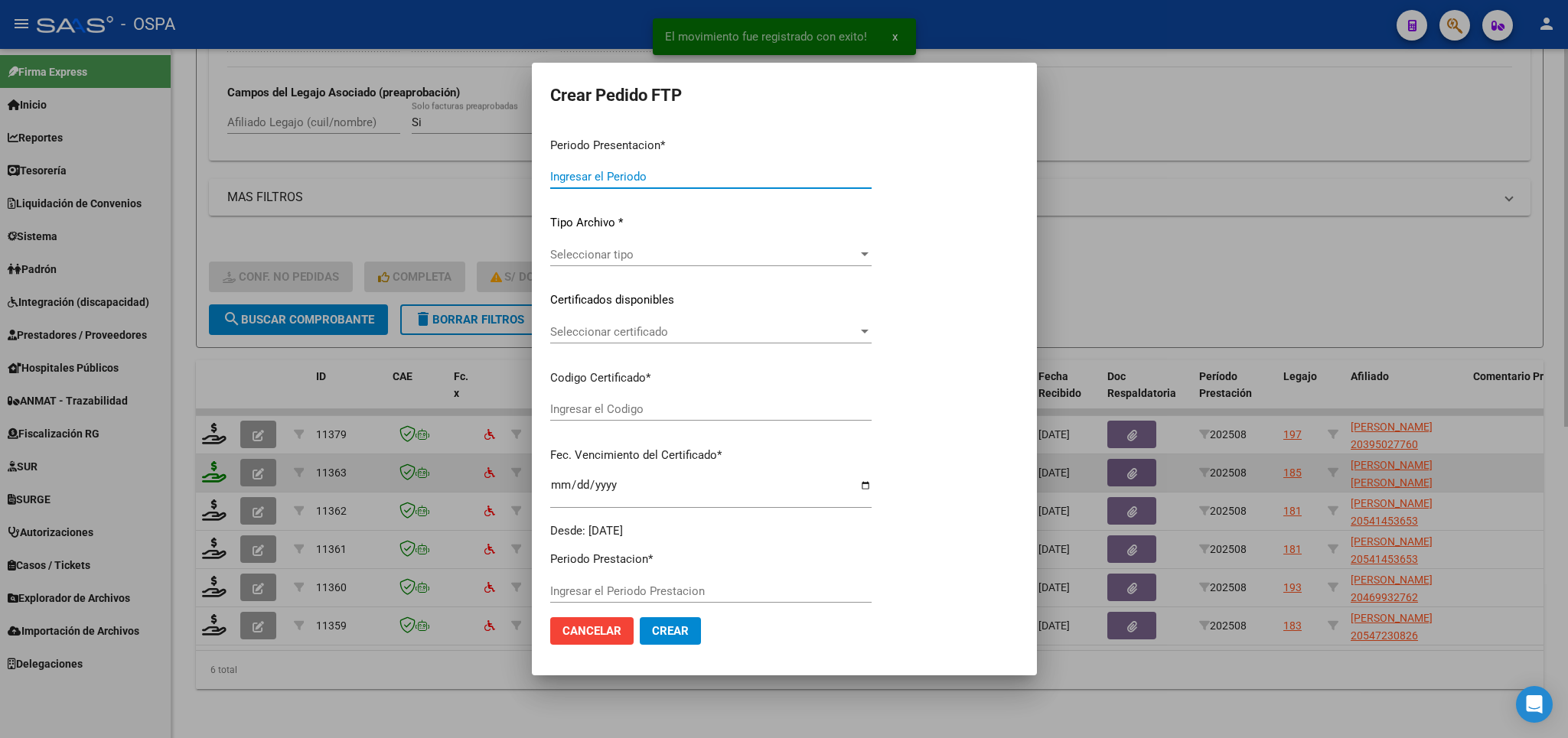
type input "202508"
type input "$ 435.376,56"
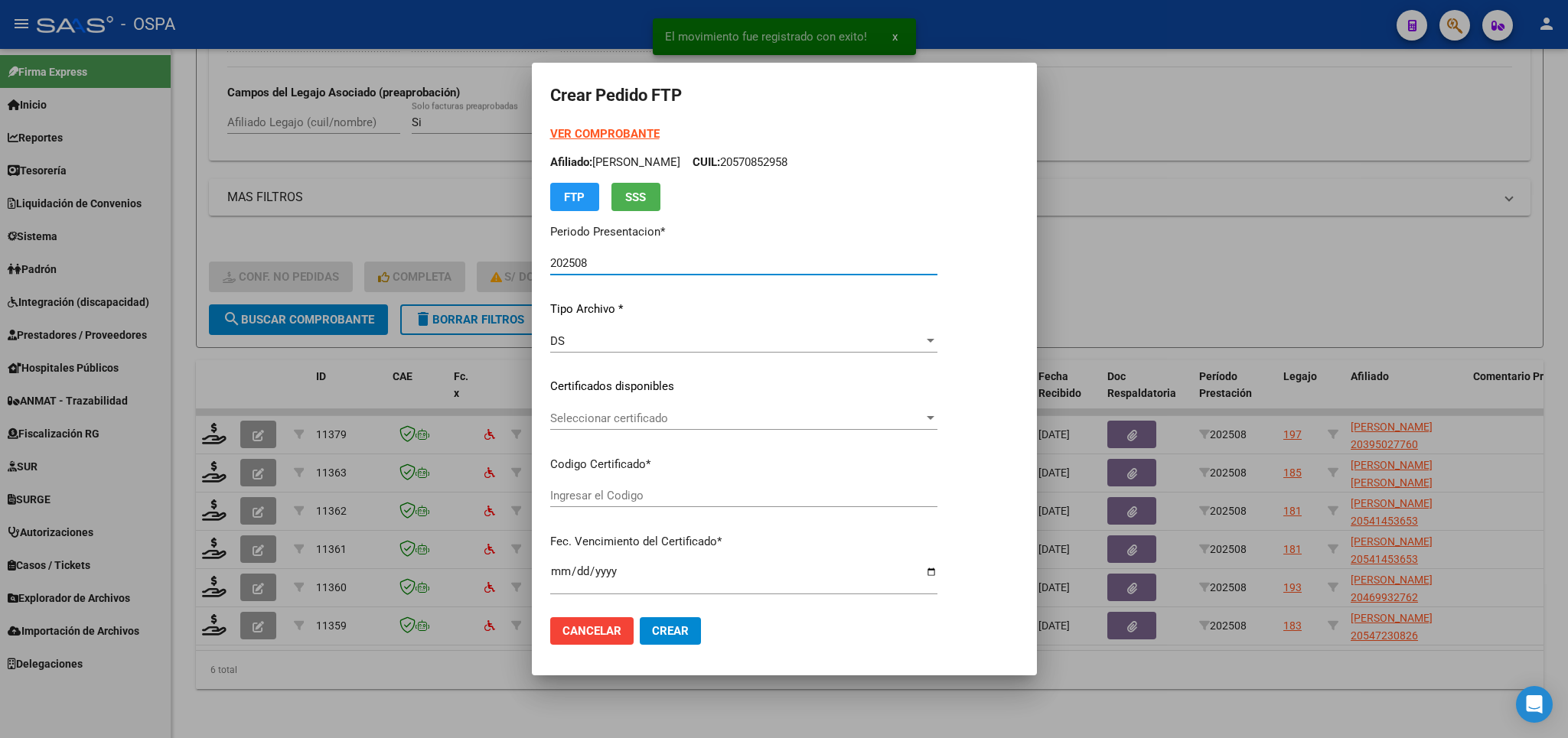
type input "arg0200055496103224042320340423bue440"
type input "[DATE]"
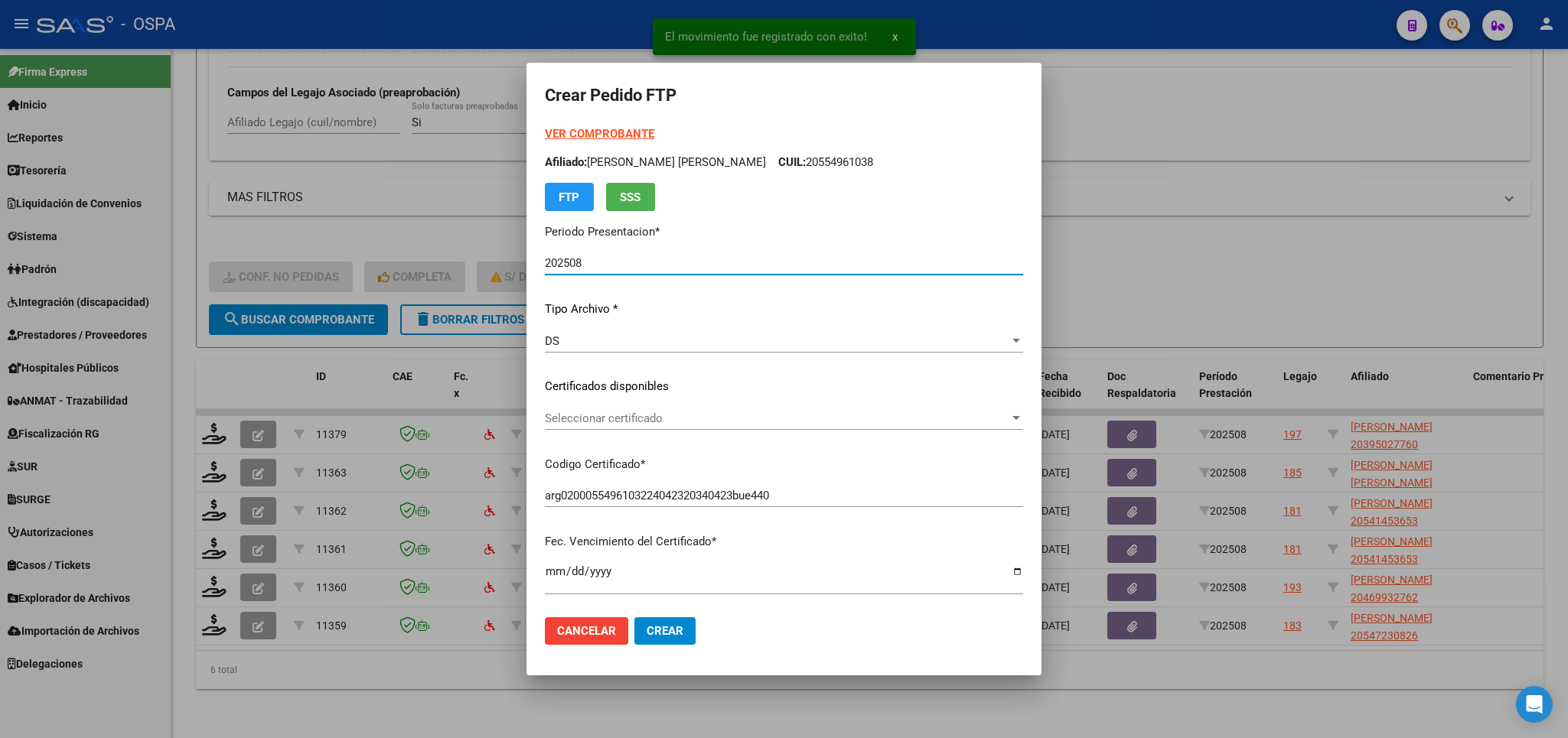
click at [891, 419] on span "Seleccionar certificado" at bounding box center [777, 418] width 464 height 14
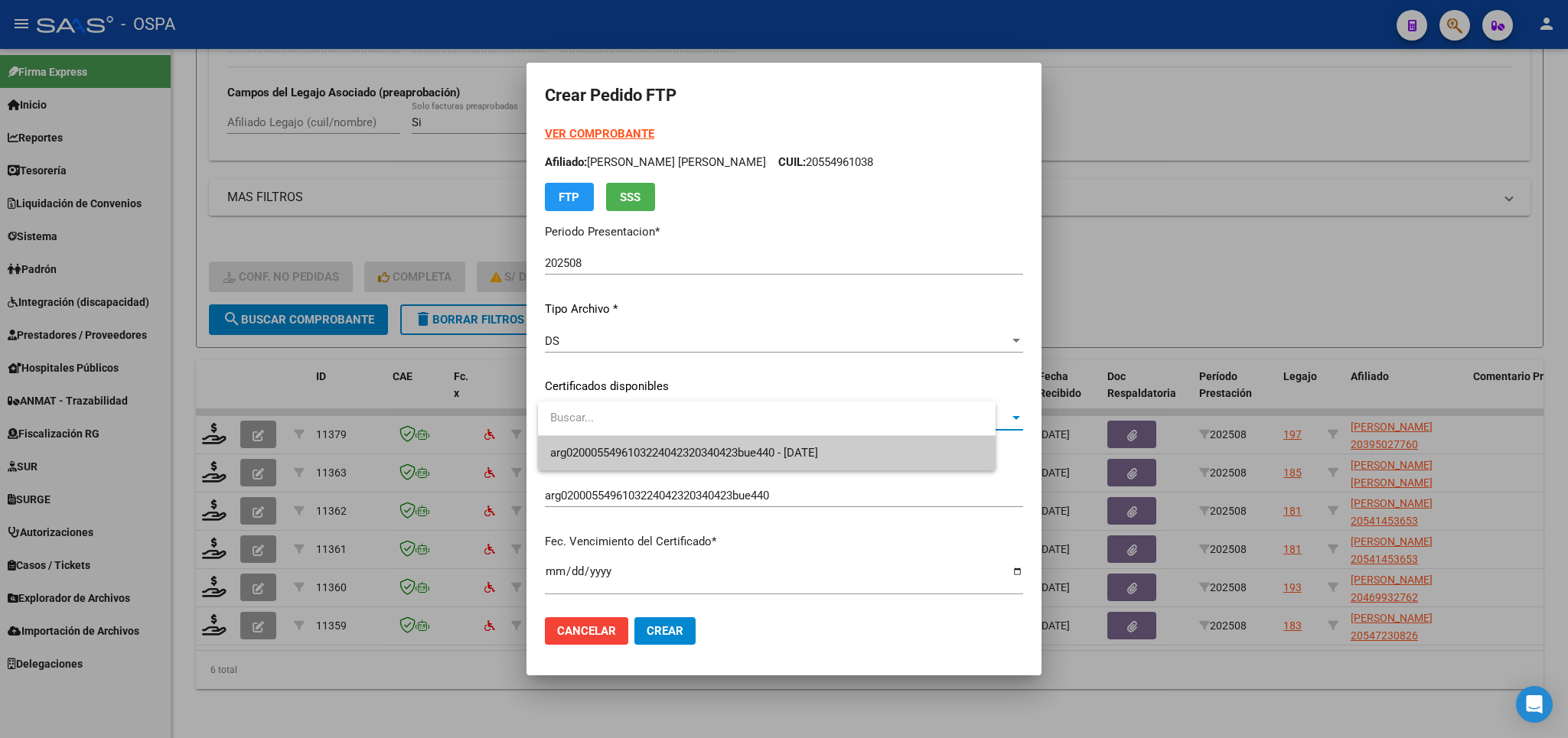
click at [867, 448] on span "arg0200055496103224042320340423bue440 - [DATE]" at bounding box center [767, 453] width 433 height 34
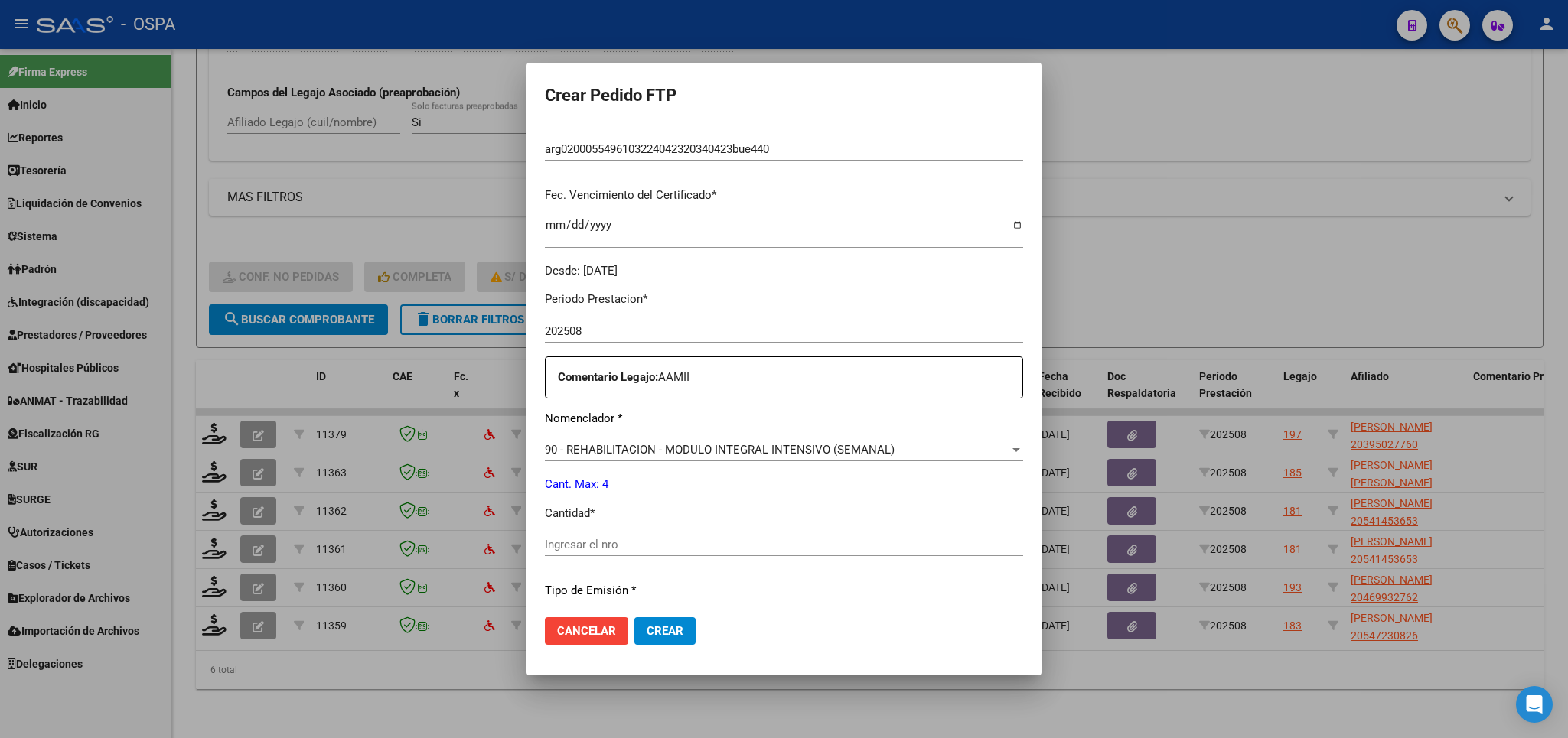
scroll to position [535, 0]
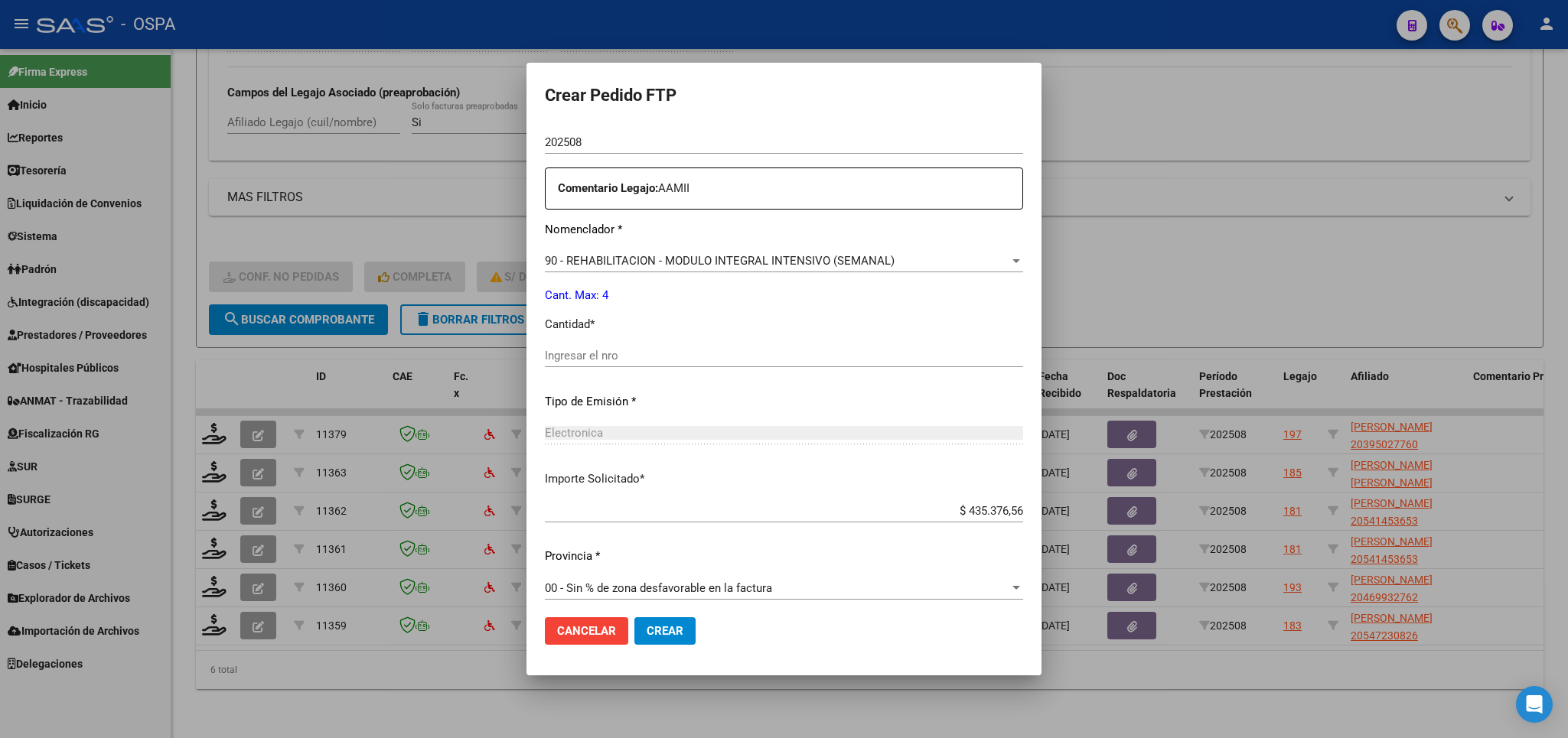
click at [756, 351] on input "Ingresar el nro" at bounding box center [783, 356] width 478 height 14
type input "4"
click at [677, 637] on span "Crear" at bounding box center [664, 631] width 37 height 14
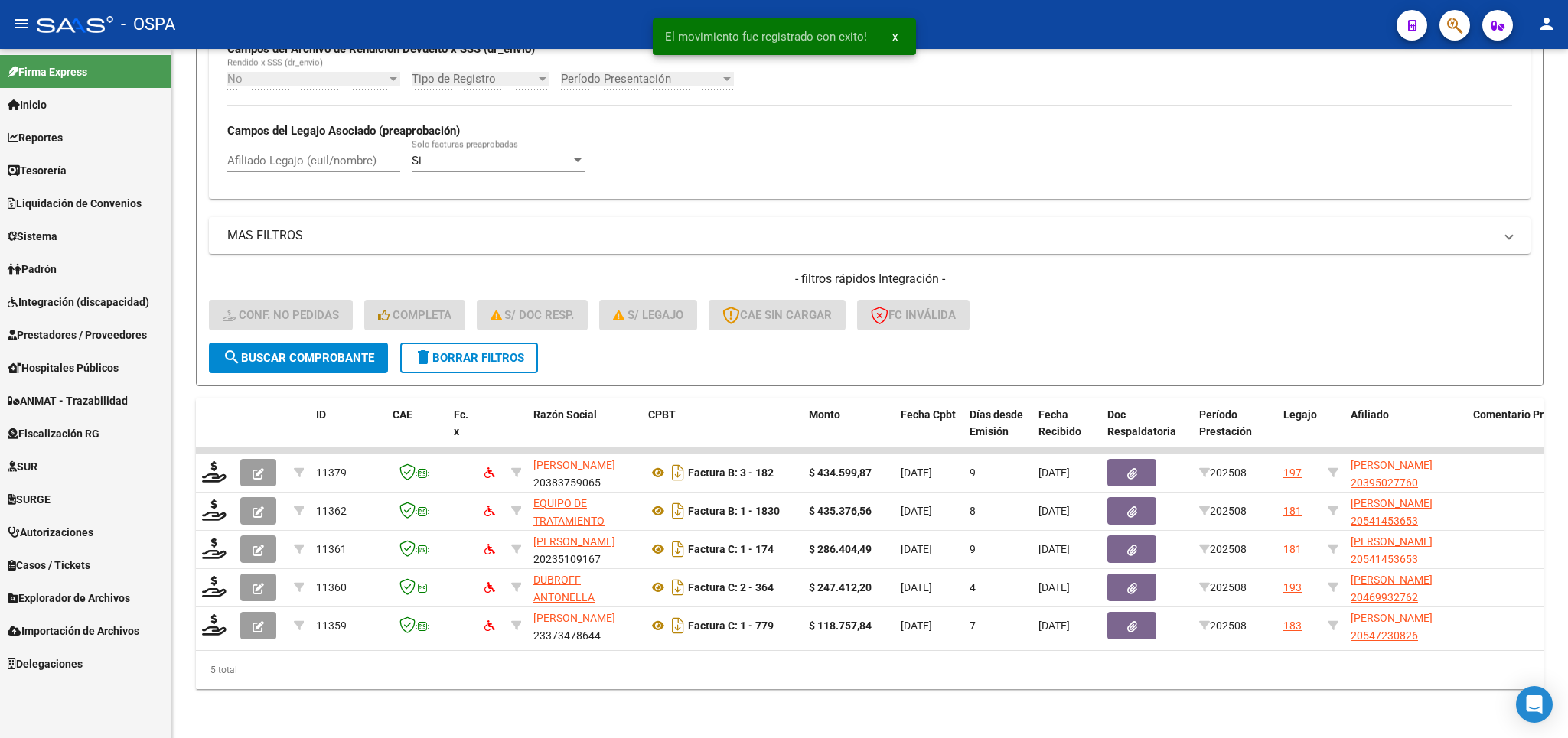
scroll to position [530, 0]
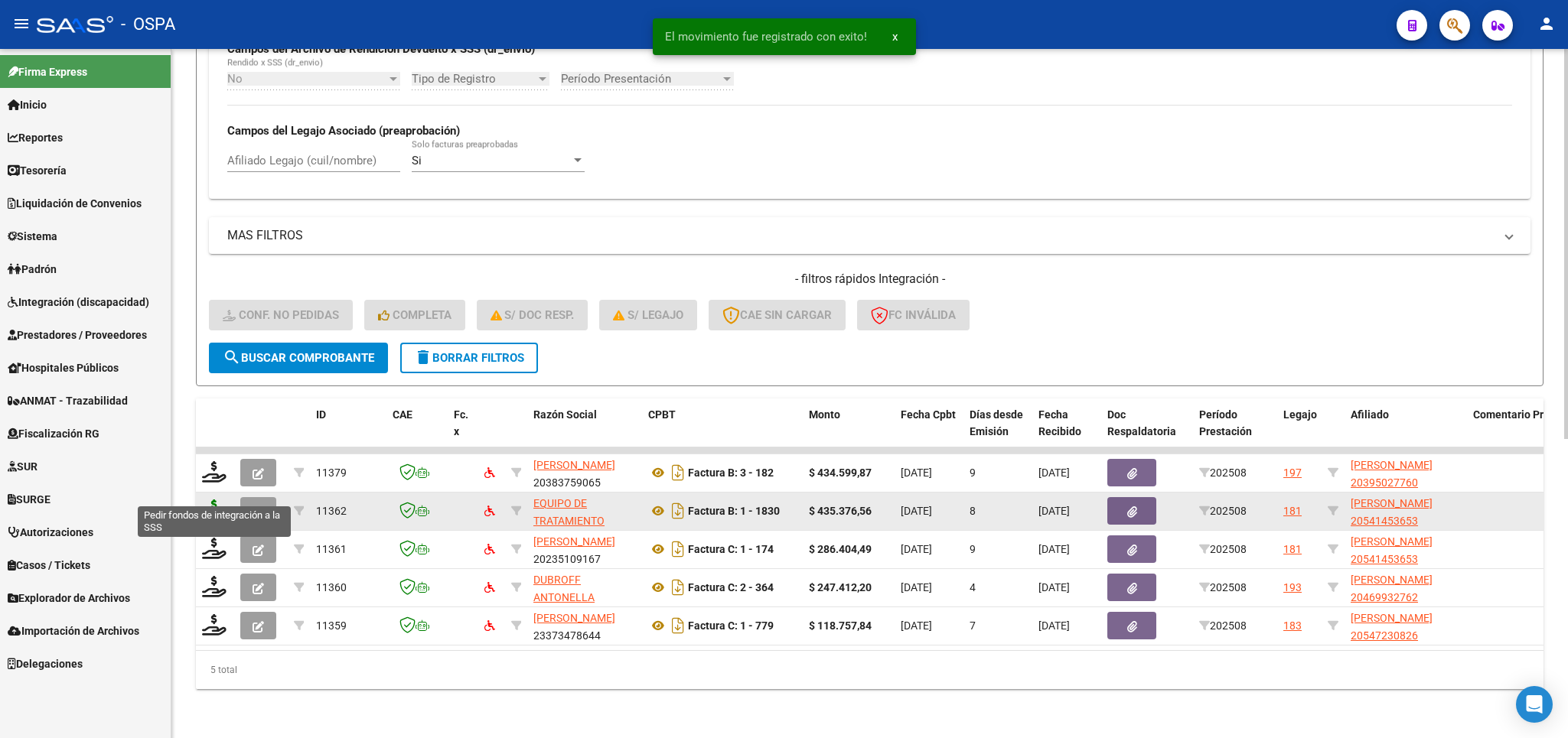
click at [213, 500] on icon at bounding box center [214, 510] width 24 height 21
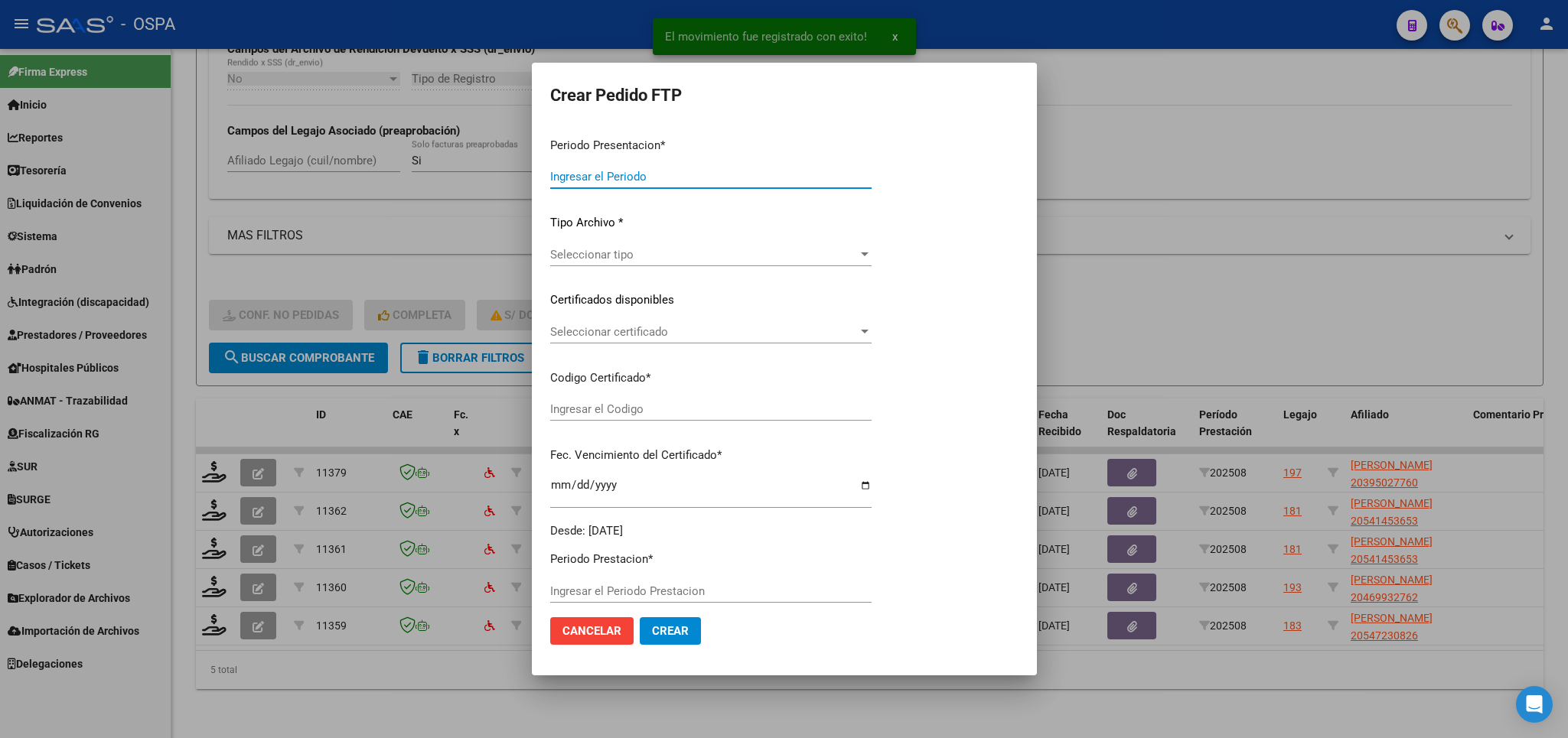
type input "202508"
type input "$ 435.376,56"
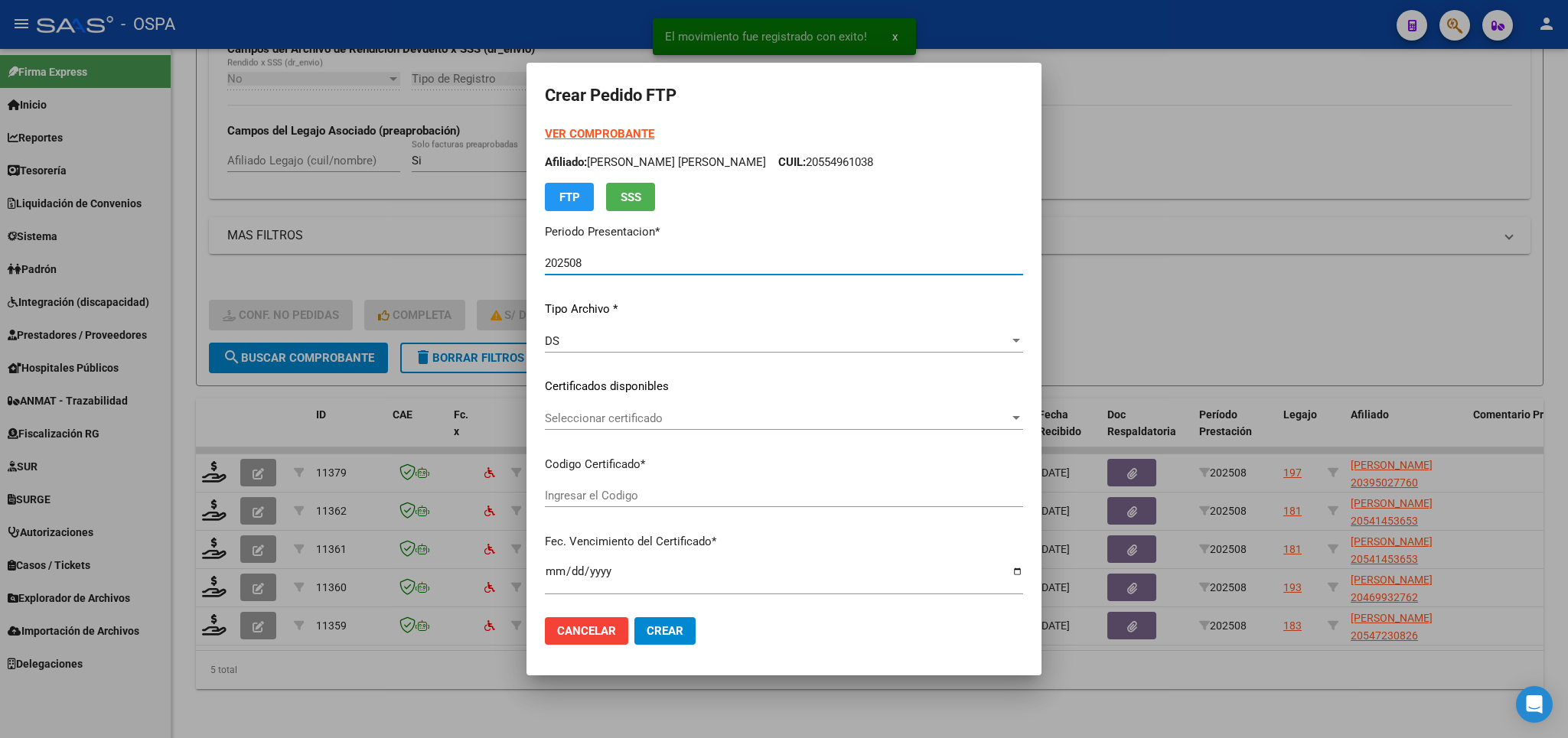
type input "arg02000541453652019072920250729bsas370"
type input "[DATE]"
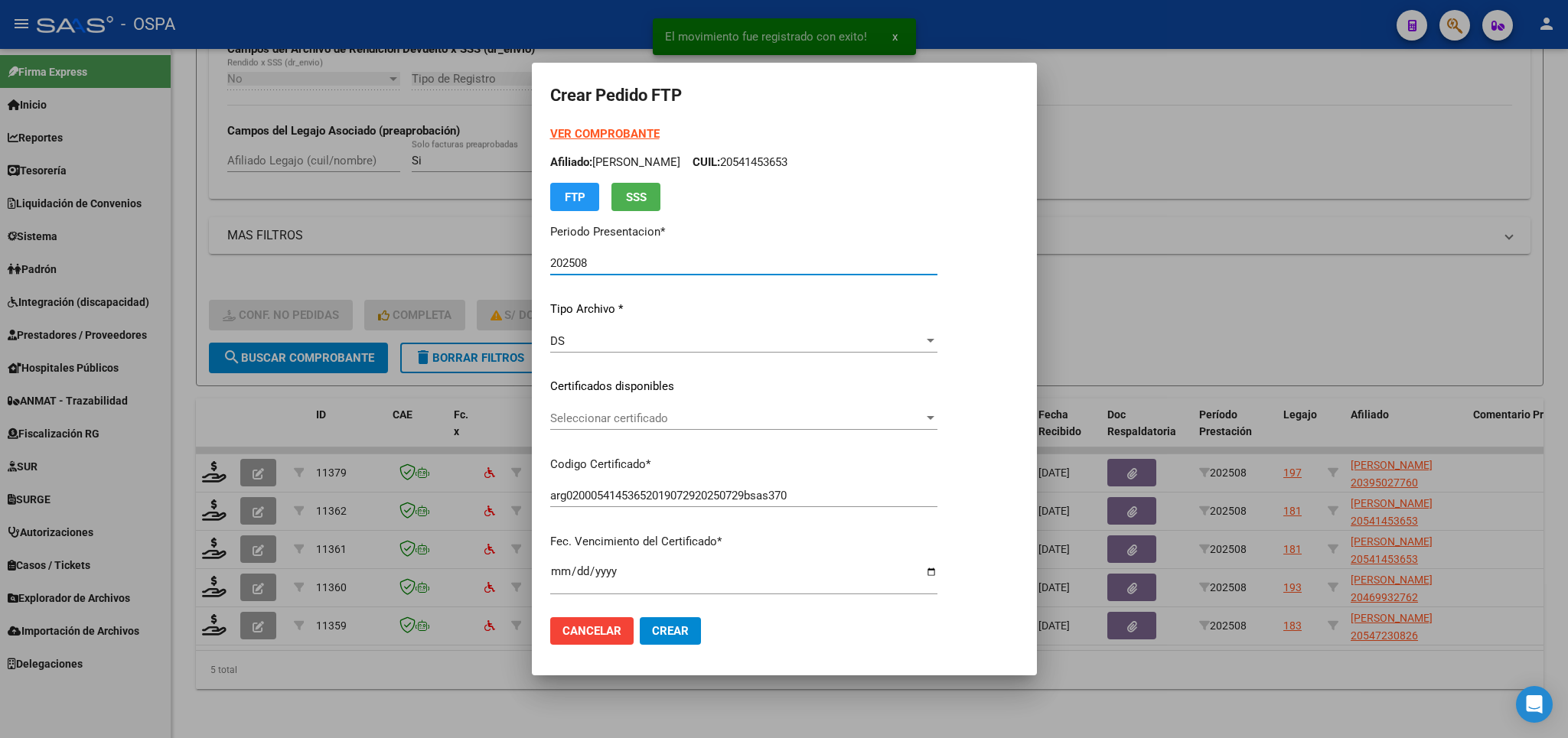
click at [900, 421] on span "Seleccionar certificado" at bounding box center [737, 418] width 374 height 14
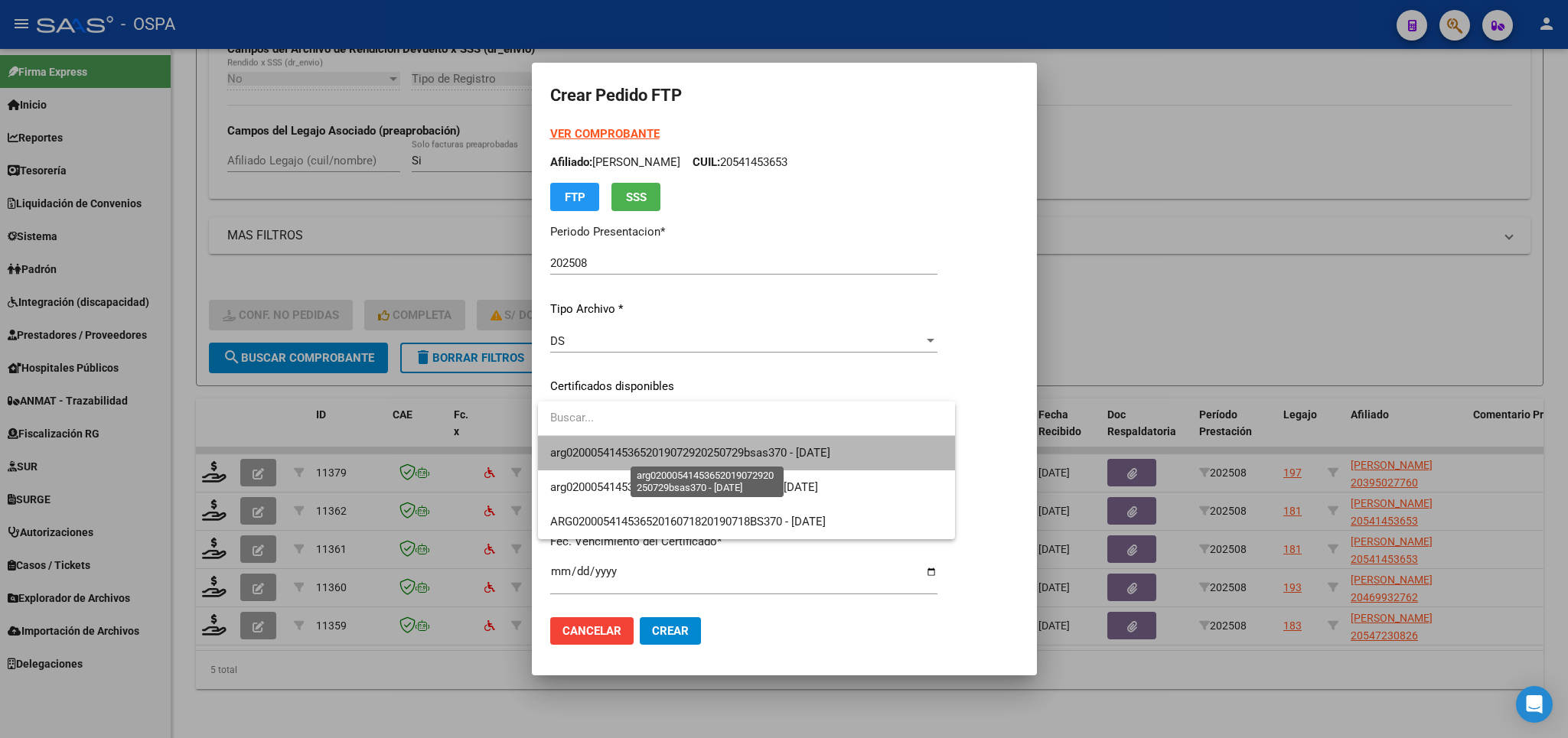
click at [830, 456] on span "arg02000541453652019072920250729bsas370 - [DATE]" at bounding box center [690, 452] width 280 height 14
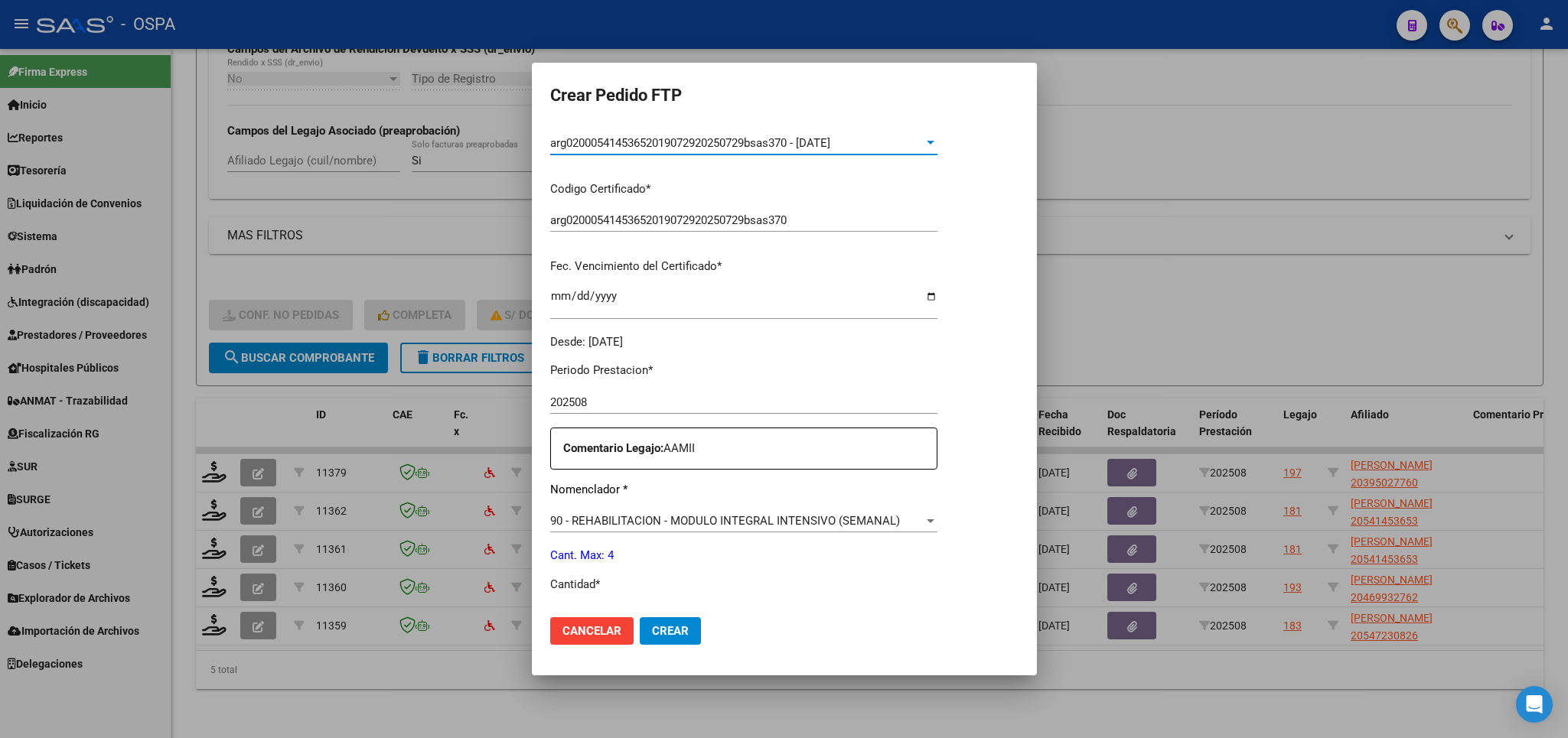
scroll to position [535, 0]
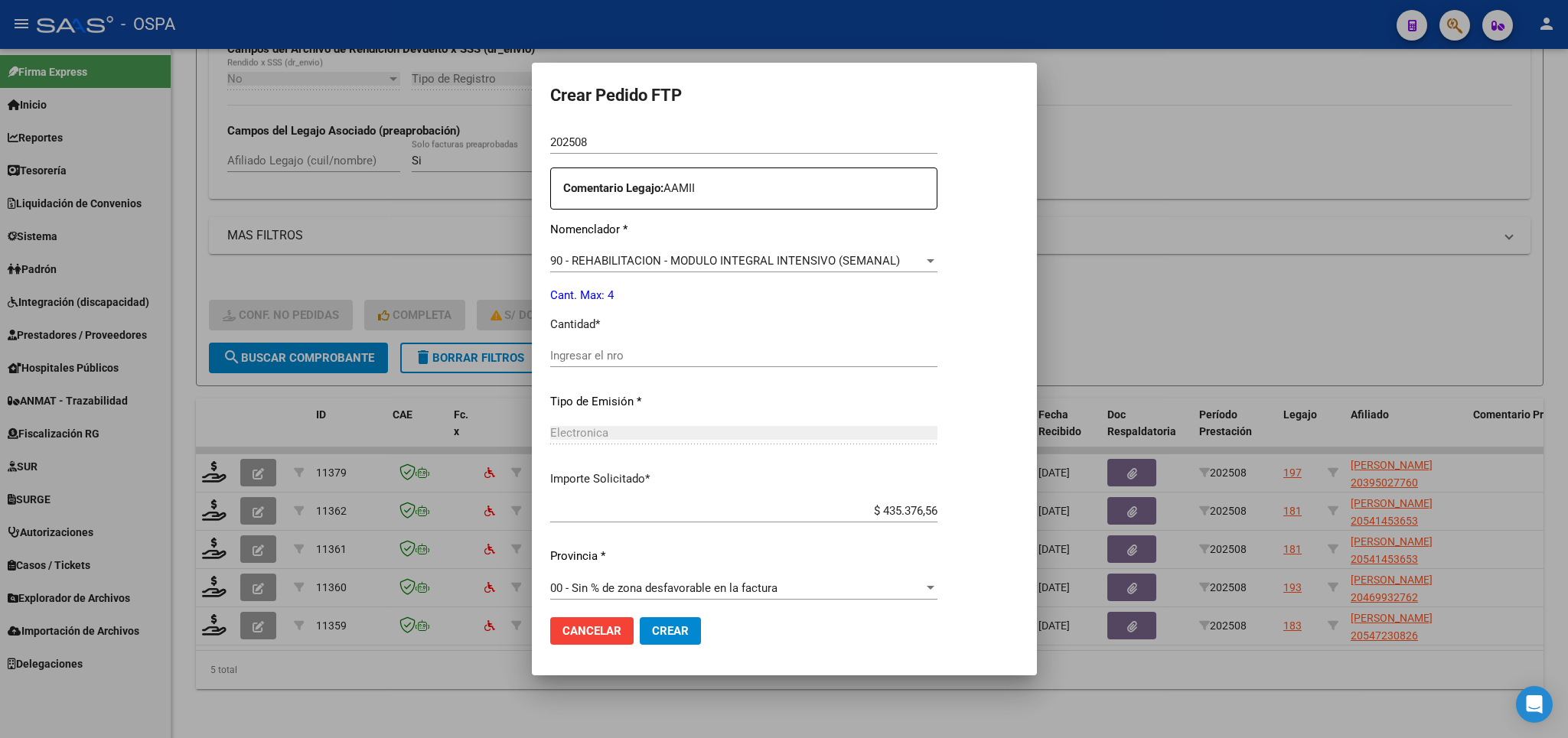
click at [693, 335] on div "Periodo Prestacion * 202508 Ingresar el Periodo Prestacion Comentario Legajo: A…" at bounding box center [744, 352] width 388 height 524
click at [691, 349] on input "Ingresar el nro" at bounding box center [744, 356] width 388 height 14
type input "4"
click at [668, 632] on span "Crear" at bounding box center [670, 631] width 37 height 14
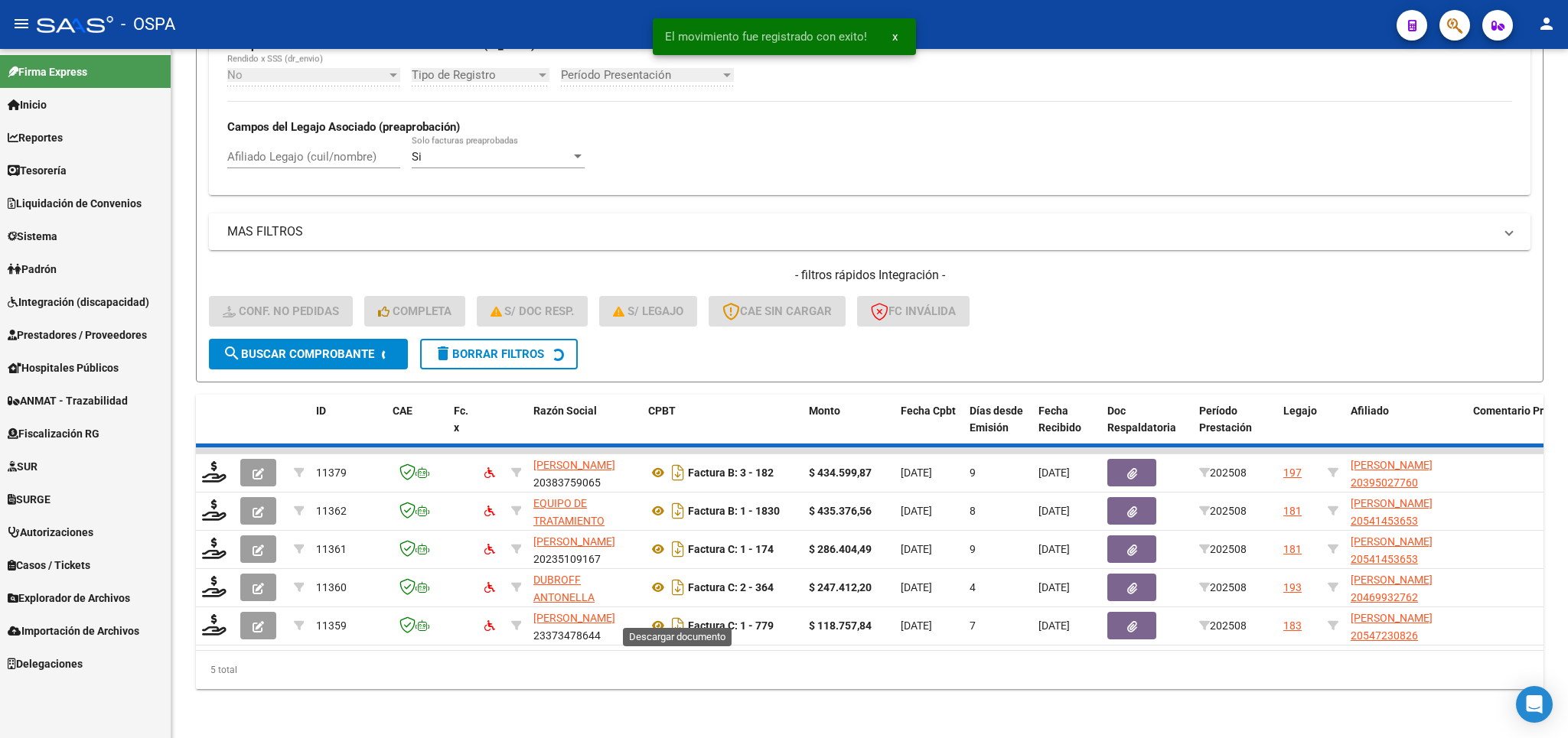
scroll to position [491, 0]
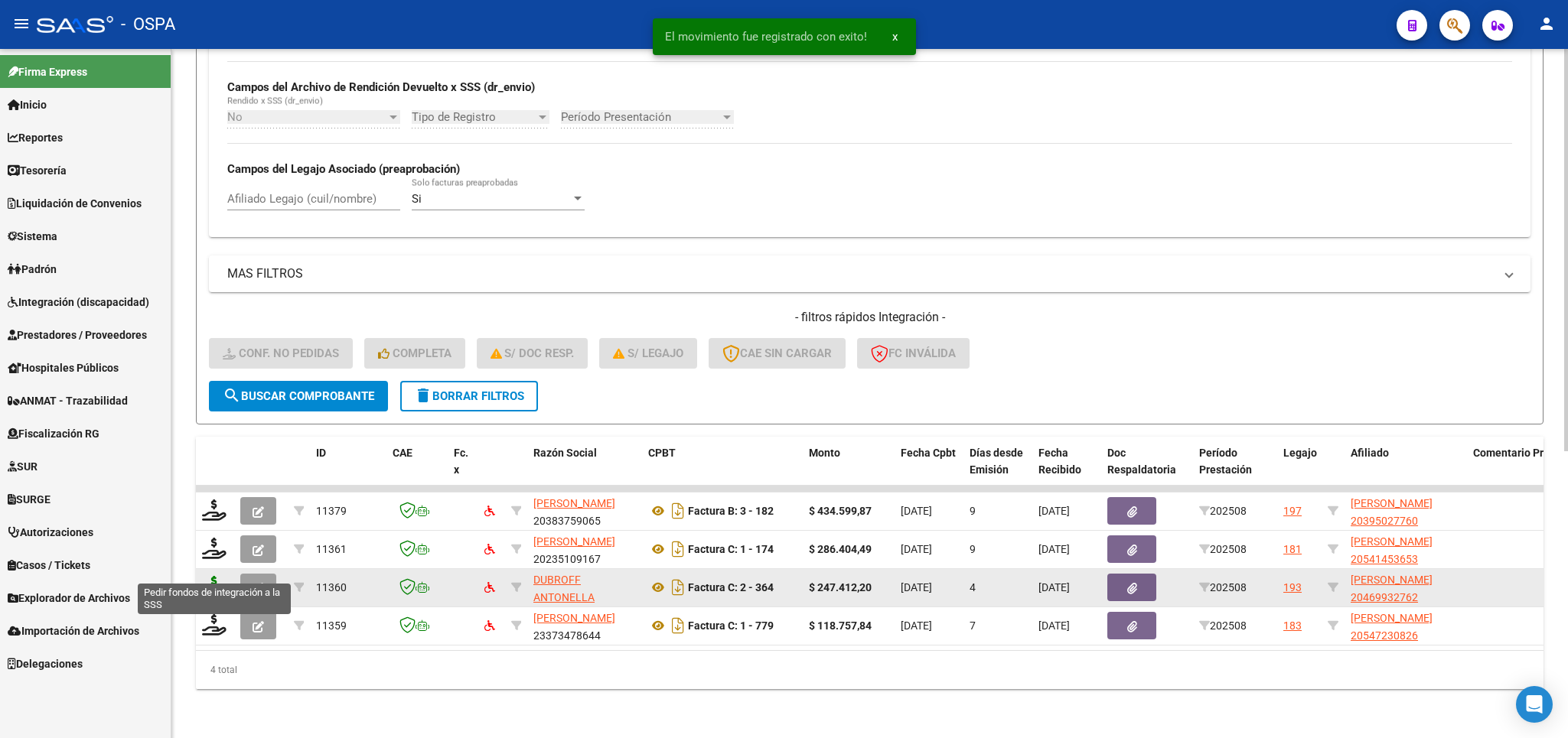
click at [213, 576] on icon at bounding box center [214, 587] width 24 height 21
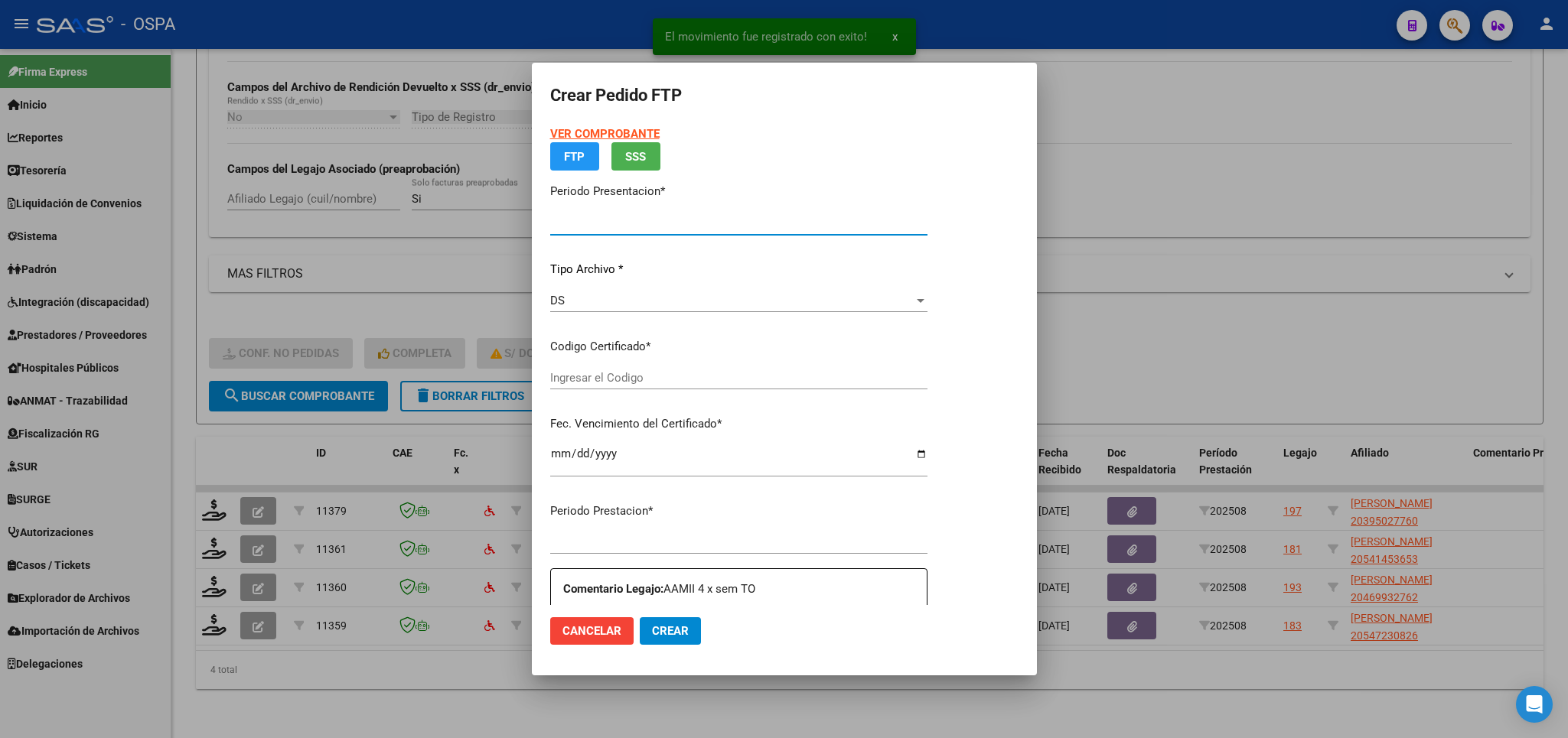
type input "202508"
type input "$ 247.412,20"
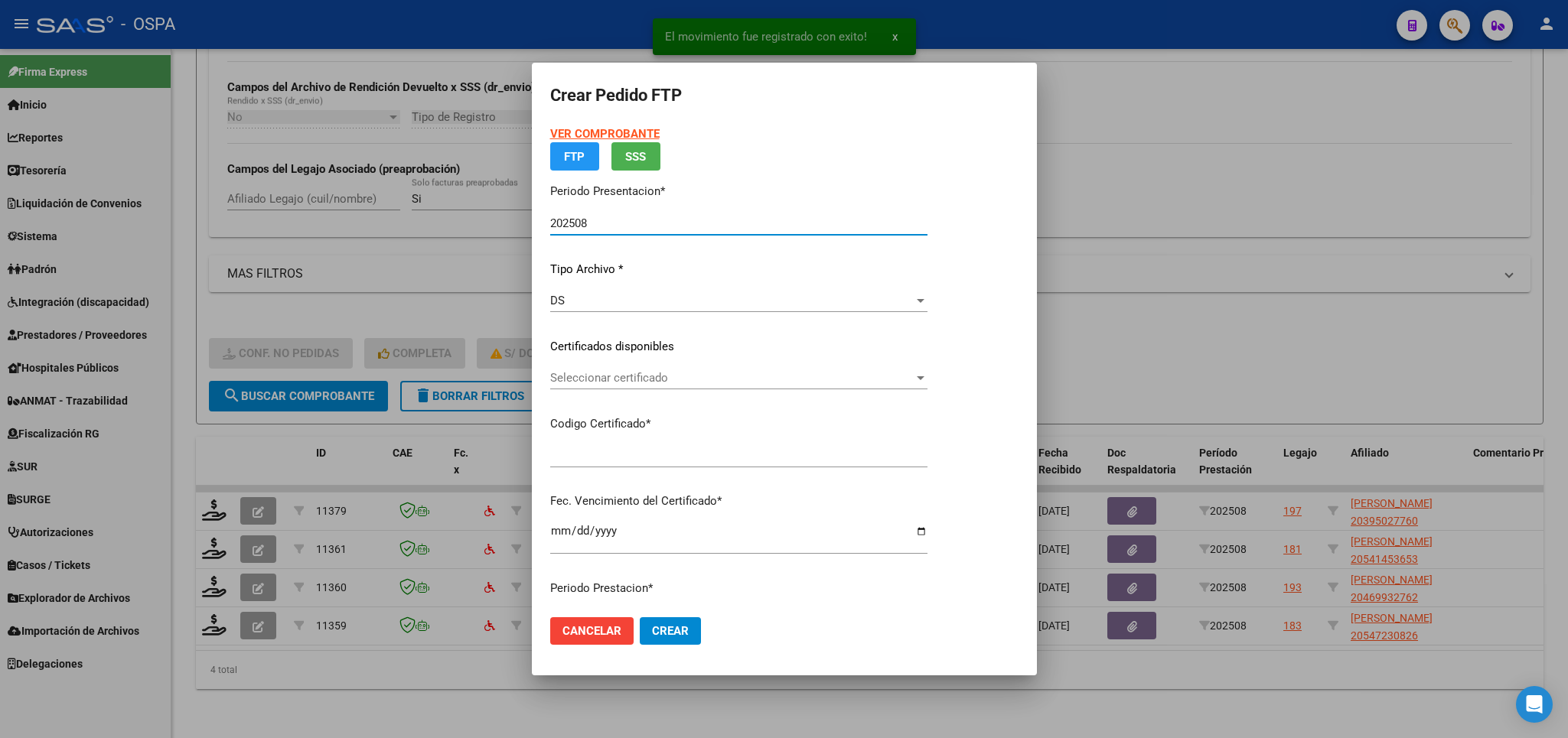
type input "ARG02000469932762018112220281122BS313"
type input "[DATE]"
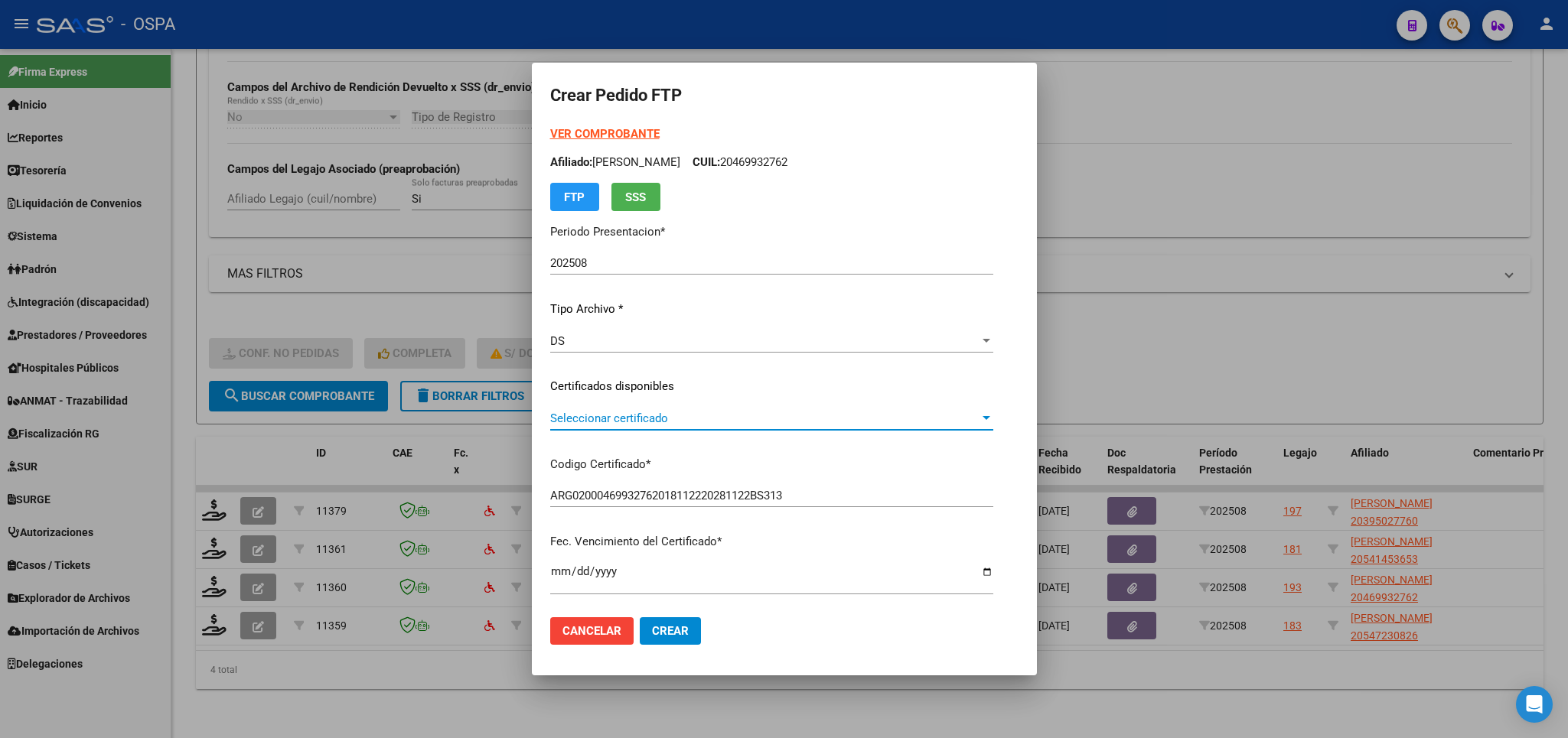
click at [814, 414] on span "Seleccionar certificado" at bounding box center [764, 418] width 429 height 14
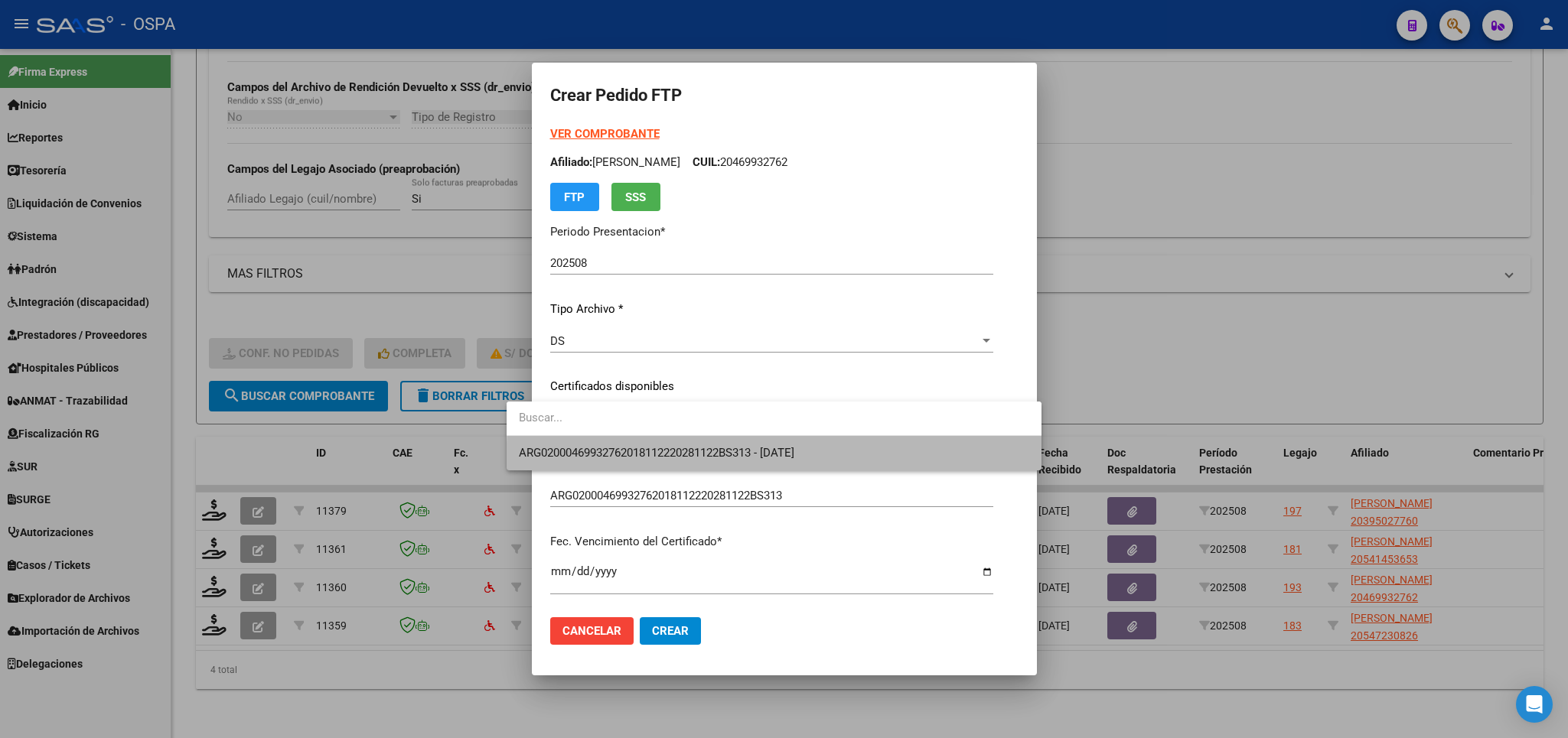
click at [812, 464] on span "ARG02000469932762018112220281122BS313 - [DATE]" at bounding box center [773, 453] width 510 height 34
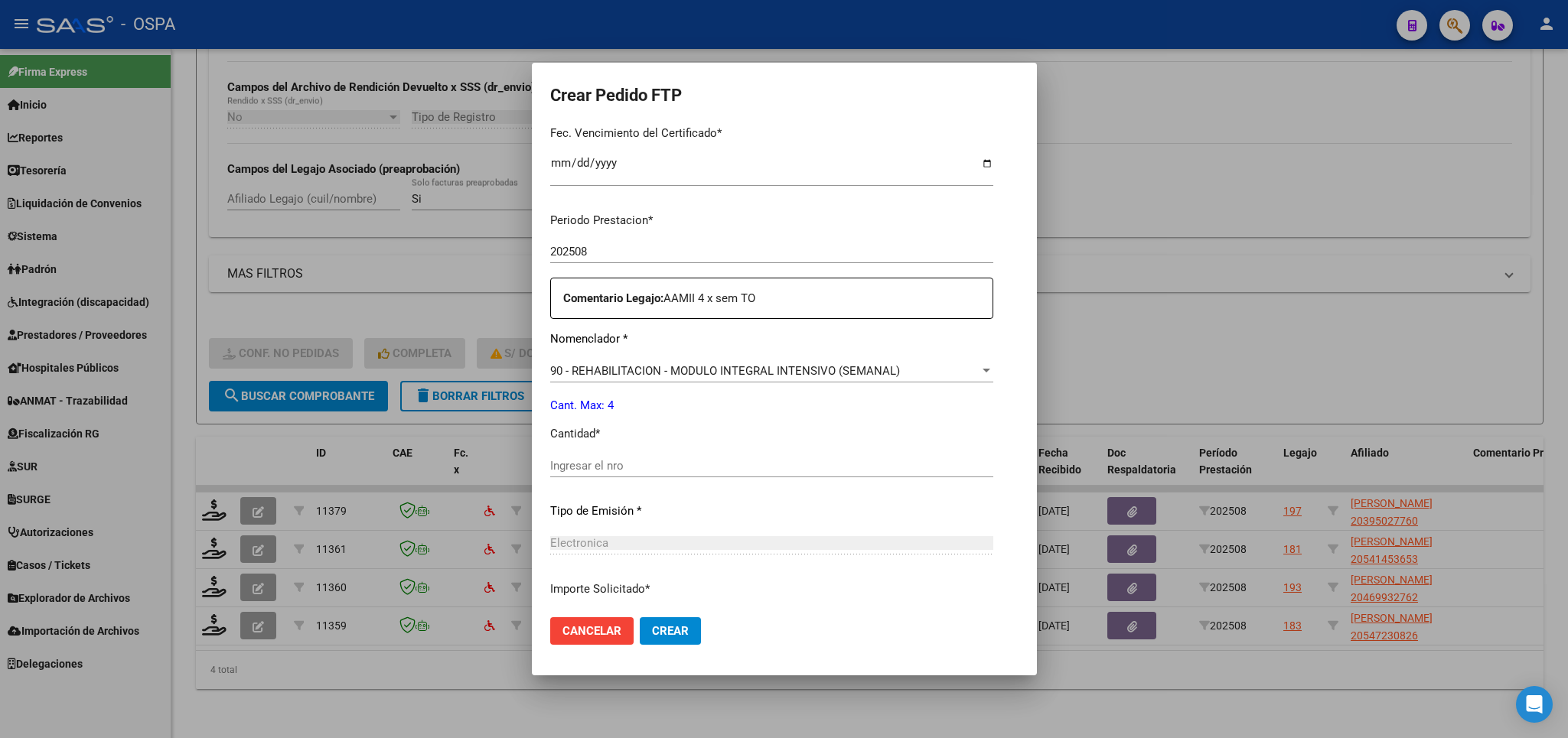
scroll to position [518, 0]
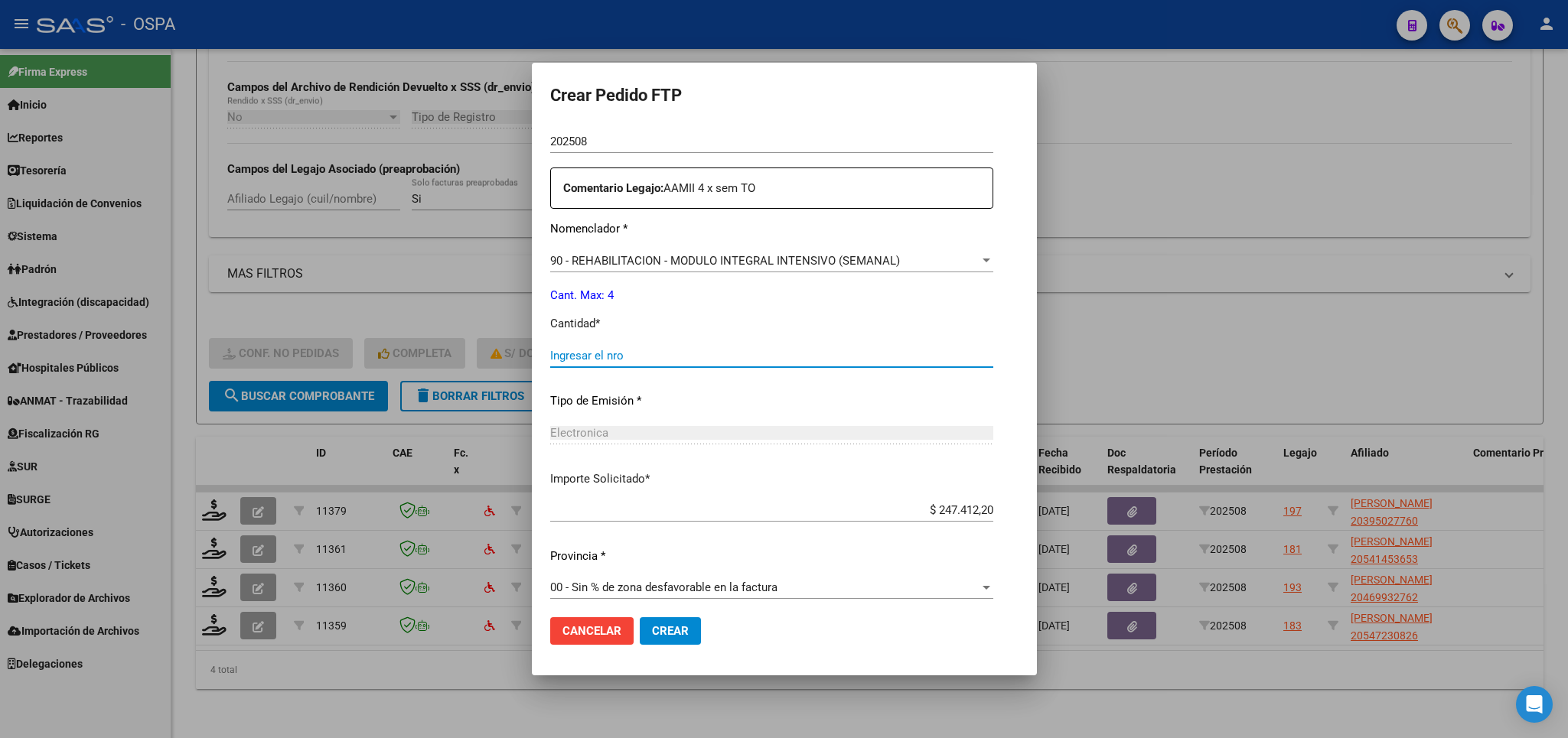
click at [728, 352] on input "Ingresar el nro" at bounding box center [772, 356] width 443 height 14
type input "4"
click at [652, 632] on span "Crear" at bounding box center [670, 631] width 37 height 14
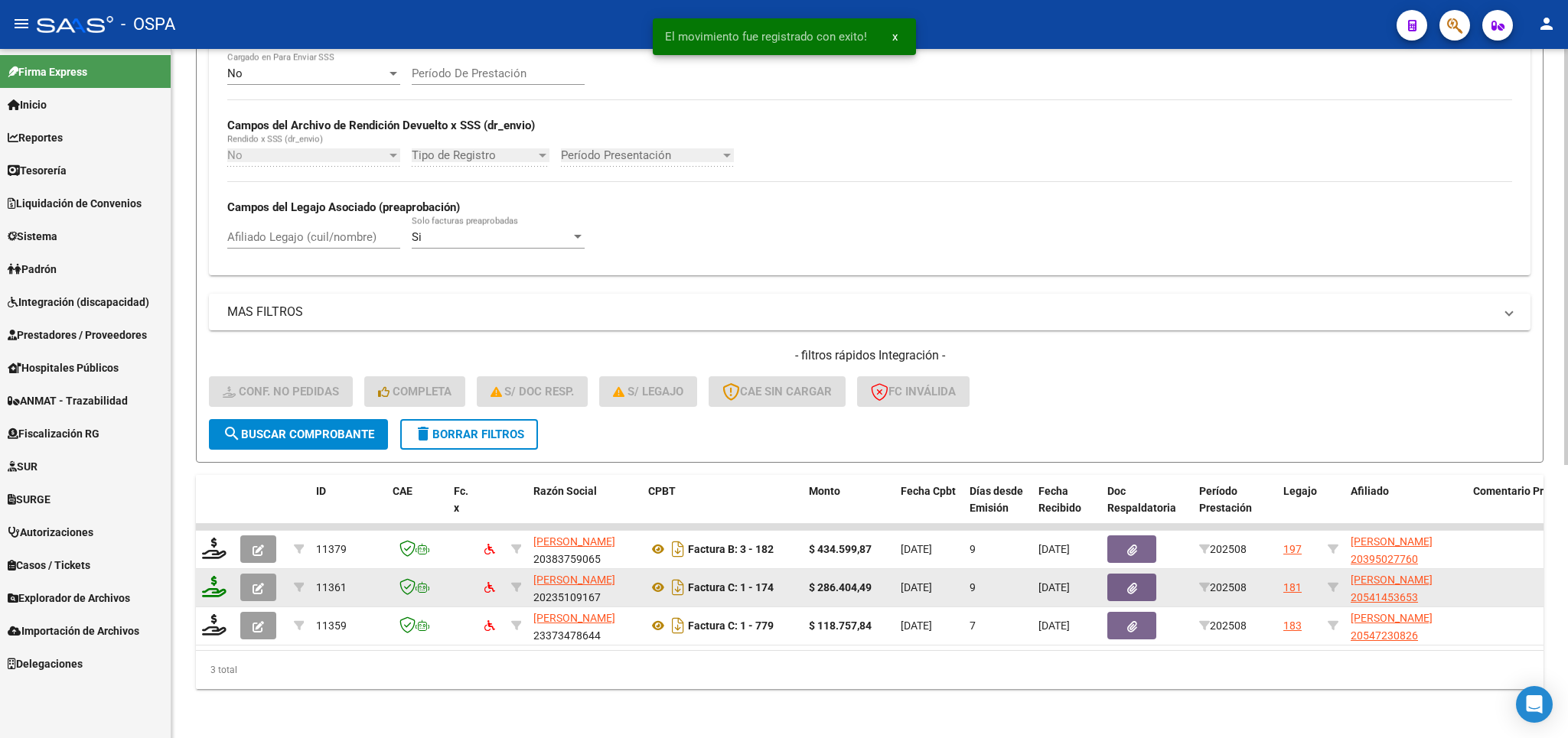
scroll to position [452, 0]
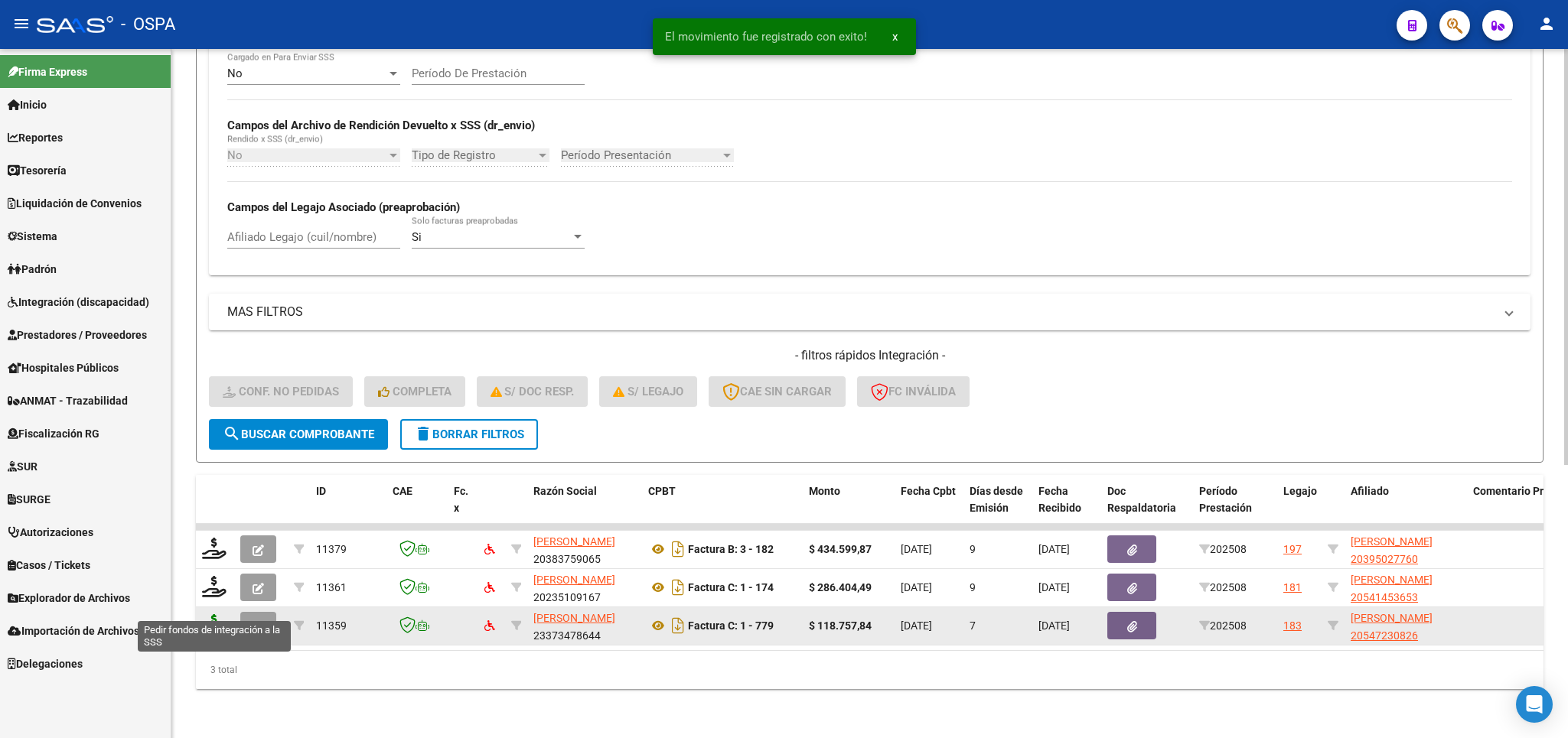
click at [217, 614] on icon at bounding box center [214, 625] width 24 height 21
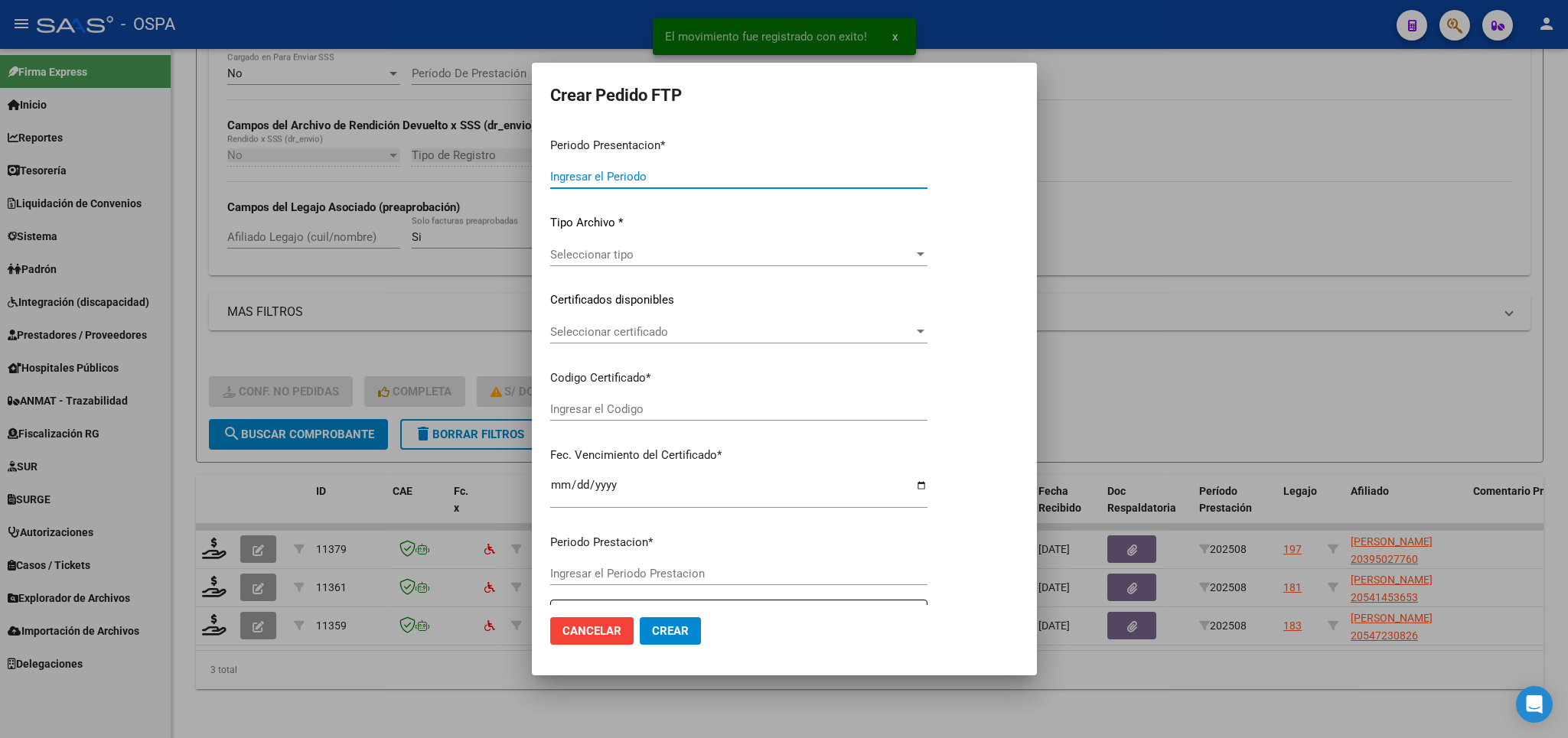
type input "202508"
type input "$ 118.757,84"
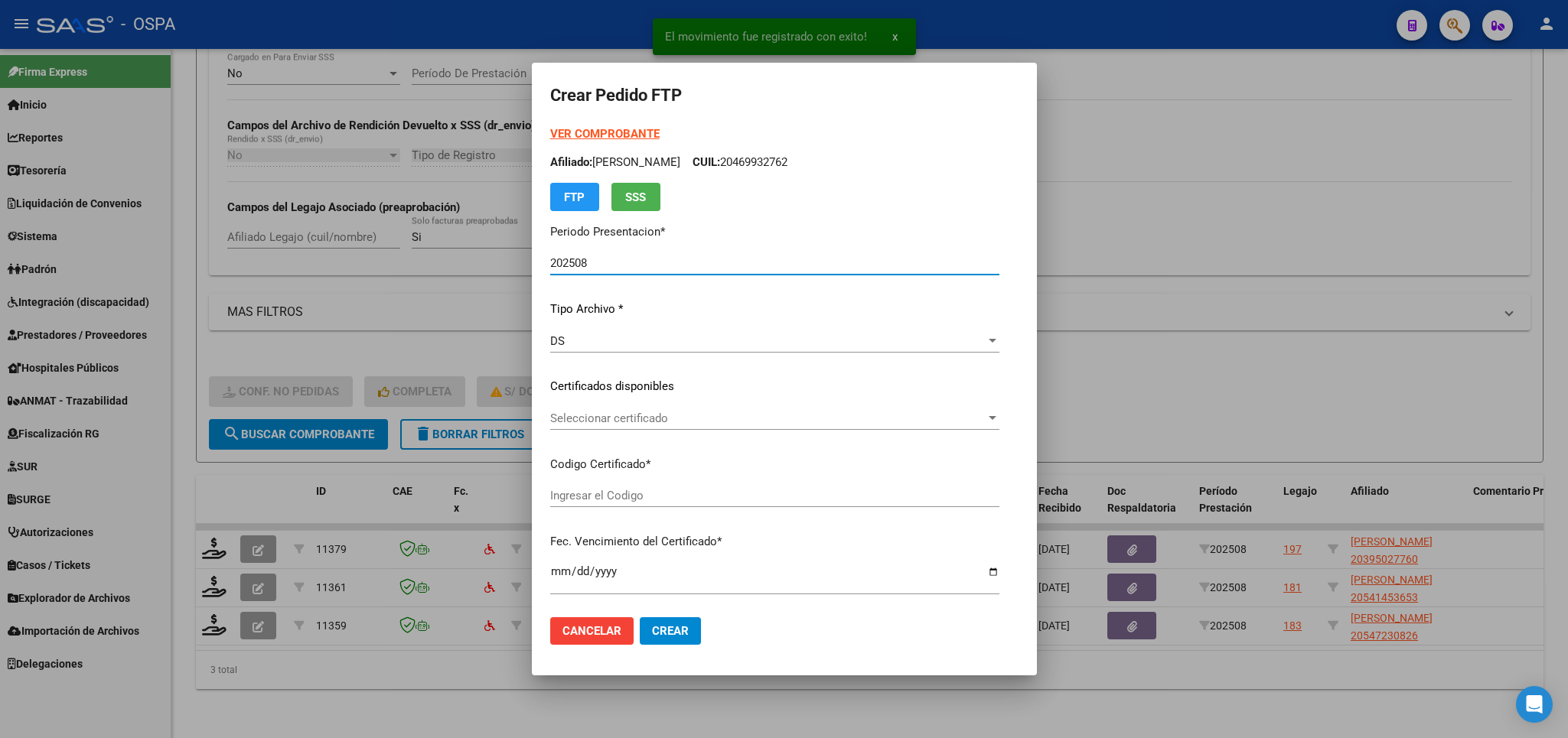
type input "ARG02000547230822022051920250519CHU176"
type input "[DATE]"
click at [810, 411] on div "Seleccionar certificado Seleccionar certificado" at bounding box center [775, 418] width 449 height 23
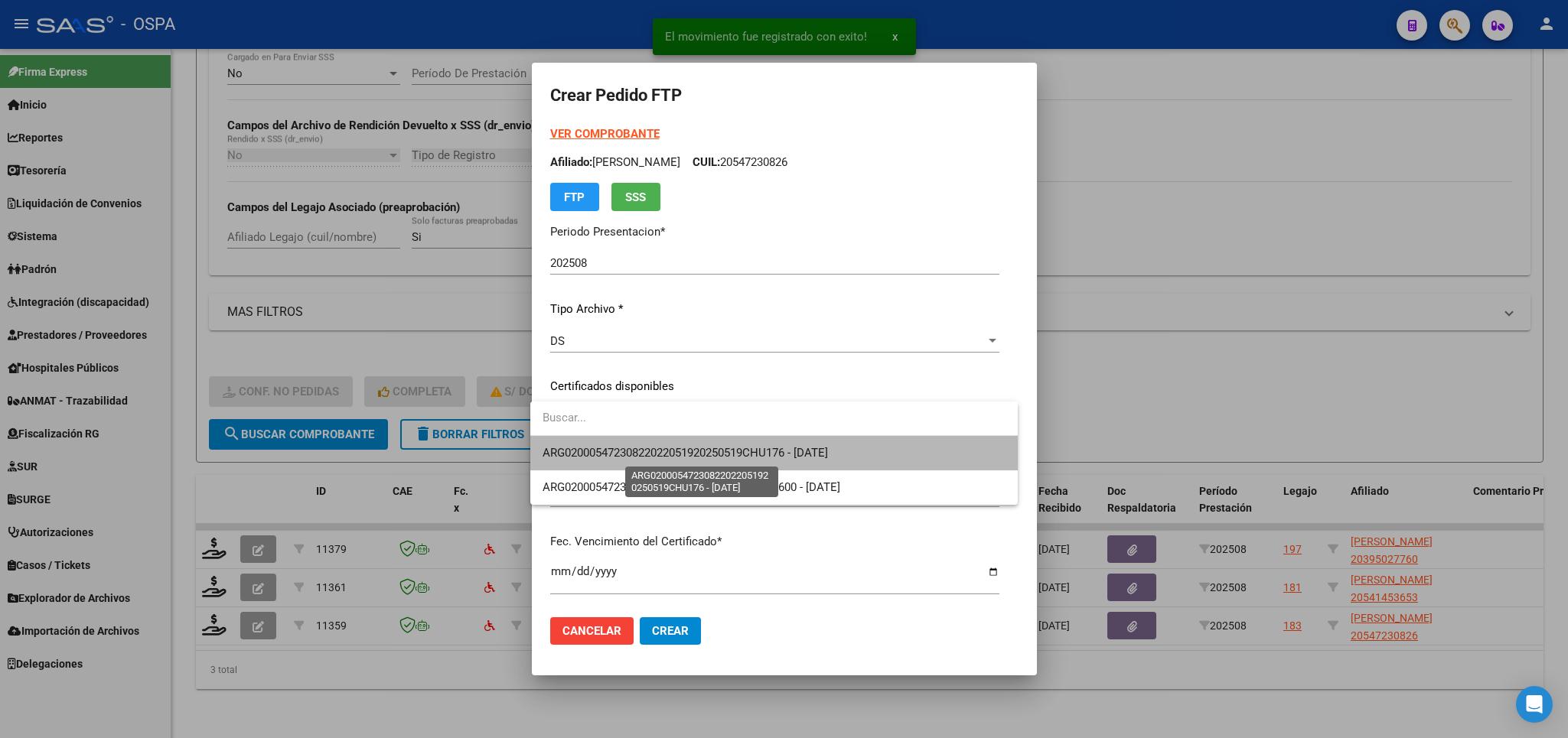
click at [820, 450] on span "ARG02000547230822022051920250519CHU176 - [DATE]" at bounding box center [685, 452] width 286 height 14
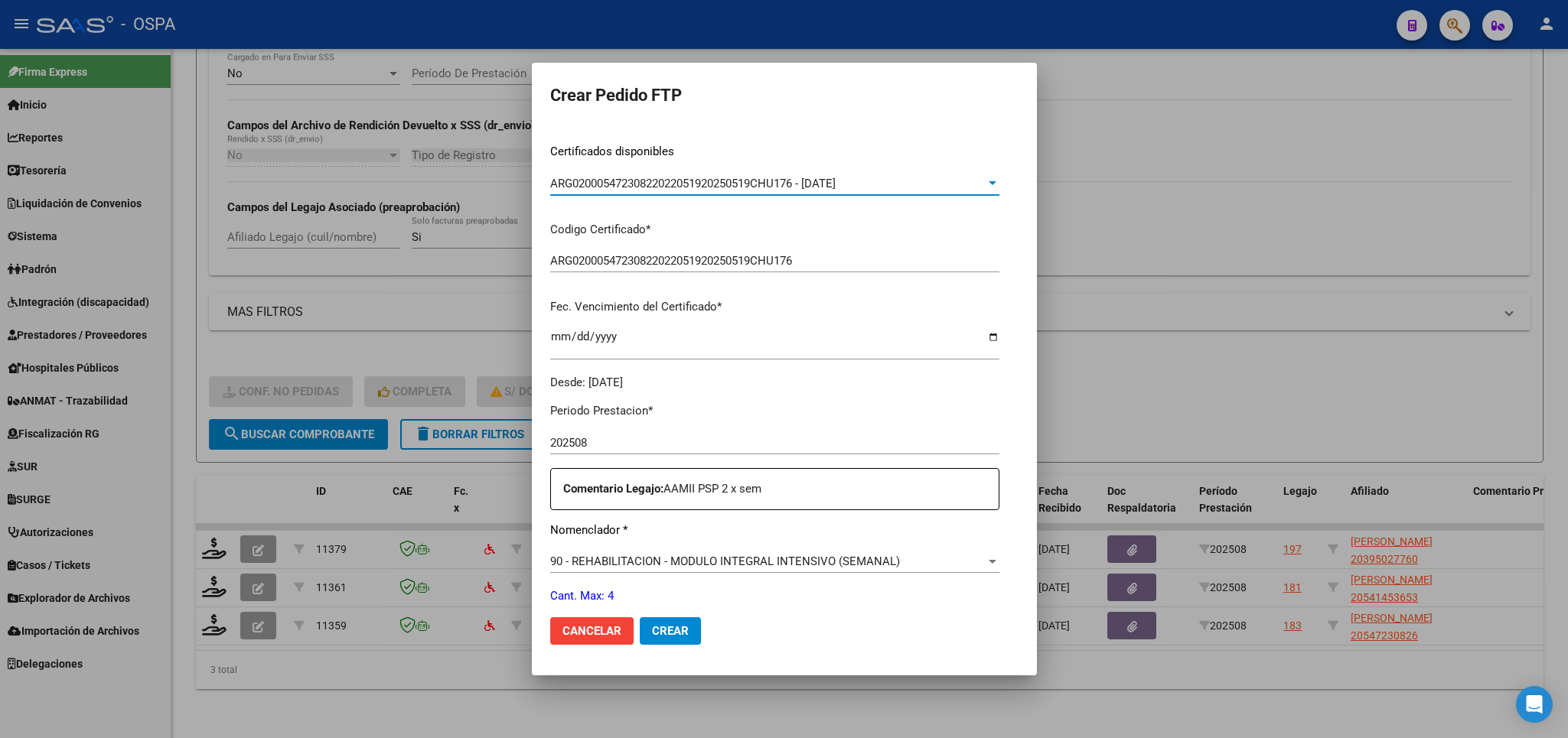
scroll to position [535, 0]
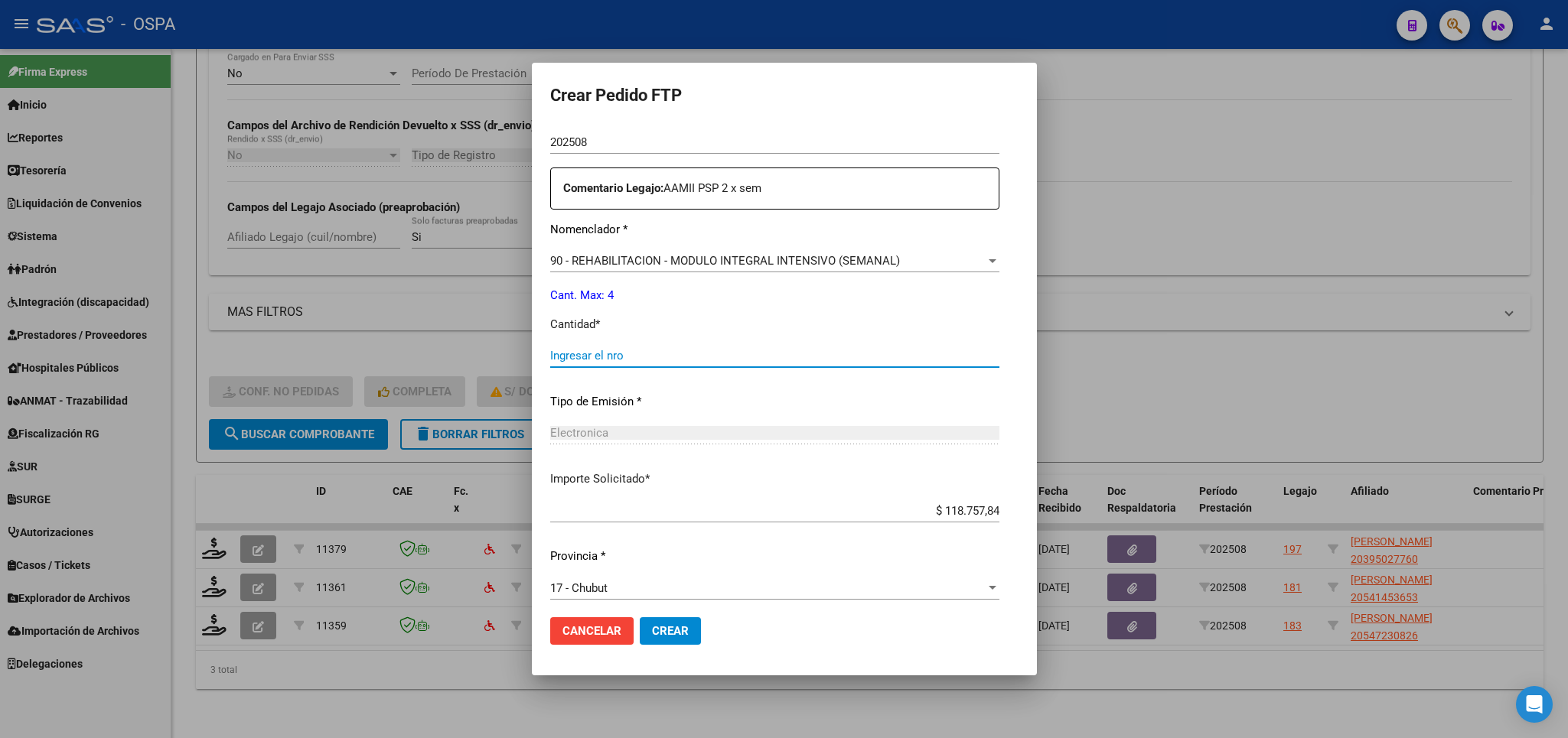
click at [795, 349] on input "Ingresar el nro" at bounding box center [775, 356] width 449 height 14
type input "4"
click at [675, 619] on button "Crear" at bounding box center [670, 631] width 61 height 28
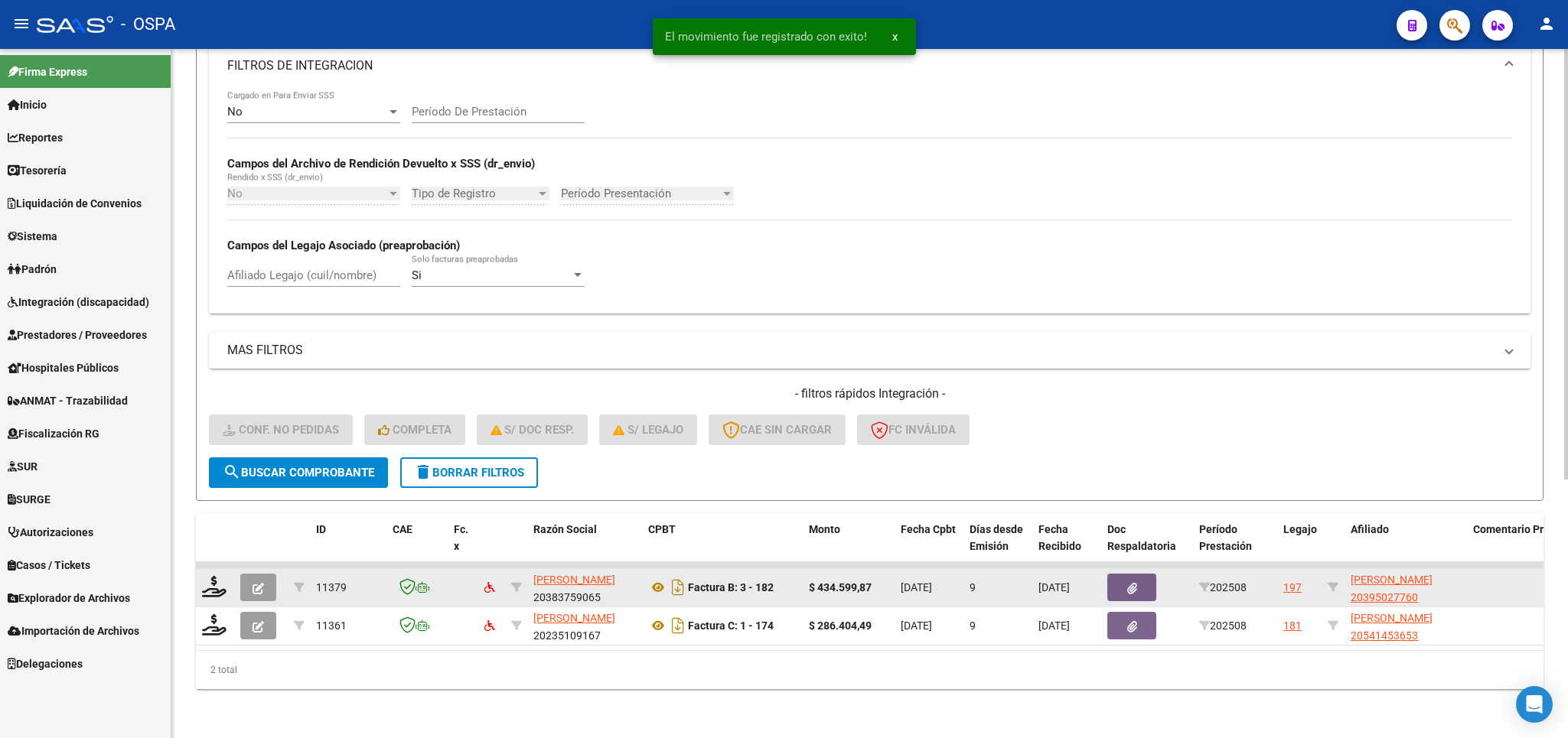
scroll to position [415, 0]
click at [211, 576] on icon at bounding box center [214, 587] width 24 height 21
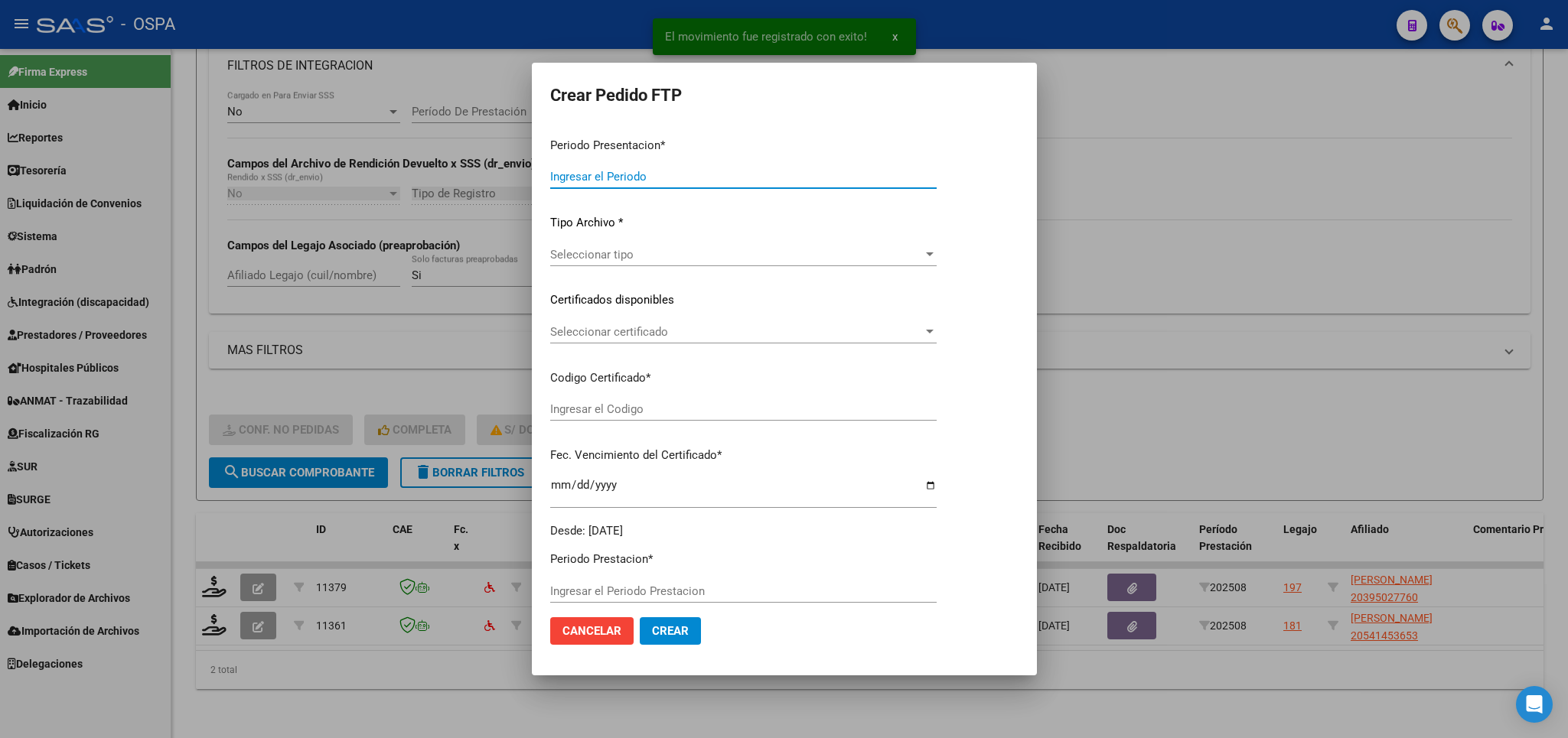
type input "202508"
type input "$ 434.599,87"
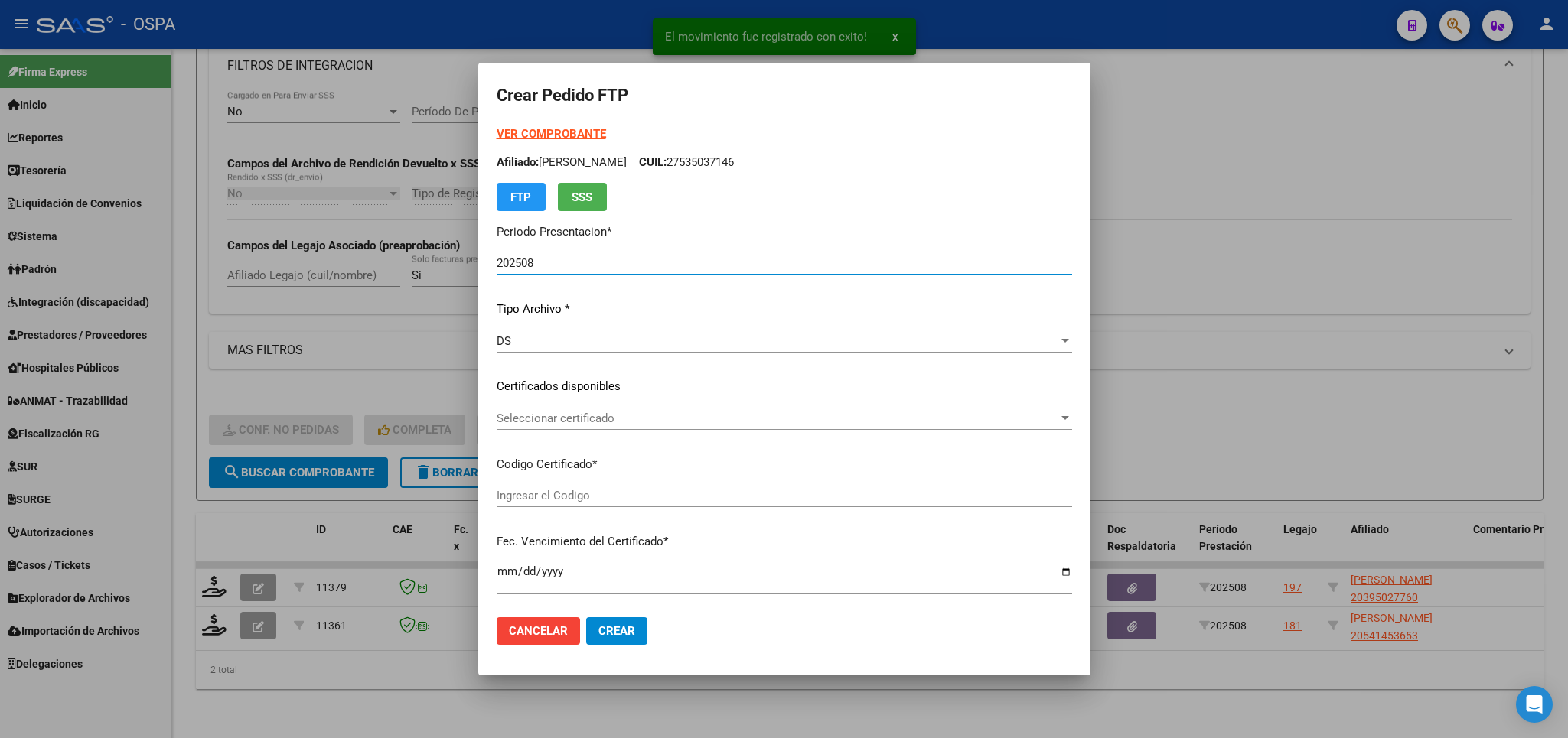
type input "ARG02000395027762017032720270327SFE164"
type input "[DATE]"
click at [582, 128] on strong "VER COMPROBANTE" at bounding box center [551, 133] width 109 height 14
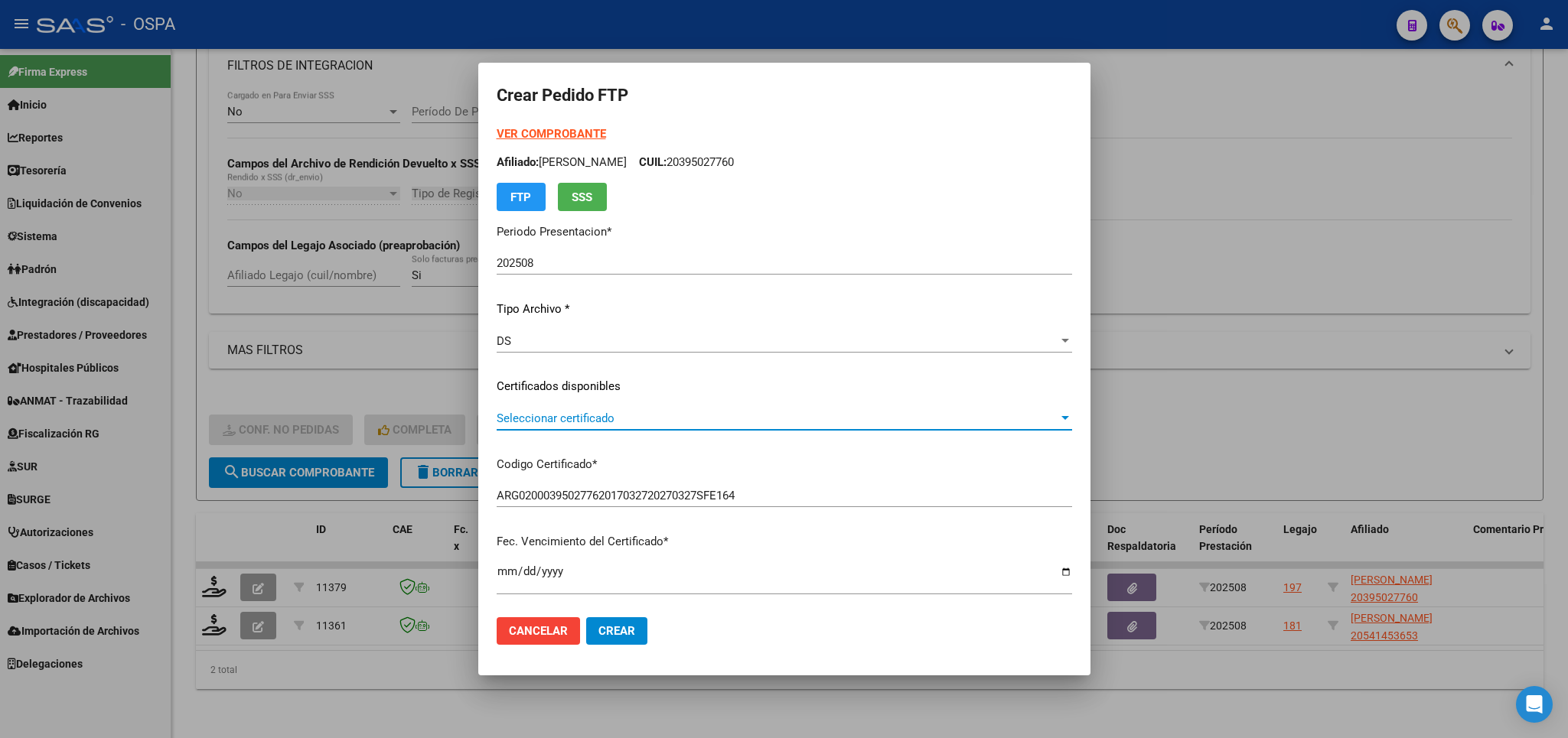
click at [739, 415] on span "Seleccionar certificado" at bounding box center [777, 418] width 562 height 14
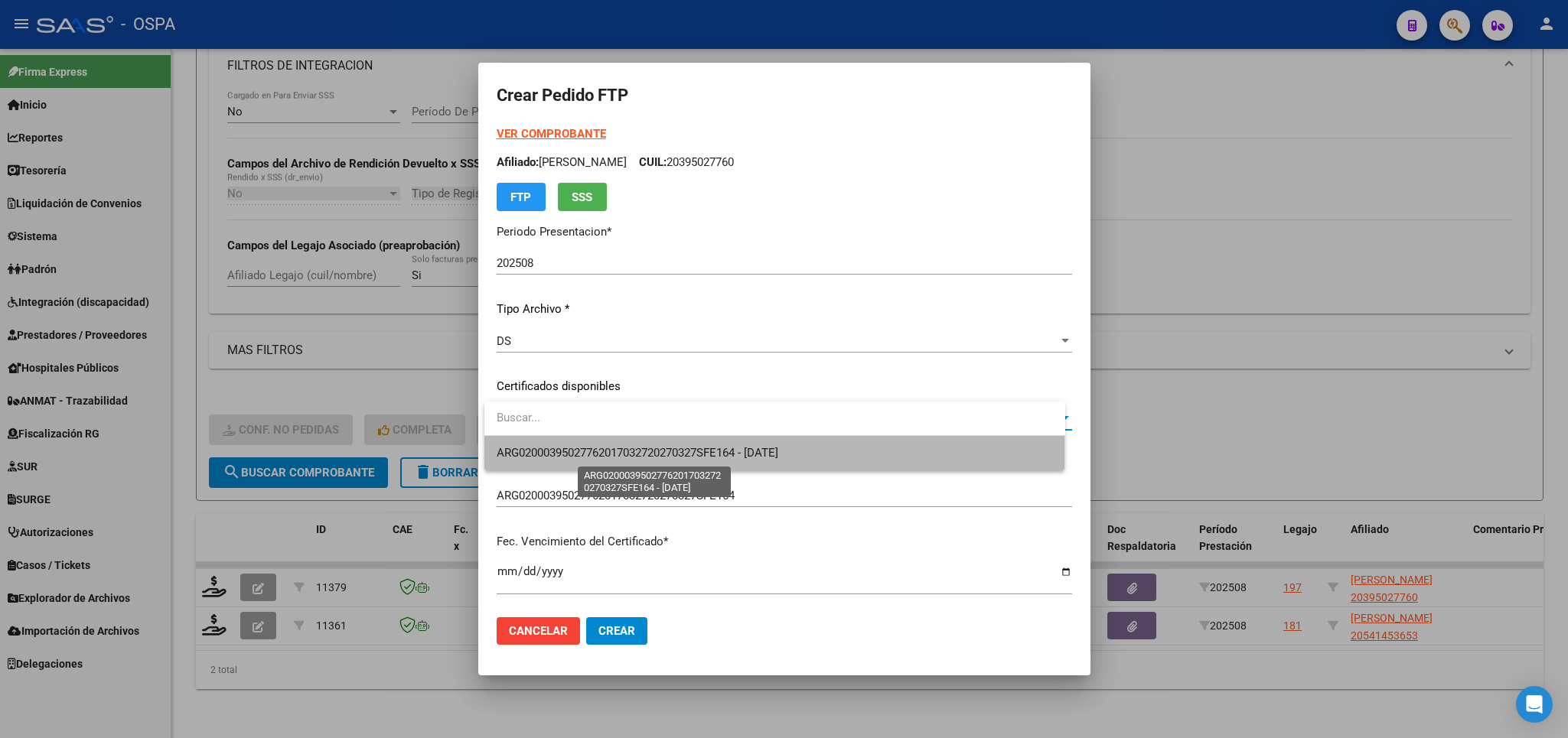
click at [725, 447] on span "ARG02000395027762017032720270327SFE164 - [DATE]" at bounding box center [637, 452] width 282 height 14
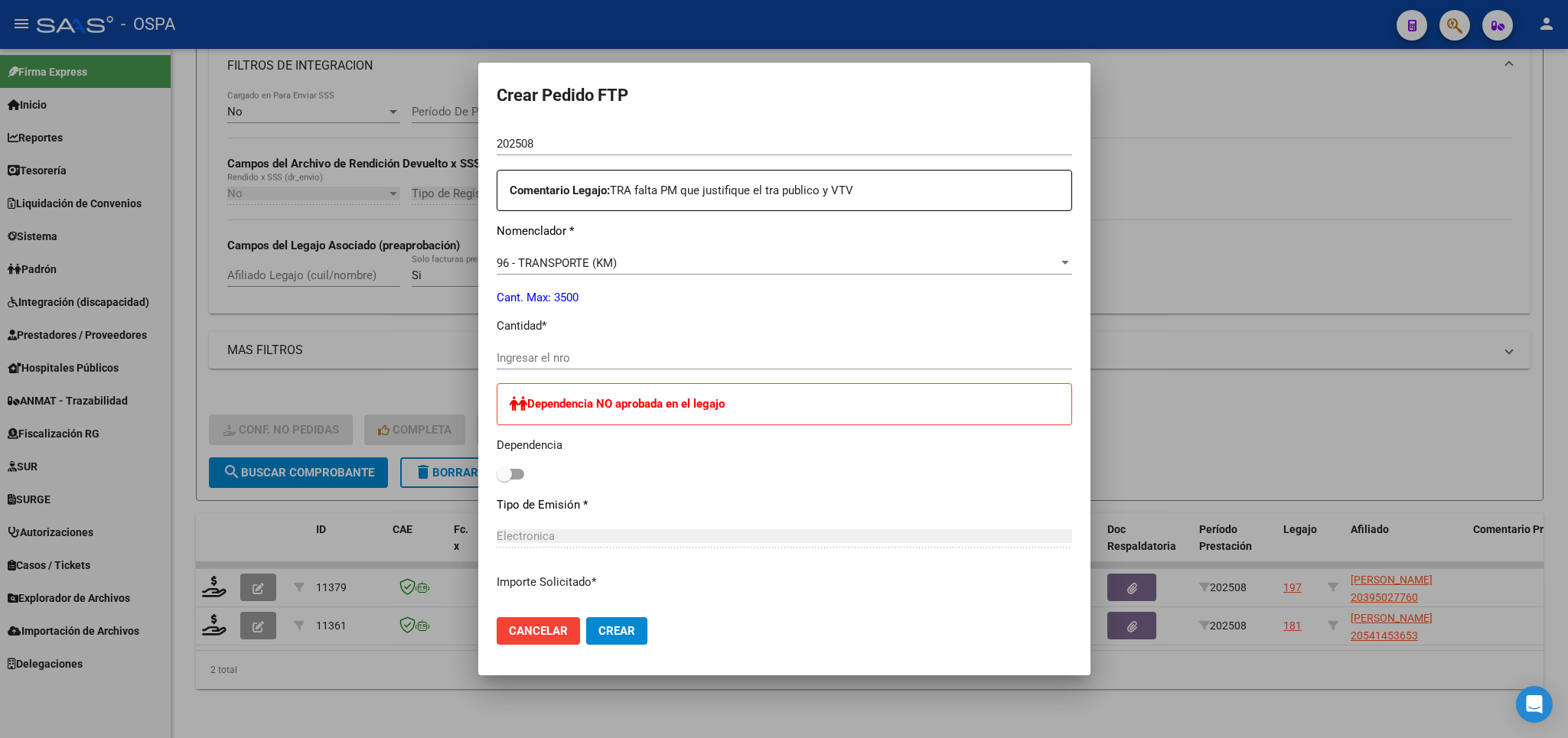
scroll to position [537, 0]
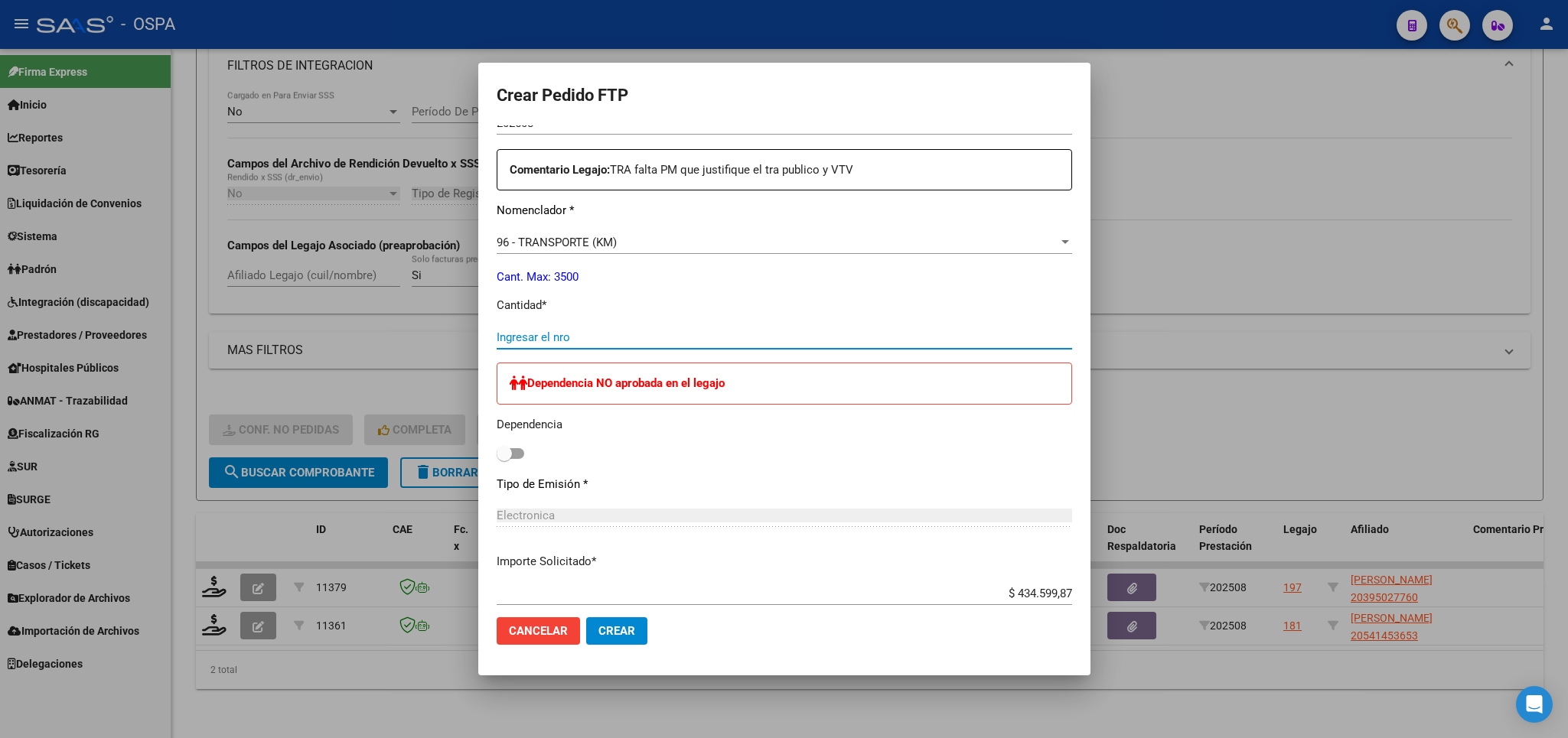
click at [716, 333] on input "Ingresar el nro" at bounding box center [784, 337] width 576 height 14
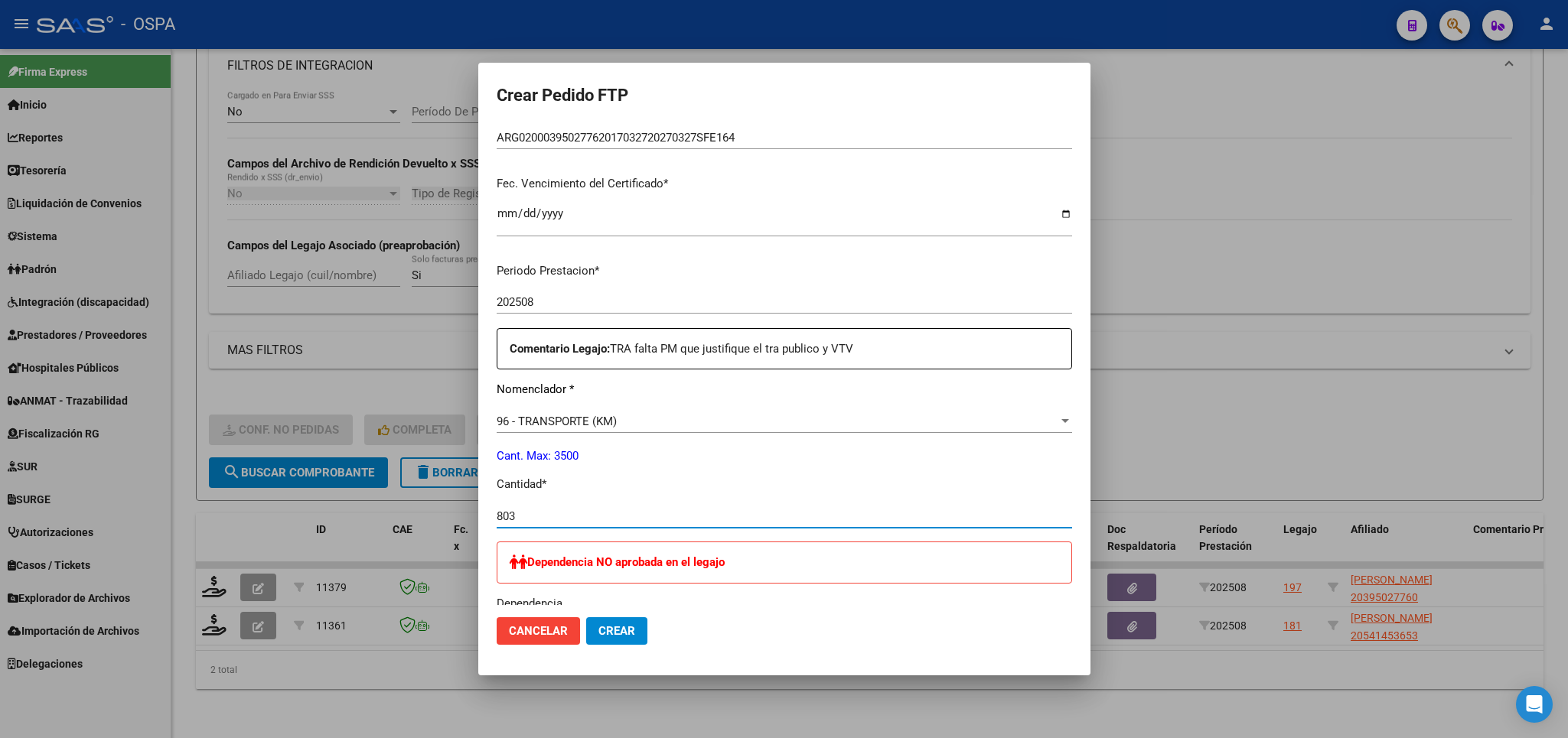
scroll to position [0, 0]
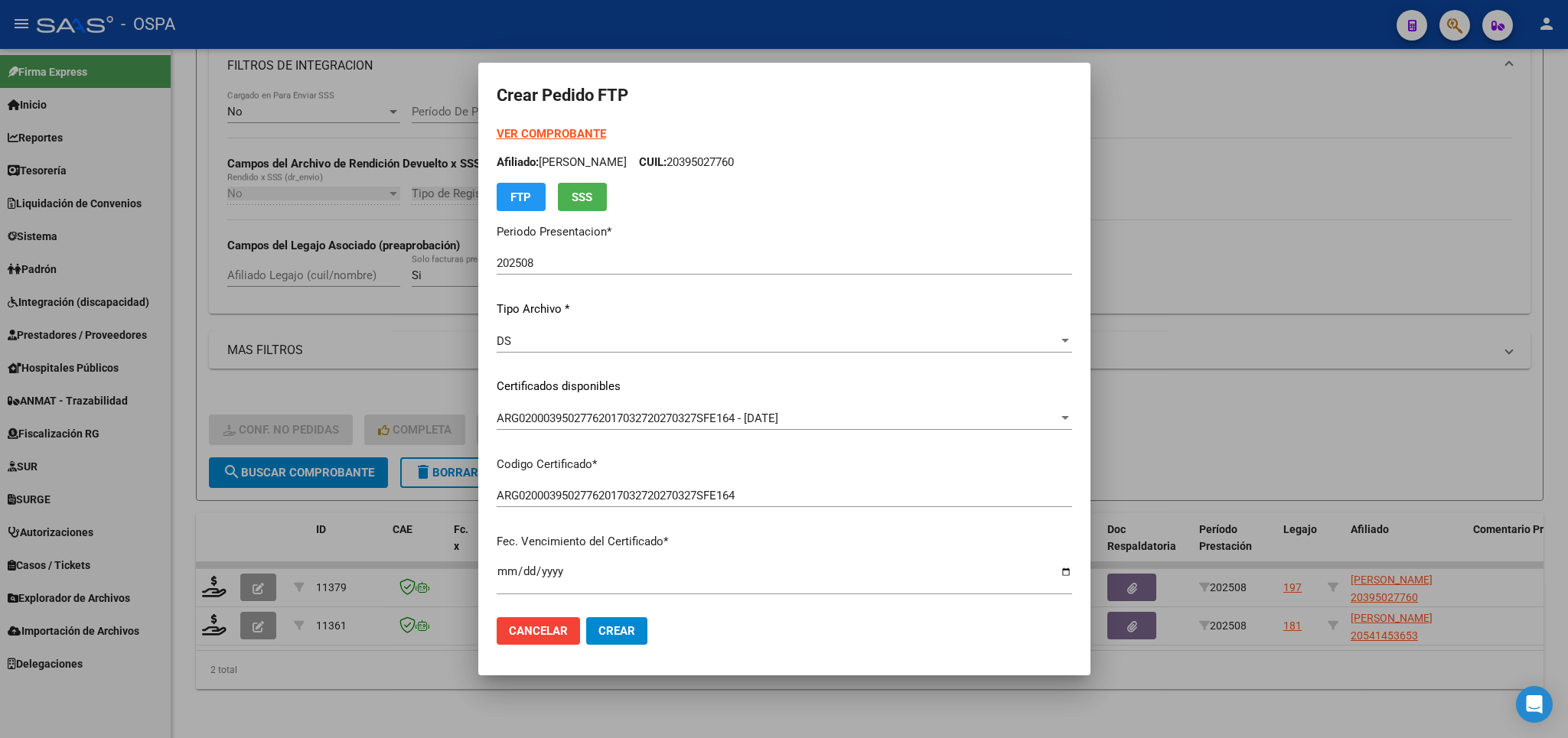
type input "803"
click at [615, 635] on span "Crear" at bounding box center [616, 631] width 37 height 14
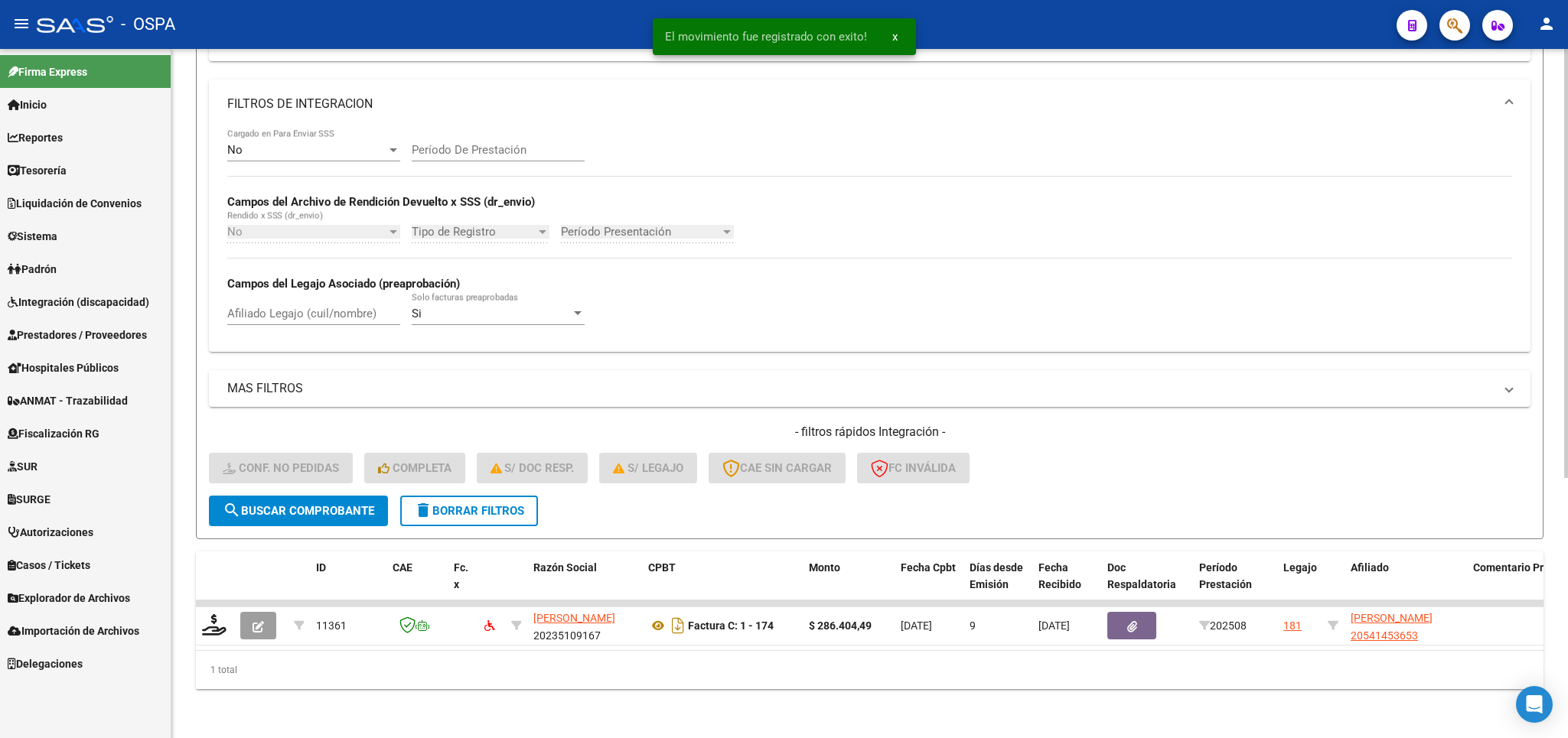
scroll to position [376, 0]
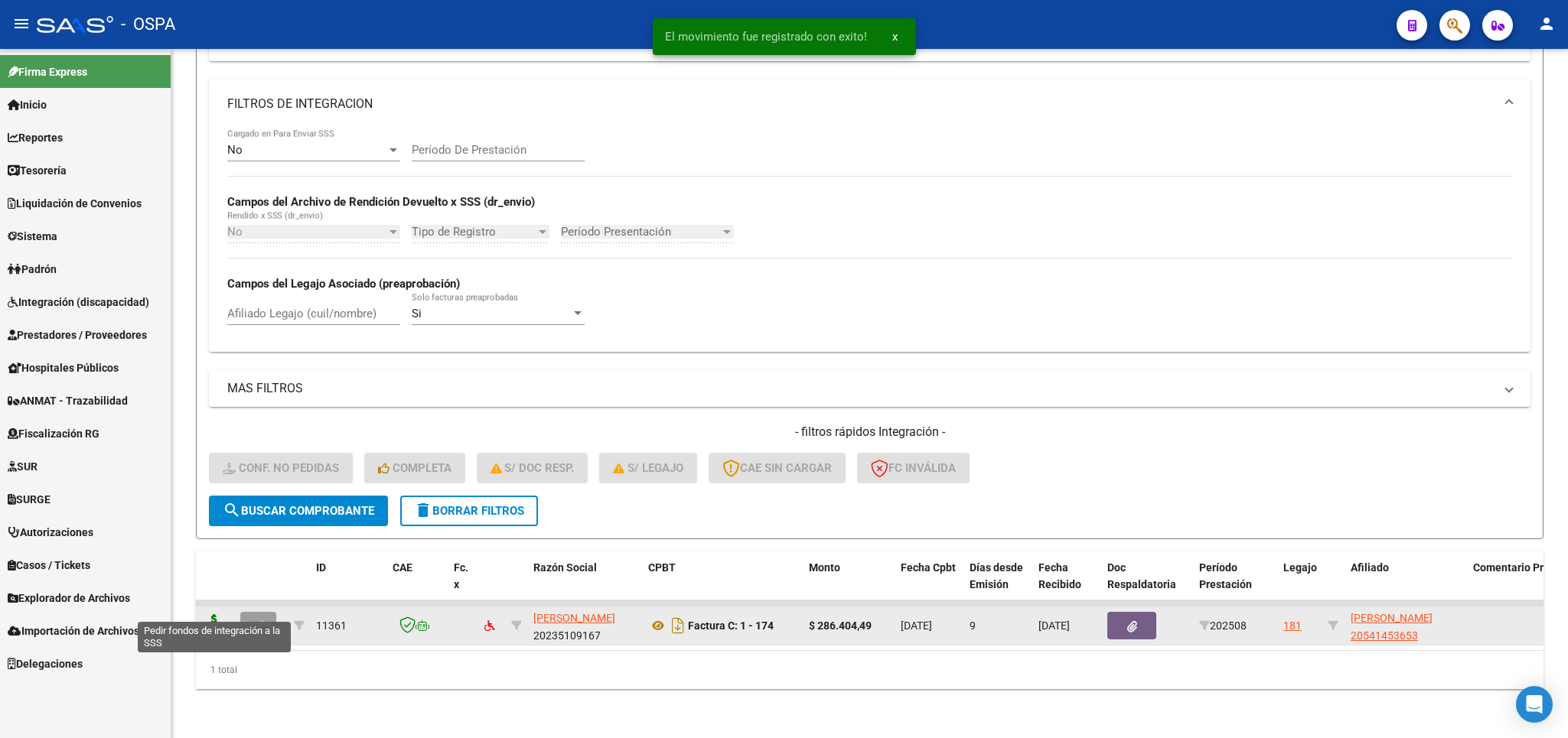
click at [207, 614] on icon at bounding box center [214, 625] width 24 height 21
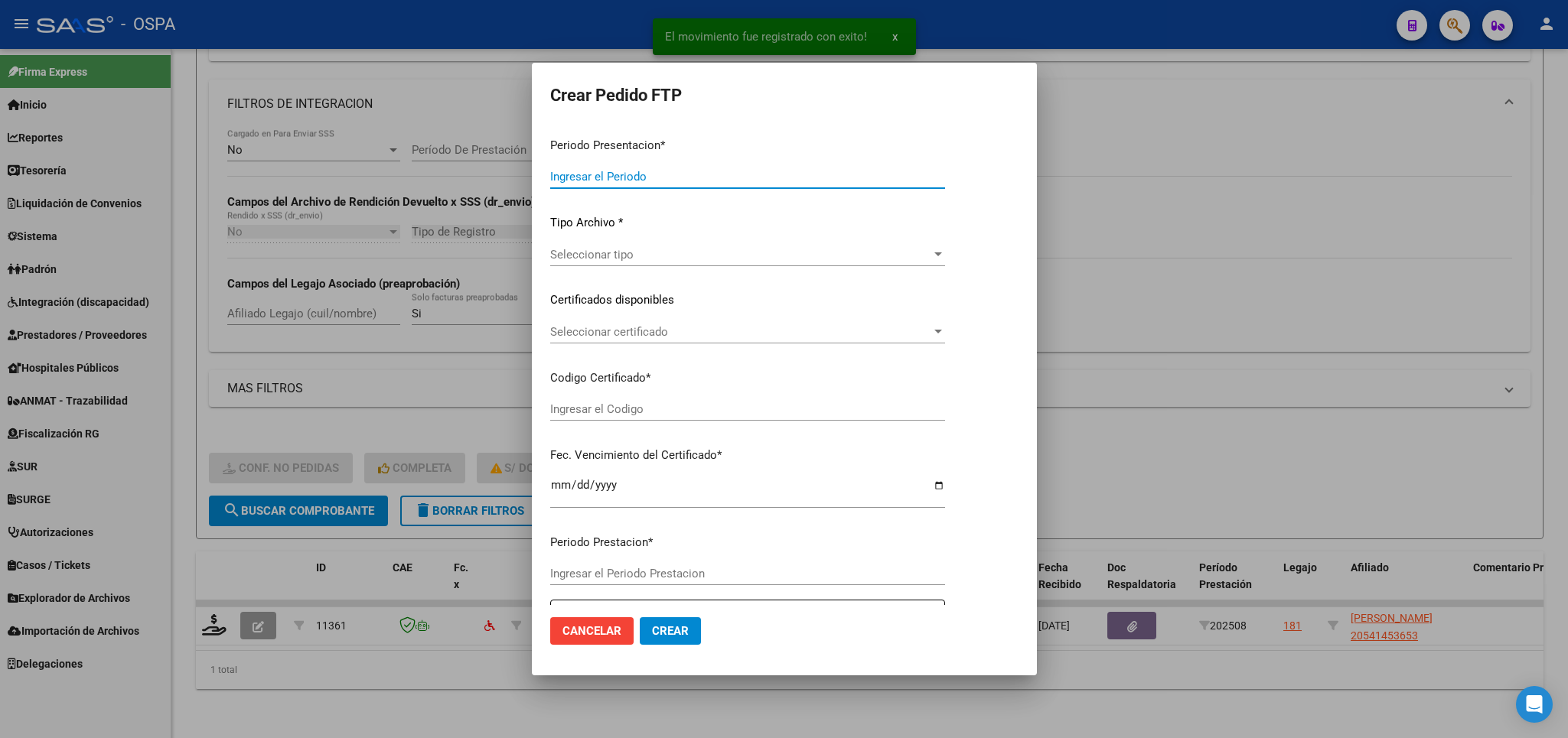
type input "202508"
type input "$ 286.404,49"
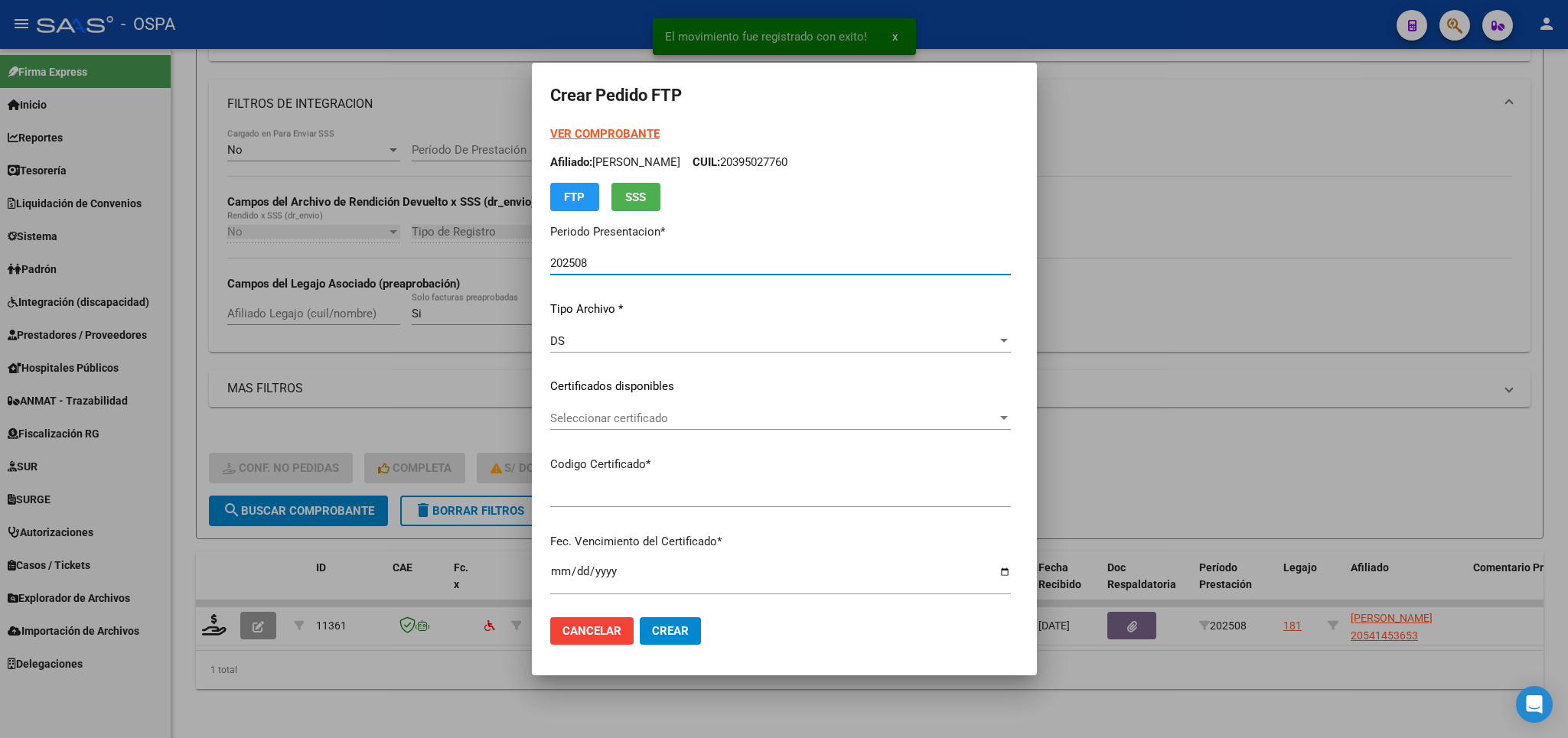
type input "arg02000541453652019072920250729bsas370"
type input "[DATE]"
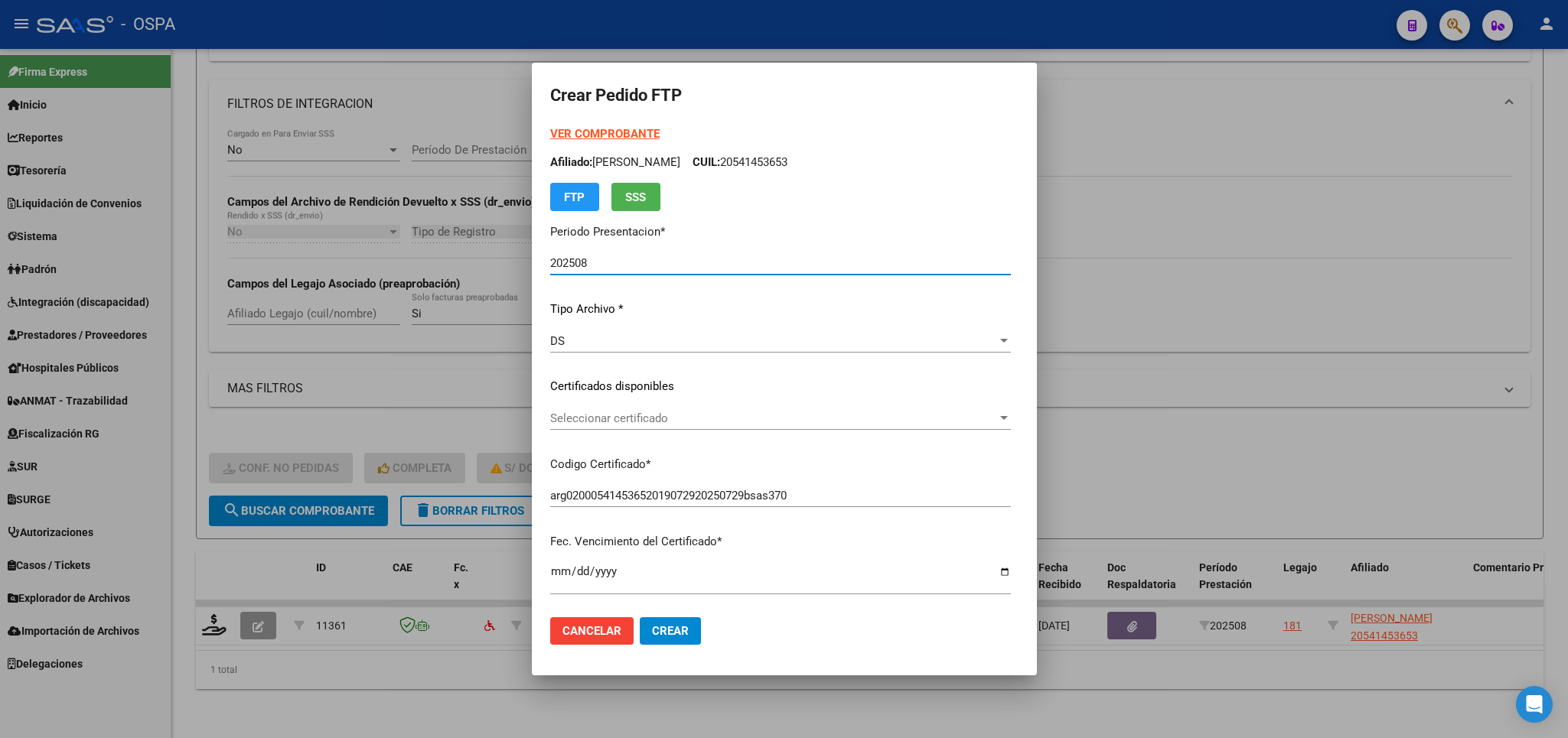
click at [594, 128] on strong "VER COMPROBANTE" at bounding box center [605, 133] width 109 height 14
click at [704, 420] on span "Seleccionar certificado" at bounding box center [773, 418] width 447 height 14
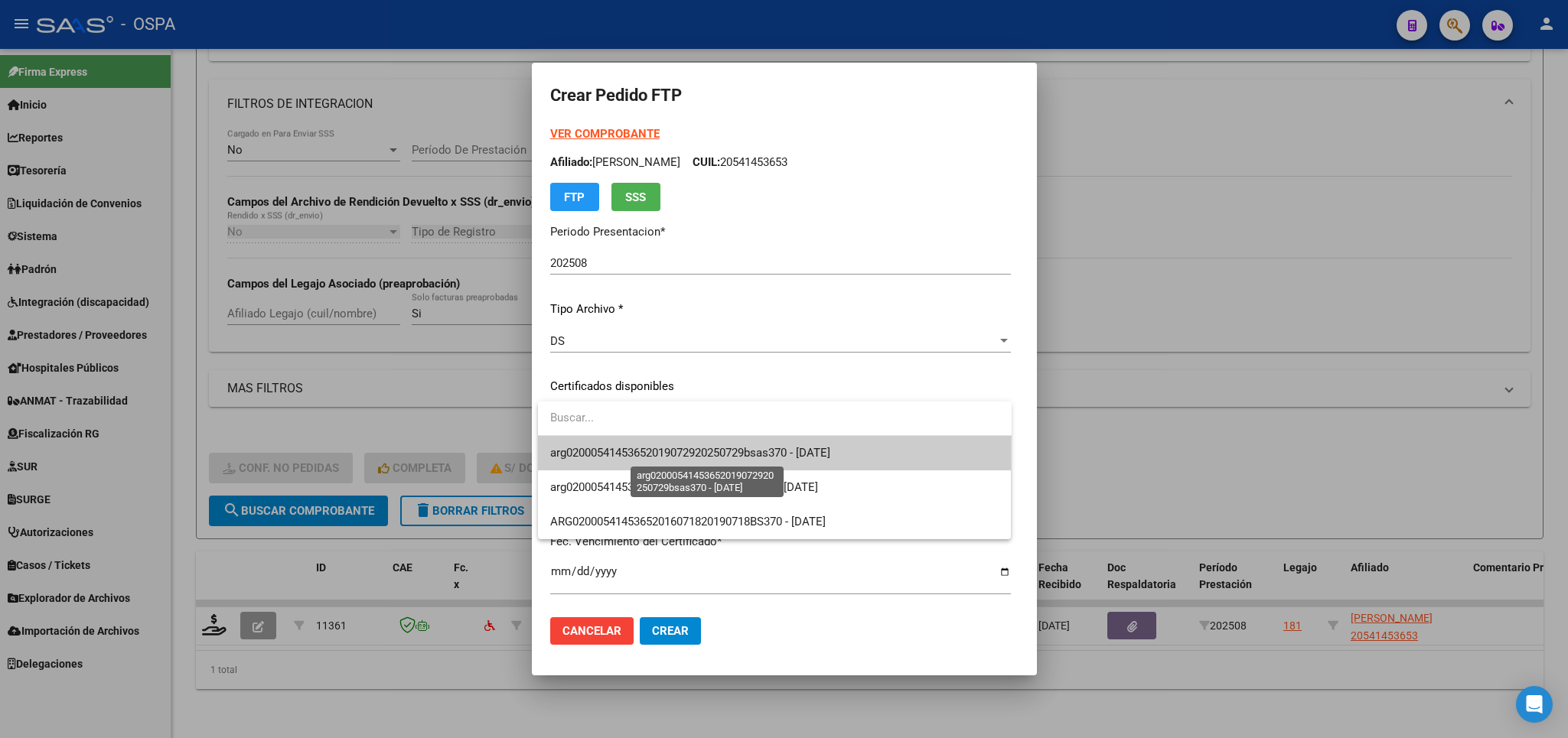
click at [713, 459] on span "arg02000541453652019072920250729bsas370 - [DATE]" at bounding box center [690, 452] width 280 height 14
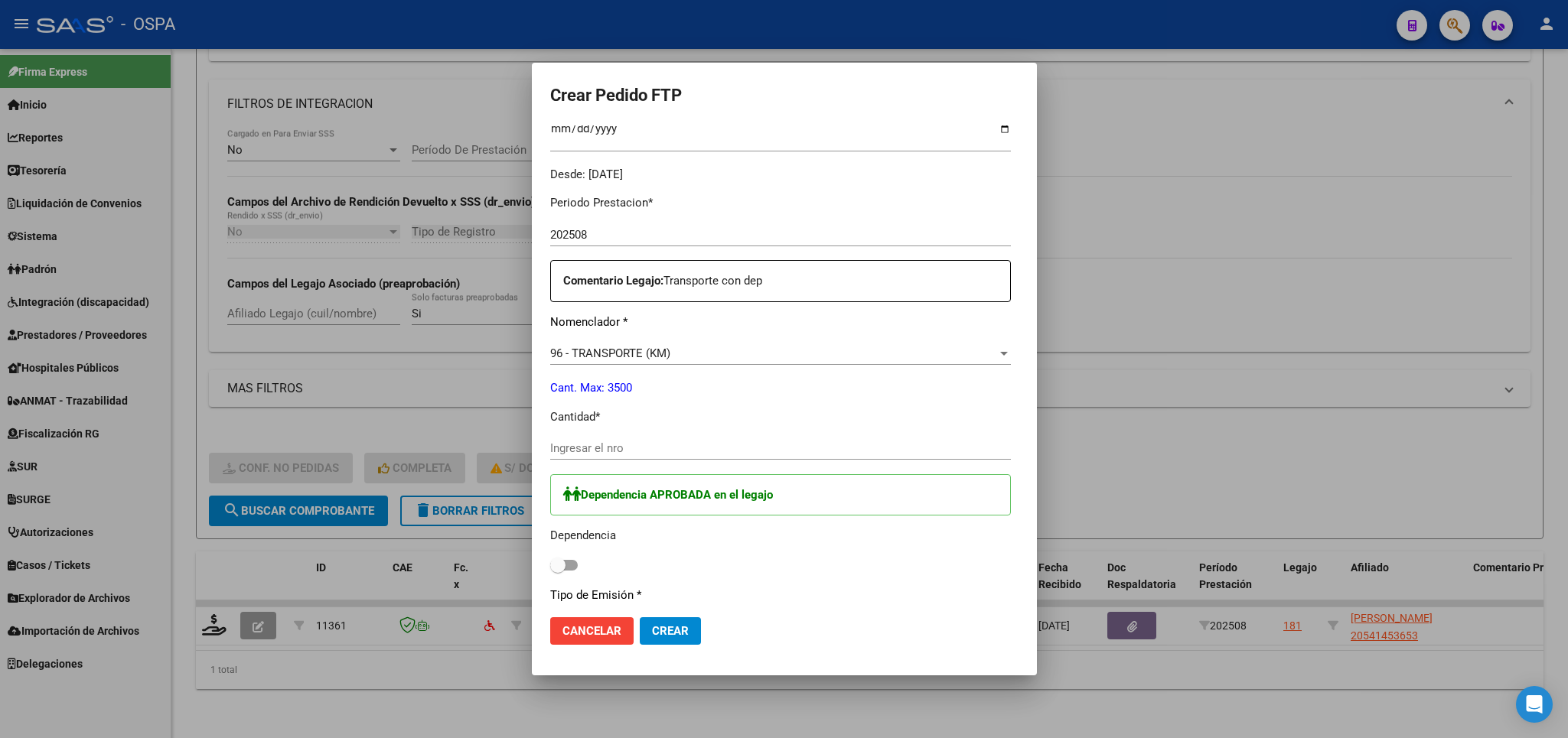
scroll to position [537, 0]
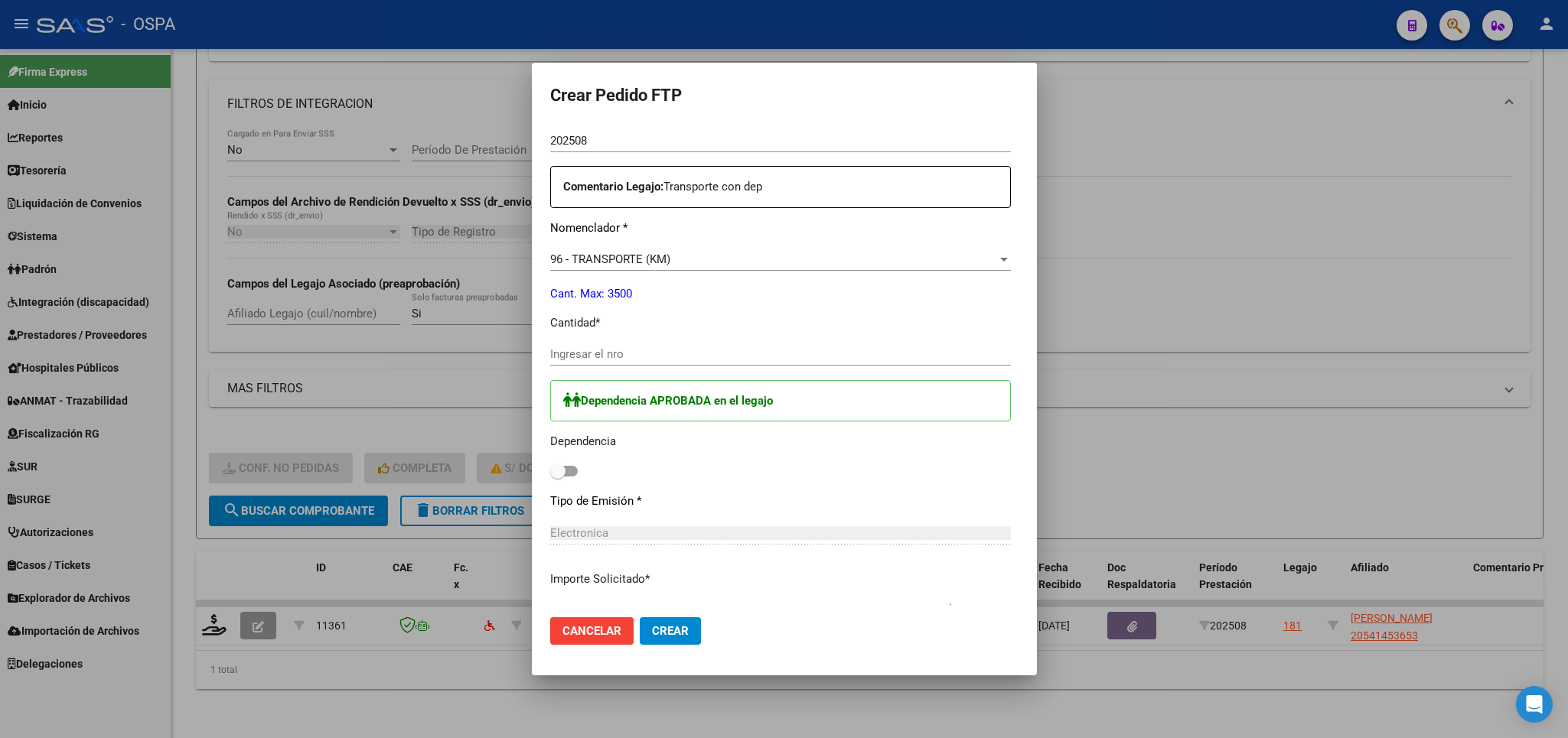
click at [668, 347] on input "Ingresar el nro" at bounding box center [781, 354] width 461 height 14
type input "392"
click at [571, 465] on span at bounding box center [564, 470] width 28 height 11
click at [558, 477] on input "checkbox" at bounding box center [557, 477] width 1 height 1
checkbox input "true"
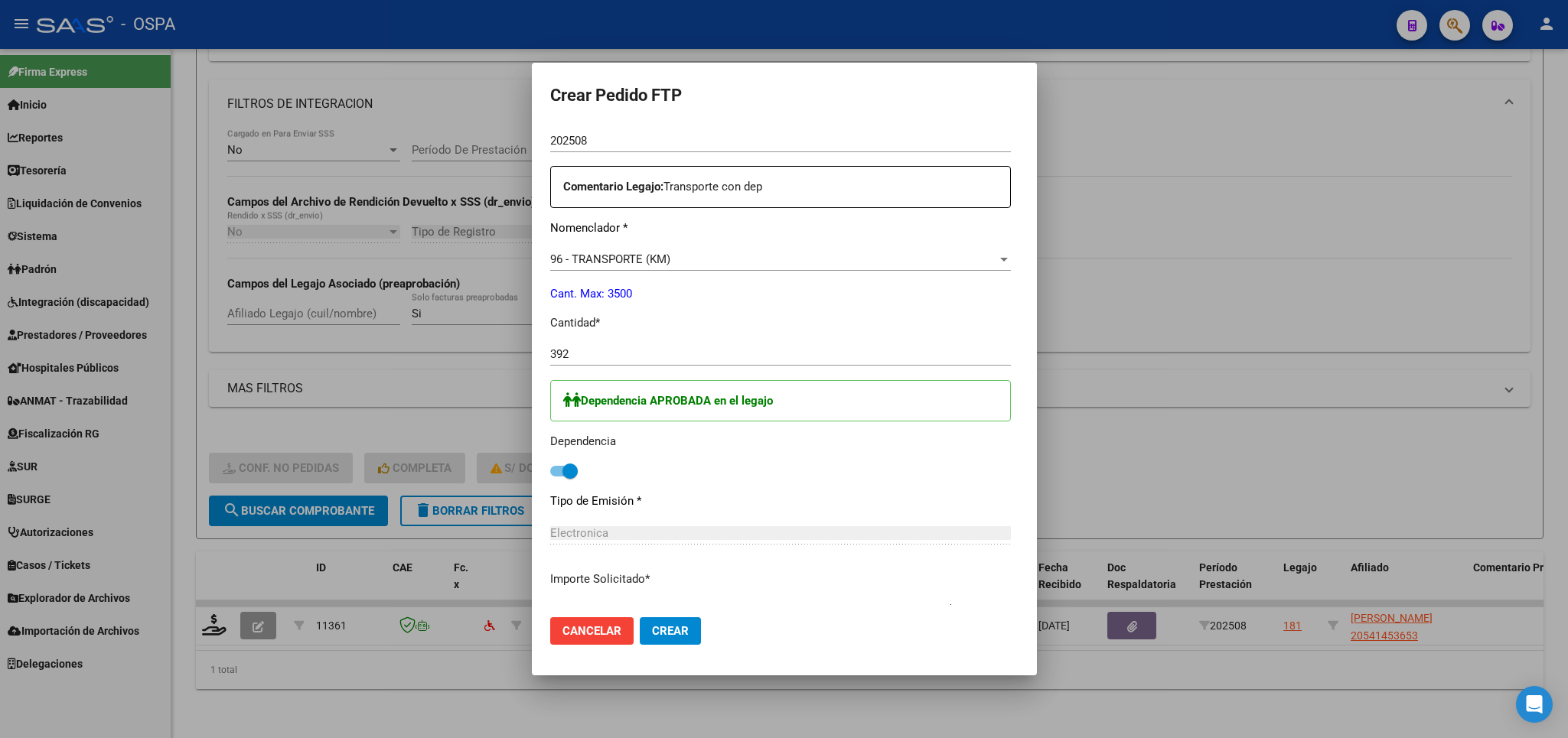
click at [644, 644] on mat-dialog-actions "Cancelar Crear" at bounding box center [784, 631] width 468 height 52
click at [664, 638] on span "Crear" at bounding box center [670, 631] width 37 height 14
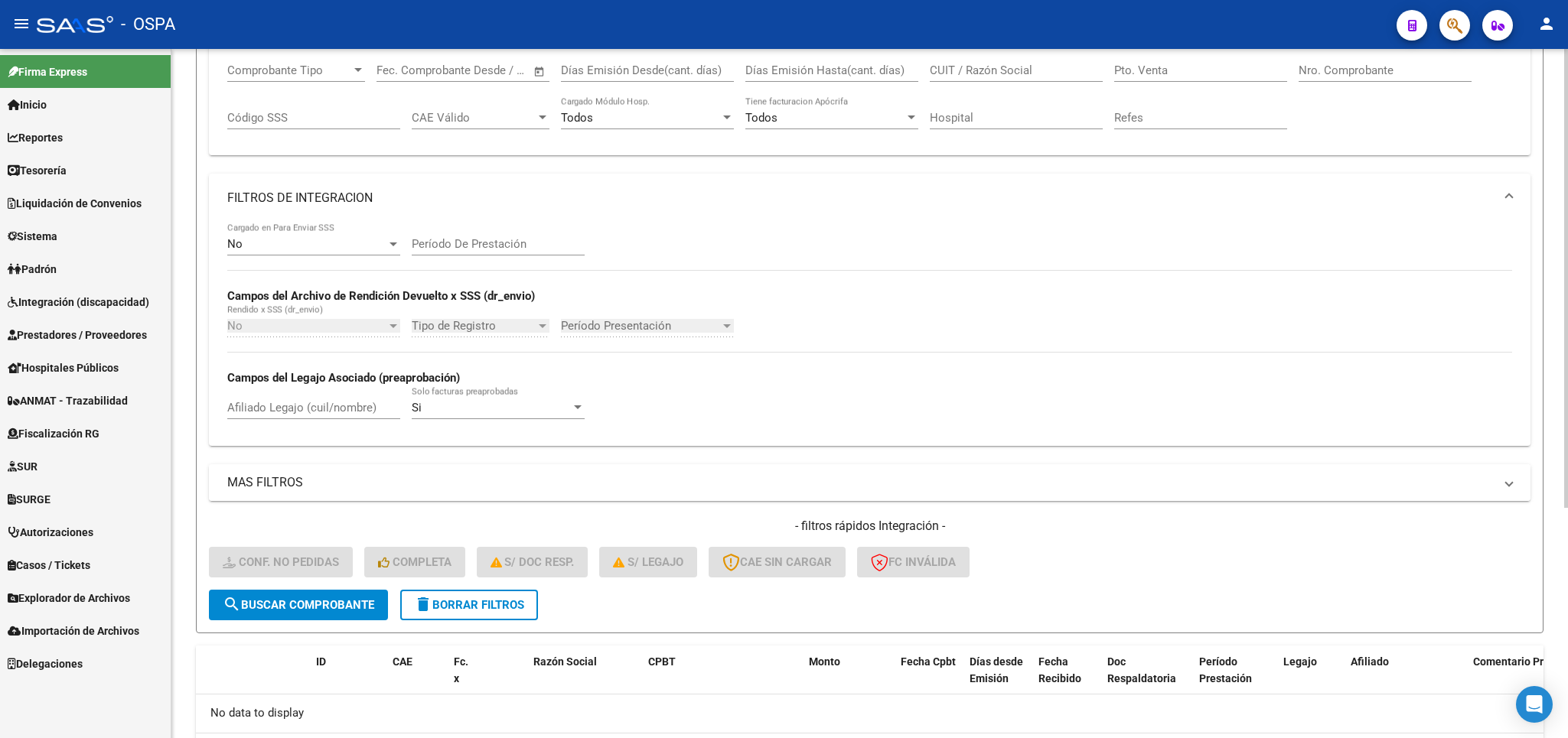
scroll to position [345, 0]
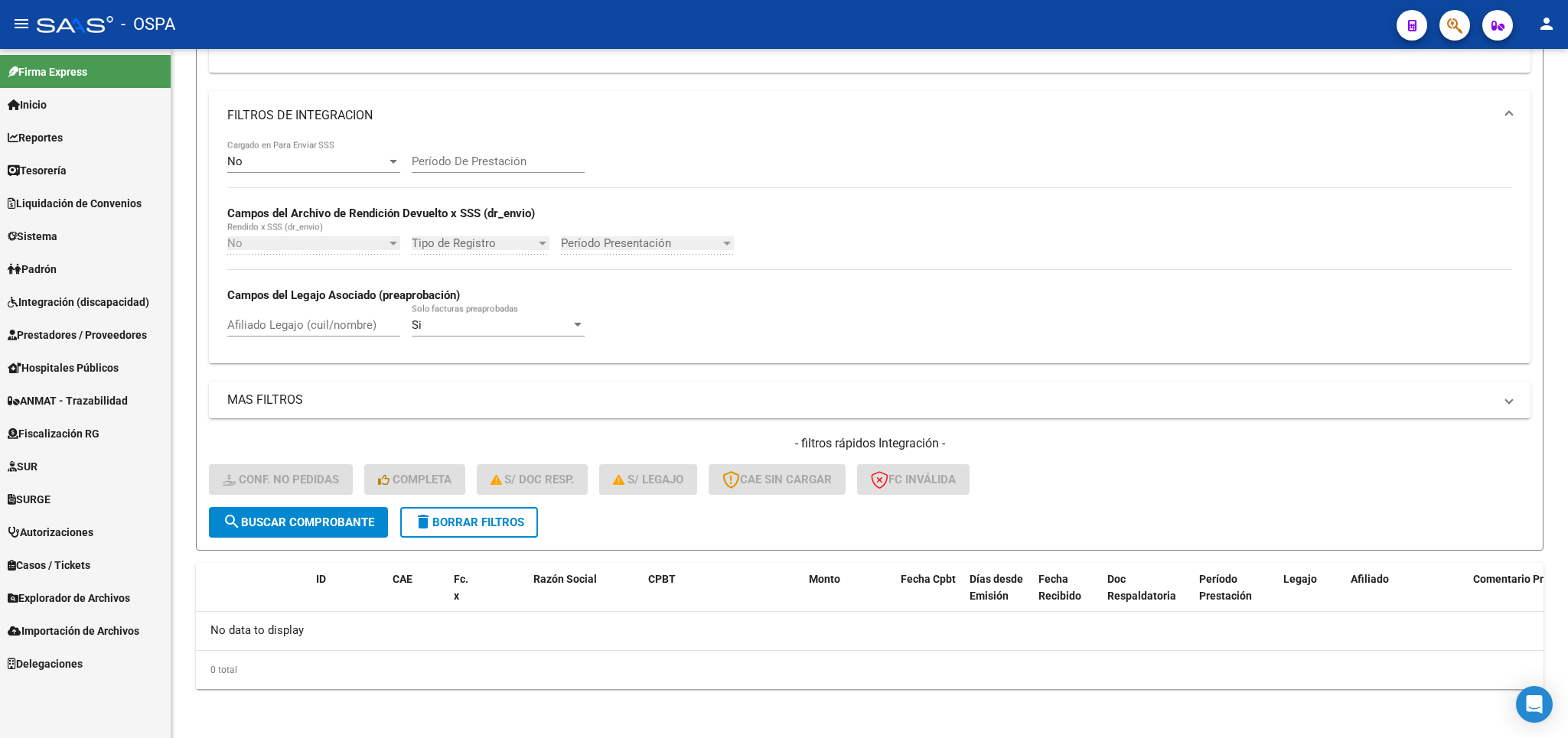
click at [66, 299] on span "Integración (discapacidad)" at bounding box center [78, 302] width 142 height 17
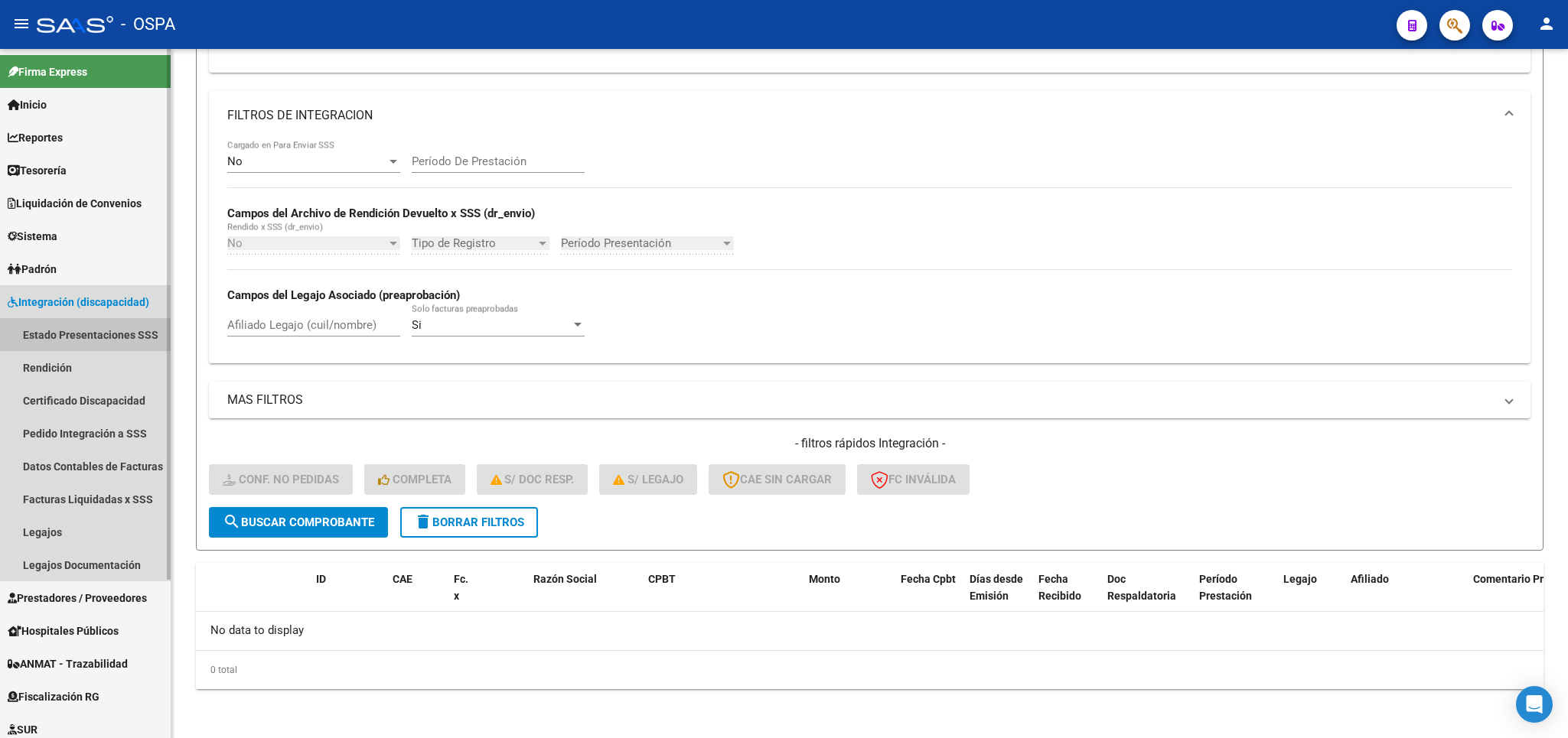
click at [67, 337] on link "Estado Presentaciones SSS" at bounding box center [85, 334] width 171 height 33
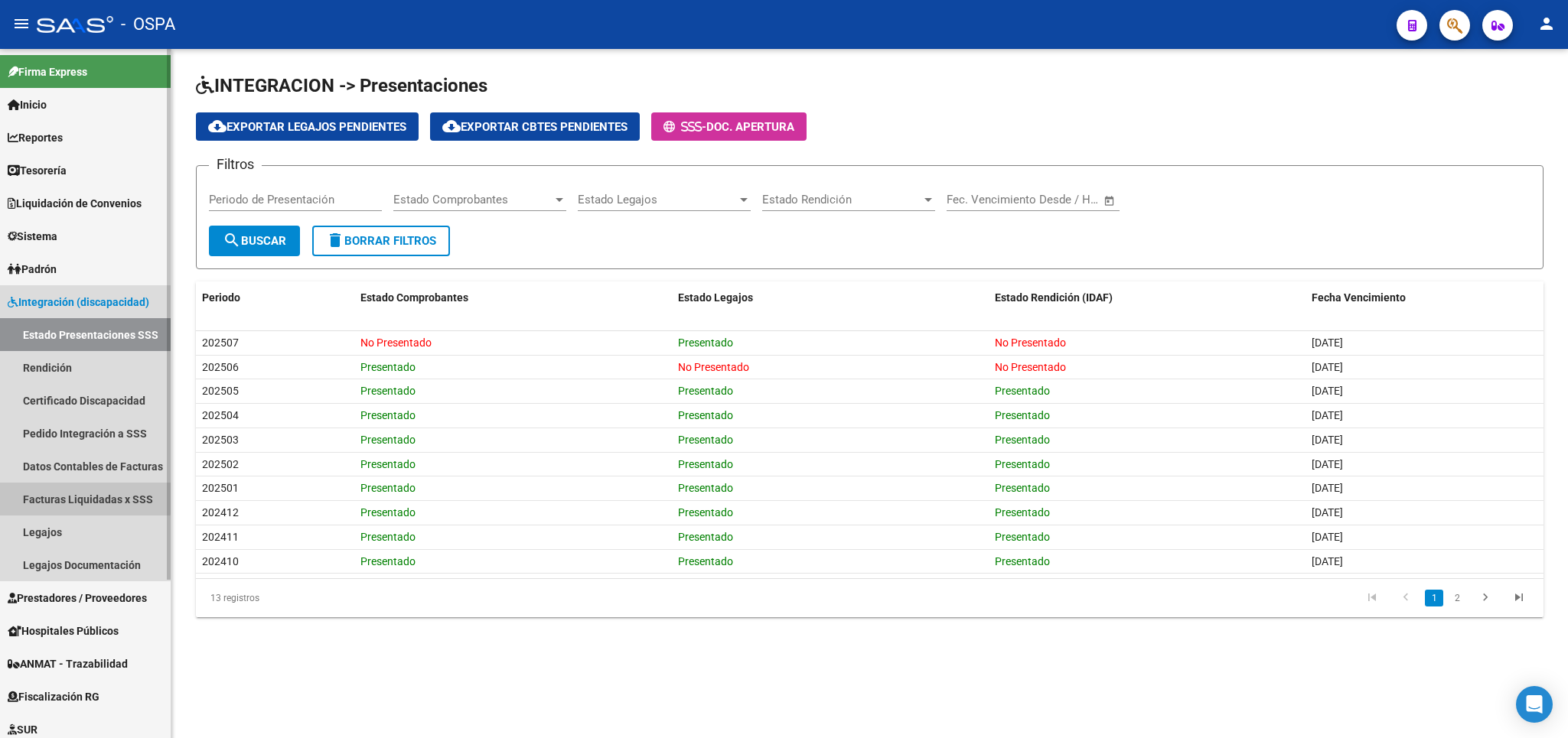
click at [57, 496] on link "Facturas Liquidadas x SSS" at bounding box center [85, 499] width 171 height 33
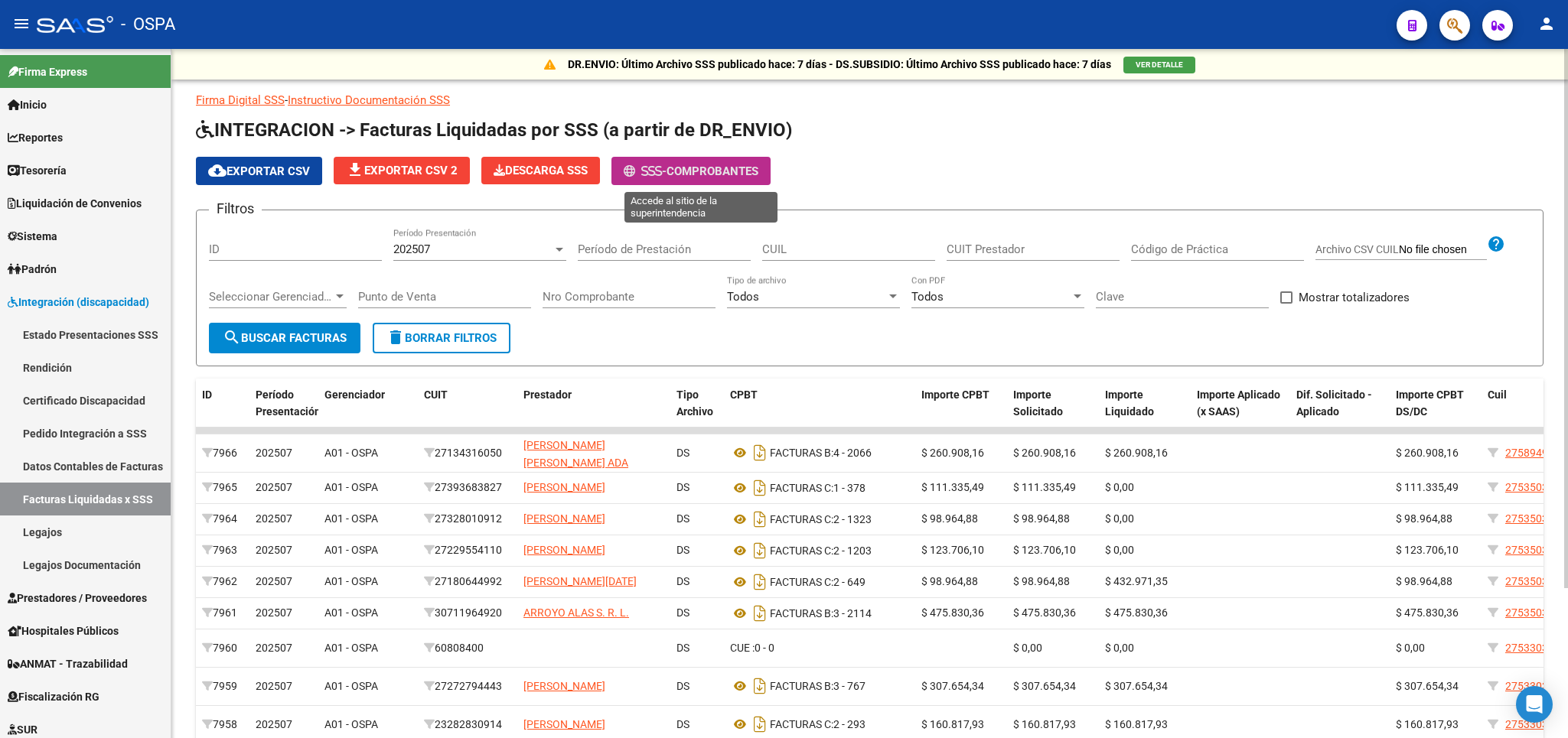
click at [685, 168] on span "Comprobantes" at bounding box center [712, 171] width 92 height 14
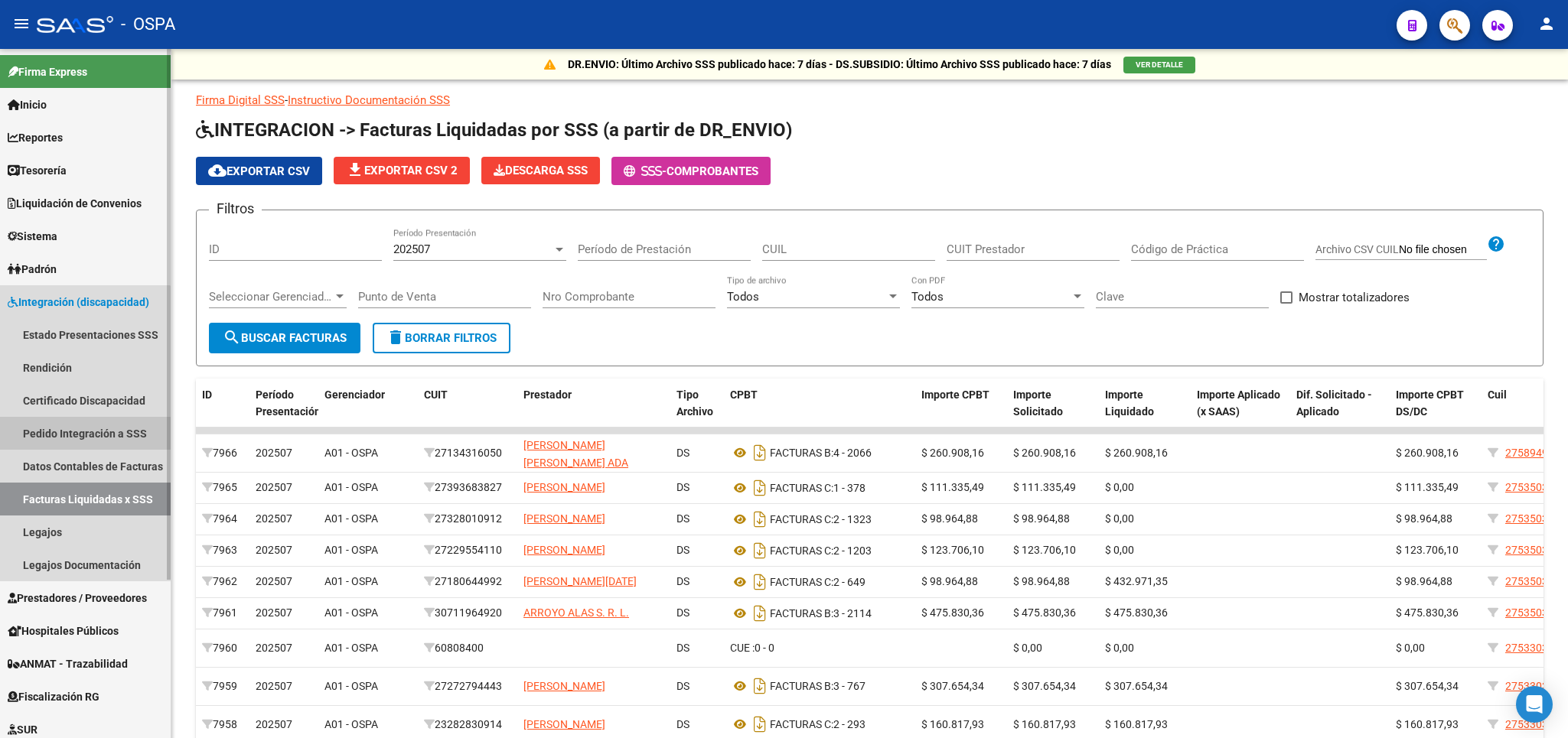
click at [80, 434] on link "Pedido Integración a SSS" at bounding box center [85, 433] width 171 height 33
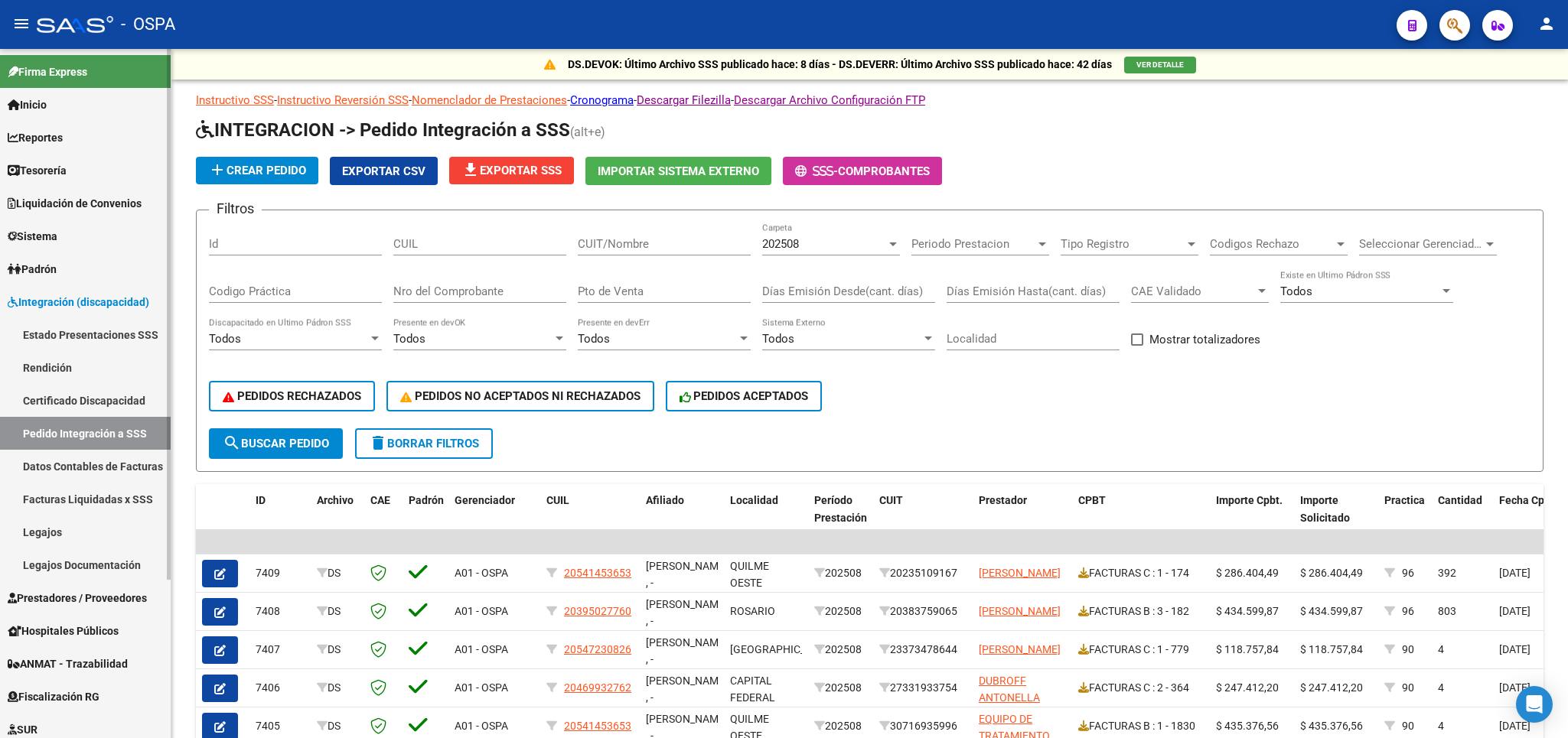
click at [115, 338] on link "Estado Presentaciones SSS" at bounding box center [85, 334] width 171 height 33
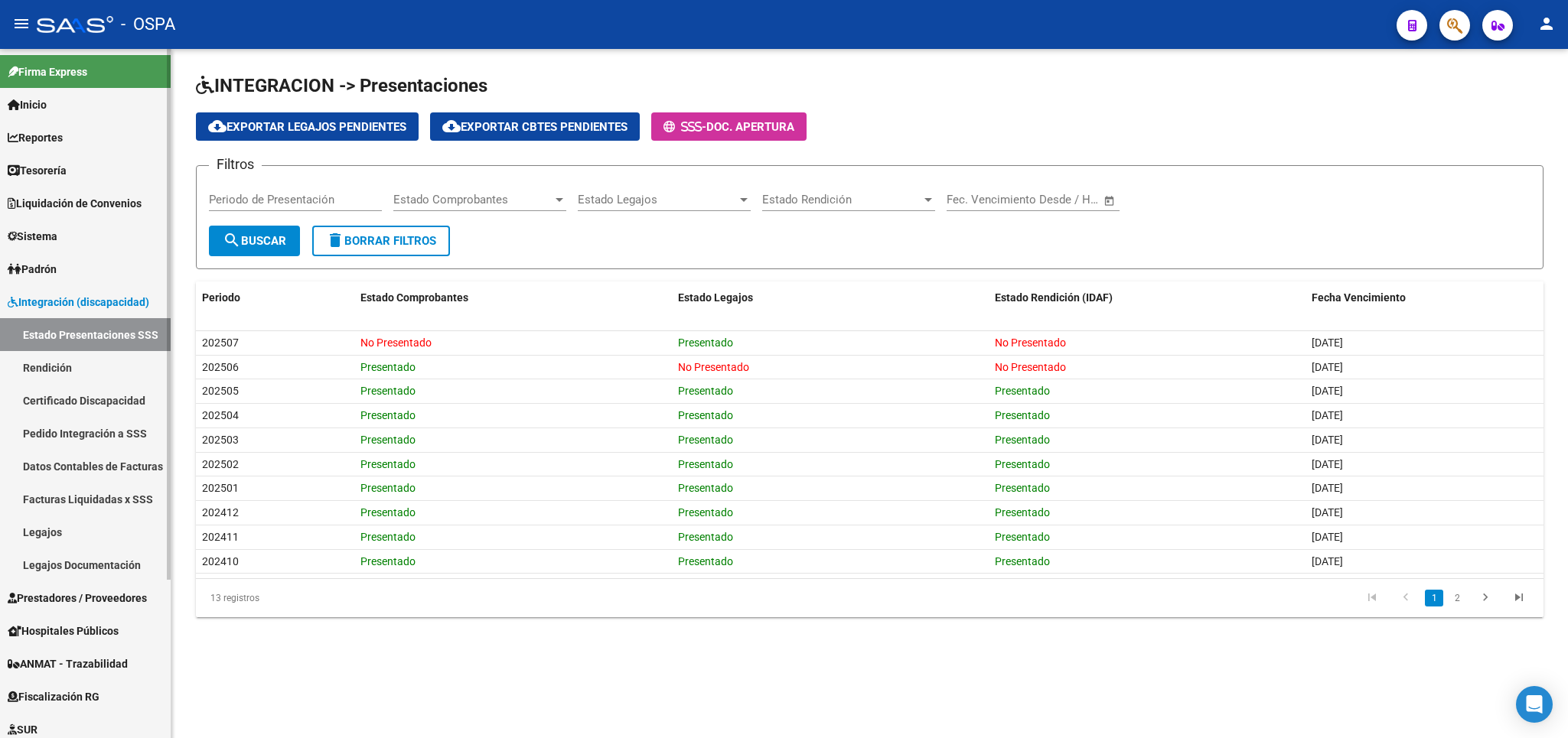
click at [86, 431] on link "Pedido Integración a SSS" at bounding box center [85, 433] width 171 height 33
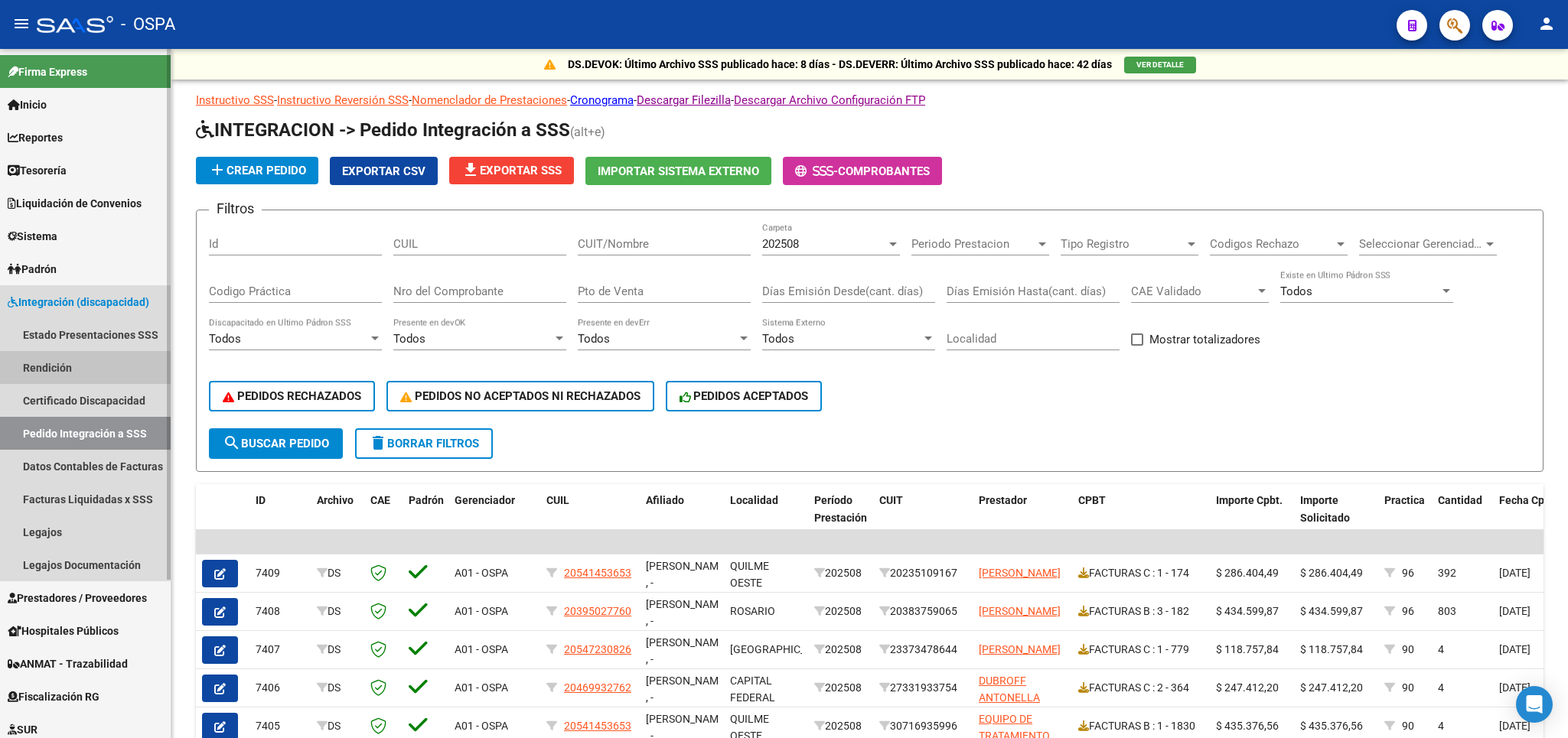
click at [64, 357] on link "Rendición" at bounding box center [85, 367] width 171 height 33
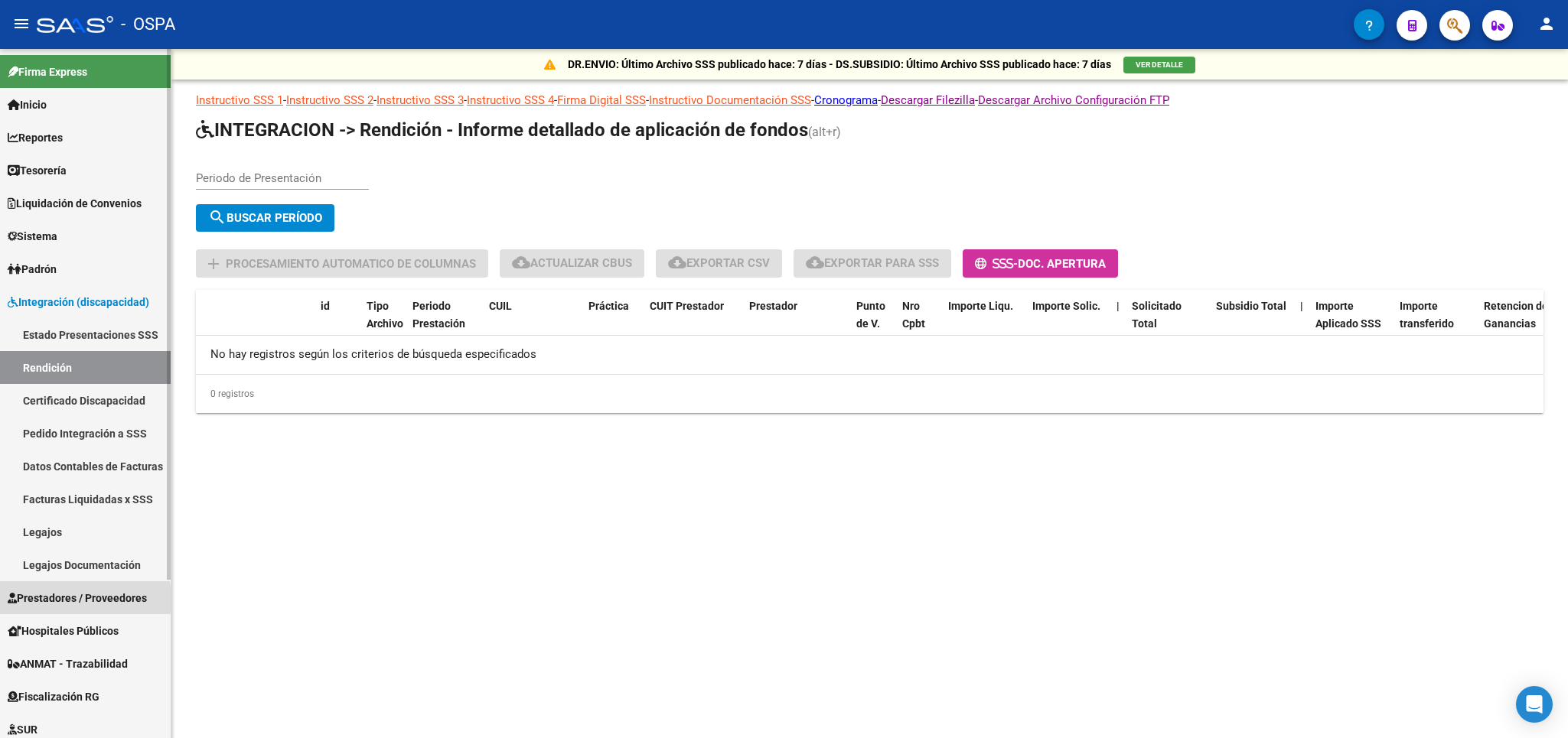
click at [66, 599] on span "Prestadores / Proveedores" at bounding box center [77, 598] width 139 height 17
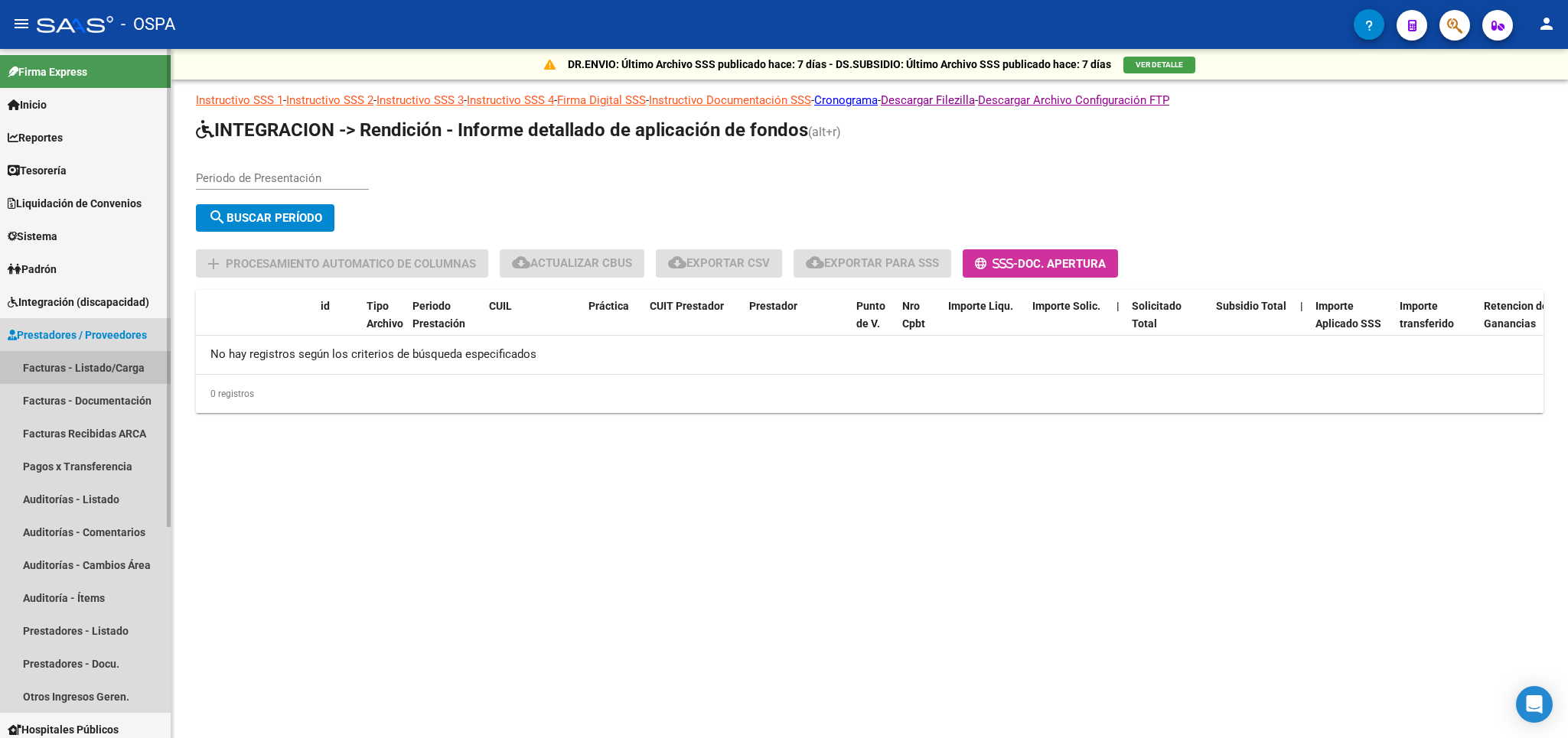
click at [101, 358] on link "Facturas - Listado/Carga" at bounding box center [85, 367] width 171 height 33
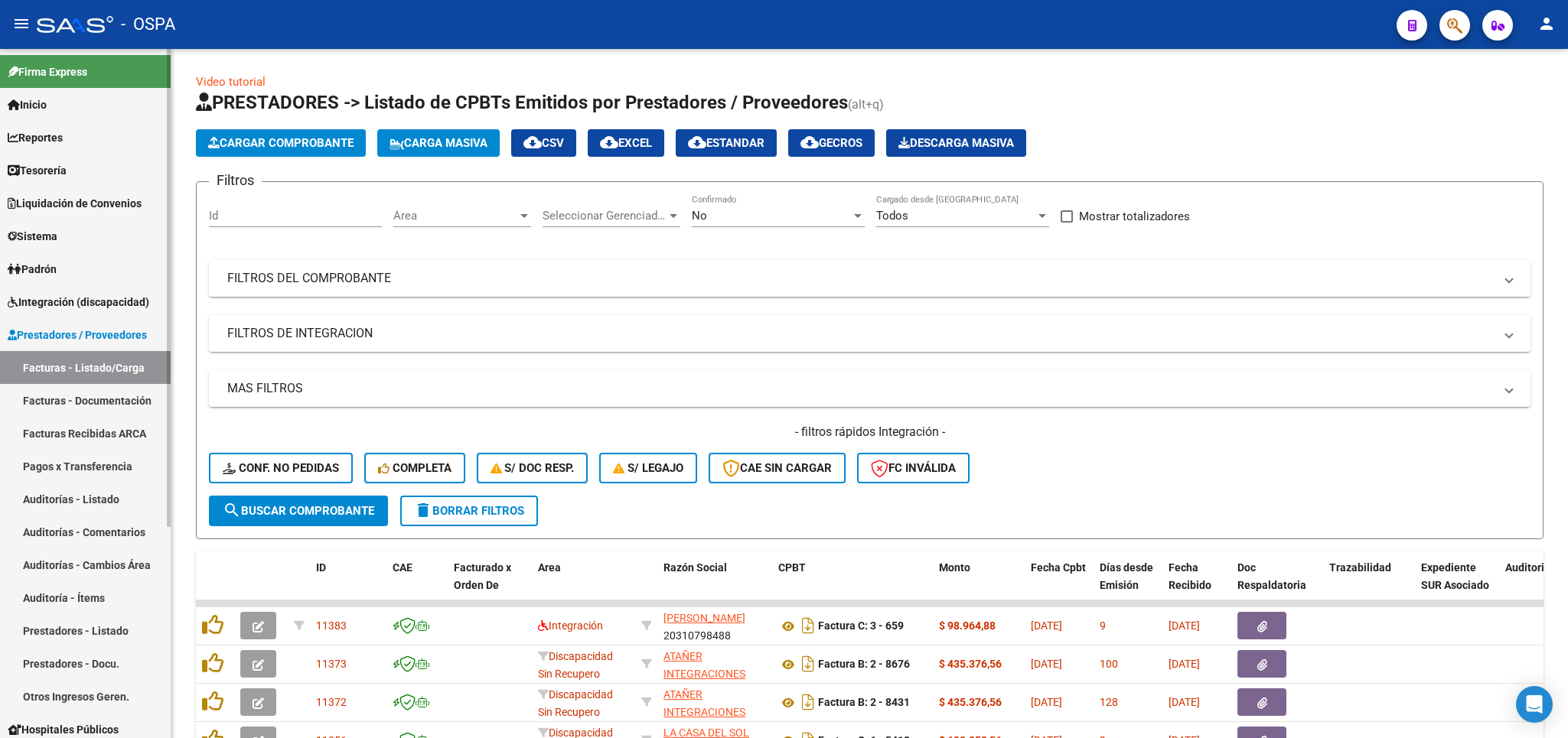
click at [99, 299] on span "Integración (discapacidad)" at bounding box center [78, 302] width 142 height 17
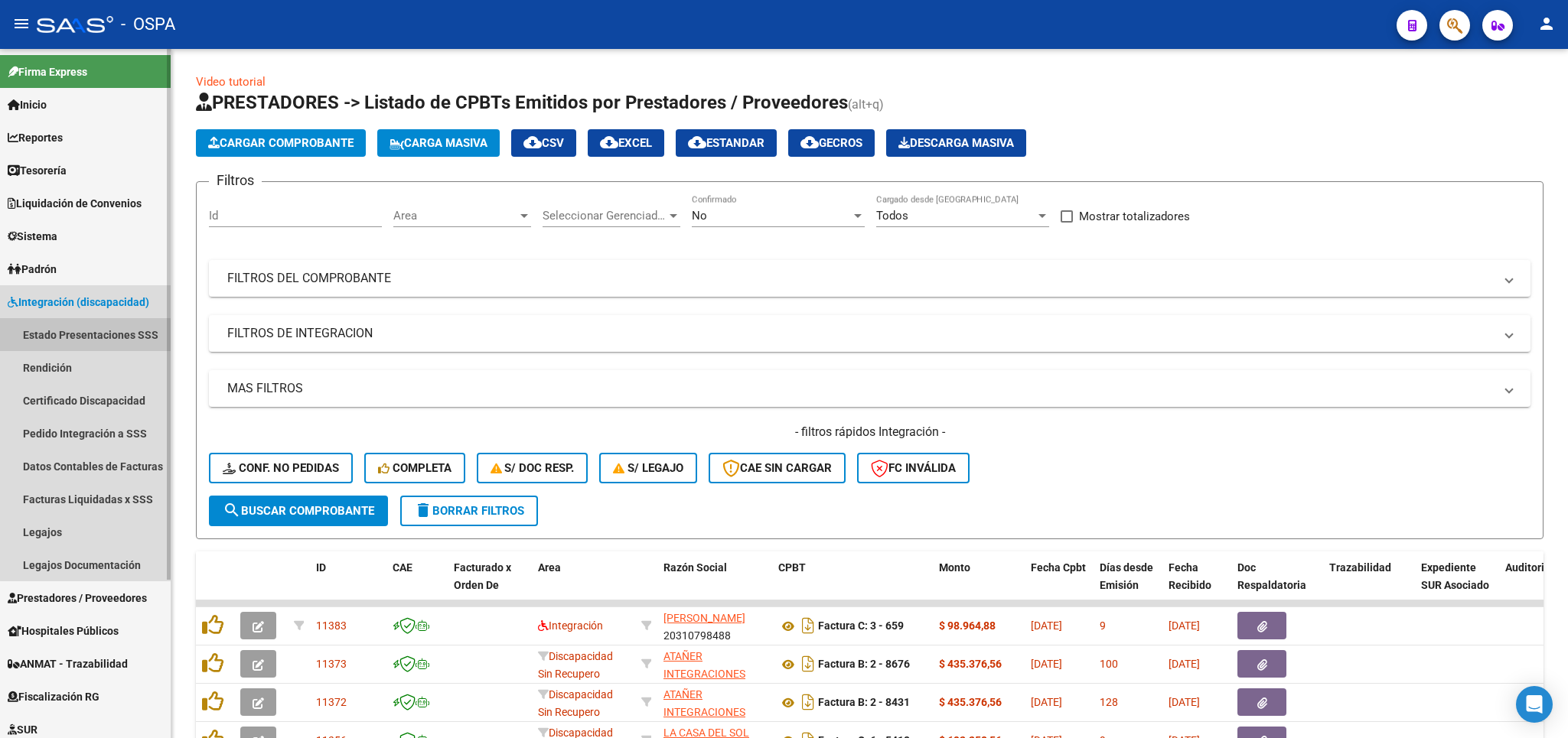
click at [99, 327] on link "Estado Presentaciones SSS" at bounding box center [85, 334] width 171 height 33
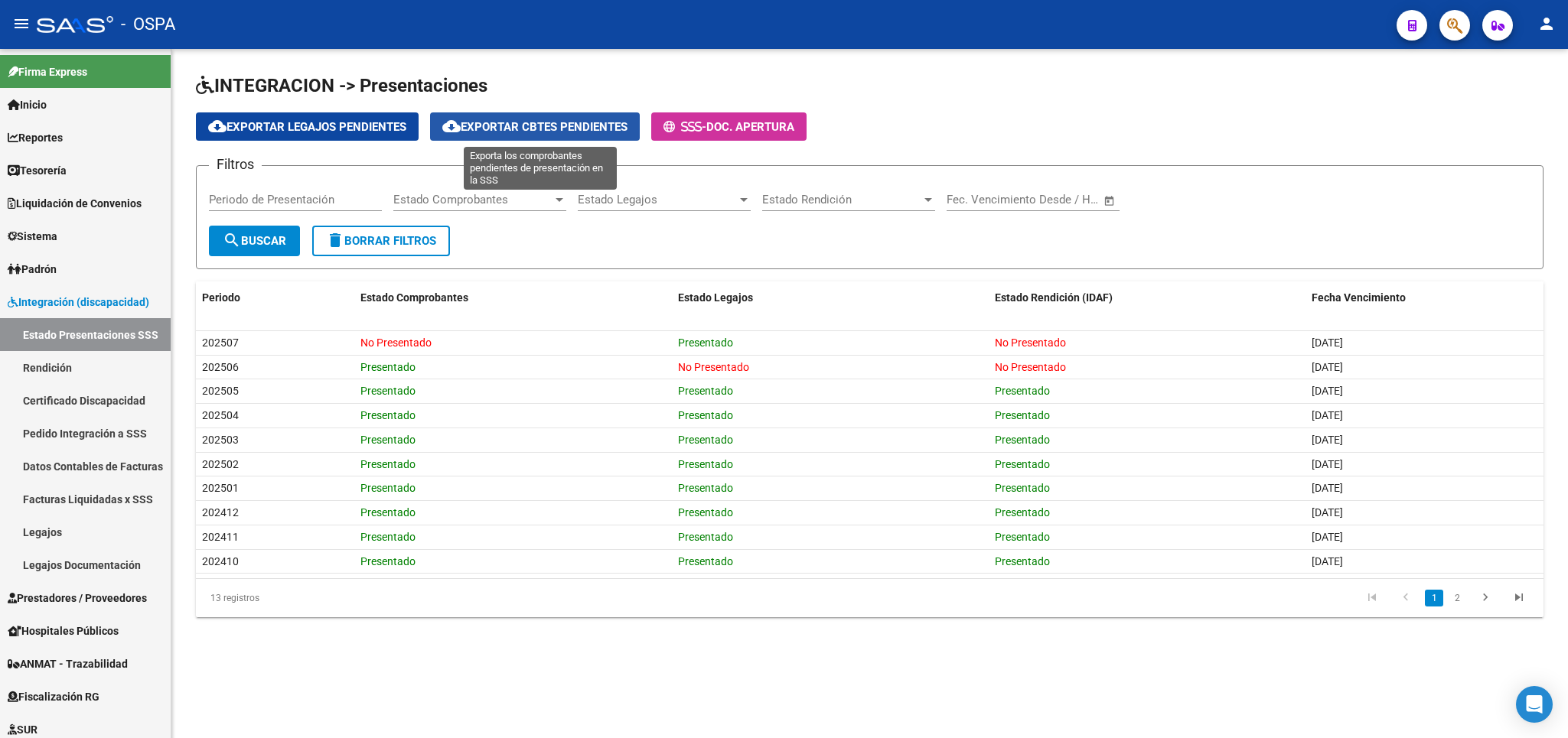
click at [569, 120] on span "cloud_download Exportar Cbtes Pendientes" at bounding box center [534, 127] width 185 height 14
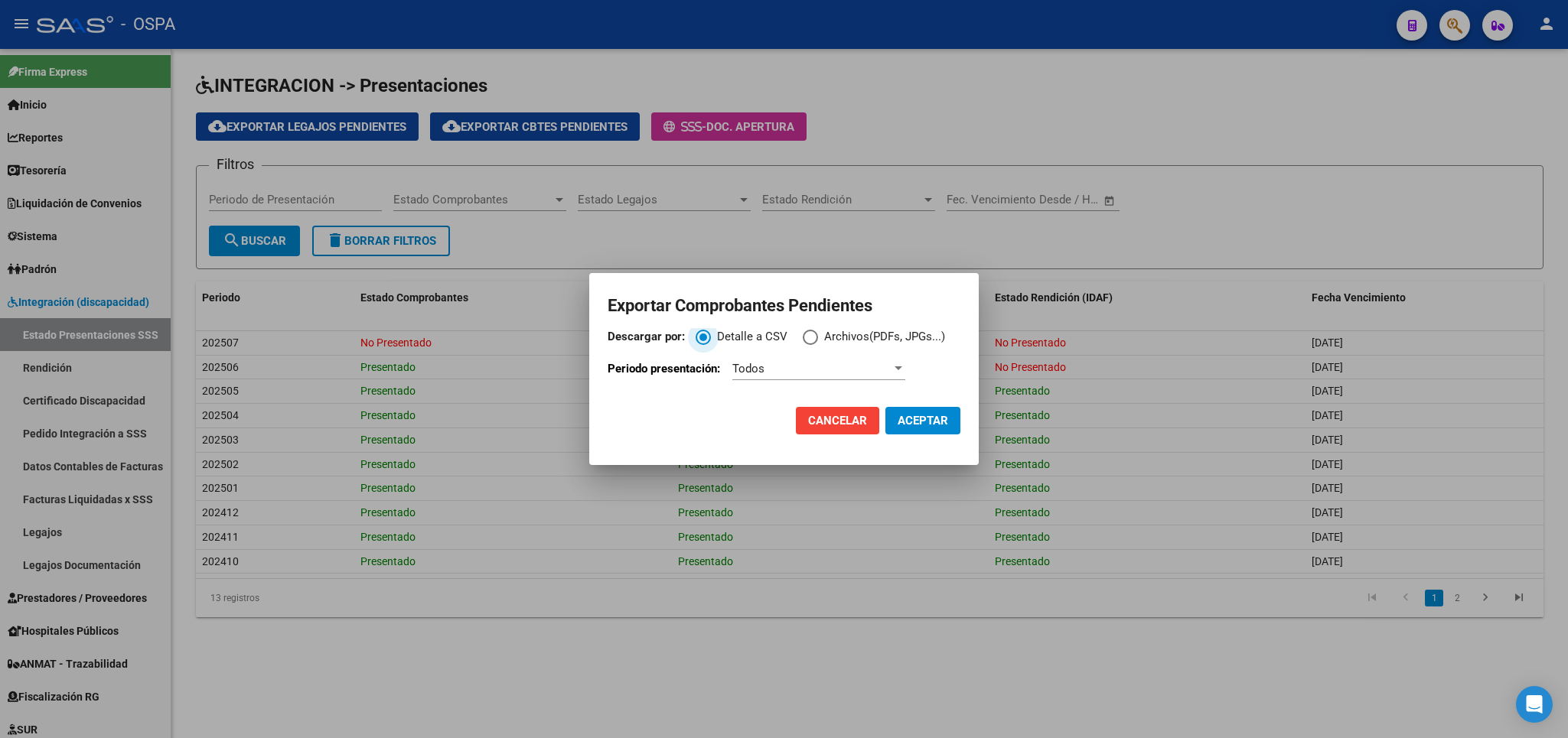
click at [882, 362] on div "Todos" at bounding box center [811, 369] width 159 height 14
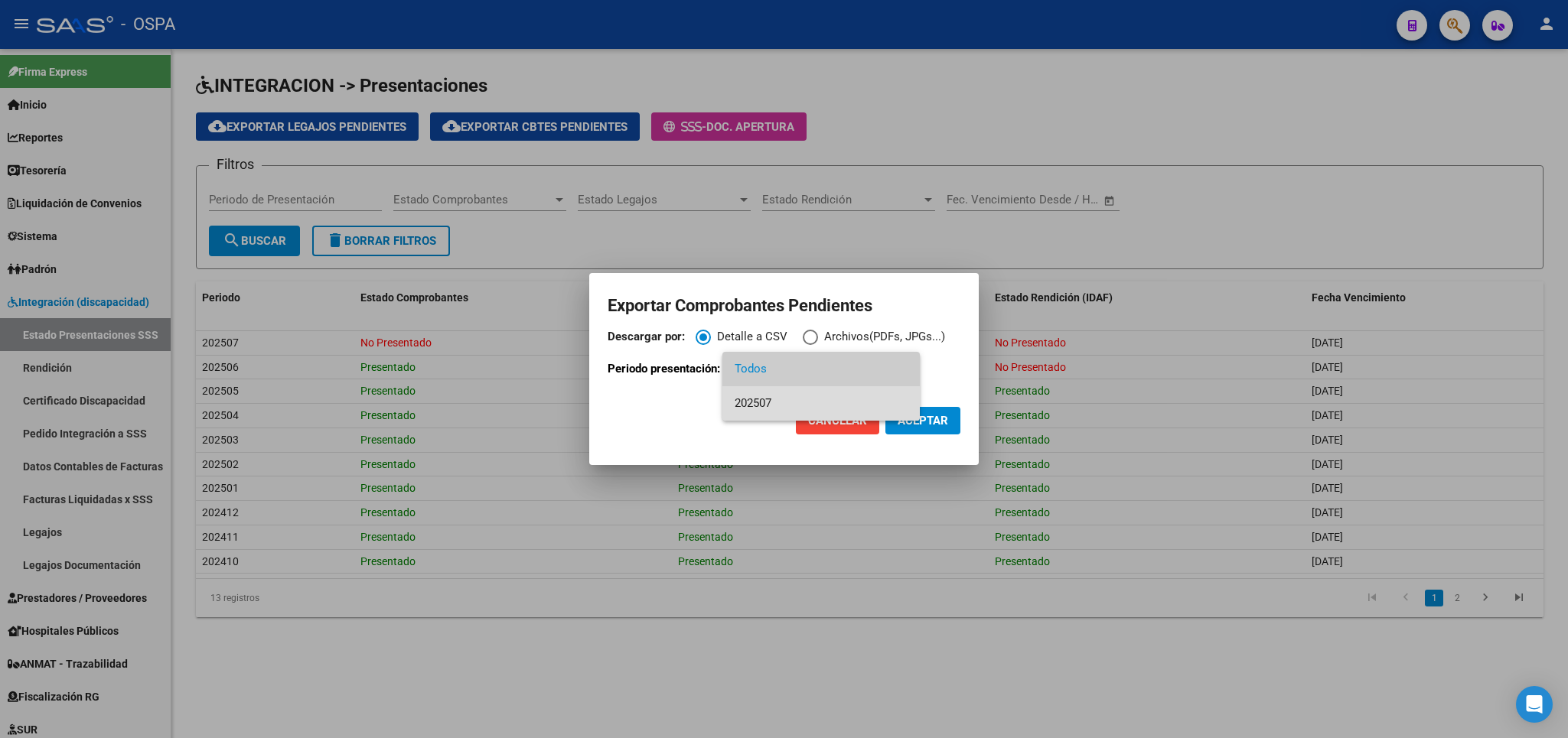
click at [799, 403] on span "202507" at bounding box center [821, 404] width 173 height 34
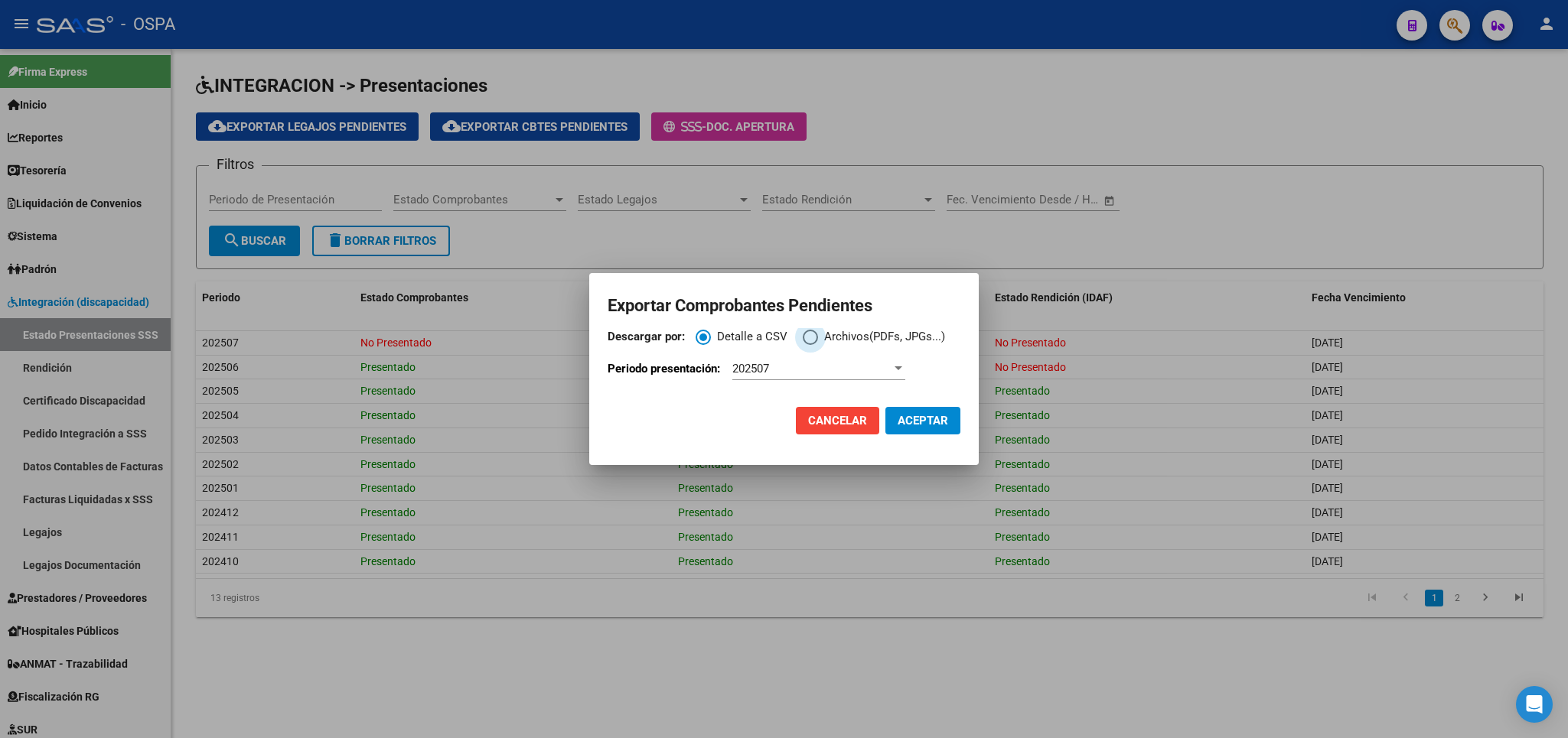
click at [814, 332] on span "Descargar por:" at bounding box center [810, 337] width 15 height 15
click at [814, 332] on input "Archivos(PDFs, JPGs...)" at bounding box center [810, 337] width 15 height 15
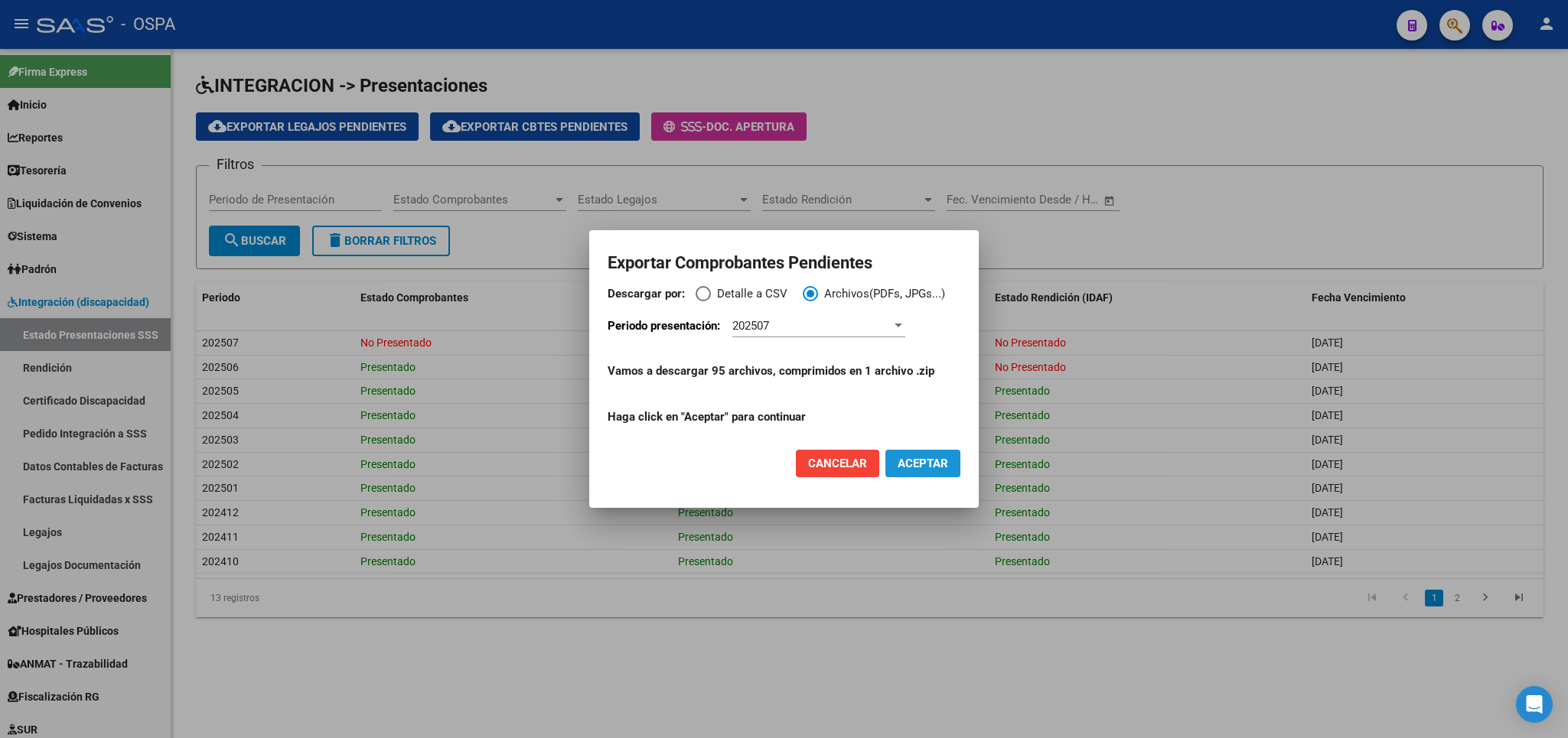
click at [918, 461] on span "ACEPTAR" at bounding box center [922, 463] width 50 height 14
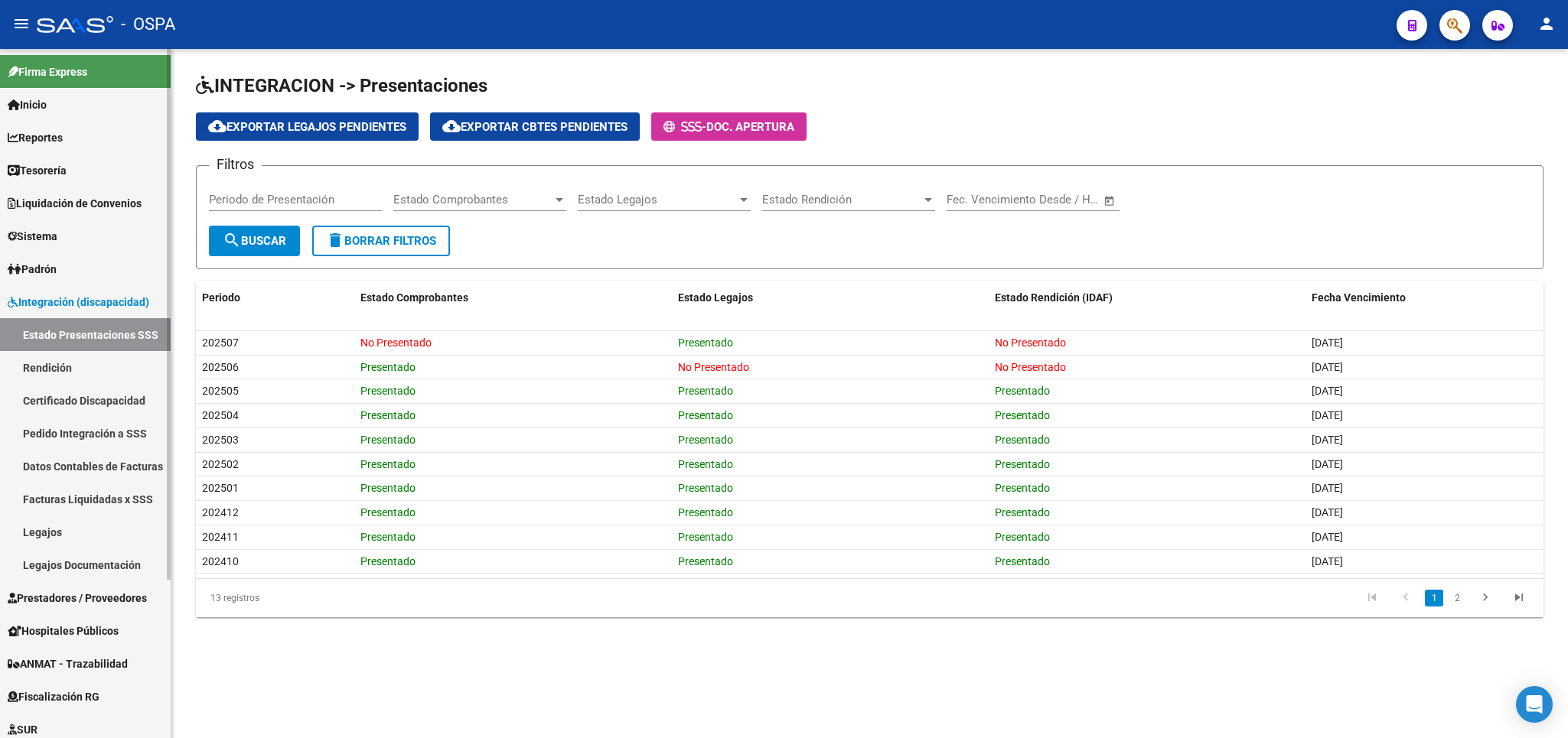
click at [83, 601] on span "Prestadores / Proveedores" at bounding box center [77, 598] width 139 height 17
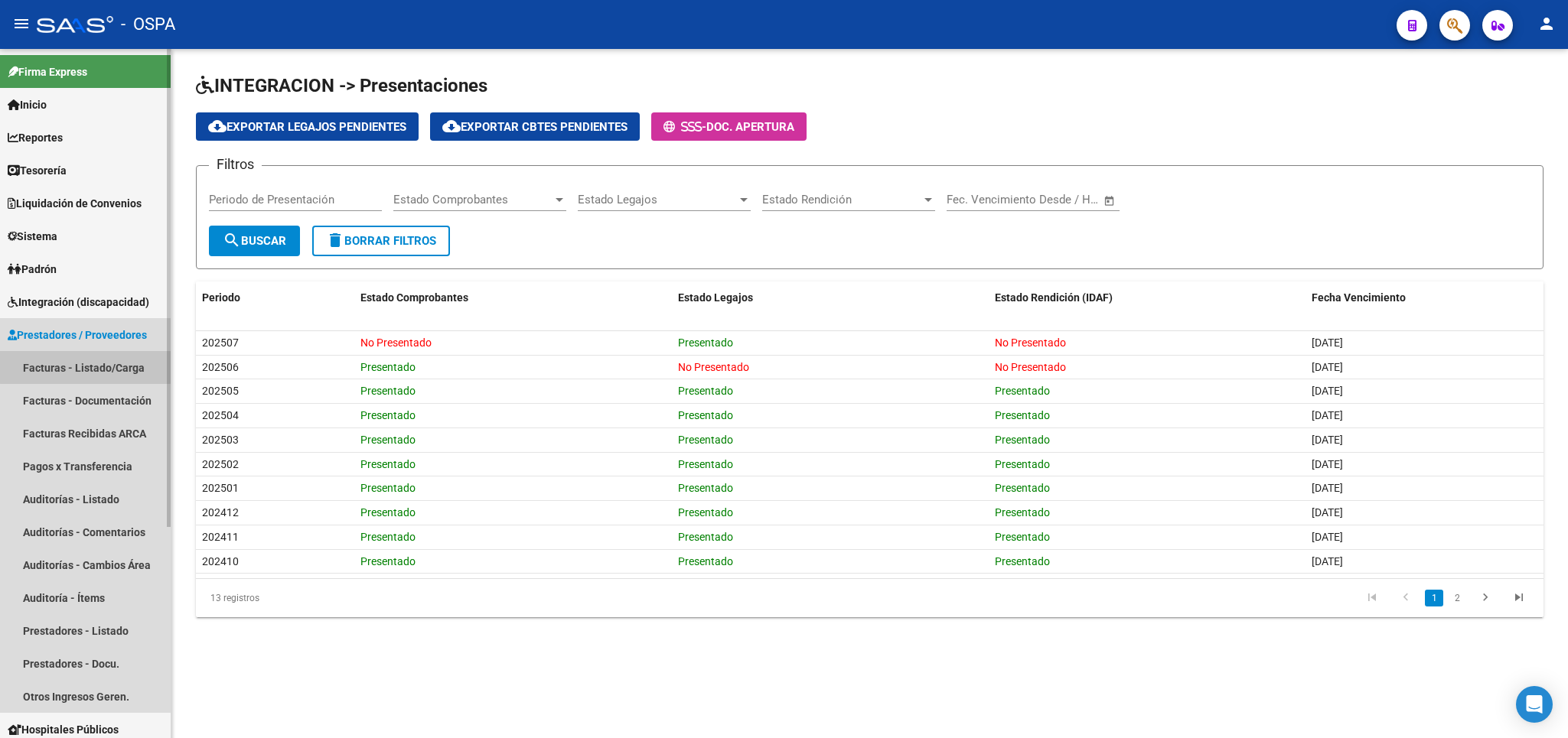
click at [92, 367] on link "Facturas - Listado/Carga" at bounding box center [85, 367] width 171 height 33
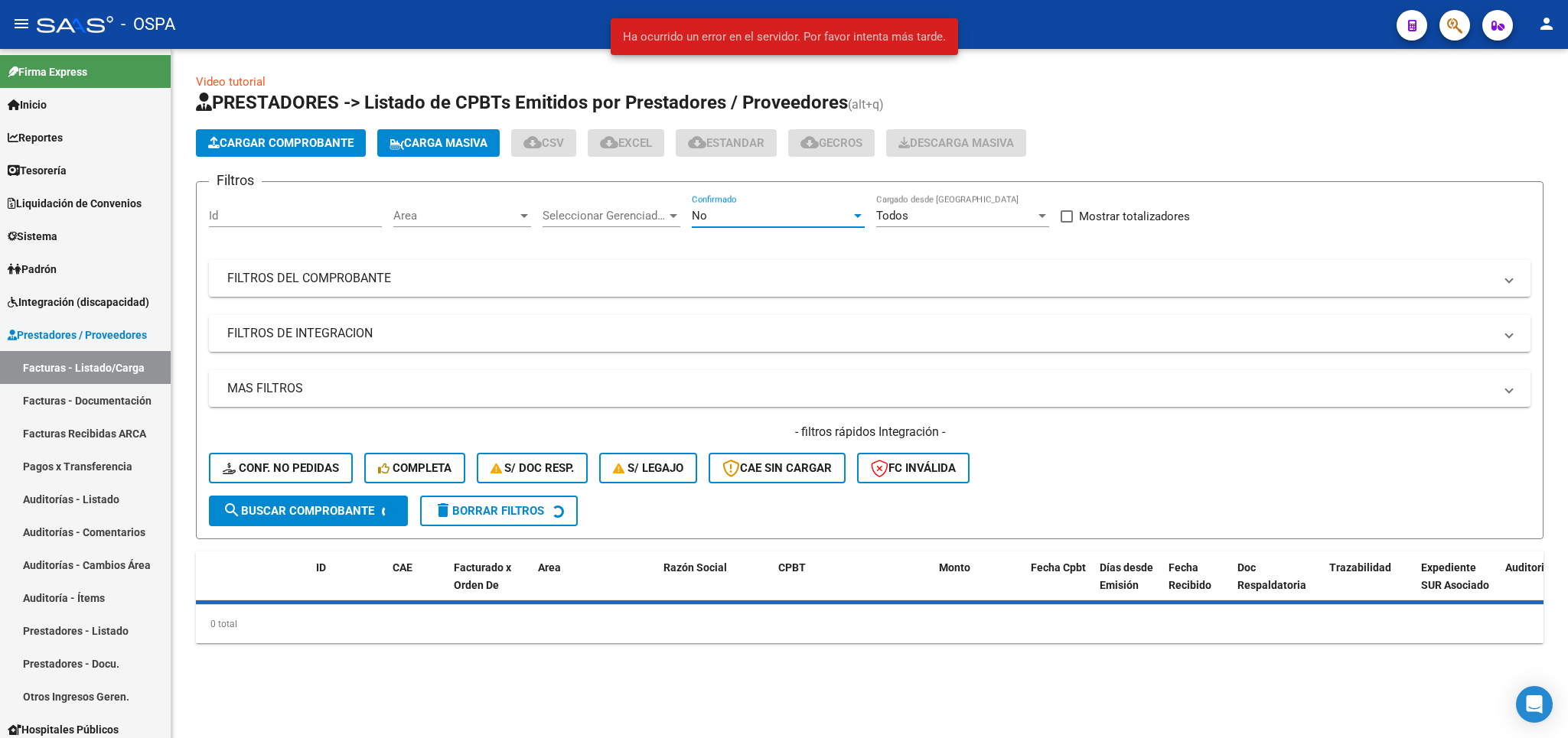
click at [761, 212] on div "No" at bounding box center [771, 216] width 159 height 14
click at [757, 154] on span "Todos" at bounding box center [779, 148] width 173 height 34
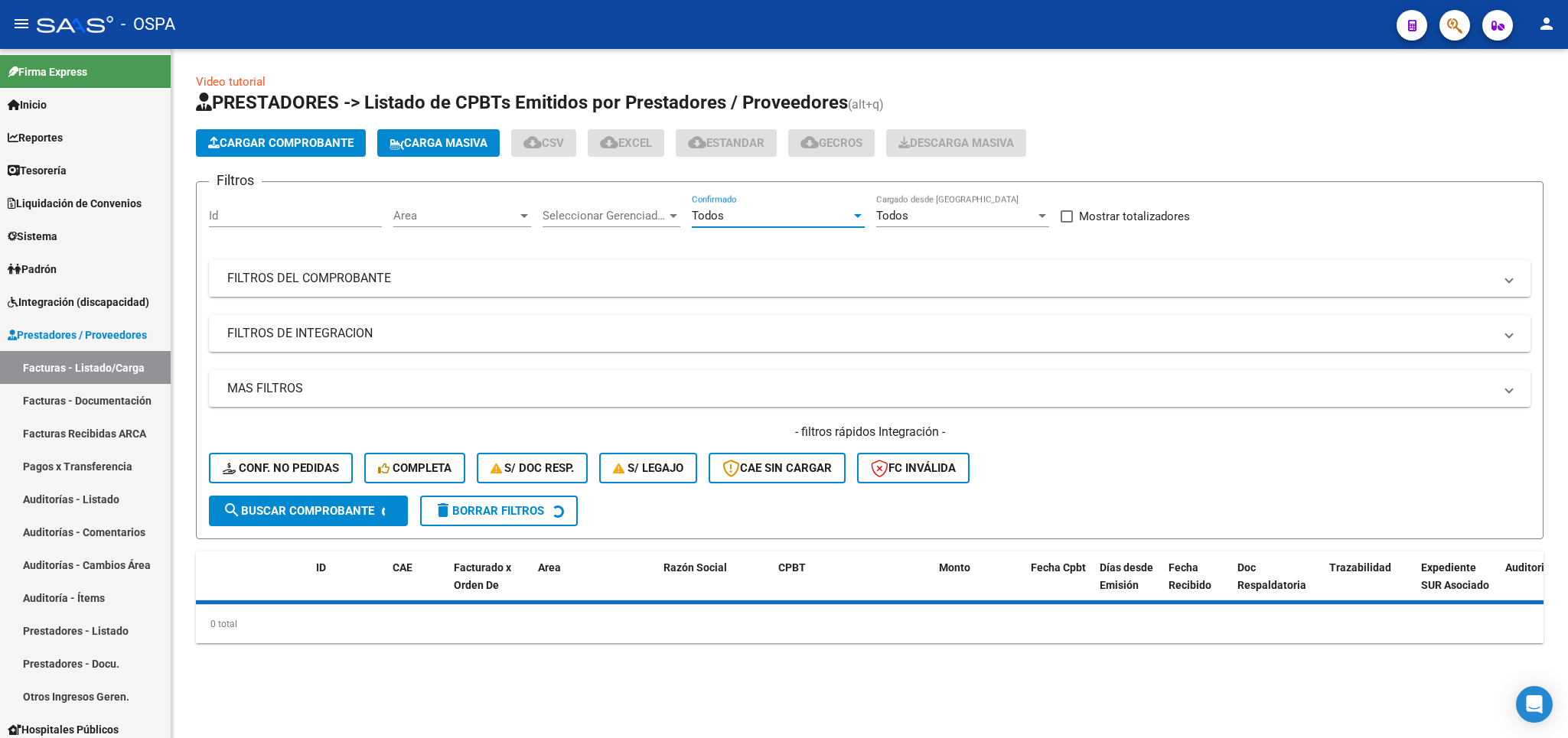
click at [773, 282] on mat-panel-title "FILTROS DEL COMPROBANTE" at bounding box center [860, 278] width 1266 height 17
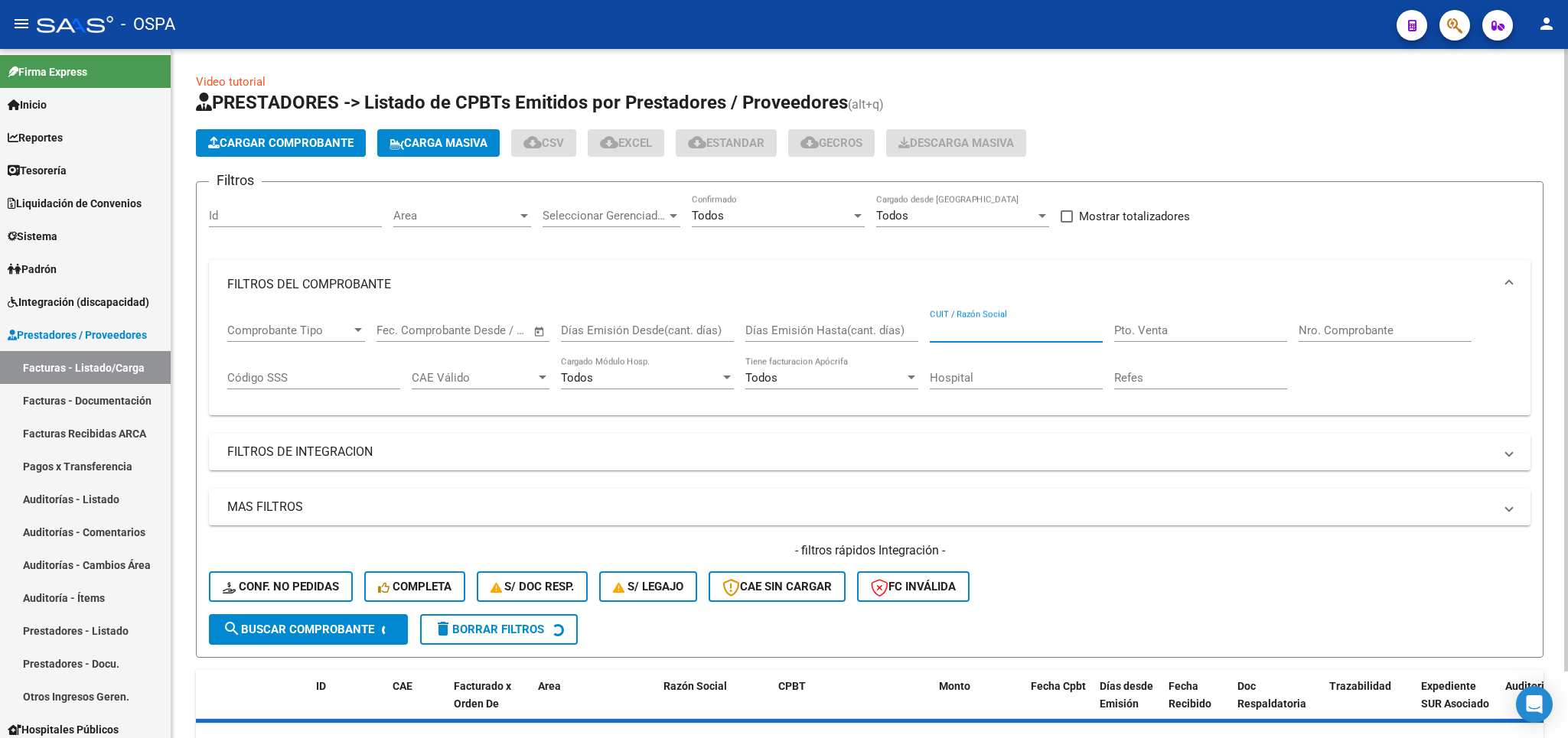
click at [1067, 333] on input "CUIT / Razón Social" at bounding box center [1016, 330] width 173 height 14
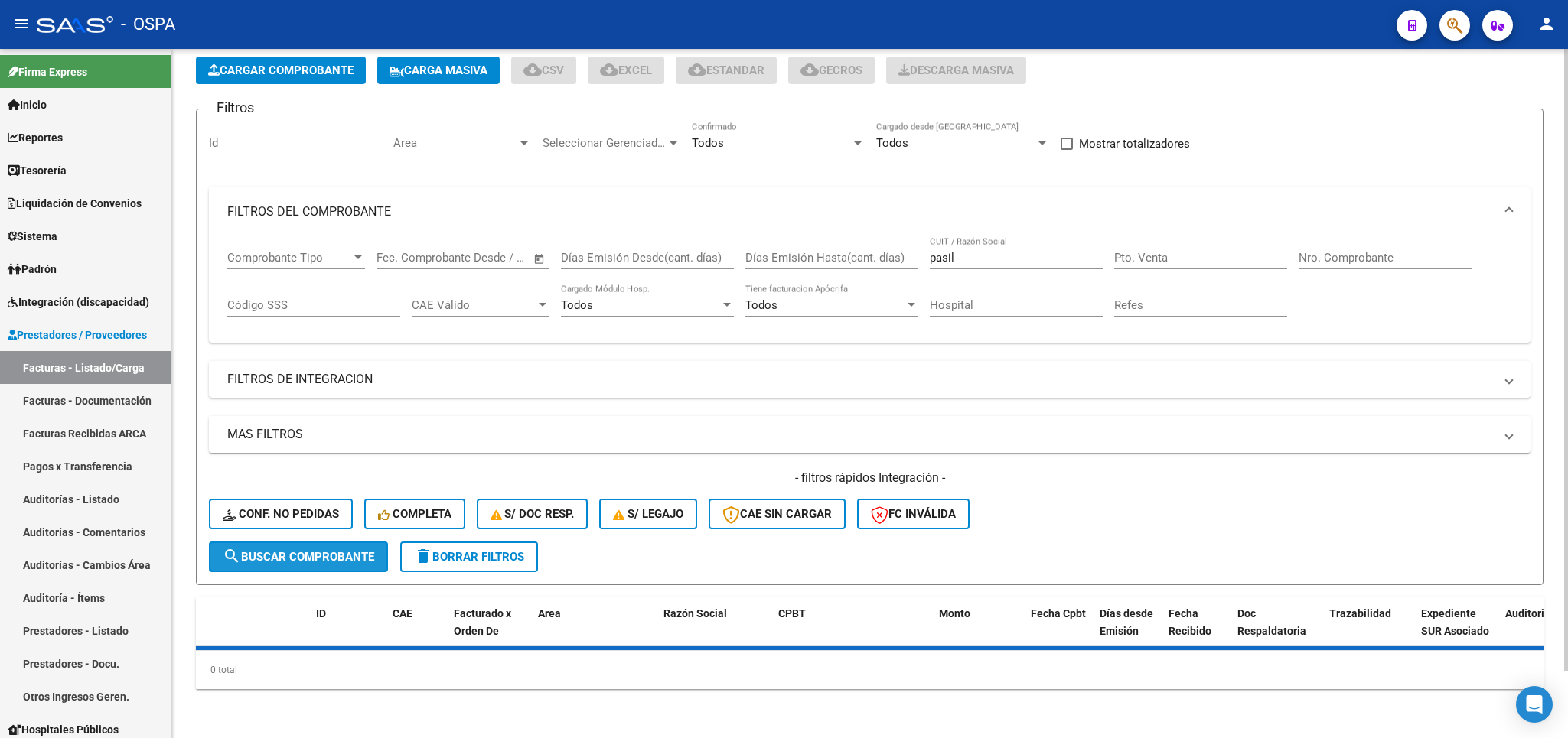
click at [337, 559] on span "search Buscar Comprobante" at bounding box center [298, 557] width 151 height 14
click at [975, 260] on input "pasil" at bounding box center [1016, 257] width 173 height 14
type input "p"
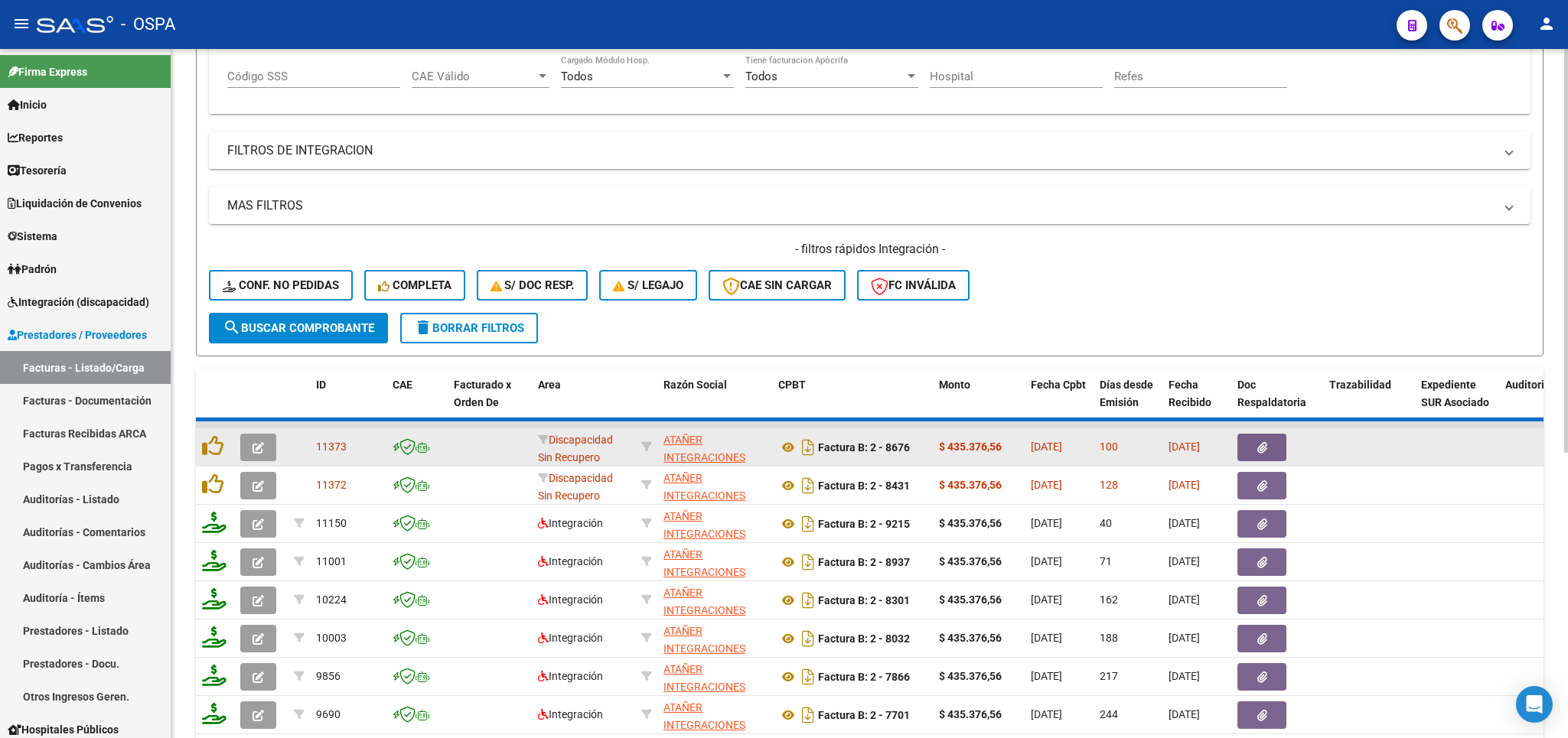
scroll to position [343, 0]
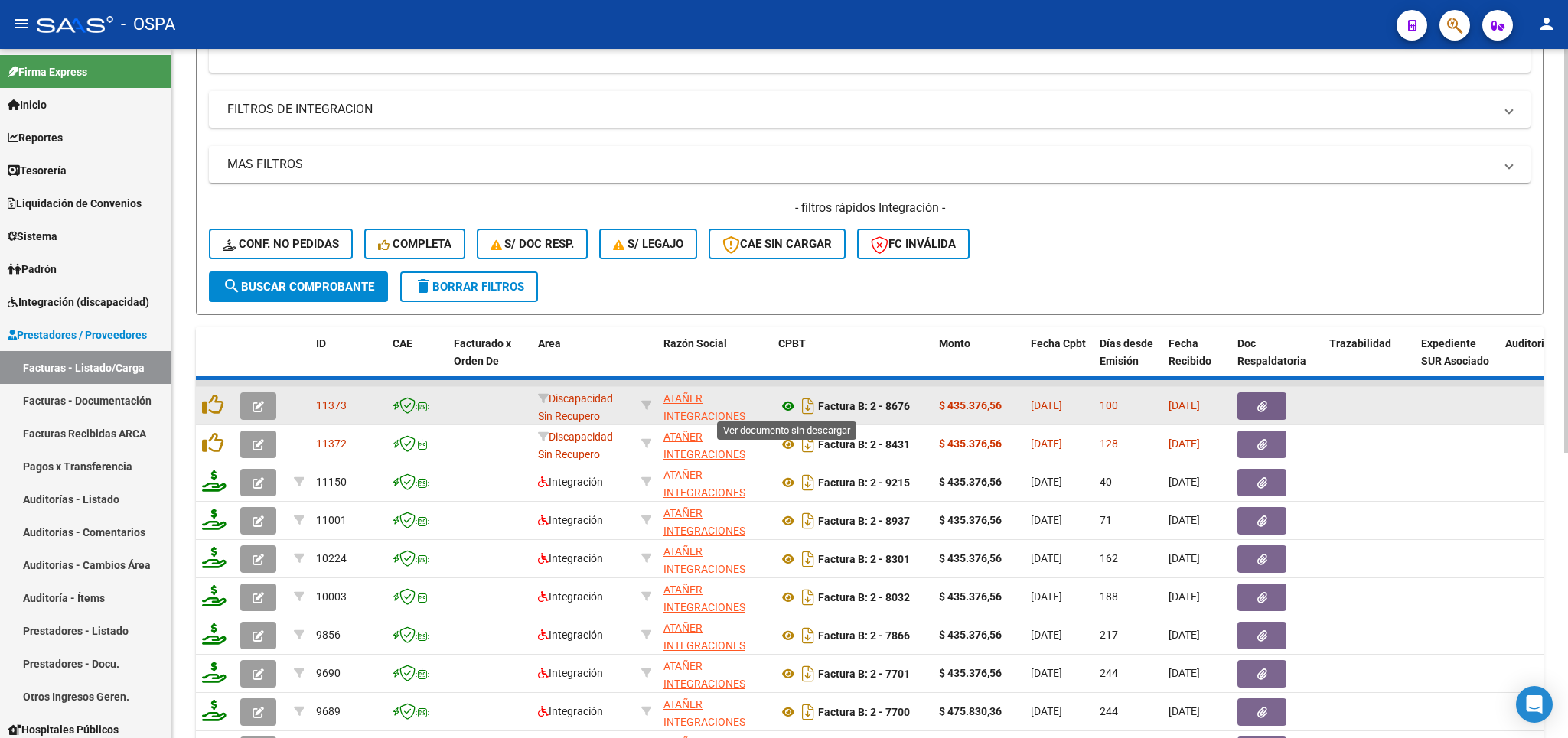
type input "atañer"
click at [786, 410] on icon at bounding box center [788, 406] width 20 height 19
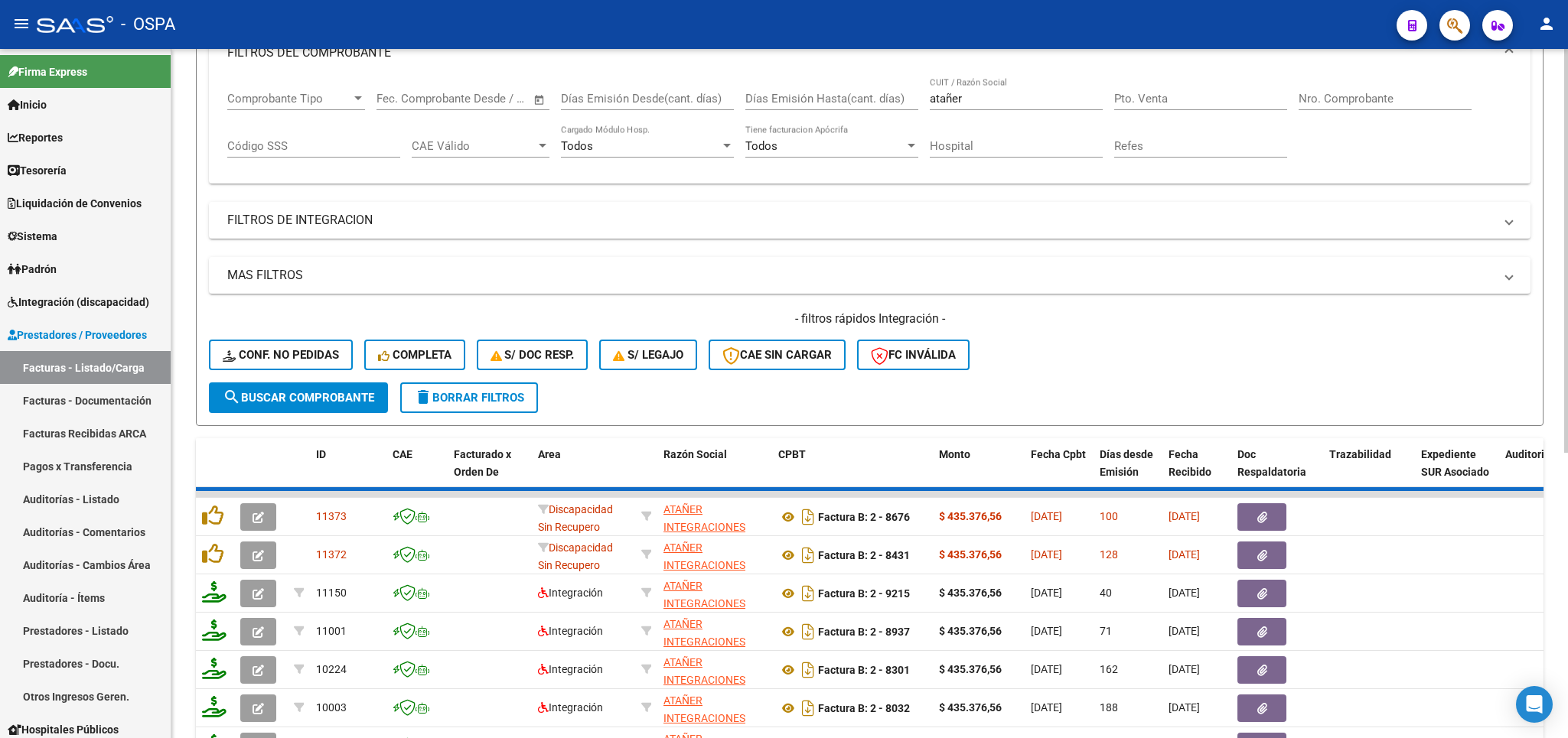
scroll to position [269, 0]
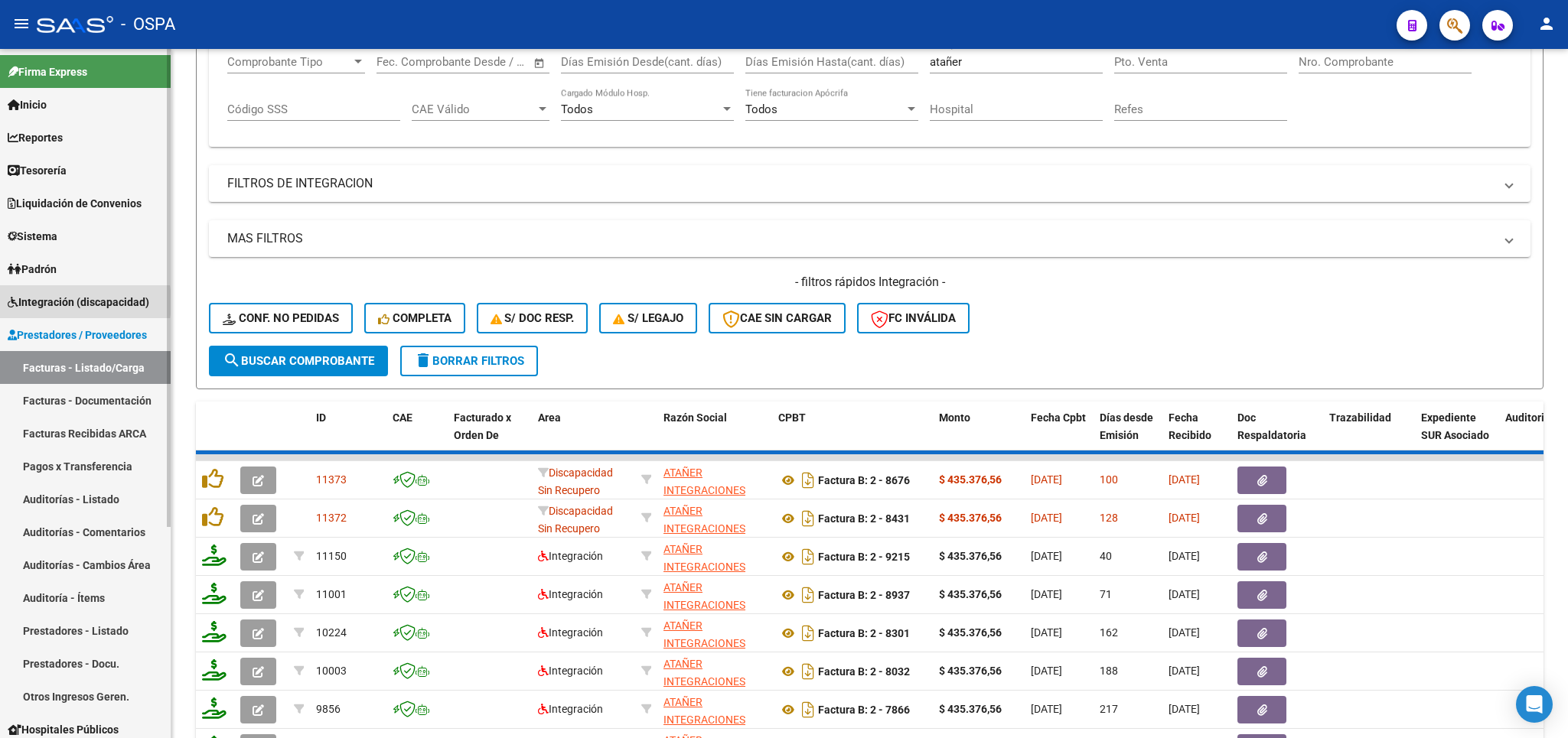
click at [61, 302] on span "Integración (discapacidad)" at bounding box center [78, 302] width 142 height 17
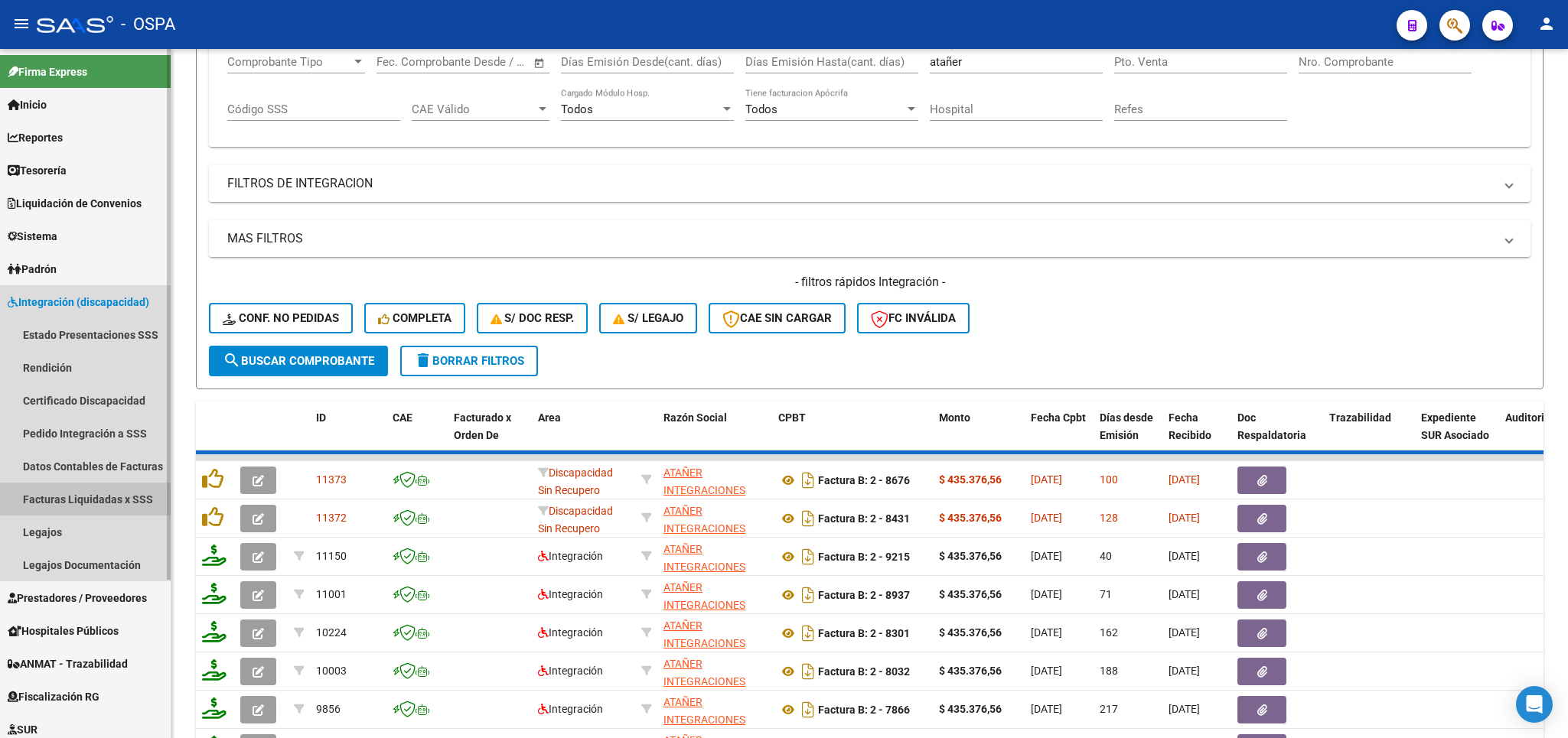
click at [75, 502] on link "Facturas Liquidadas x SSS" at bounding box center [85, 499] width 171 height 33
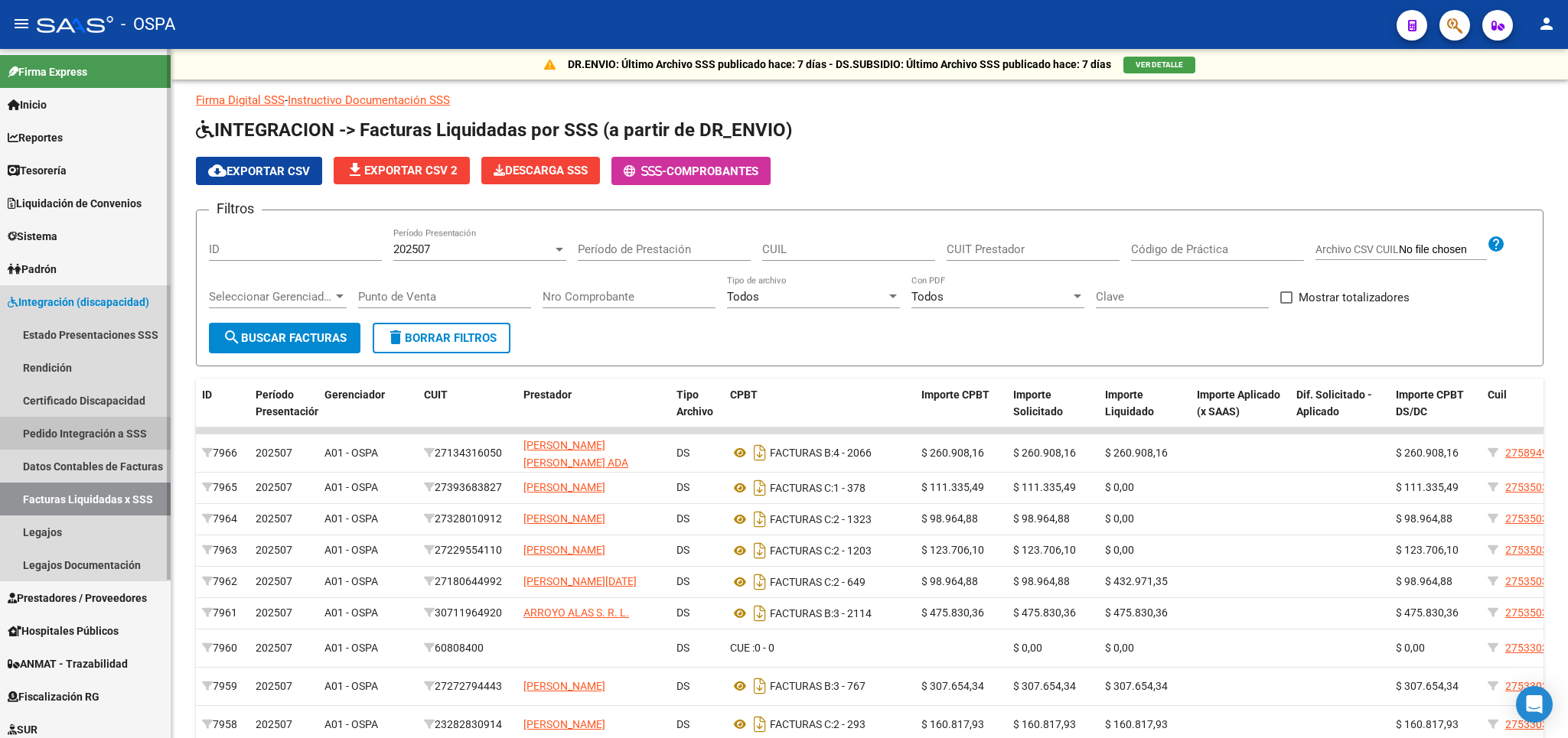
click at [112, 433] on link "Pedido Integración a SSS" at bounding box center [85, 433] width 171 height 33
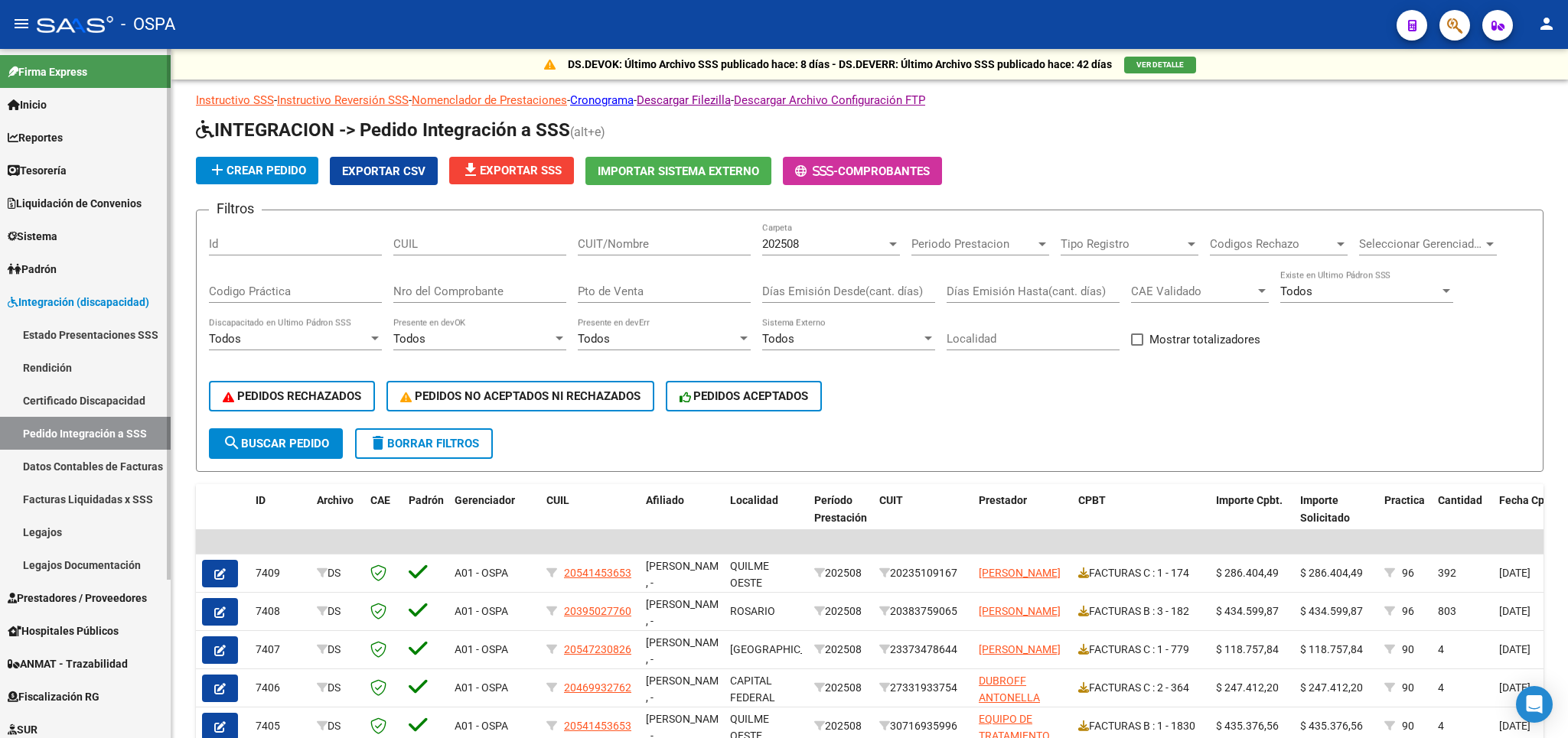
click at [66, 332] on link "Estado Presentaciones SSS" at bounding box center [85, 334] width 171 height 33
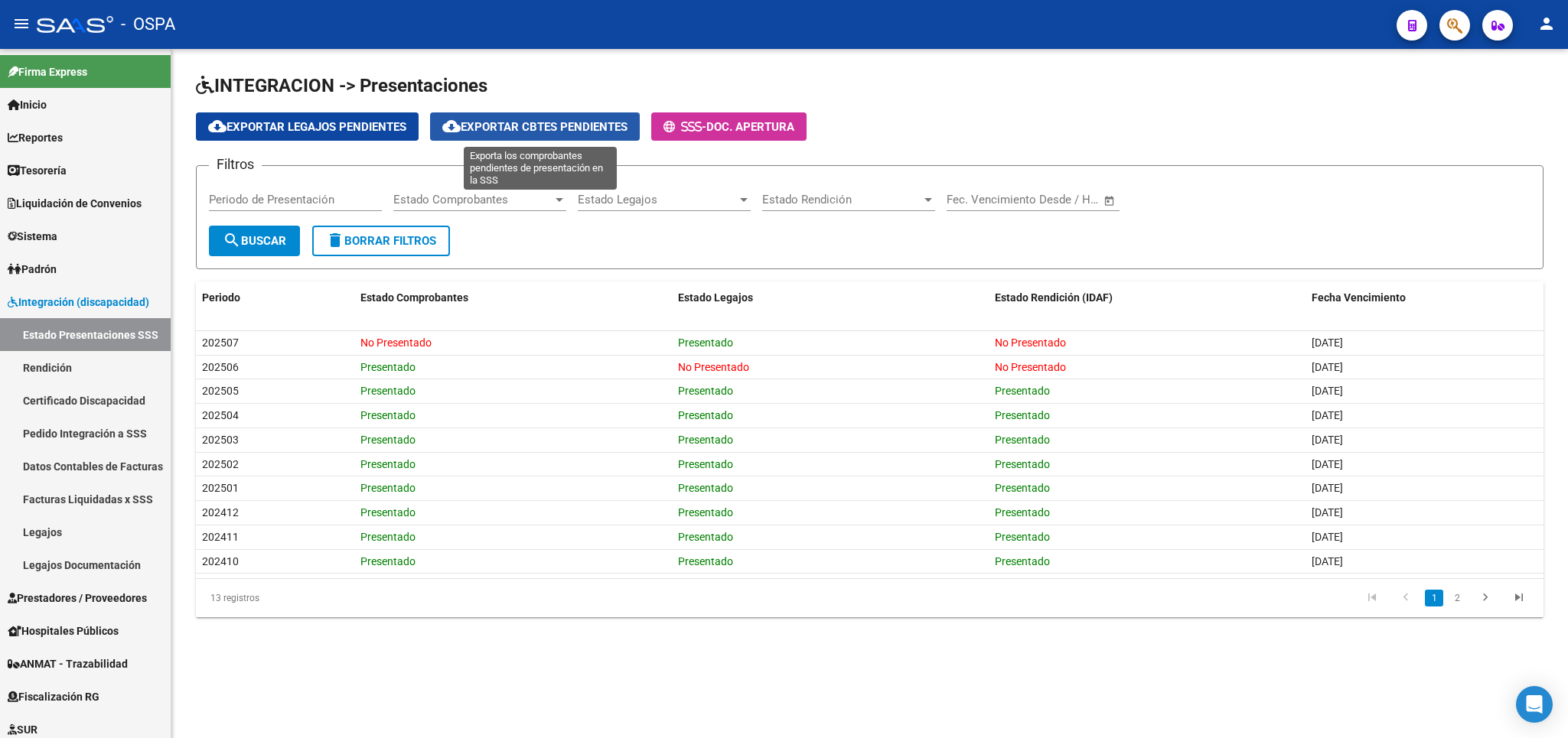
click at [506, 131] on span "cloud_download Exportar Cbtes Pendientes" at bounding box center [534, 127] width 185 height 14
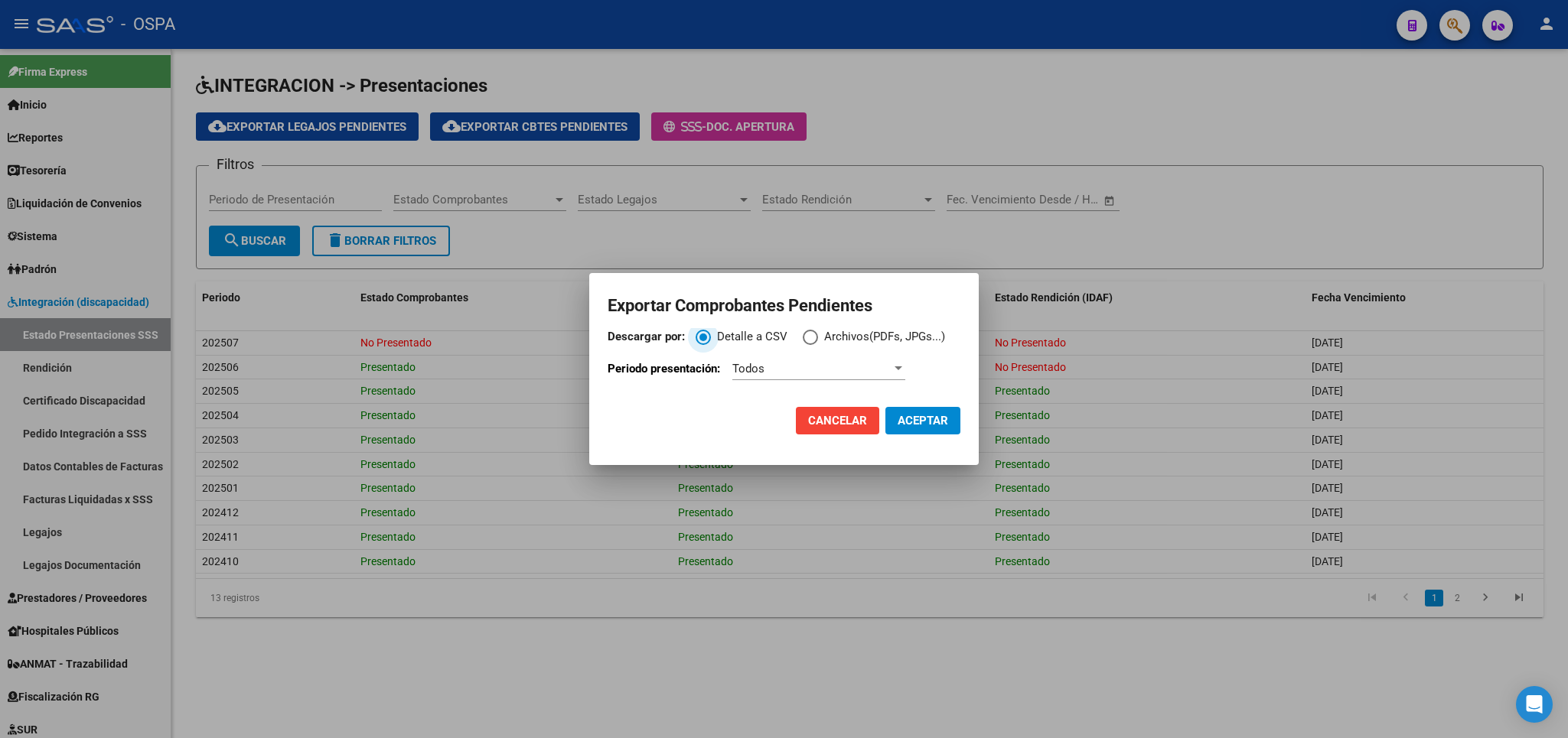
click at [886, 373] on div "Todos" at bounding box center [811, 369] width 159 height 14
click at [1336, 234] on div at bounding box center [784, 369] width 1568 height 738
click at [1257, 217] on div at bounding box center [784, 369] width 1568 height 738
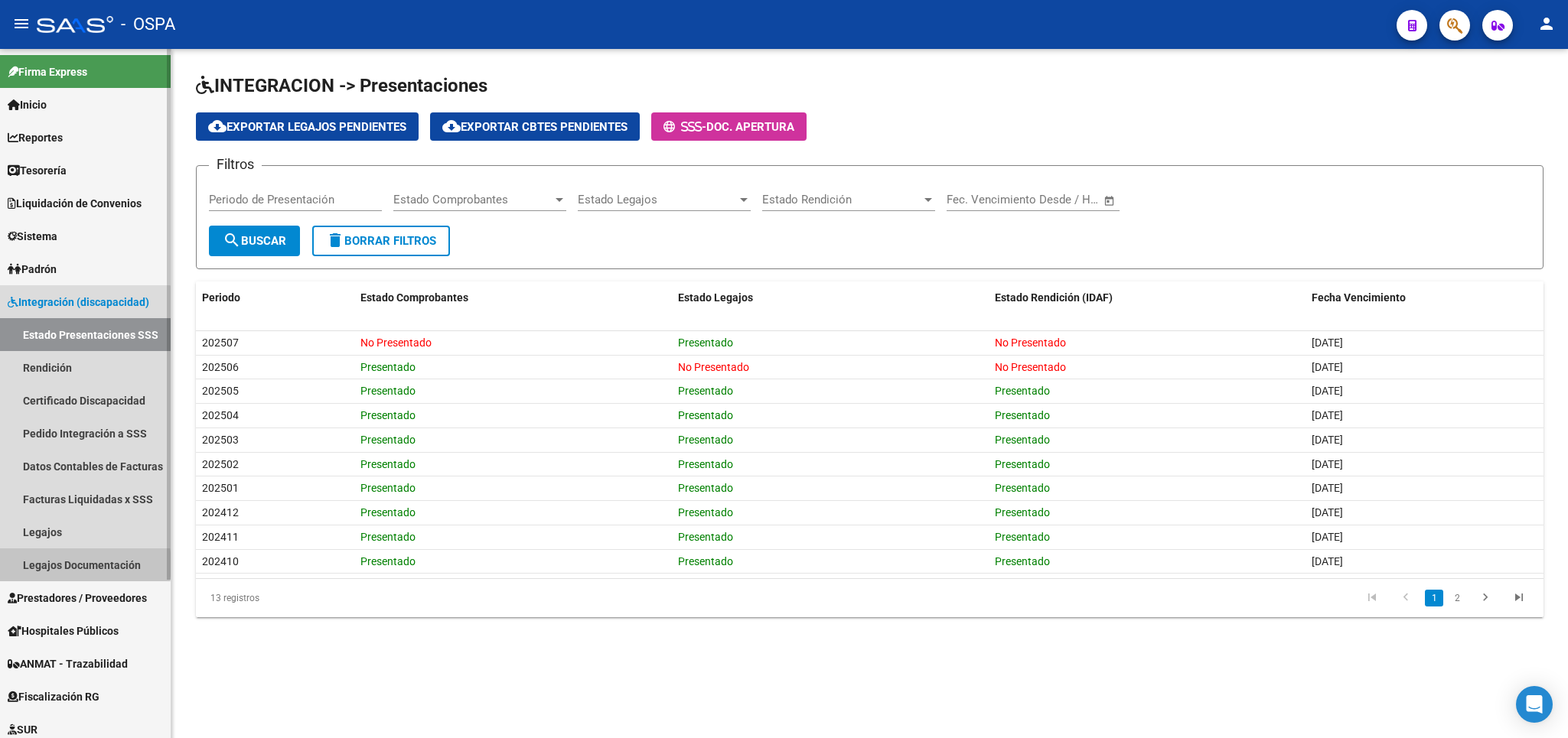
click at [69, 565] on link "Legajos Documentación" at bounding box center [85, 565] width 171 height 33
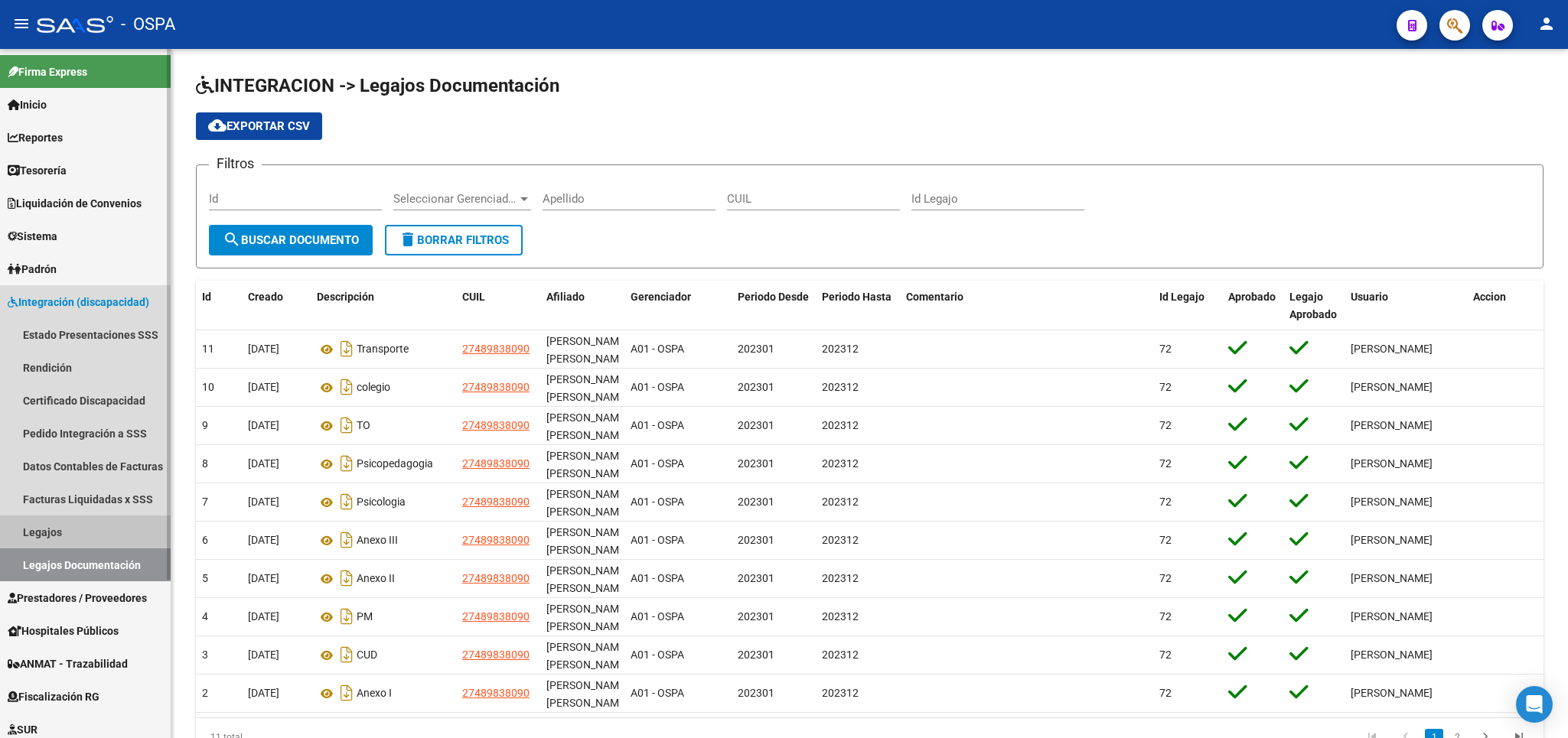
click at [59, 529] on link "Legajos" at bounding box center [85, 531] width 171 height 33
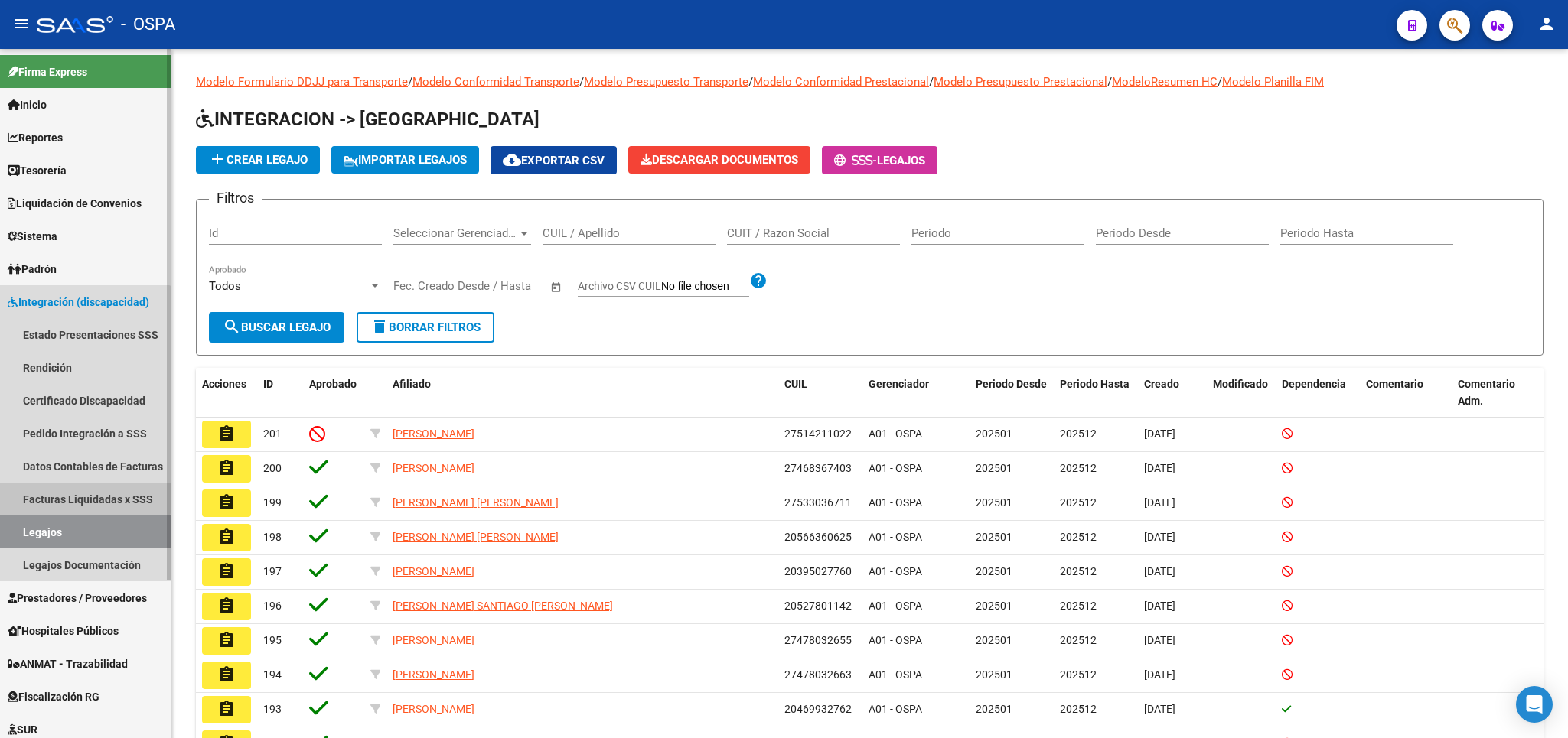
click at [84, 493] on link "Facturas Liquidadas x SSS" at bounding box center [85, 499] width 171 height 33
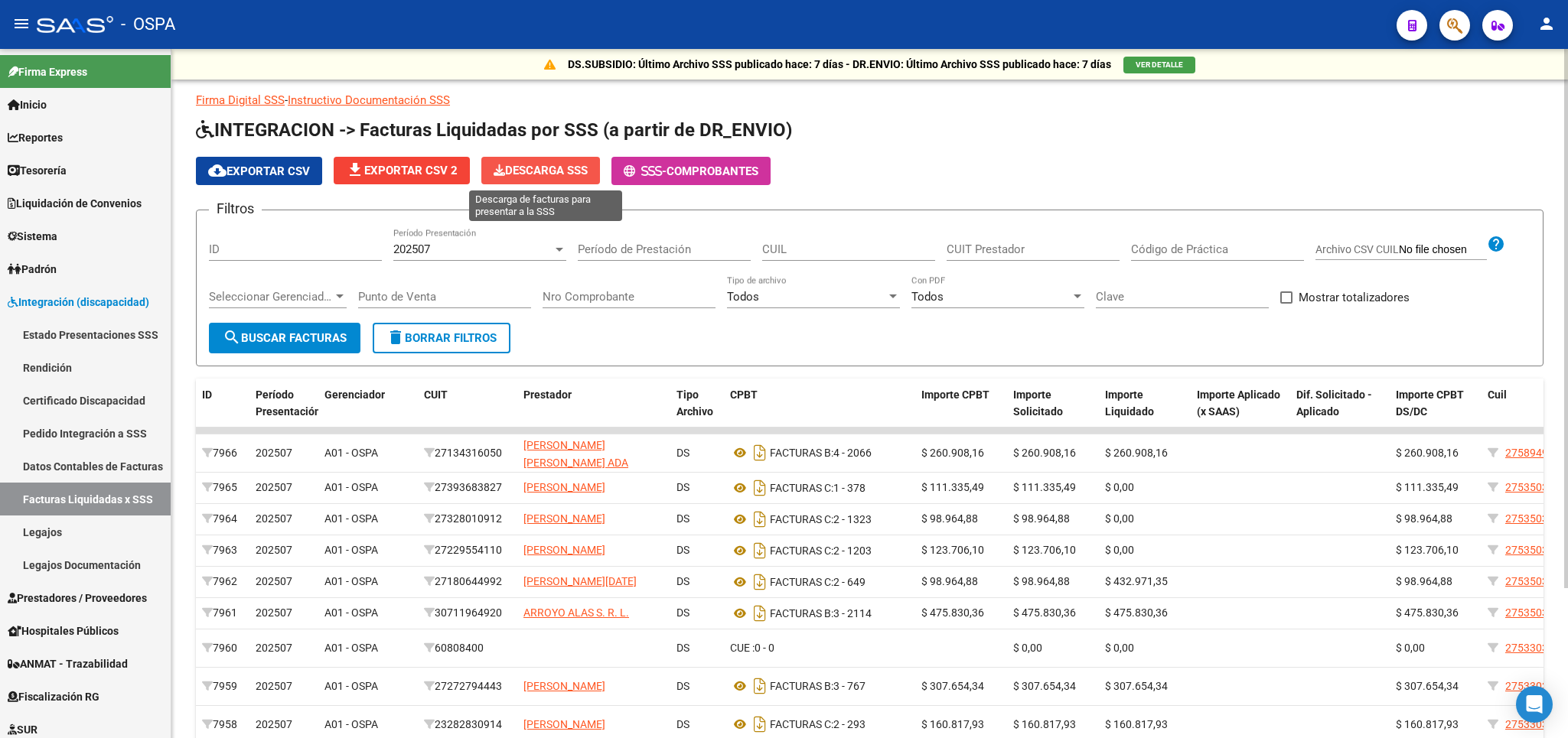
click at [553, 168] on span "Descarga SSS" at bounding box center [541, 170] width 94 height 14
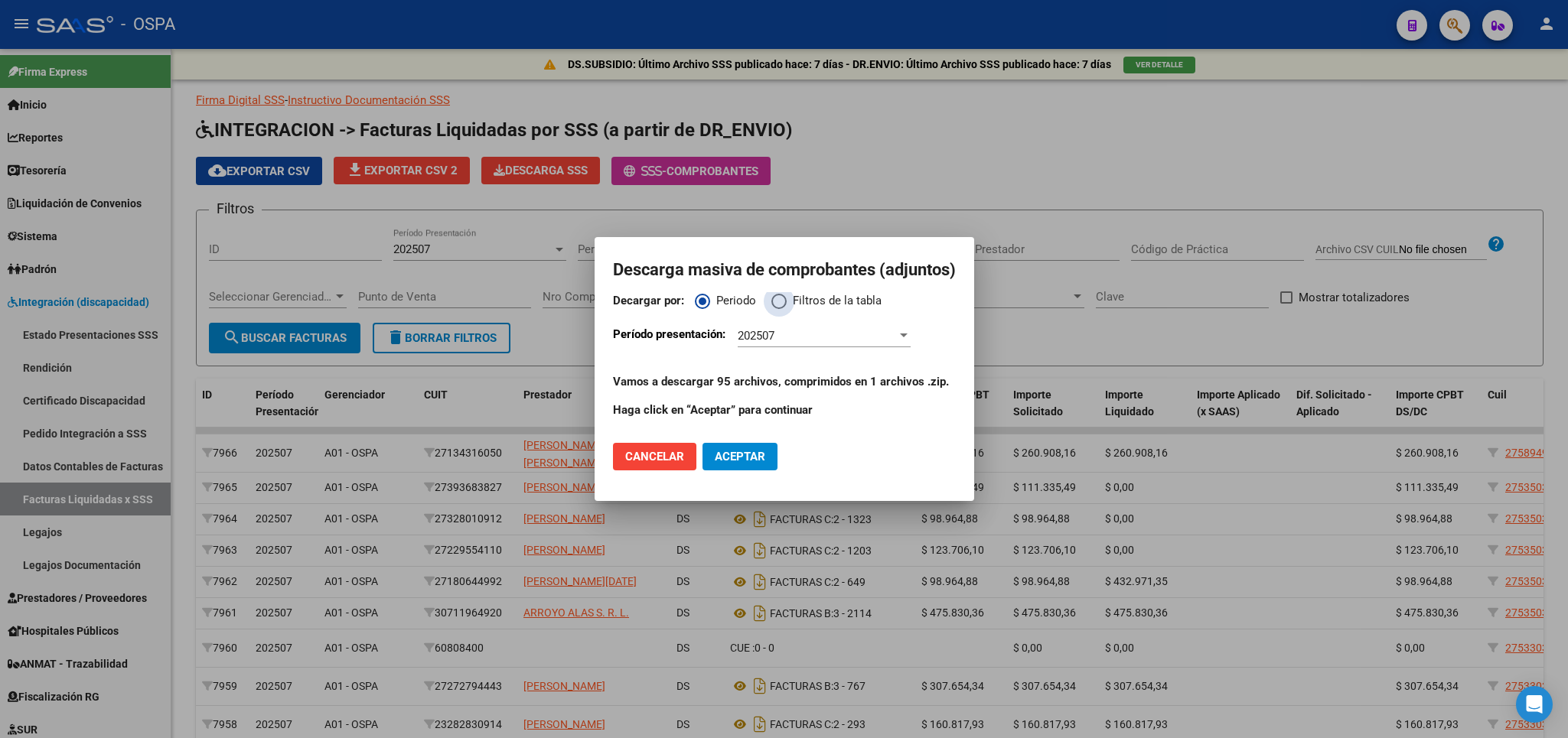
click at [781, 304] on span "Decargar por:" at bounding box center [778, 301] width 15 height 15
click at [781, 304] on input "Filtros de la tabla" at bounding box center [778, 301] width 15 height 15
radio input "true"
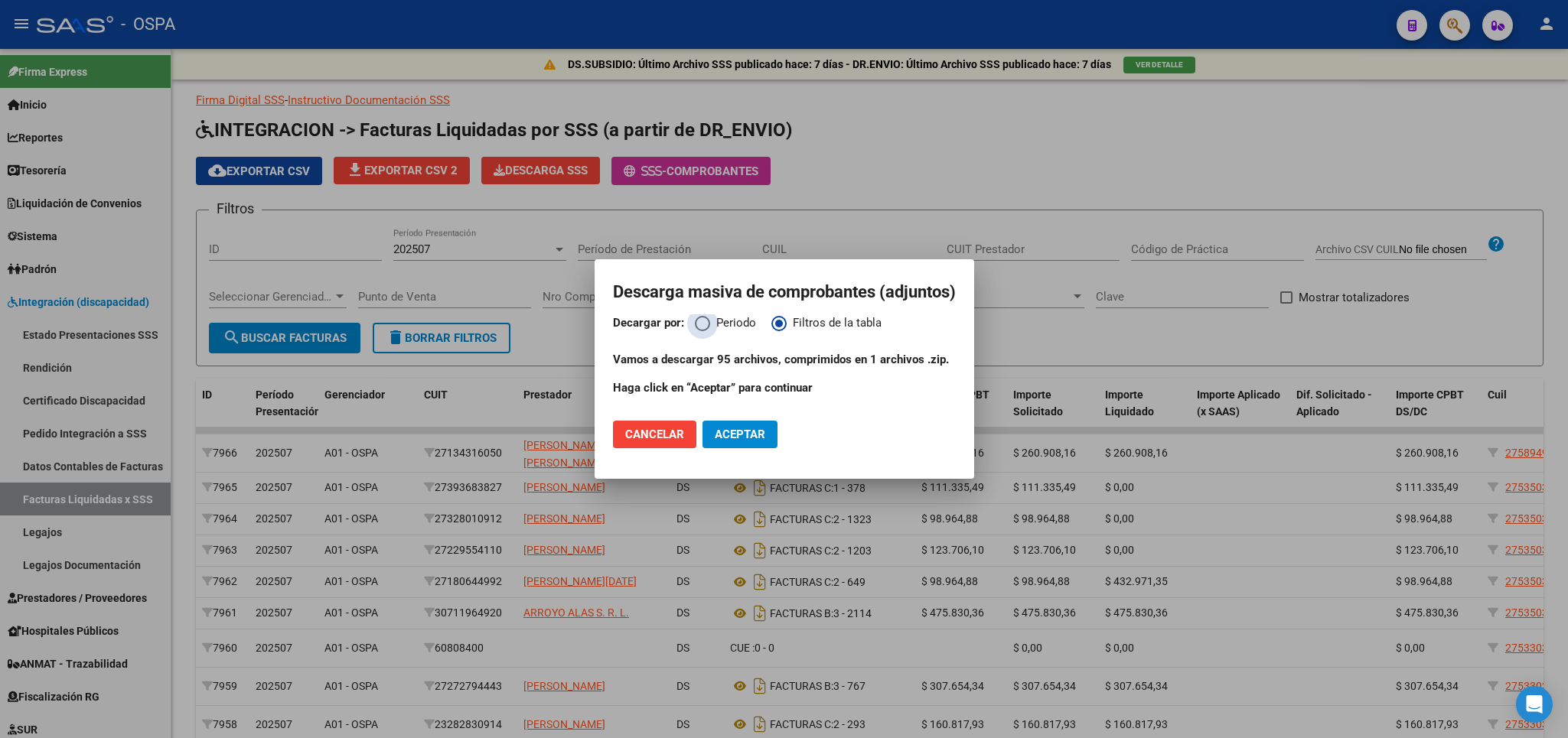
click at [697, 327] on span "Decargar por:" at bounding box center [702, 323] width 15 height 15
click at [697, 327] on input "Periodo" at bounding box center [702, 323] width 15 height 15
radio input "true"
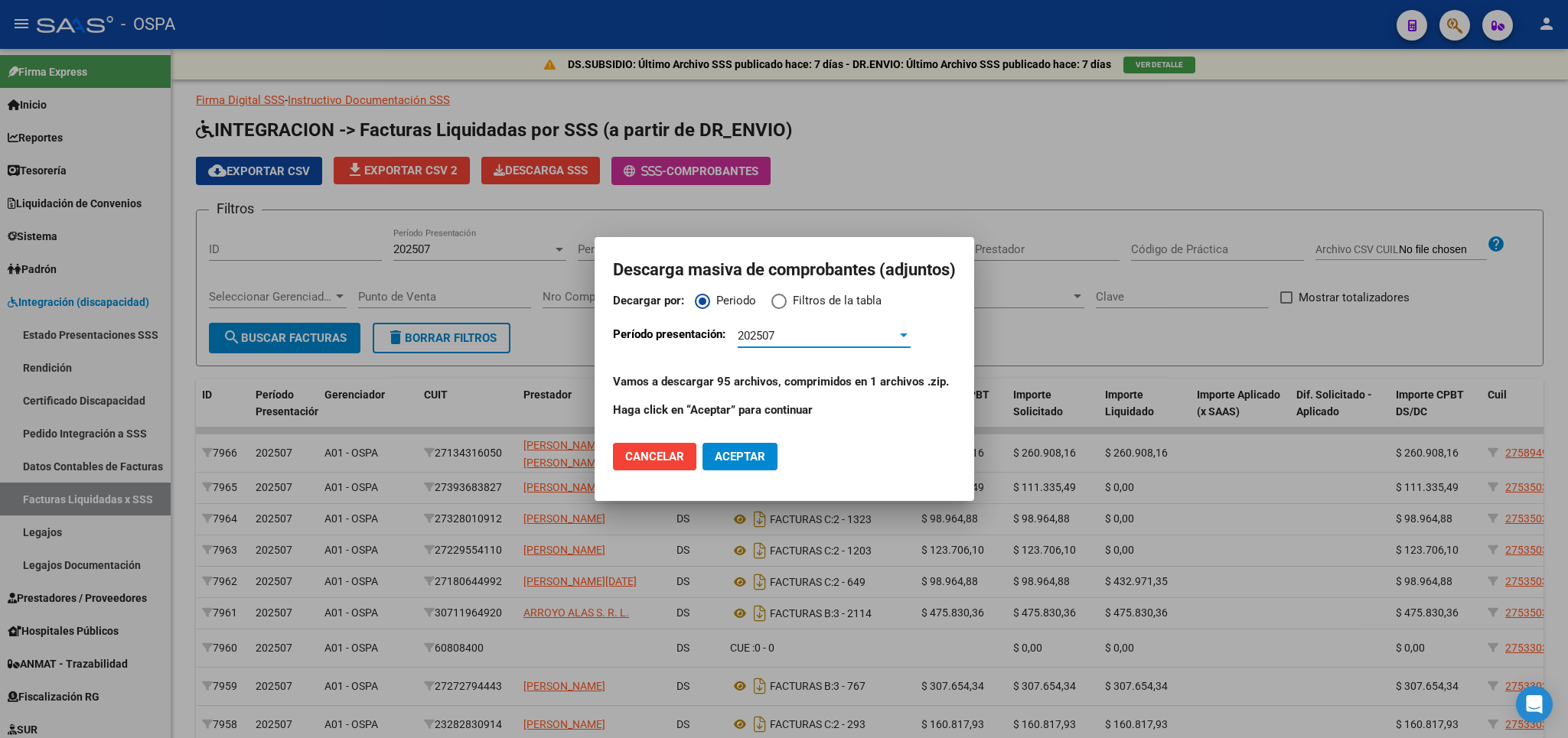
click at [833, 330] on div "202507" at bounding box center [817, 335] width 159 height 14
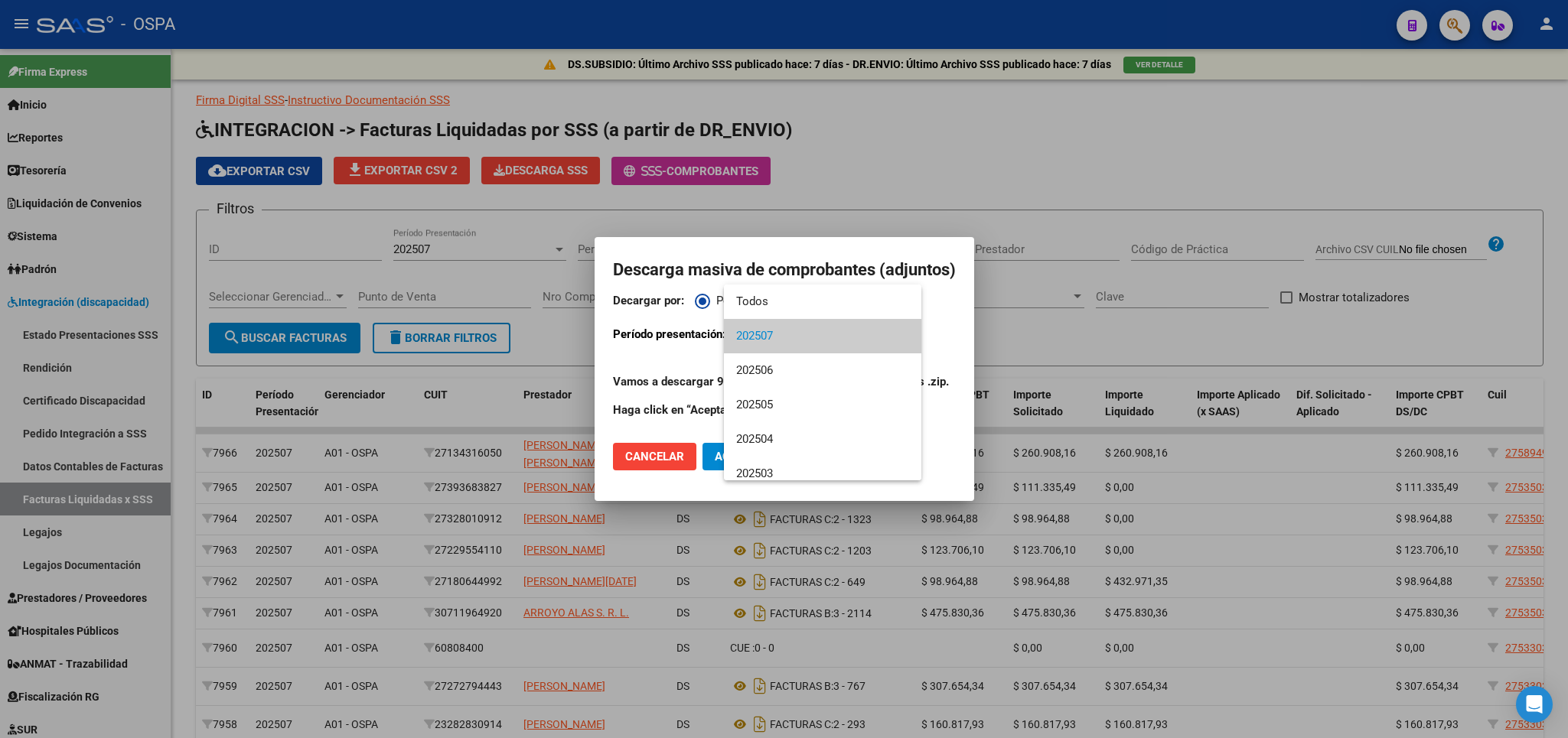
click at [1067, 160] on div at bounding box center [784, 369] width 1568 height 738
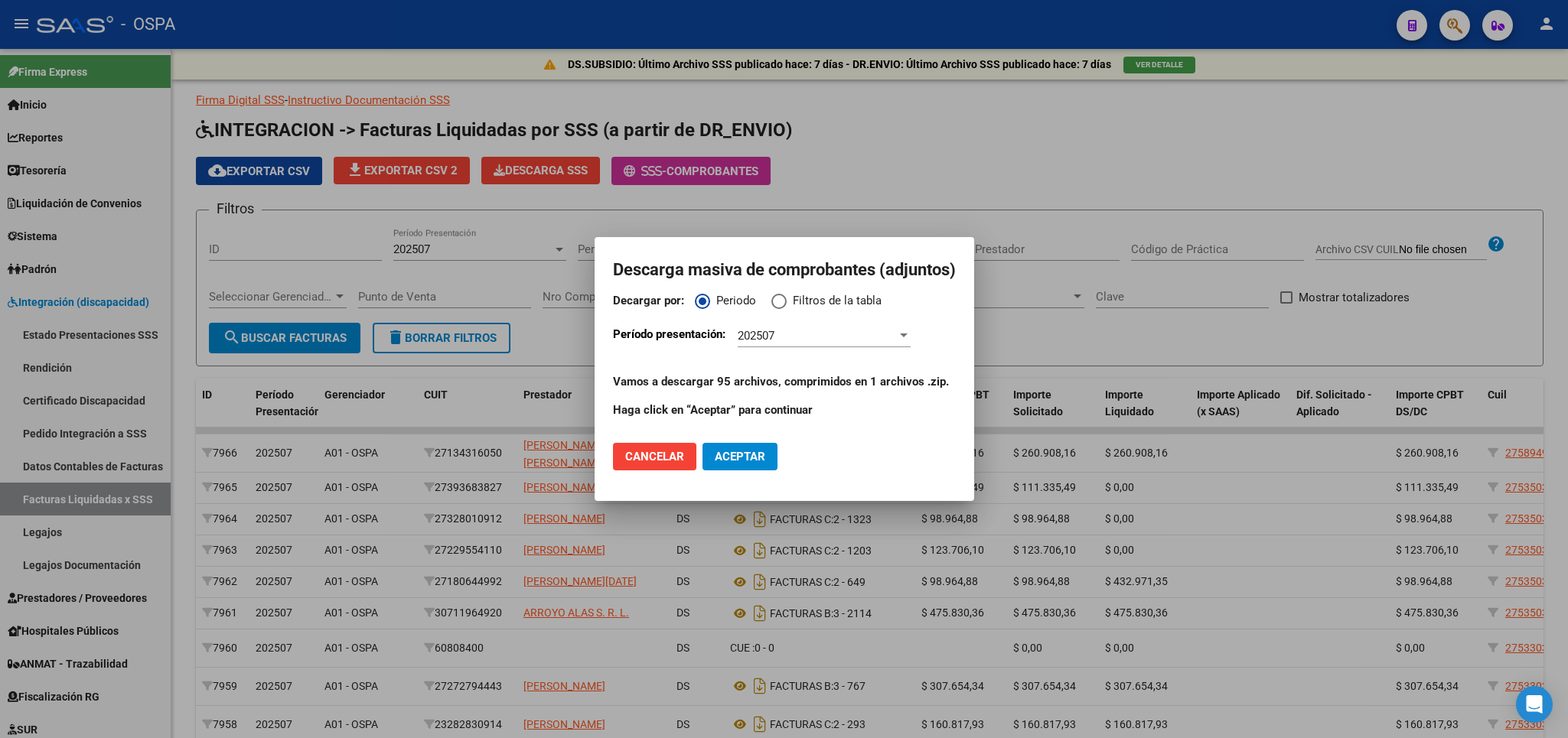
click at [672, 456] on span "Cancelar" at bounding box center [655, 456] width 59 height 14
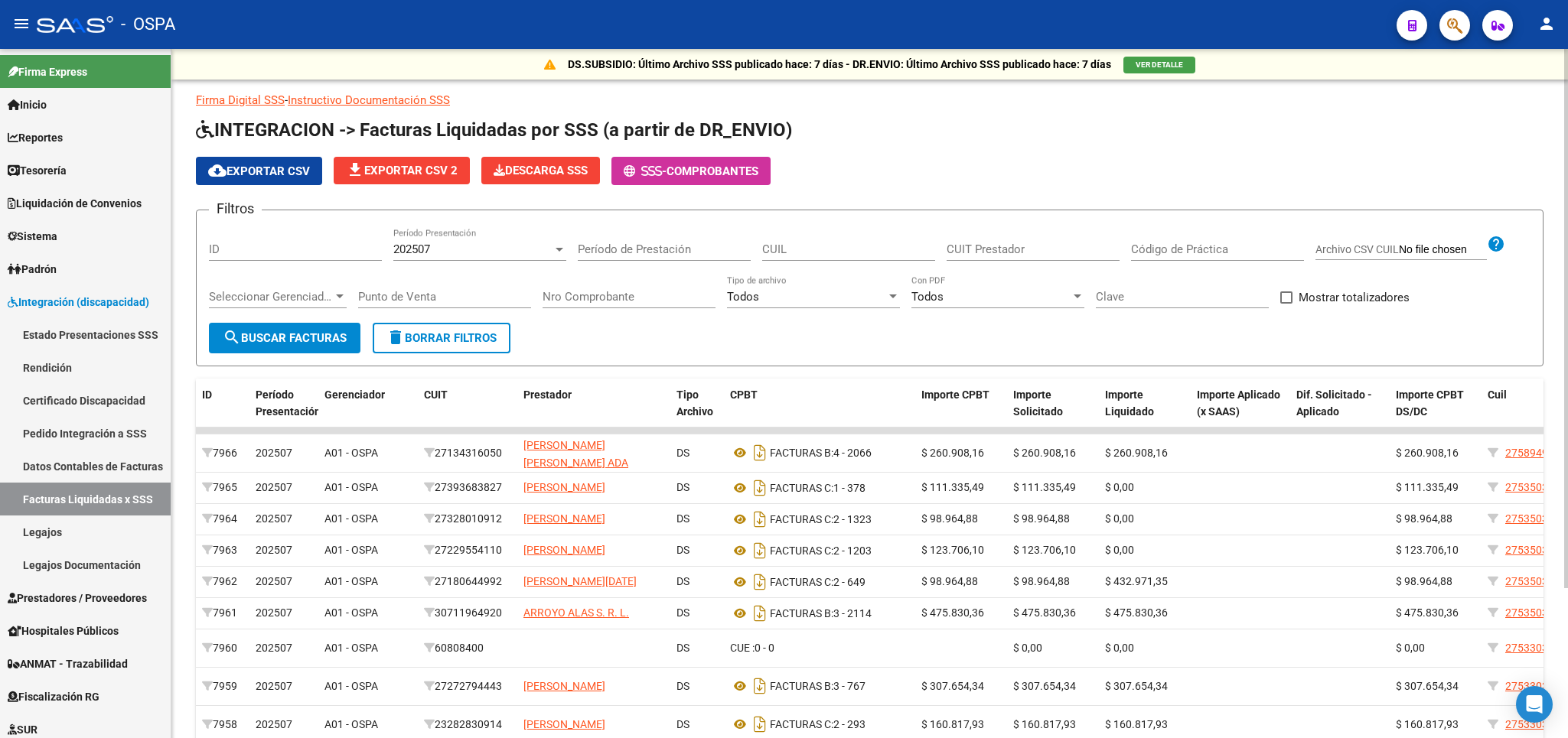
click at [810, 130] on h1 "INTEGRACION -> Facturas Liquidadas por SSS (a partir de DR_ENVIO)" at bounding box center [869, 131] width 1347 height 27
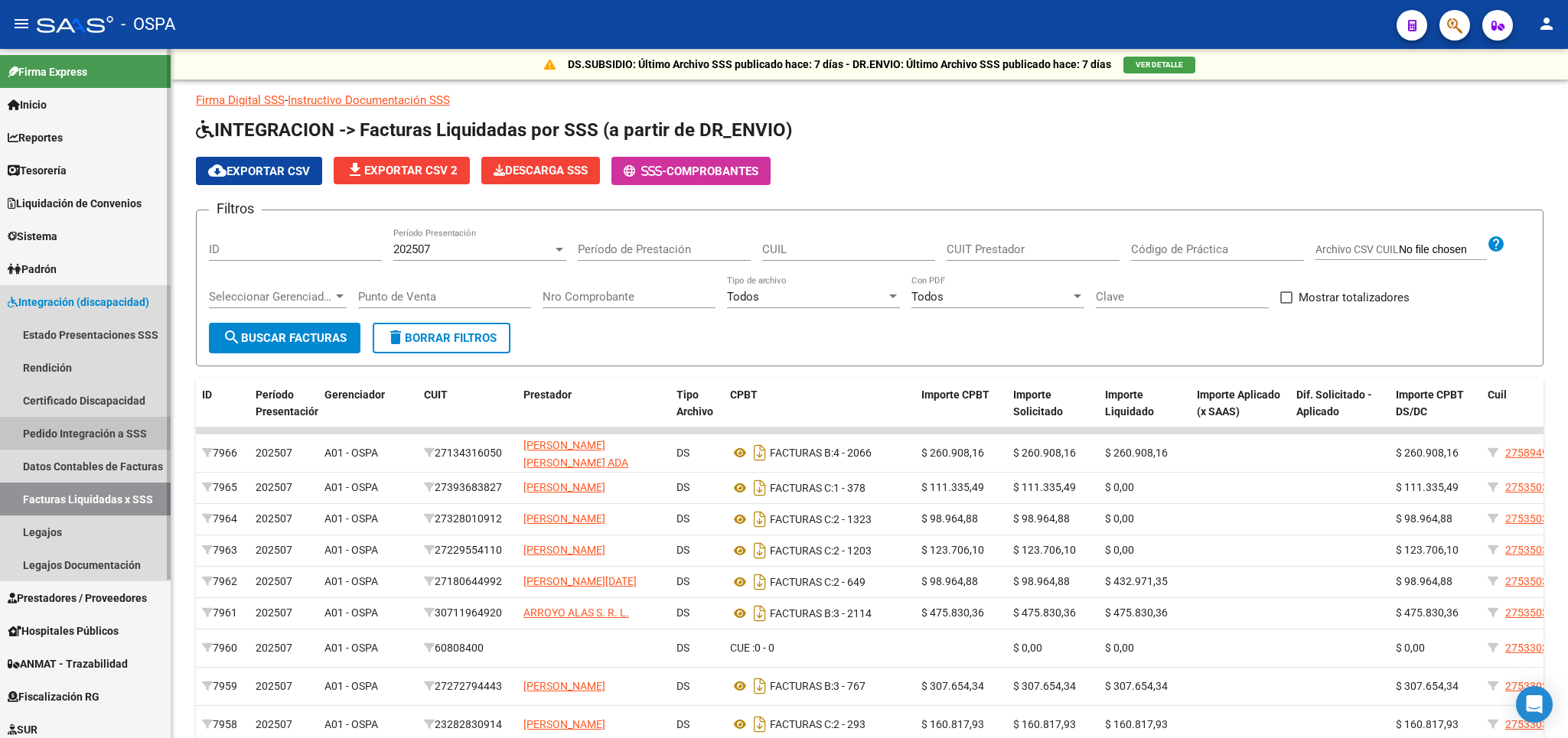
click at [109, 431] on link "Pedido Integración a SSS" at bounding box center [85, 433] width 171 height 33
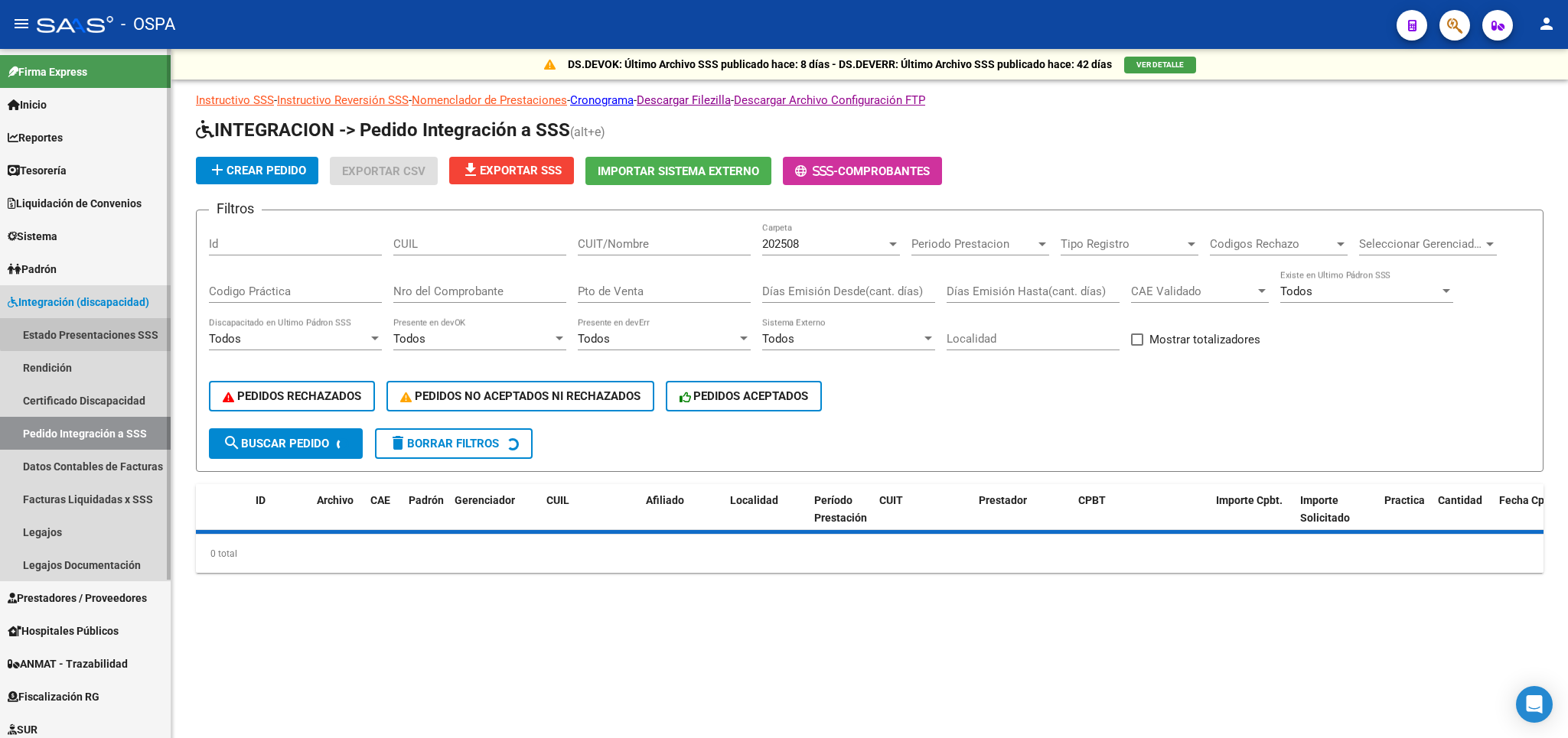
click at [98, 325] on link "Estado Presentaciones SSS" at bounding box center [85, 334] width 171 height 33
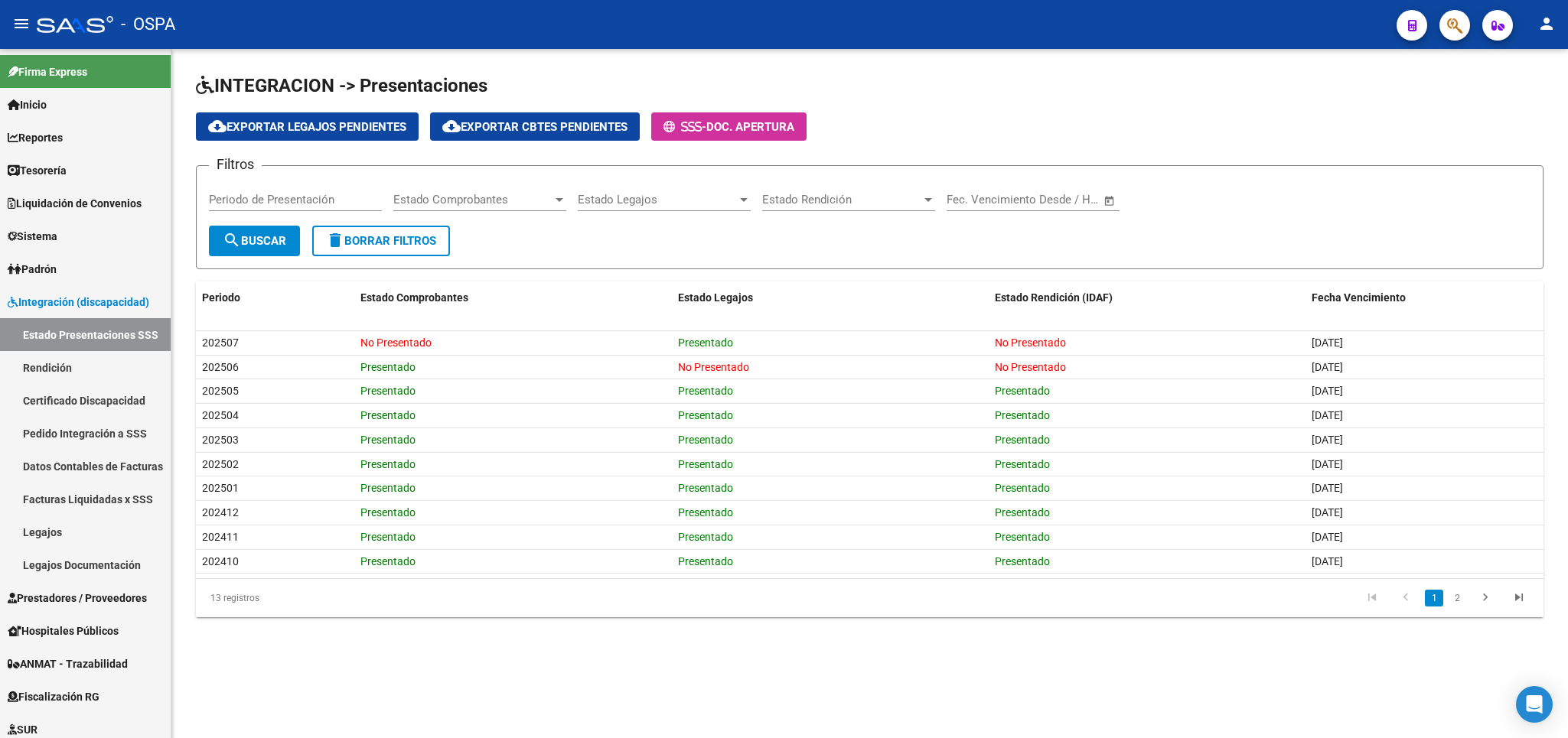
click at [777, 142] on app-list-header "INTEGRACION -> Presentaciones cloud_download Exportar Legajos Pendientes cloud_…" at bounding box center [869, 171] width 1347 height 196
click at [778, 130] on span "Doc. Apertura" at bounding box center [750, 127] width 88 height 14
click at [85, 500] on link "Facturas Liquidadas x SSS" at bounding box center [85, 499] width 171 height 33
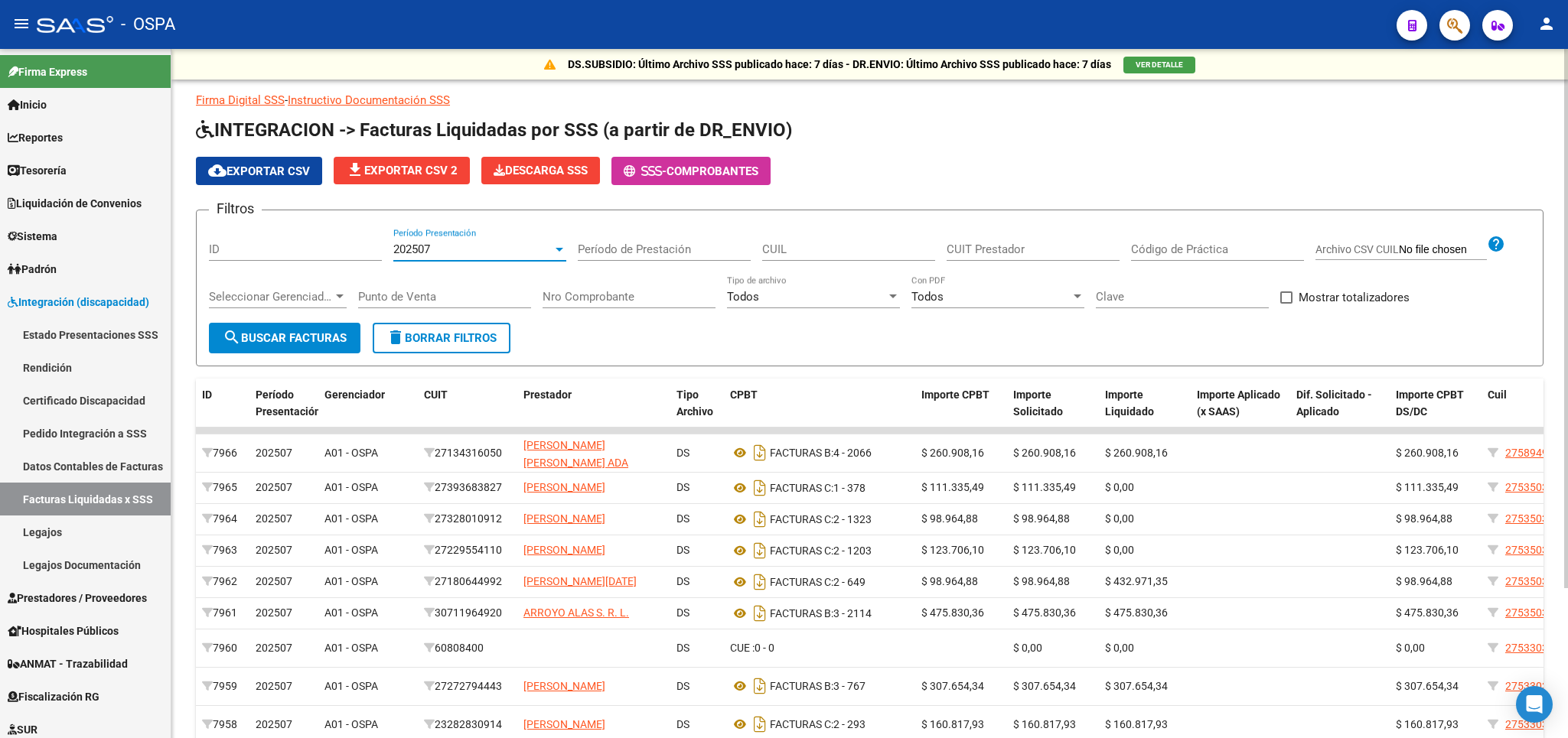
click at [553, 249] on div "202507" at bounding box center [472, 249] width 159 height 14
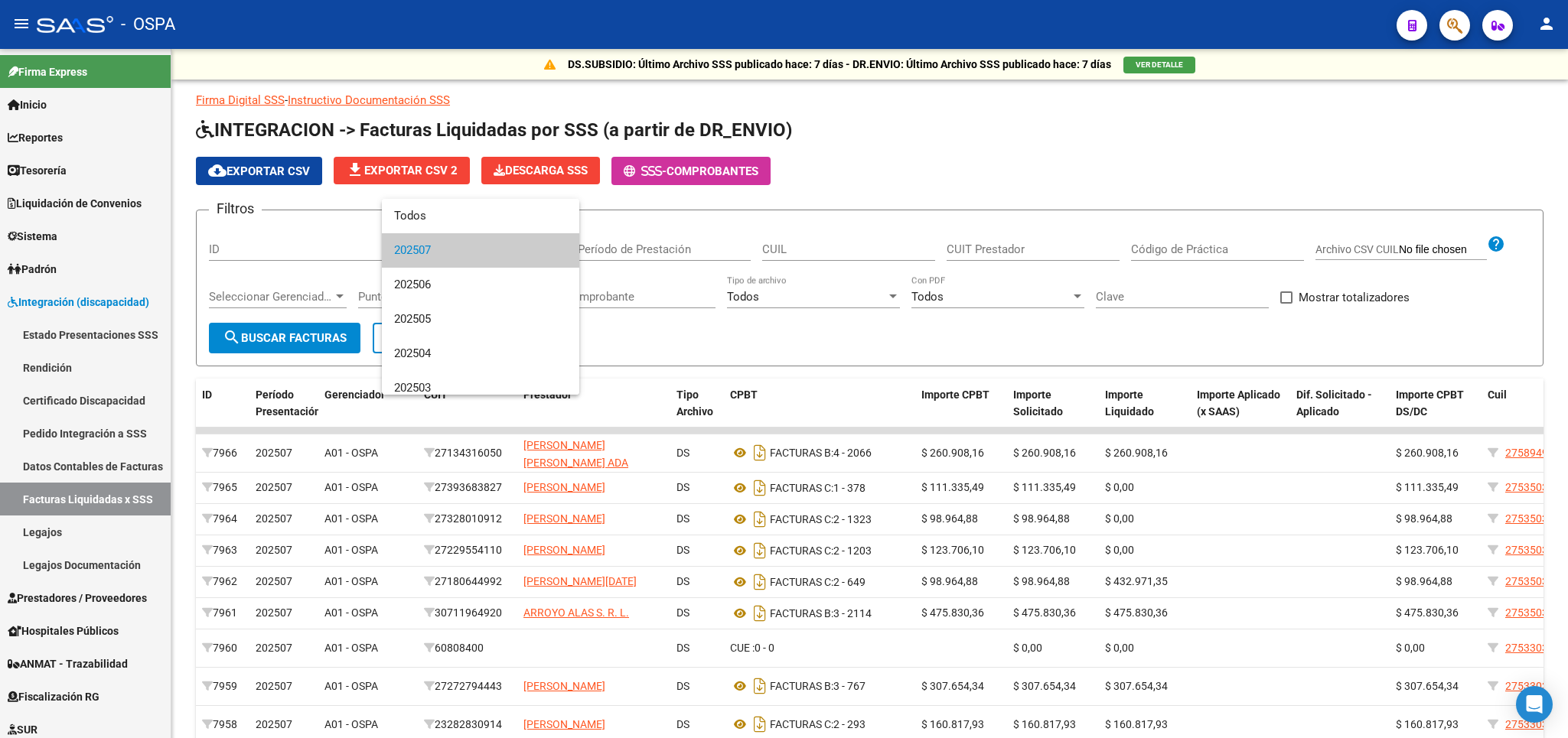
click at [472, 248] on span "202507" at bounding box center [480, 251] width 173 height 34
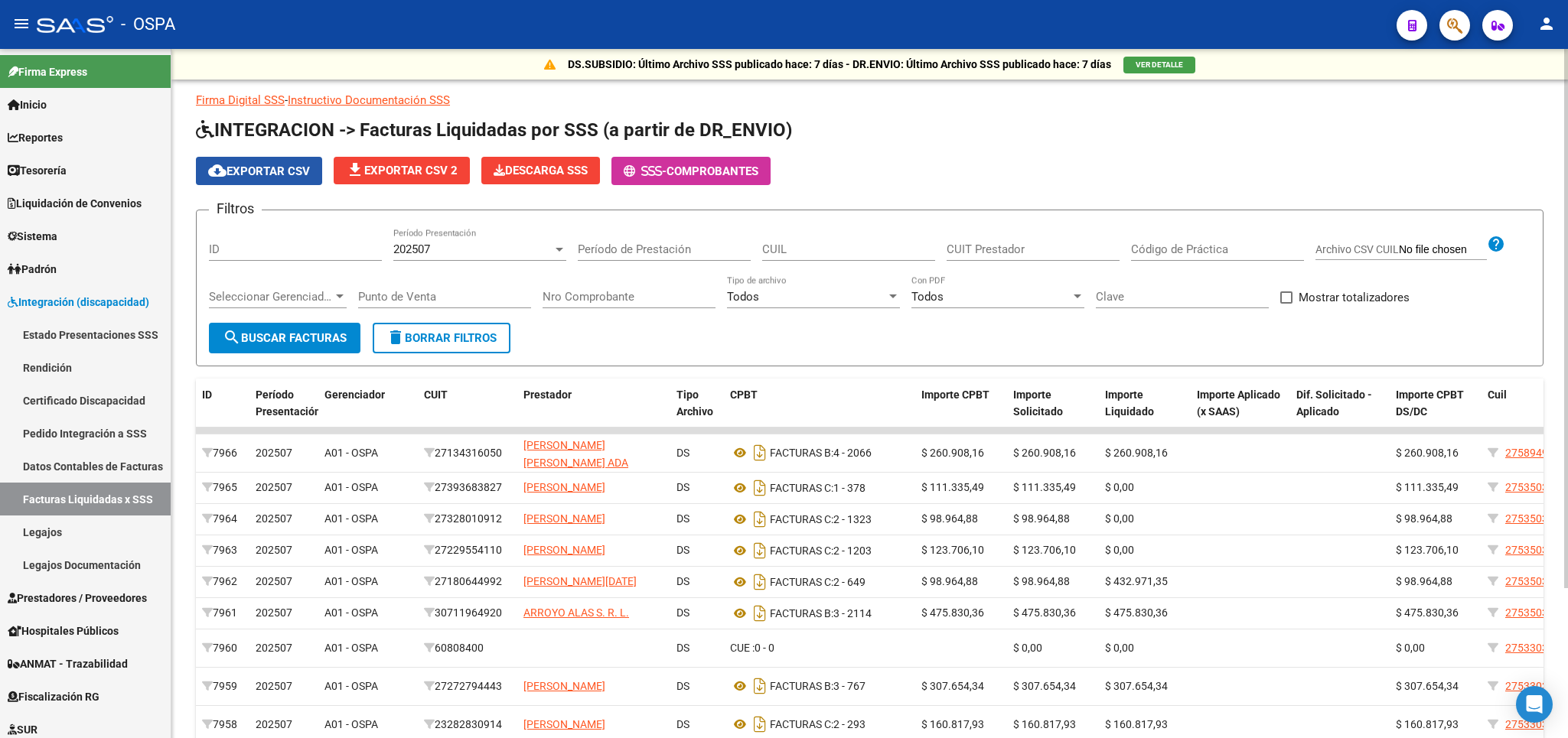
click at [245, 162] on button "cloud_download Exportar CSV" at bounding box center [259, 171] width 126 height 28
click at [523, 250] on div "202507" at bounding box center [472, 249] width 159 height 14
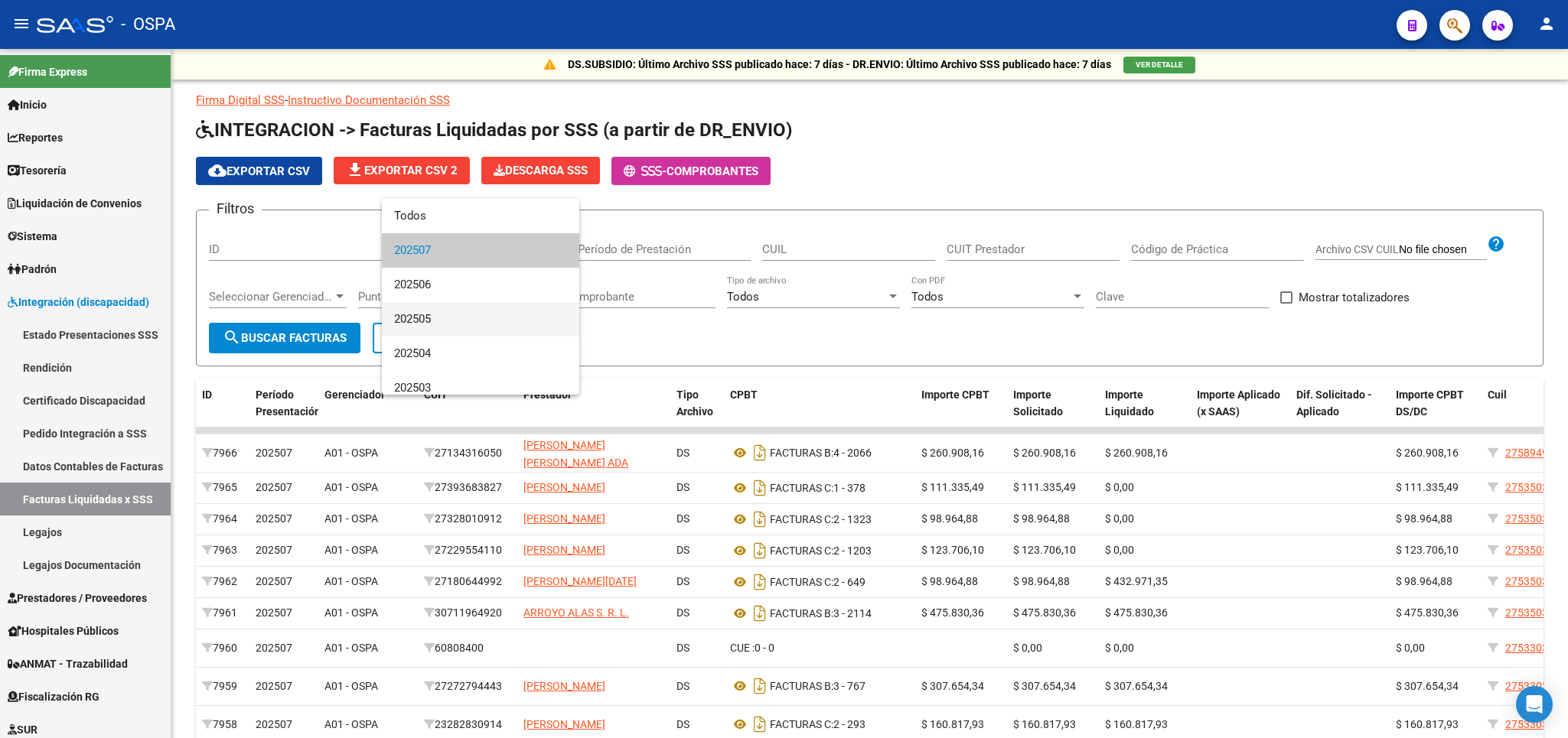
click at [443, 314] on span "202505" at bounding box center [480, 319] width 173 height 34
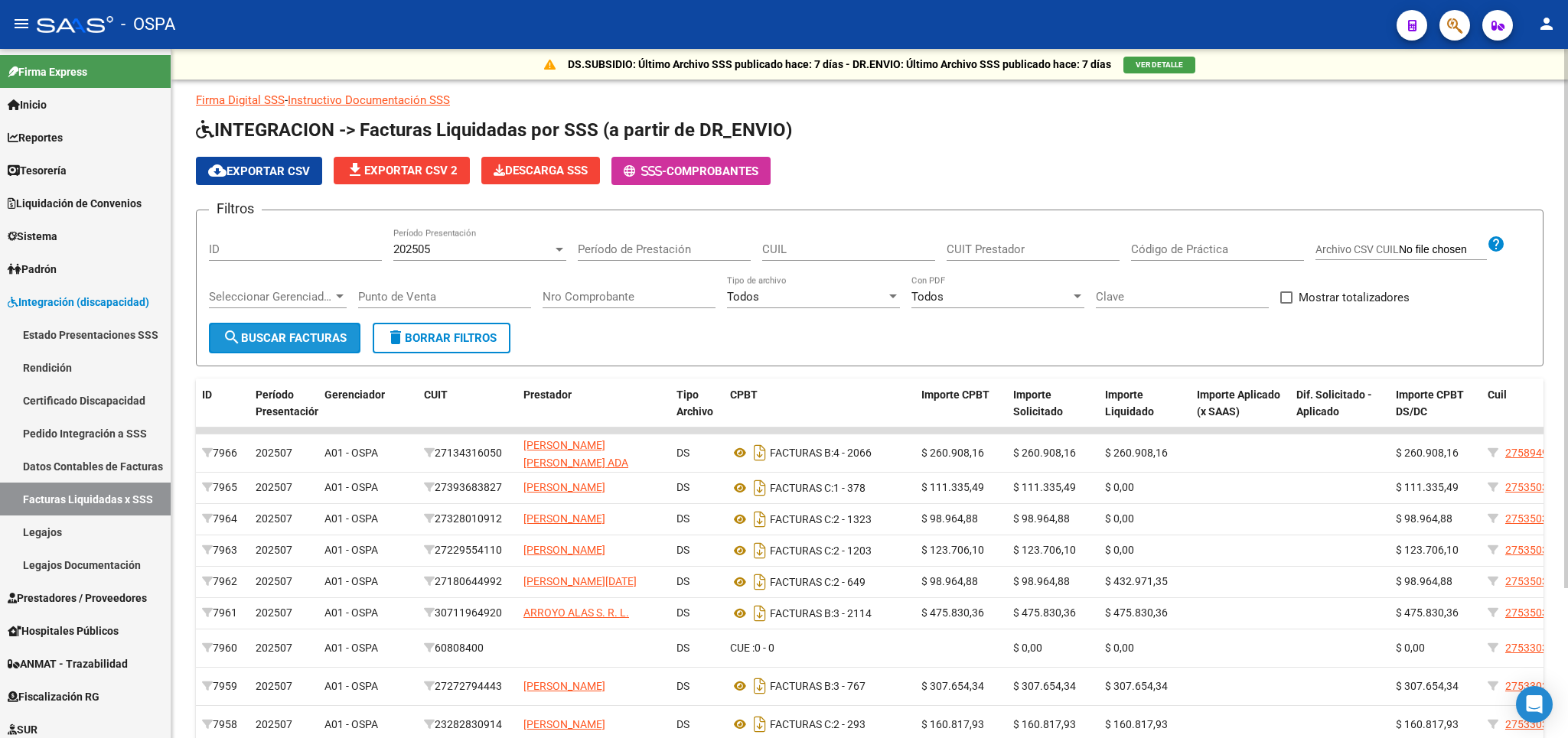
click at [287, 345] on span "search Buscar Facturas" at bounding box center [284, 338] width 124 height 14
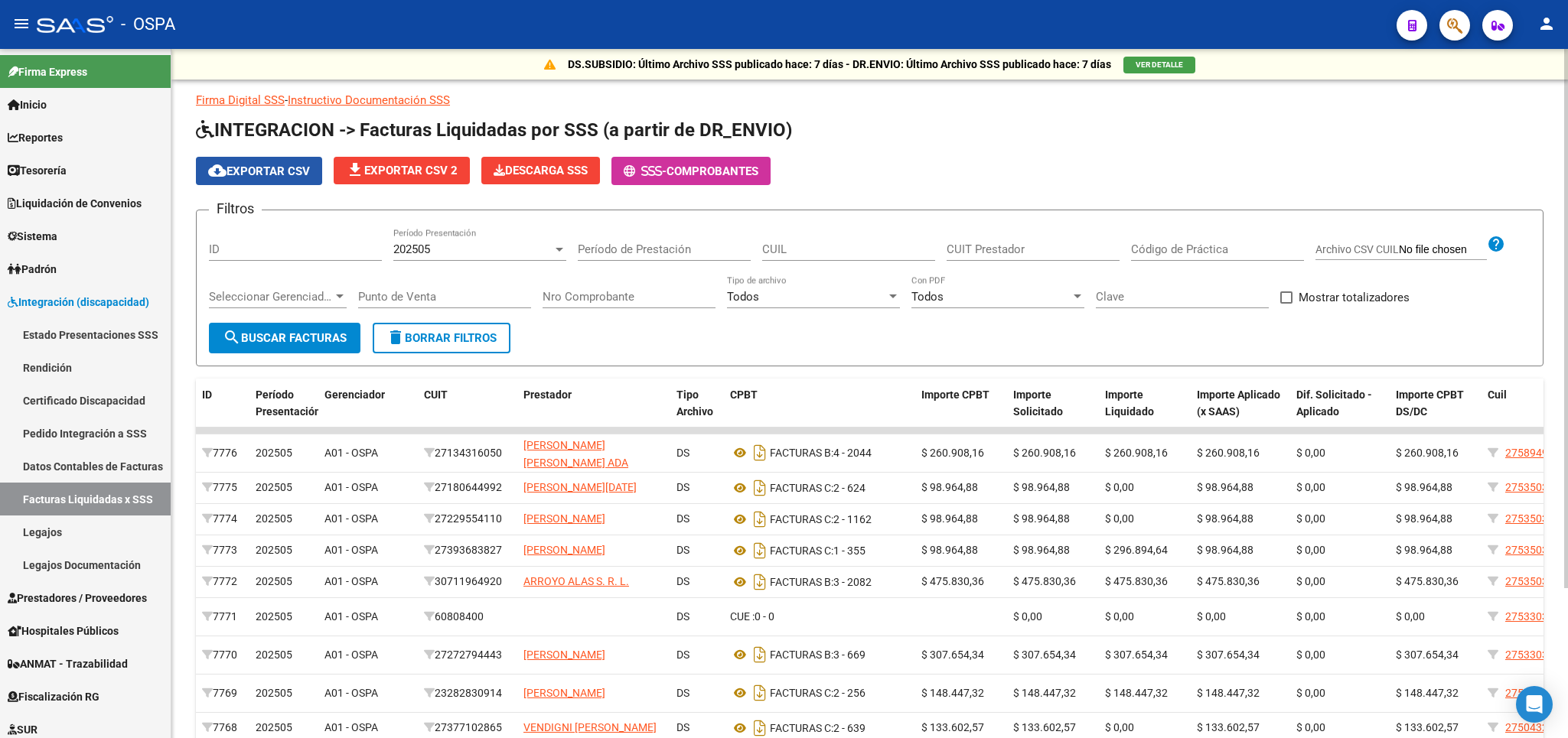
click at [278, 173] on span "cloud_download Exportar CSV" at bounding box center [259, 171] width 102 height 14
click at [1088, 44] on mat-toolbar "menu - OSPA person" at bounding box center [784, 24] width 1568 height 49
